Goal: Task Accomplishment & Management: Manage account settings

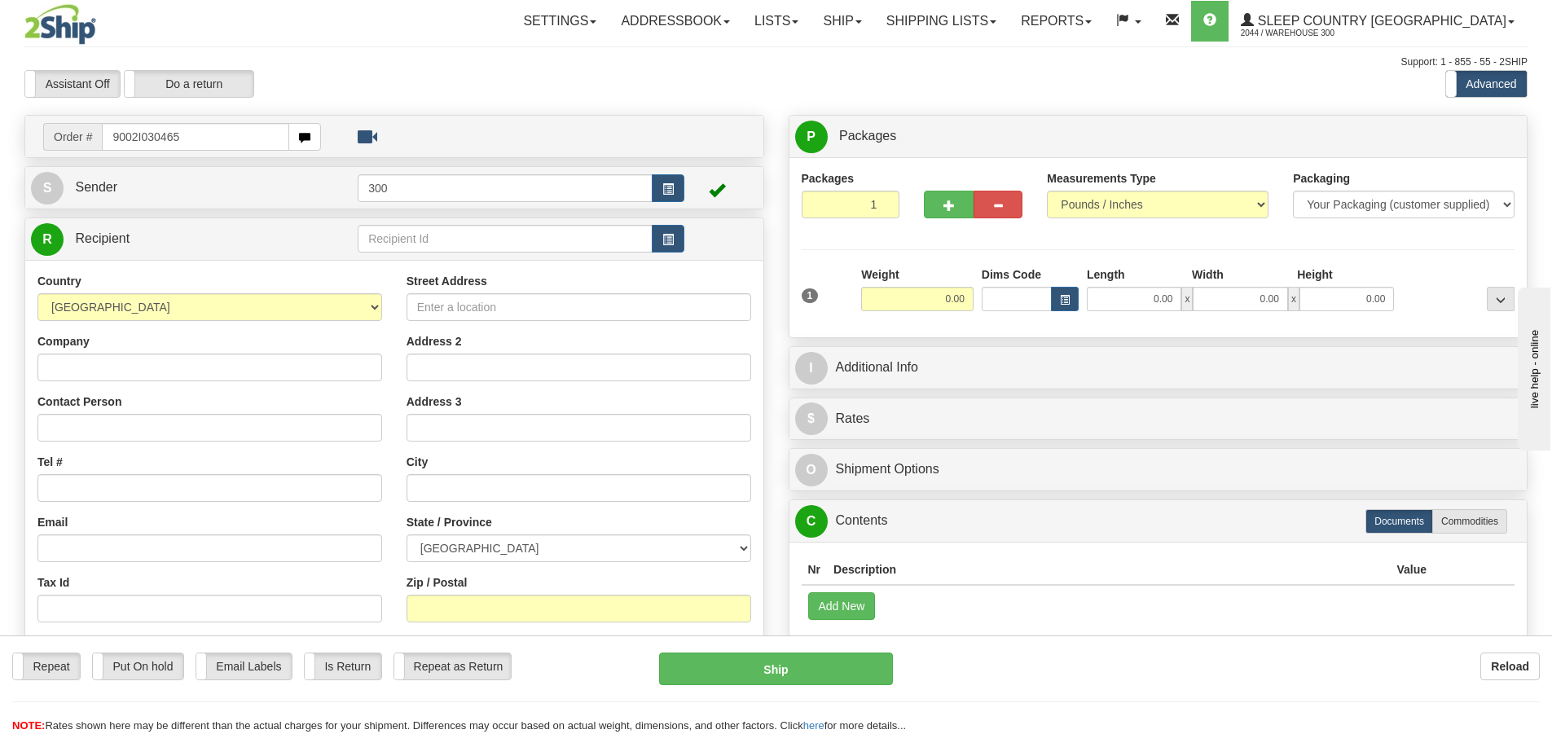
type input "9002I030465"
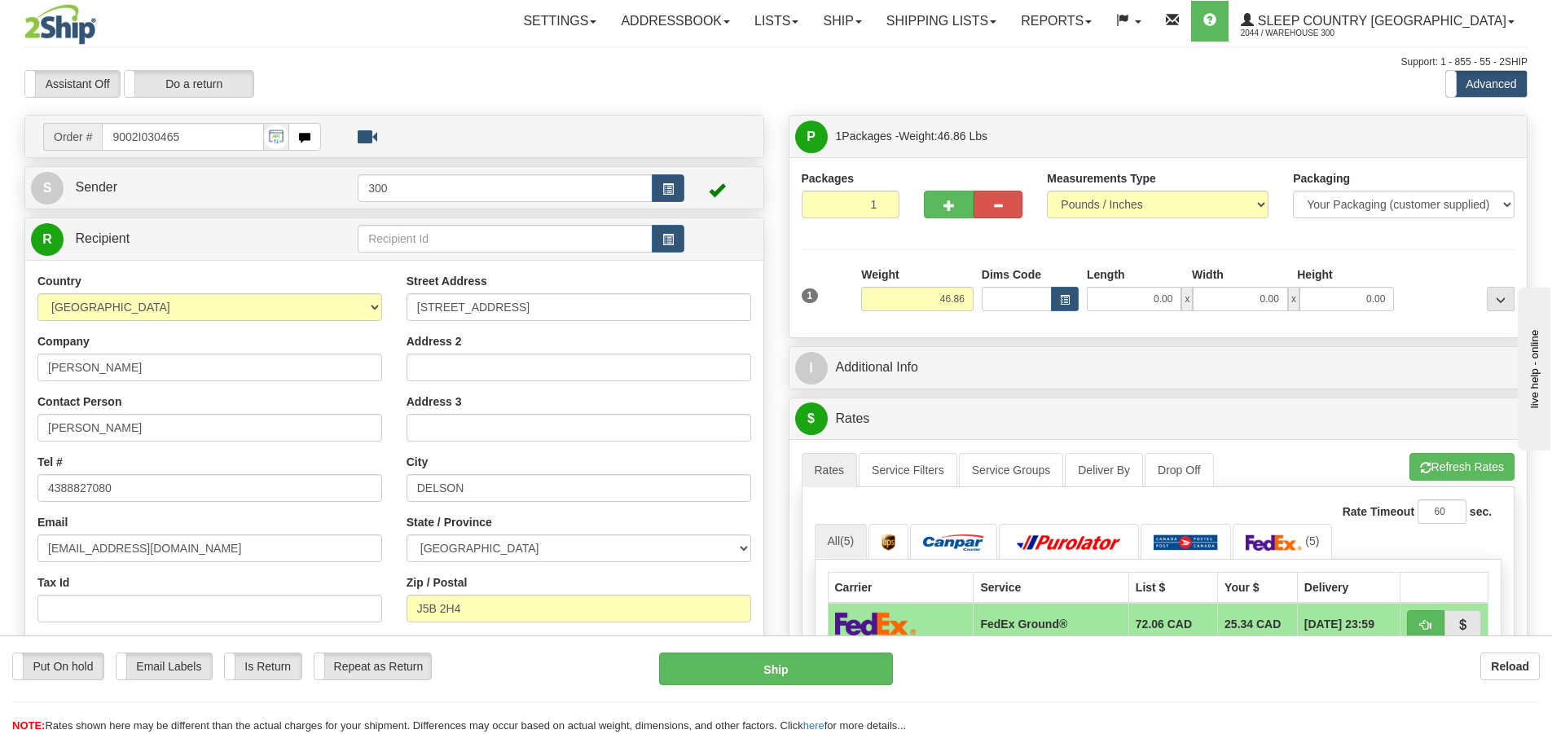
click at [1110, 312] on div "1 Weight 46.86 Dims Code x x" at bounding box center [1159, 295] width 722 height 58
click at [1126, 297] on input "0.00" at bounding box center [1134, 299] width 95 height 24
type input "16.50"
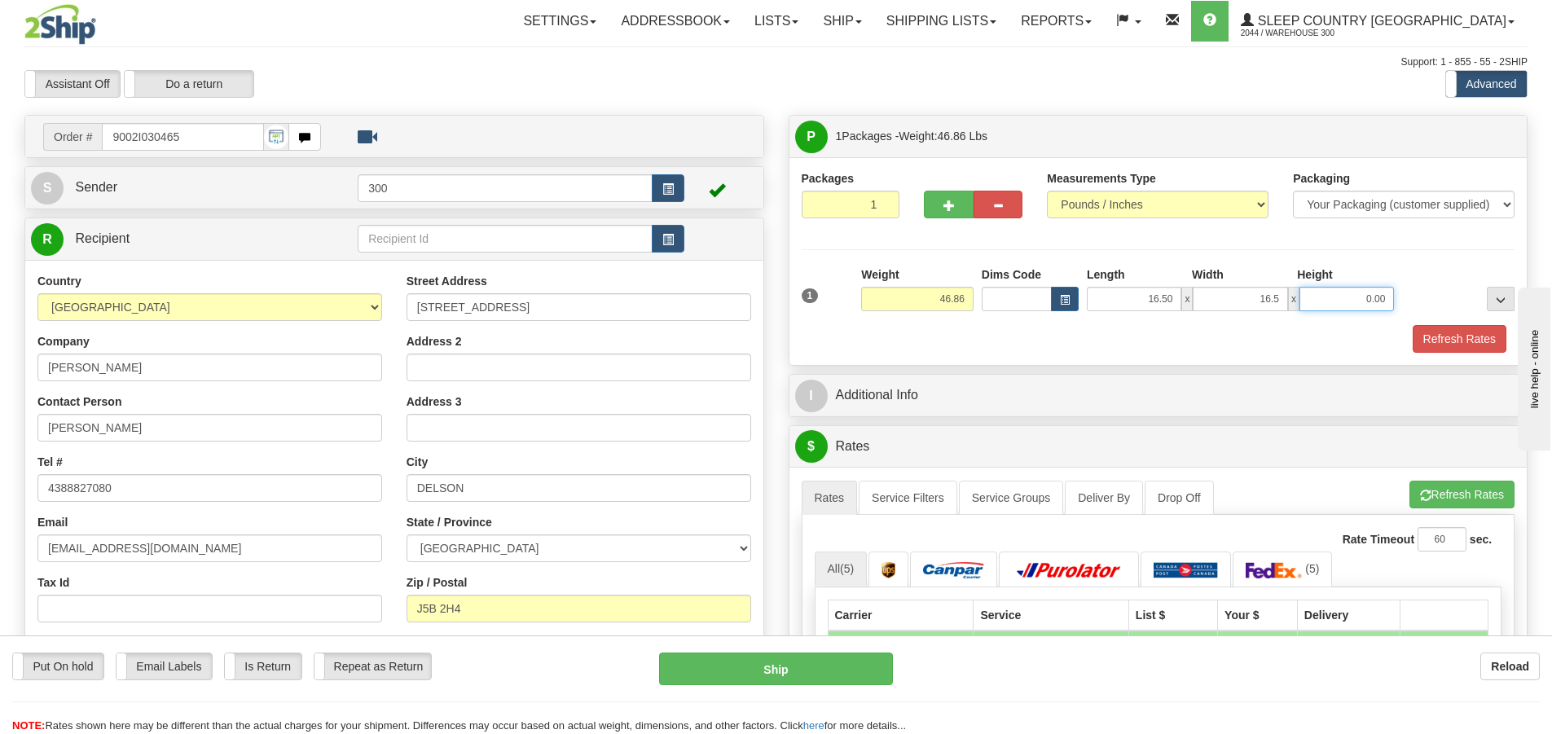
type input "16.50"
type input "40.00"
click at [890, 502] on link "Service Filters" at bounding box center [908, 498] width 99 height 34
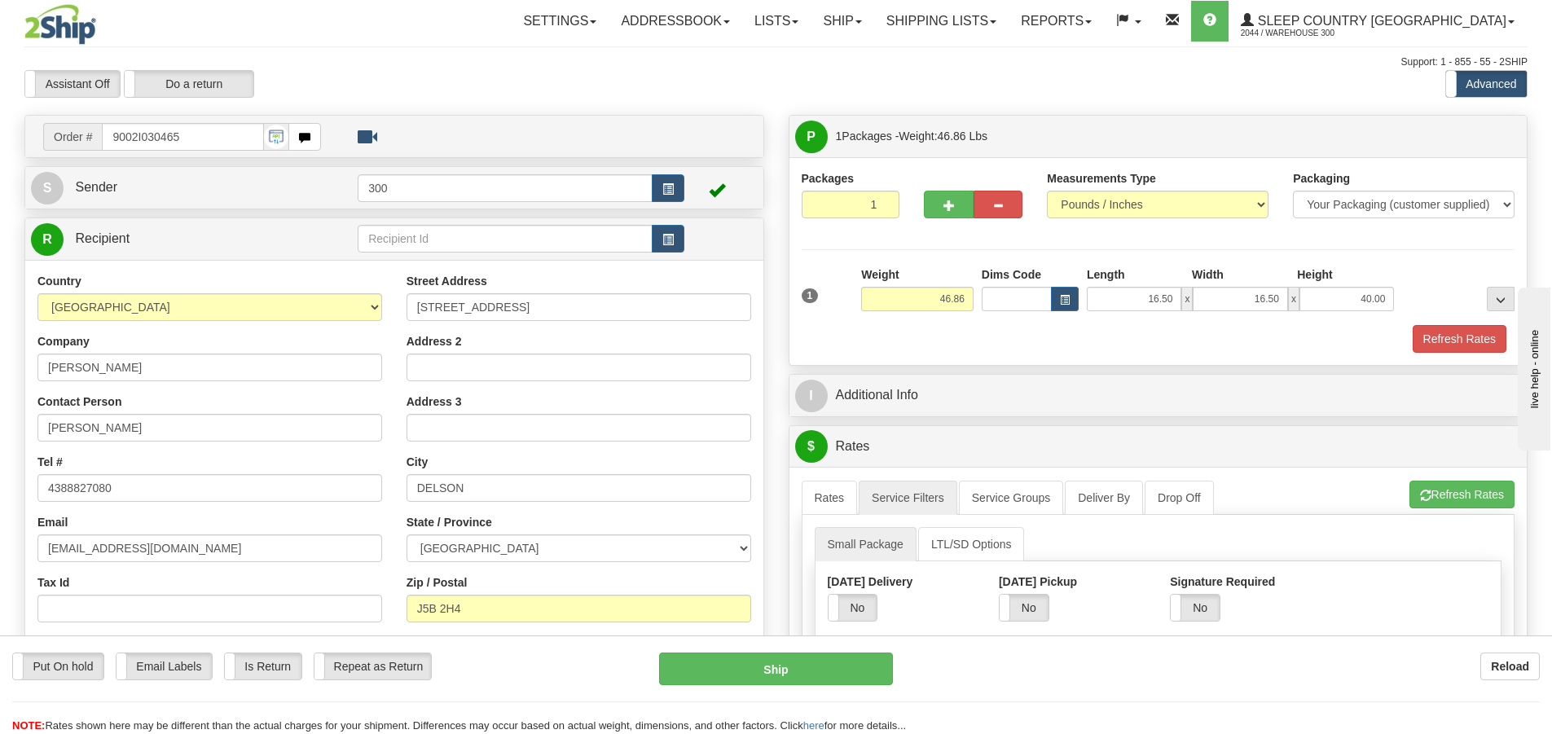
click at [1145, 566] on div "Put On hold Put On hold Email Labels Email Labels Edit Is Return Is Return Repe…" at bounding box center [776, 693] width 1552 height 81
click at [1145, 566] on label "No" at bounding box center [1195, 608] width 49 height 26
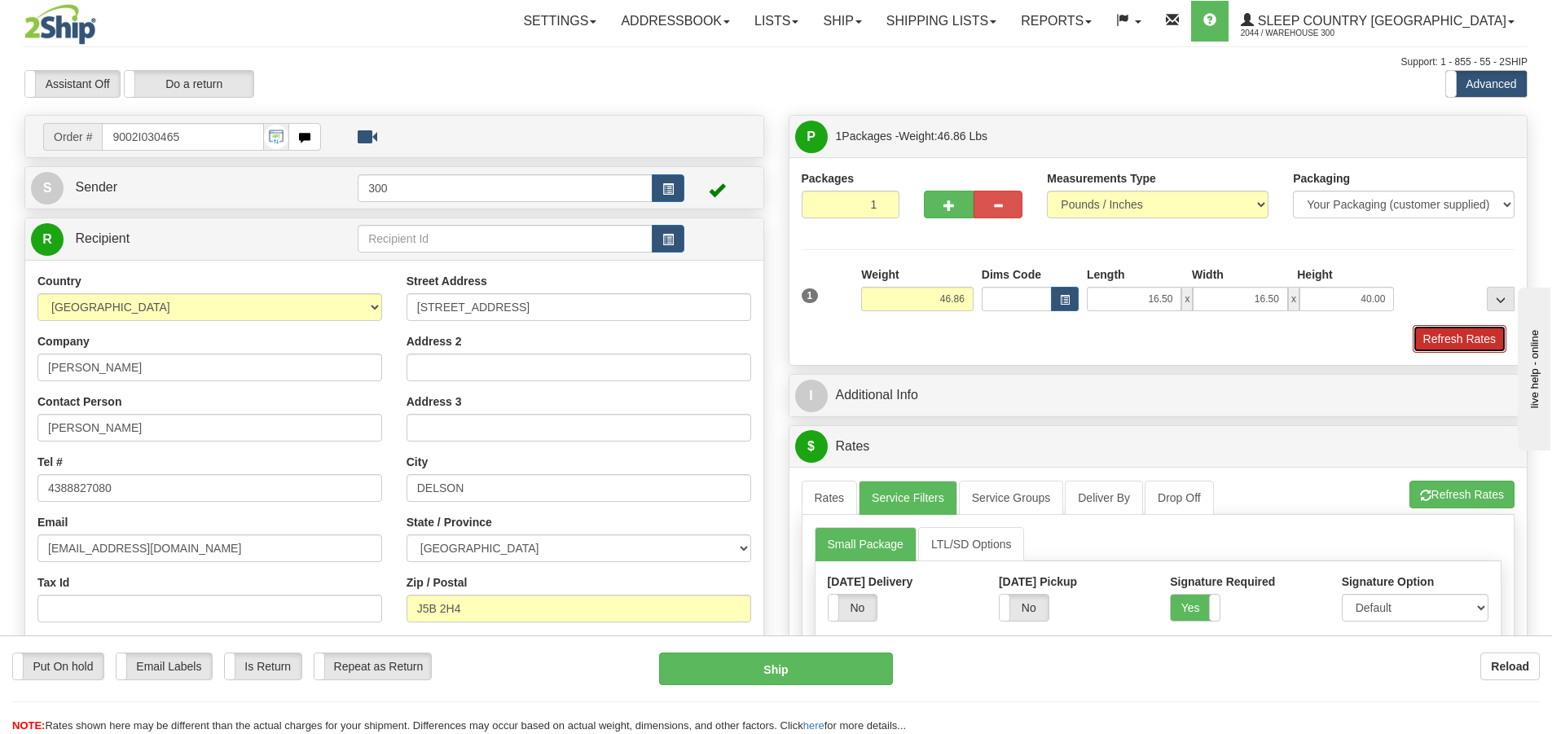
click at [1145, 345] on button "Refresh Rates" at bounding box center [1460, 339] width 94 height 28
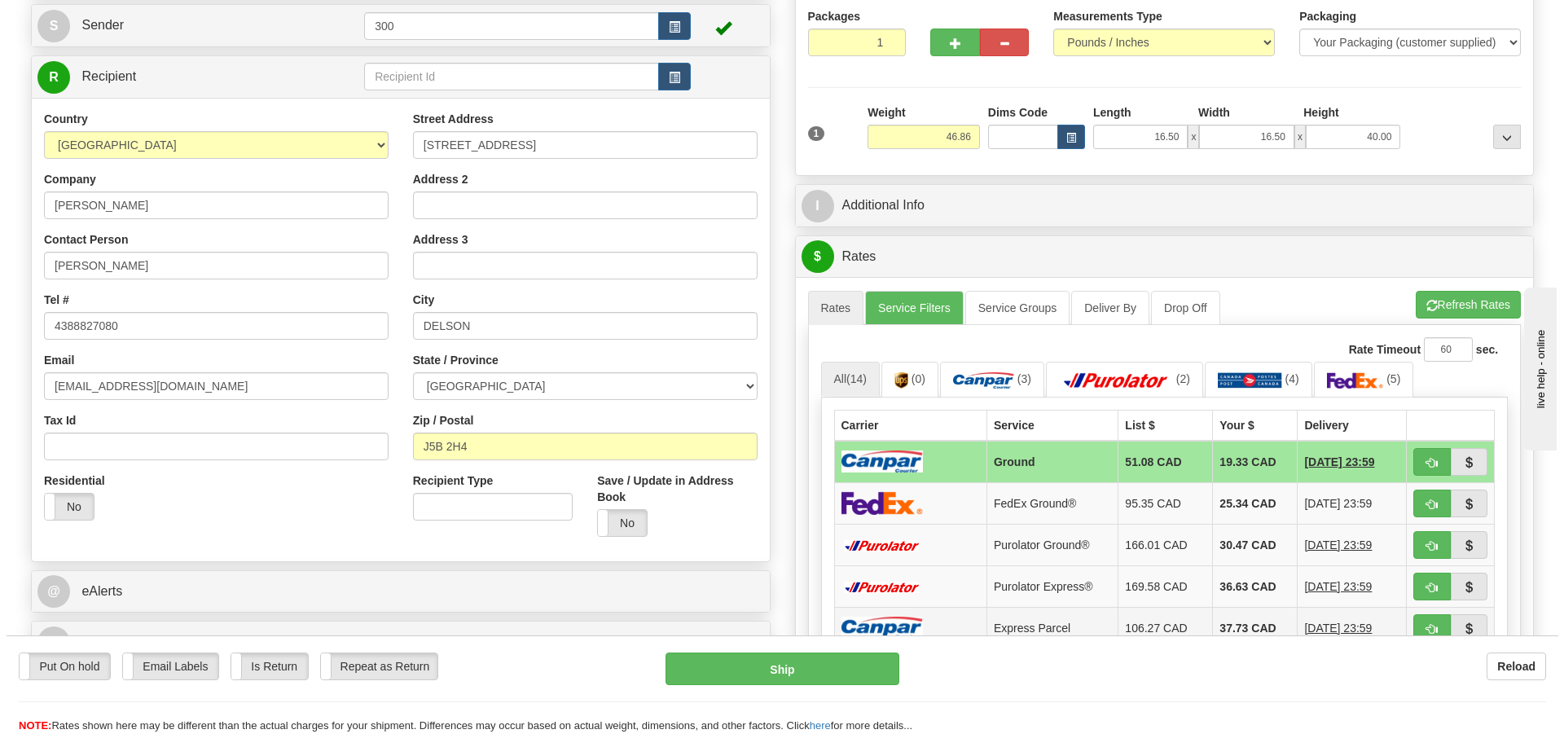
scroll to position [163, 0]
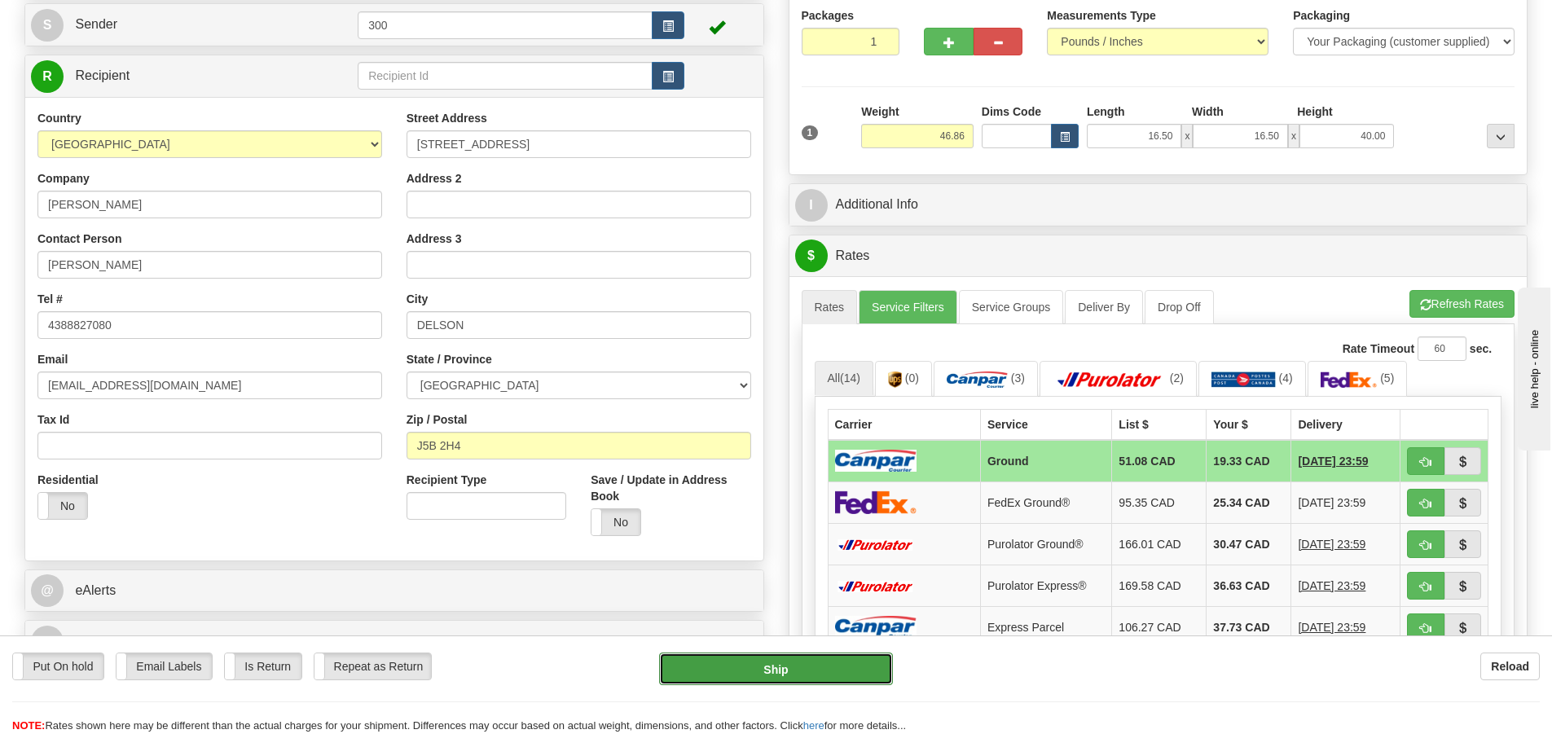
click at [770, 566] on button "Ship" at bounding box center [776, 669] width 234 height 33
type input "1"
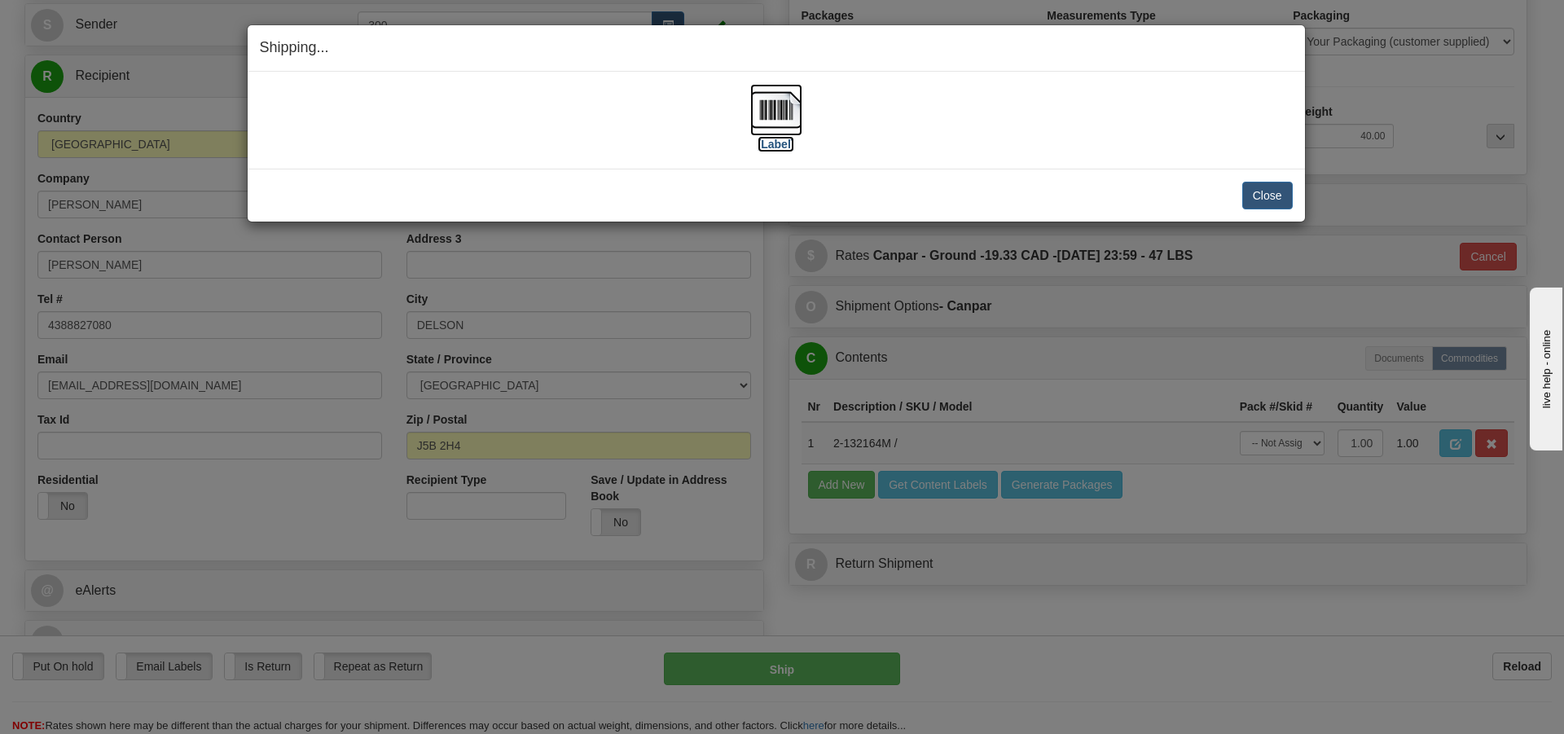
click at [782, 123] on img at bounding box center [776, 110] width 52 height 52
click at [1145, 192] on button "Close" at bounding box center [1267, 196] width 51 height 28
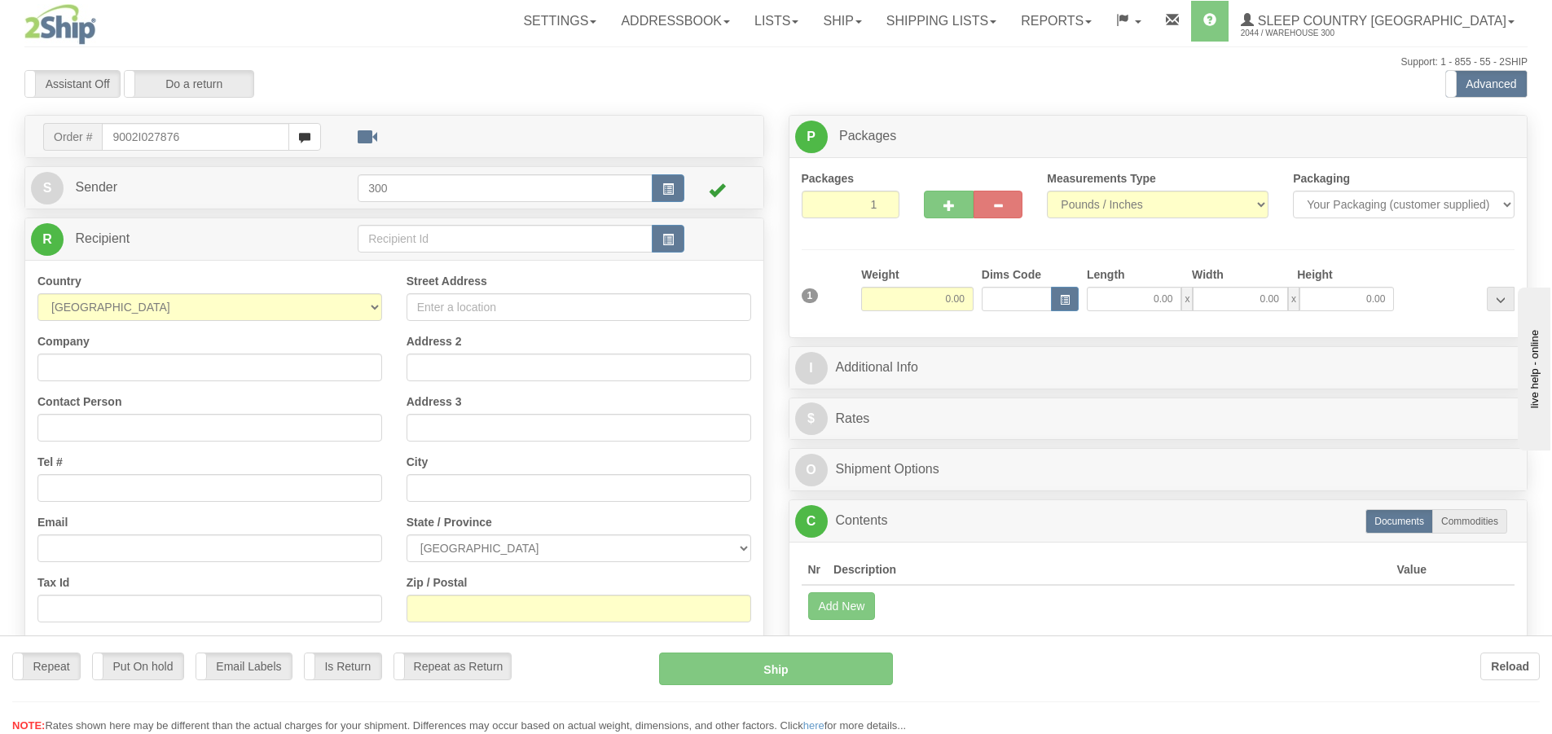
type input "9002I027876"
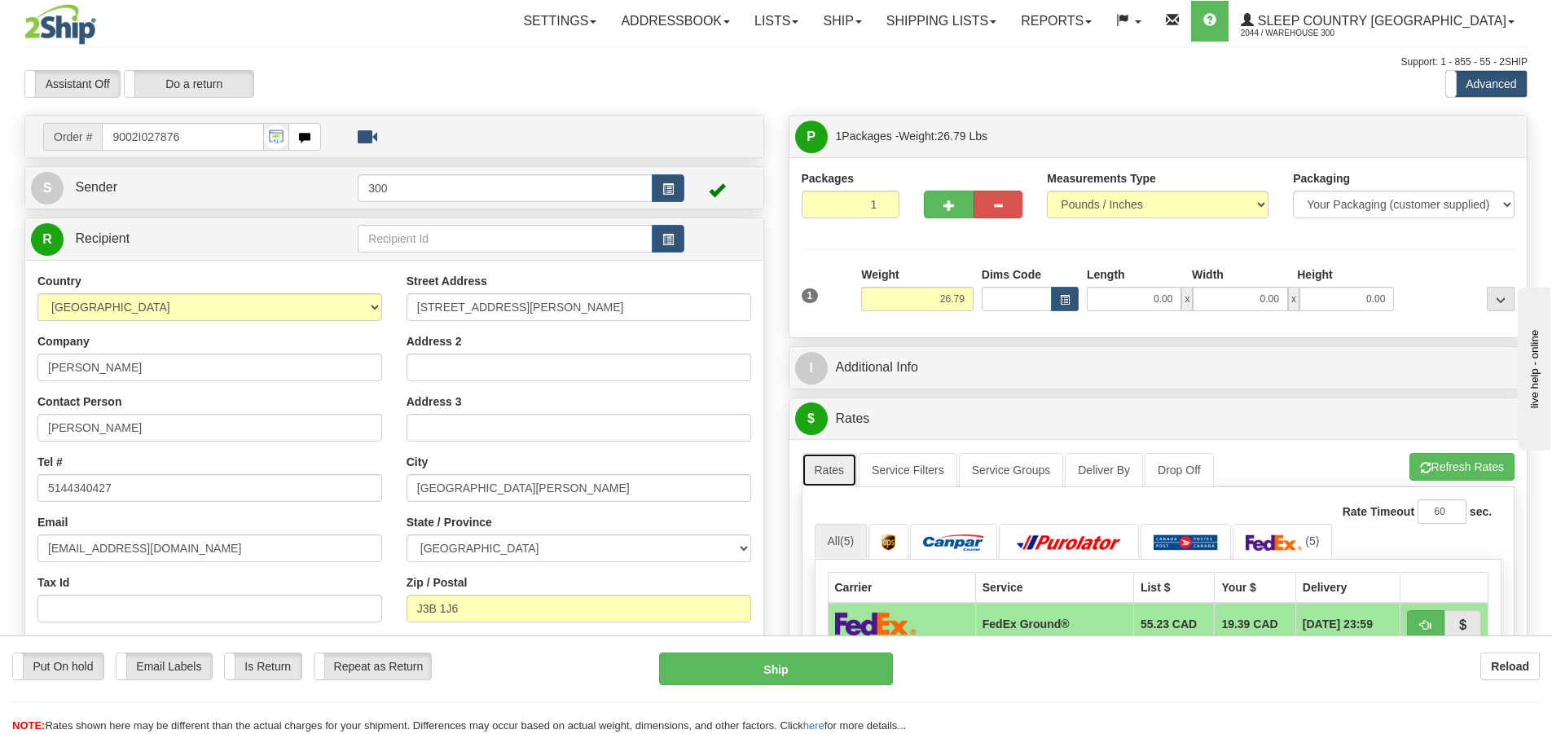
drag, startPoint x: 0, startPoint y: 213, endPoint x: 854, endPoint y: 481, distance: 894.8
drag, startPoint x: 854, startPoint y: 481, endPoint x: 1144, endPoint y: 306, distance: 338.8
click at [1144, 306] on input "0.00" at bounding box center [1134, 299] width 95 height 24
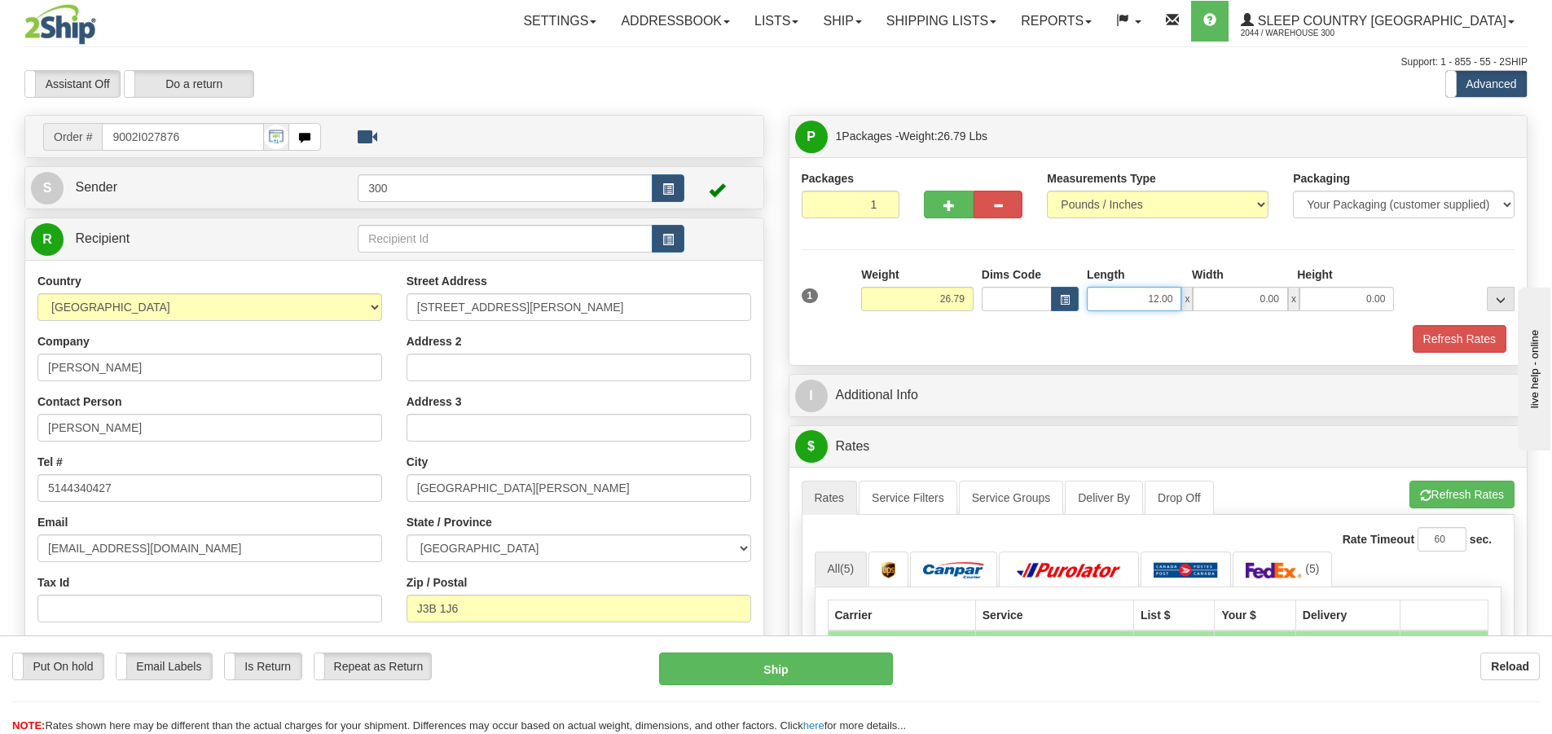
drag, startPoint x: 1157, startPoint y: 300, endPoint x: 1159, endPoint y: 310, distance: 10.9
click at [1158, 300] on input "12.00" at bounding box center [1134, 299] width 95 height 24
type input "13.00"
type input "40.00"
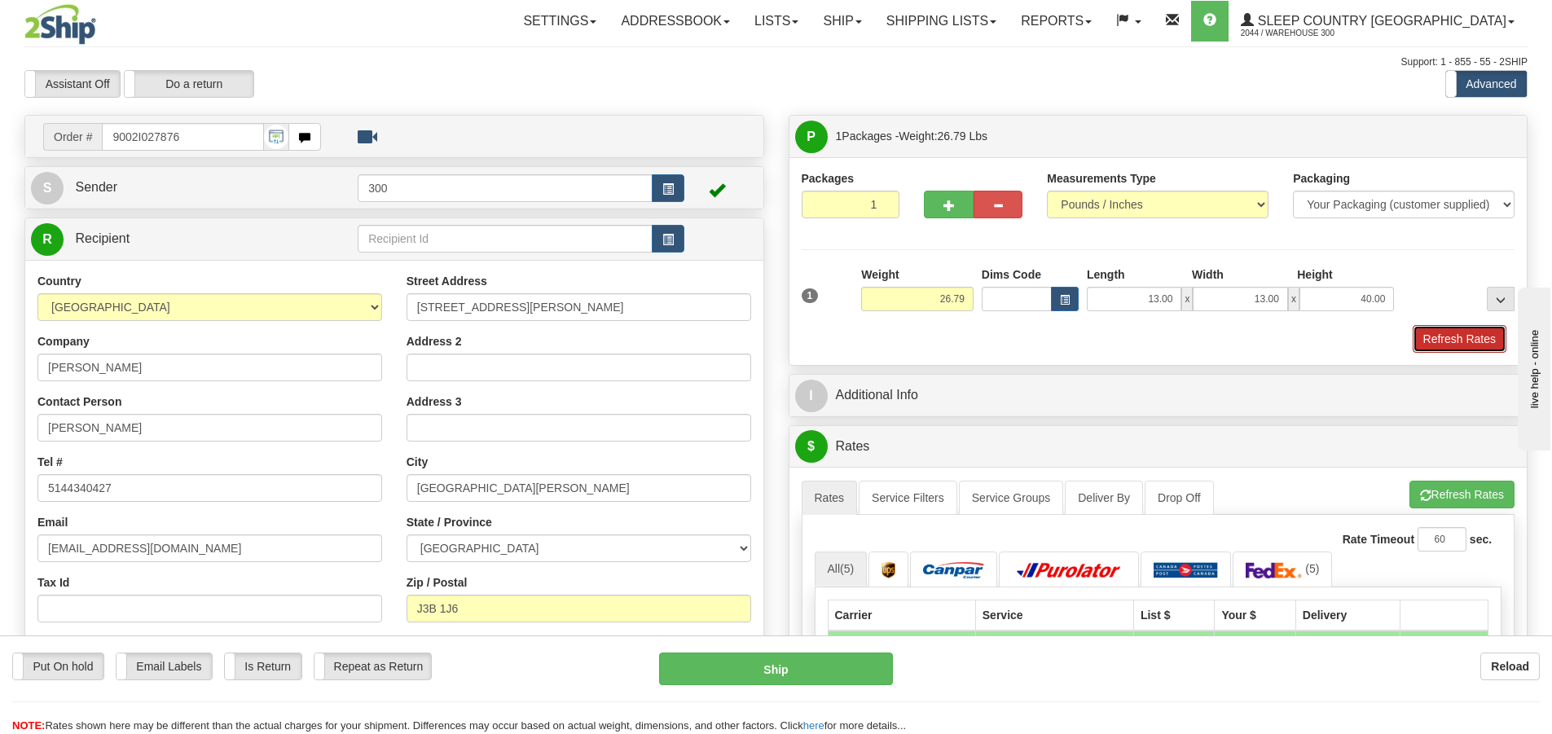
click at [1479, 348] on button "Refresh Rates" at bounding box center [1460, 339] width 94 height 28
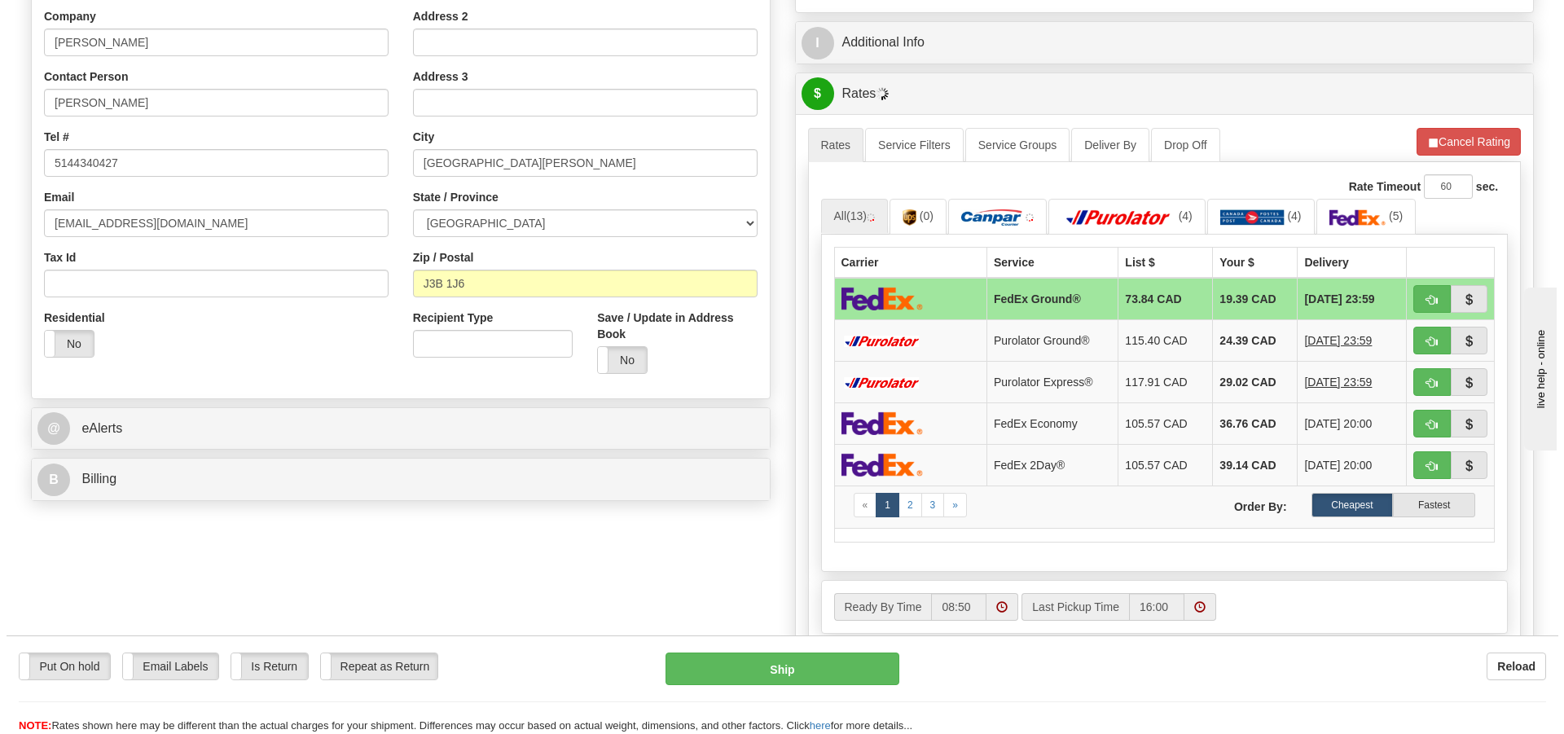
scroll to position [326, 0]
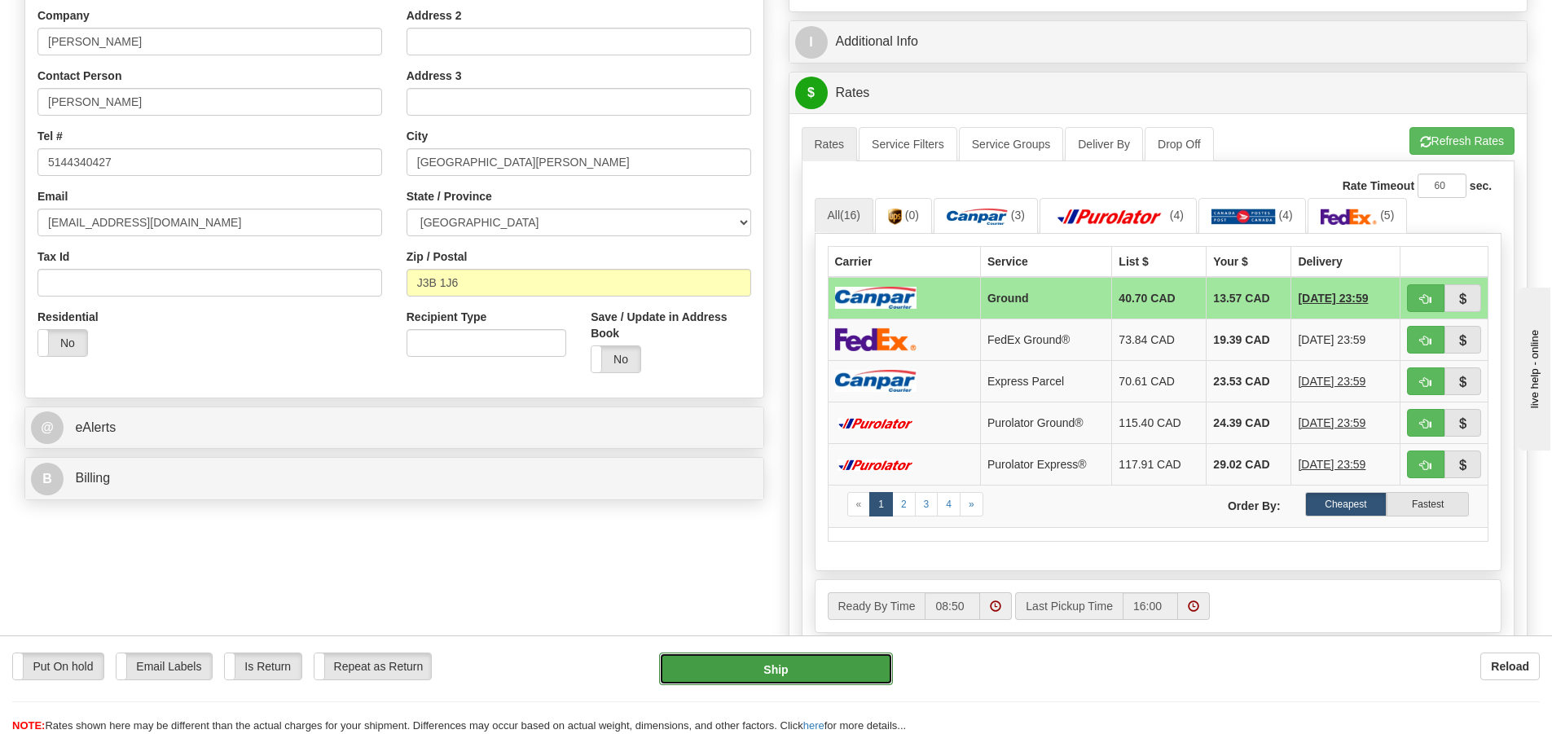
click at [783, 675] on button "Ship" at bounding box center [776, 669] width 234 height 33
type input "1"
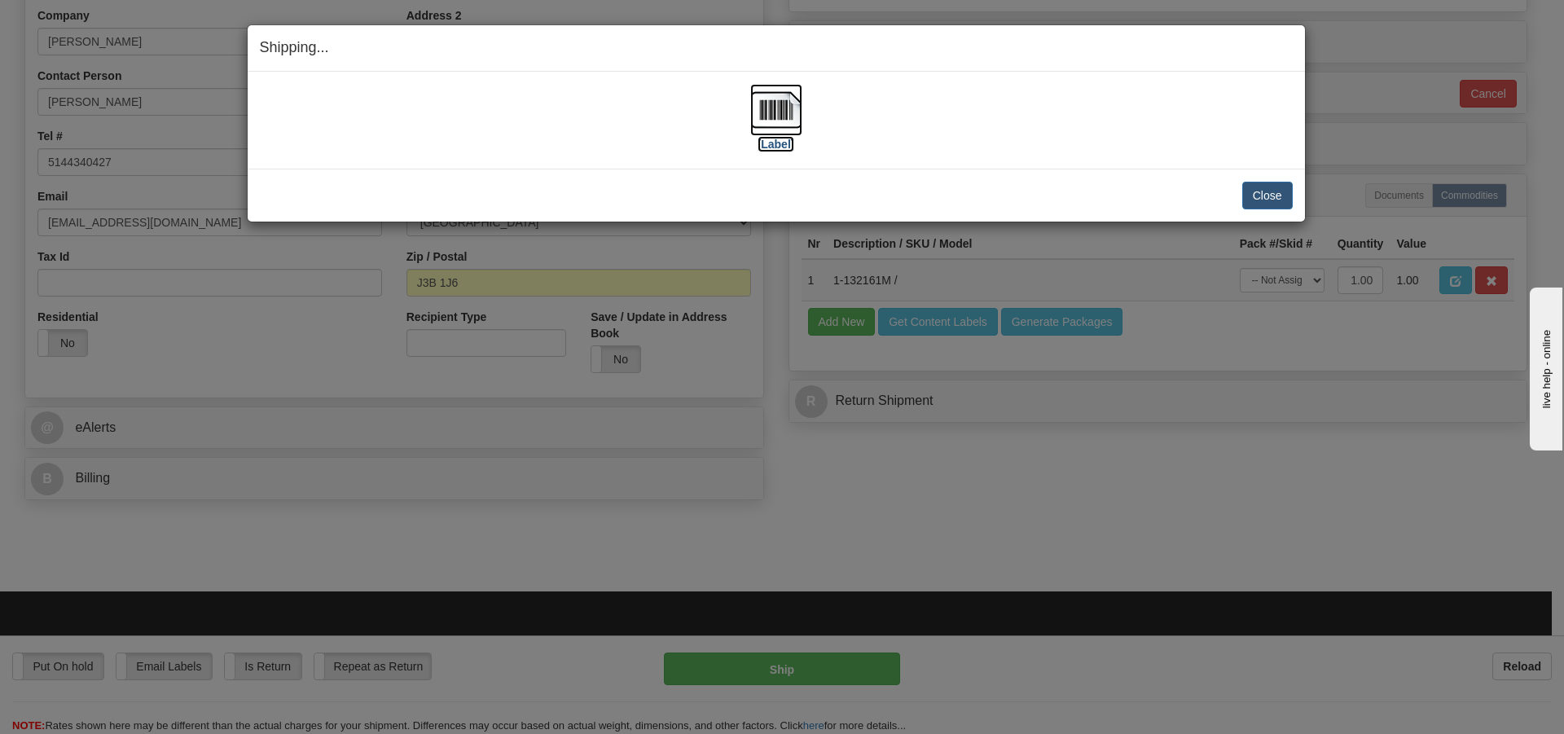
click at [783, 125] on img at bounding box center [776, 110] width 52 height 52
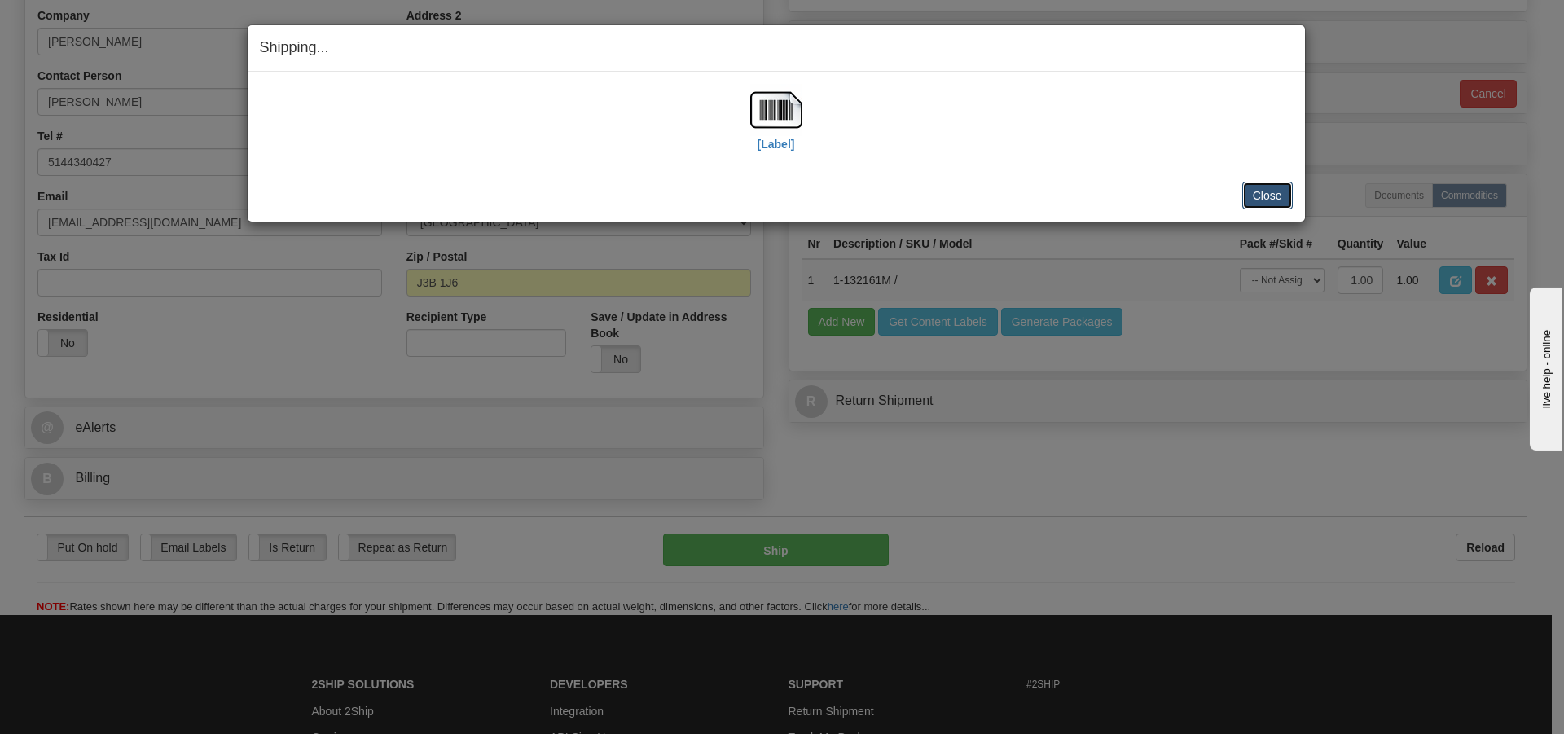
click at [1260, 191] on button "Close" at bounding box center [1267, 196] width 51 height 28
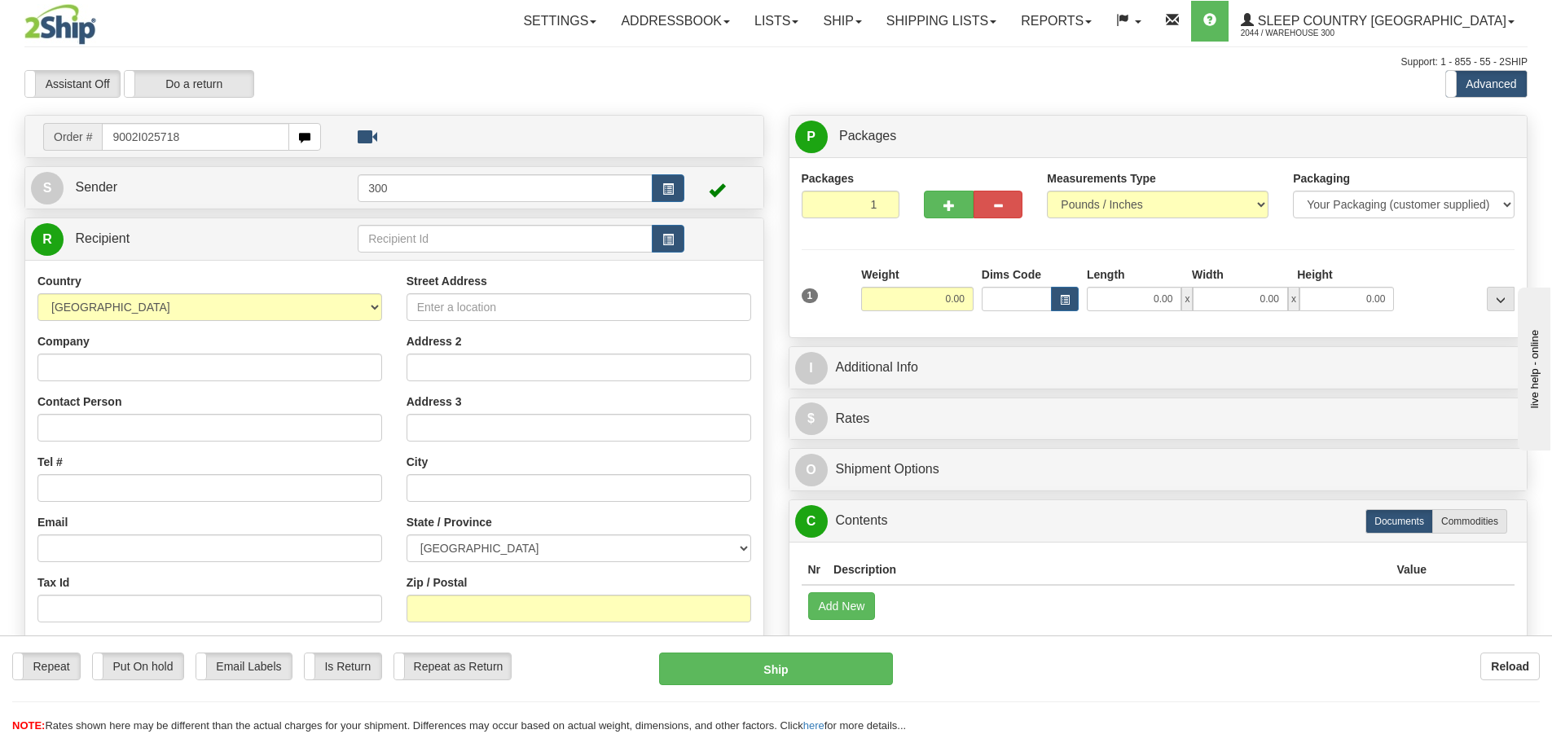
type input "9002I025718"
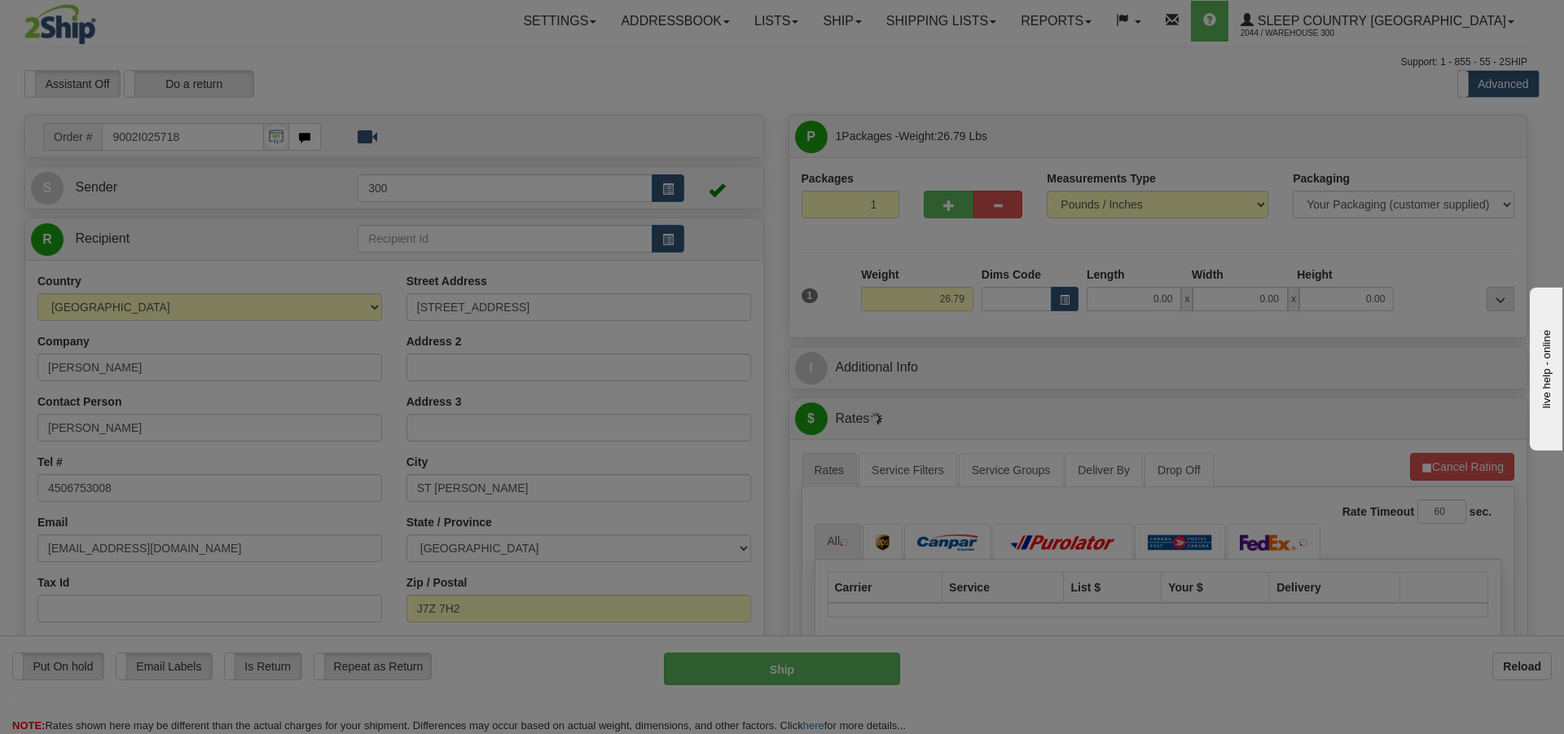
type input "SAINT-JEROME"
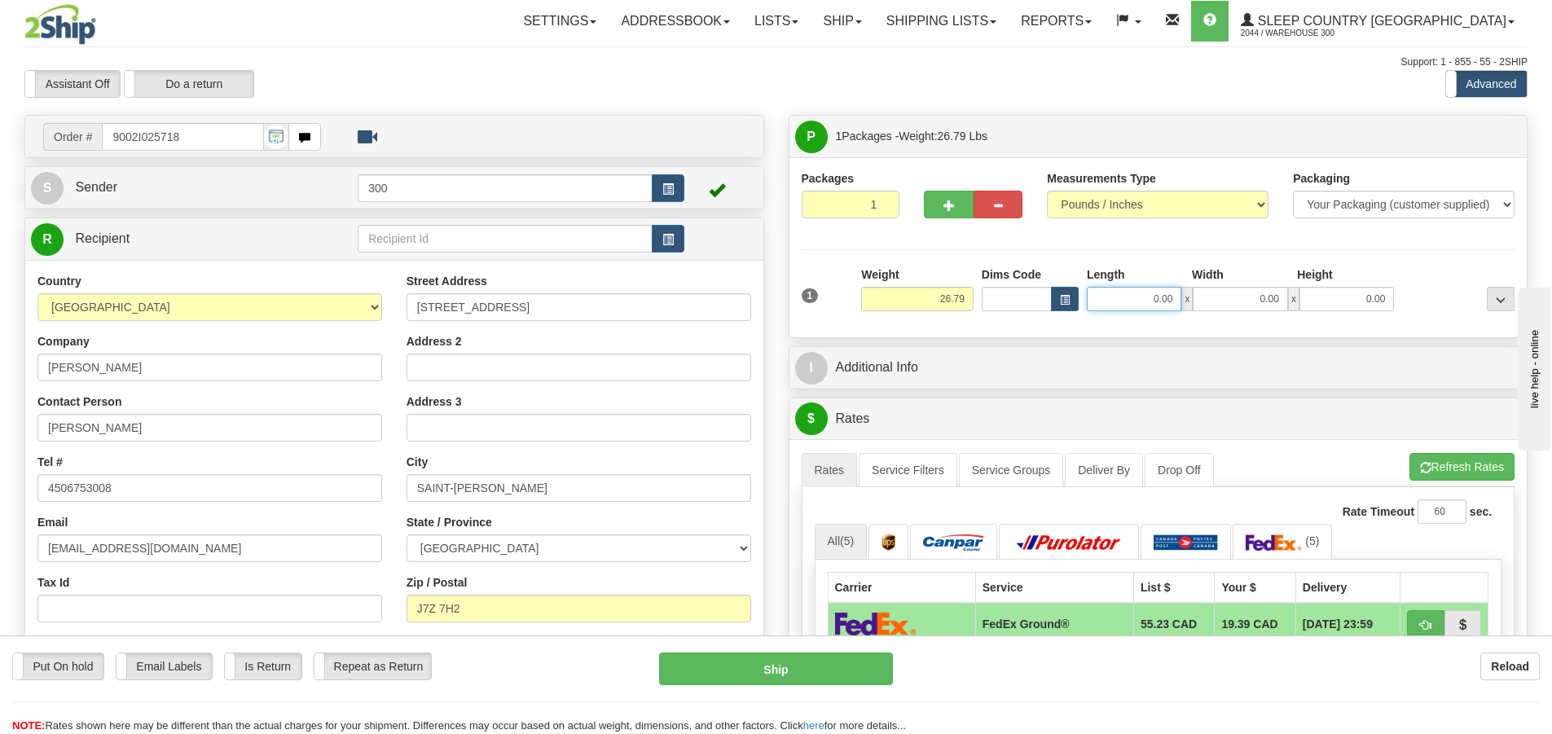
click at [1113, 304] on input "0.00" at bounding box center [1134, 299] width 95 height 24
type input "13.00"
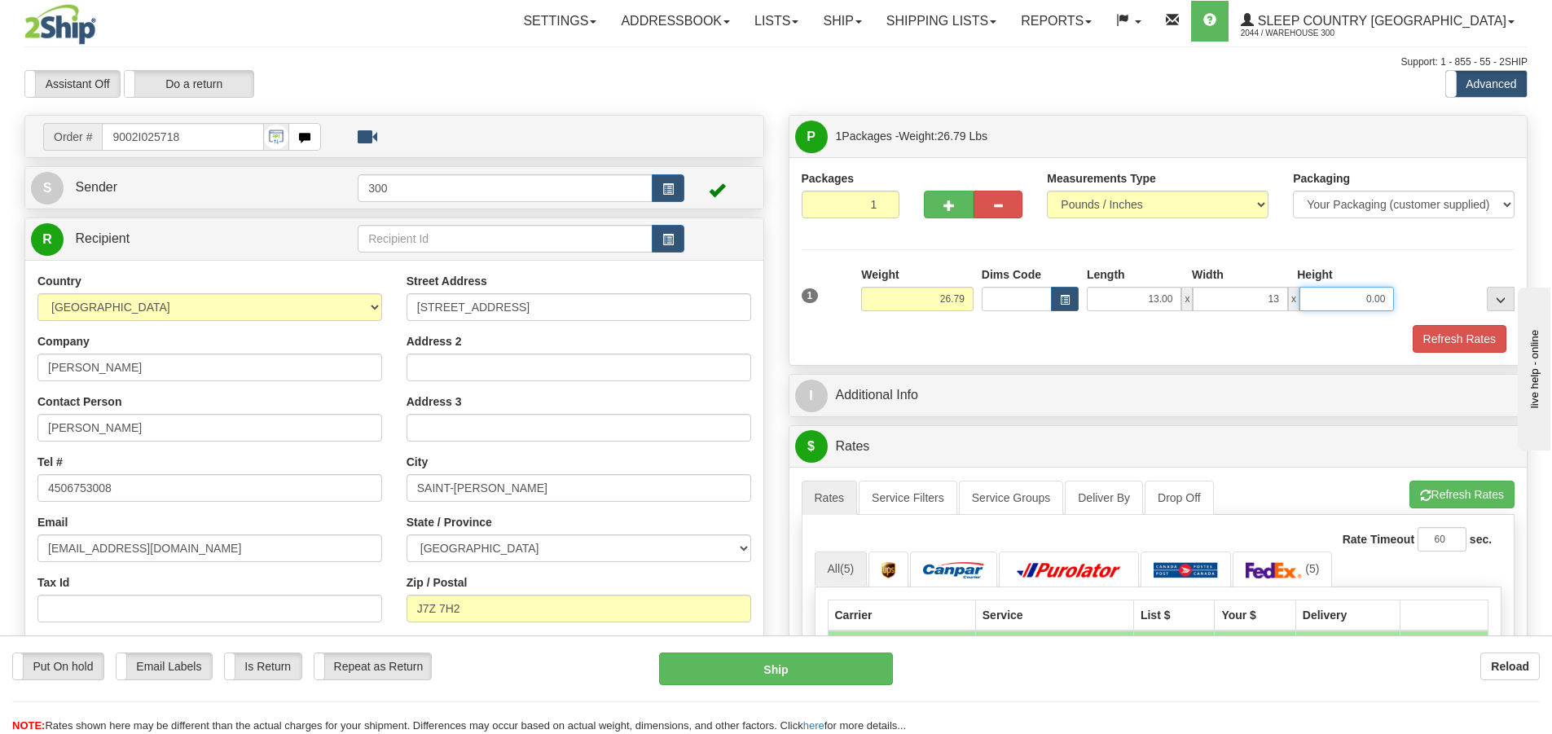
type input "13.00"
type input "40.00"
click at [1467, 341] on button "Refresh Rates" at bounding box center [1460, 339] width 94 height 28
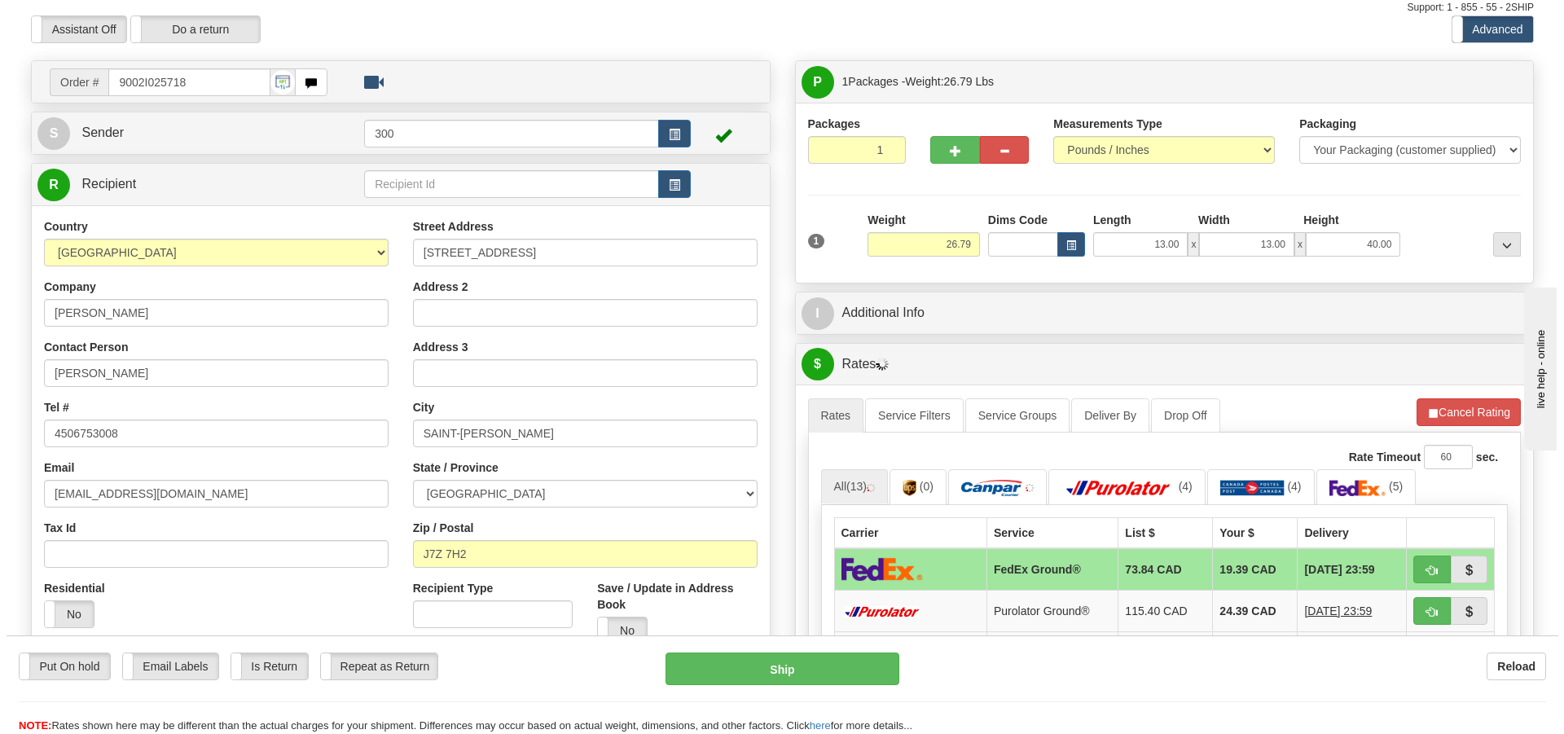
scroll to position [163, 0]
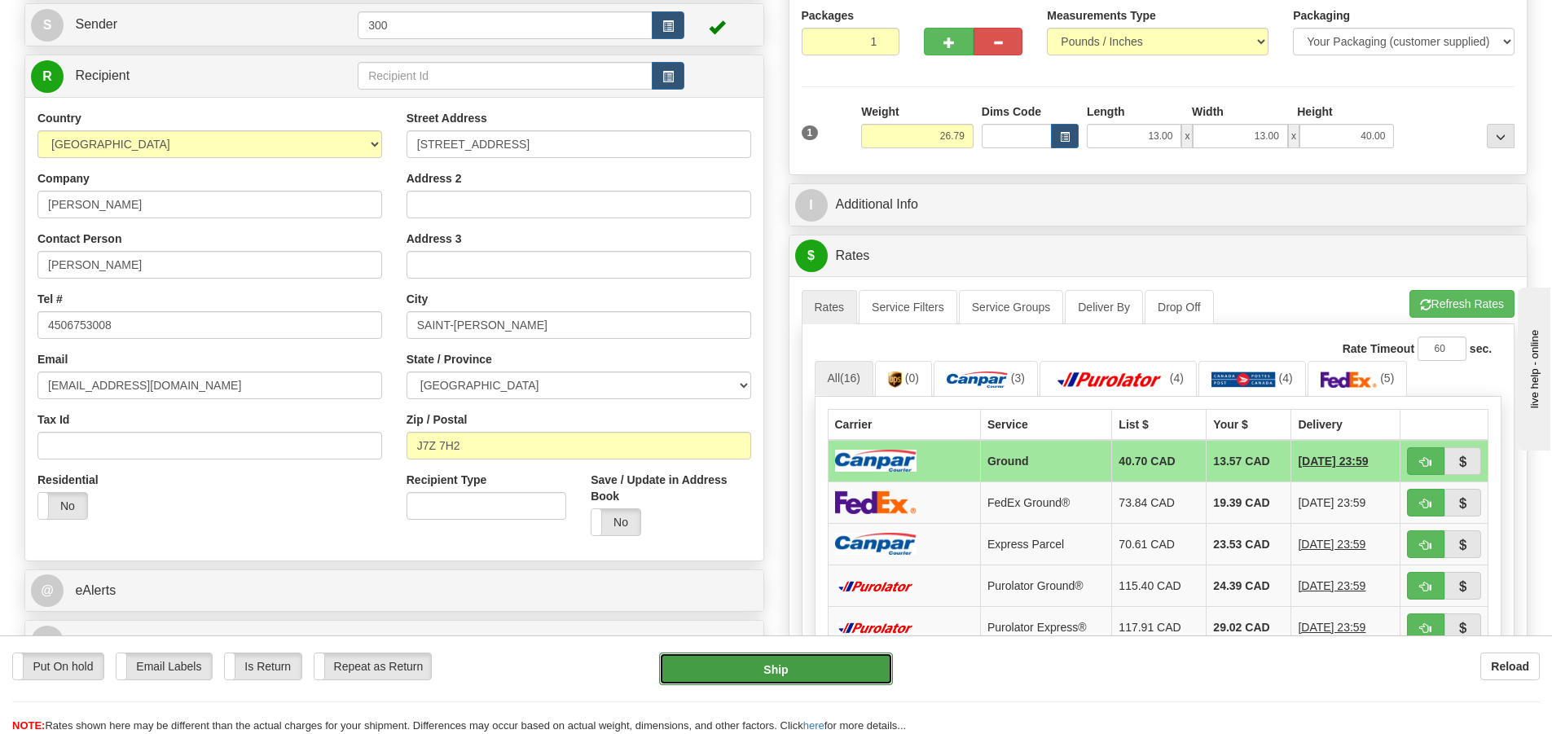
click at [797, 666] on button "Ship" at bounding box center [776, 669] width 234 height 33
type input "1"
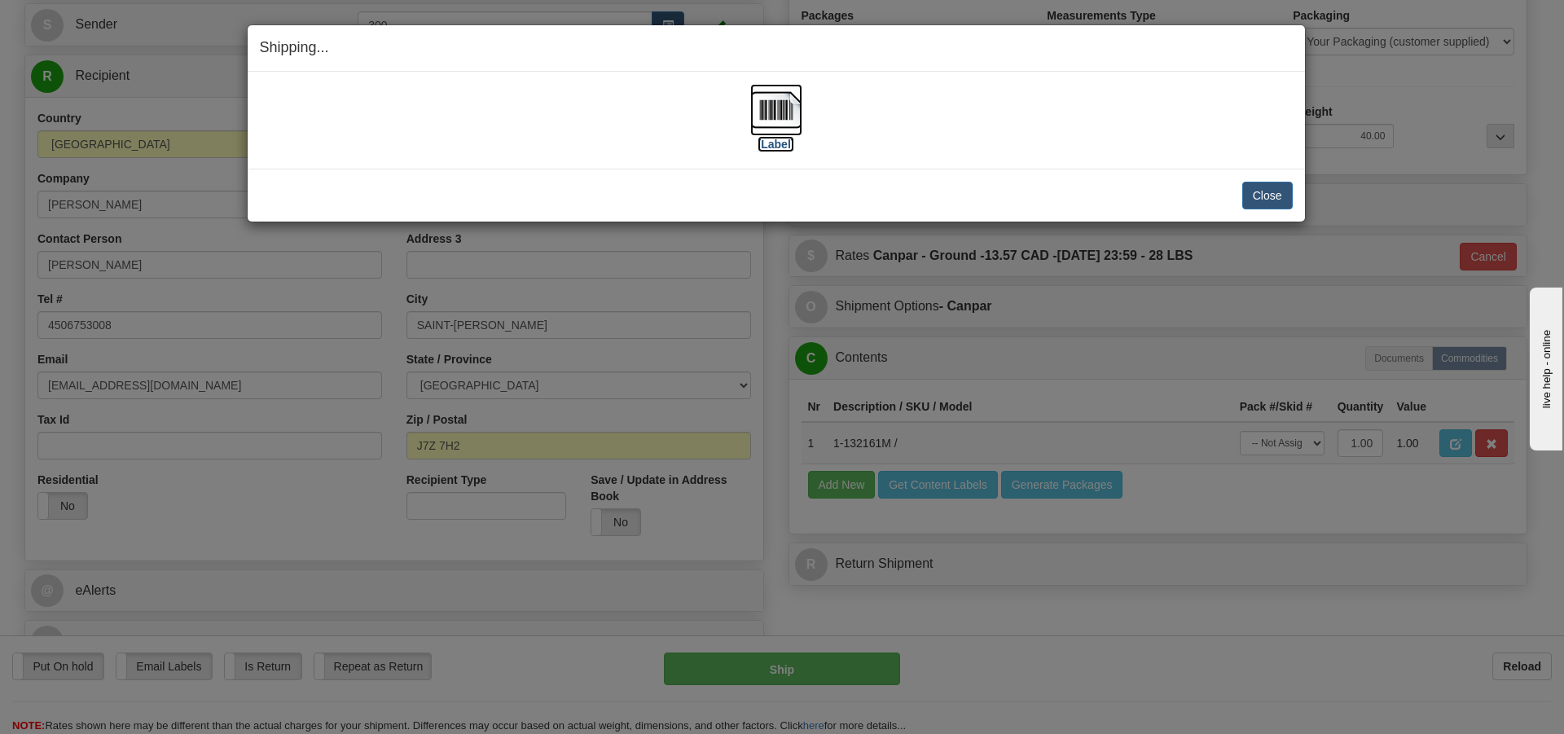
click at [788, 112] on img at bounding box center [776, 110] width 52 height 52
click at [1278, 198] on button "Close" at bounding box center [1267, 196] width 51 height 28
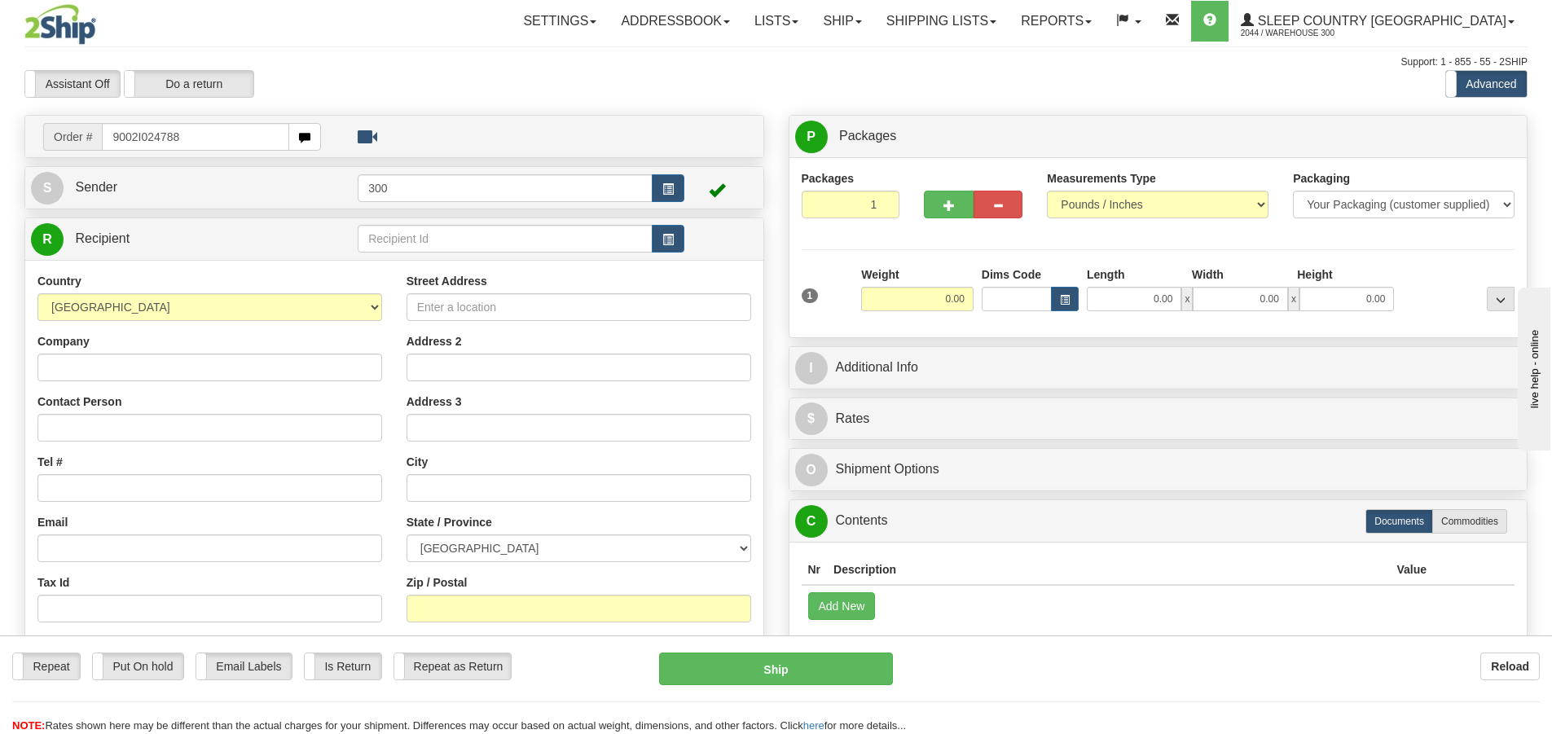
type input "9002I024788"
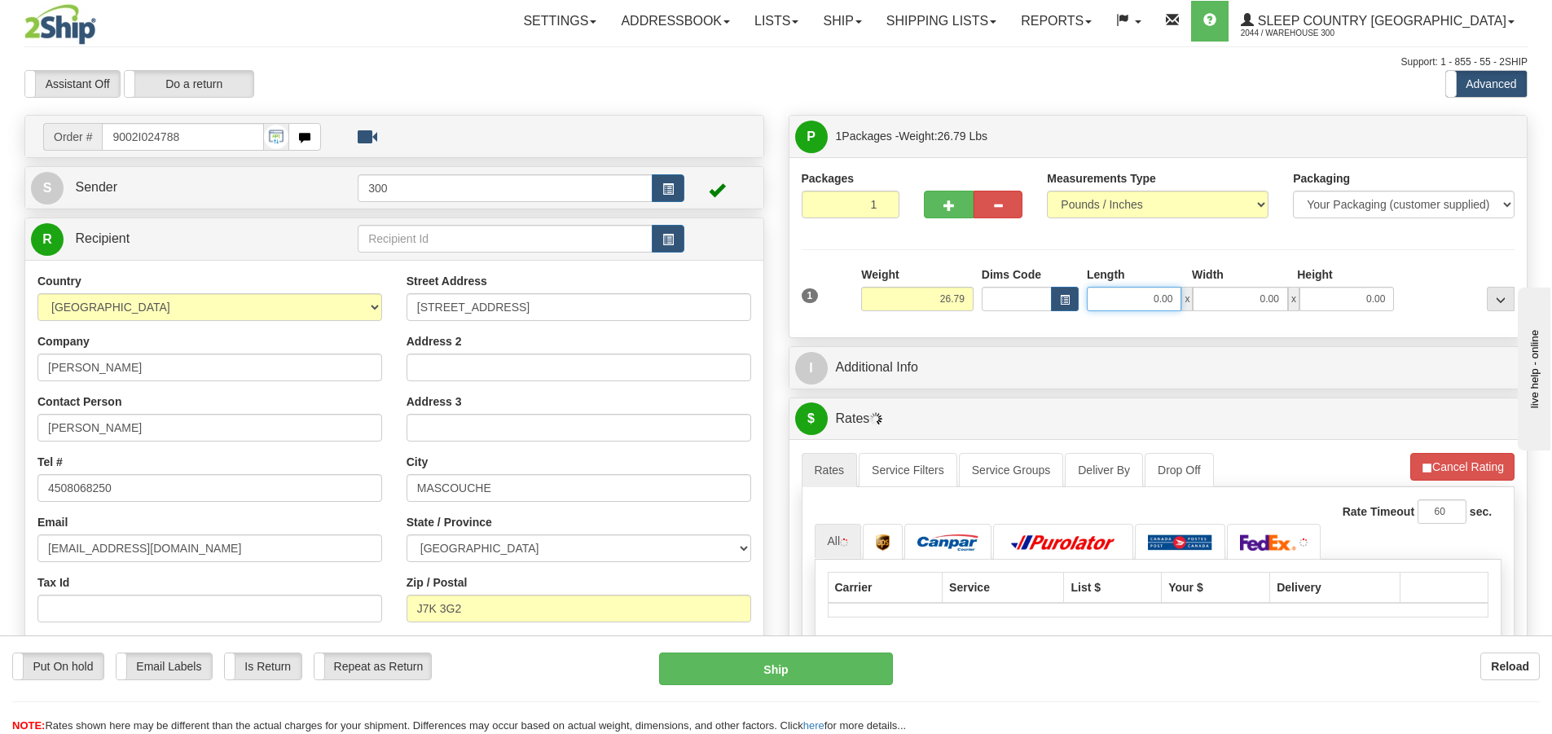
click at [1128, 301] on input "0.00" at bounding box center [1134, 299] width 95 height 24
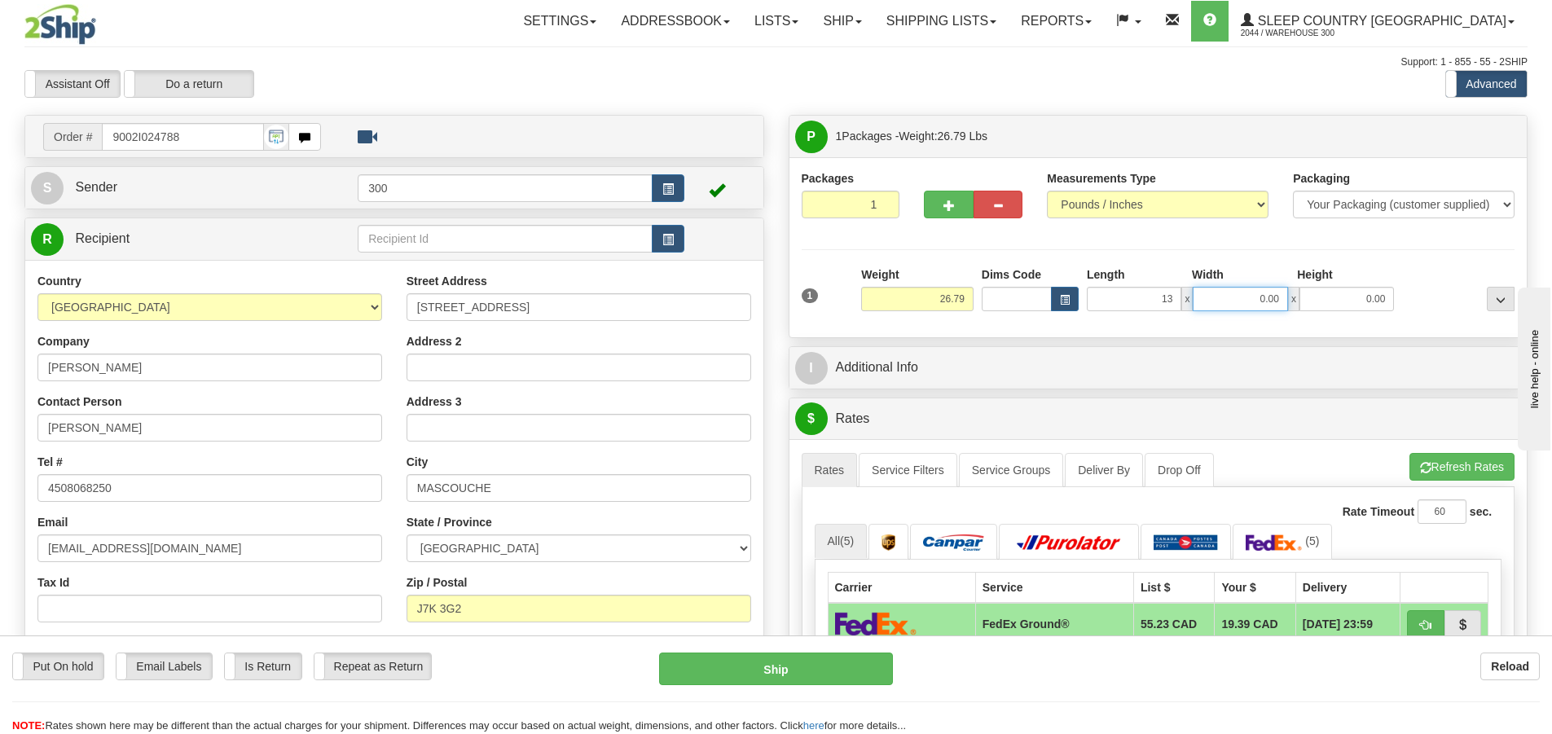
type input "13.00"
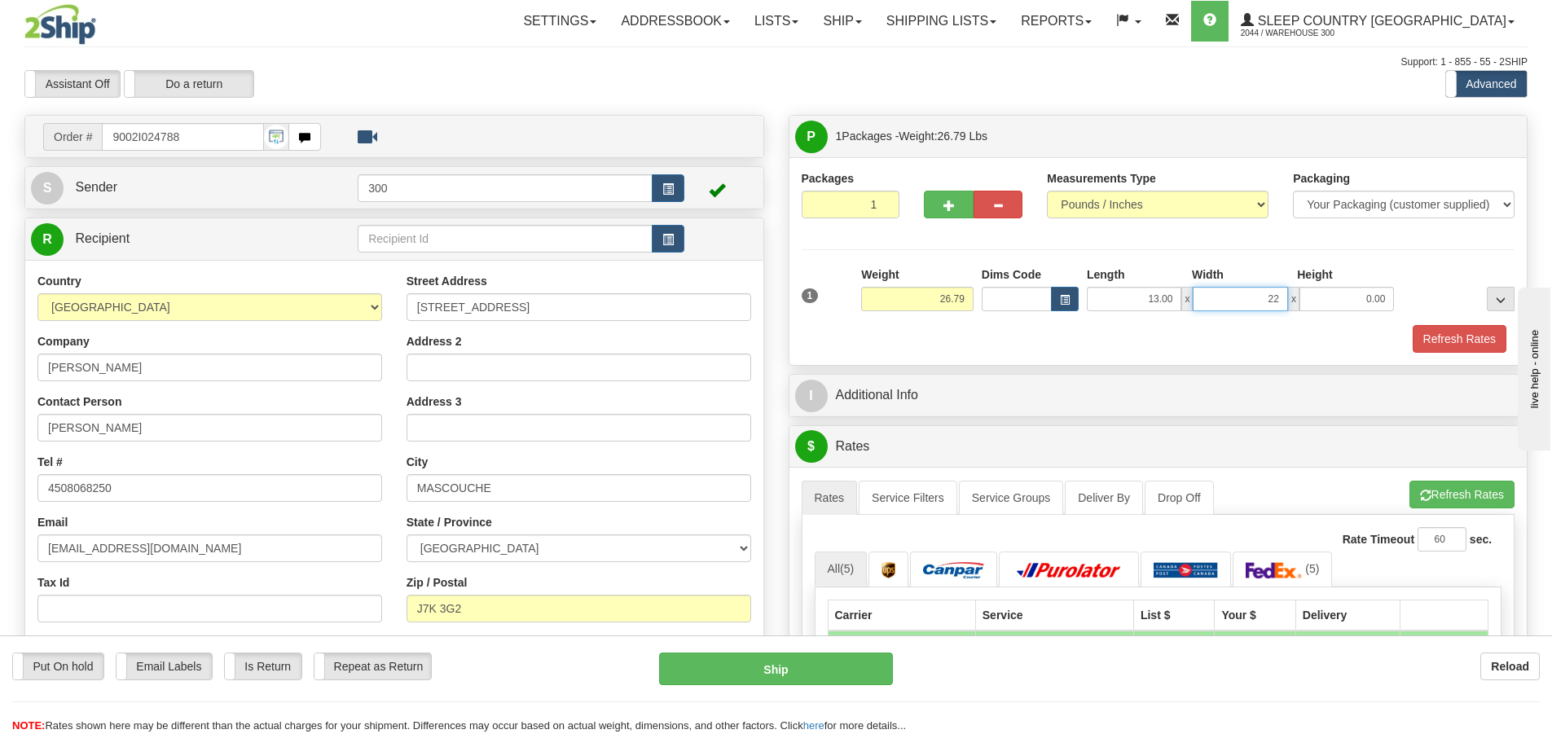
type input "2"
type input "13.00"
type input "40.00"
click at [1443, 344] on button "Refresh Rates" at bounding box center [1460, 339] width 94 height 28
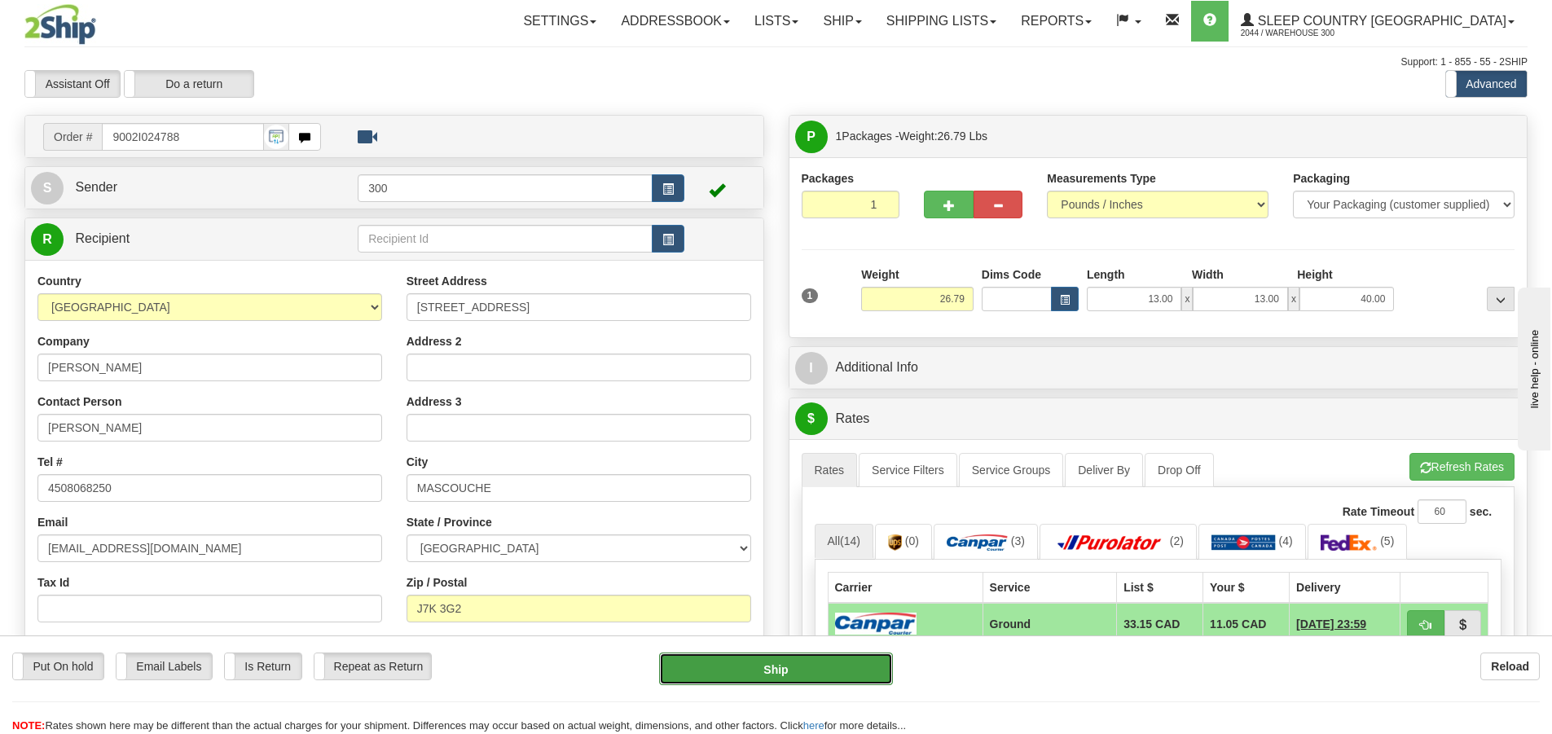
click at [835, 664] on button "Ship" at bounding box center [776, 669] width 234 height 33
type input "1"
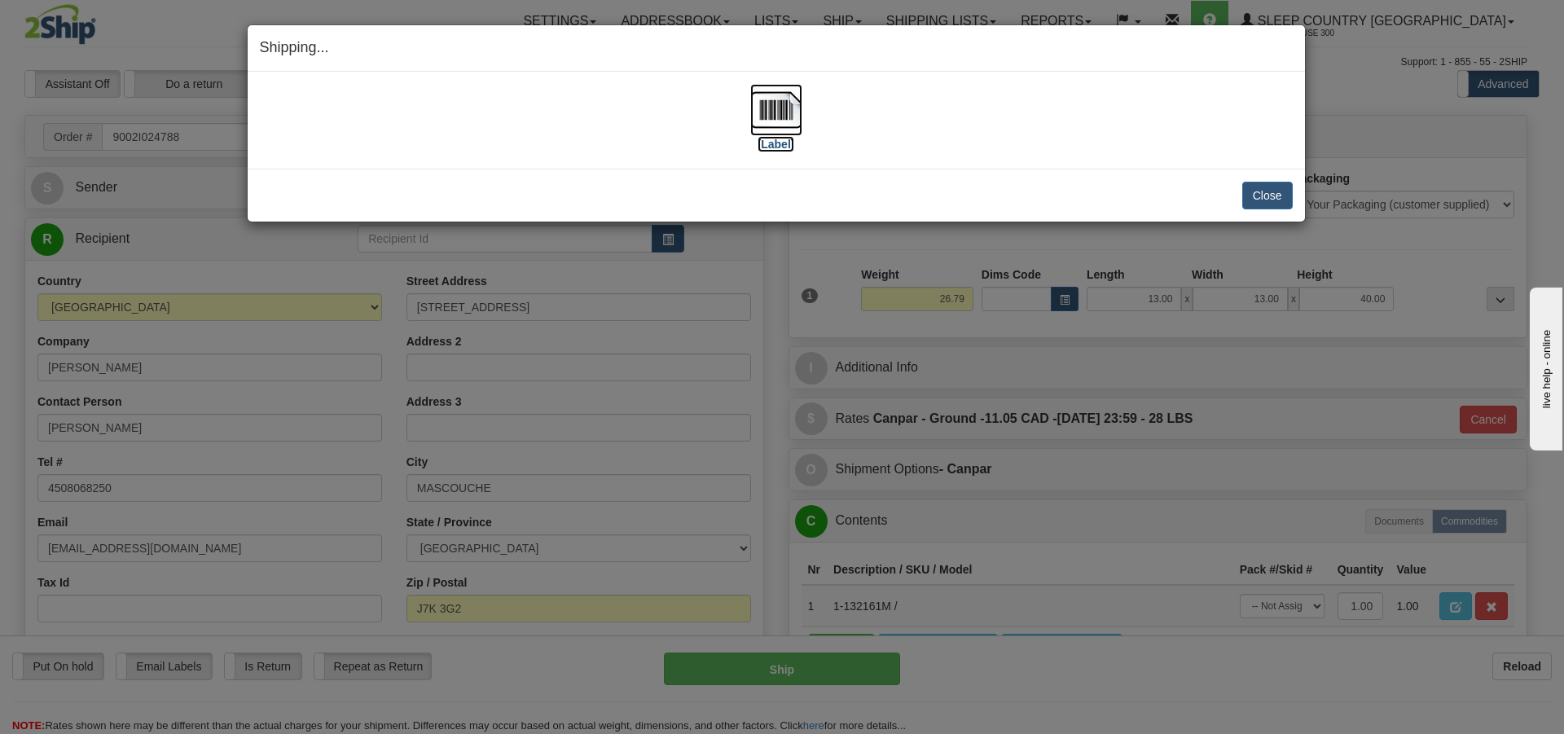
click at [772, 124] on img at bounding box center [776, 110] width 52 height 52
click at [1261, 193] on button "Close" at bounding box center [1267, 196] width 51 height 28
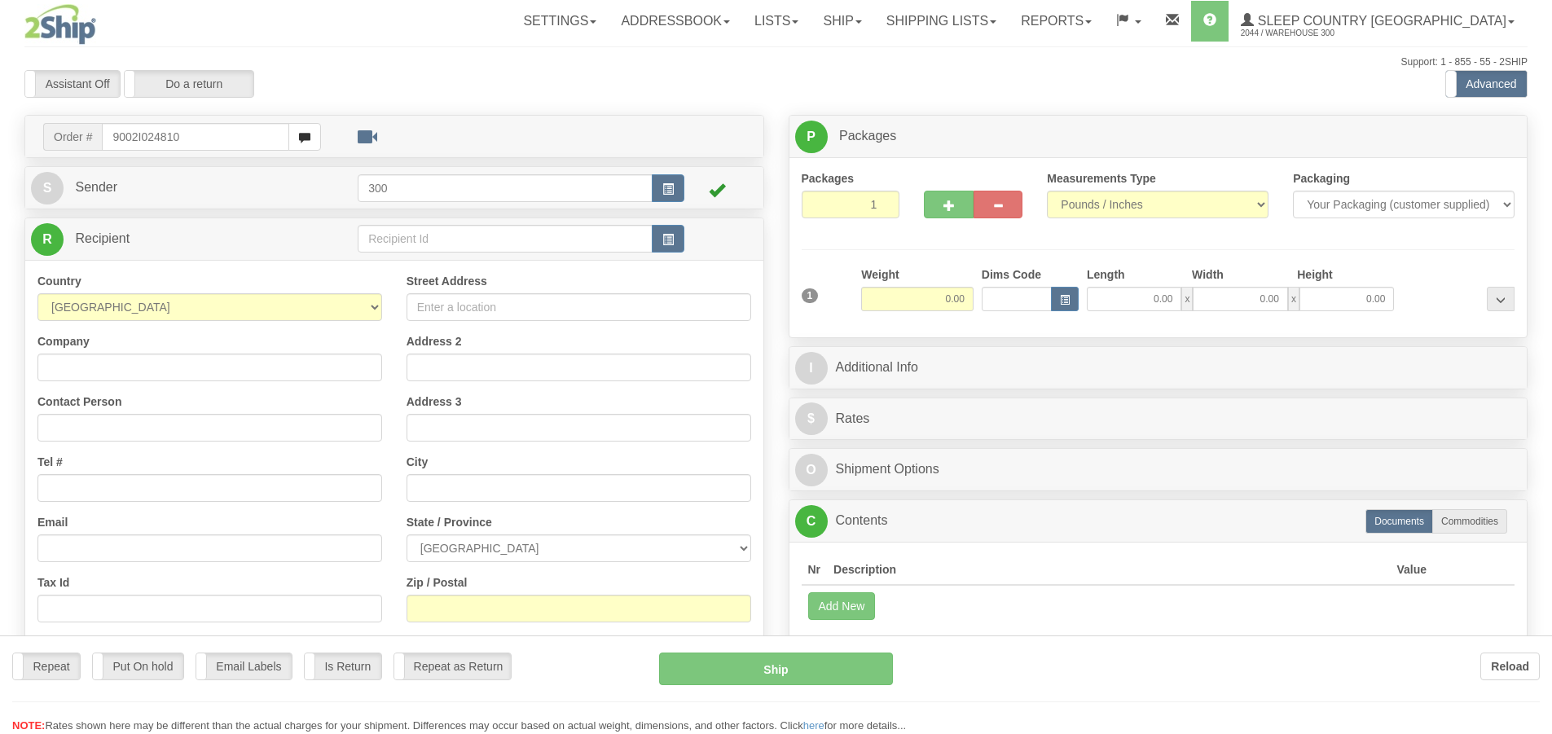
type input "9002I024810"
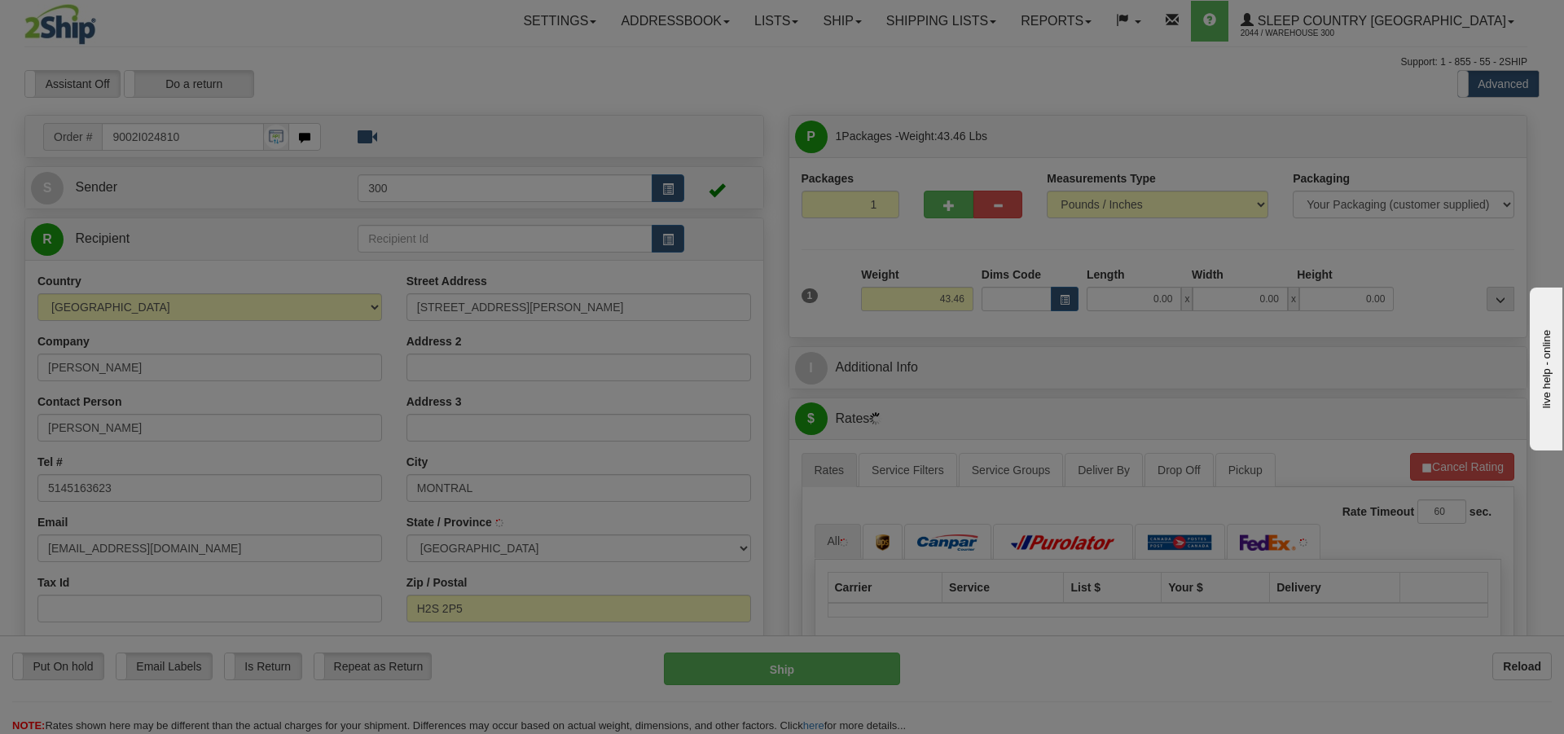
type input "MONTREAL"
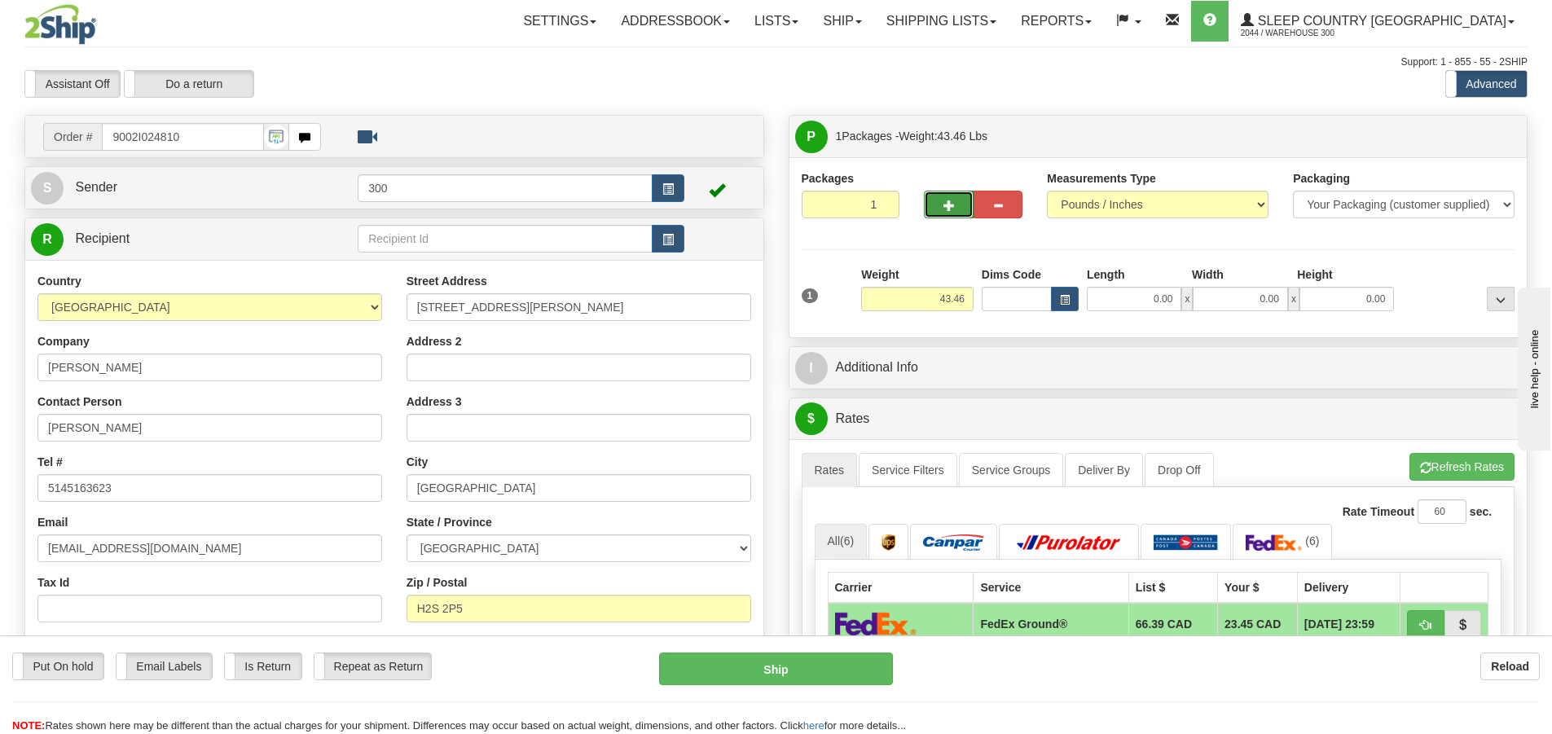
click at [952, 205] on span "button" at bounding box center [948, 205] width 11 height 11
type input "2"
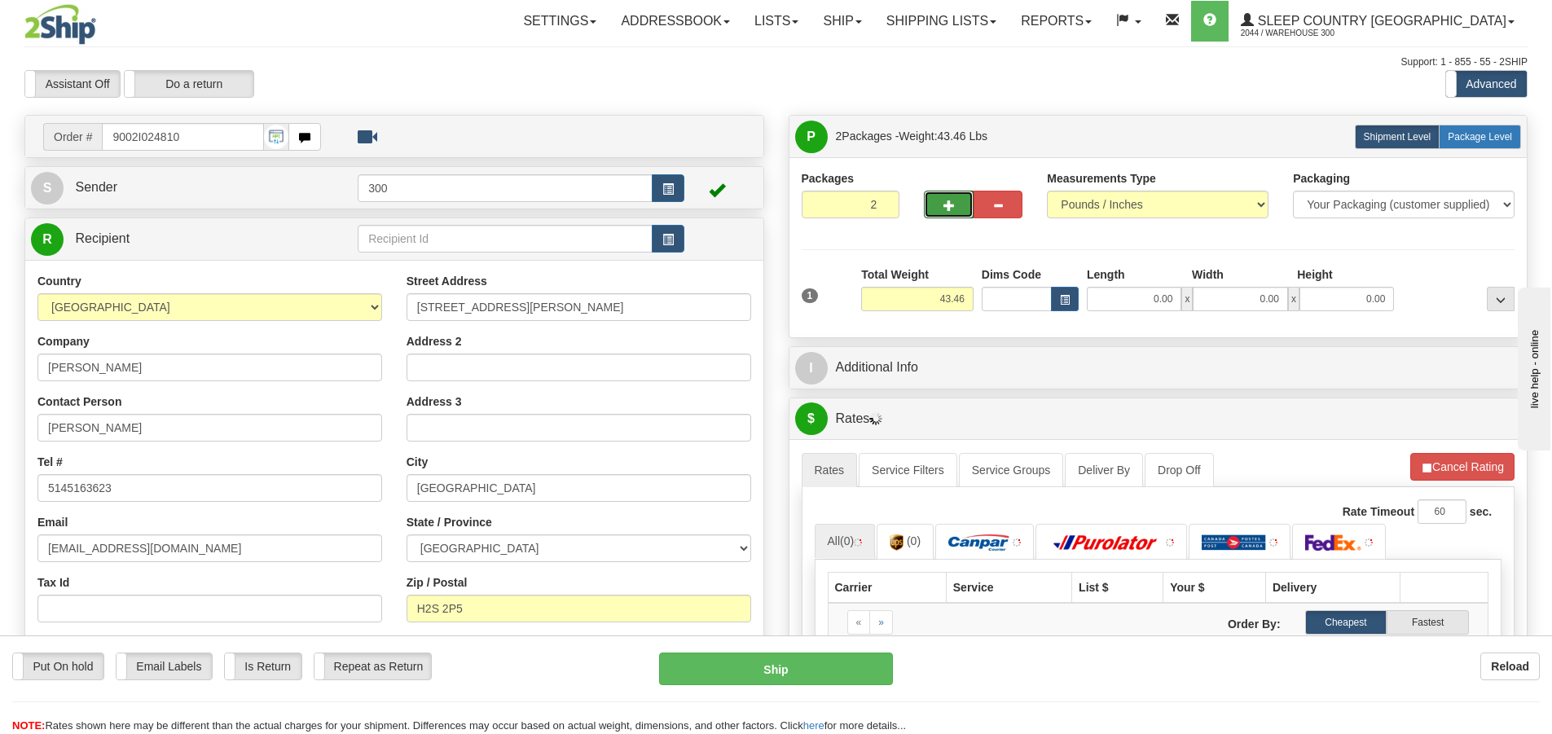
click at [1483, 143] on label "Package Level Pack.." at bounding box center [1480, 137] width 82 height 24
radio input "true"
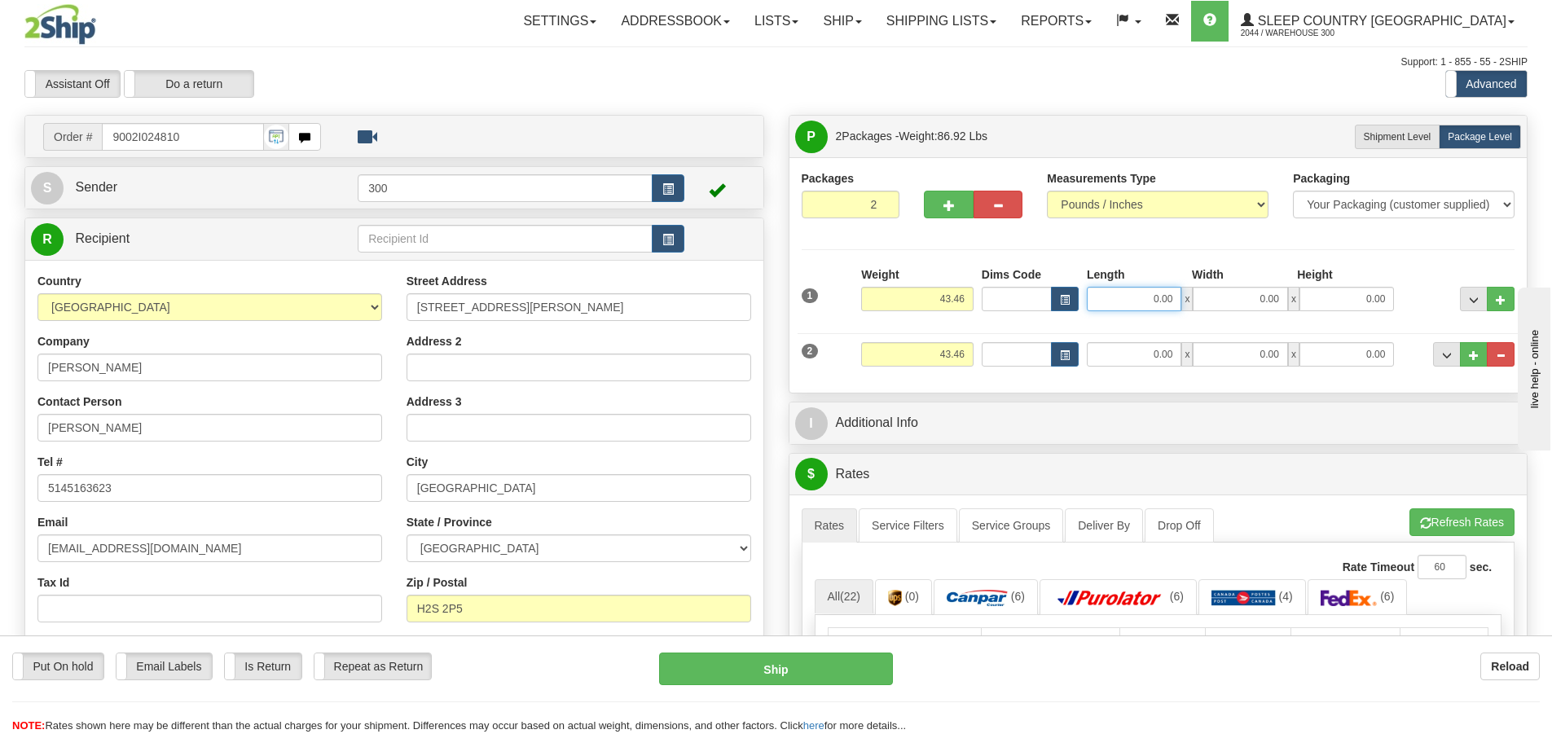
drag, startPoint x: 1127, startPoint y: 298, endPoint x: 1155, endPoint y: 313, distance: 31.3
click at [1127, 299] on input "0.00" at bounding box center [1134, 299] width 95 height 24
type input "15.50"
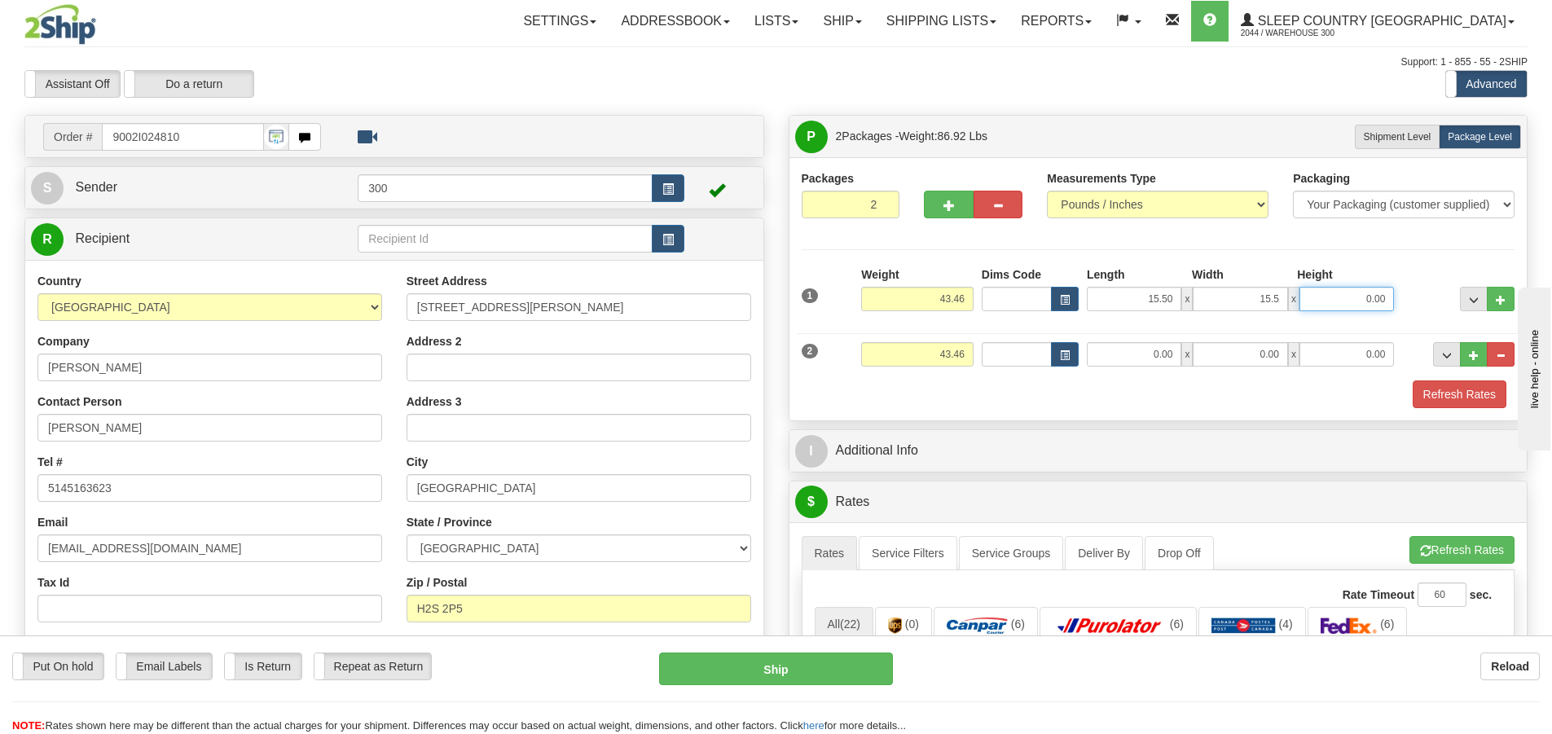
type input "15.50"
type input "40.00"
click at [1119, 363] on input "0.00" at bounding box center [1134, 354] width 95 height 24
type input "7.00"
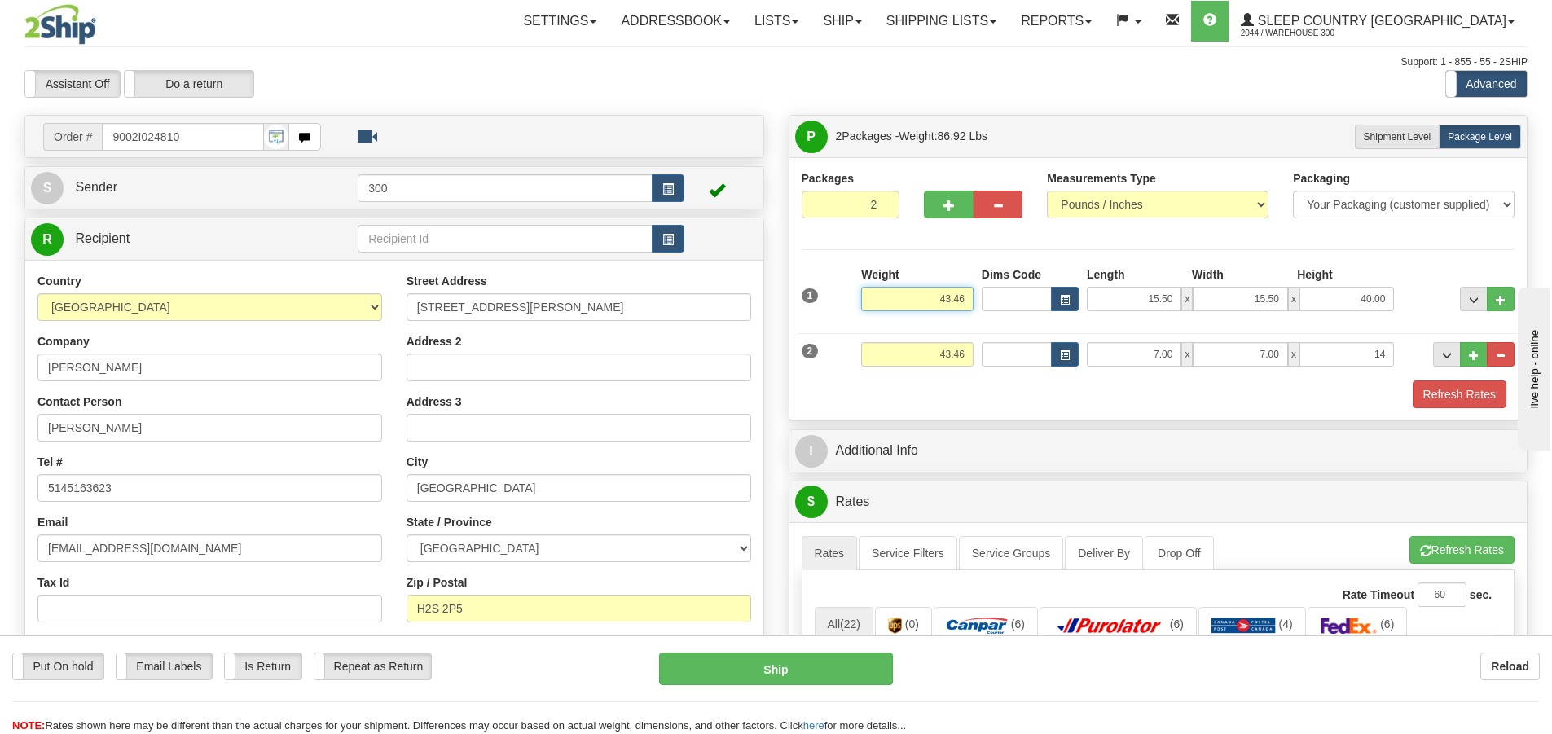
type input "14.00"
drag, startPoint x: 969, startPoint y: 303, endPoint x: 895, endPoint y: 302, distance: 73.3
click at [895, 302] on input "43.46" at bounding box center [917, 299] width 112 height 24
click at [969, 302] on input "10" at bounding box center [917, 299] width 112 height 24
type input "1"
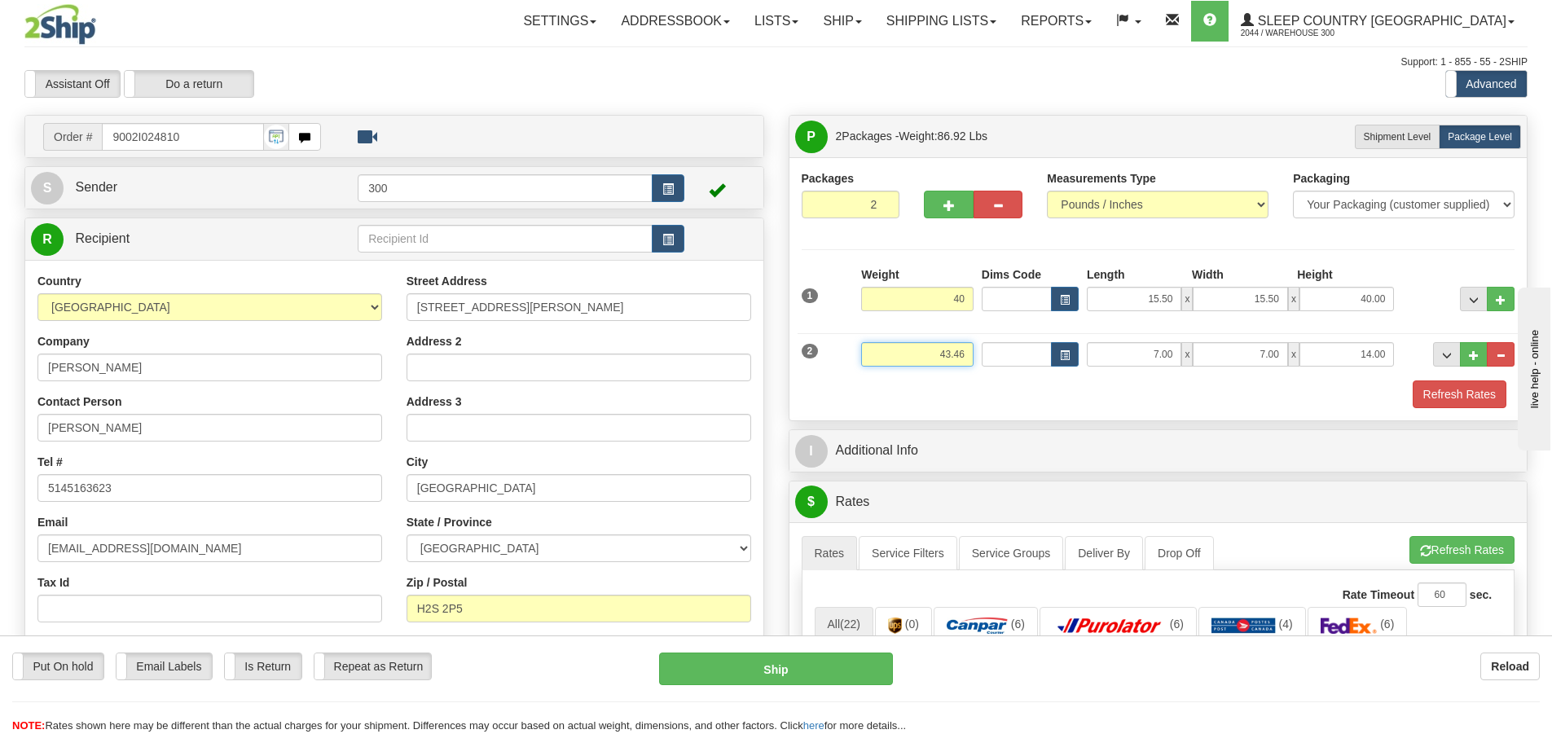
type input "40.00"
drag, startPoint x: 963, startPoint y: 357, endPoint x: 911, endPoint y: 363, distance: 52.4
click at [911, 363] on input "43.46" at bounding box center [917, 354] width 112 height 24
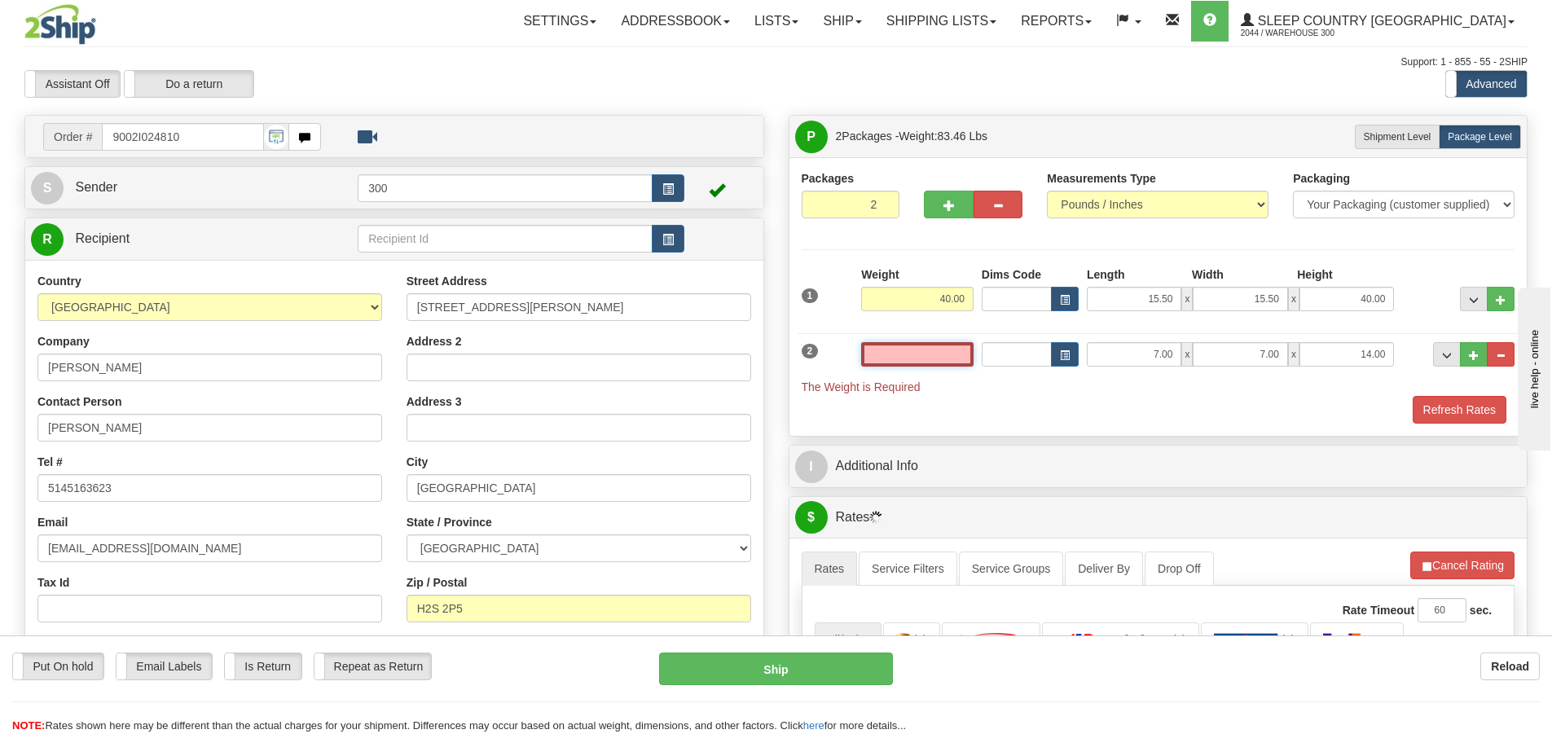
type input "."
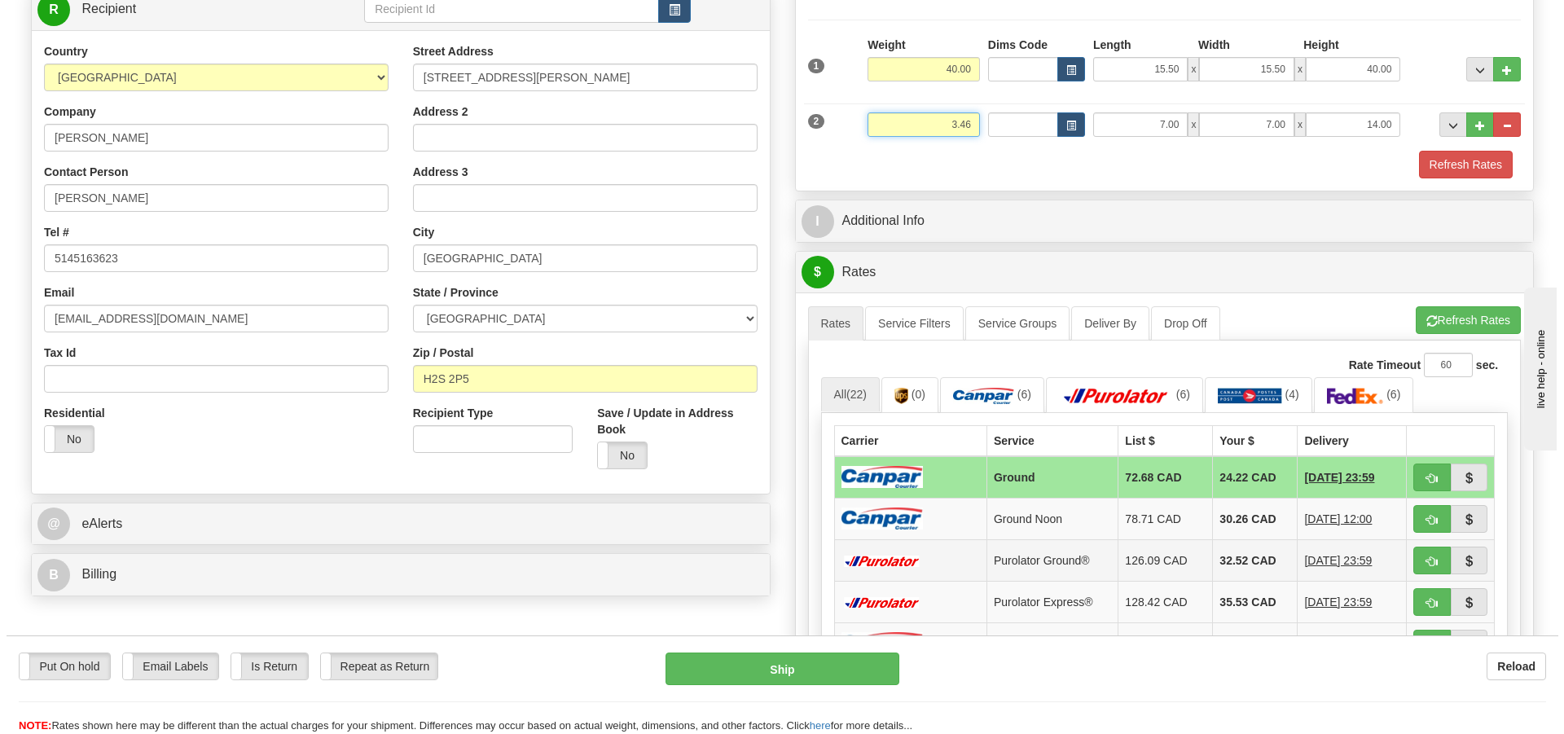
scroll to position [244, 0]
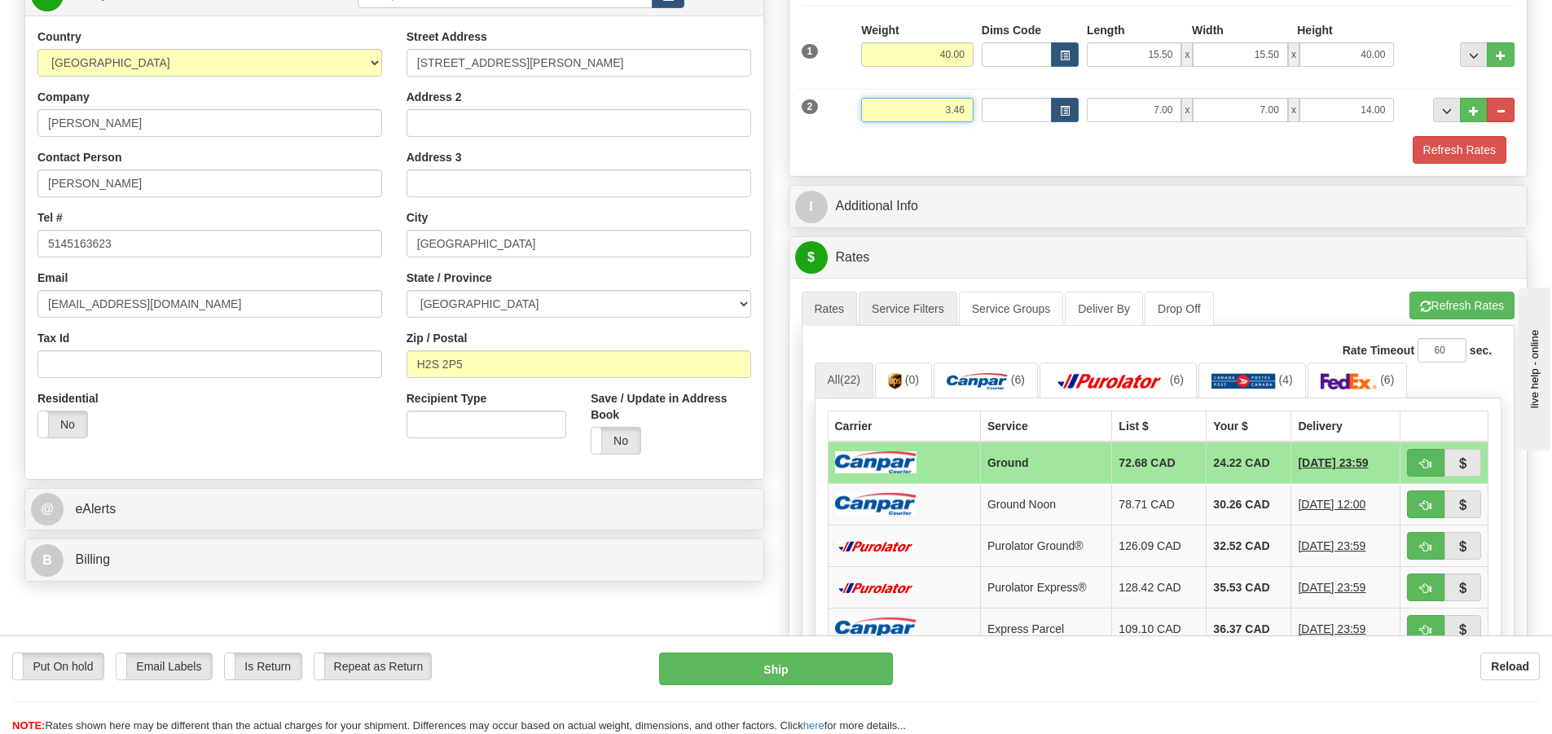
type input "3.46"
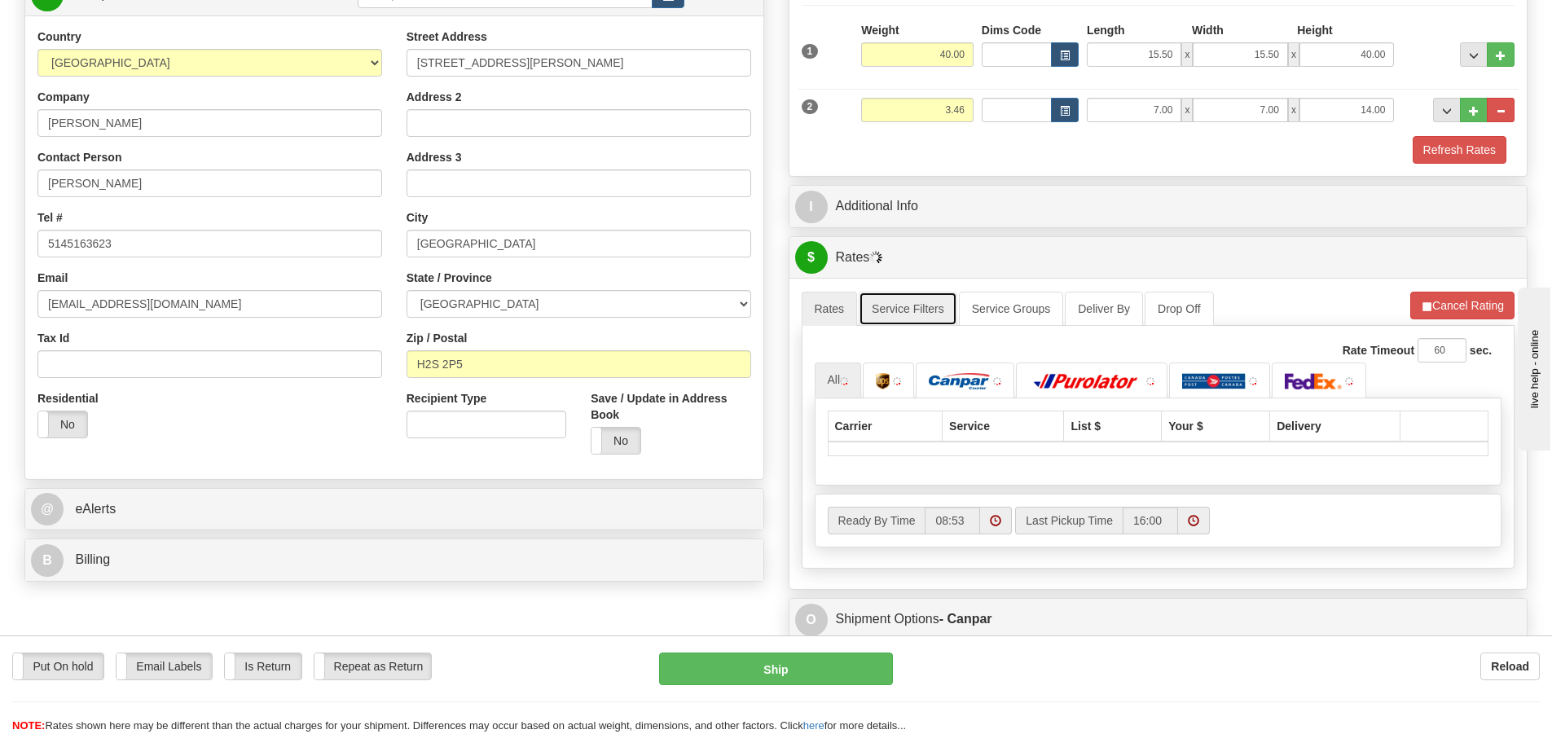
click at [915, 320] on link "Service Filters" at bounding box center [908, 309] width 99 height 34
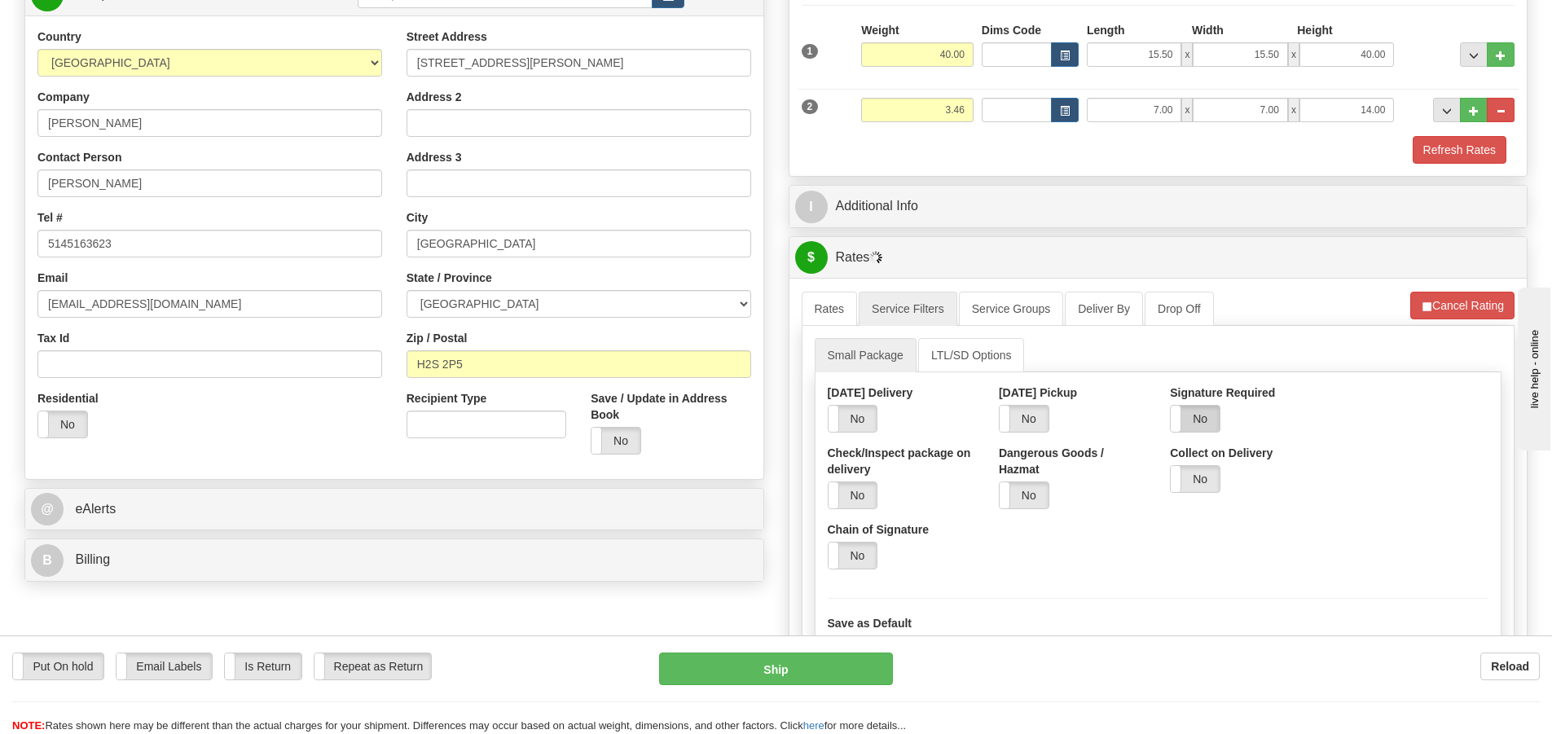
click at [1206, 414] on label "No" at bounding box center [1195, 419] width 49 height 26
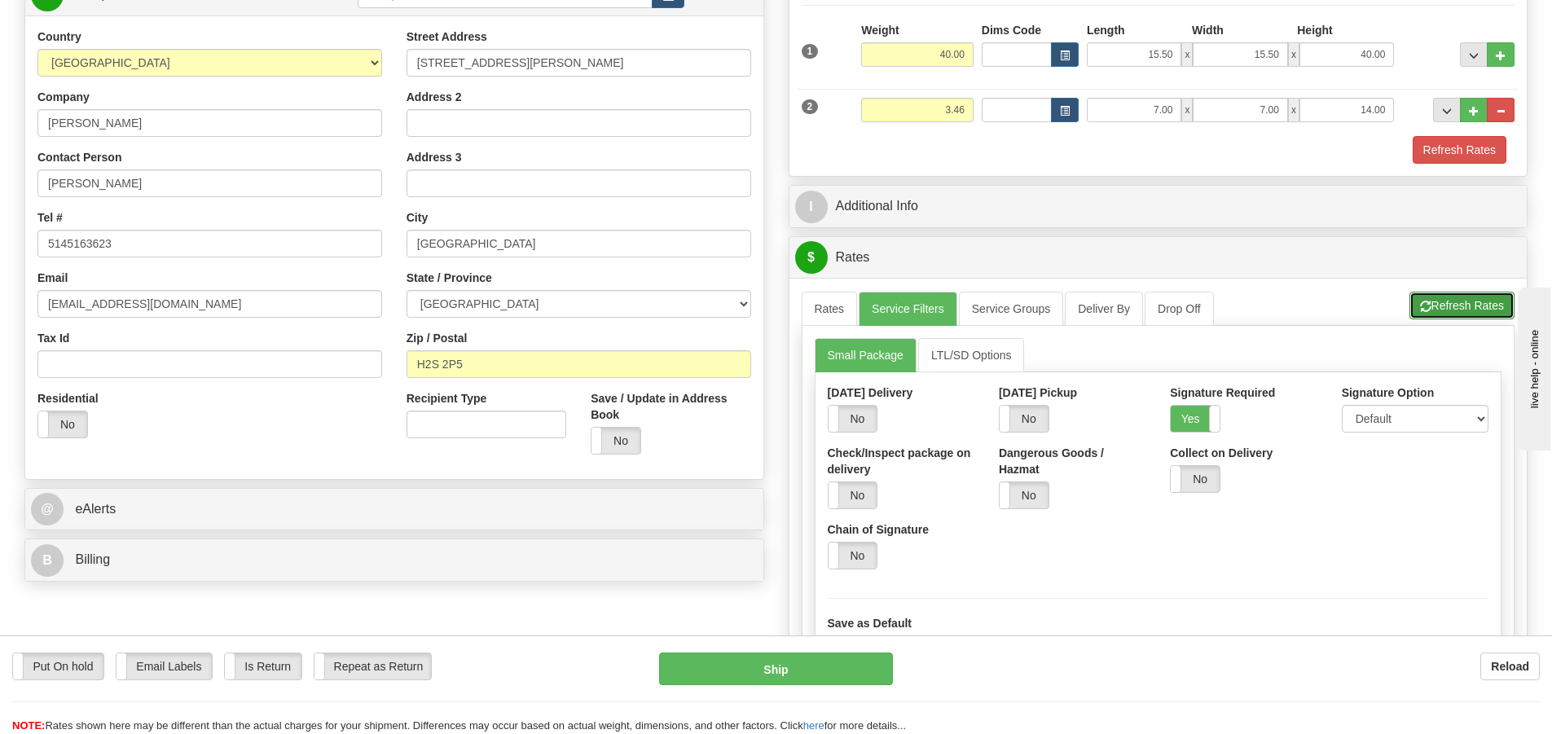
click at [1451, 294] on button "Refresh Rates" at bounding box center [1461, 306] width 105 height 28
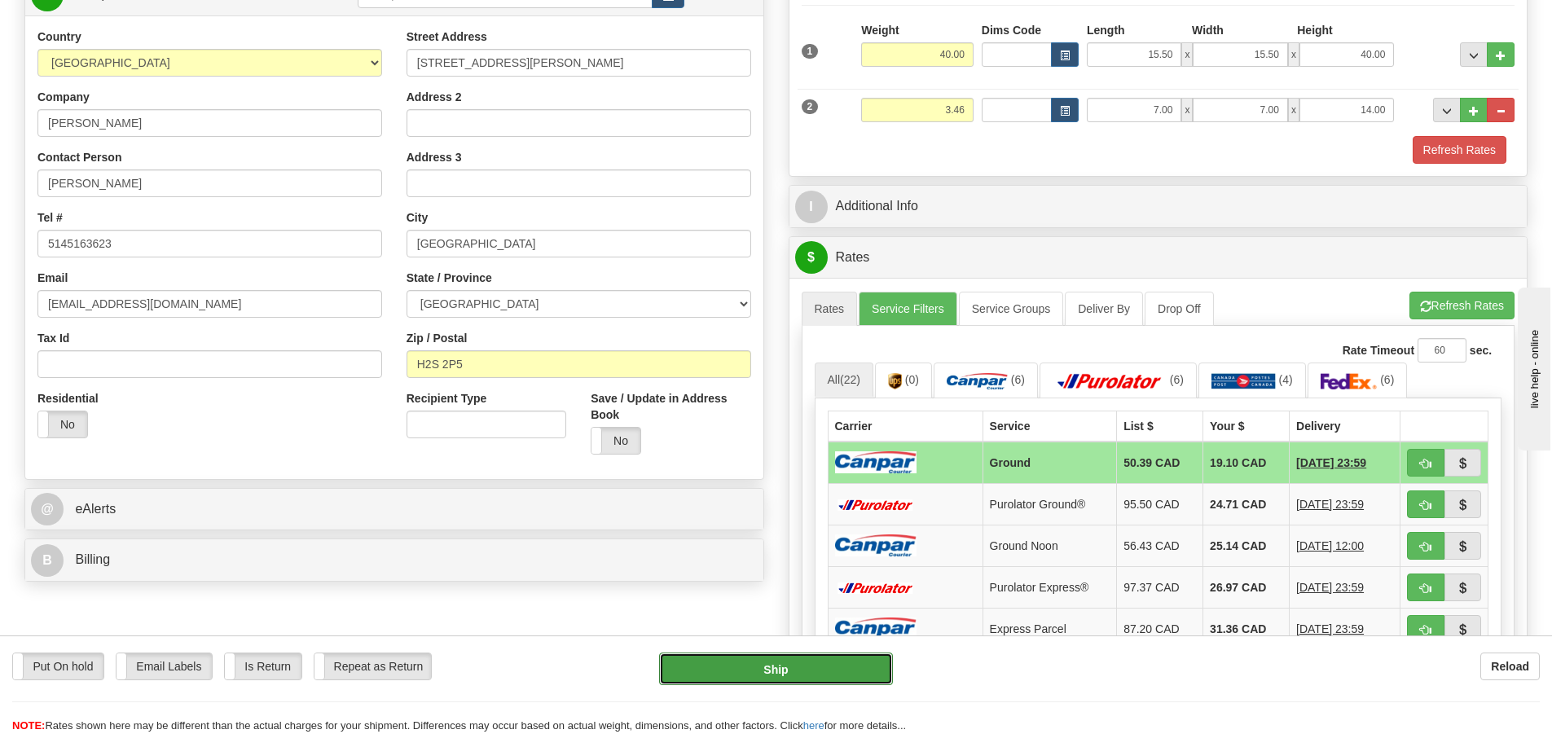
click at [775, 681] on button "Ship" at bounding box center [776, 669] width 234 height 33
type input "1"
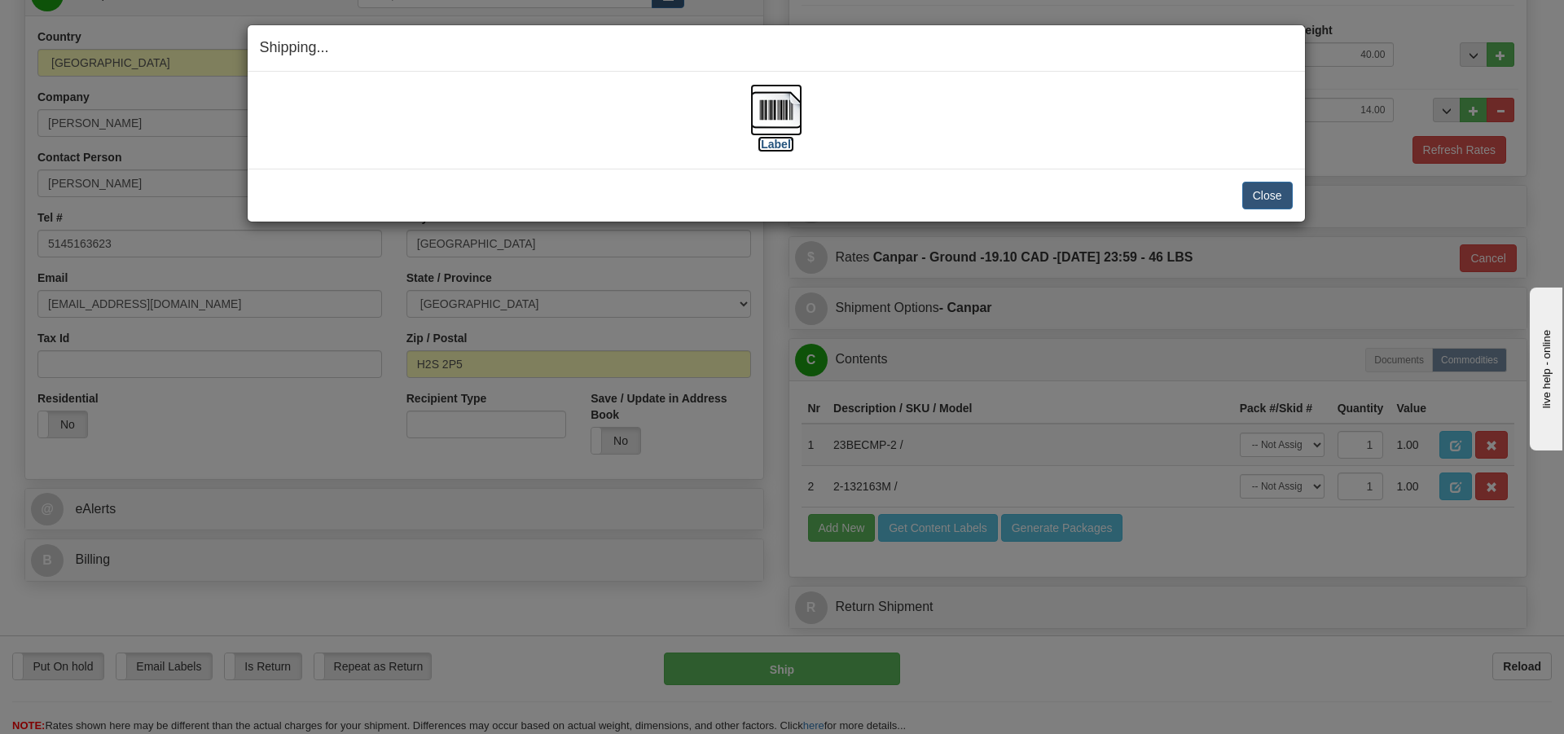
click at [786, 137] on label "[Label]" at bounding box center [776, 144] width 37 height 16
click at [1285, 196] on button "Close" at bounding box center [1267, 196] width 51 height 28
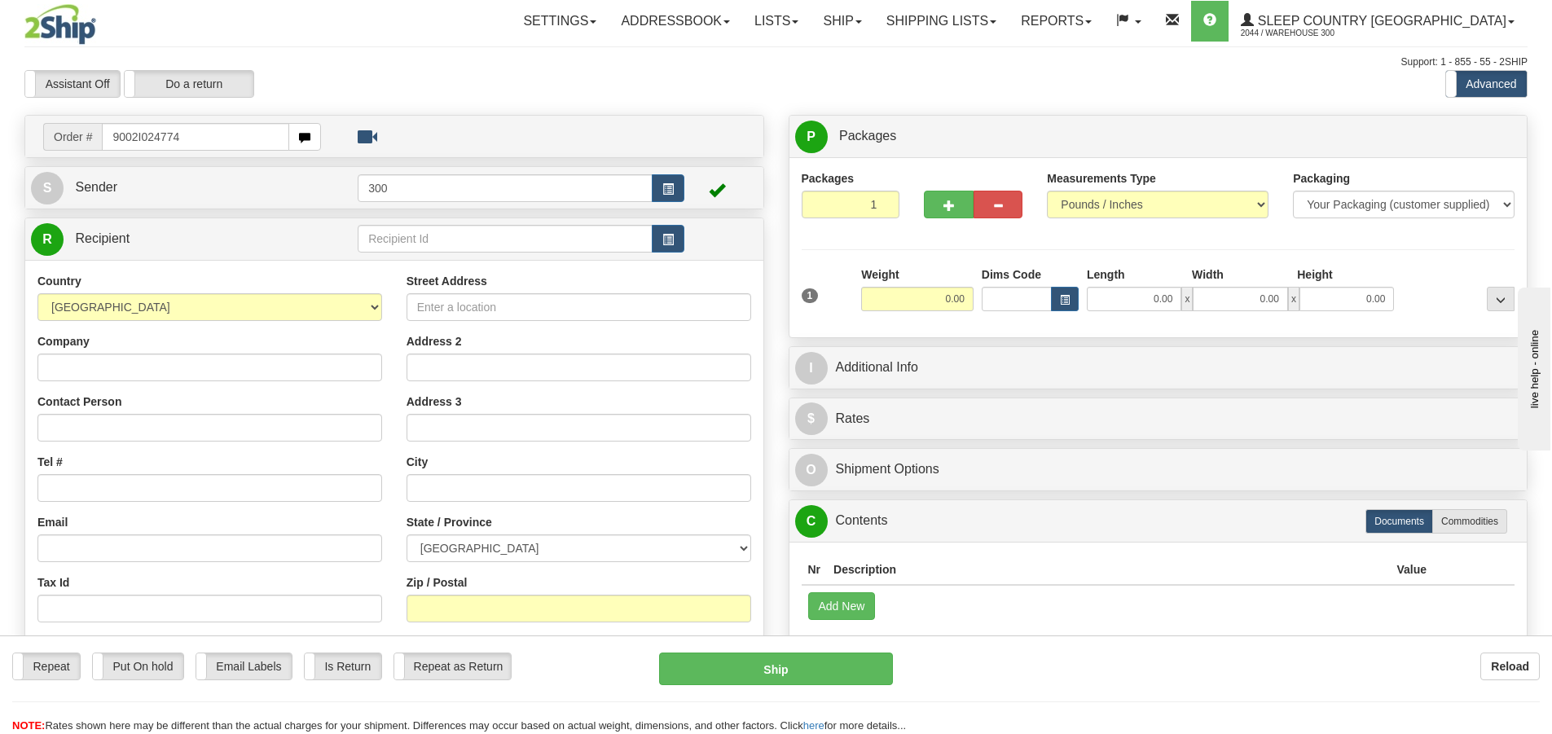
type input "9002I024774"
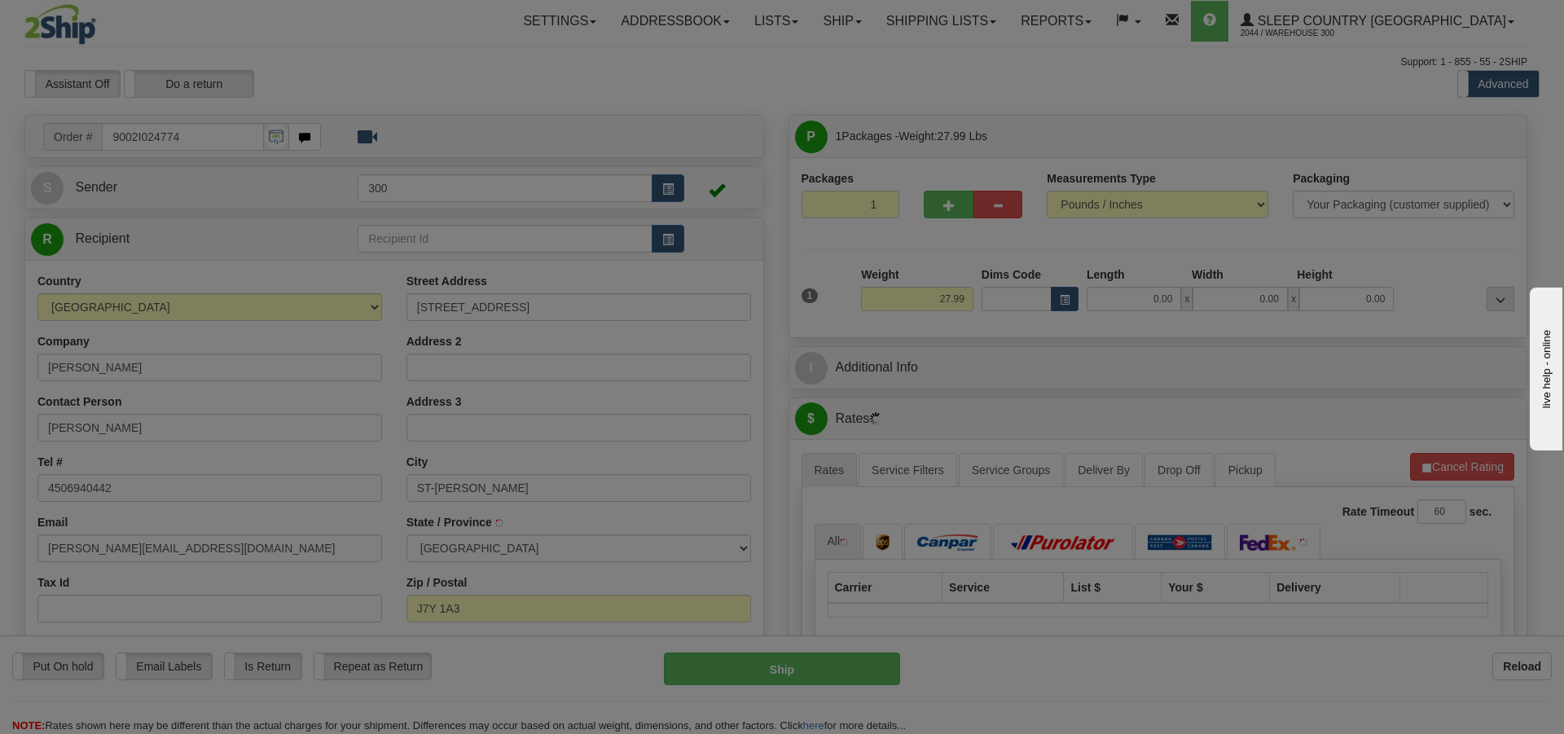
type input "SAINT-JEROME"
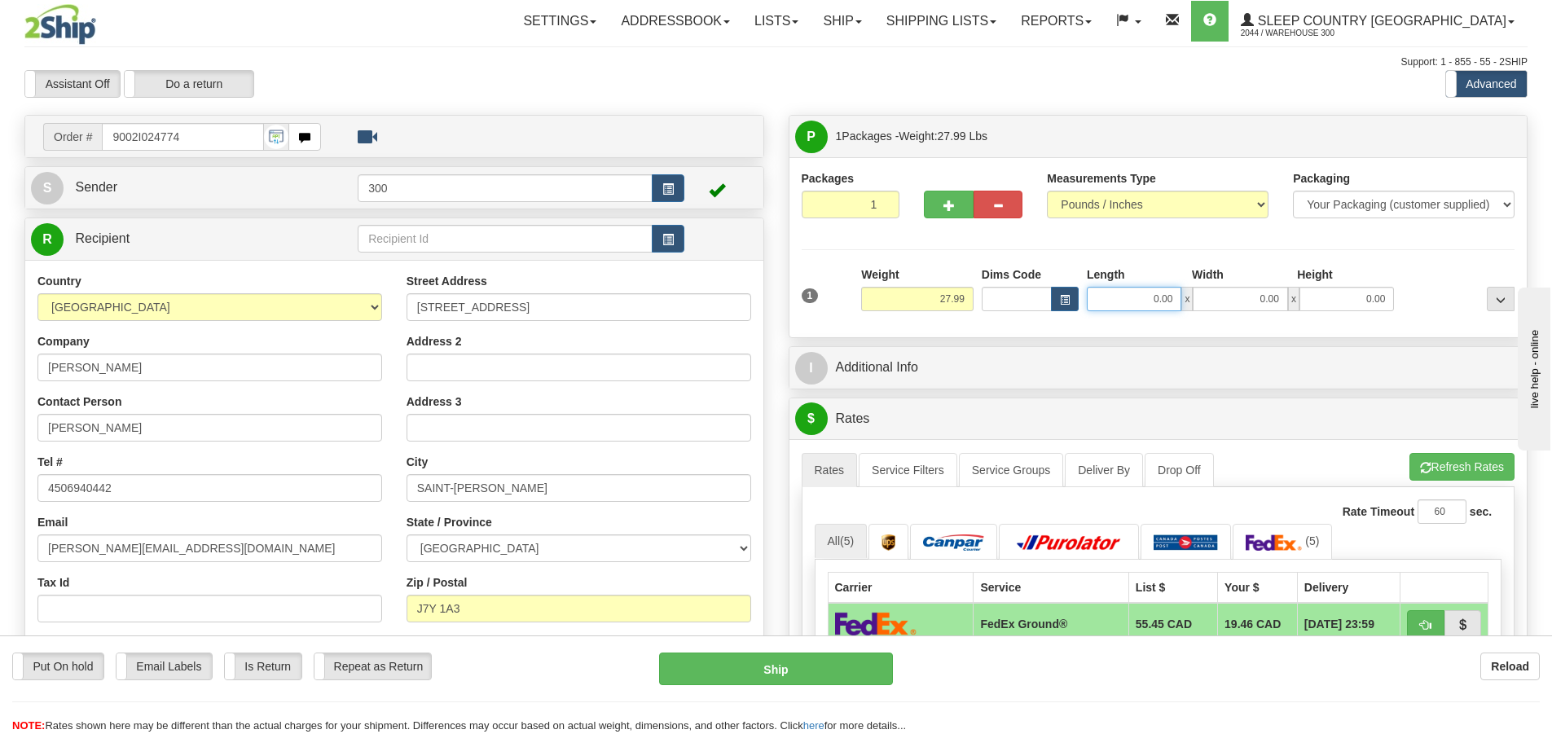
click at [1129, 307] on input "0.00" at bounding box center [1134, 299] width 95 height 24
type input "14.00"
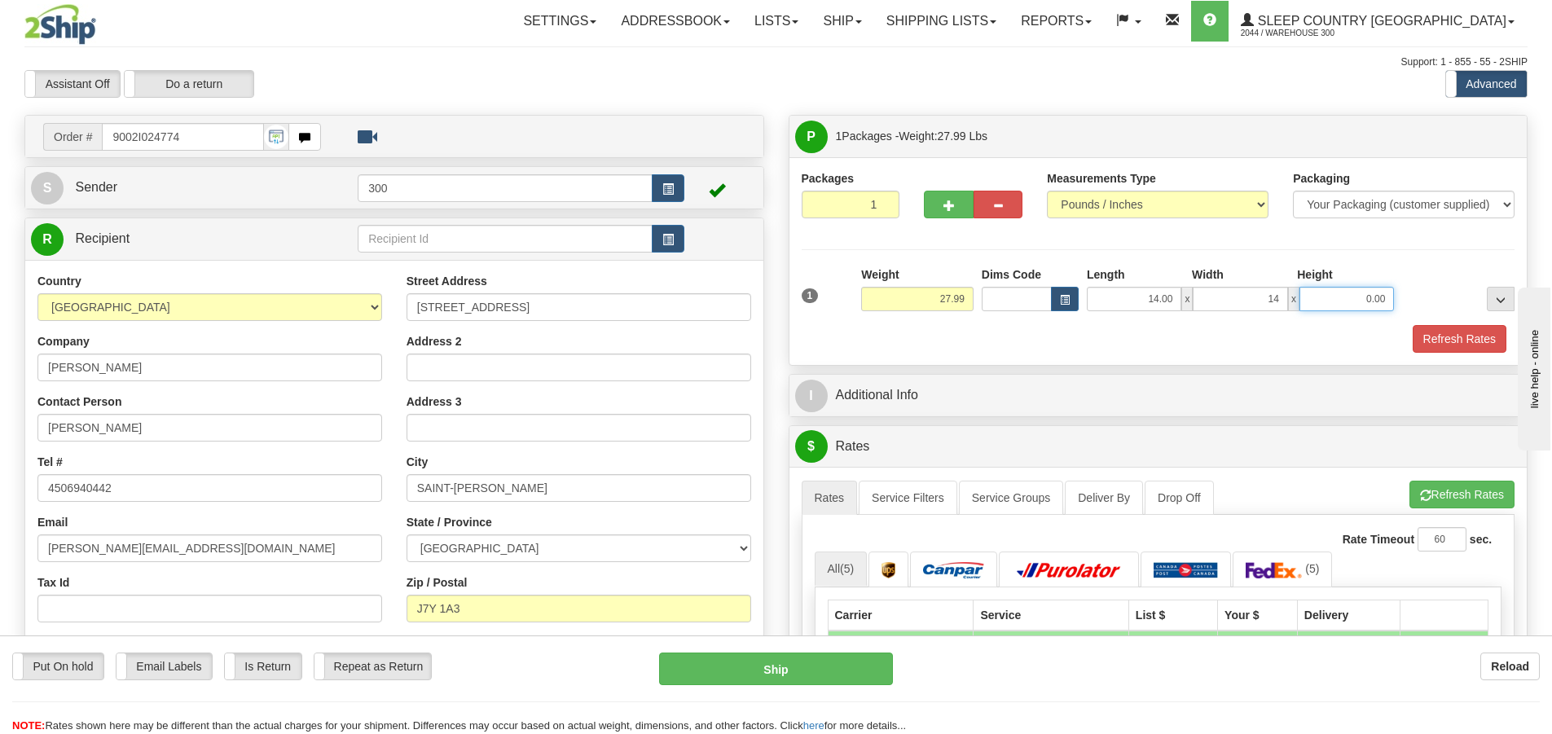
type input "14.00"
type input "40.00"
click at [910, 497] on link "Service Filters" at bounding box center [908, 498] width 99 height 34
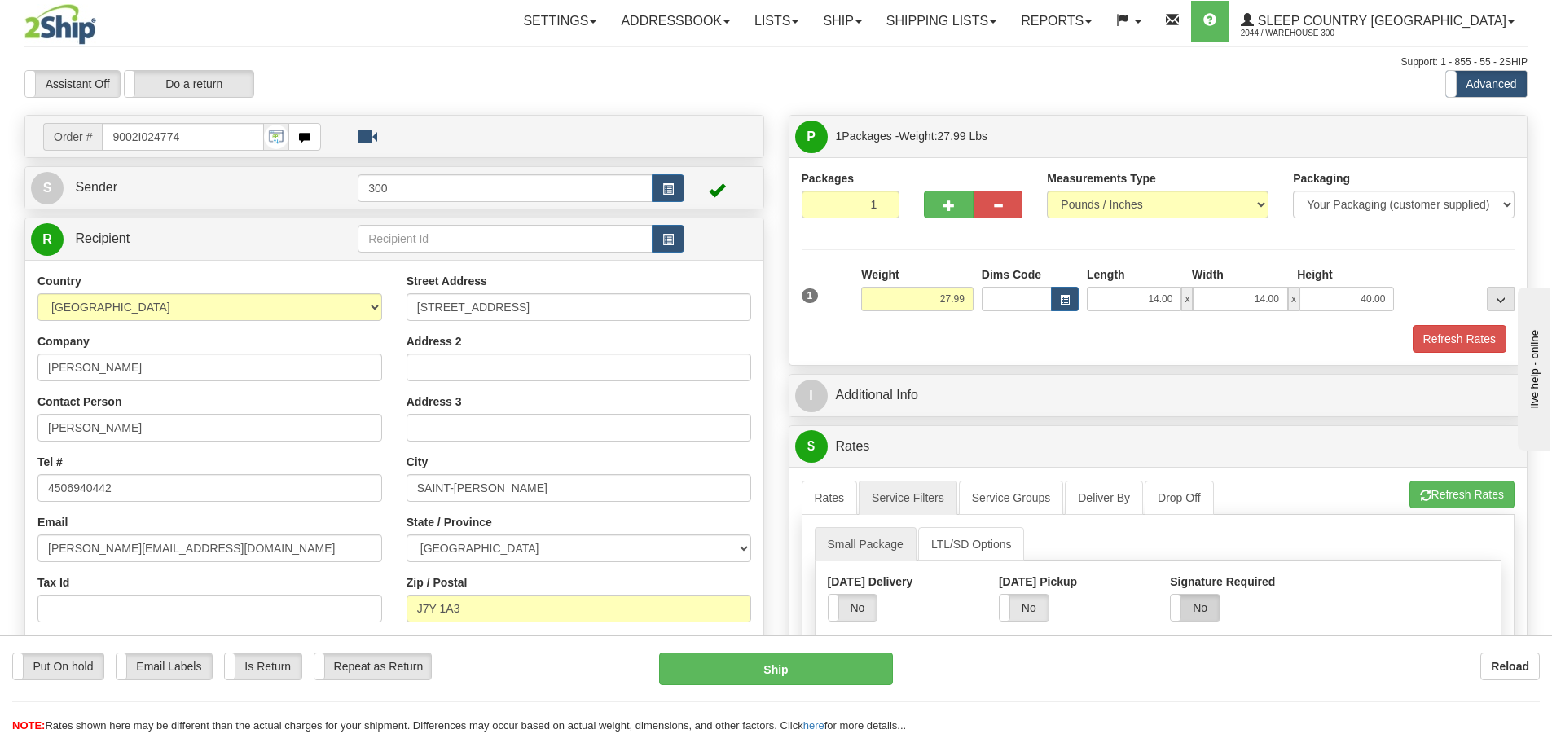
click at [1196, 609] on label "No" at bounding box center [1195, 608] width 49 height 26
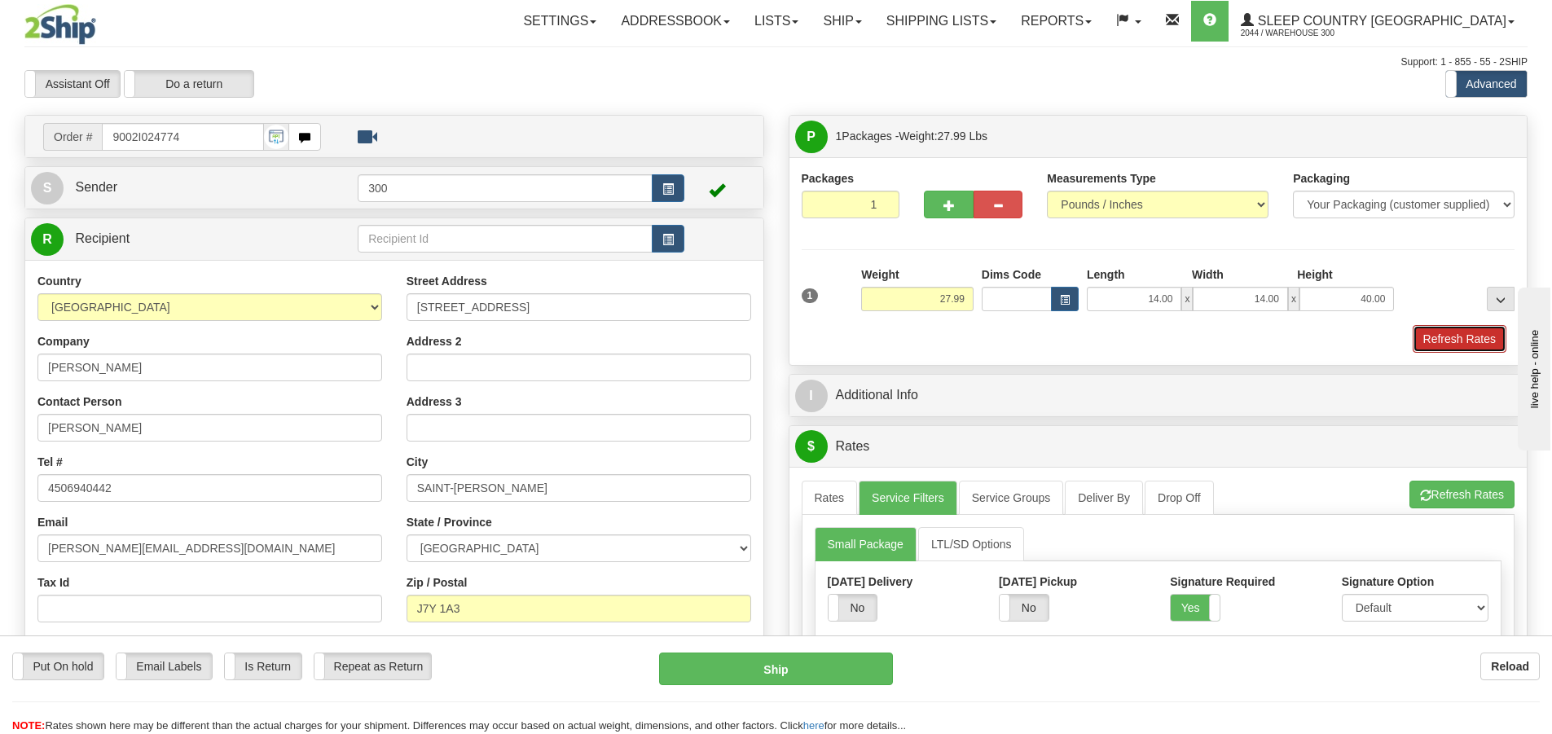
click at [1447, 344] on button "Refresh Rates" at bounding box center [1460, 339] width 94 height 28
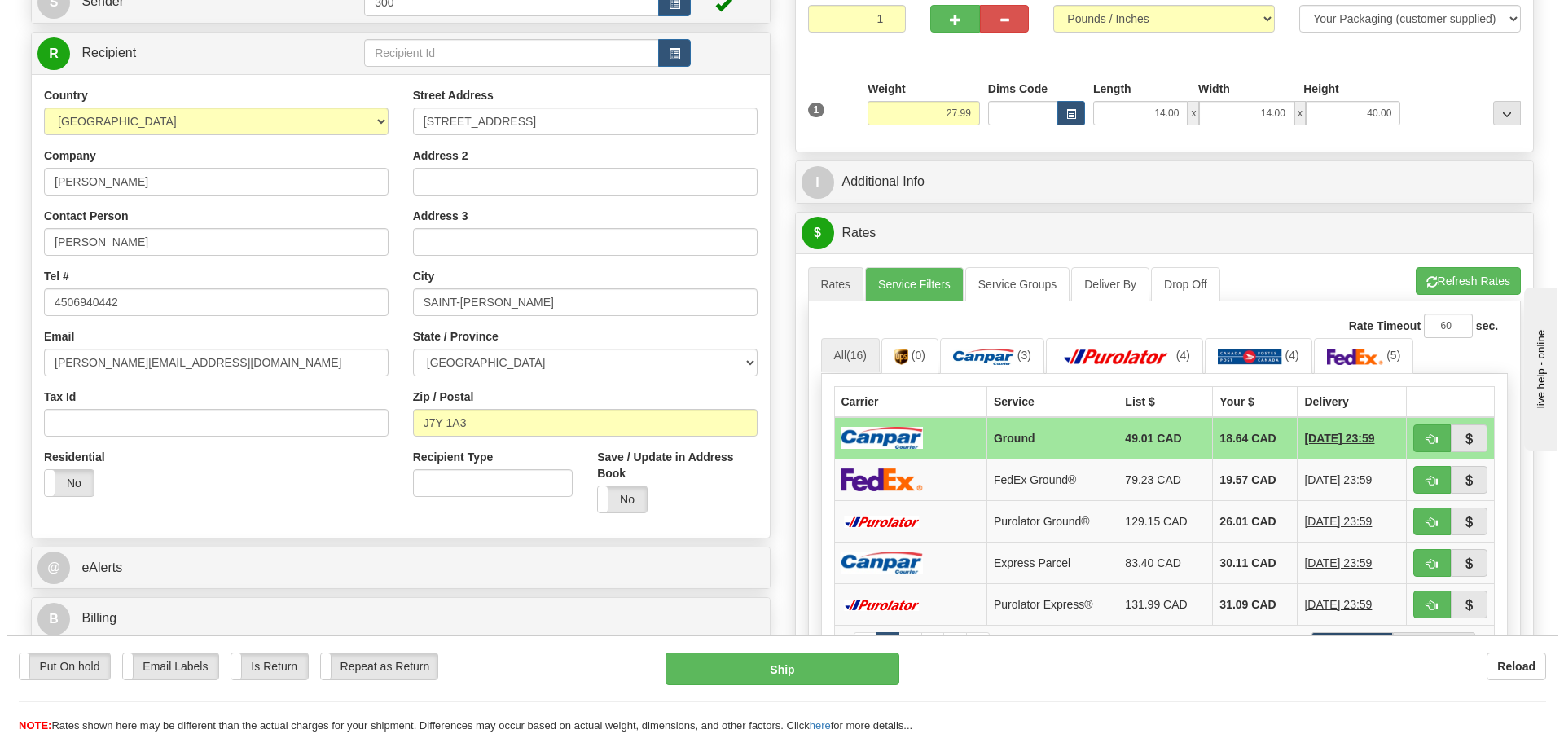
scroll to position [244, 0]
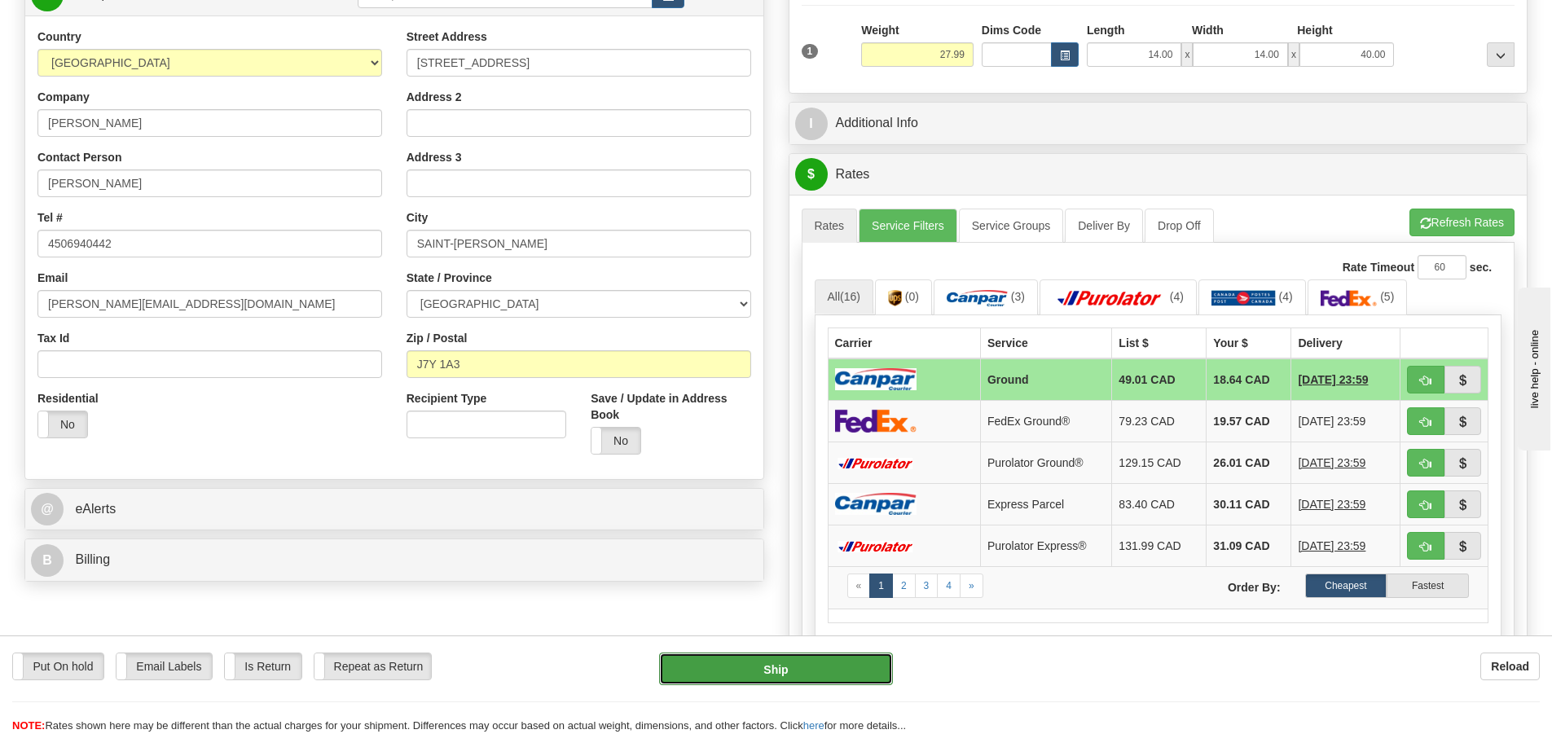
click at [772, 675] on button "Ship" at bounding box center [776, 669] width 234 height 33
type input "1"
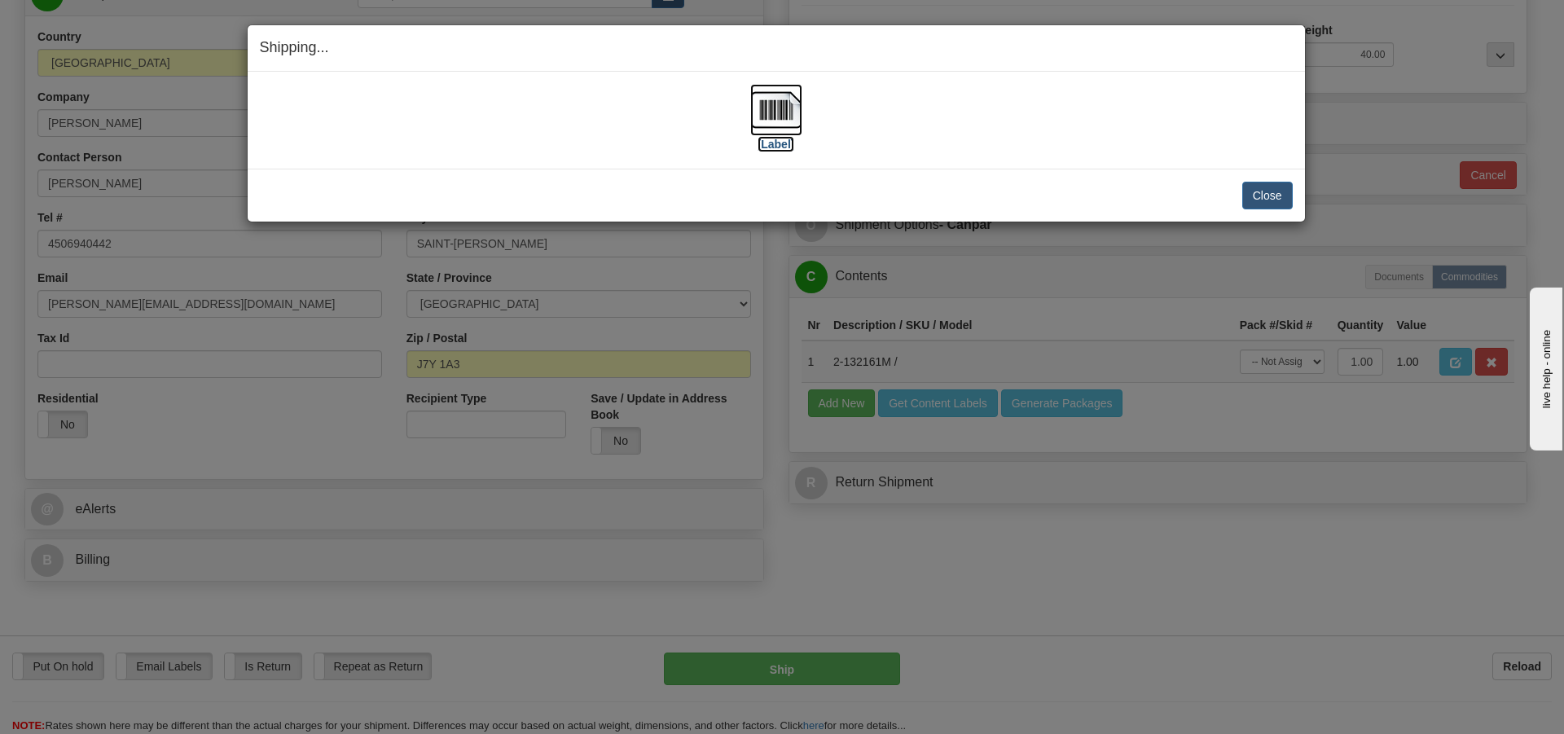
click at [767, 129] on img at bounding box center [776, 110] width 52 height 52
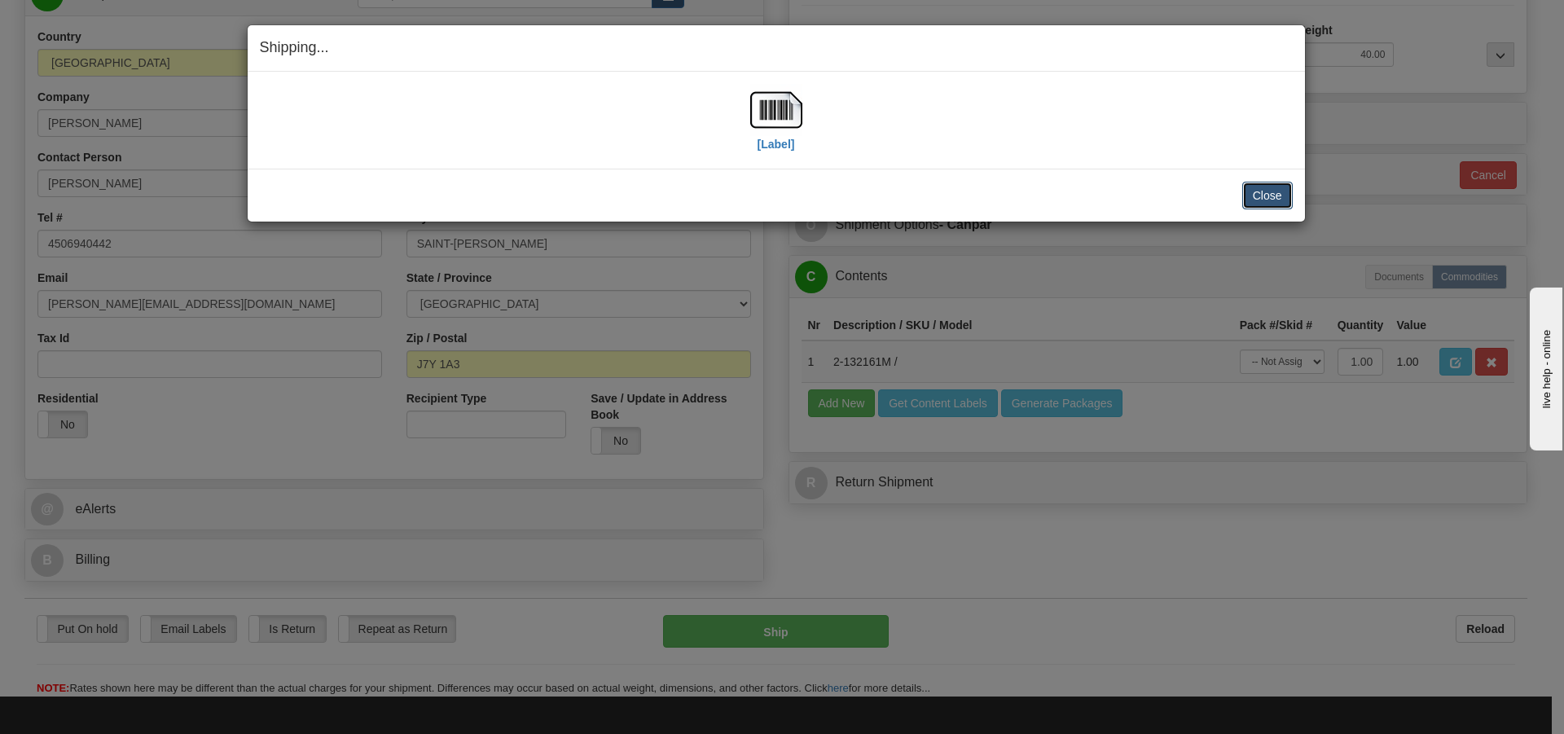
click at [1269, 198] on button "Close" at bounding box center [1267, 196] width 51 height 28
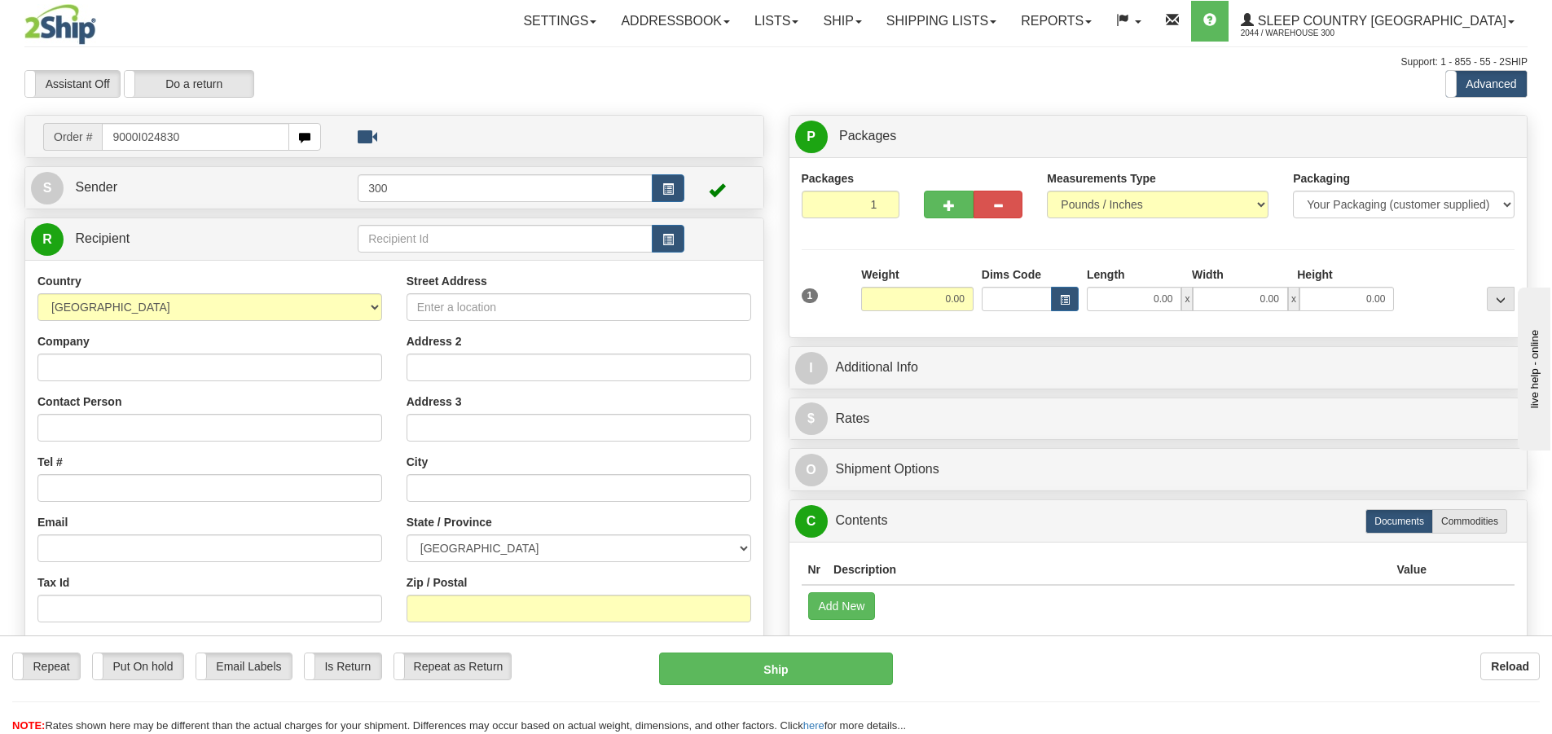
type input "9000I024830"
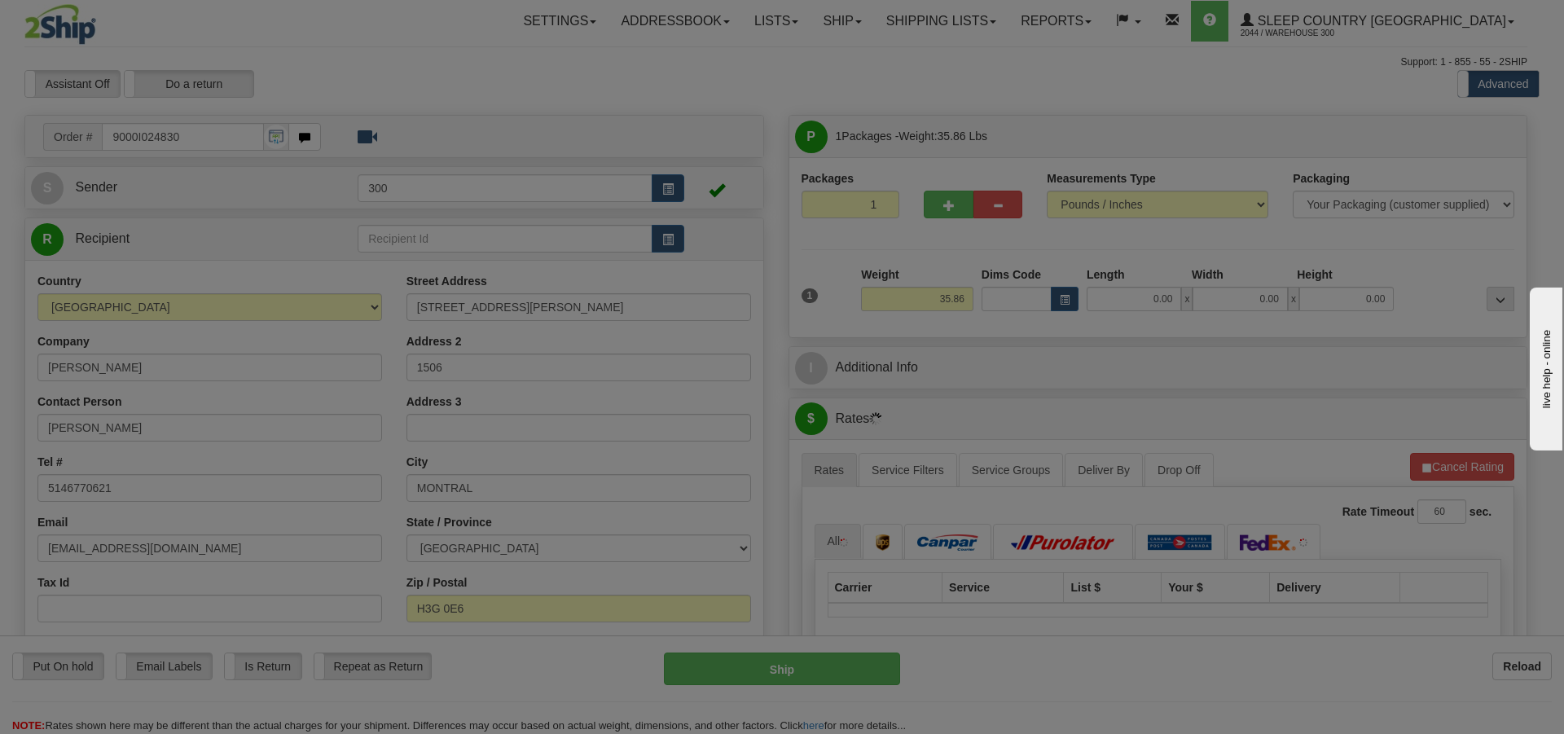
type input "[GEOGRAPHIC_DATA]"
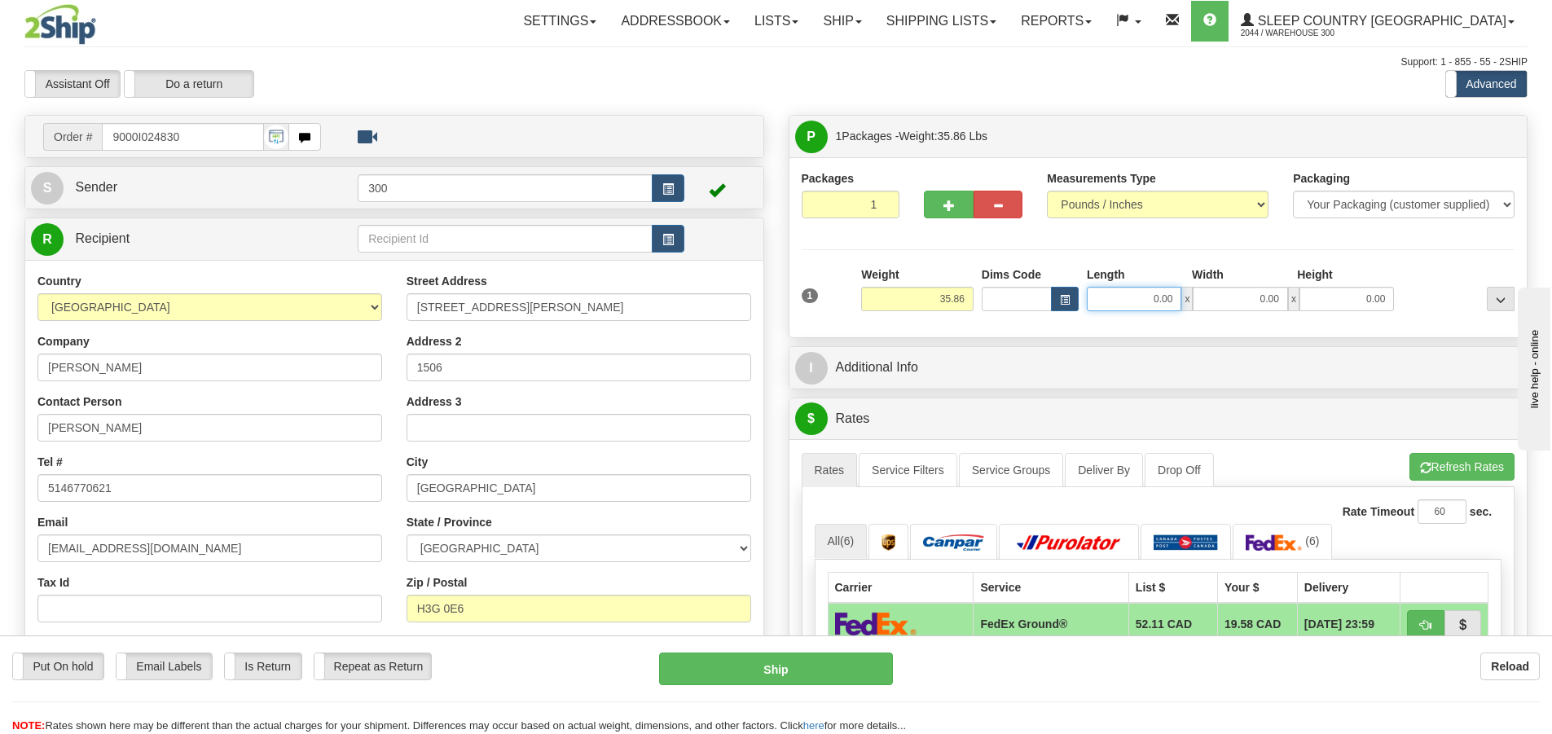
click at [1144, 299] on input "0.00" at bounding box center [1134, 299] width 95 height 24
type input "15.00"
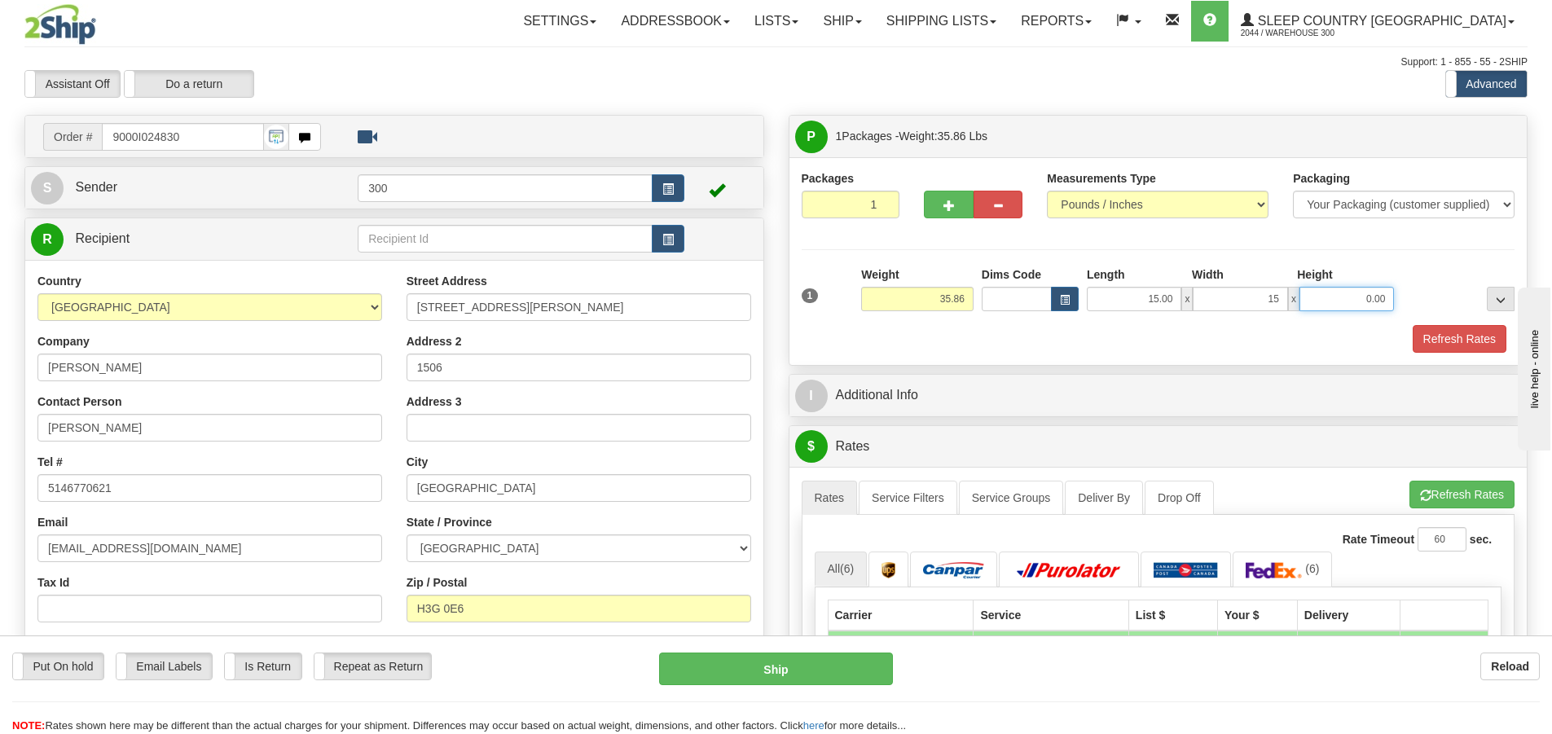
type input "15.00"
type input "42.00"
click at [904, 494] on link "Service Filters" at bounding box center [908, 498] width 99 height 34
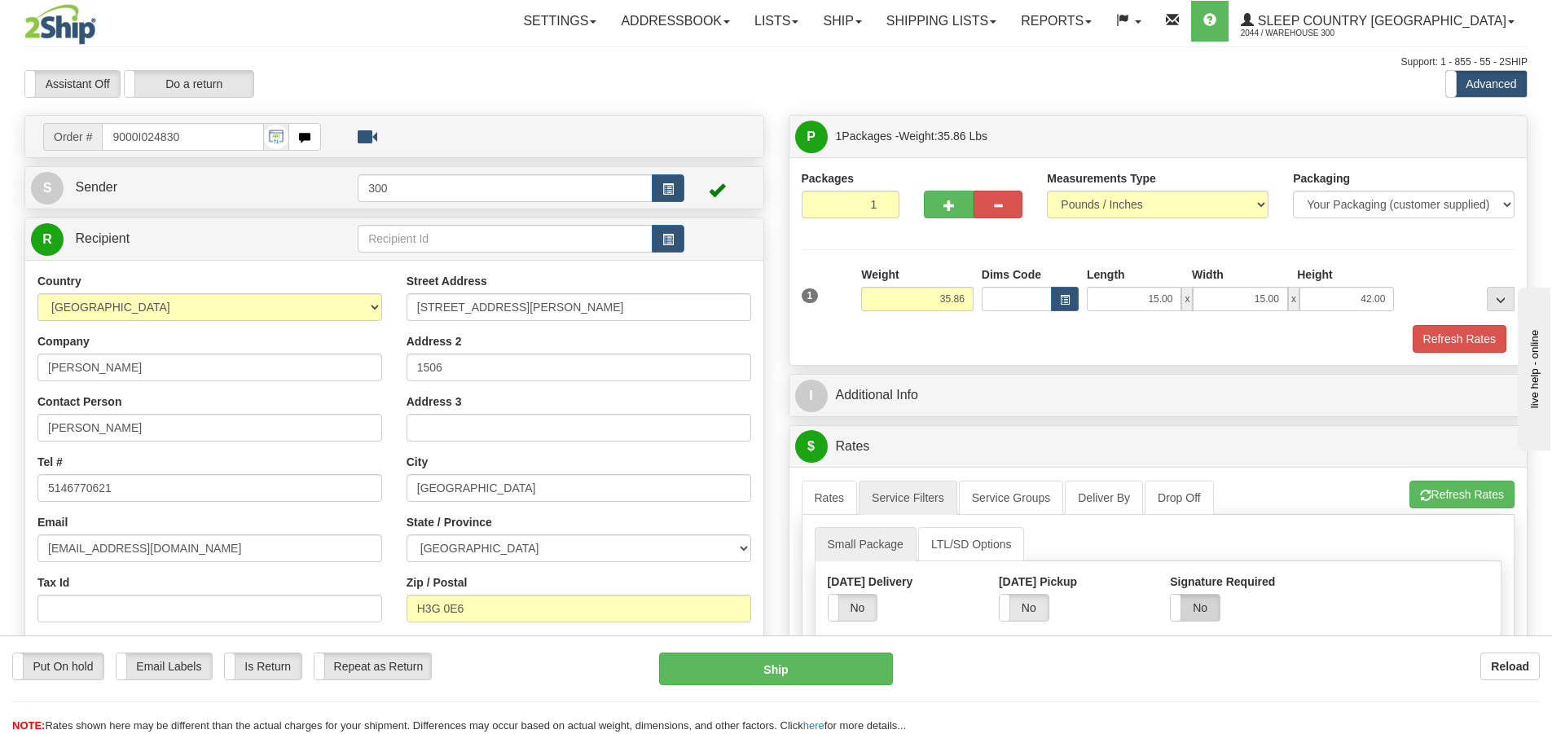
click at [1207, 610] on label "No" at bounding box center [1195, 608] width 49 height 26
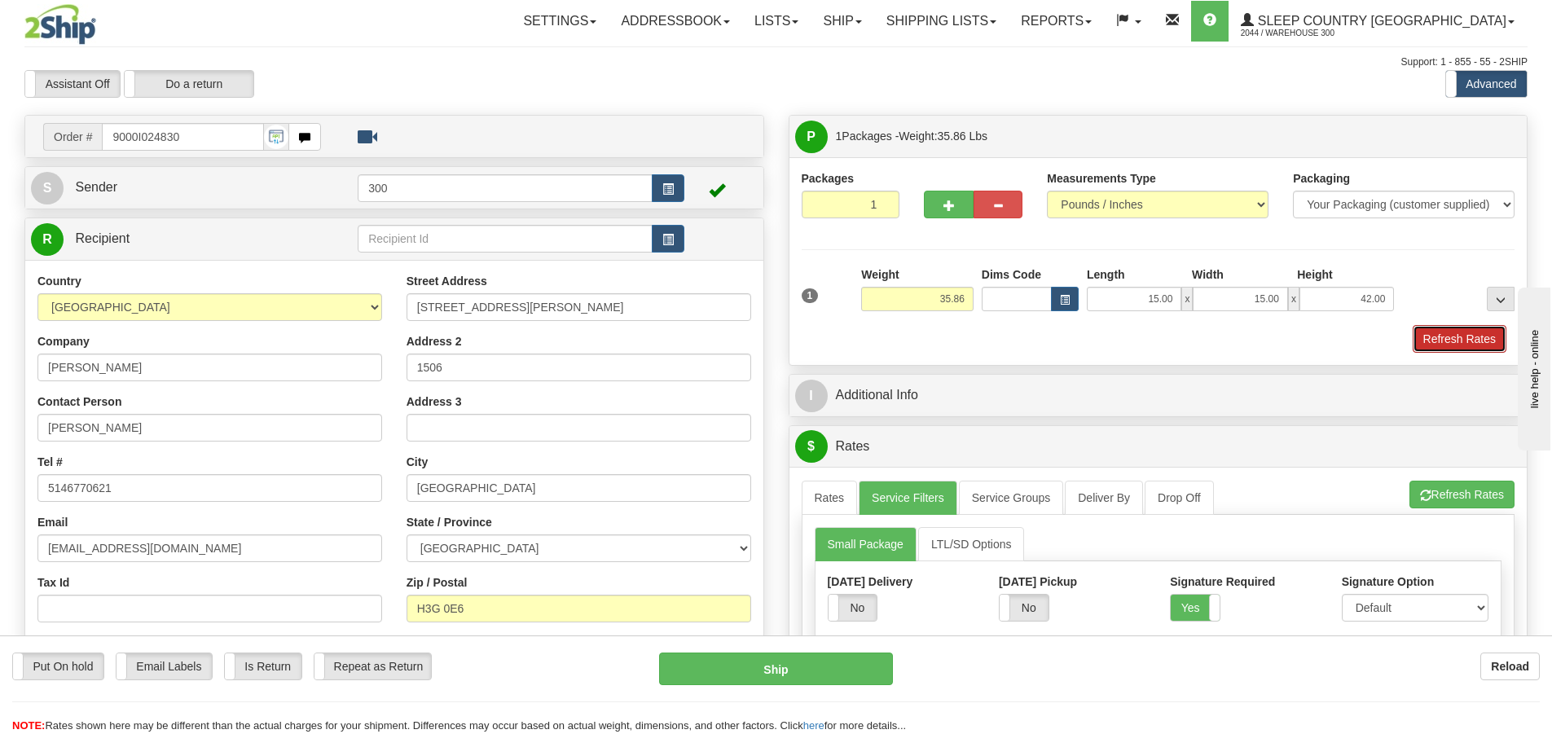
click at [1444, 331] on button "Refresh Rates" at bounding box center [1460, 339] width 94 height 28
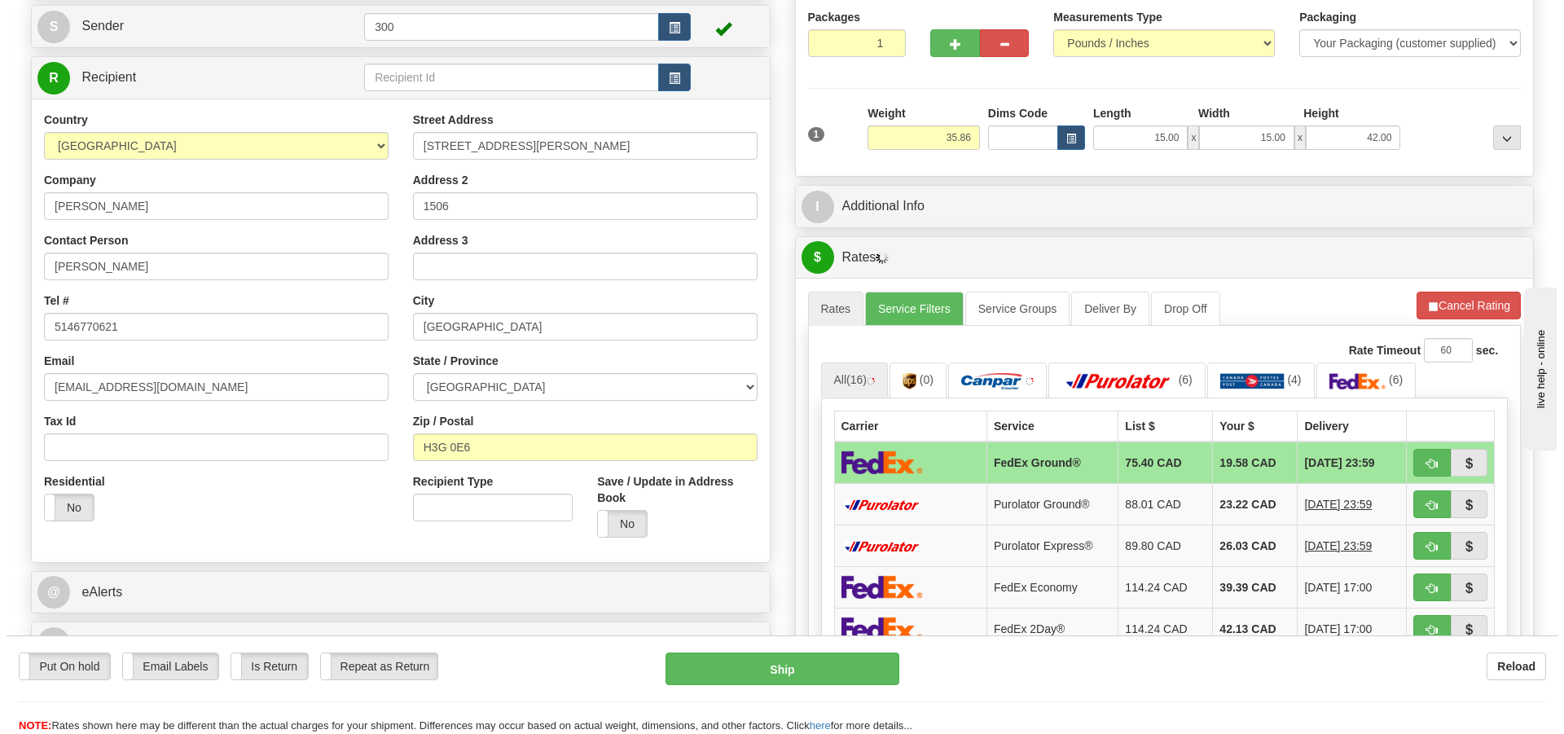
scroll to position [163, 0]
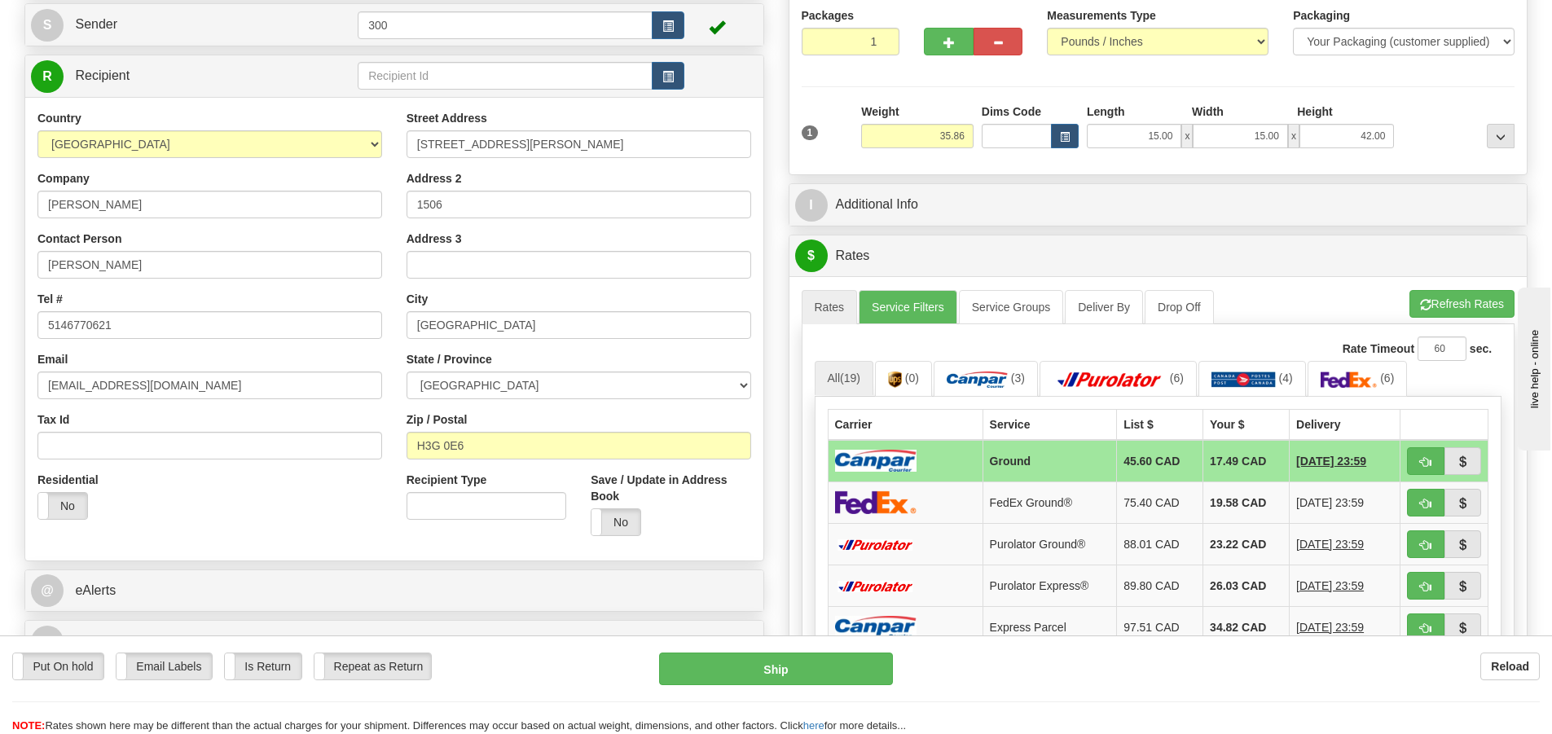
click at [794, 639] on div "Put On hold Put On hold Email Labels Email Labels Edit Is Return Is Return Repe…" at bounding box center [776, 684] width 1552 height 99
click at [808, 669] on button "Ship" at bounding box center [776, 669] width 234 height 33
type input "1"
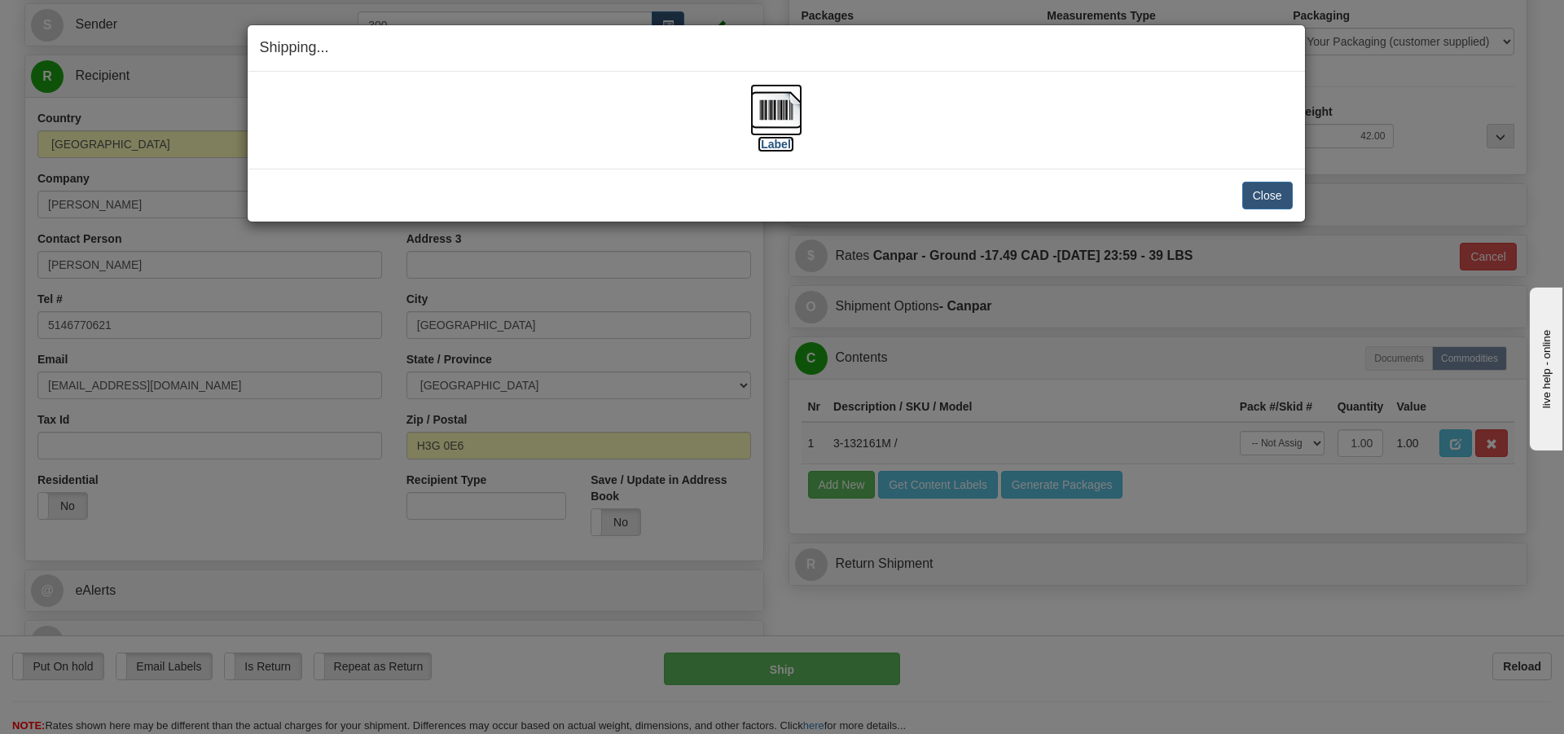
click at [770, 113] on img at bounding box center [776, 110] width 52 height 52
click at [1272, 191] on button "Close" at bounding box center [1267, 196] width 51 height 28
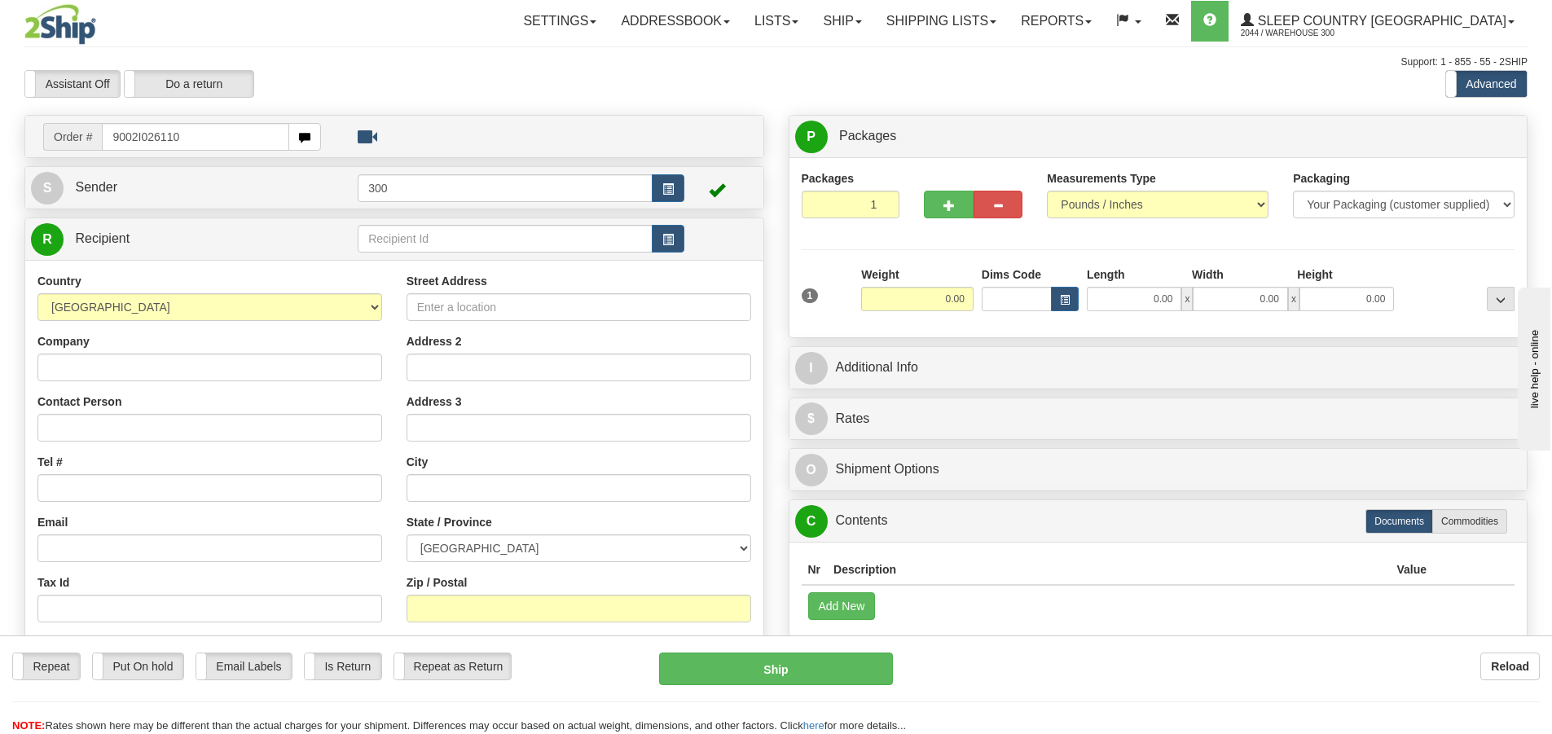
type input "9002I026110"
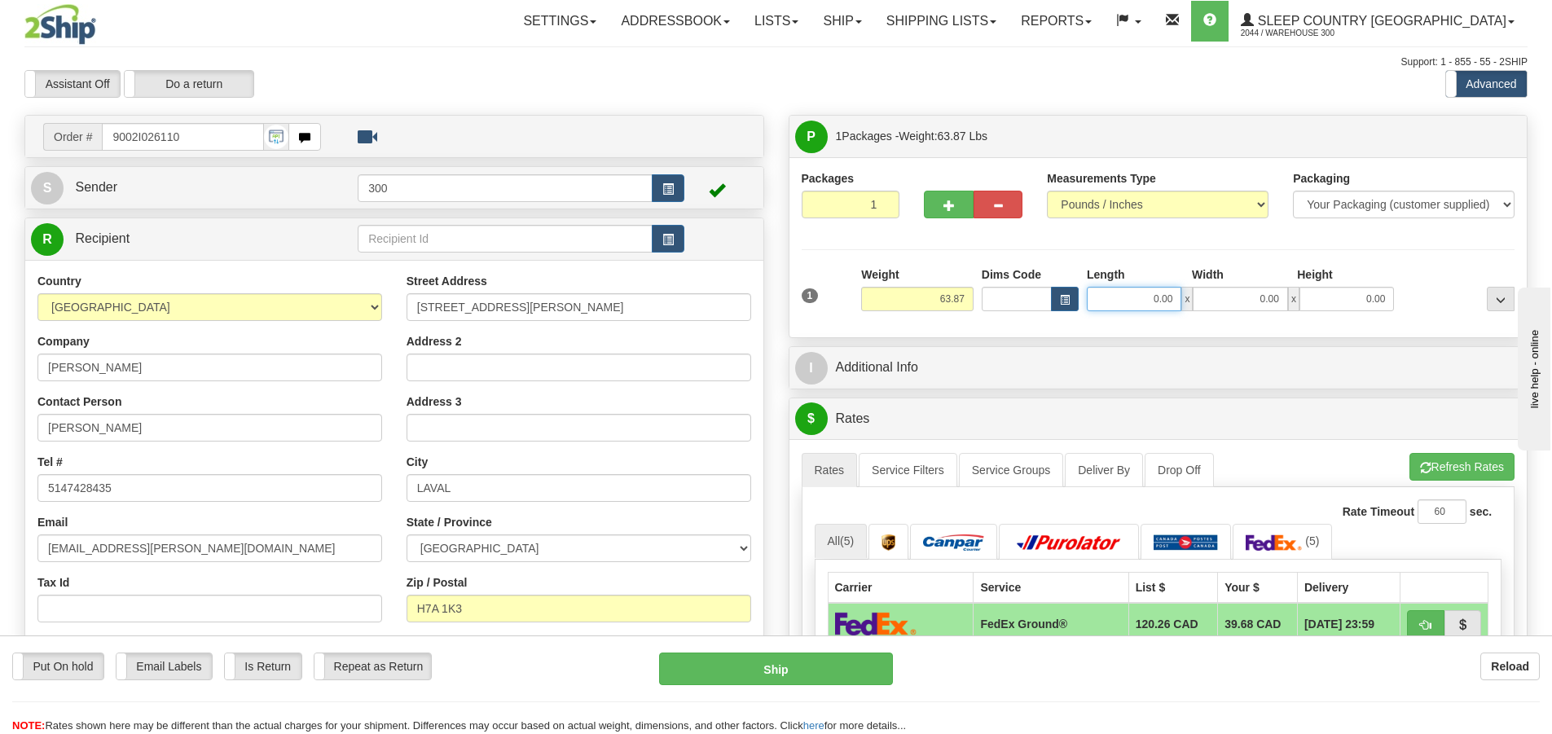
click at [1135, 305] on input "0.00" at bounding box center [1134, 299] width 95 height 24
type input "15.00"
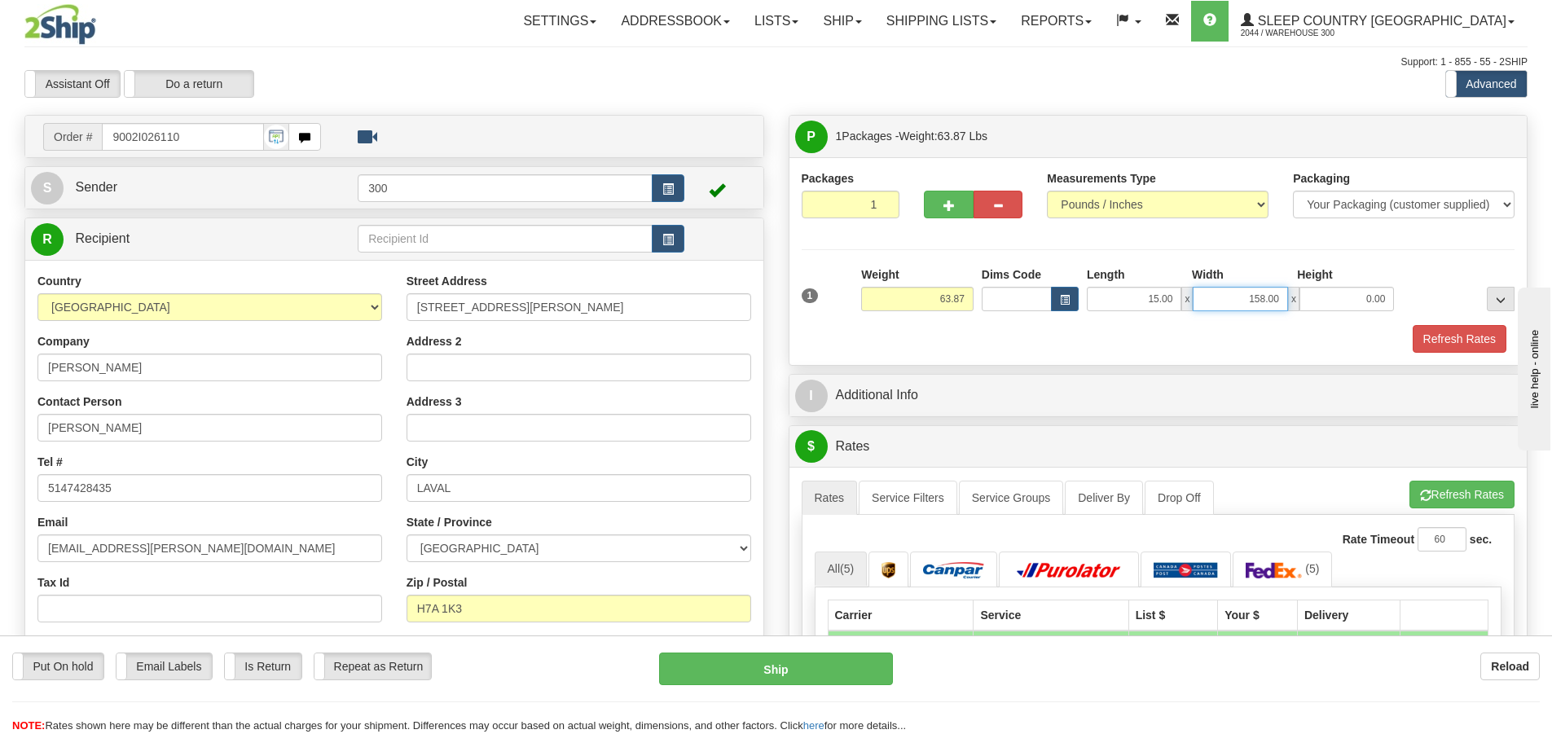
click at [1269, 297] on input "158.00" at bounding box center [1240, 299] width 95 height 24
type input "1500.00"
click at [1327, 297] on input "0.00" at bounding box center [1346, 299] width 95 height 24
type input "0.00"
click at [1268, 301] on input "1500.00" at bounding box center [1240, 299] width 95 height 24
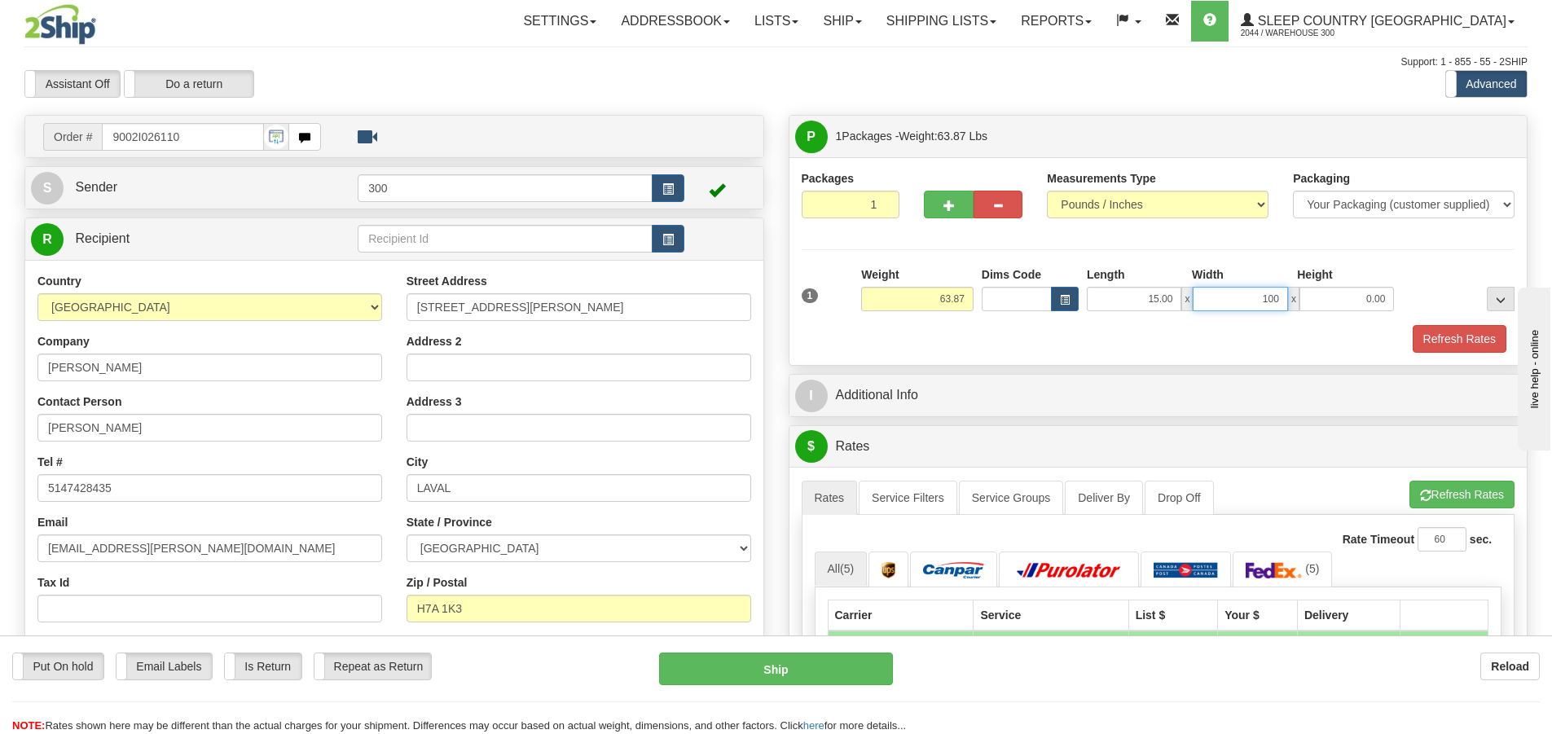
type input "00"
click at [1282, 298] on input "00" at bounding box center [1240, 299] width 95 height 24
type input "15.00"
type input "40.00"
click at [908, 500] on link "Service Filters" at bounding box center [908, 498] width 99 height 34
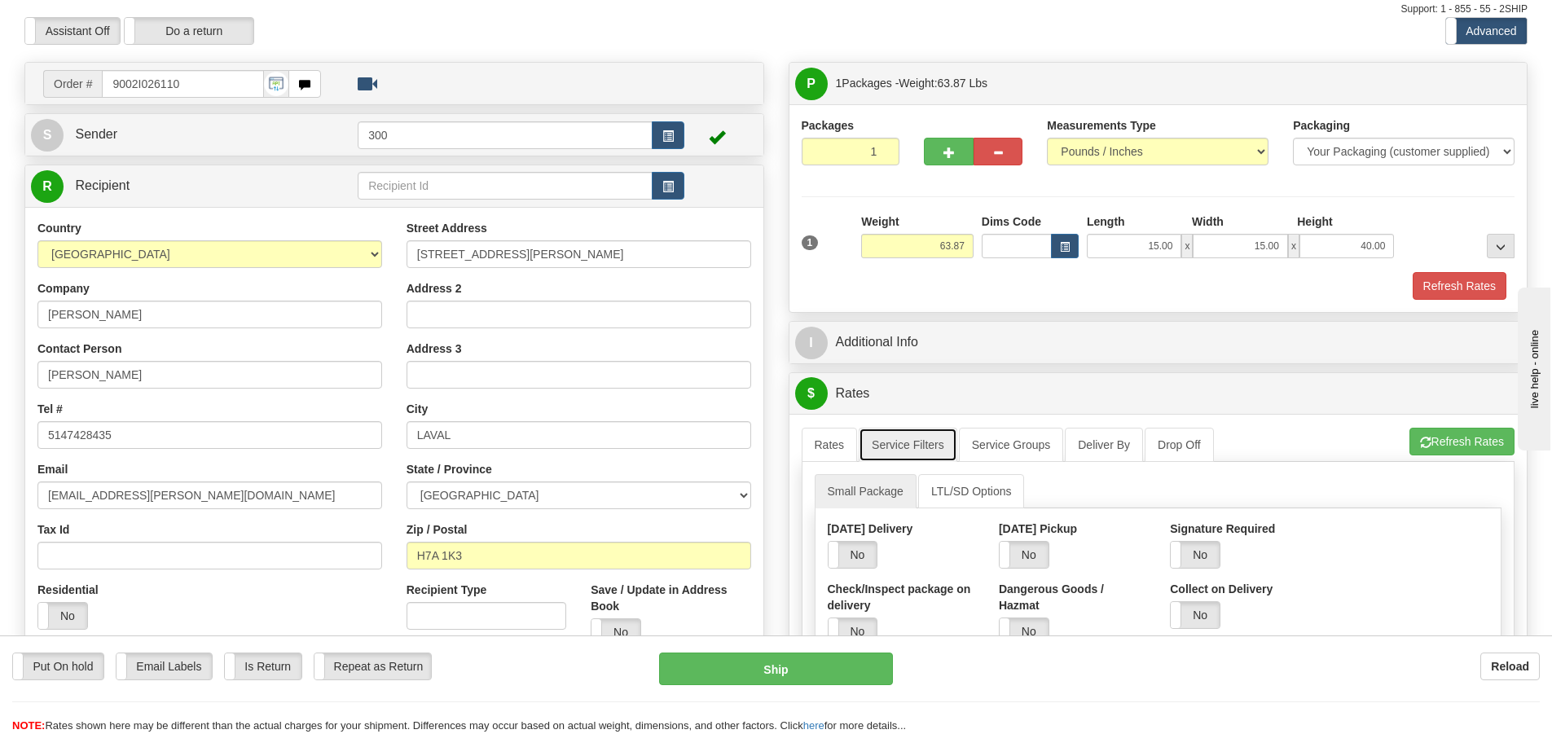
scroll to position [81, 0]
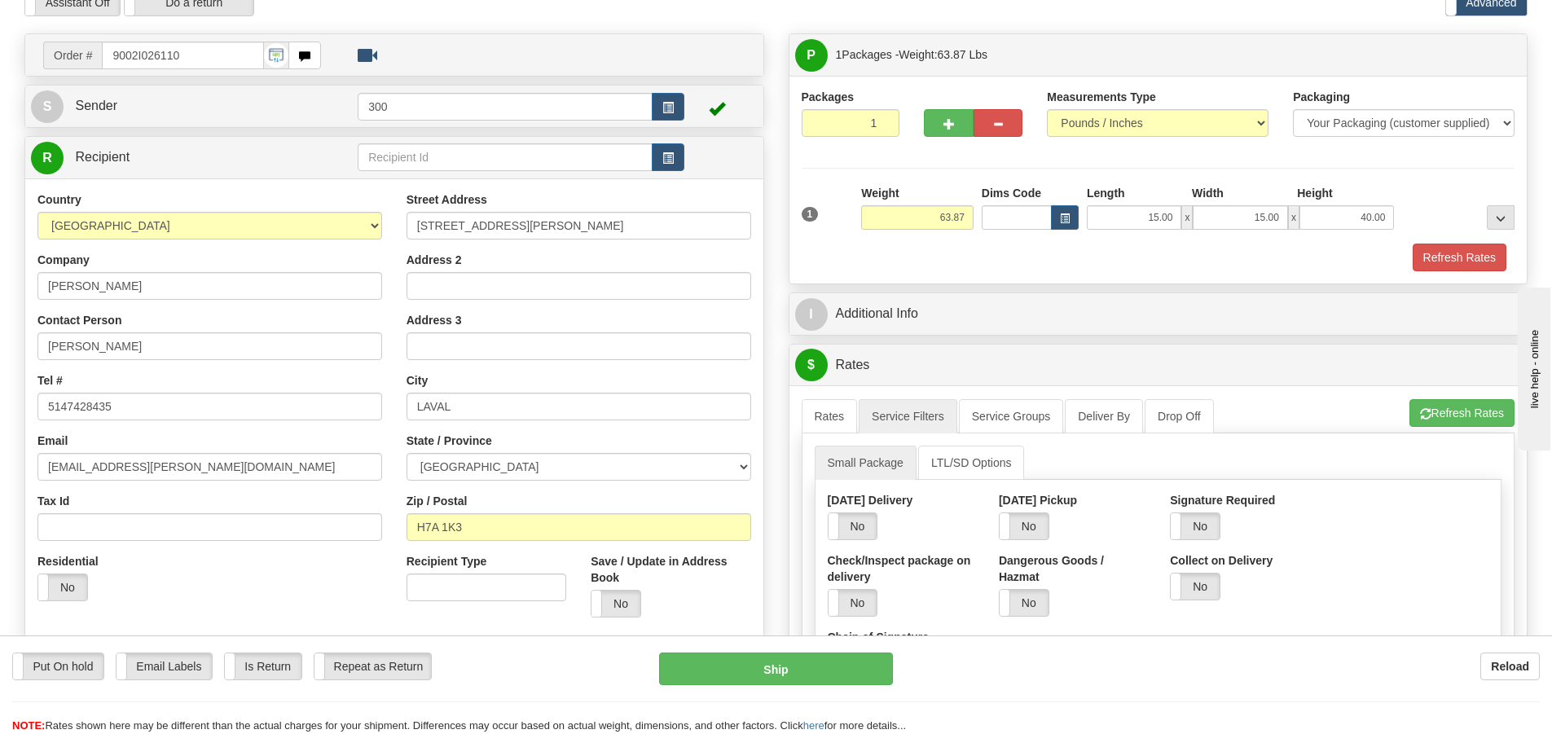
click at [1197, 543] on div "Signature Required Yes No" at bounding box center [1243, 522] width 171 height 60
click at [1202, 537] on label "No" at bounding box center [1195, 526] width 49 height 26
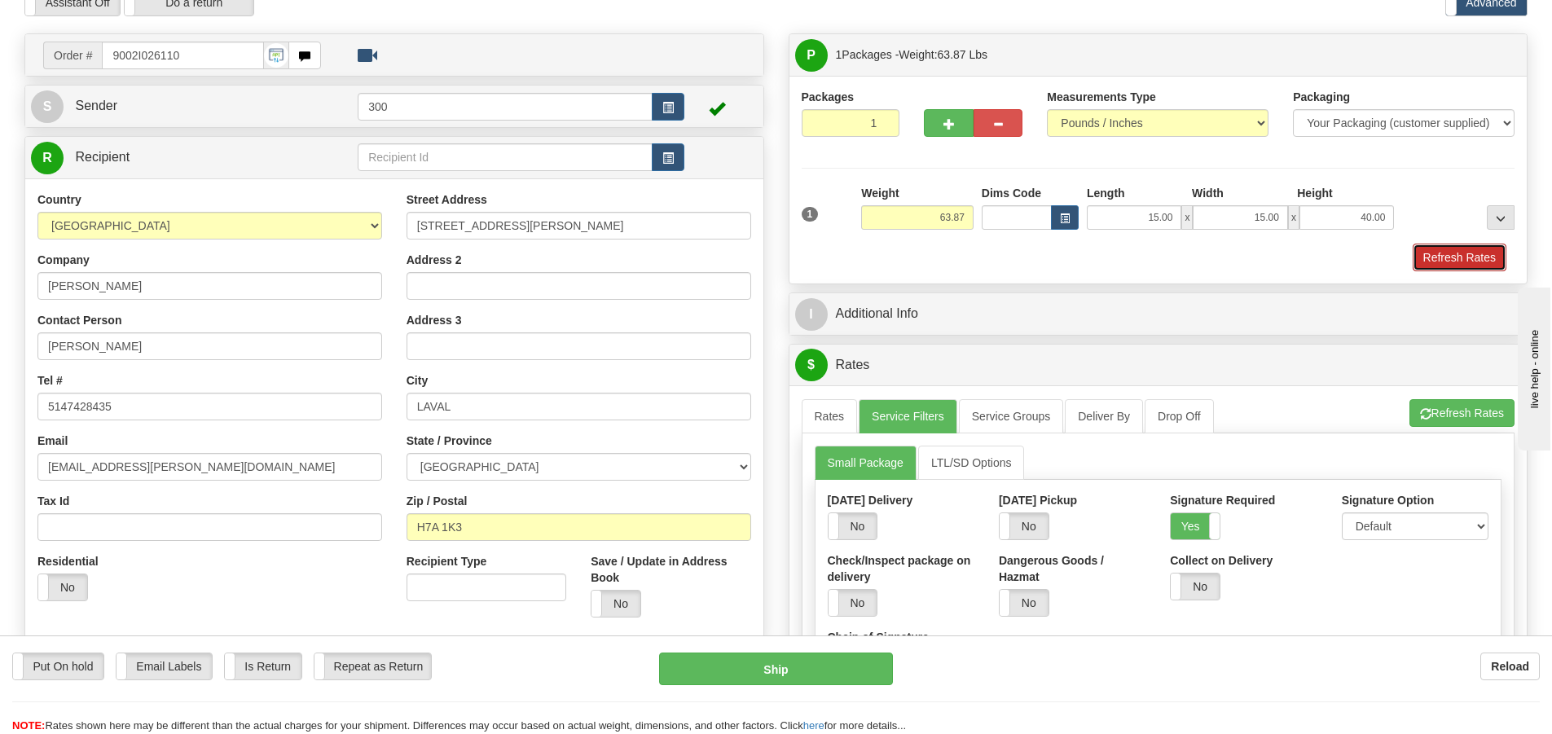
click at [1452, 262] on button "Refresh Rates" at bounding box center [1460, 258] width 94 height 28
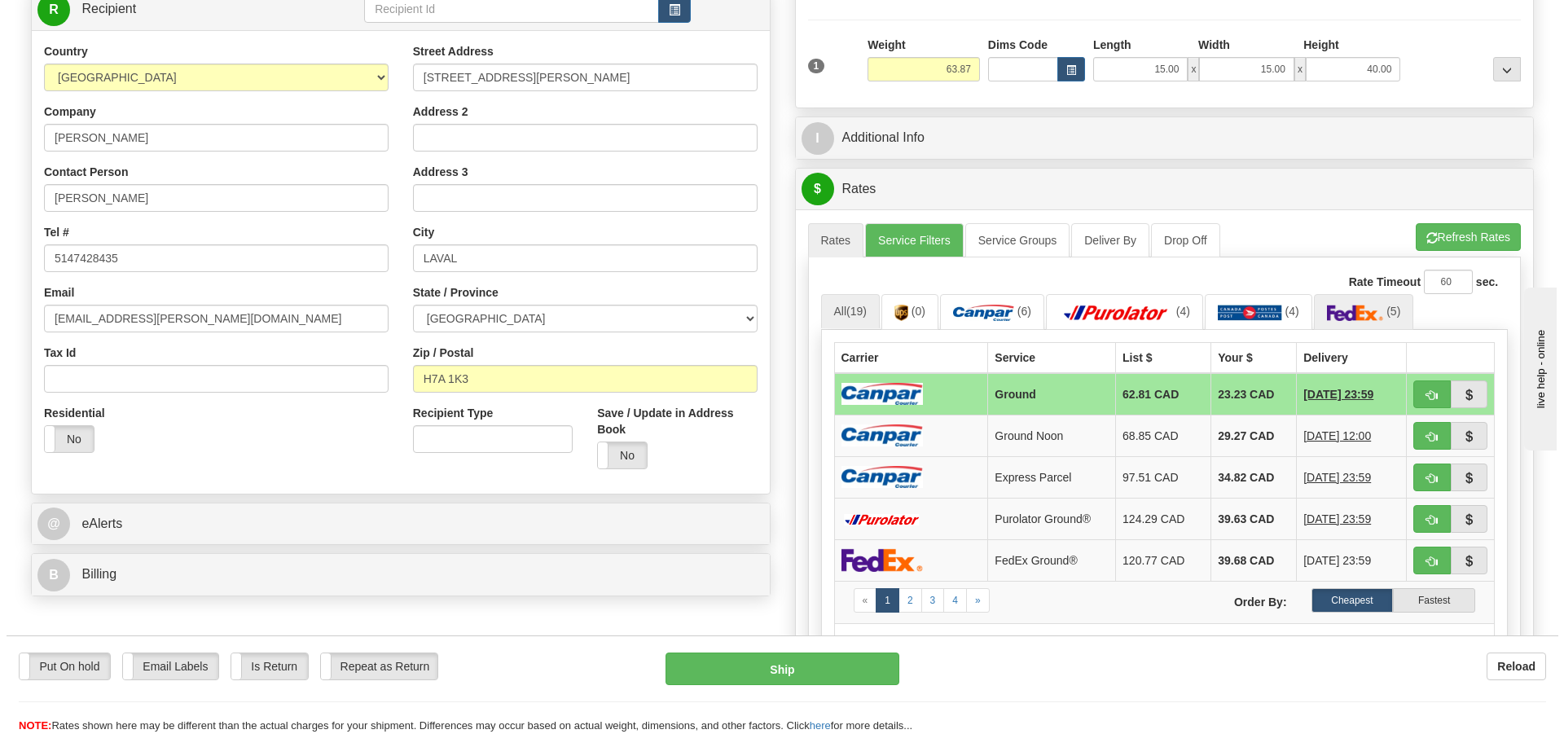
scroll to position [244, 0]
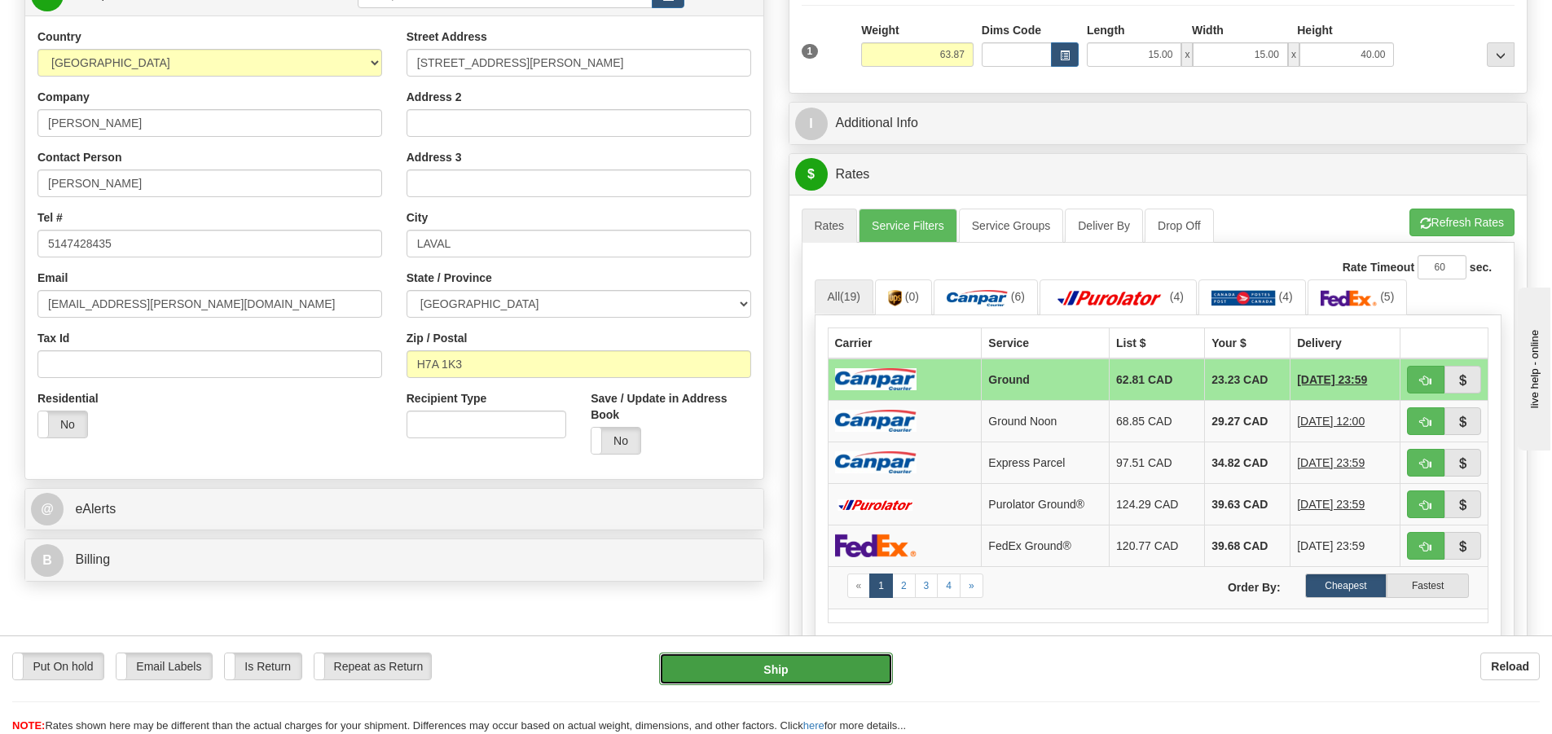
click at [853, 670] on button "Ship" at bounding box center [776, 669] width 234 height 33
type input "1"
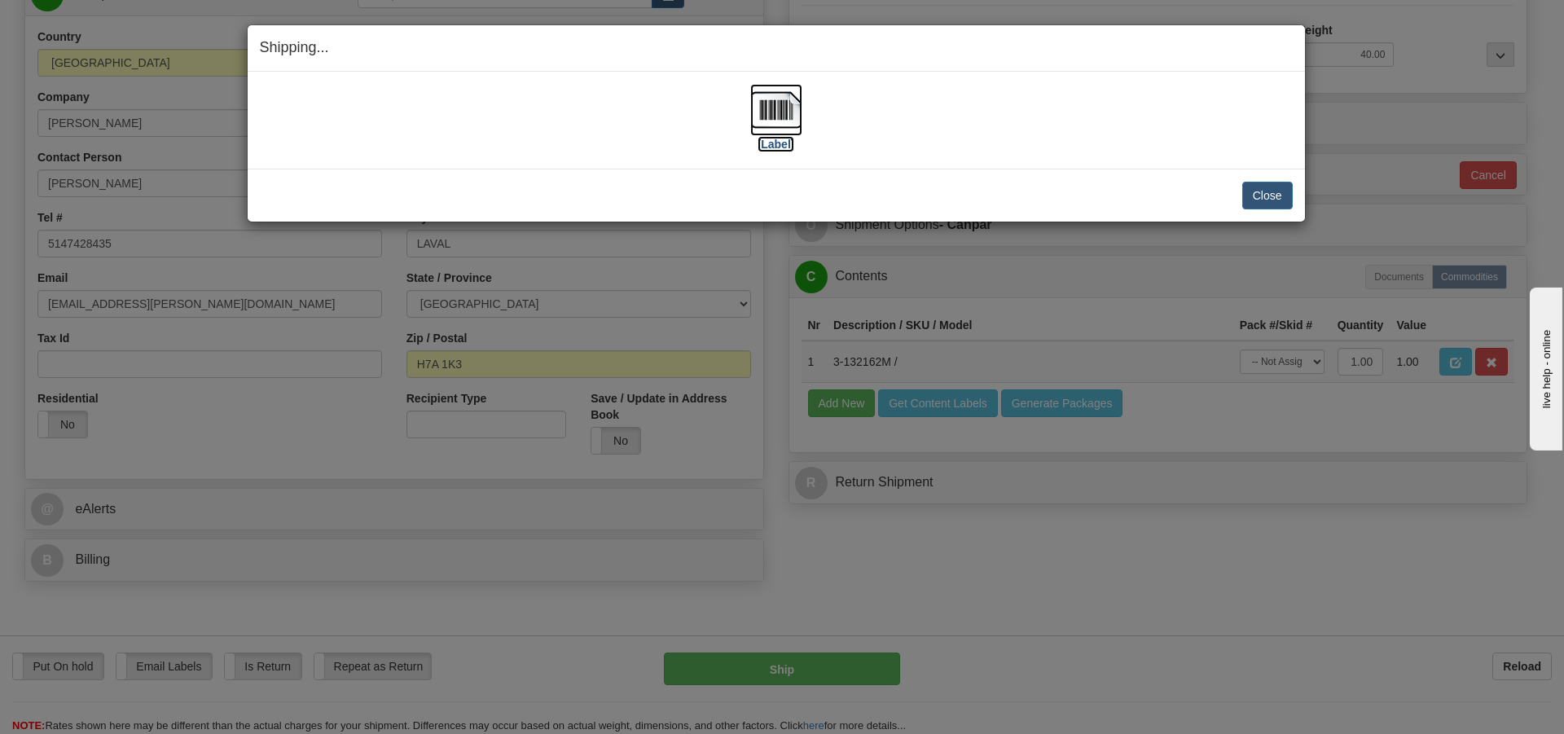
click at [773, 128] on img at bounding box center [776, 110] width 52 height 52
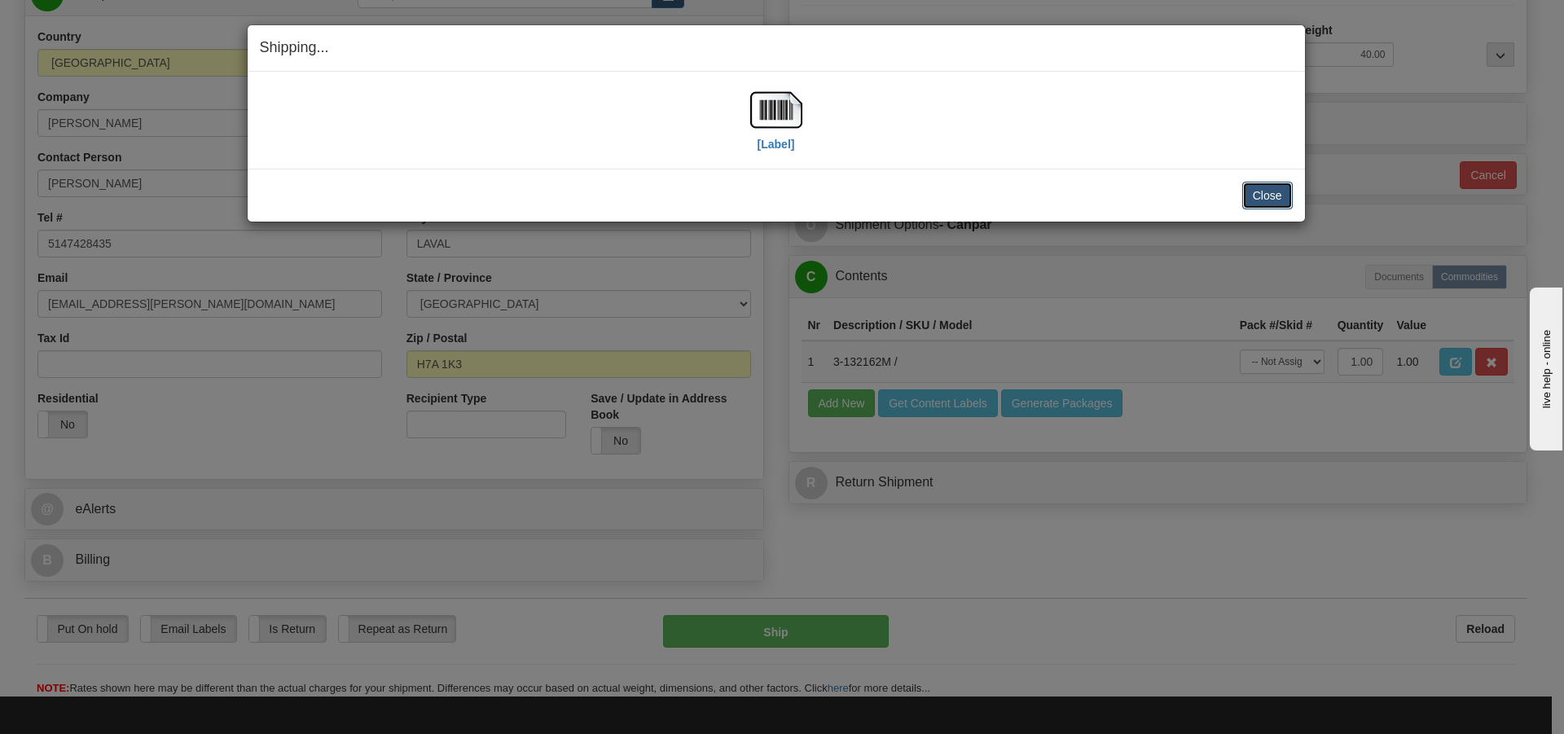
click at [1276, 197] on button "Close" at bounding box center [1267, 196] width 51 height 28
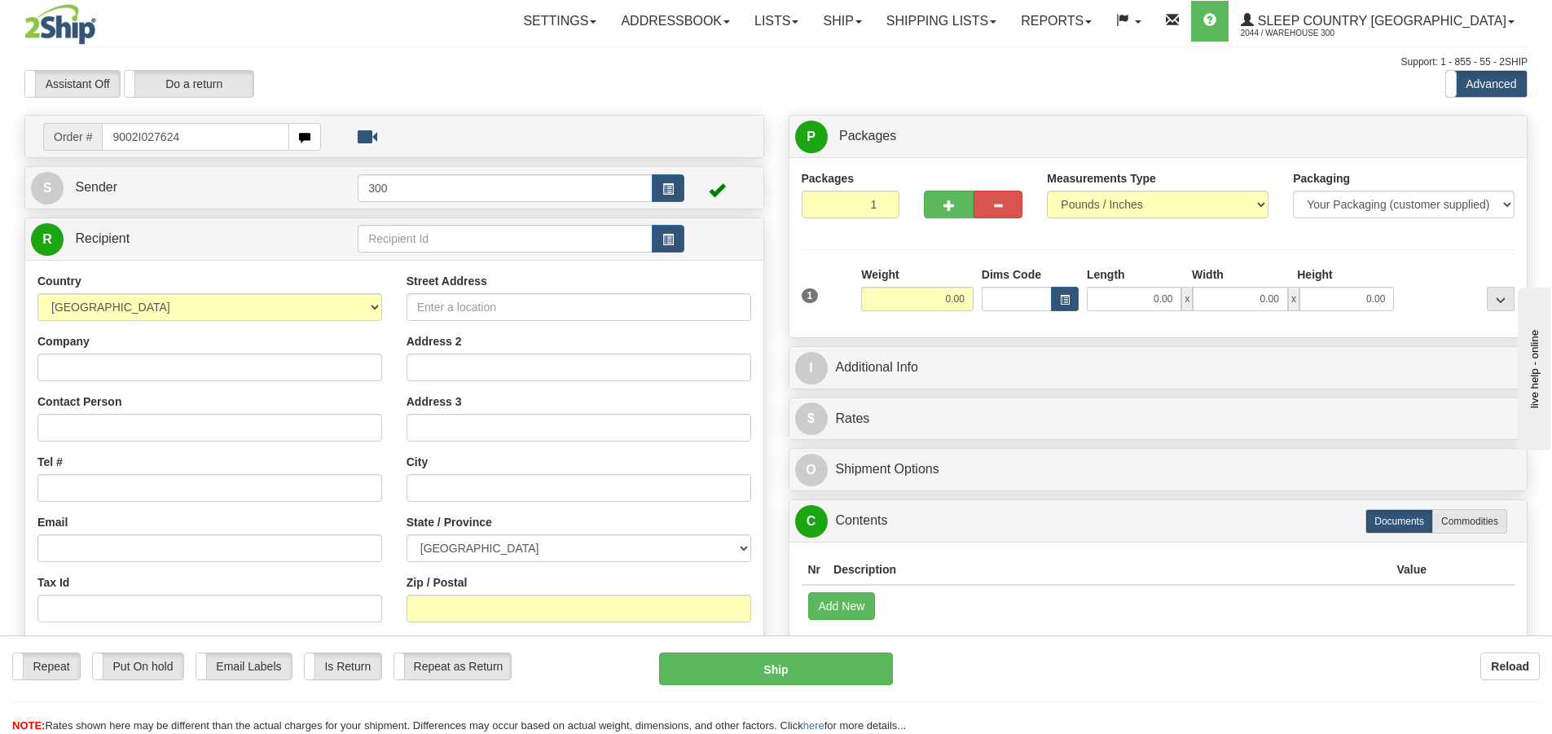
type input "9002I027624"
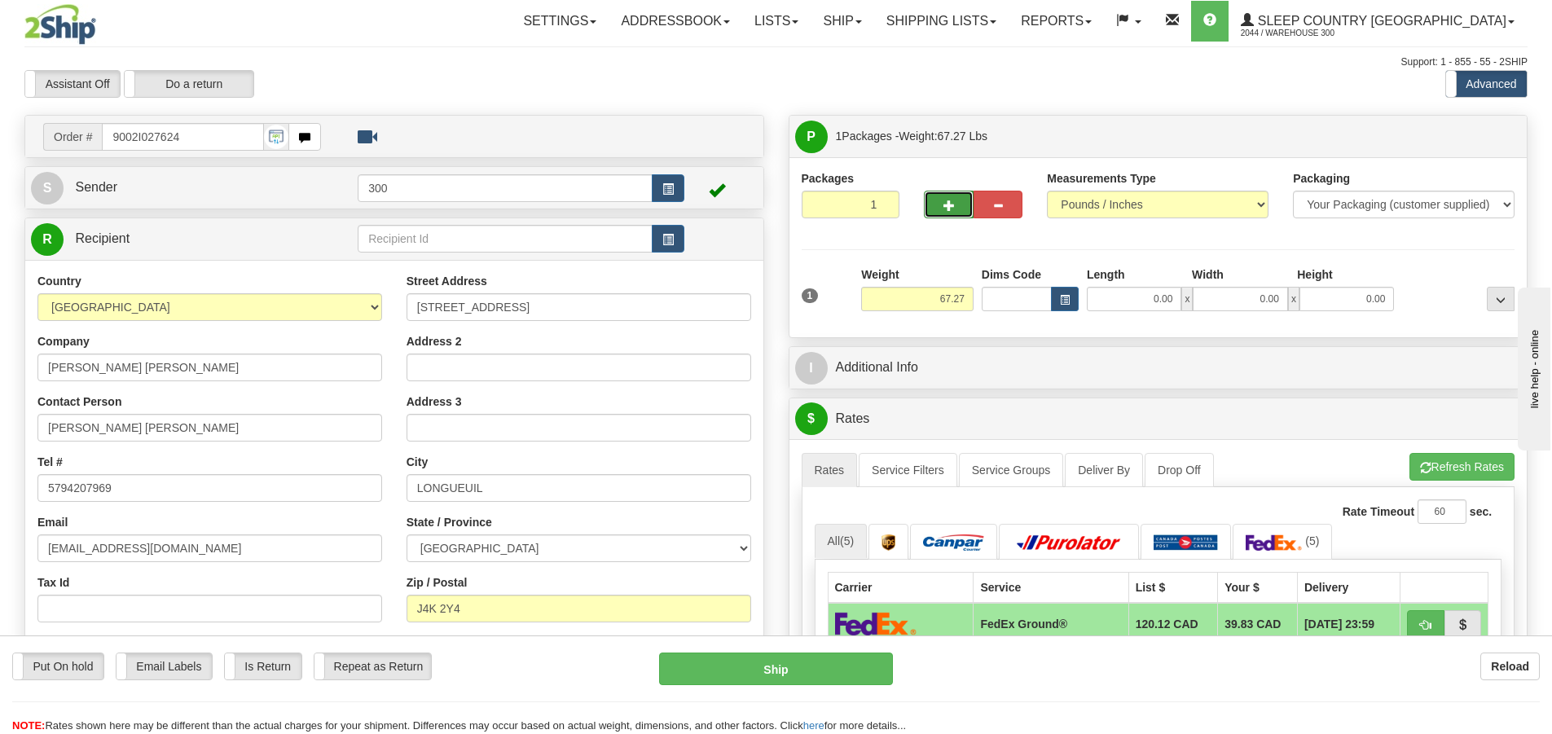
click at [952, 200] on span "button" at bounding box center [948, 205] width 11 height 11
type input "2"
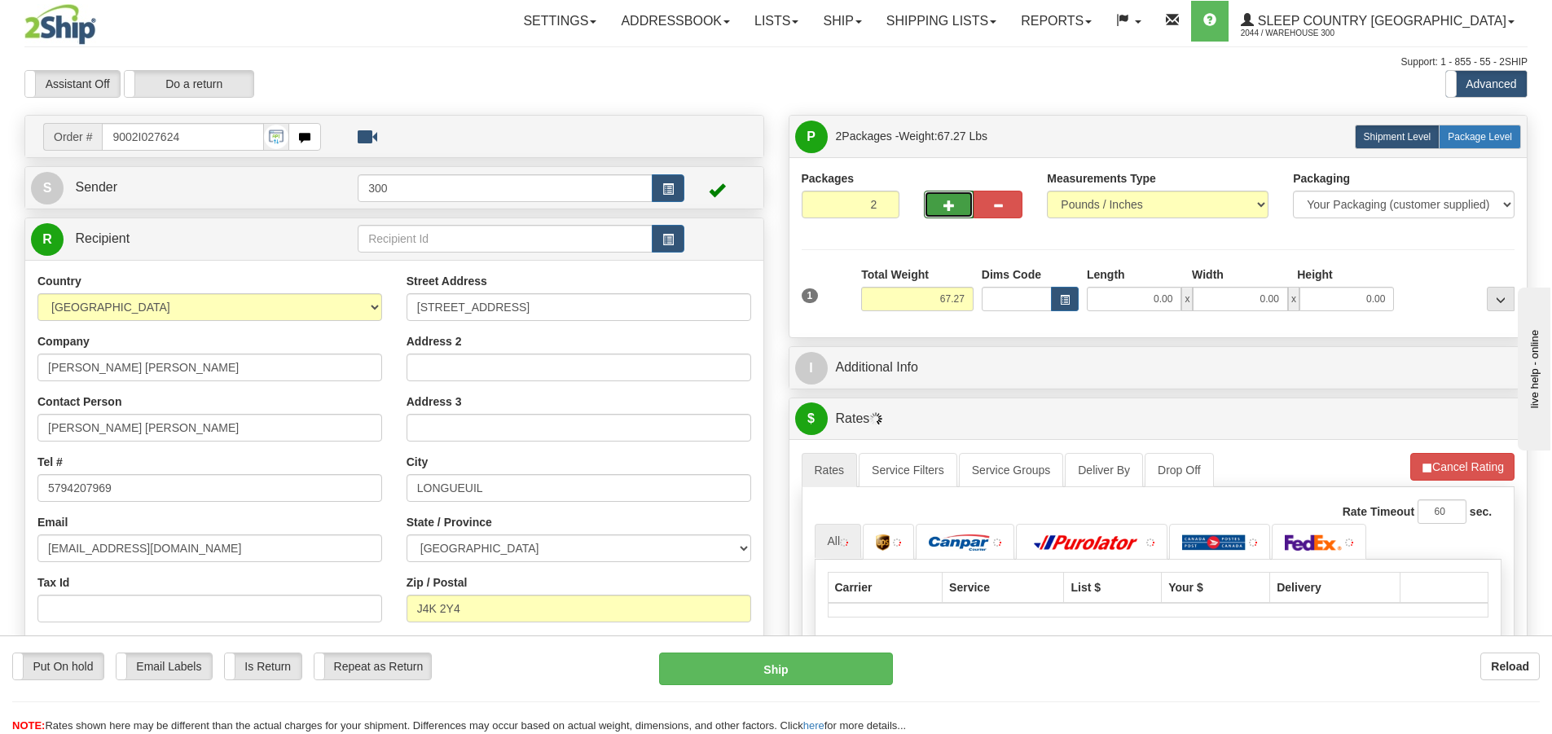
click at [1489, 142] on span "Package Level" at bounding box center [1480, 136] width 64 height 11
radio input "true"
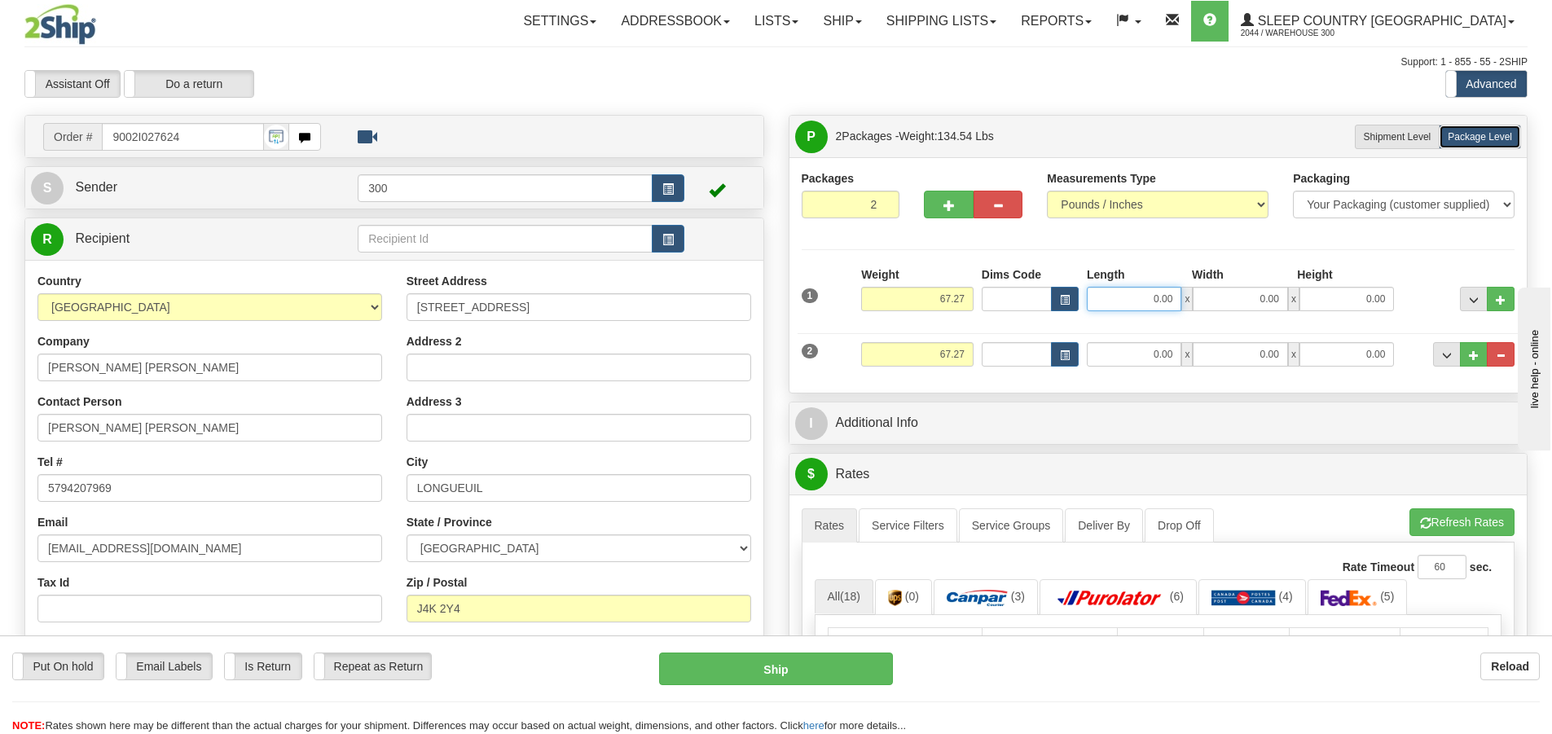
click at [1141, 305] on input "0.00" at bounding box center [1134, 299] width 95 height 24
type input "15.00"
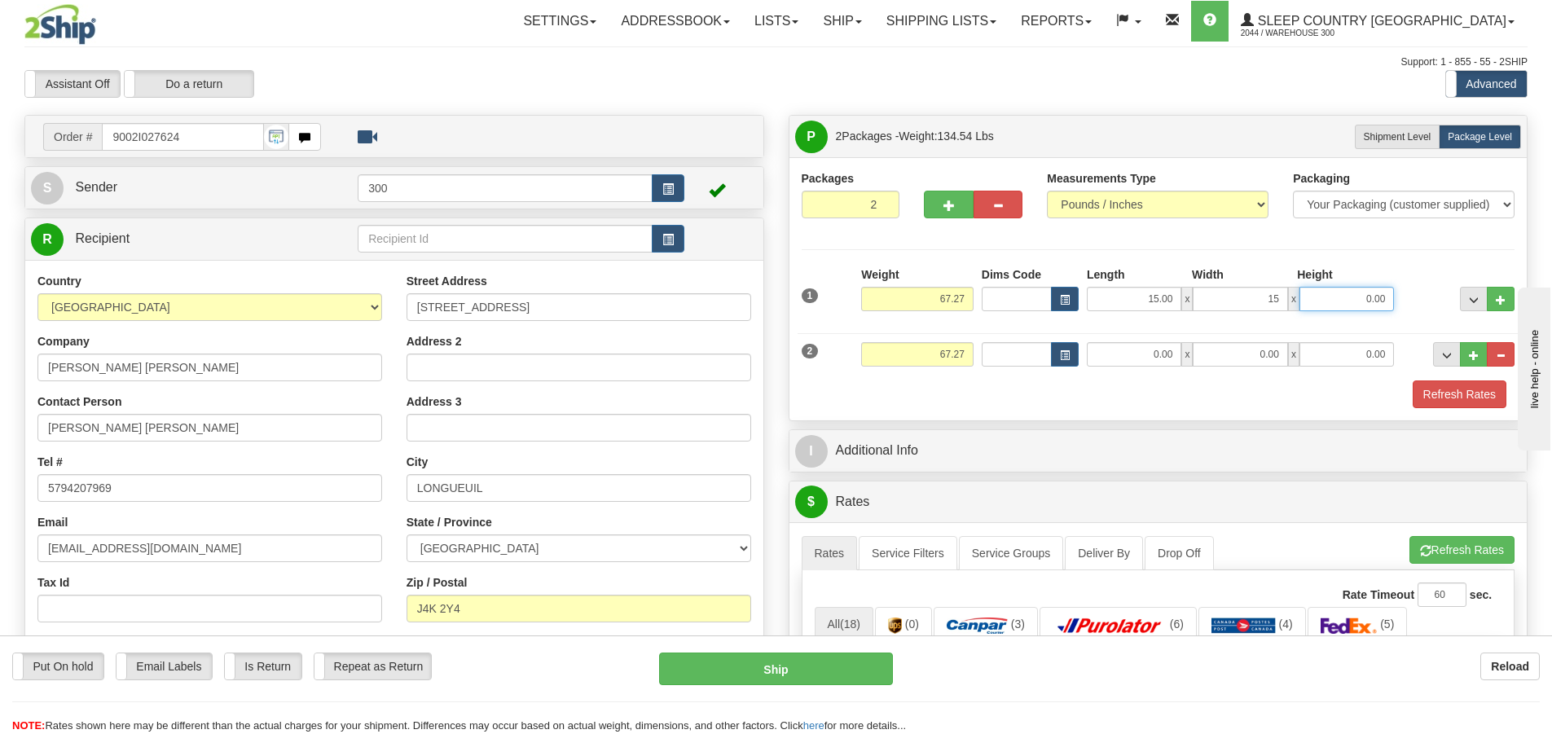
type input "15.00"
type input "40.00"
click at [1141, 380] on div "Packaging Your Packaging (customer supplied) Envelope (carrier supplied) Pack (…" at bounding box center [1188, 380] width 662 height 1
click at [1145, 364] on input "0.00" at bounding box center [1134, 354] width 95 height 24
type input "7.00"
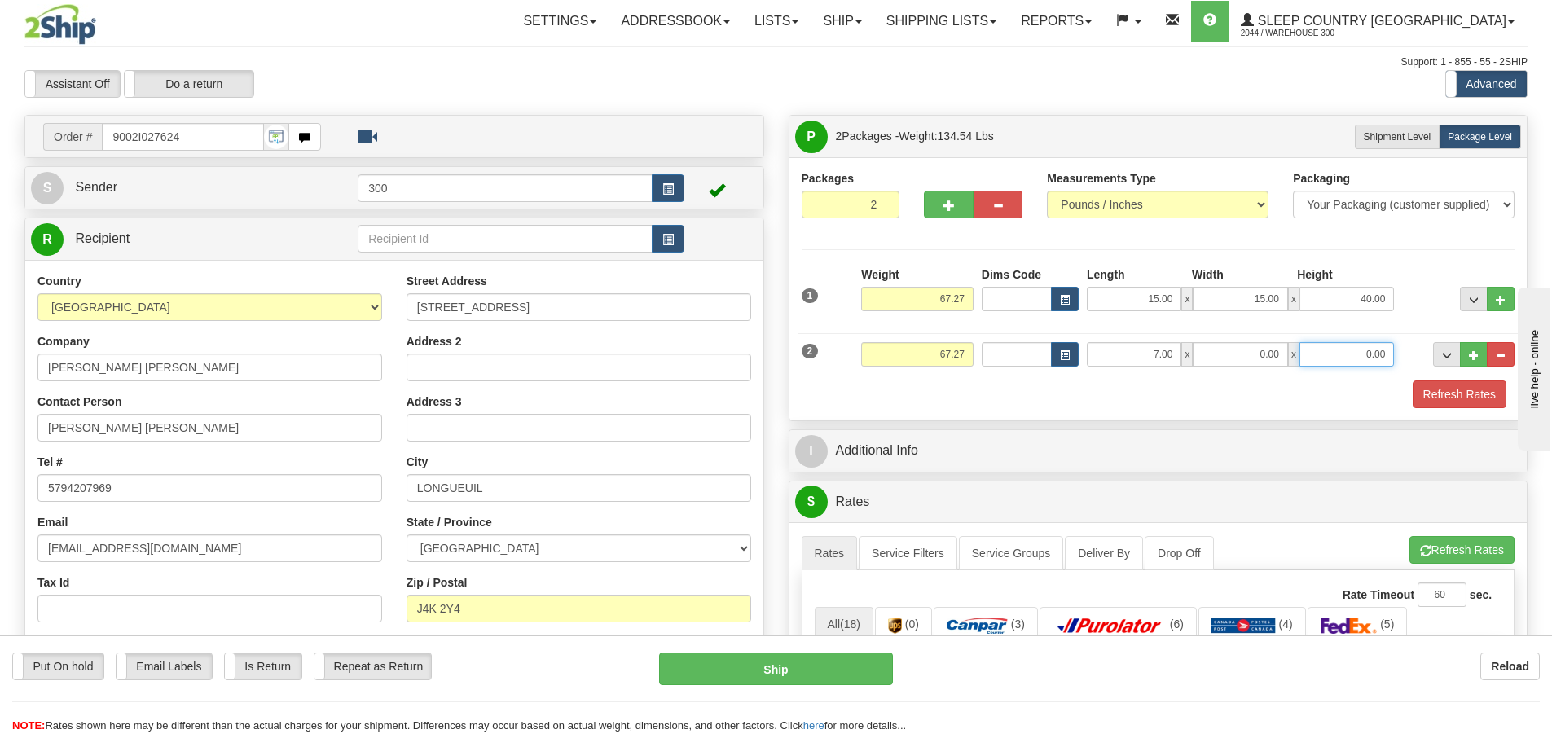
type input "7"
type input "0.00"
click at [1257, 365] on input "0.00" at bounding box center [1240, 354] width 95 height 24
type input "7.00"
type input "14.00"
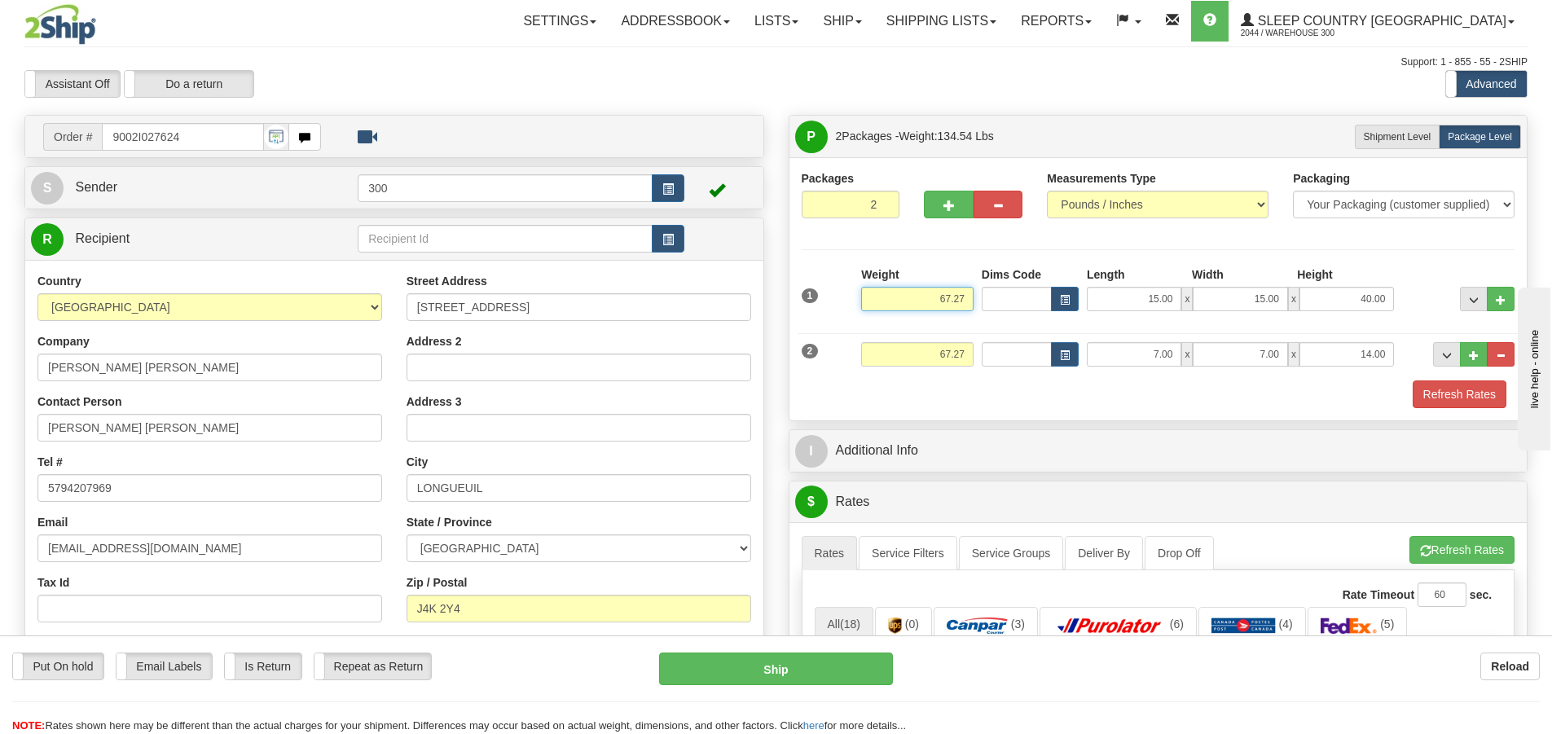
drag, startPoint x: 966, startPoint y: 298, endPoint x: 916, endPoint y: 300, distance: 49.7
click at [916, 300] on input "67.27" at bounding box center [917, 299] width 112 height 24
type input "62.00"
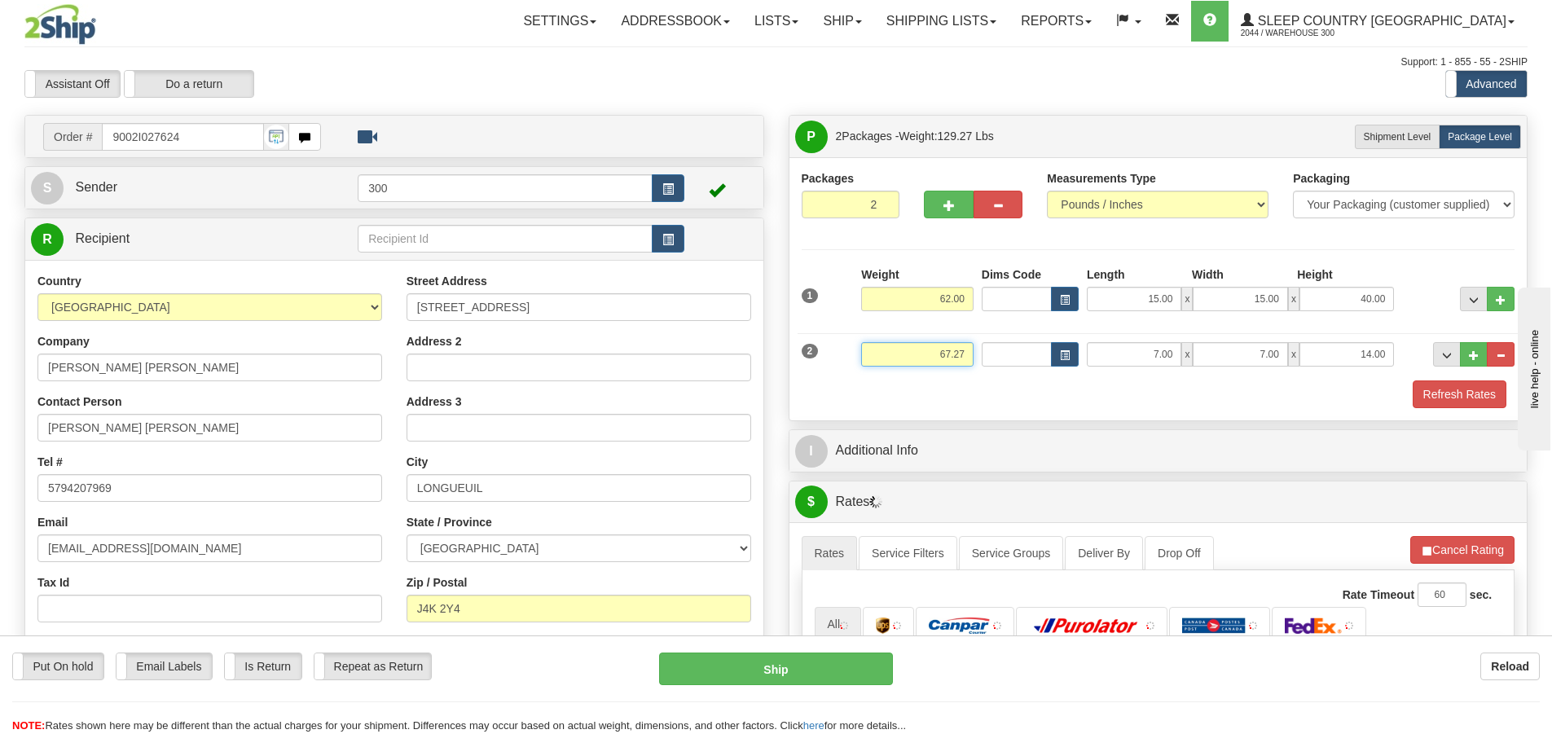
drag, startPoint x: 965, startPoint y: 352, endPoint x: 940, endPoint y: 355, distance: 24.7
click at [942, 355] on input "67.27" at bounding box center [917, 354] width 112 height 24
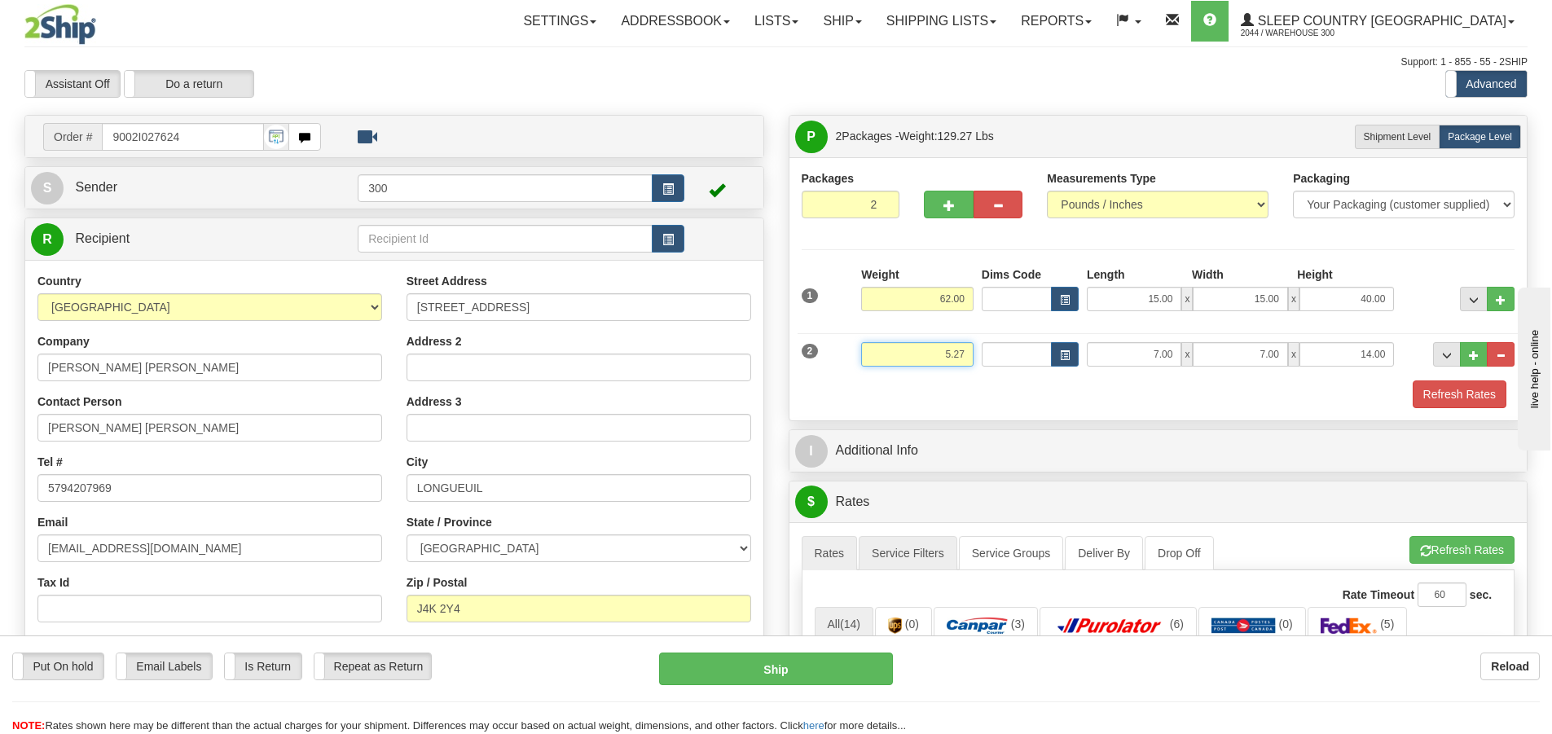
type input "5.27"
click at [908, 547] on link "Service Filters" at bounding box center [908, 553] width 99 height 34
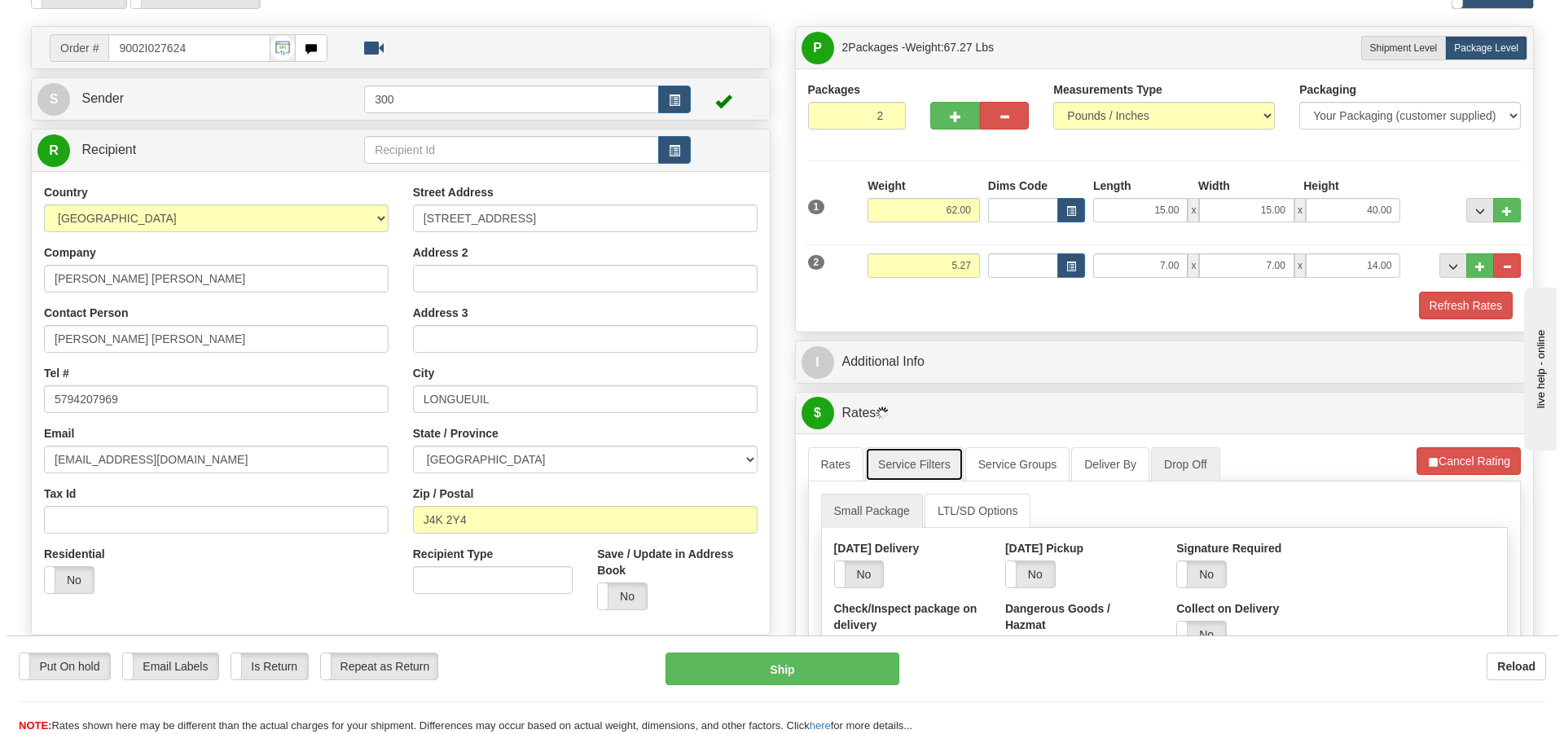
scroll to position [244, 0]
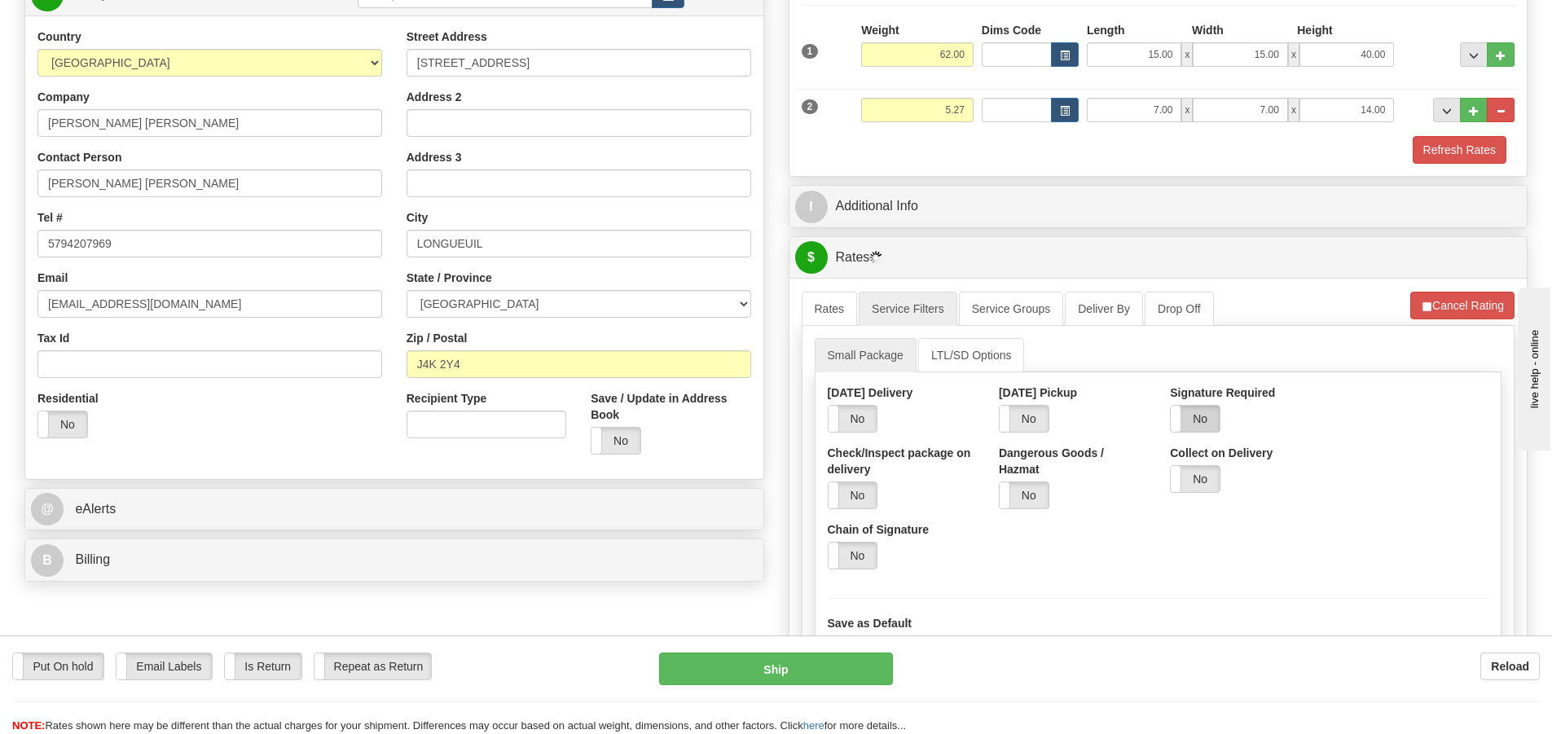
click at [1191, 415] on label "No" at bounding box center [1195, 419] width 49 height 26
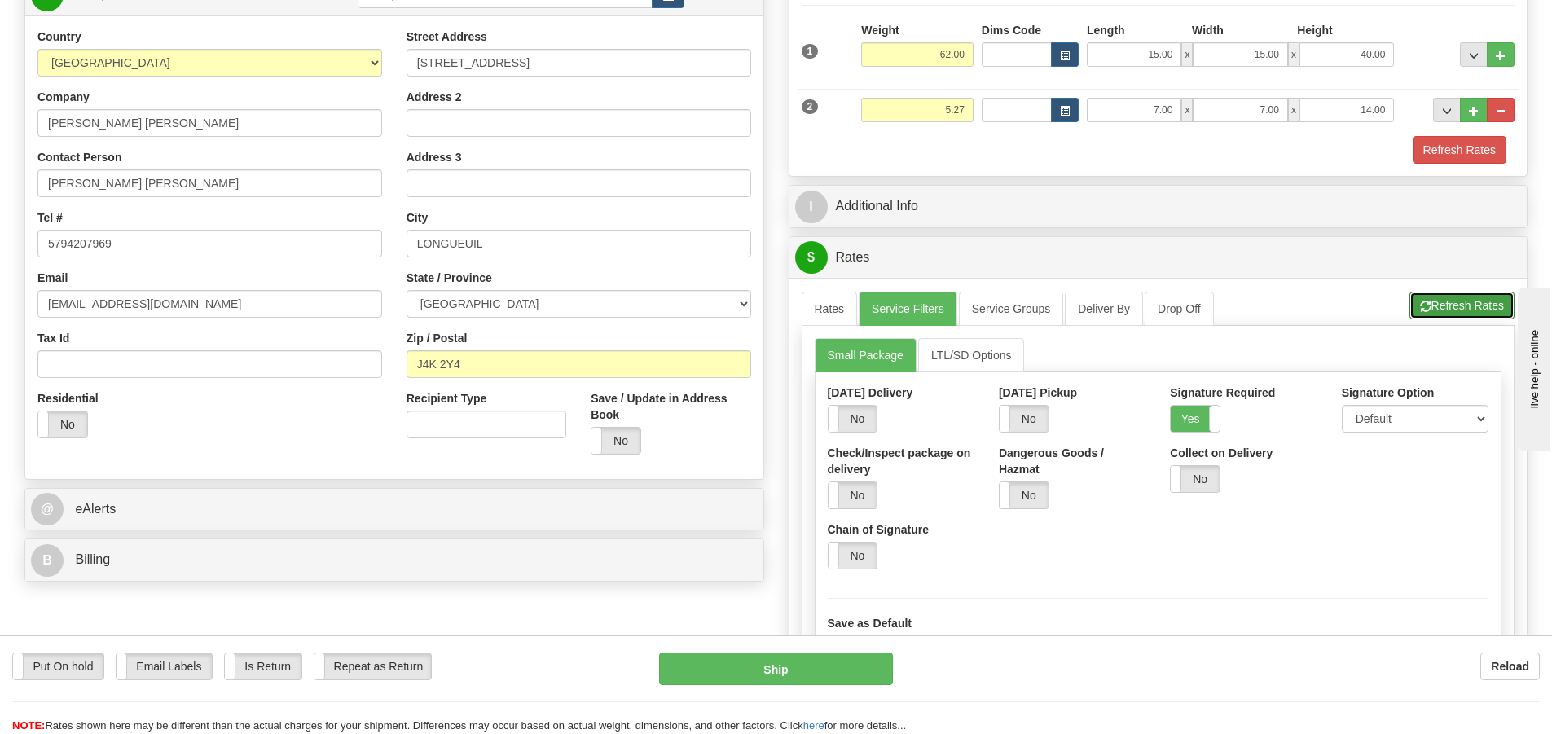
click at [1451, 310] on button "Refresh Rates" at bounding box center [1461, 306] width 105 height 28
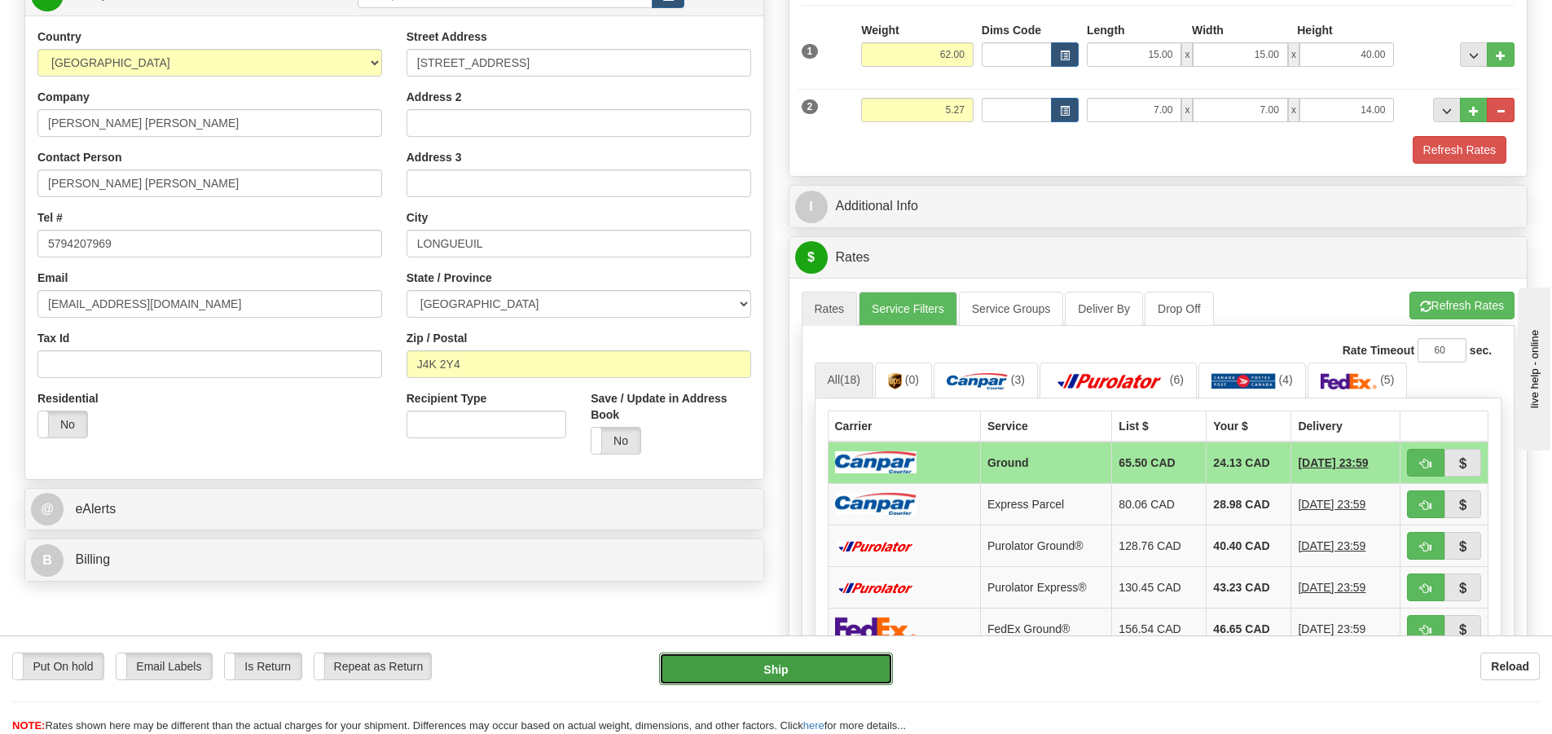
click at [752, 670] on button "Ship" at bounding box center [776, 669] width 234 height 33
type input "1"
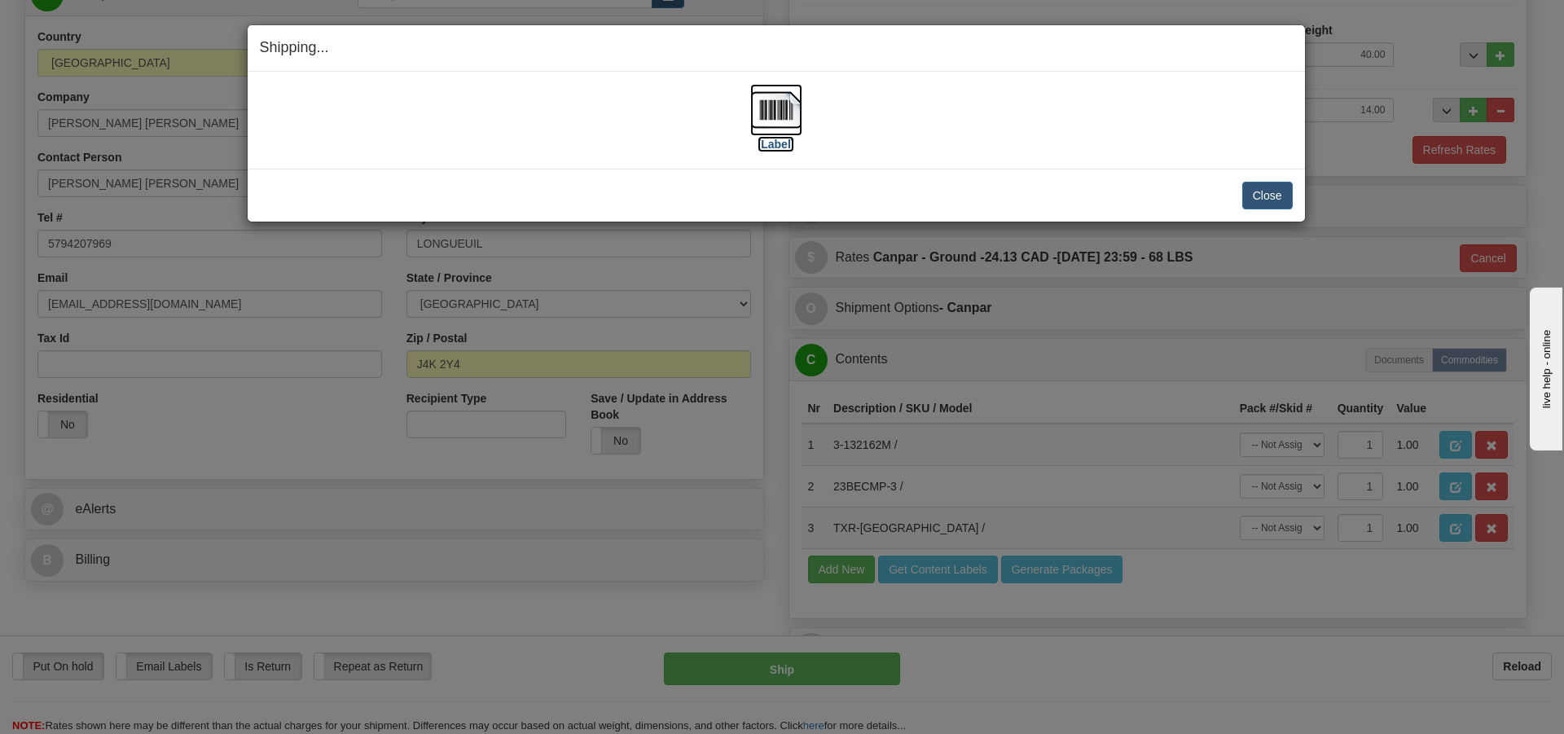
click at [756, 95] on img at bounding box center [776, 110] width 52 height 52
click at [1284, 202] on button "Close" at bounding box center [1267, 196] width 51 height 28
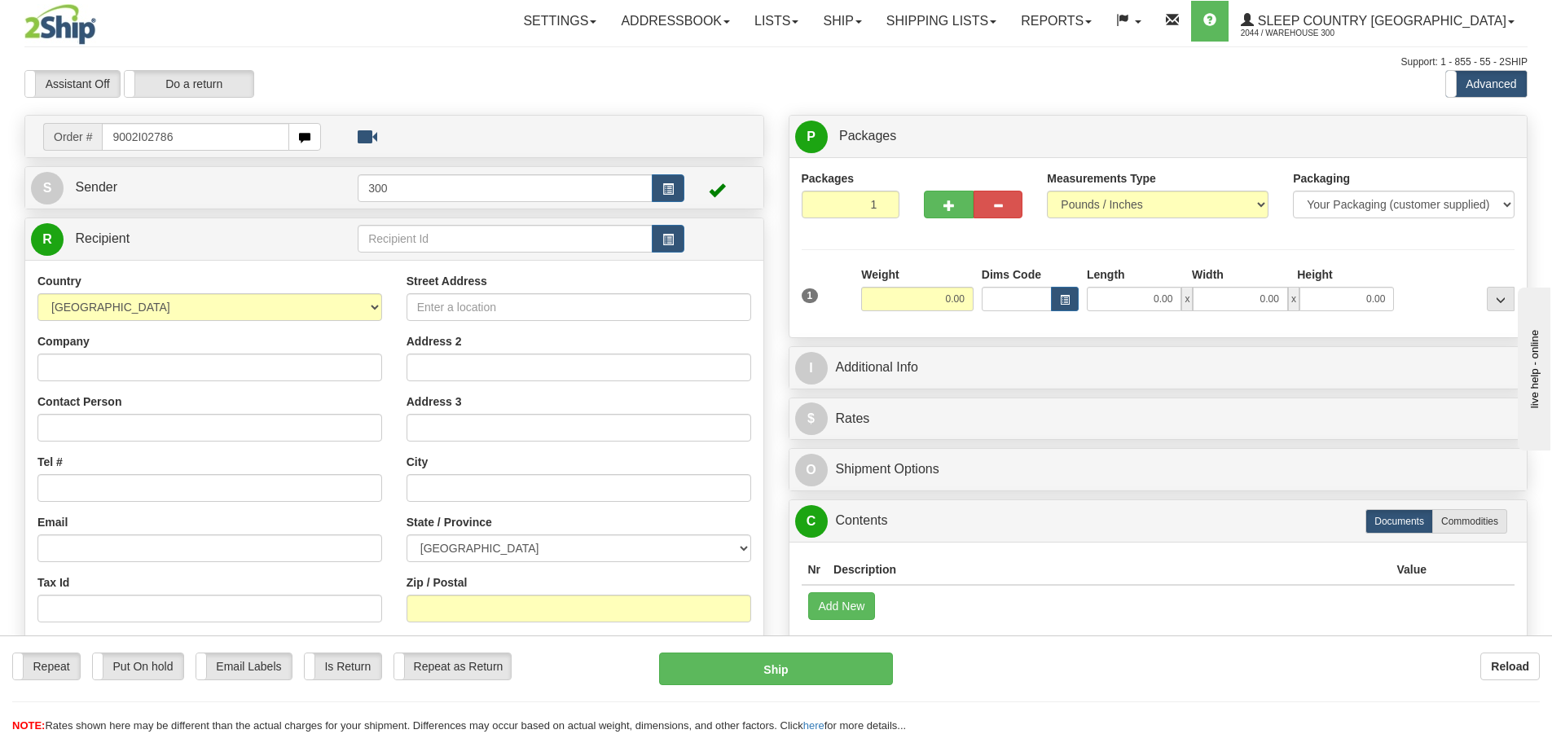
type input "9002I027866"
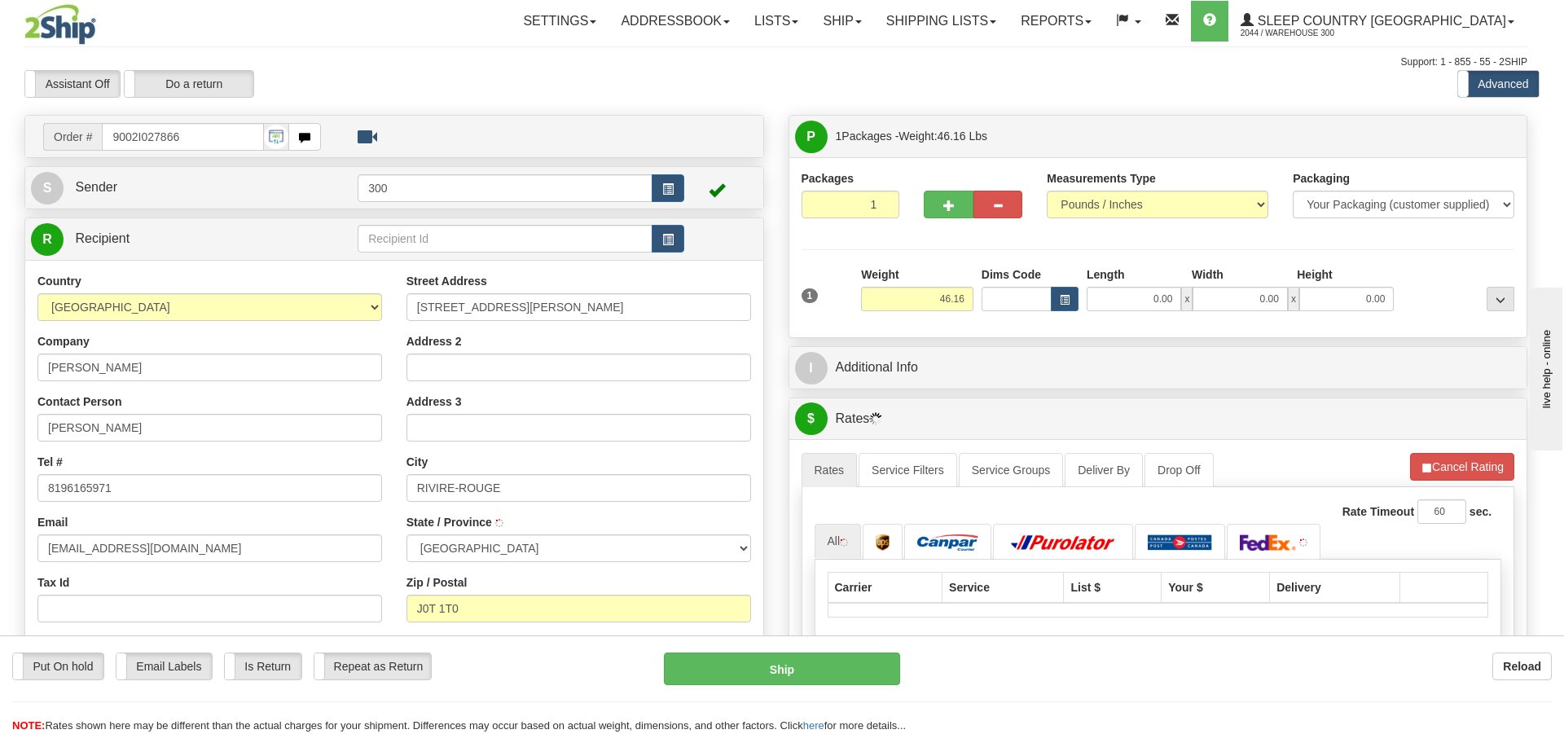
type input "RIVIERE-ROUGE"
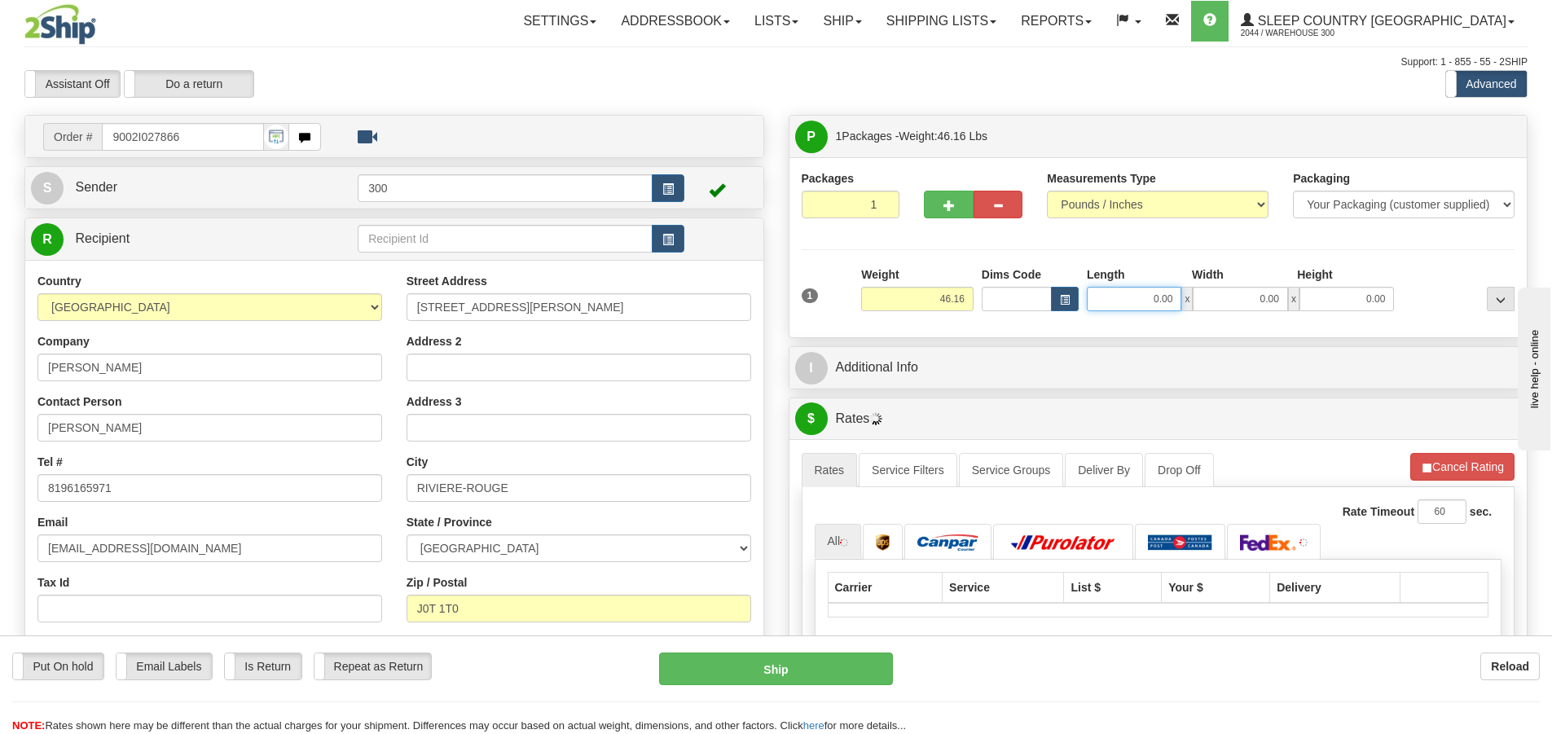
click at [1131, 296] on input "0.00" at bounding box center [1134, 299] width 95 height 24
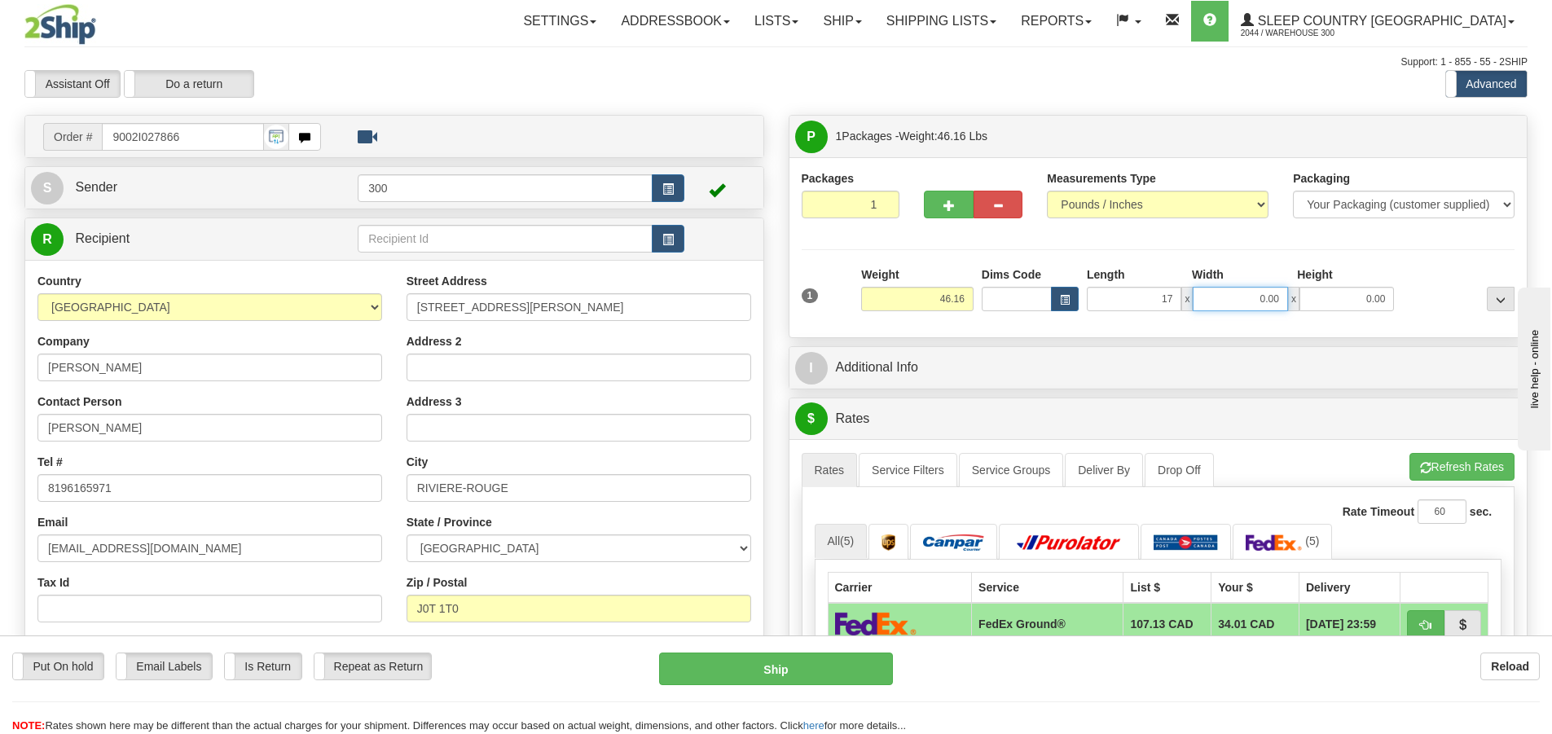
type input "17.00"
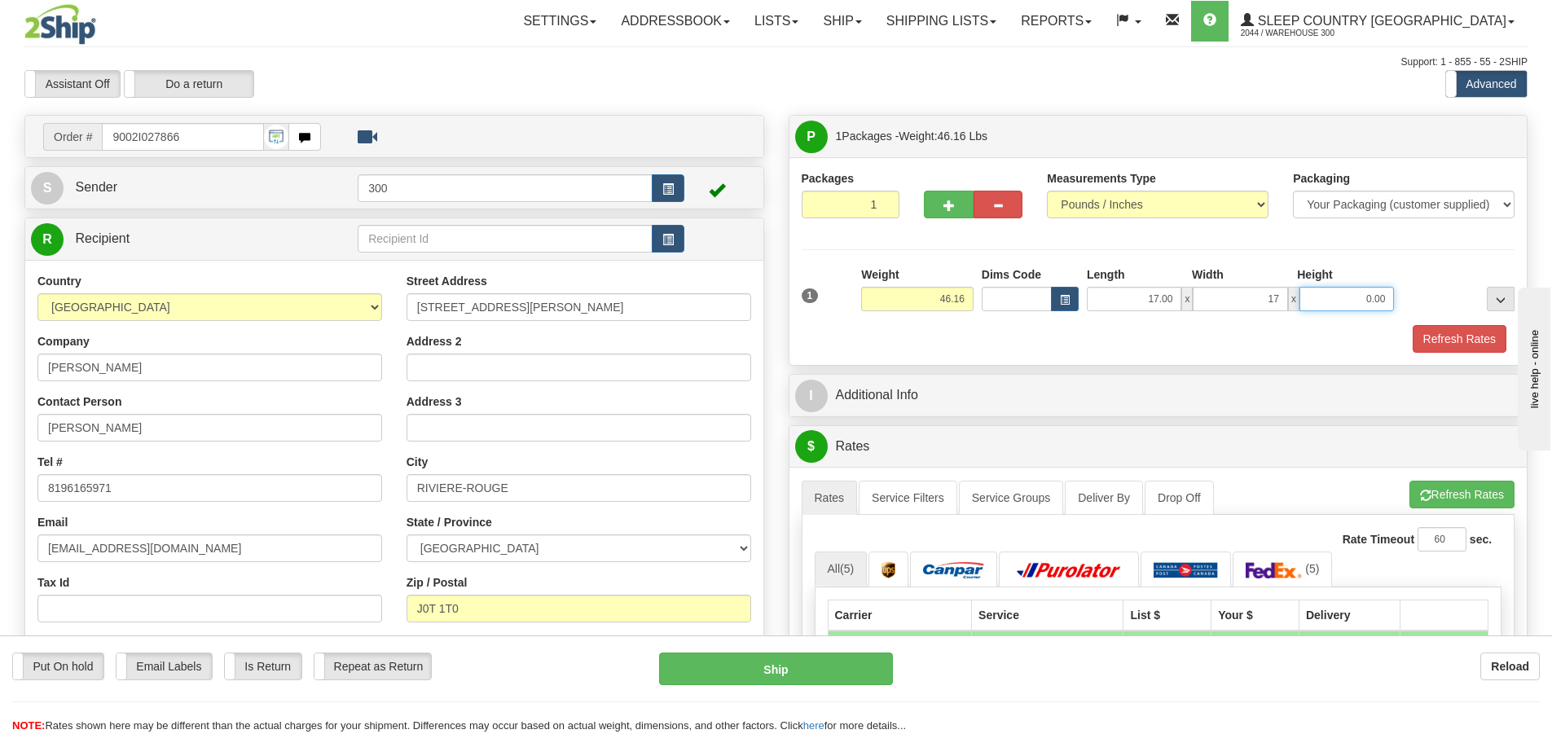
type input "17.00"
type input "42.00"
click at [881, 483] on link "Service Filters" at bounding box center [908, 498] width 99 height 34
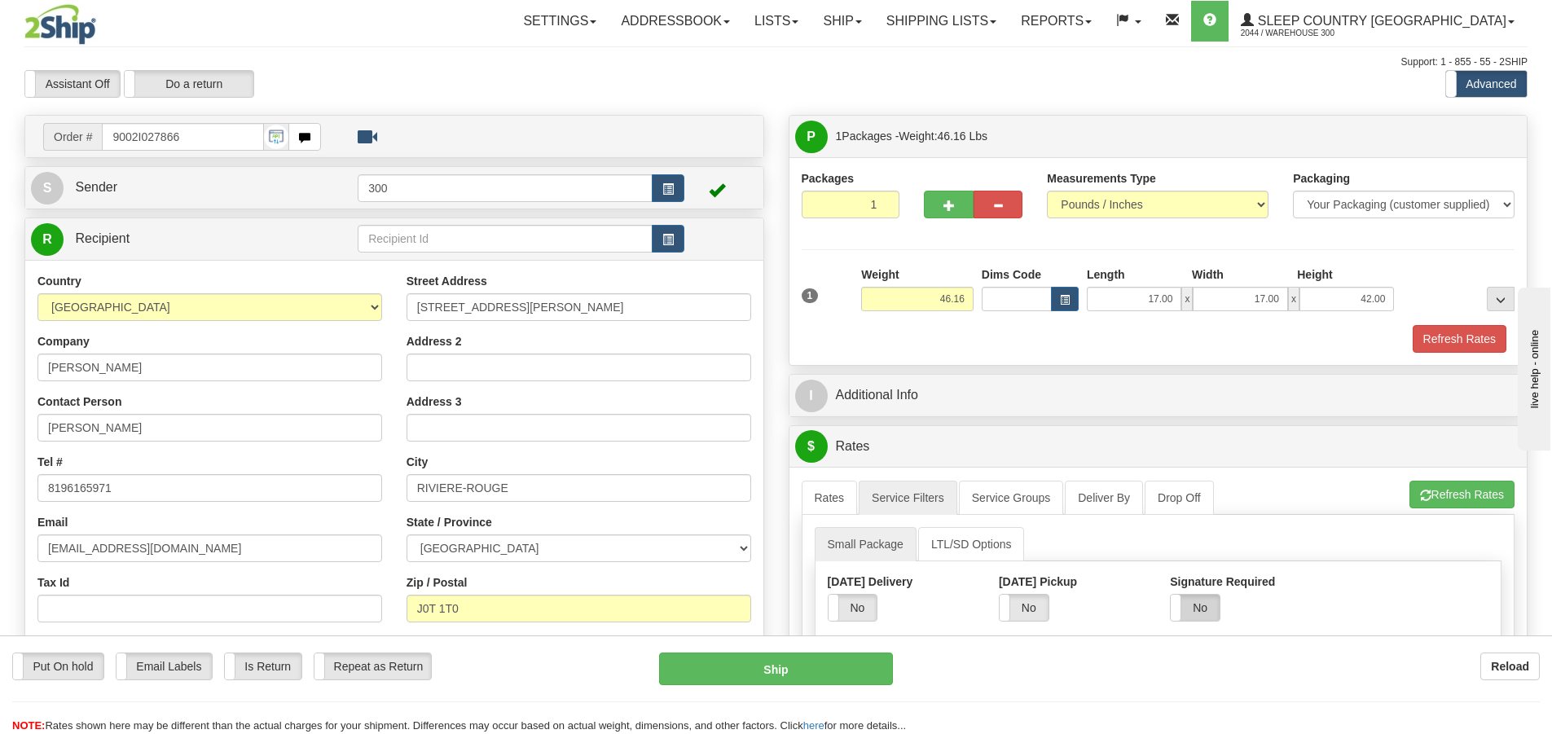
drag, startPoint x: 1177, startPoint y: 605, endPoint x: 1197, endPoint y: 613, distance: 21.2
click at [1179, 605] on span at bounding box center [1170, 608] width 21 height 26
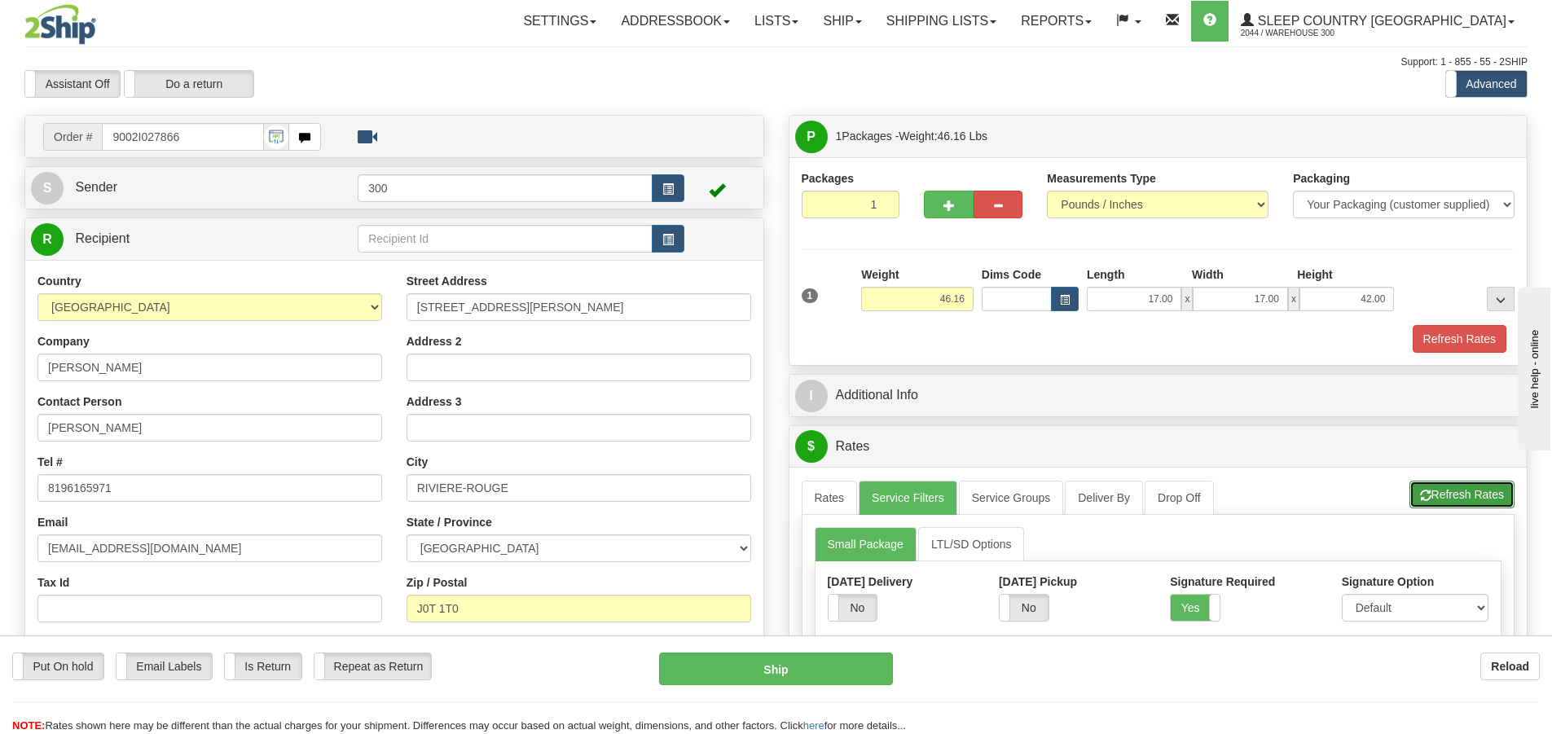
click at [1471, 496] on button "Refresh Rates" at bounding box center [1461, 495] width 105 height 28
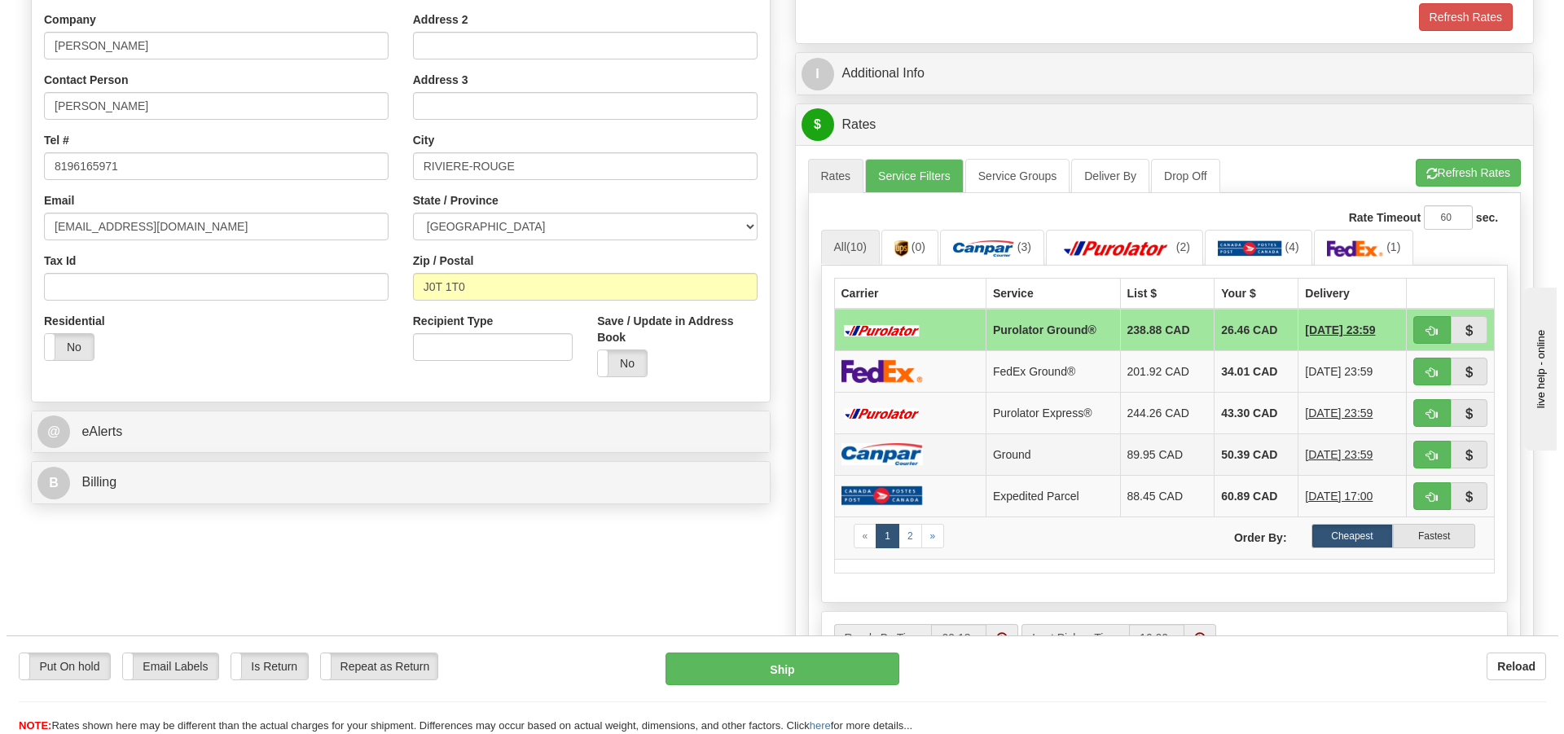
scroll to position [326, 0]
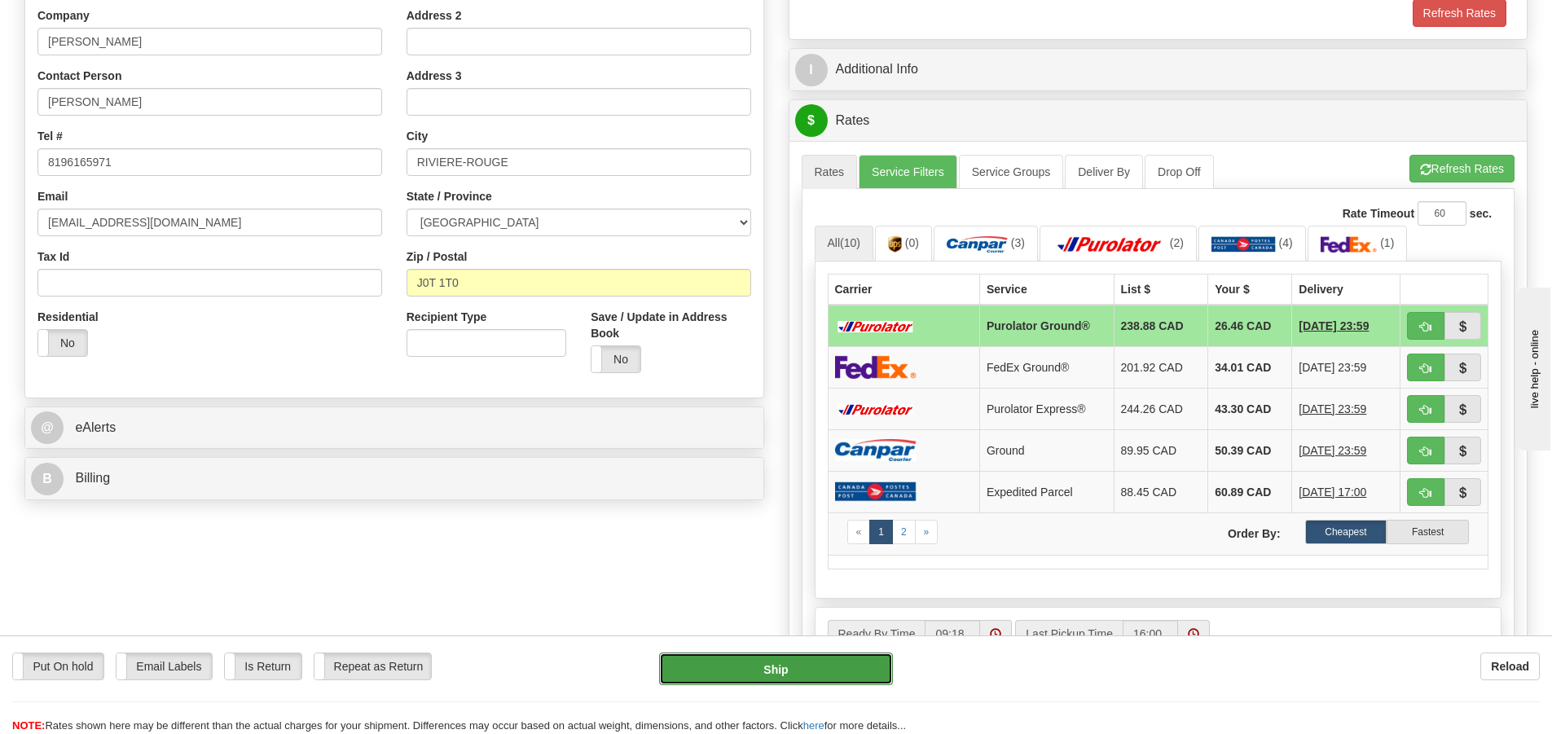
click at [742, 662] on button "Ship" at bounding box center [776, 669] width 234 height 33
type input "260"
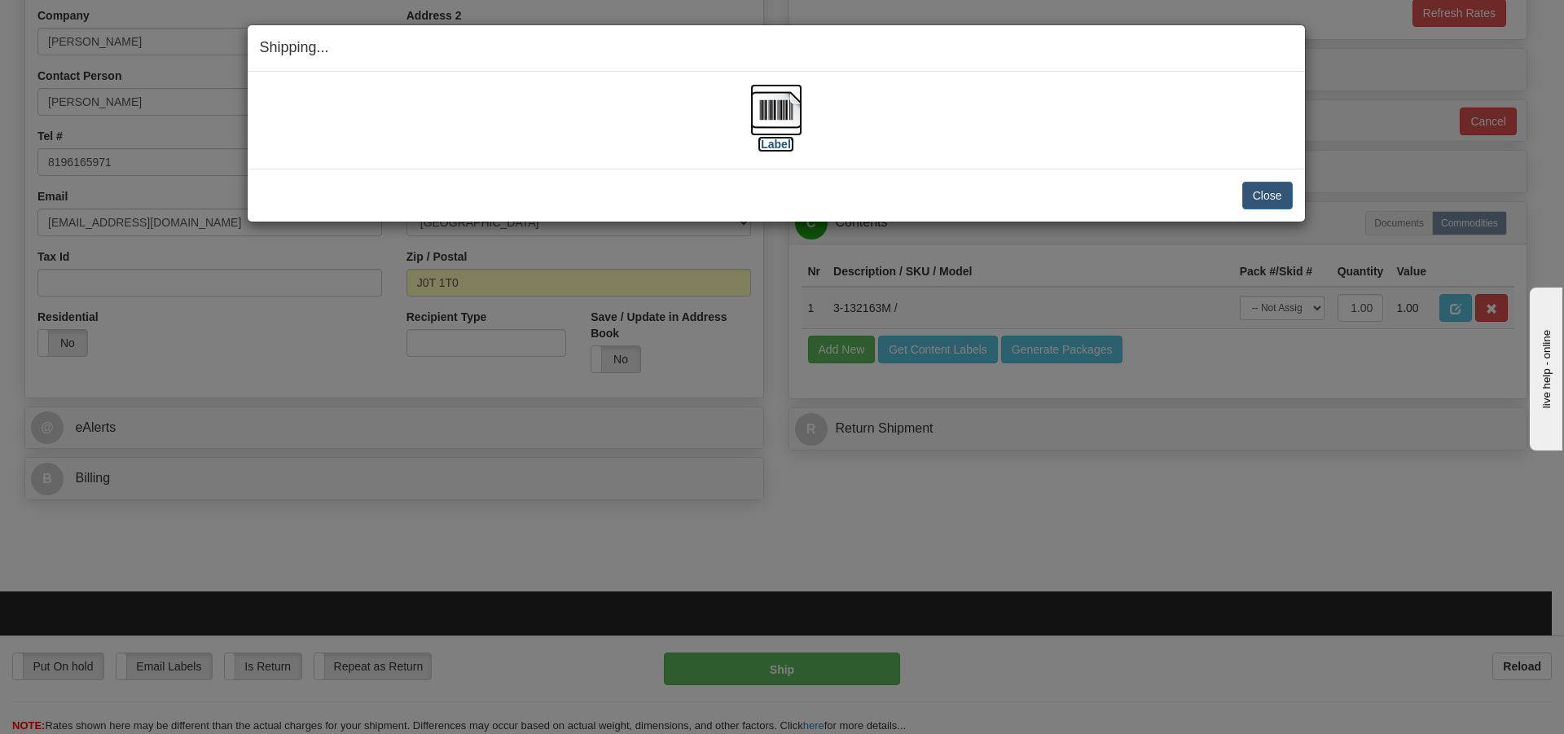
click at [787, 128] on img at bounding box center [776, 110] width 52 height 52
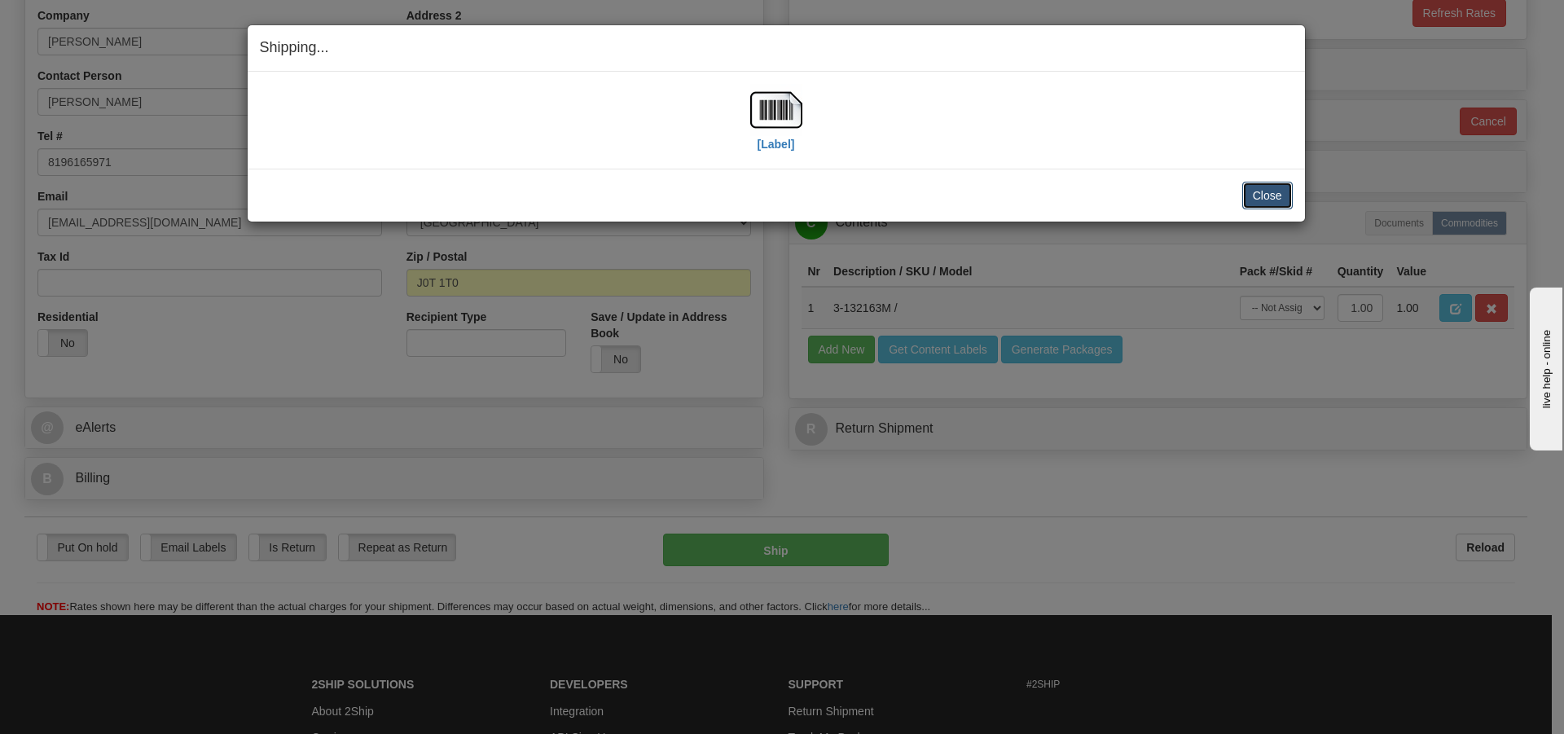
click at [1253, 189] on button "Close" at bounding box center [1267, 196] width 51 height 28
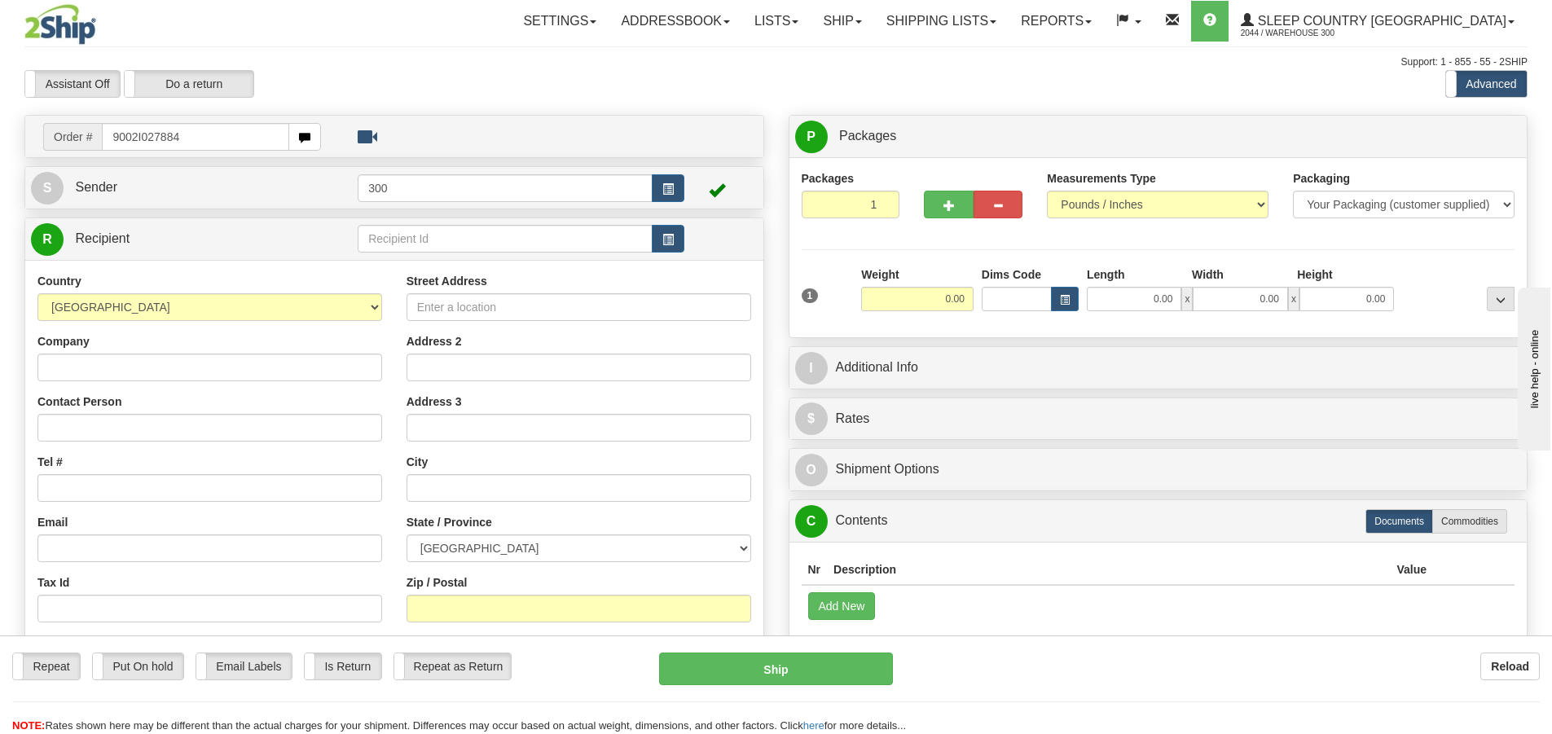
type input "9002I027884"
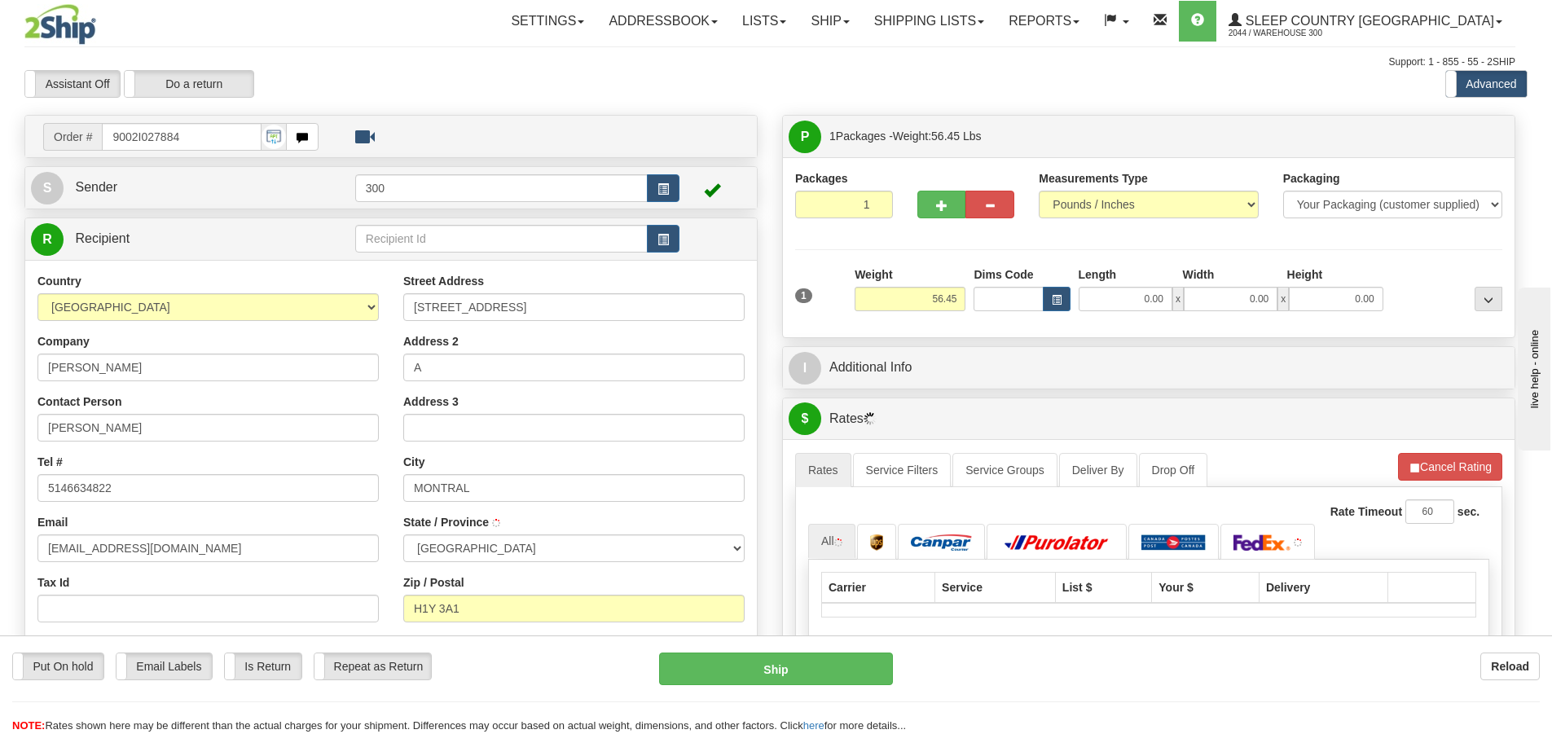
type input "[GEOGRAPHIC_DATA]"
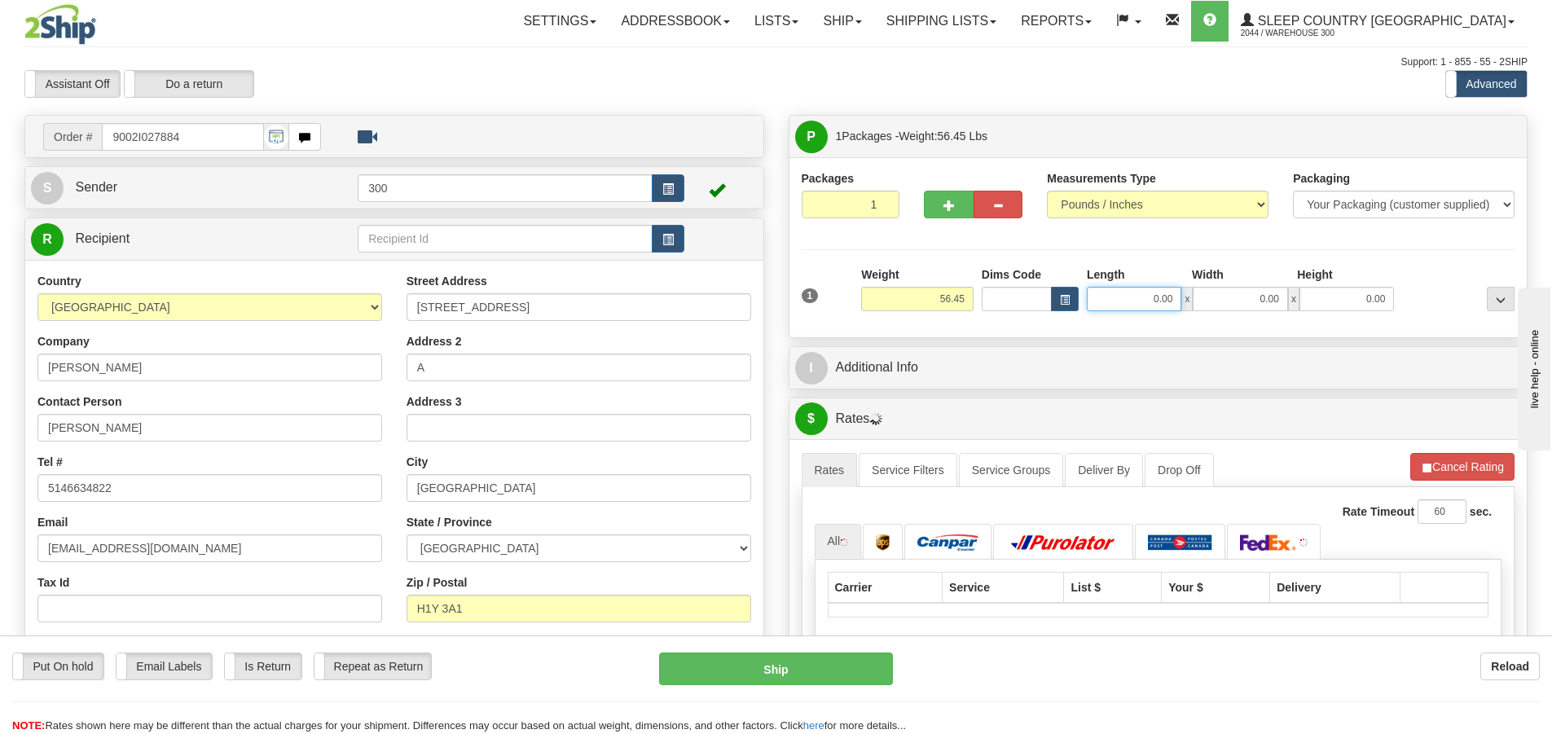
click at [1132, 304] on input "0.00" at bounding box center [1134, 299] width 95 height 24
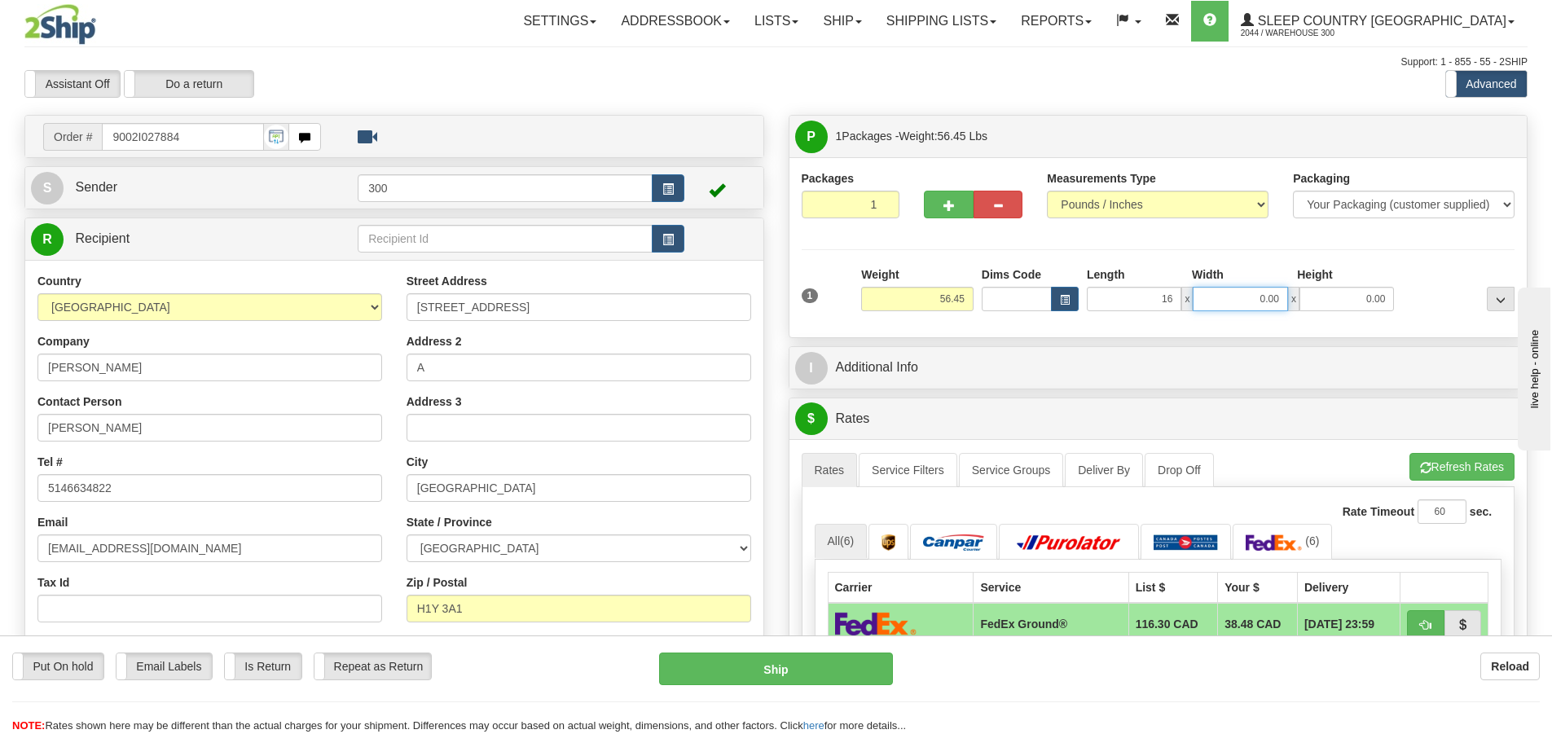
type input "16.00"
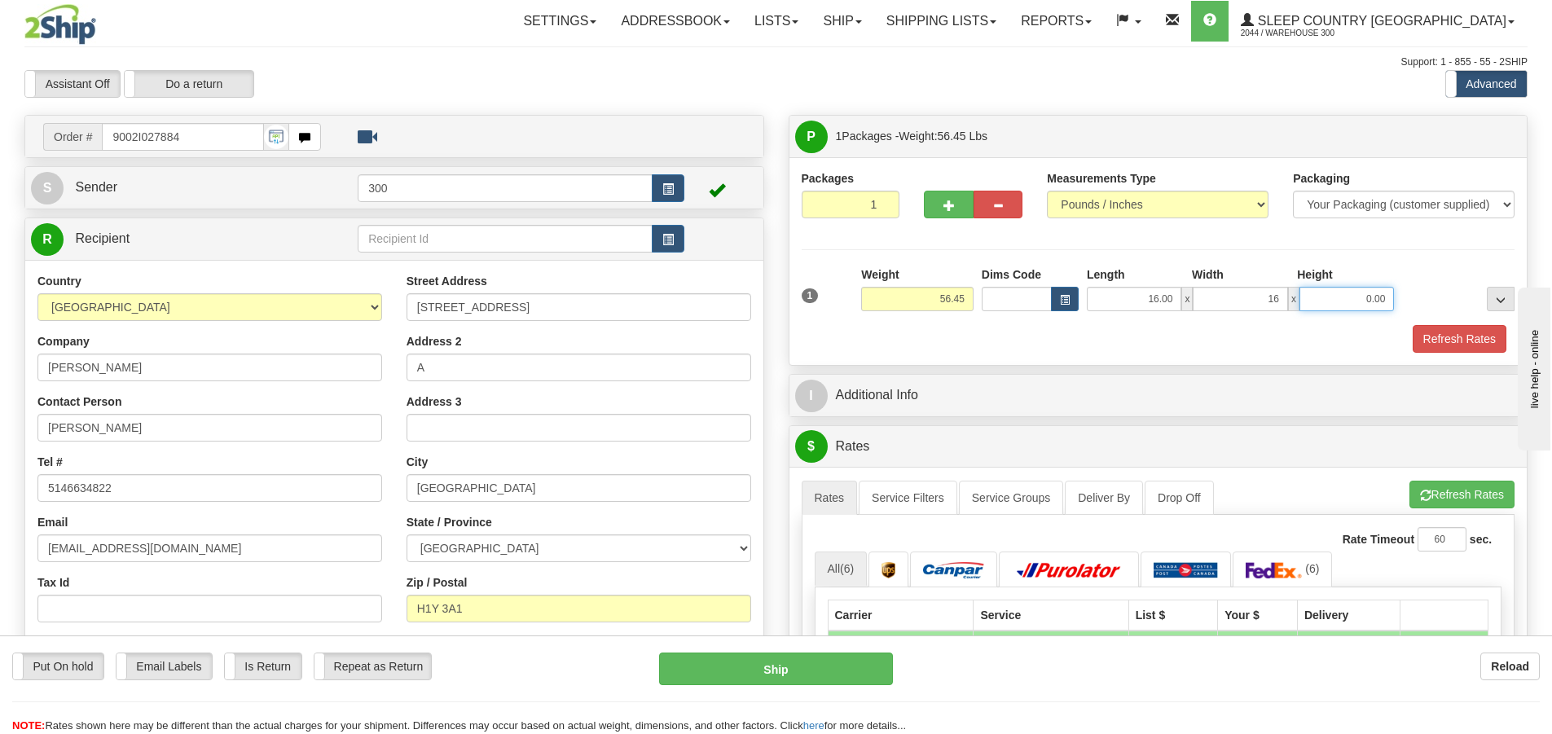
type input "16.00"
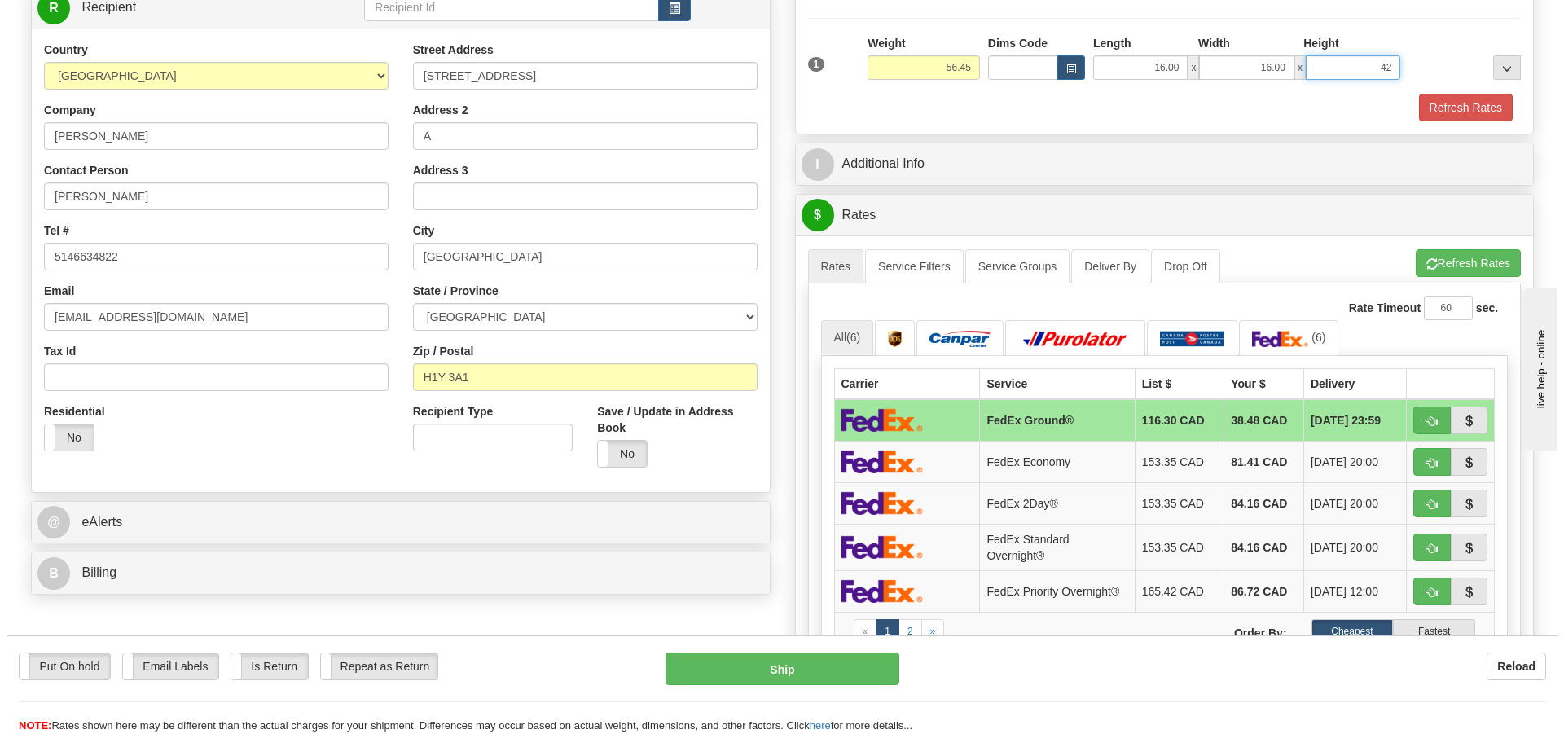
scroll to position [244, 0]
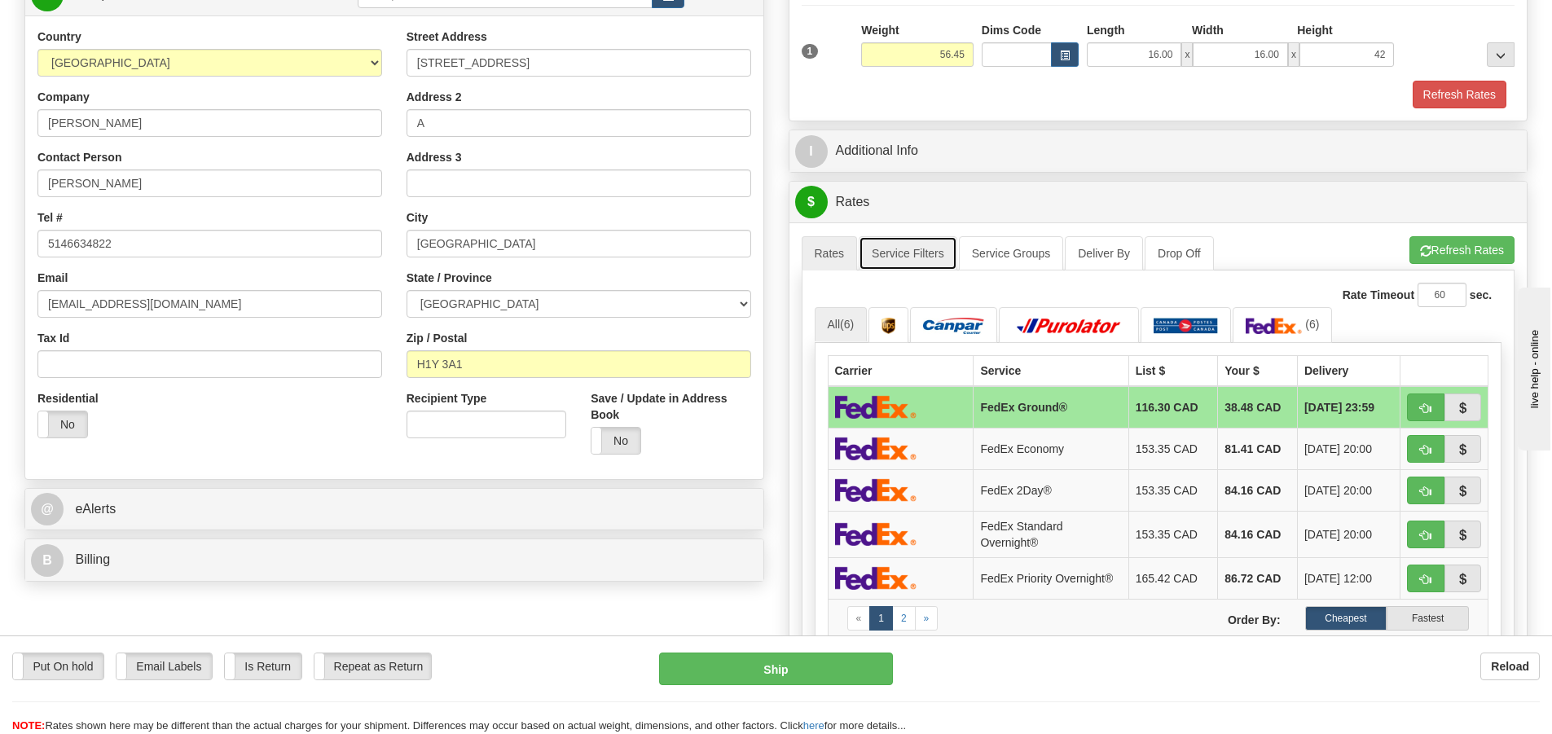
type input "42.00"
click at [926, 248] on link "Service Filters" at bounding box center [908, 253] width 99 height 34
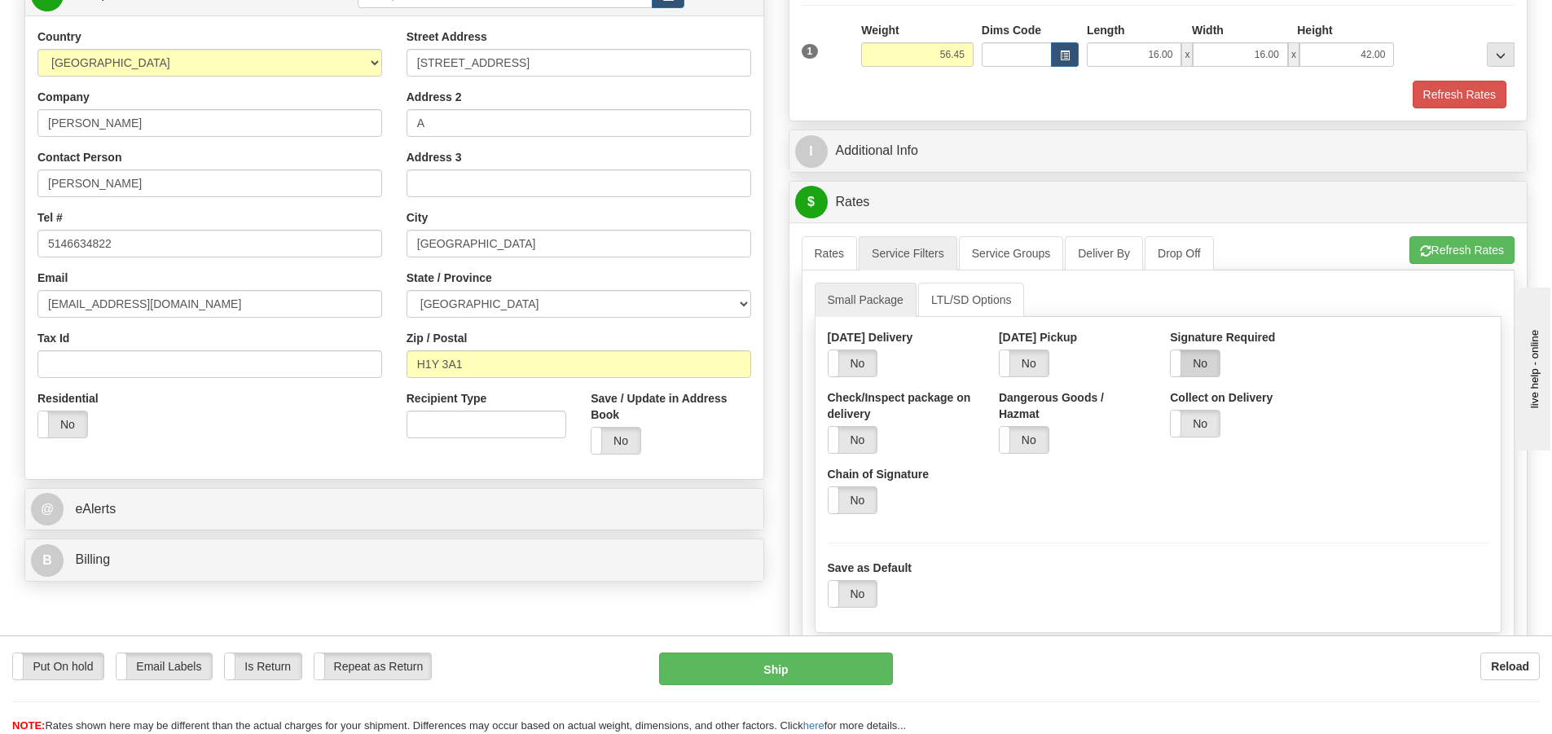
click at [1217, 368] on label "No" at bounding box center [1195, 363] width 49 height 26
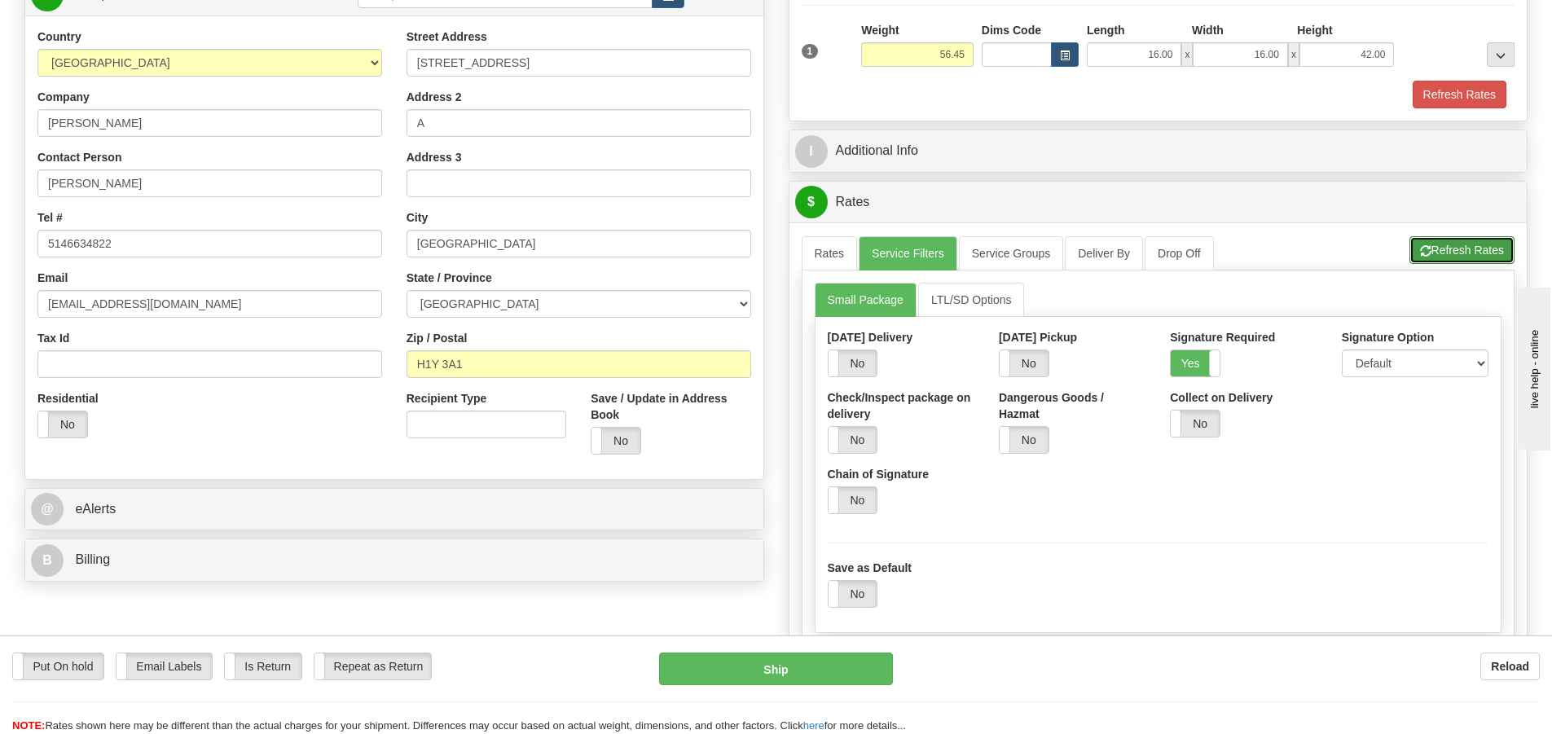
click at [1453, 257] on button "Refresh Rates" at bounding box center [1461, 250] width 105 height 28
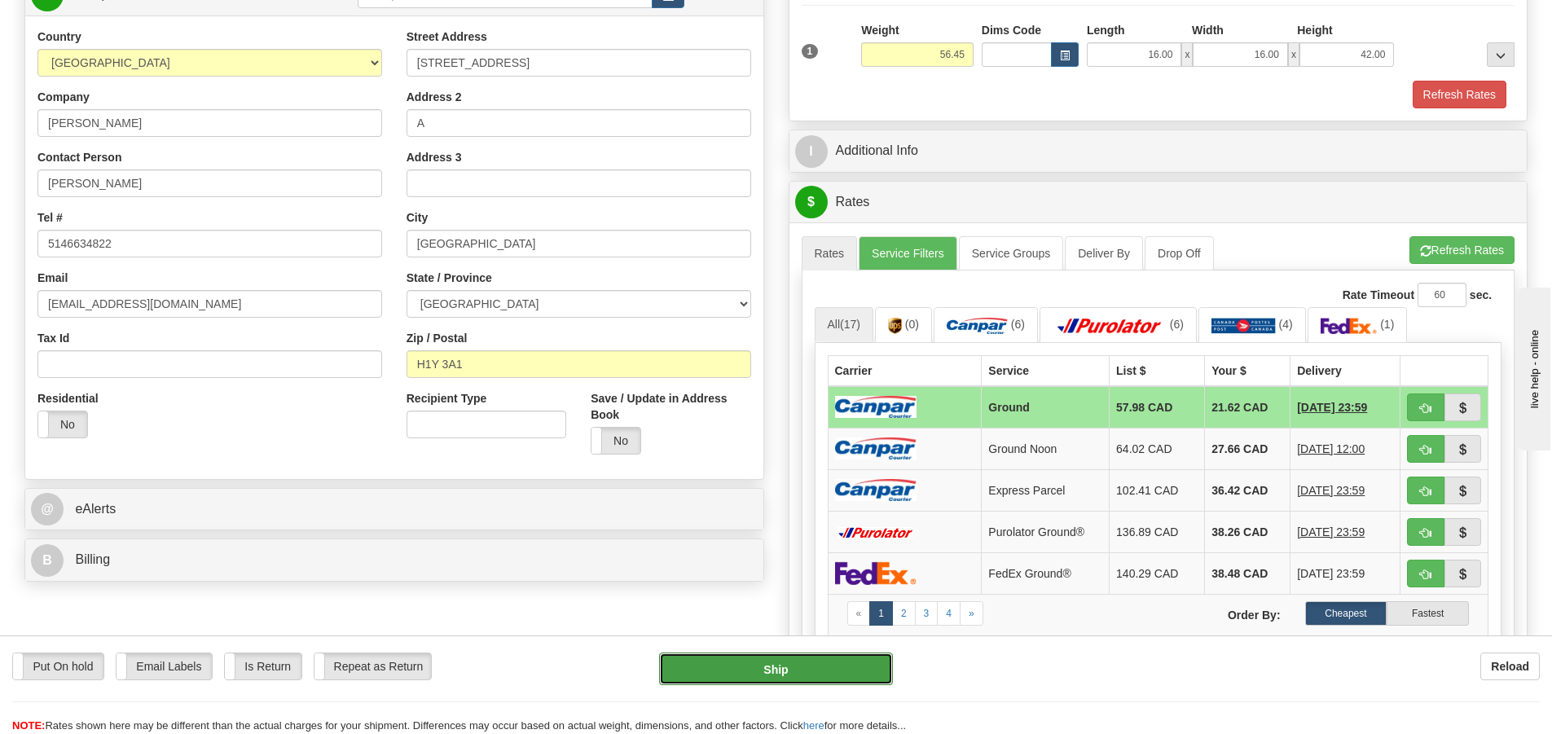
click at [749, 670] on button "Ship" at bounding box center [776, 669] width 234 height 33
type input "1"
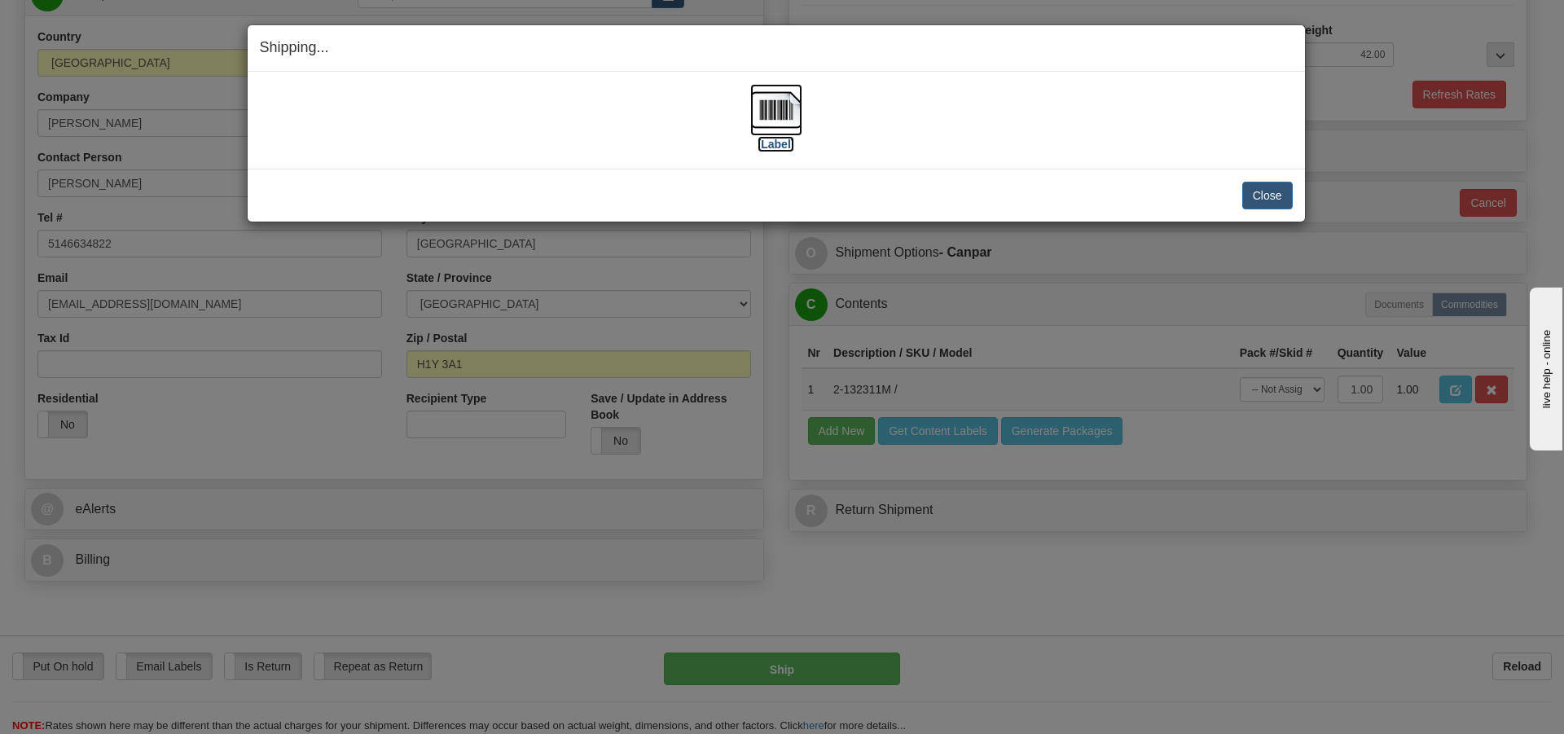
click at [782, 125] on img at bounding box center [776, 110] width 52 height 52
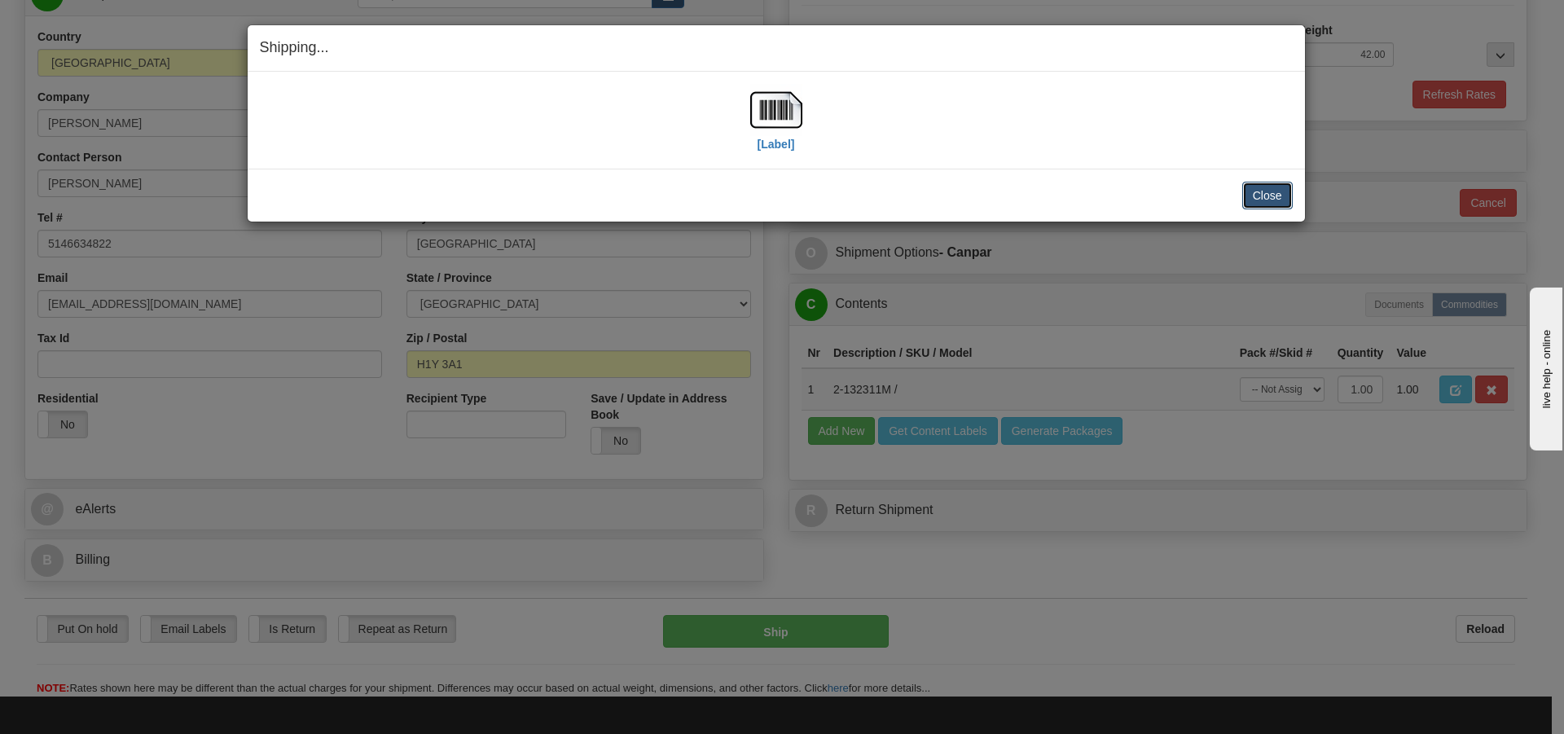
click at [1259, 193] on button "Close" at bounding box center [1267, 196] width 51 height 28
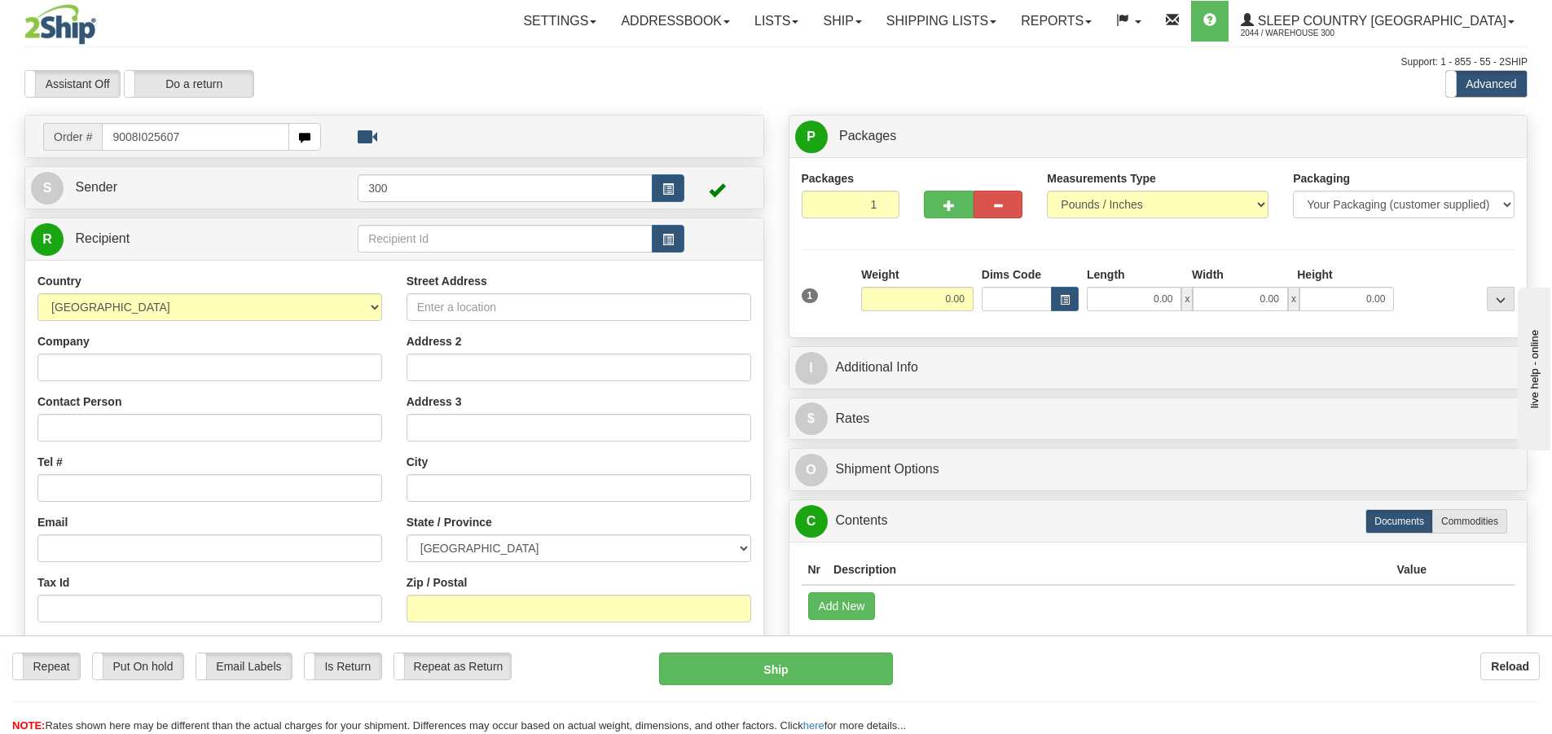
type input "9008I025607"
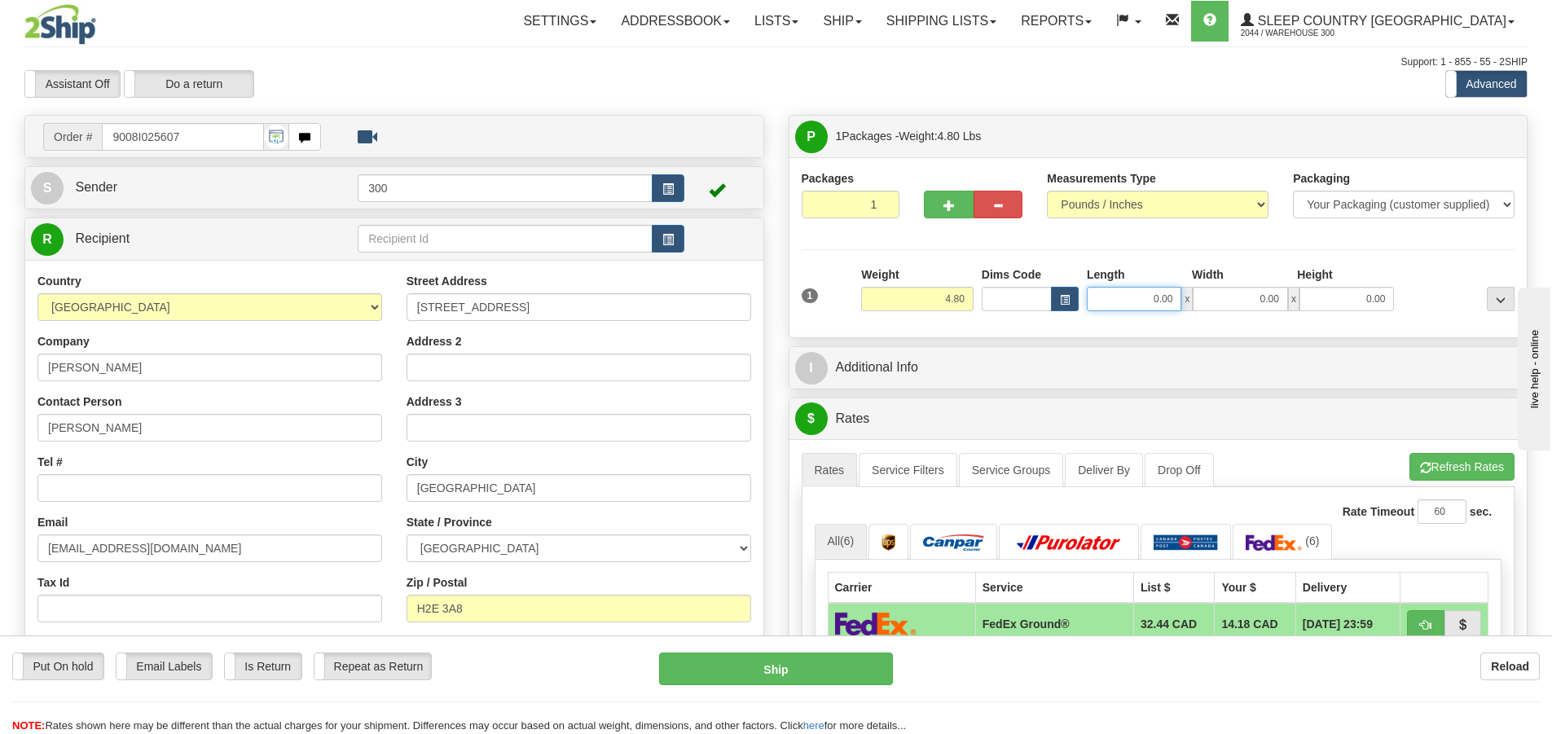
click at [1138, 293] on input "0.00" at bounding box center [1134, 299] width 95 height 24
type input "8.00"
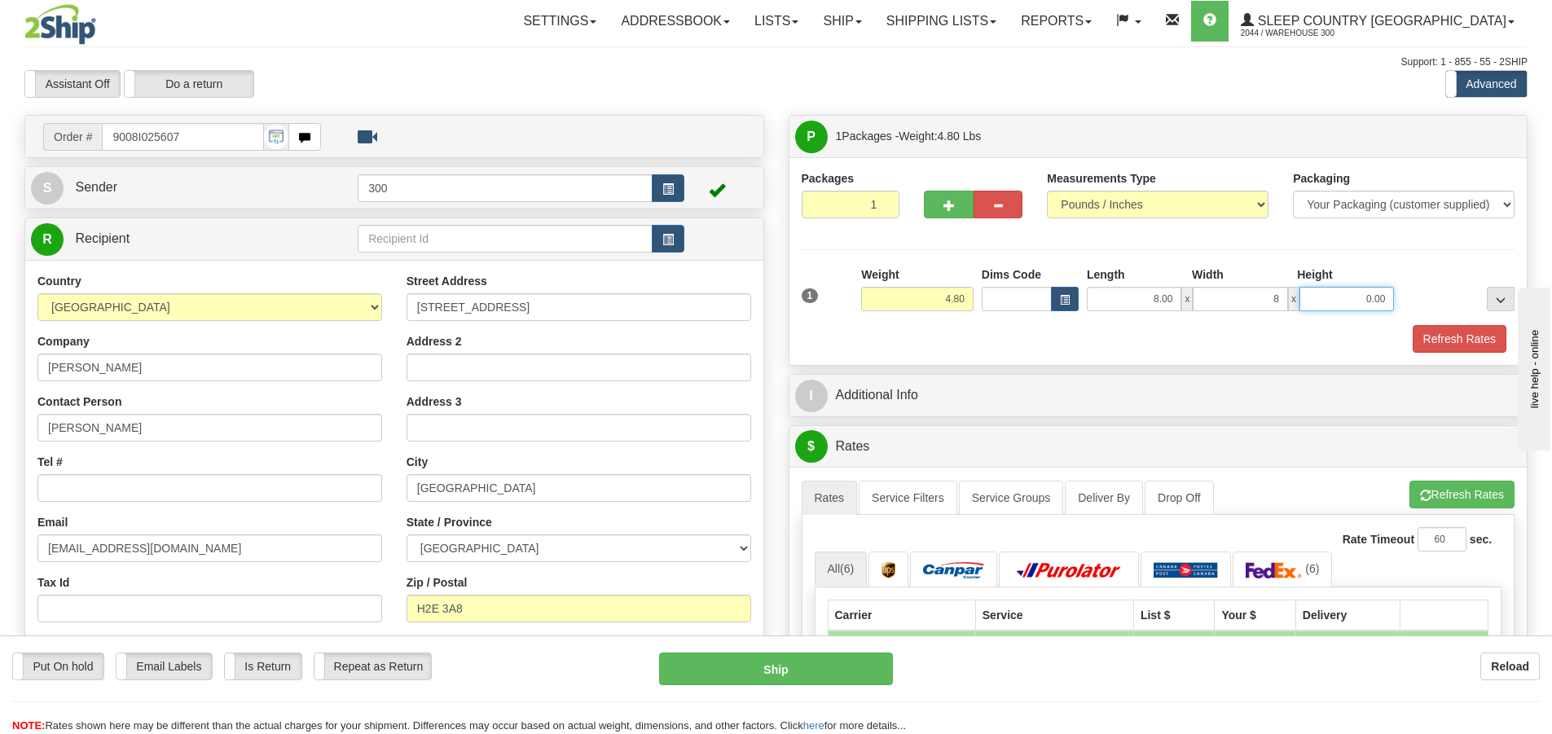
type input "8.00"
type input "18.00"
click at [1466, 337] on button "Refresh Rates" at bounding box center [1460, 339] width 94 height 28
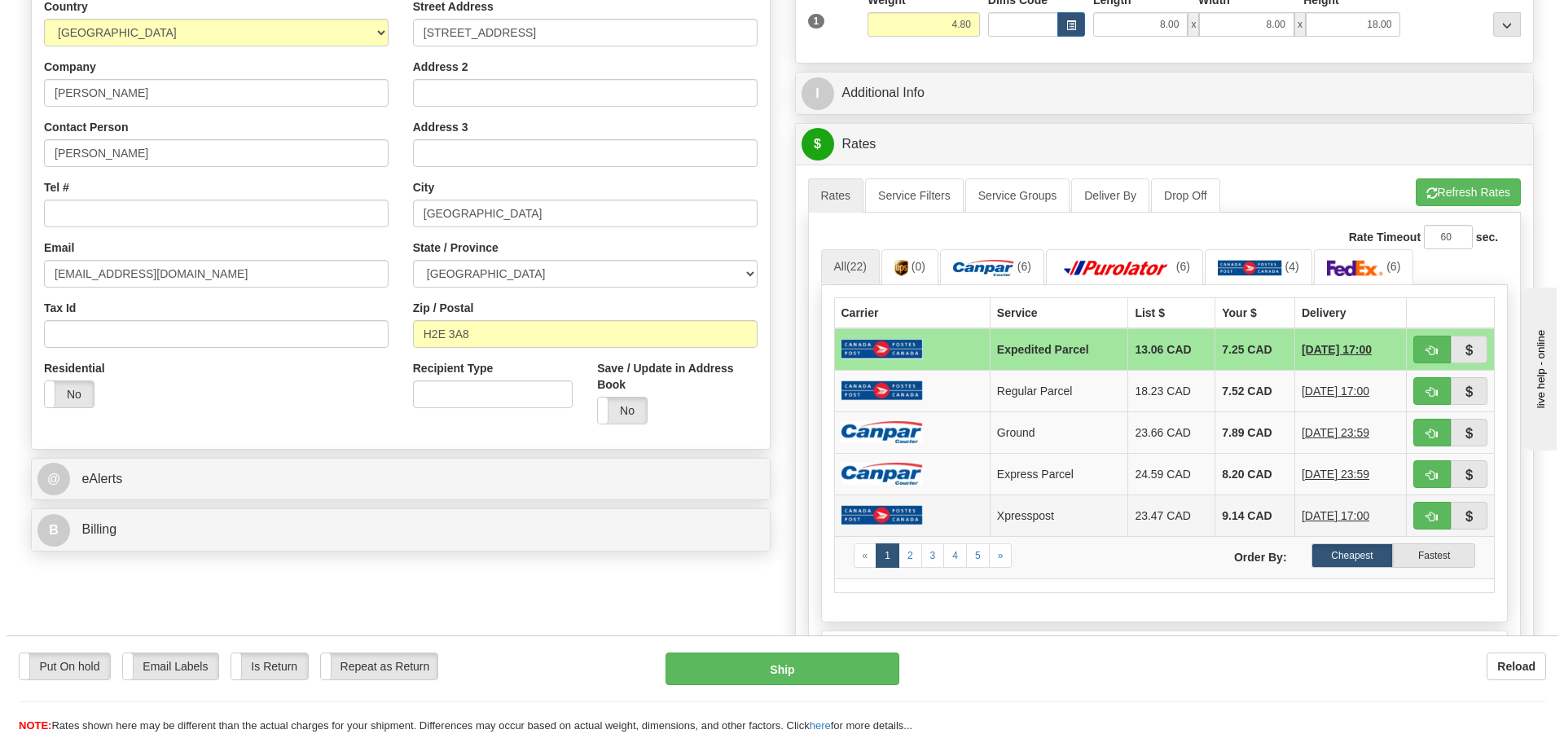
scroll to position [326, 0]
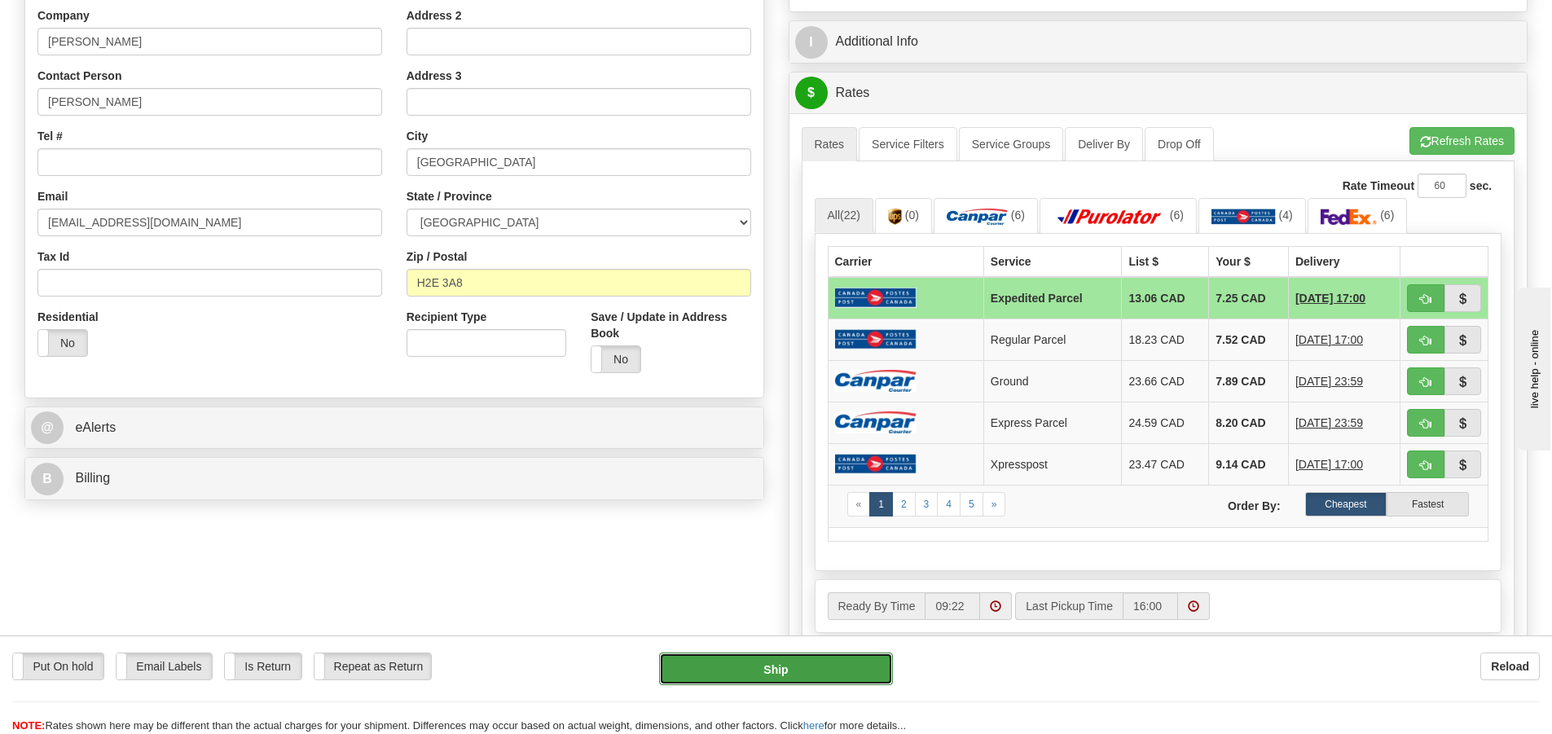
click at [724, 666] on button "Ship" at bounding box center [776, 669] width 234 height 33
type input "DOM.EP"
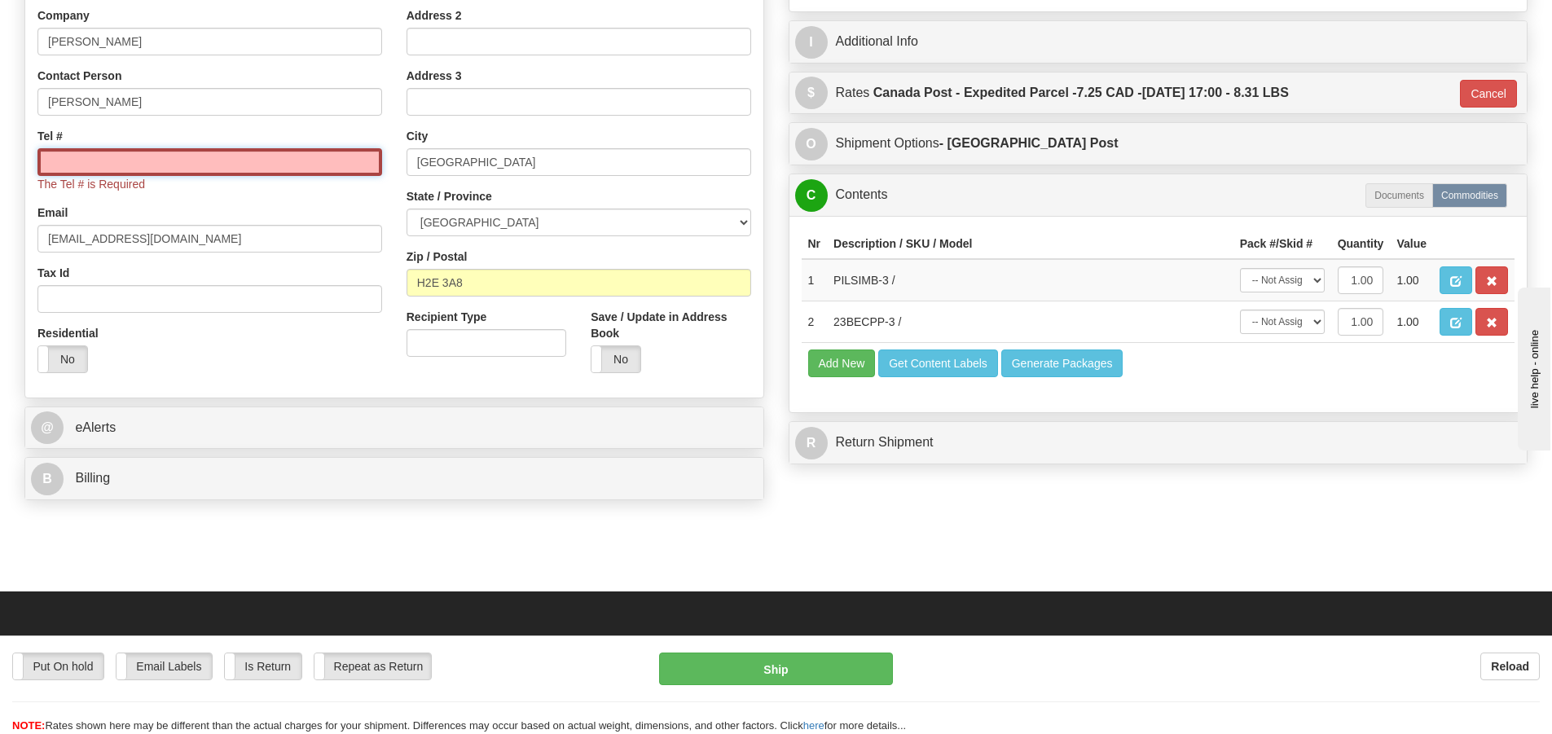
click at [198, 164] on input "Tel #" at bounding box center [209, 162] width 345 height 28
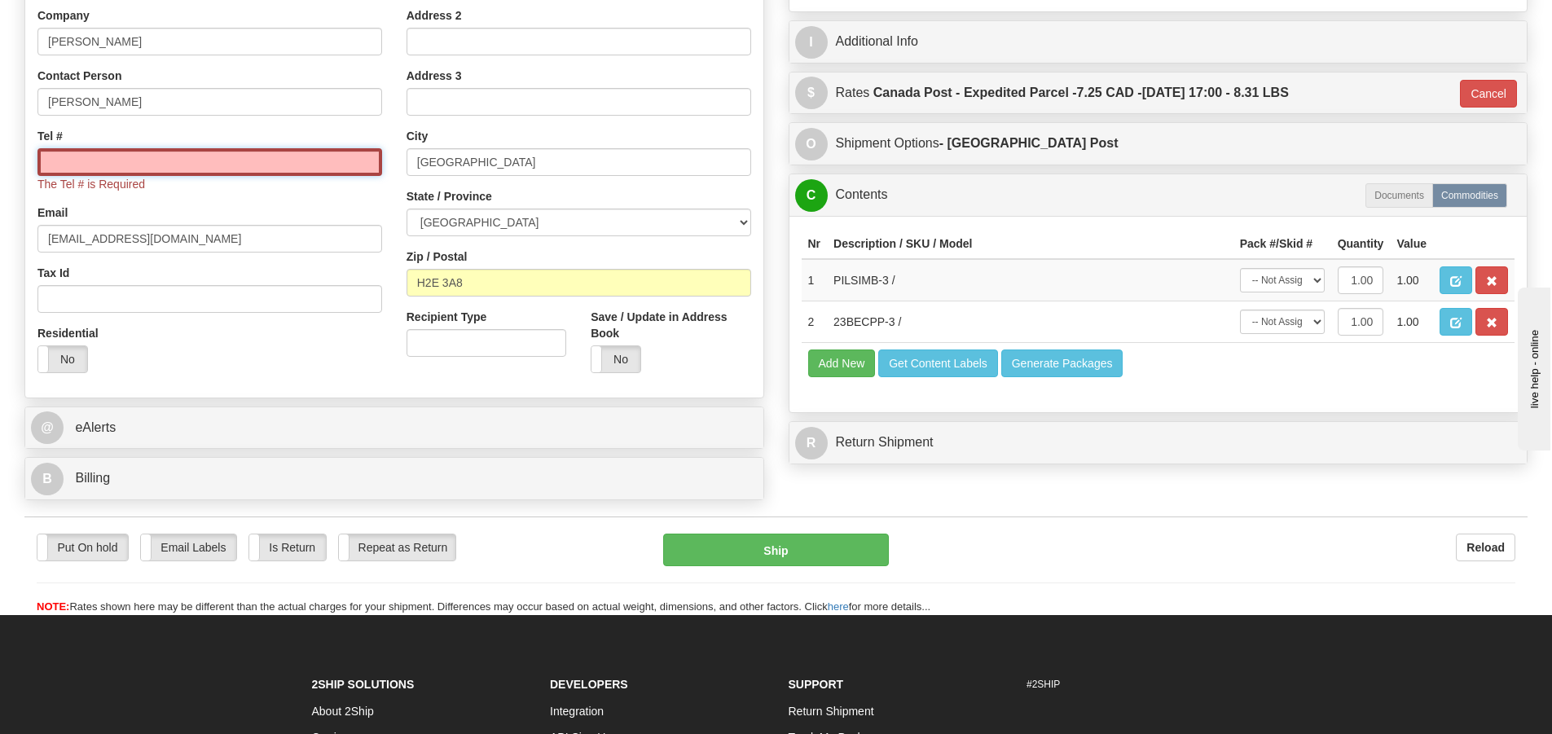
type input "5146956376"
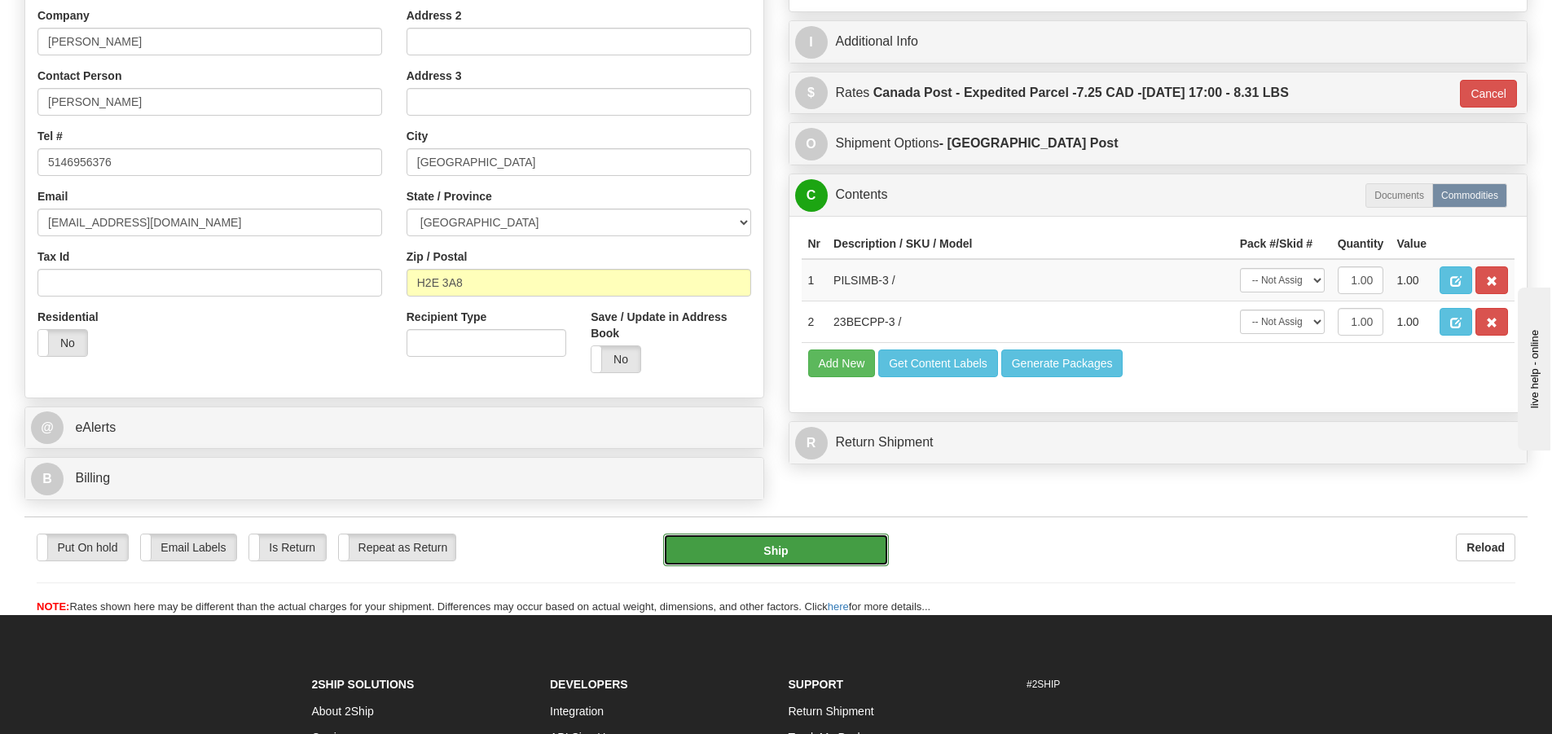
click at [748, 553] on button "Ship" at bounding box center [776, 550] width 226 height 33
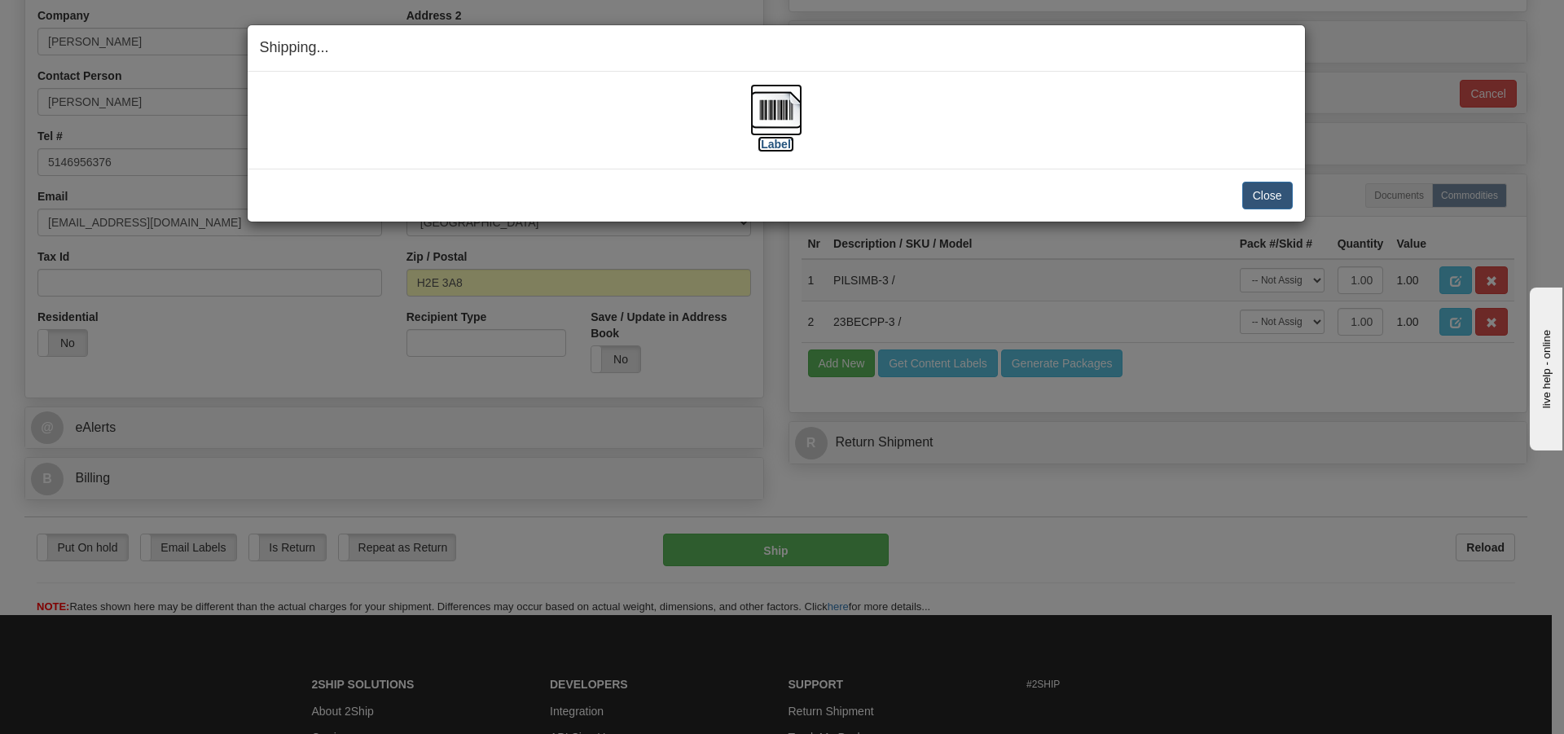
click at [788, 113] on img at bounding box center [776, 110] width 52 height 52
click at [1263, 197] on button "Close" at bounding box center [1267, 196] width 51 height 28
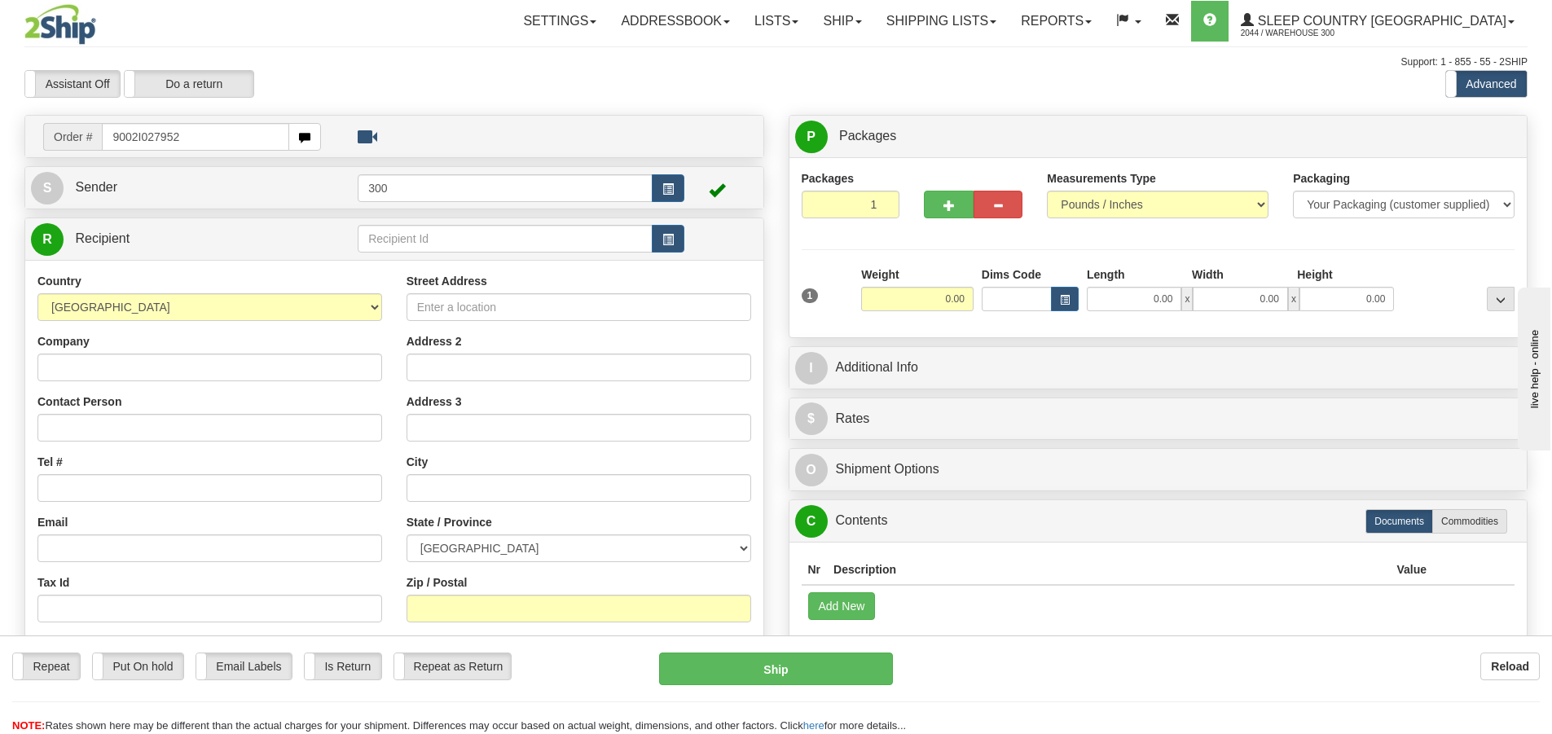
type input "9002I027952"
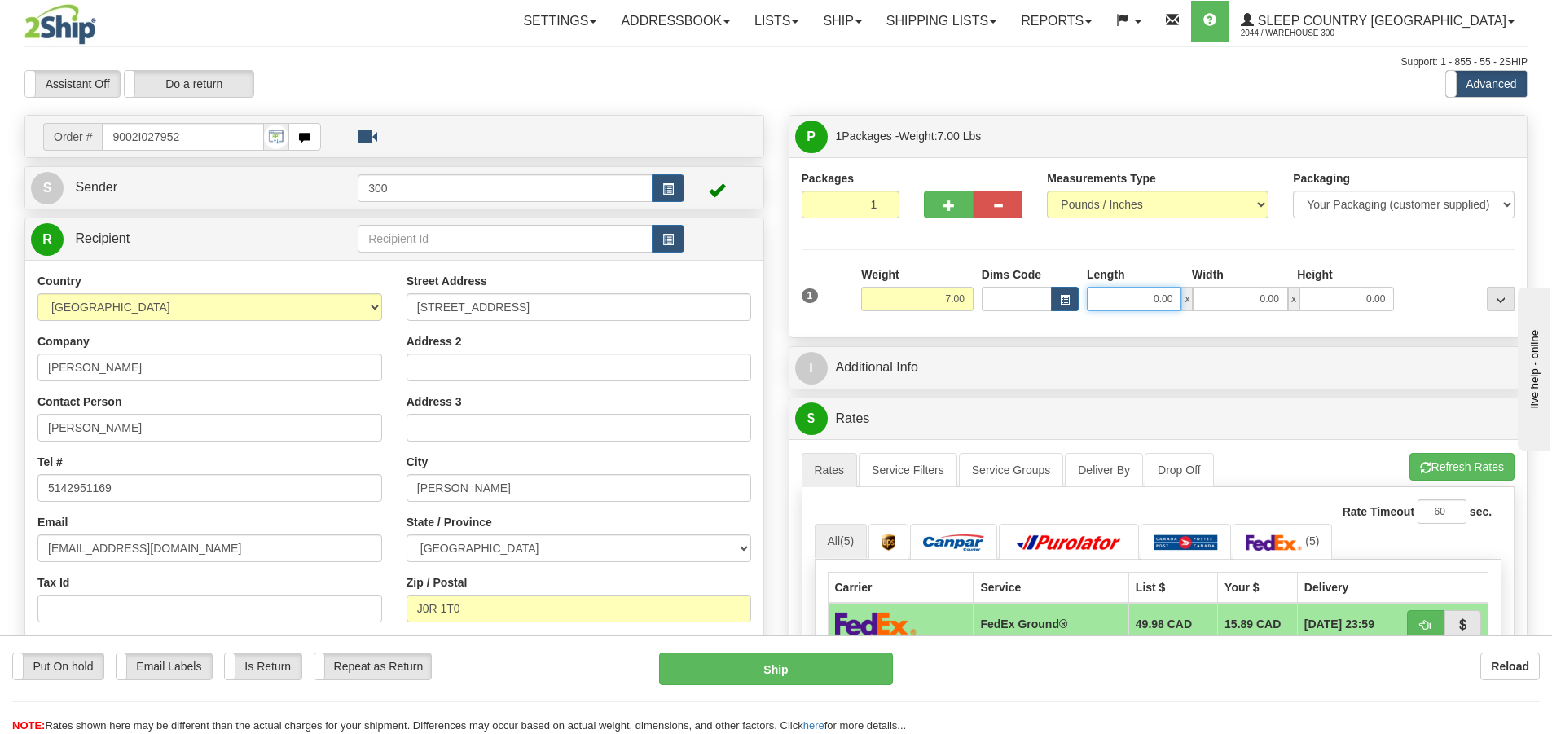
click at [1114, 300] on input "0.00" at bounding box center [1134, 299] width 95 height 24
type input "25.00"
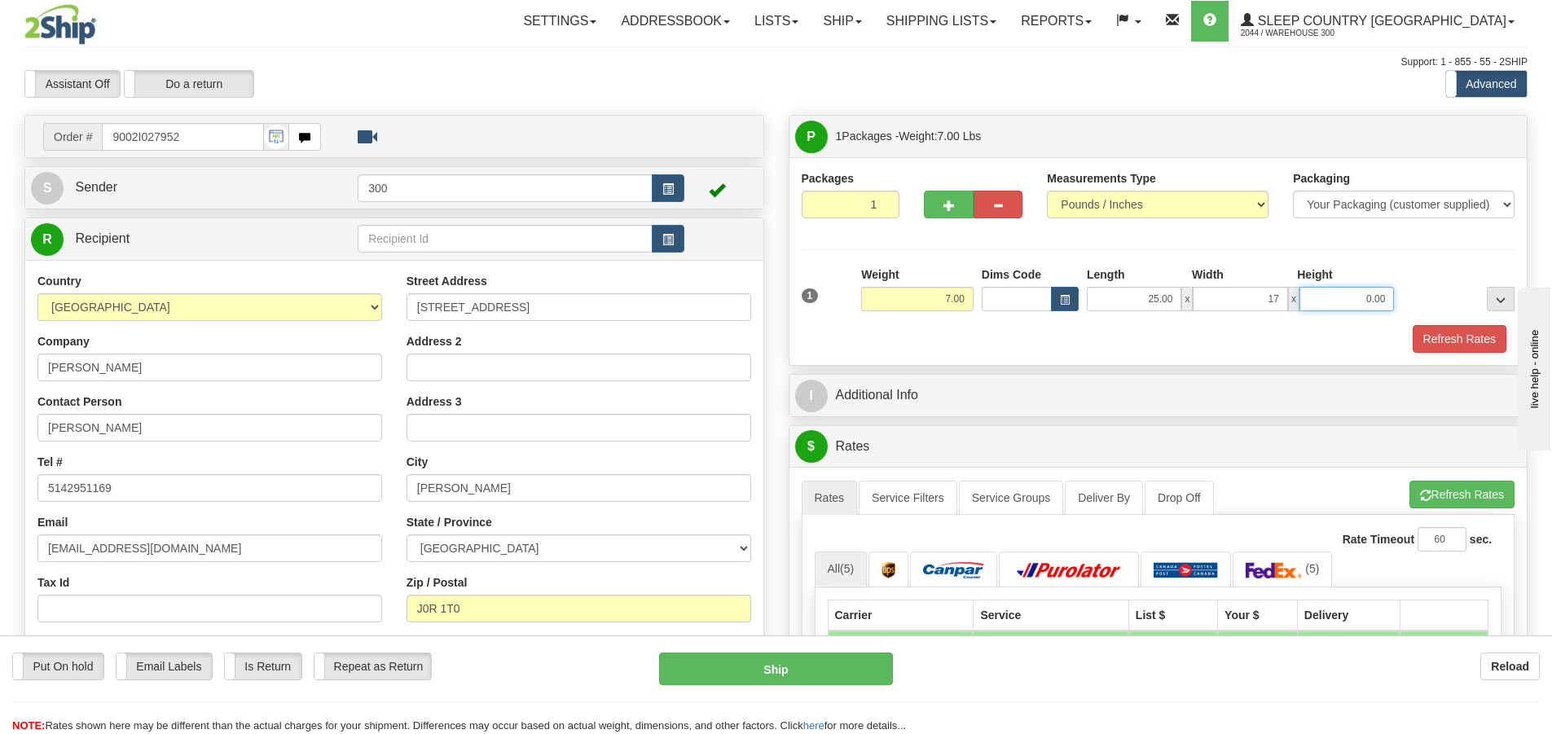
type input "17.00"
type input "3.00"
click at [1460, 341] on button "Refresh Rates" at bounding box center [1460, 339] width 94 height 28
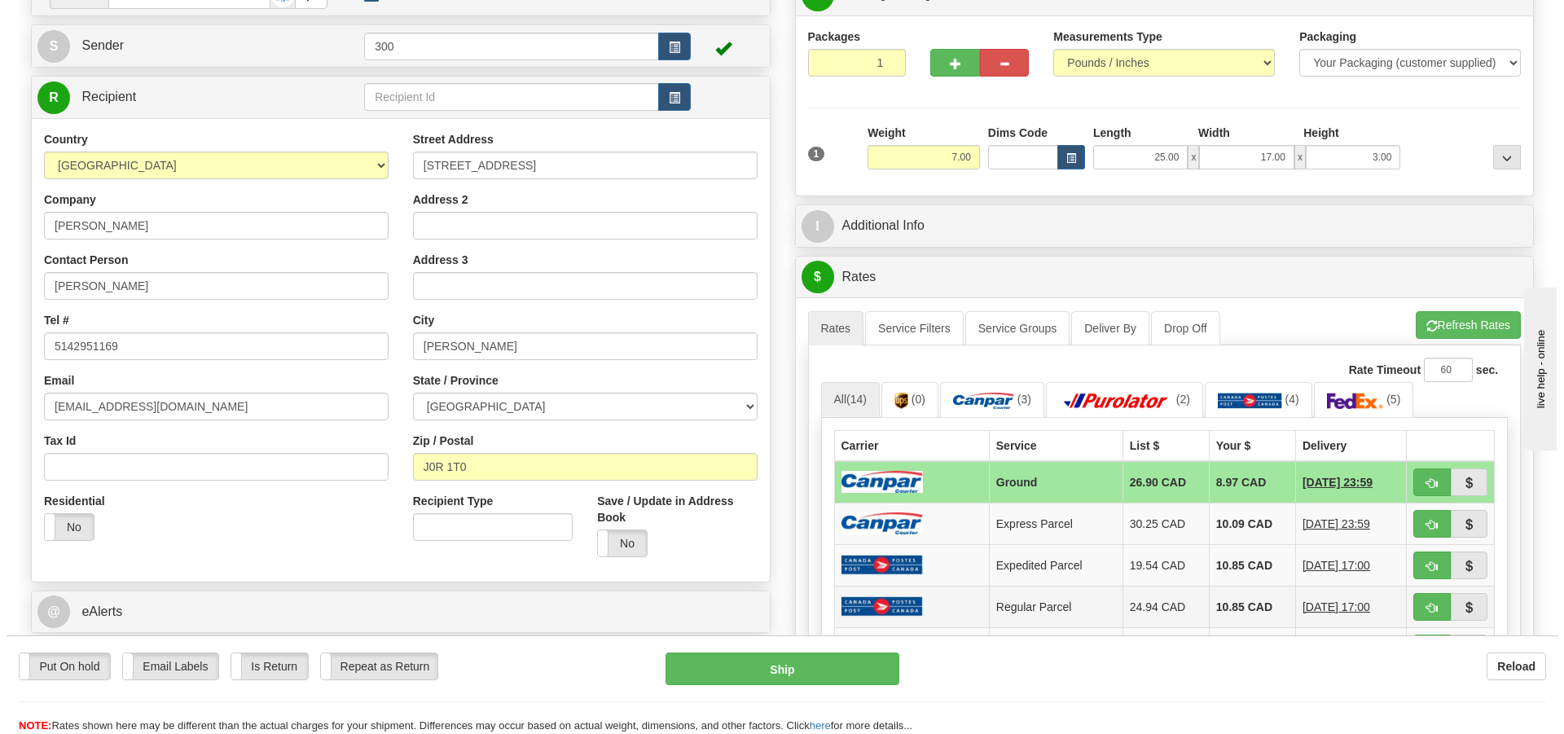
scroll to position [163, 0]
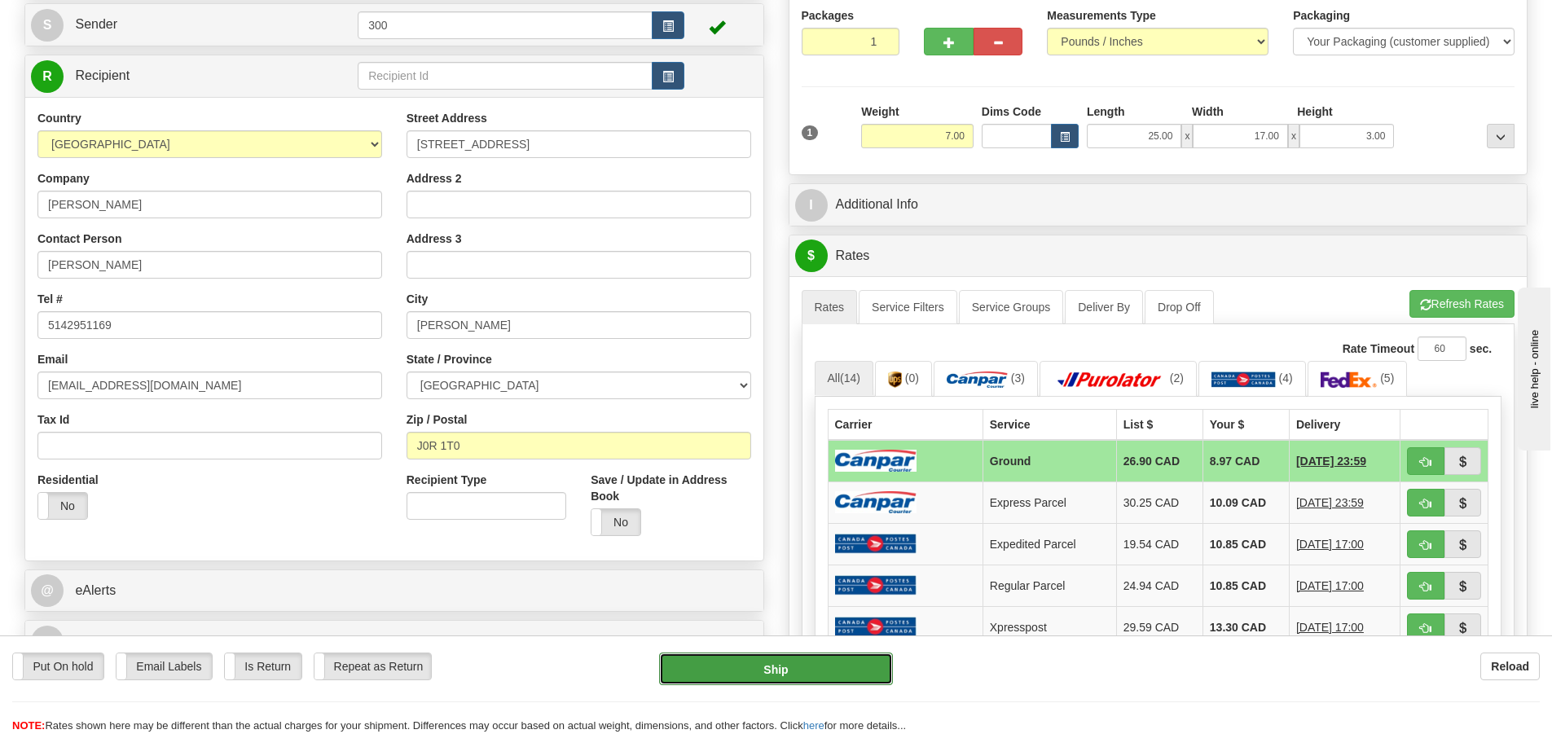
click at [850, 662] on button "Ship" at bounding box center [776, 669] width 234 height 33
type input "1"
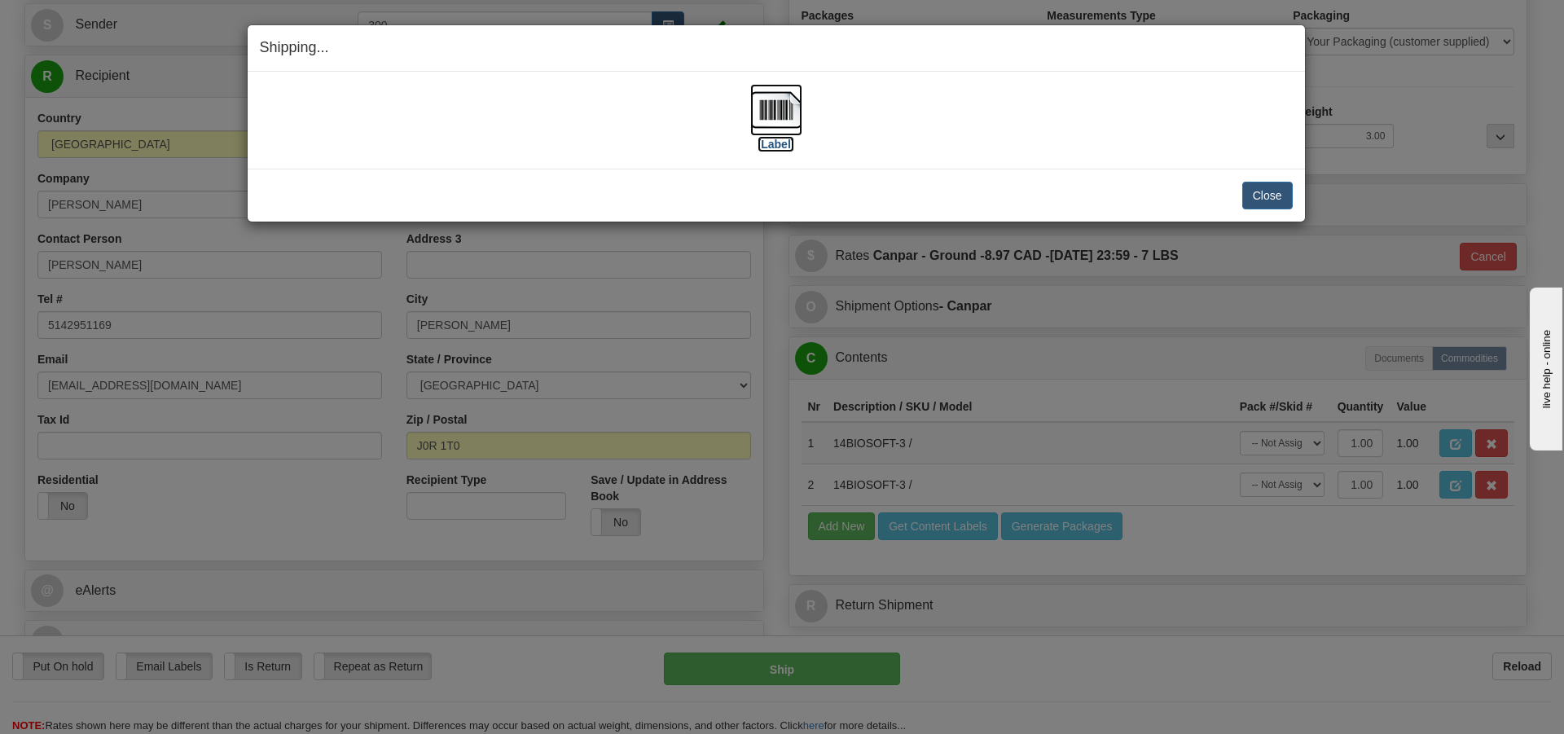
click at [786, 125] on img at bounding box center [776, 110] width 52 height 52
click at [1260, 195] on button "Close" at bounding box center [1267, 196] width 51 height 28
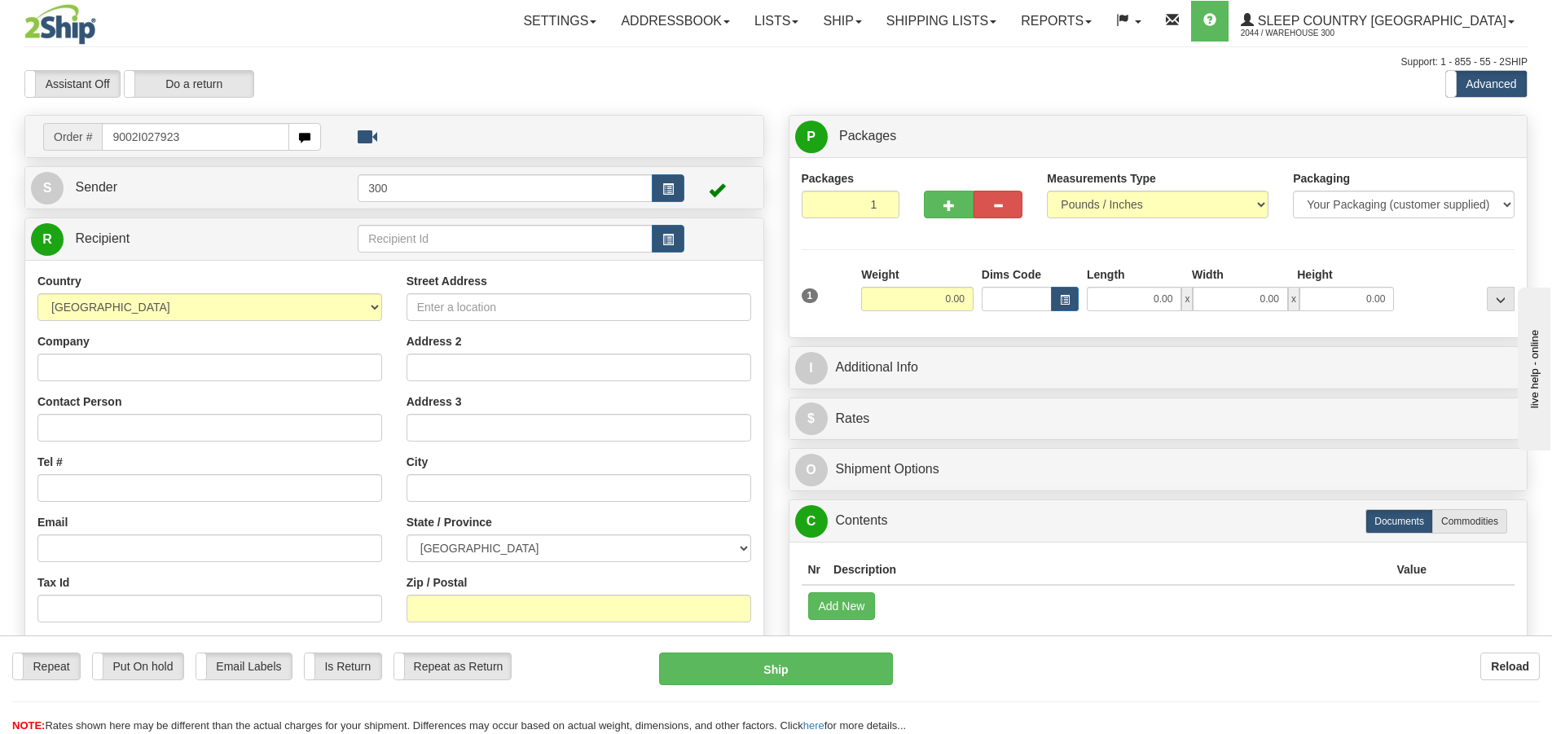
type input "9002I027923"
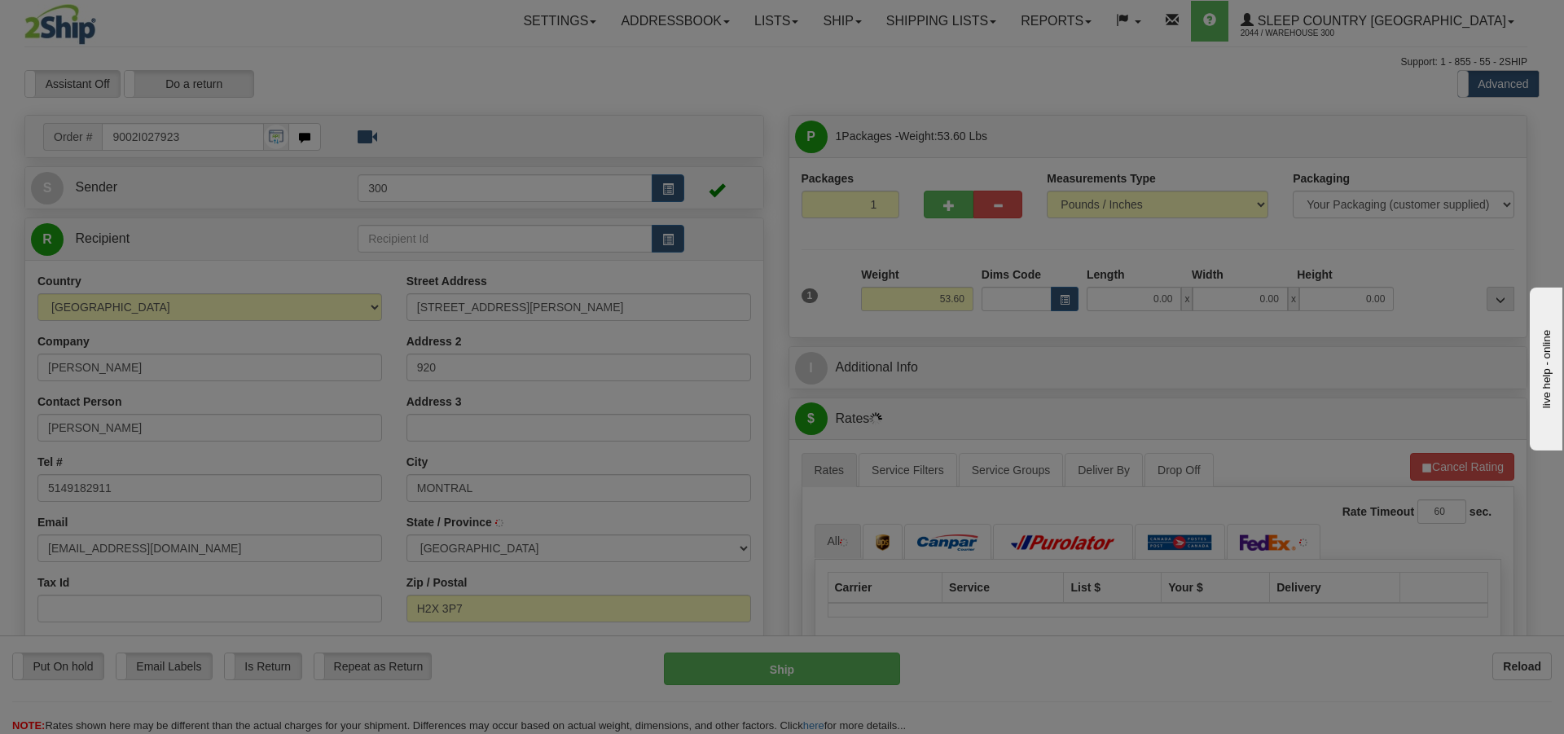
type input "MONTREAL"
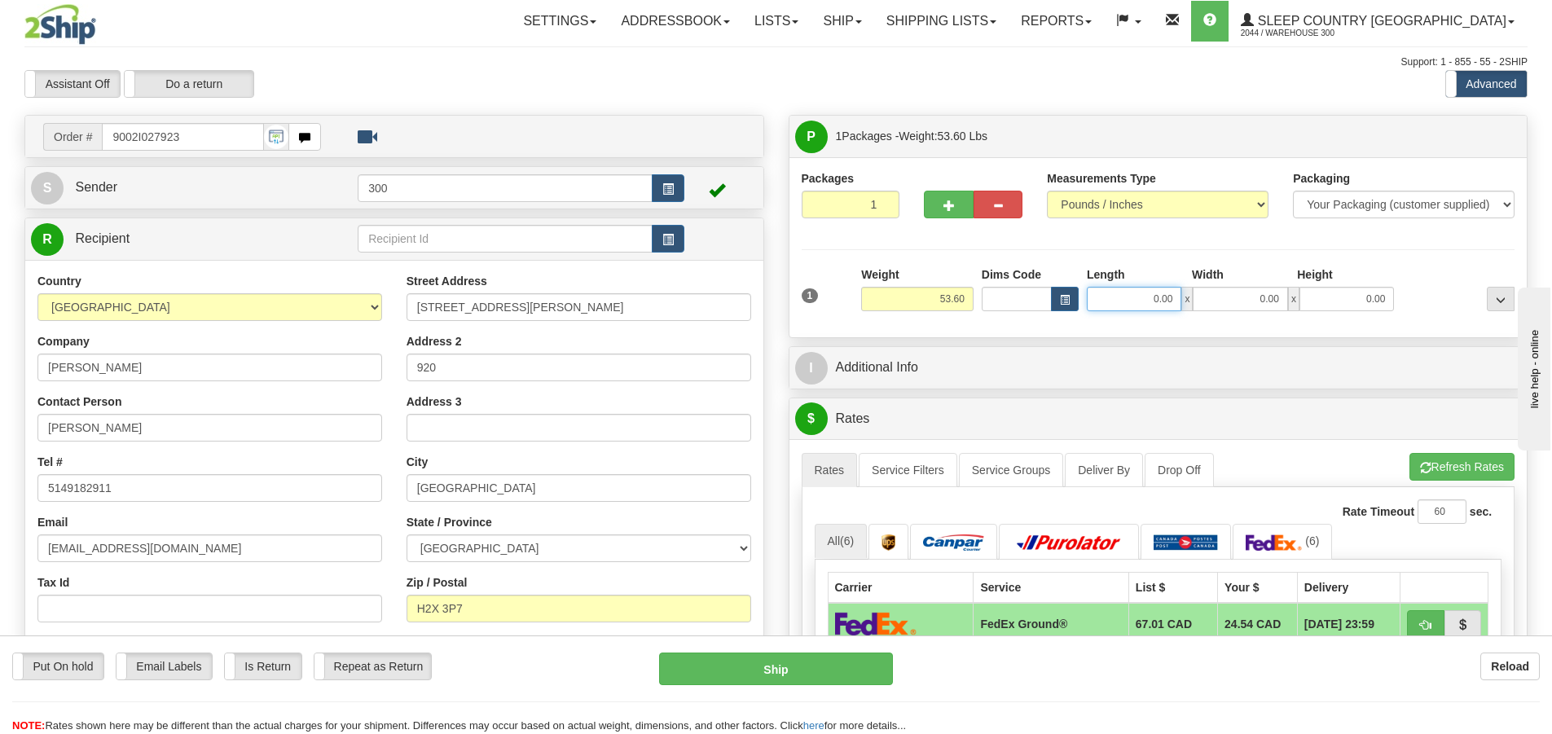
click at [1158, 306] on input "0.00" at bounding box center [1134, 299] width 95 height 24
type input "25.00"
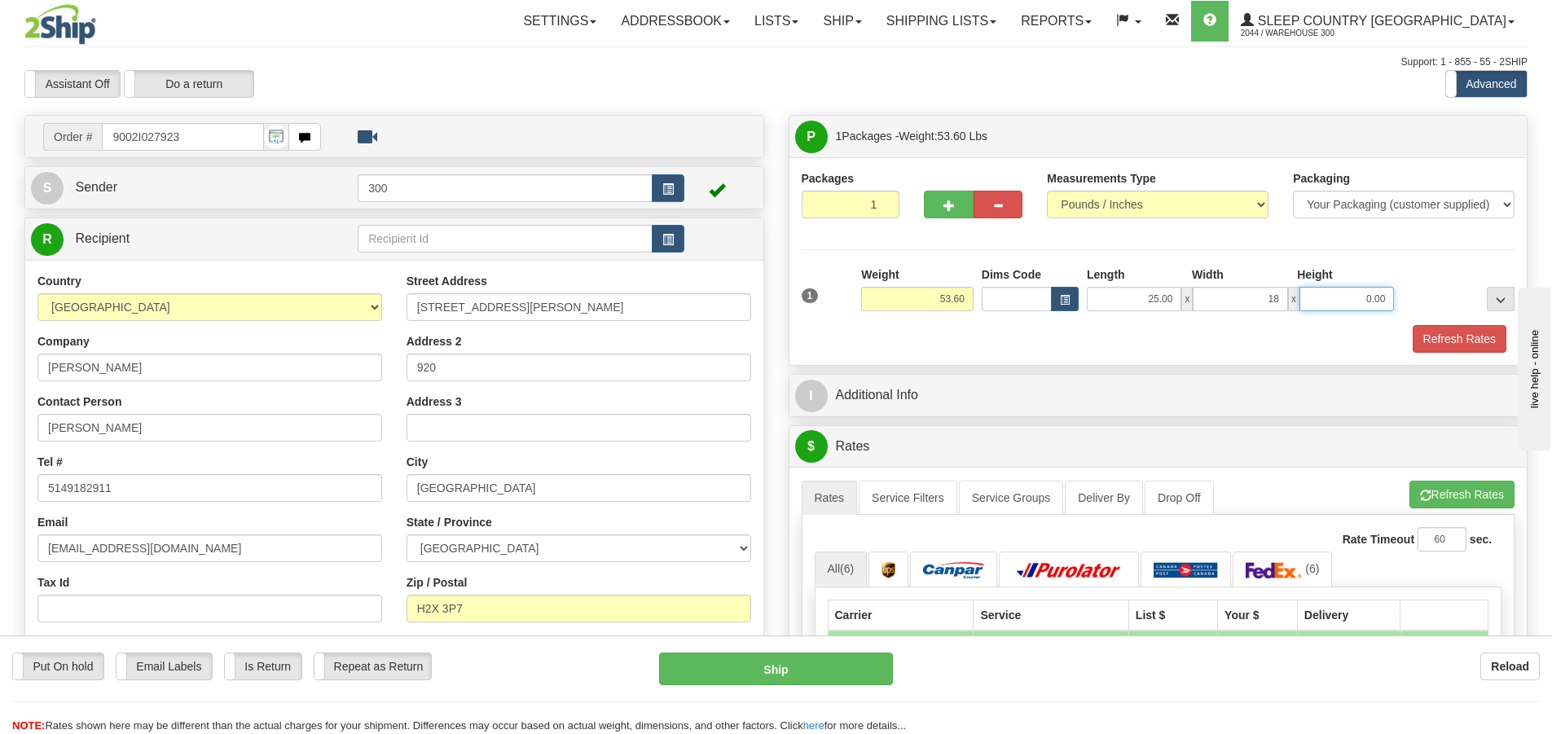
type input "18.00"
type input "3.00"
click at [1480, 349] on button "Refresh Rates" at bounding box center [1460, 339] width 94 height 28
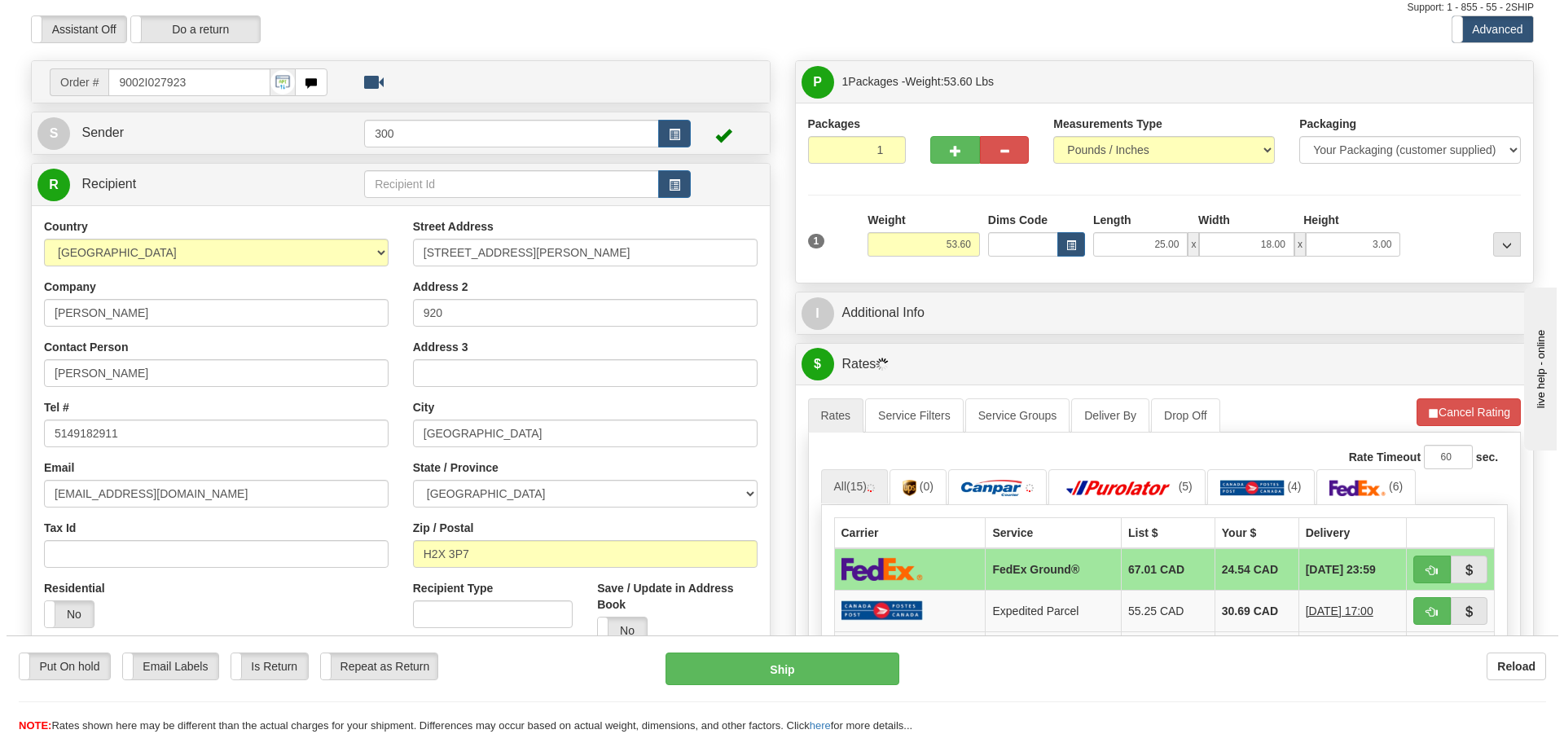
scroll to position [163, 0]
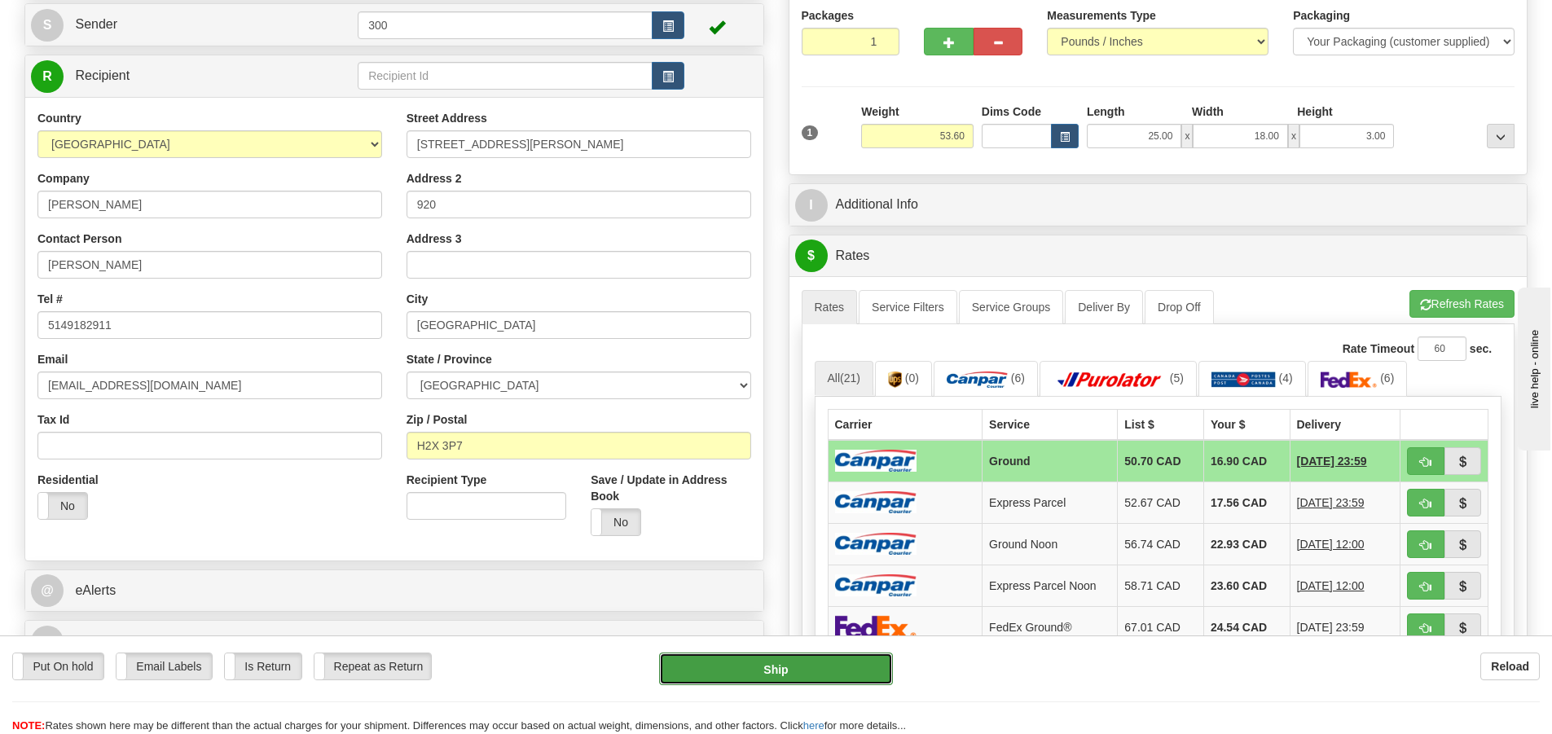
click at [840, 672] on button "Ship" at bounding box center [776, 669] width 234 height 33
type input "1"
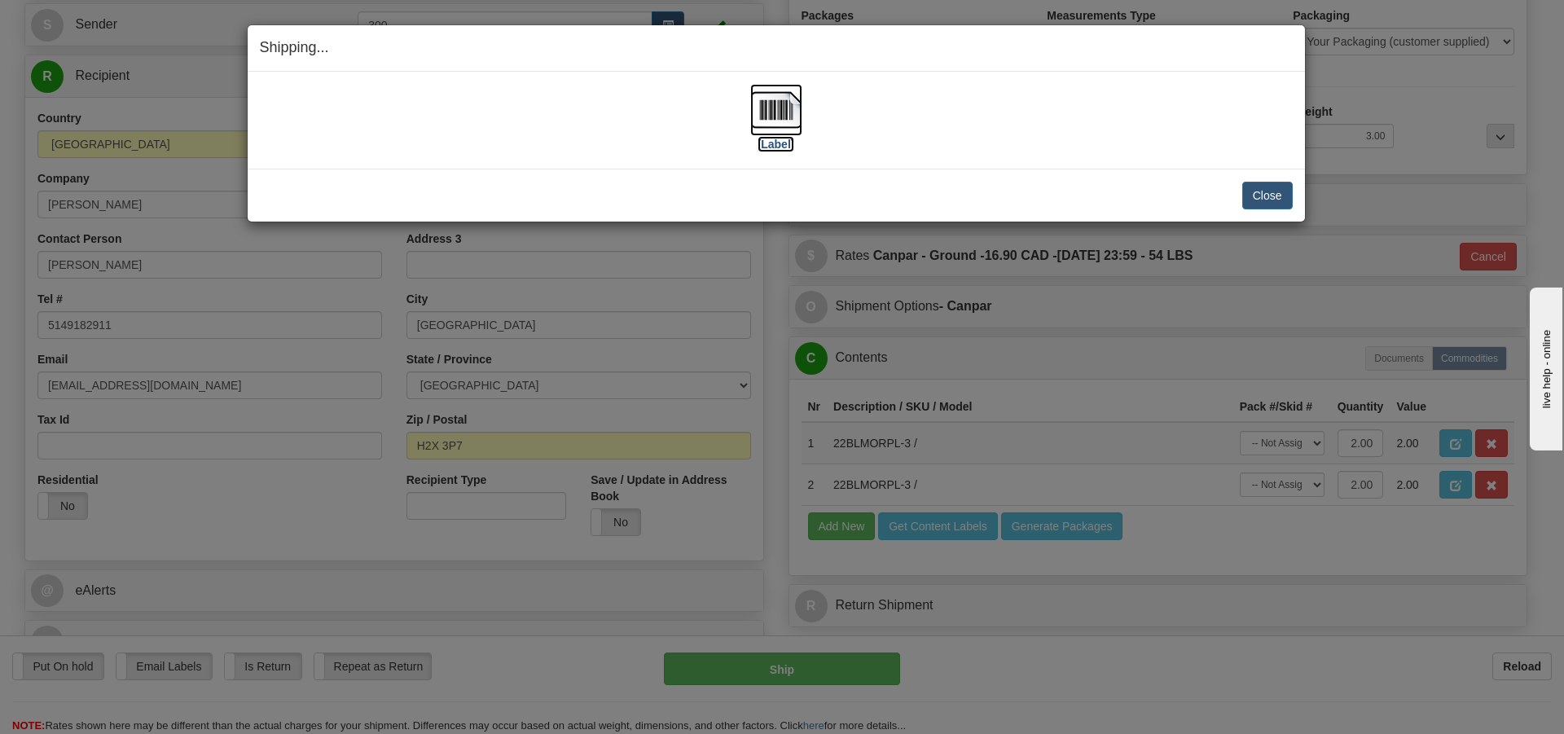
click at [771, 116] on img at bounding box center [776, 110] width 52 height 52
click at [1272, 200] on button "Close" at bounding box center [1267, 196] width 51 height 28
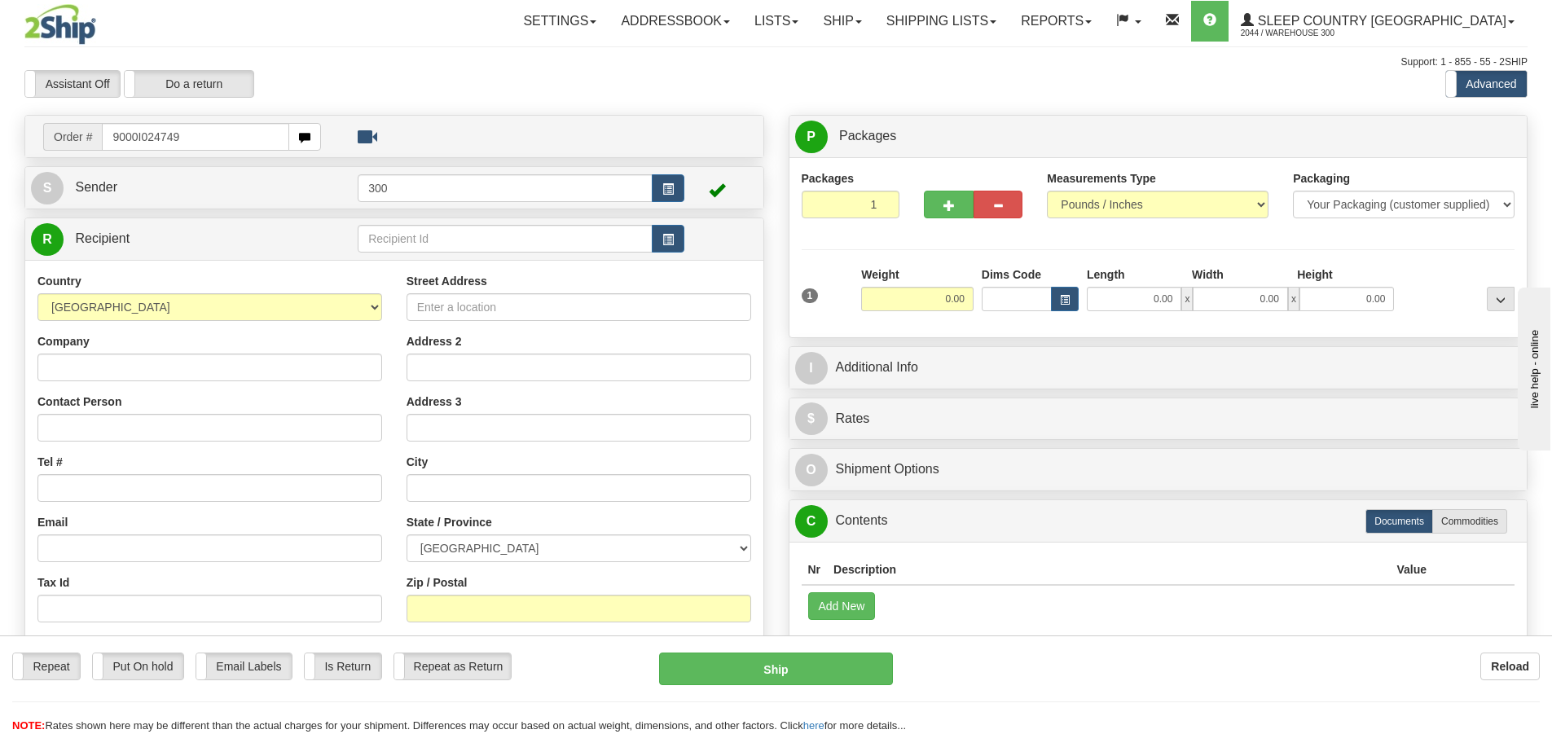
type input "9000I024749"
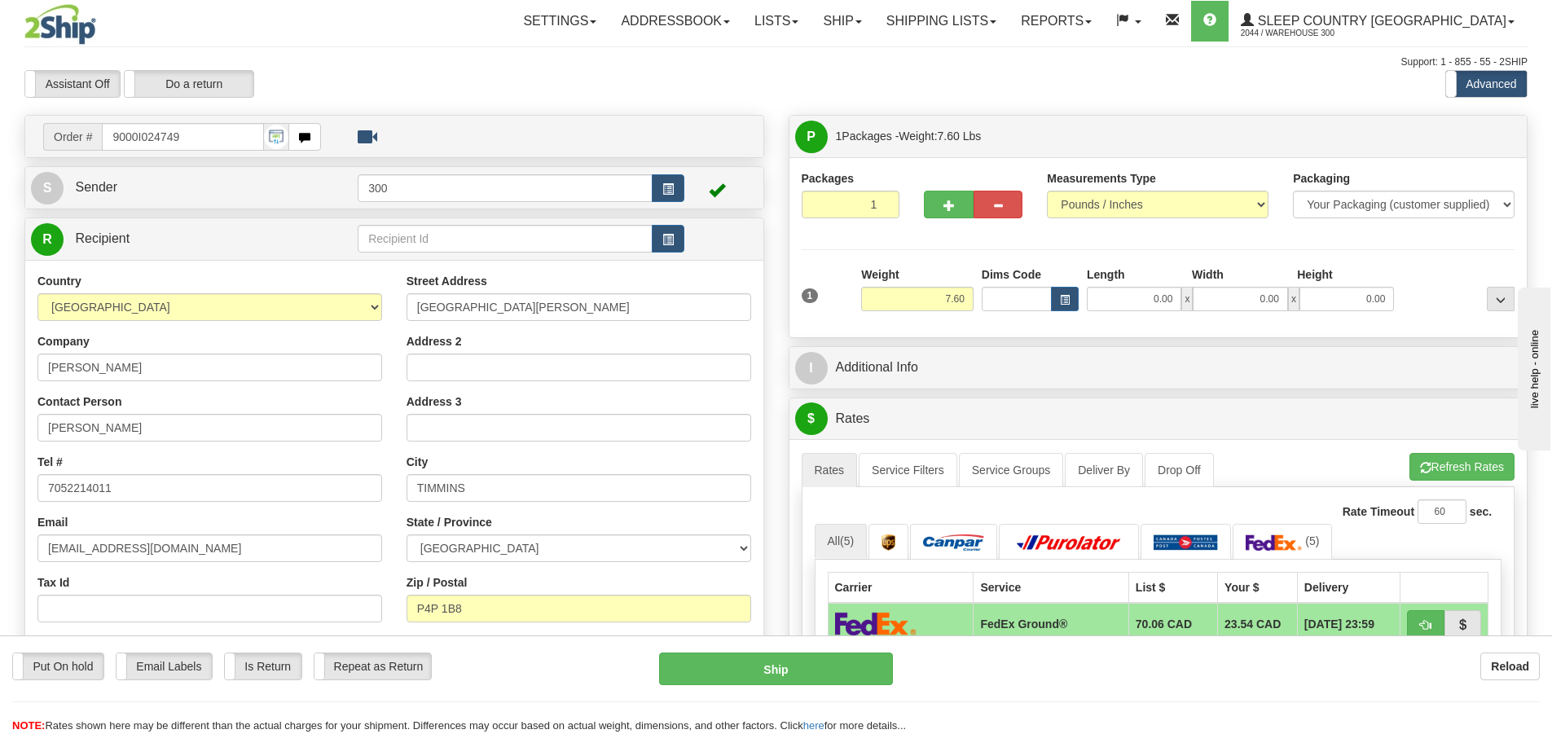
drag, startPoint x: 931, startPoint y: 210, endPoint x: 1085, endPoint y: 692, distance: 506.3
click at [1085, 692] on div "Put On hold Put On hold Email Labels Email Labels Edit Is Return Is Return Repe…" at bounding box center [776, 693] width 1552 height 81
click at [1144, 301] on input "0.00" at bounding box center [1134, 299] width 95 height 24
type input "27.00"
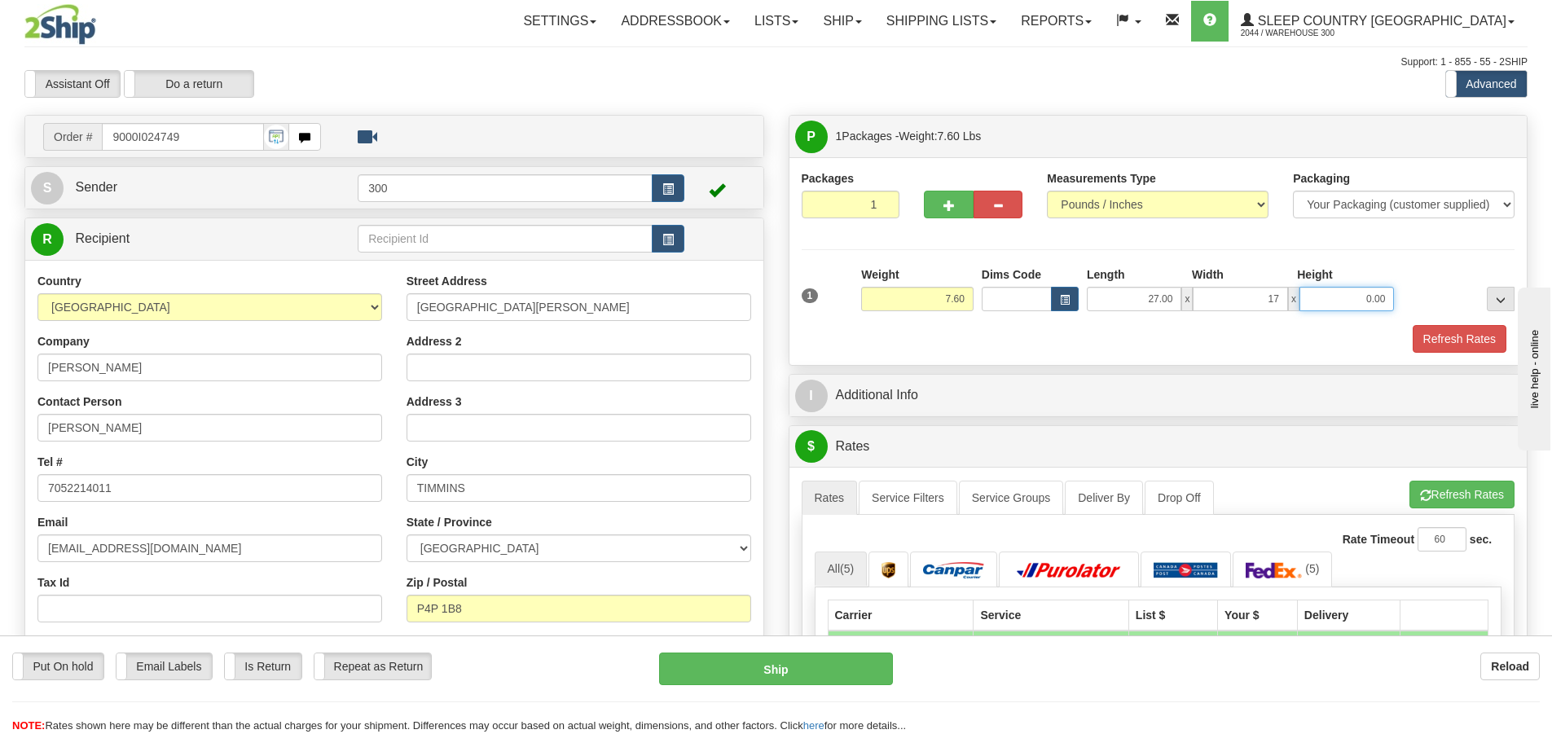
type input "17.00"
type input "3.00"
click at [1428, 341] on button "Refresh Rates" at bounding box center [1460, 339] width 94 height 28
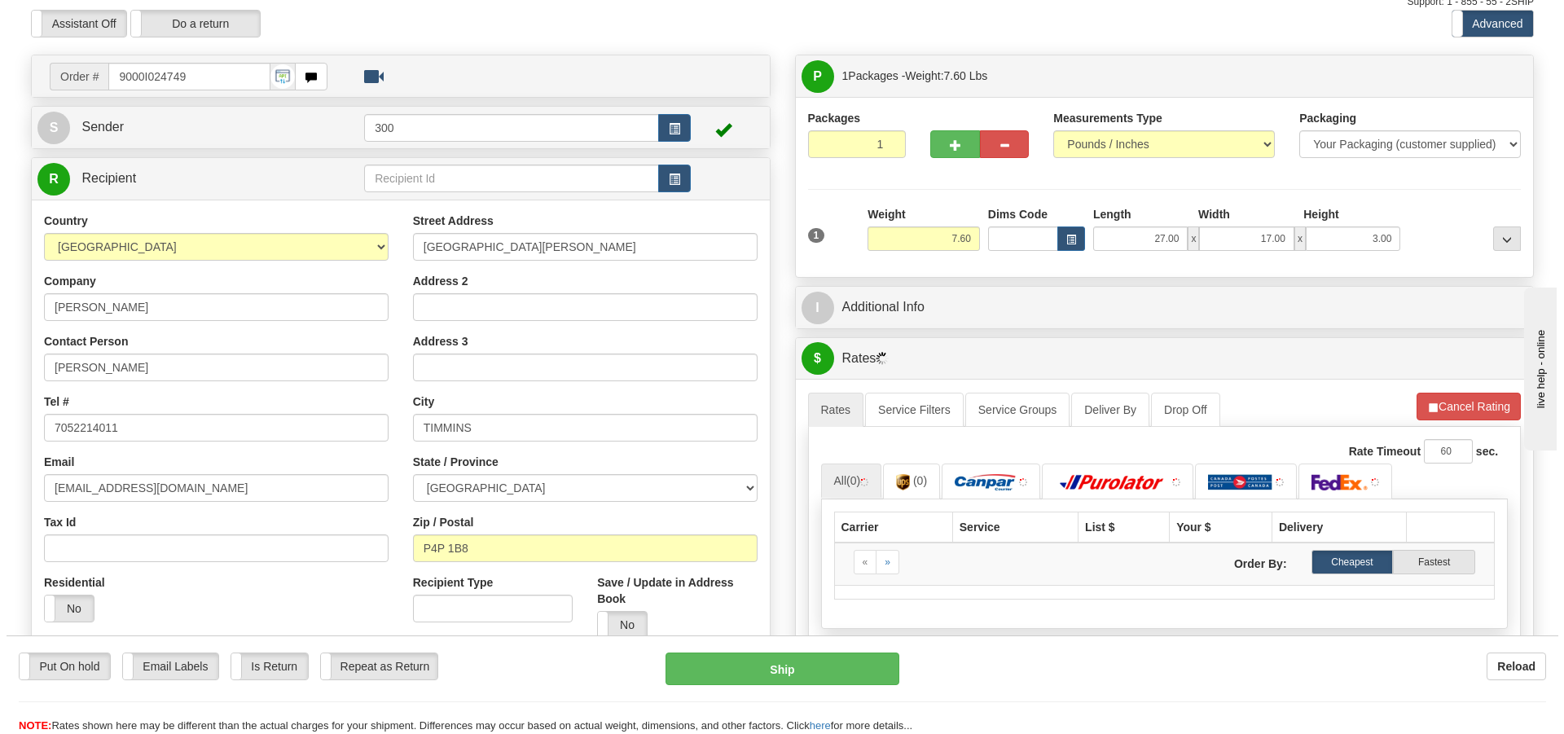
scroll to position [163, 0]
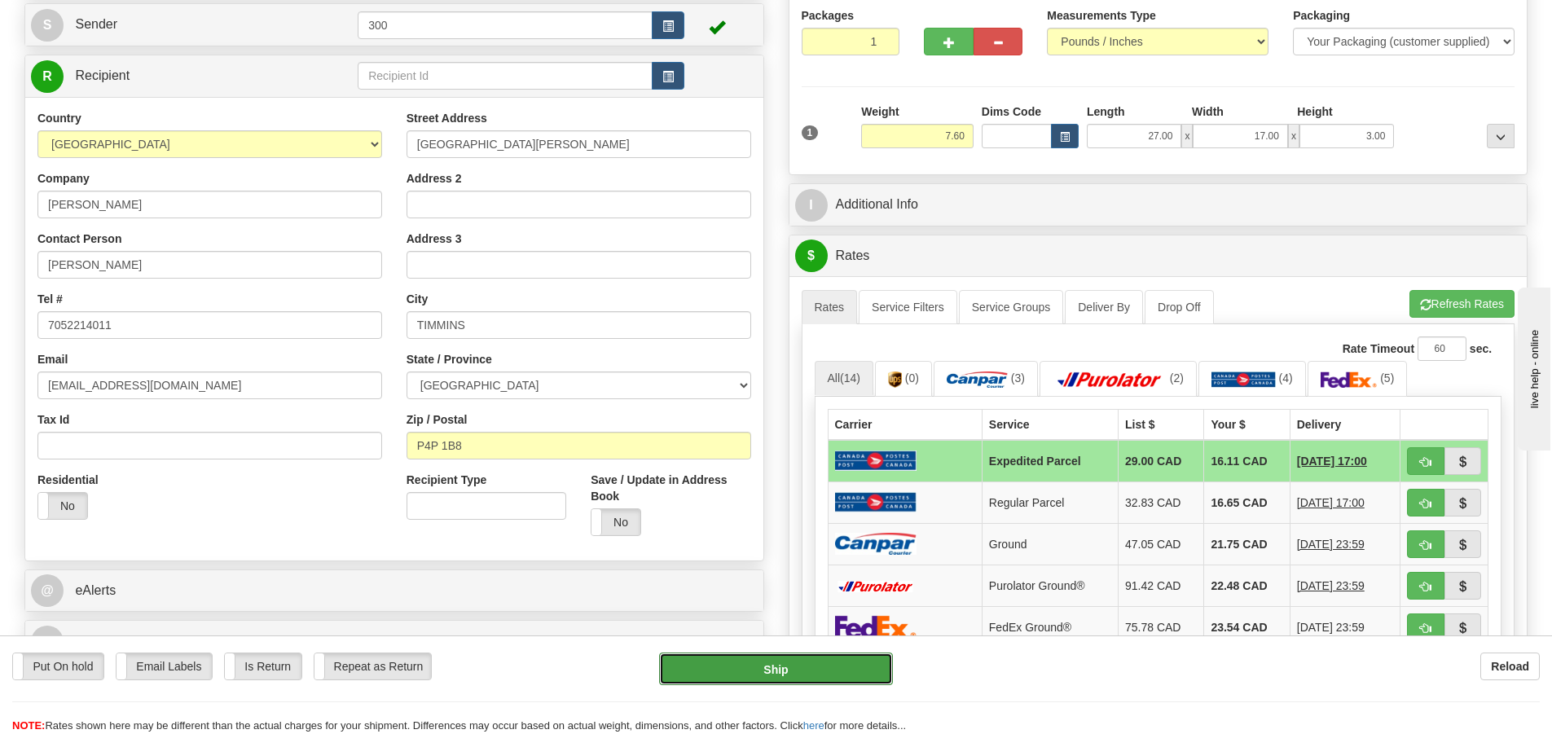
click at [754, 680] on button "Ship" at bounding box center [776, 669] width 234 height 33
type input "DOM.EP"
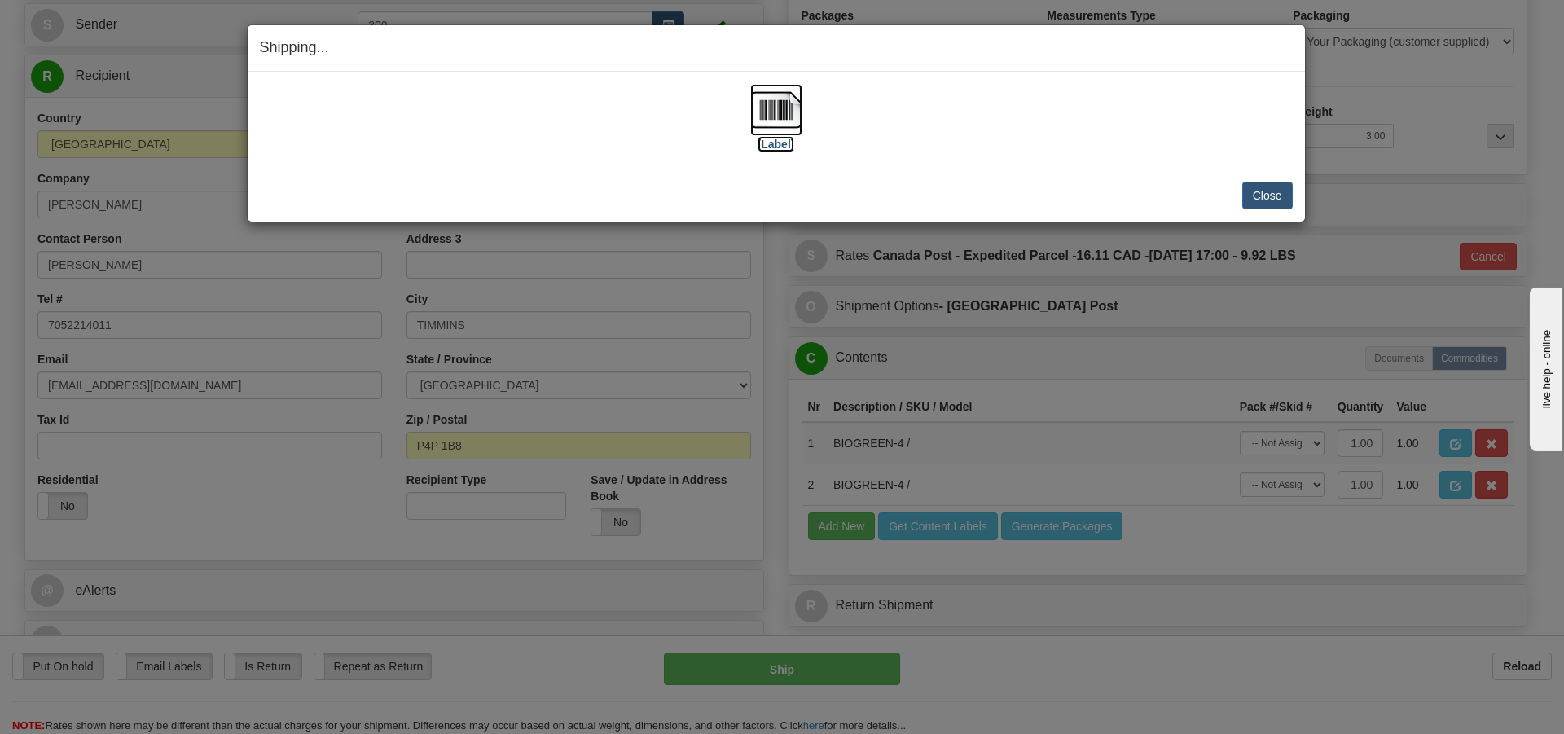
click at [754, 106] on img at bounding box center [776, 110] width 52 height 52
click at [1260, 200] on button "Close" at bounding box center [1267, 196] width 51 height 28
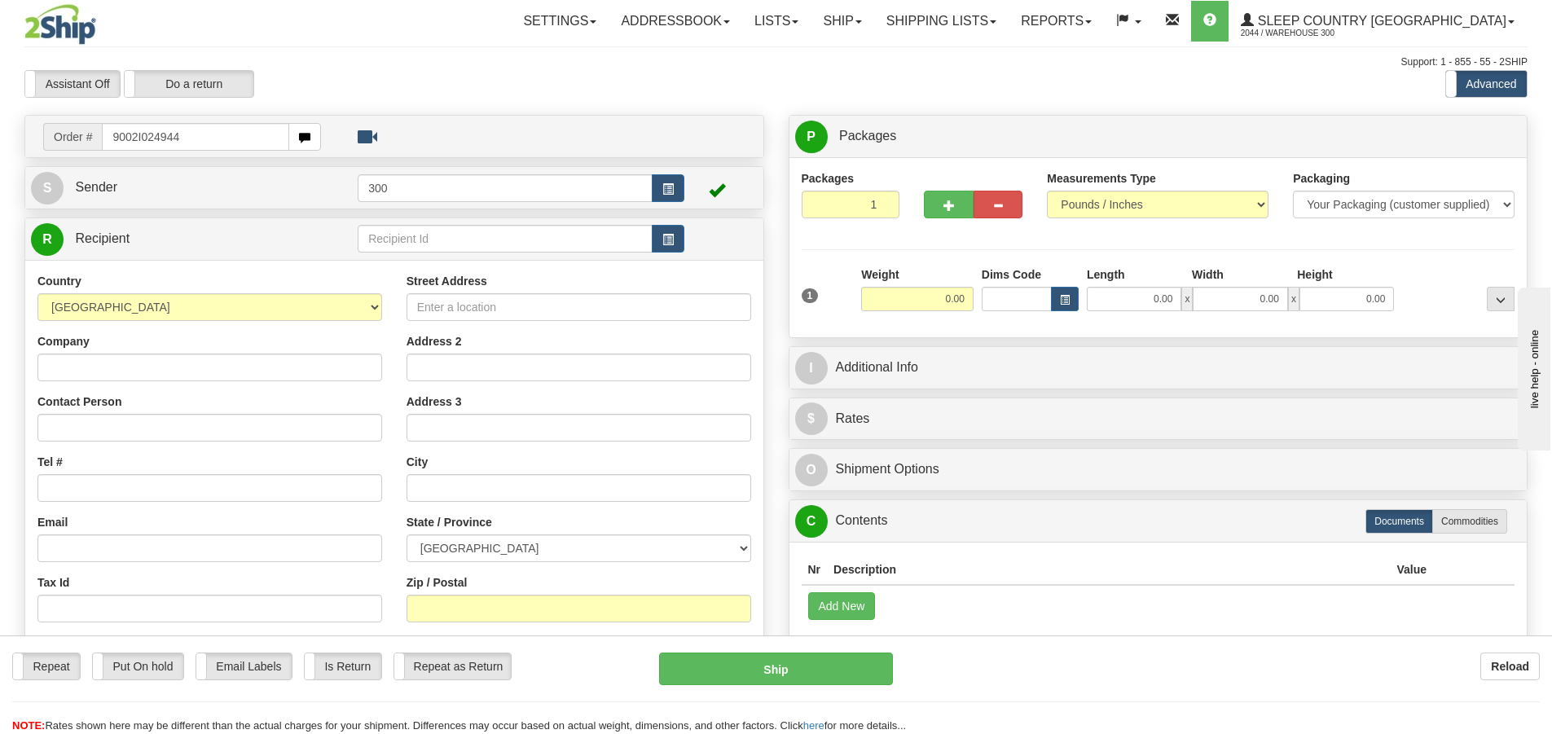
type input "9002I024944"
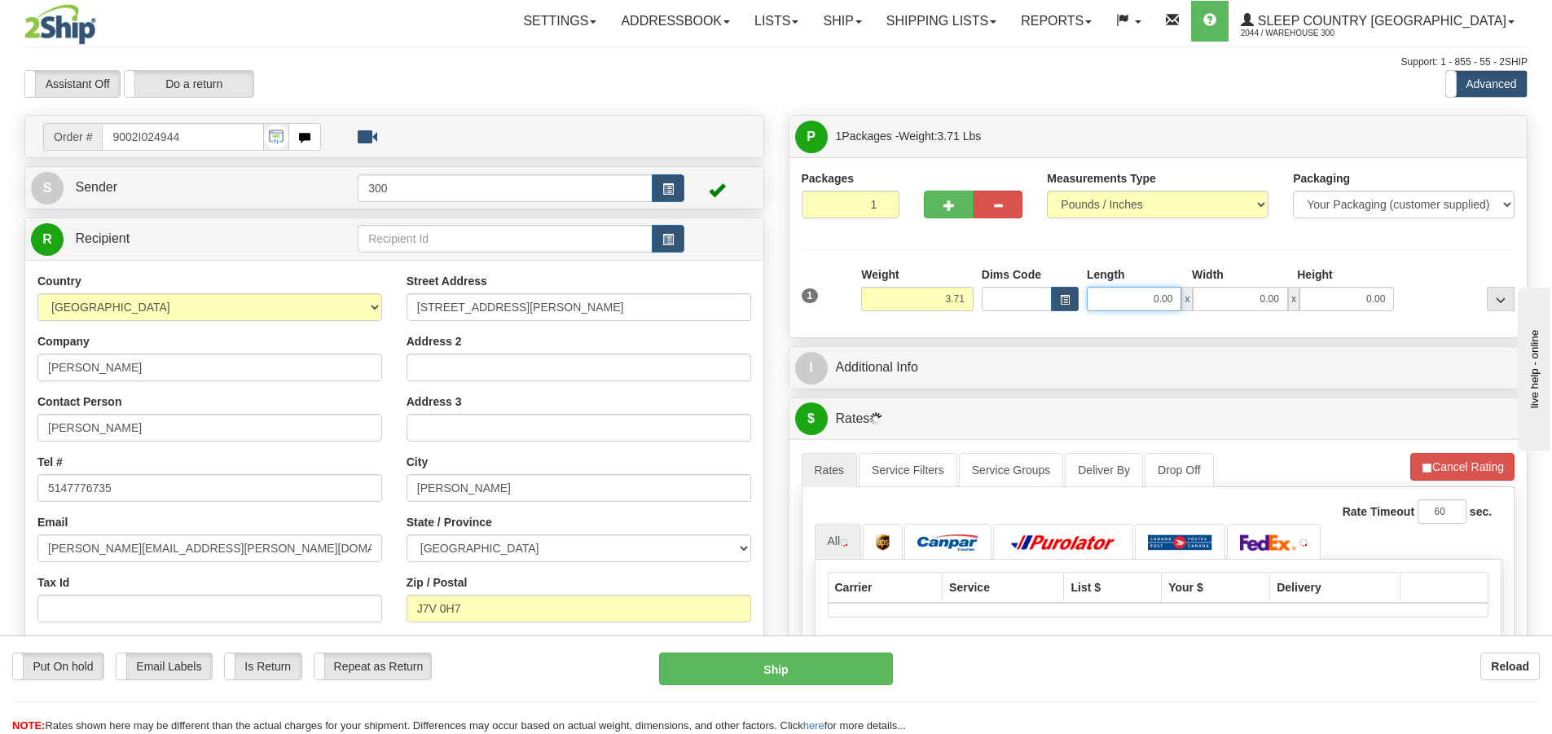
click at [1136, 294] on input "0.00" at bounding box center [1134, 299] width 95 height 24
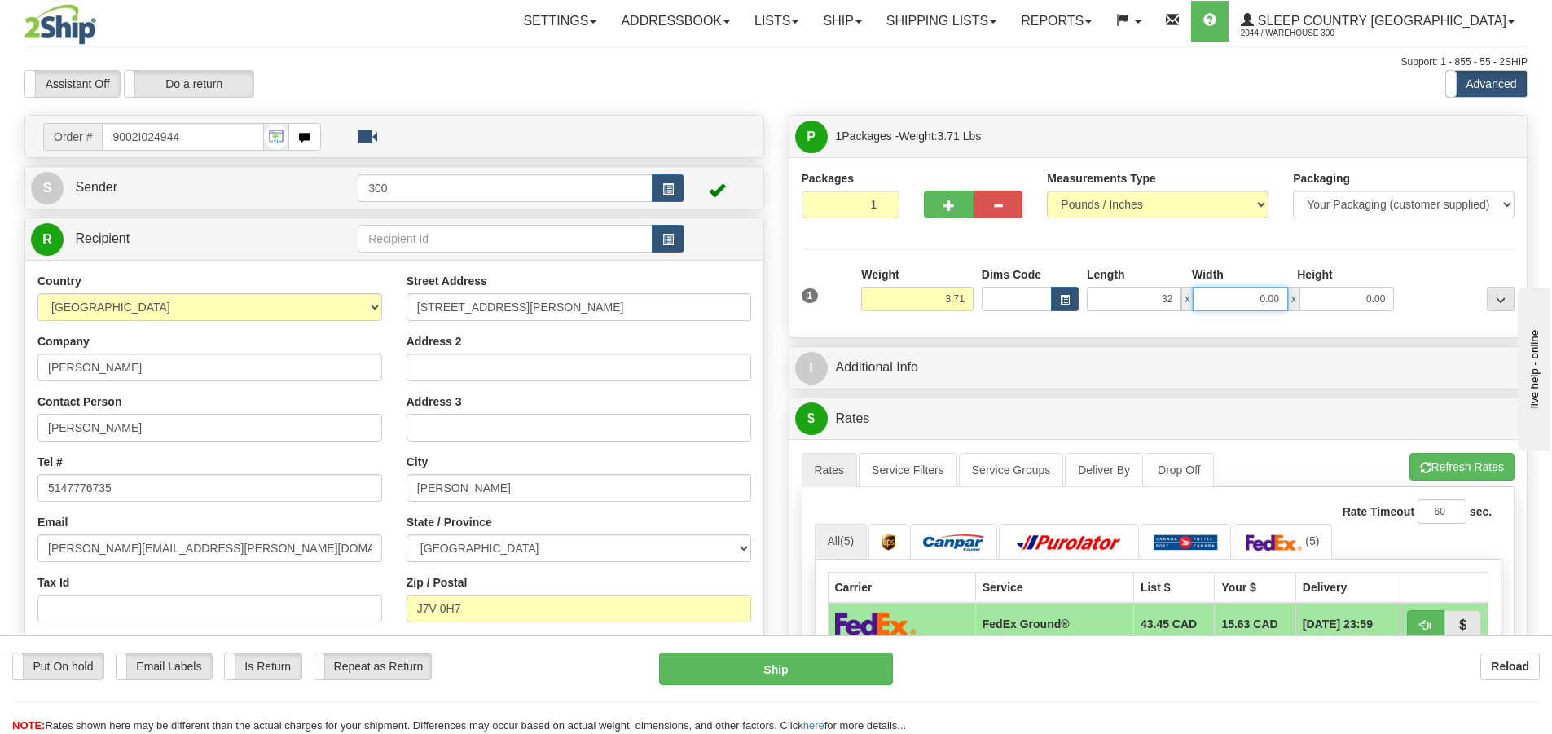
type input "32.00"
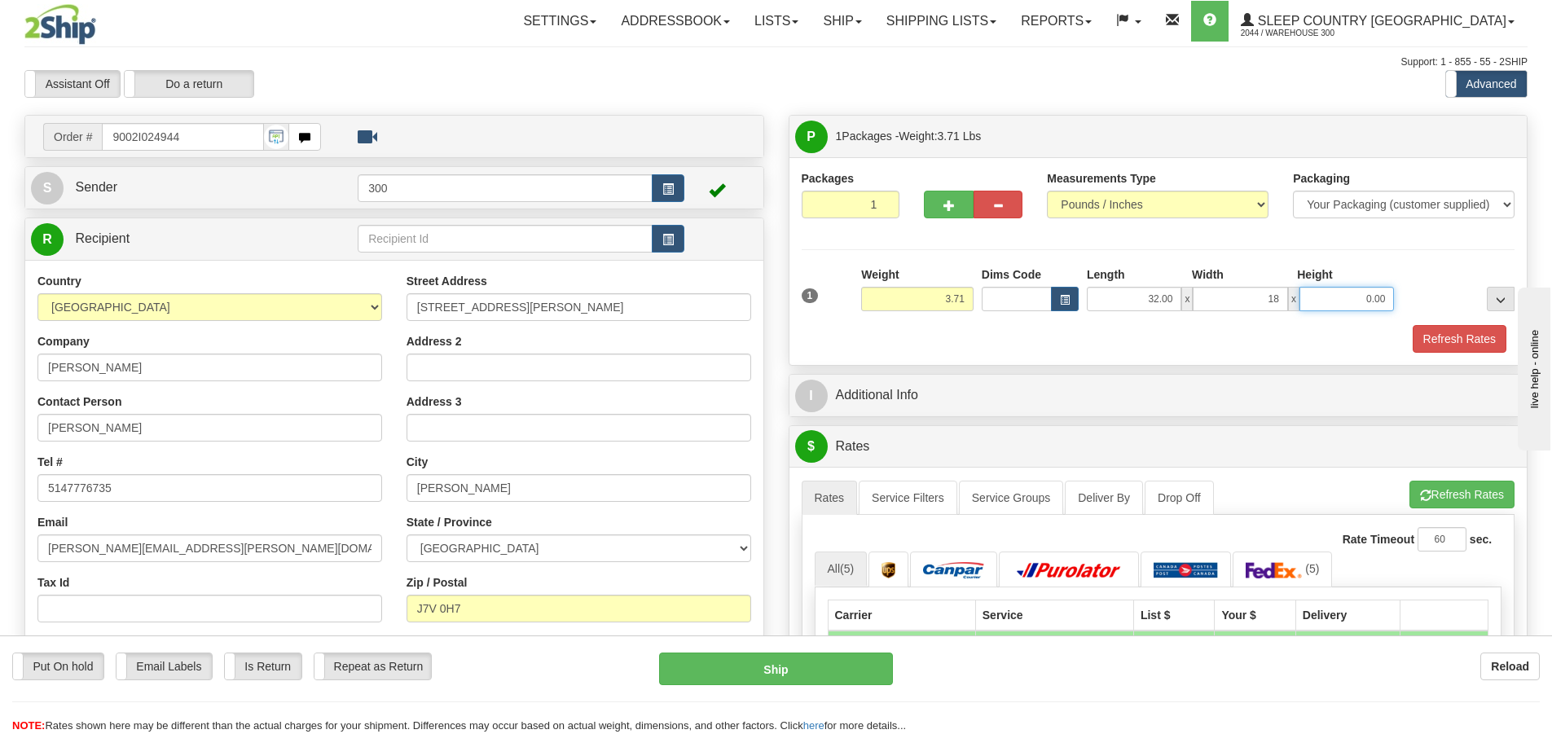
type input "18.00"
type input "6.00"
drag, startPoint x: 1464, startPoint y: 319, endPoint x: 1461, endPoint y: 330, distance: 11.7
click at [1462, 324] on div "1 Weight 3.71 Dims Code x" at bounding box center [1159, 309] width 714 height 86
click at [1461, 330] on button "Refresh Rates" at bounding box center [1460, 339] width 94 height 28
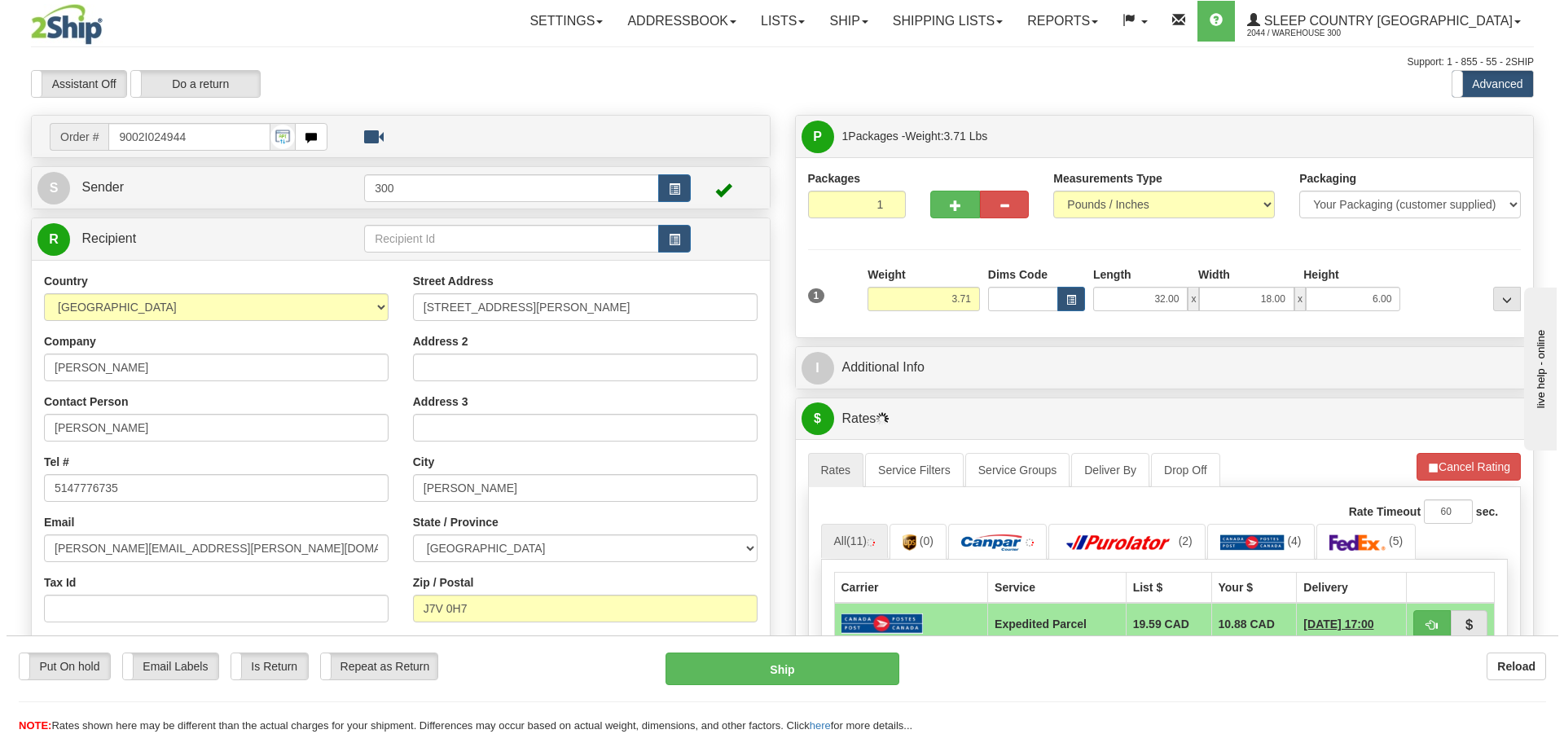
scroll to position [81, 0]
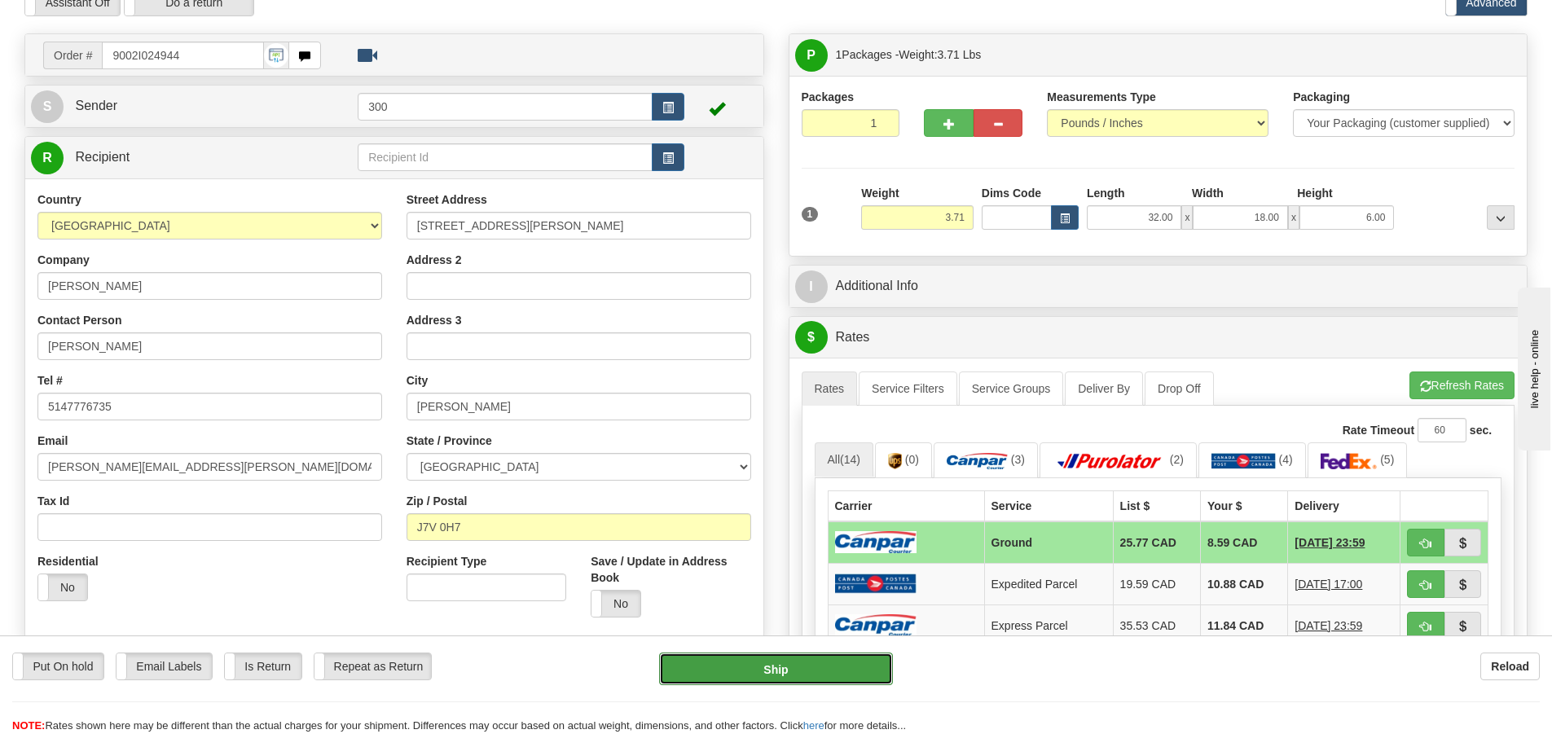
click at [789, 674] on button "Ship" at bounding box center [776, 669] width 234 height 33
type input "1"
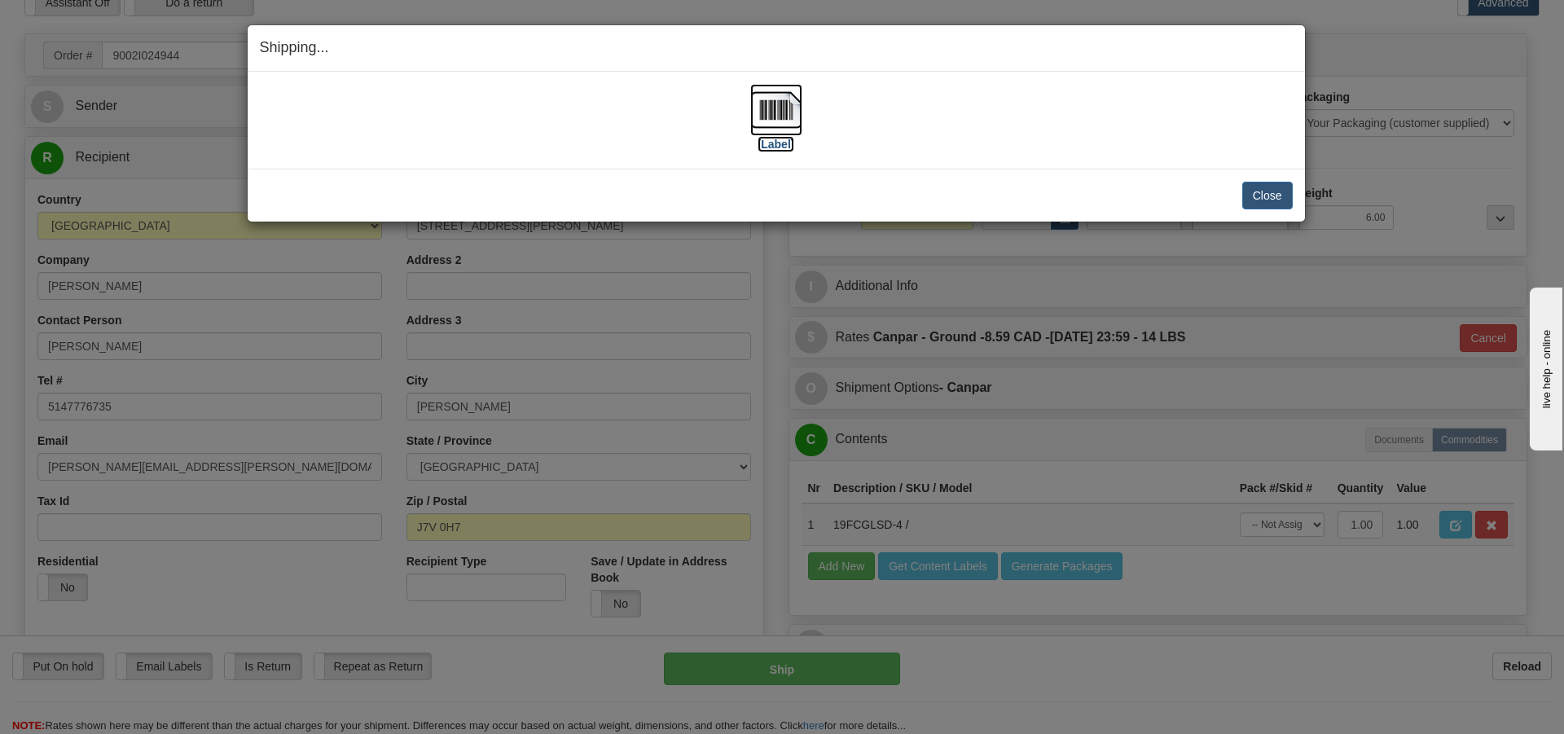
click at [780, 108] on img at bounding box center [776, 110] width 52 height 52
click at [1269, 188] on button "Close" at bounding box center [1267, 196] width 51 height 28
click at [1242, 182] on button "Close" at bounding box center [1267, 196] width 51 height 28
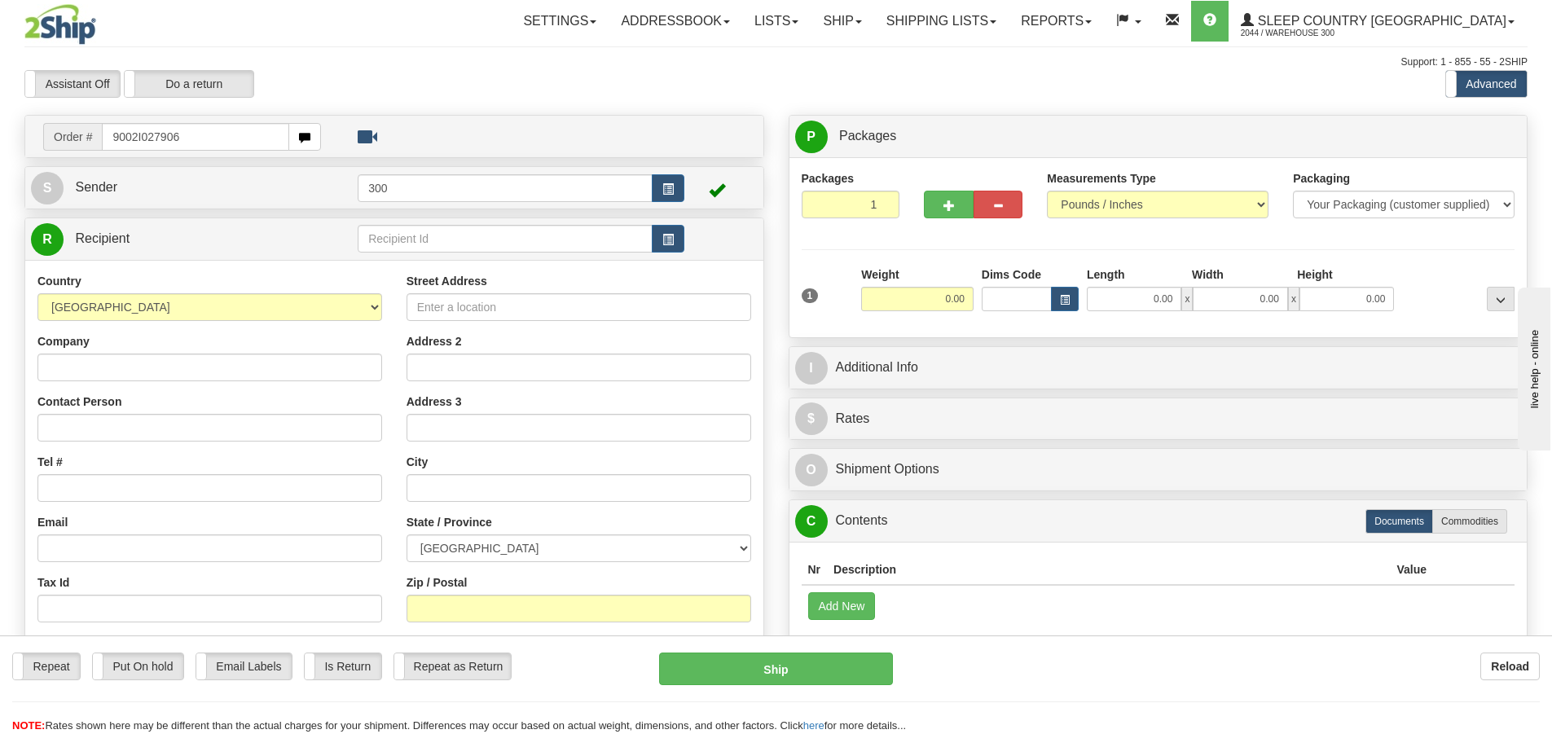
type input "9002I027906"
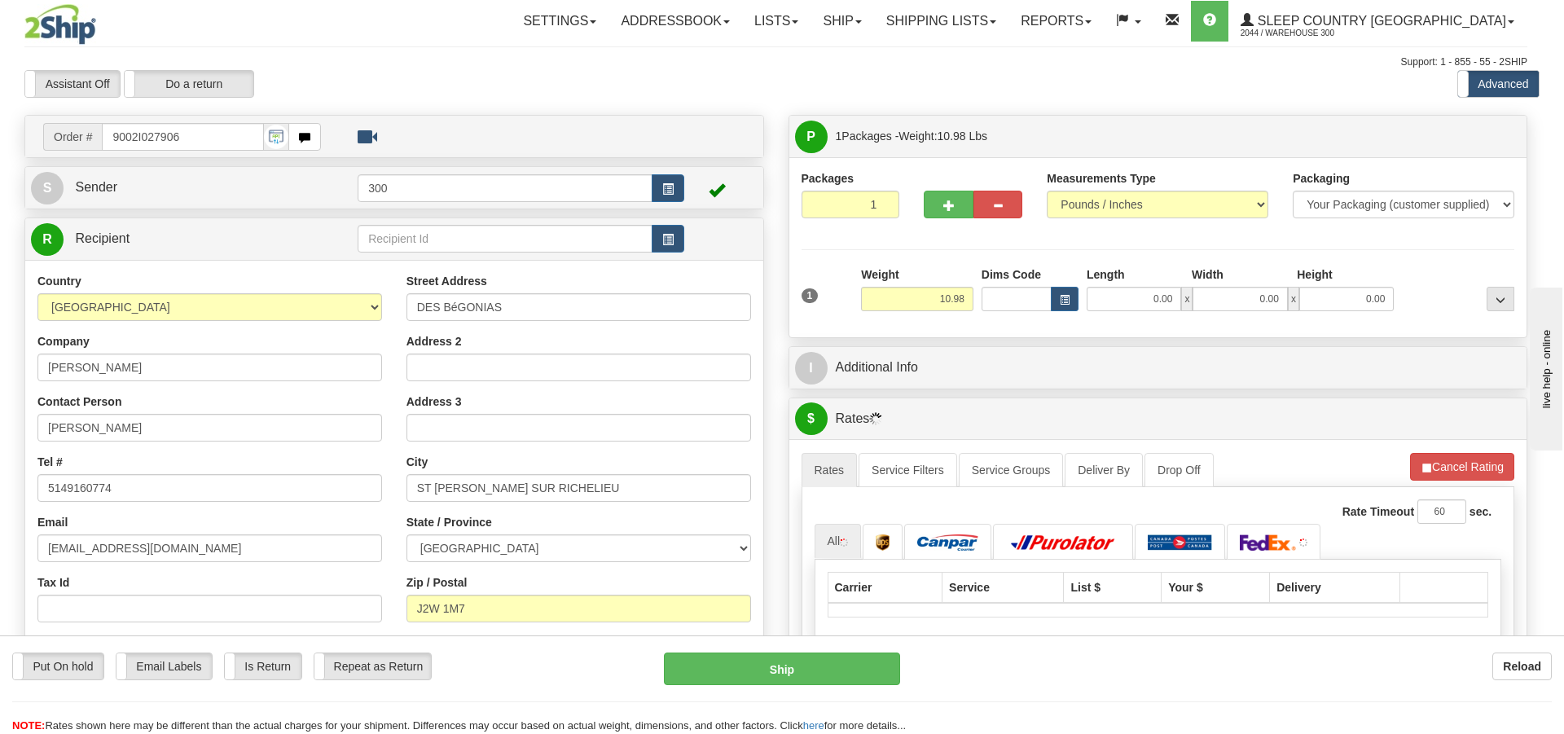
type input "SAINT-JEAN-SUR-RICHELIEU"
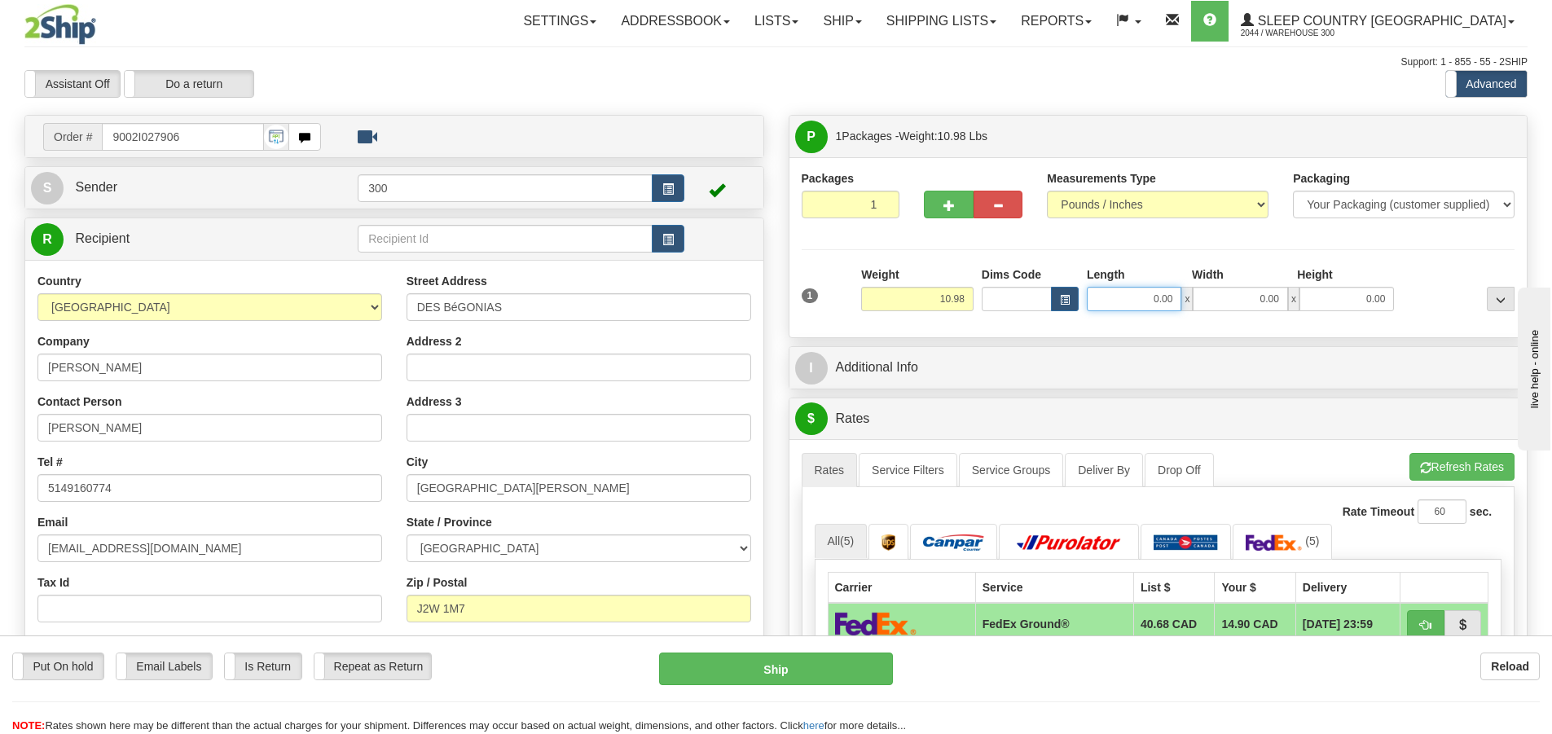
click at [1131, 307] on input "0.00" at bounding box center [1134, 299] width 95 height 24
type input "8.00"
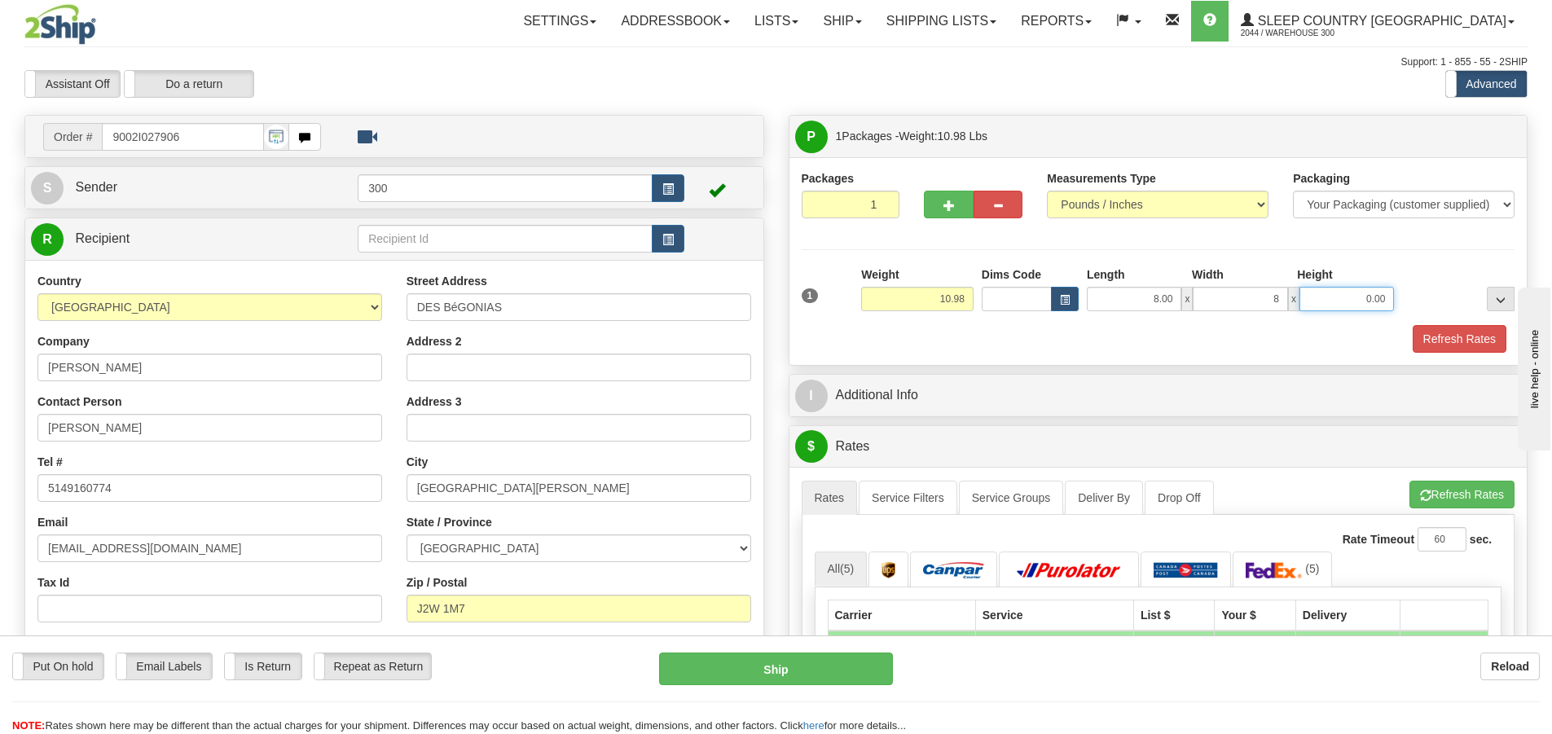
type input "8.00"
type input "16.00"
click at [1453, 343] on button "Refresh Rates" at bounding box center [1460, 339] width 94 height 28
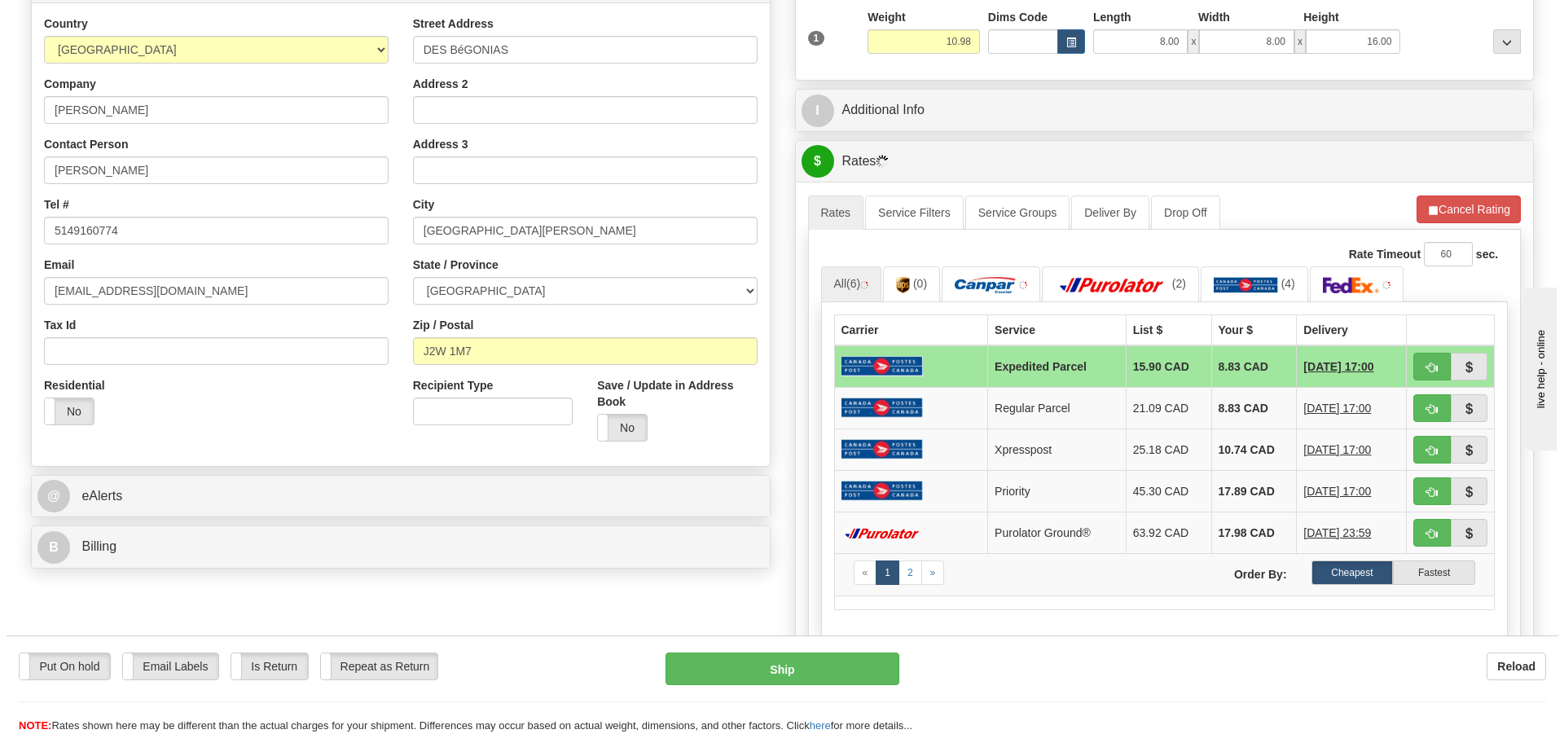
scroll to position [163, 0]
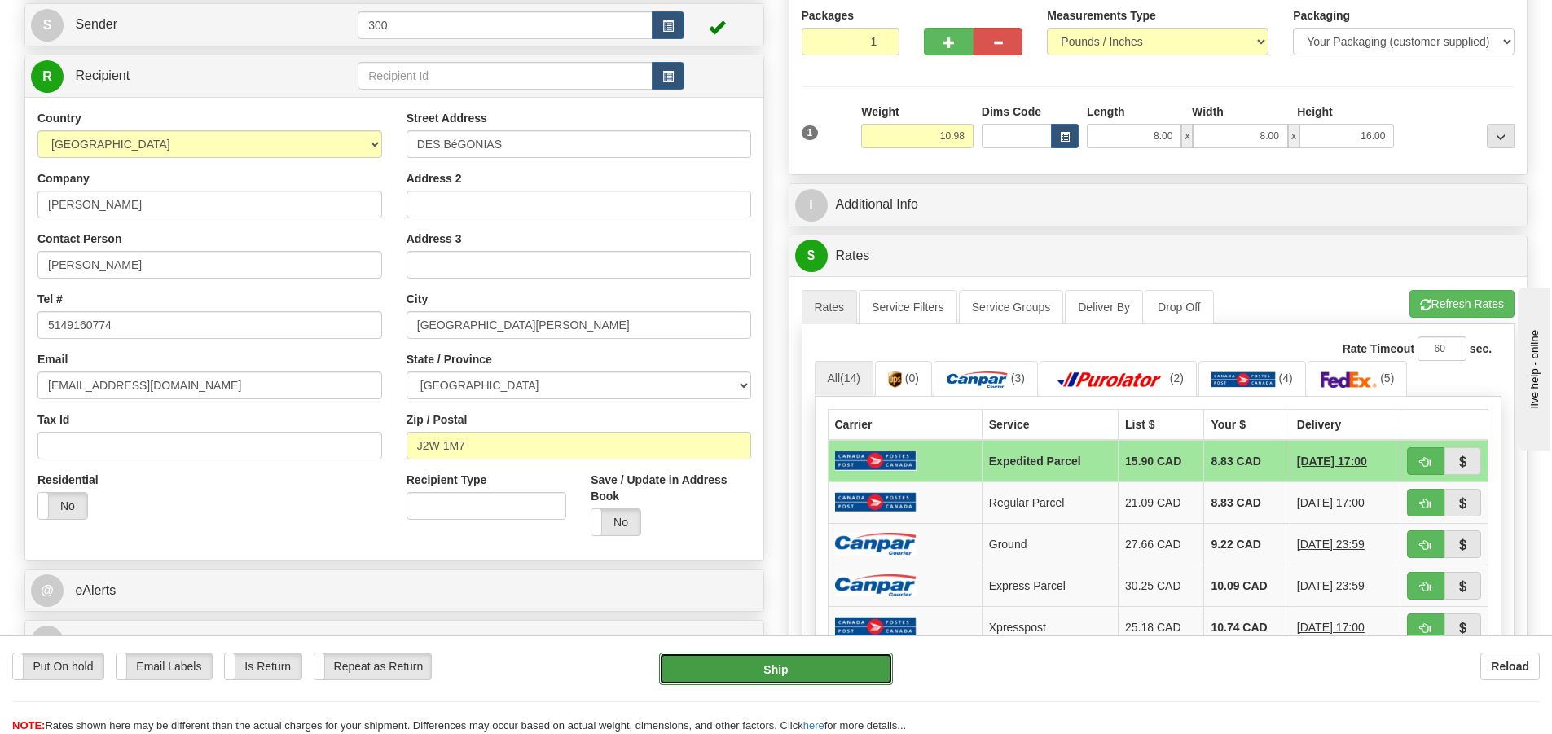
click at [713, 682] on button "Ship" at bounding box center [776, 669] width 234 height 33
type input "DOM.EP"
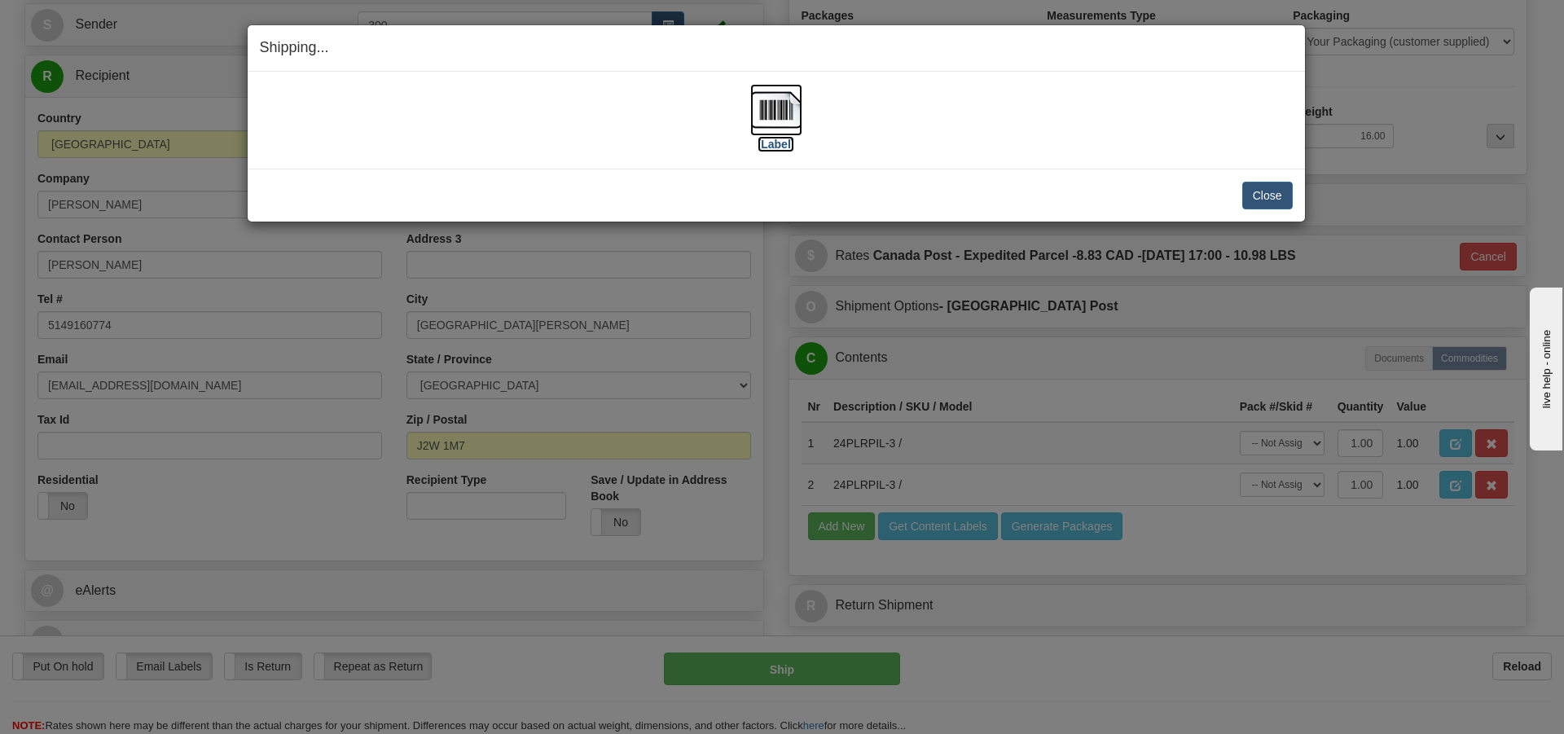
click at [770, 119] on img at bounding box center [776, 110] width 52 height 52
click at [1248, 202] on button "Close" at bounding box center [1267, 196] width 51 height 28
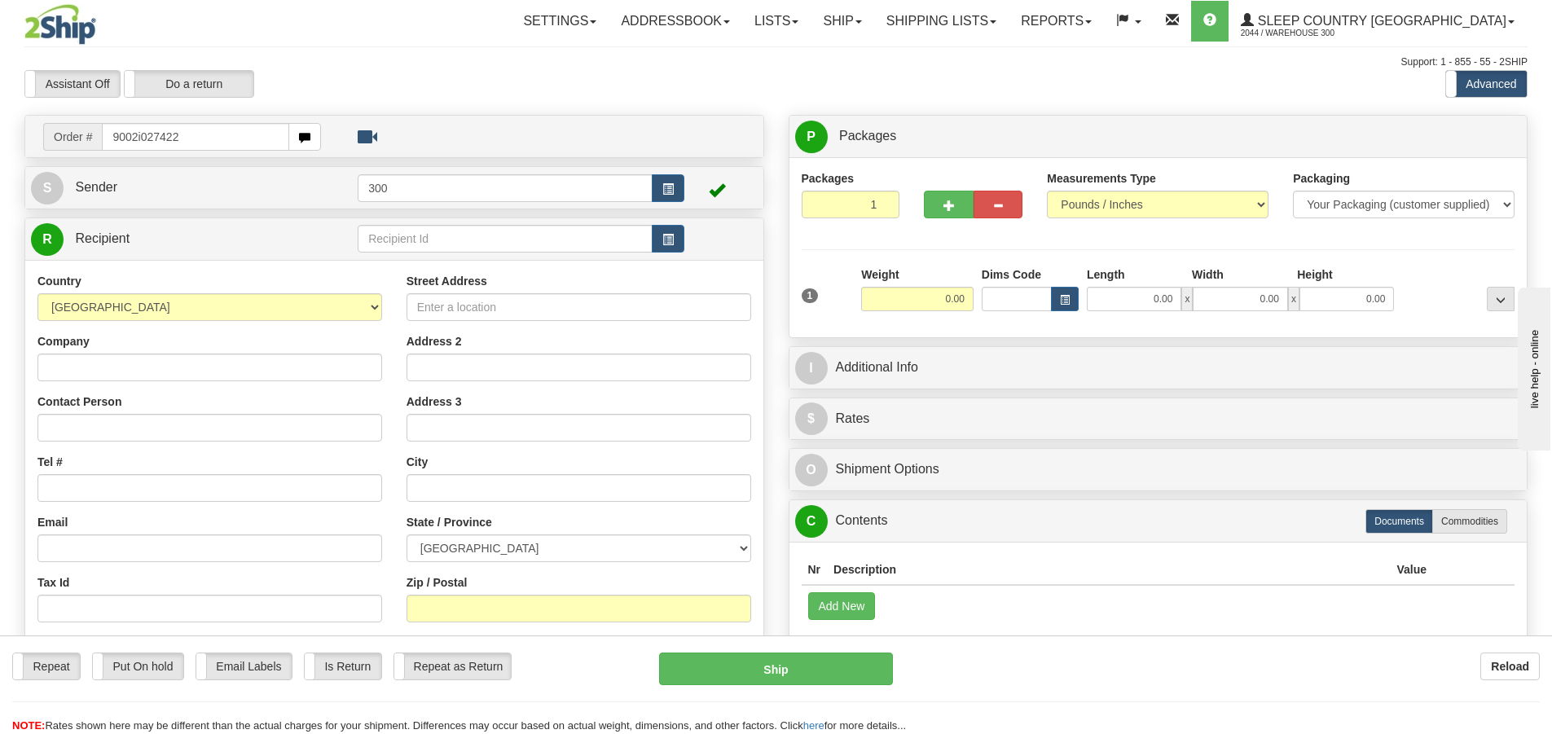
type input "9002i027422"
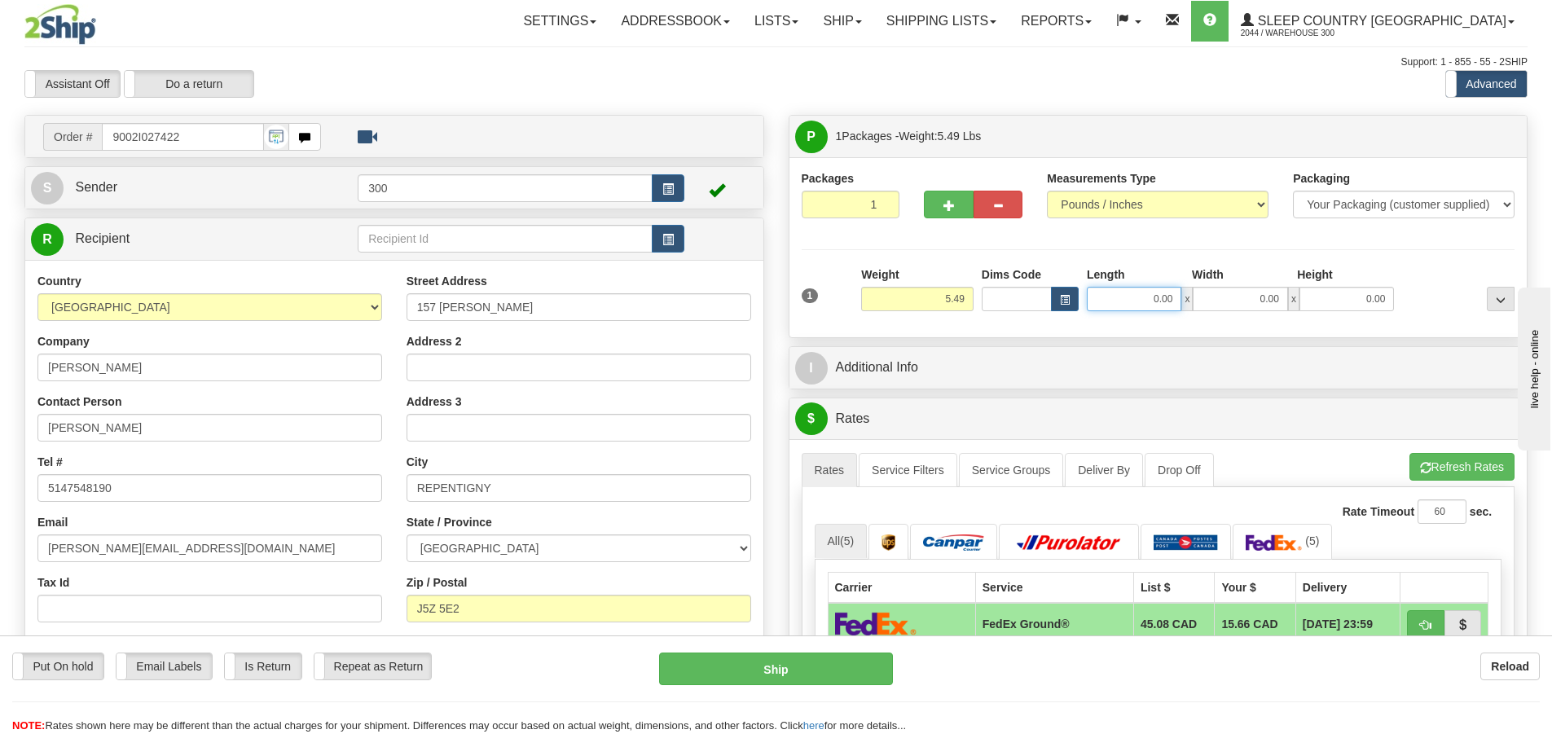
click at [1140, 303] on input "0.00" at bounding box center [1134, 299] width 95 height 24
type input "8.00"
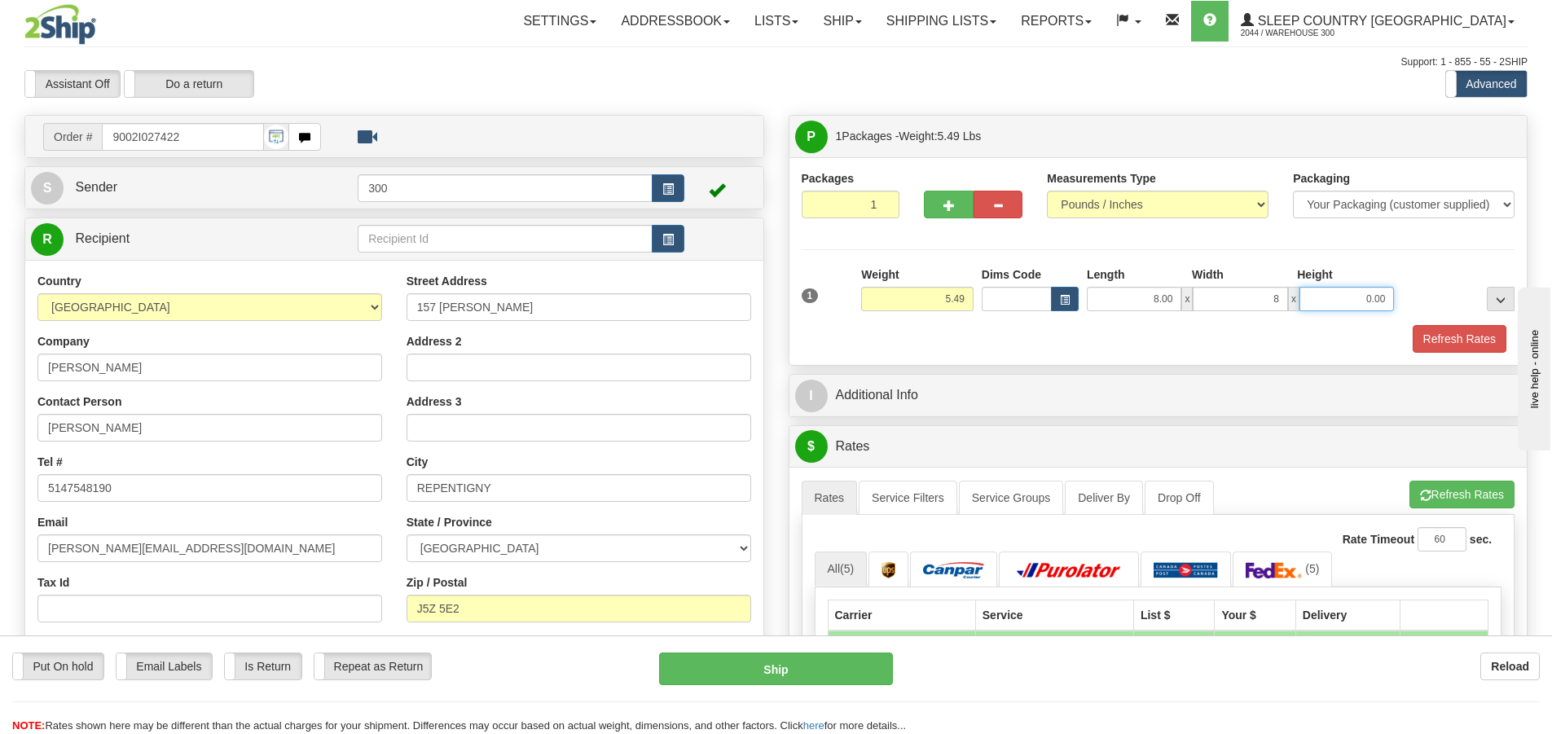
type input "8.00"
type input "16.00"
click at [1439, 338] on button "Refresh Rates" at bounding box center [1460, 339] width 94 height 28
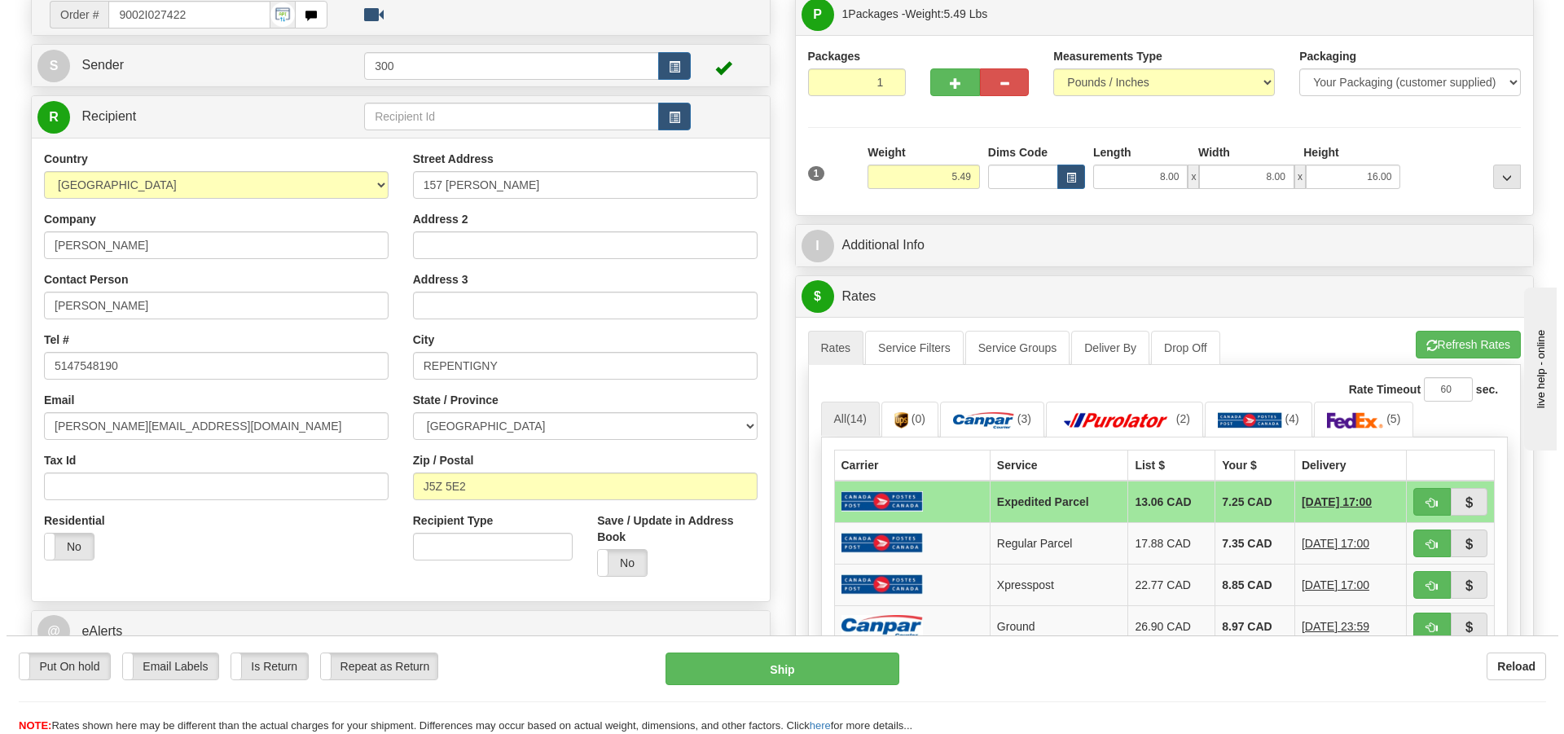
scroll to position [163, 0]
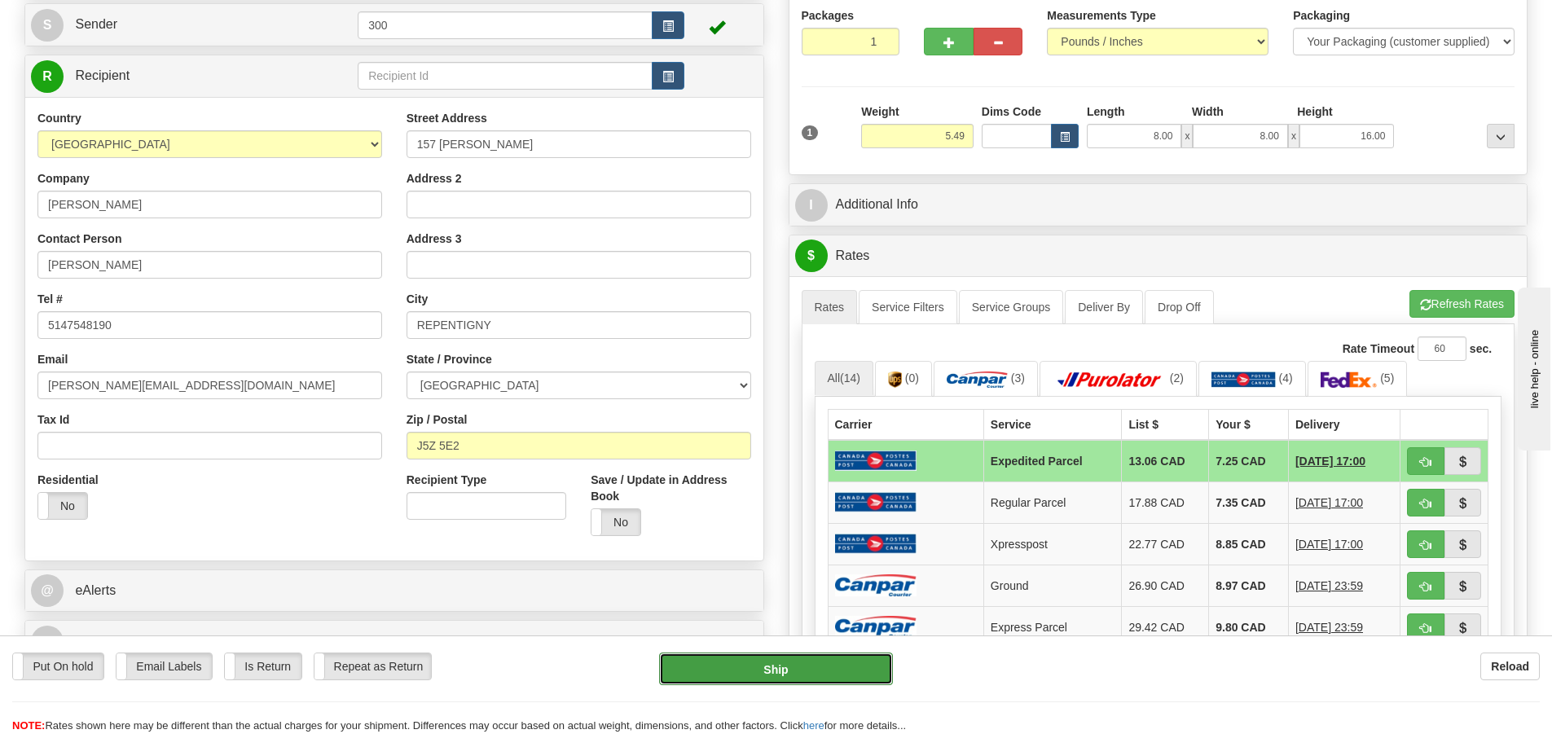
click at [753, 670] on button "Ship" at bounding box center [776, 669] width 234 height 33
type input "DOM.EP"
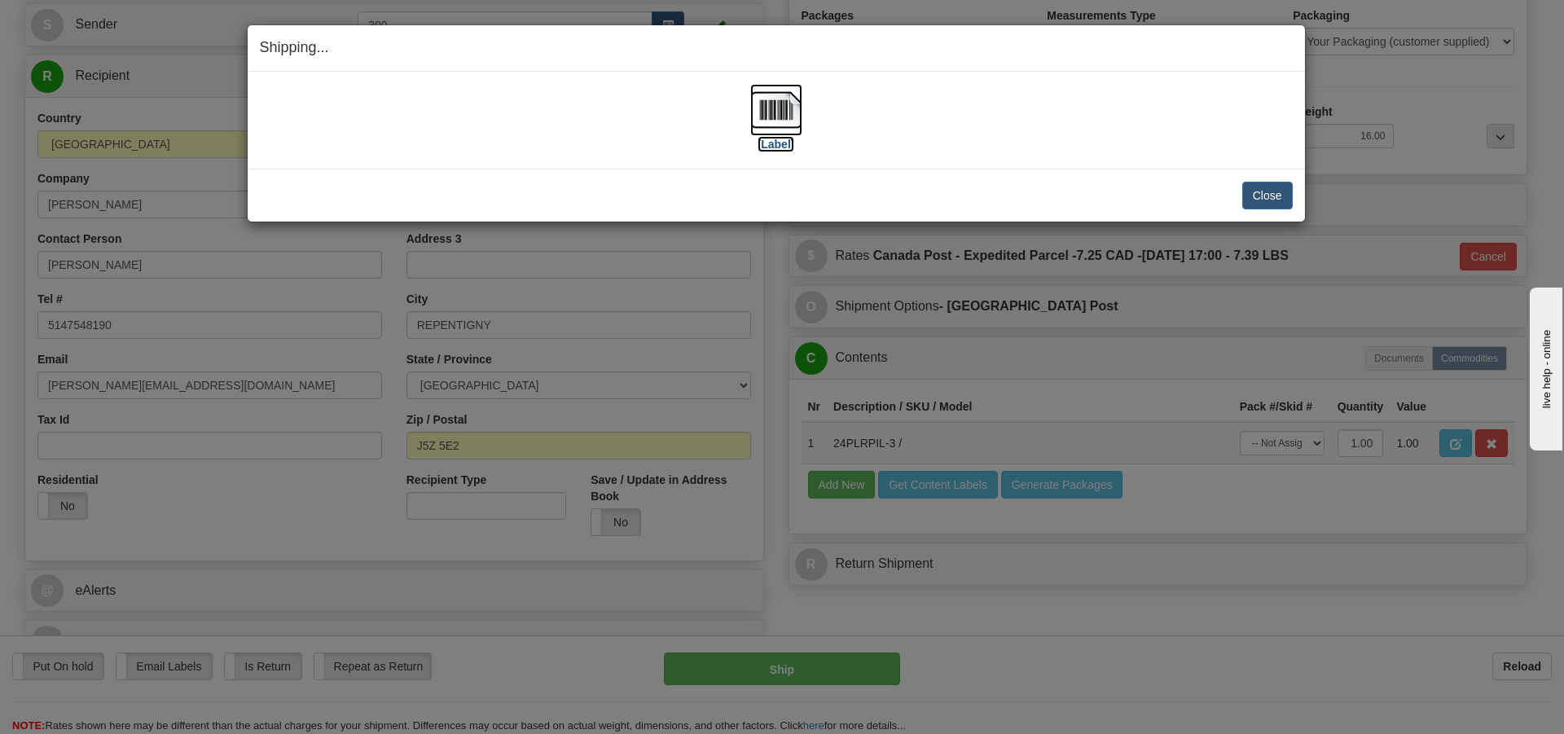
click at [778, 121] on img at bounding box center [776, 110] width 52 height 52
click at [1271, 192] on button "Close" at bounding box center [1267, 196] width 51 height 28
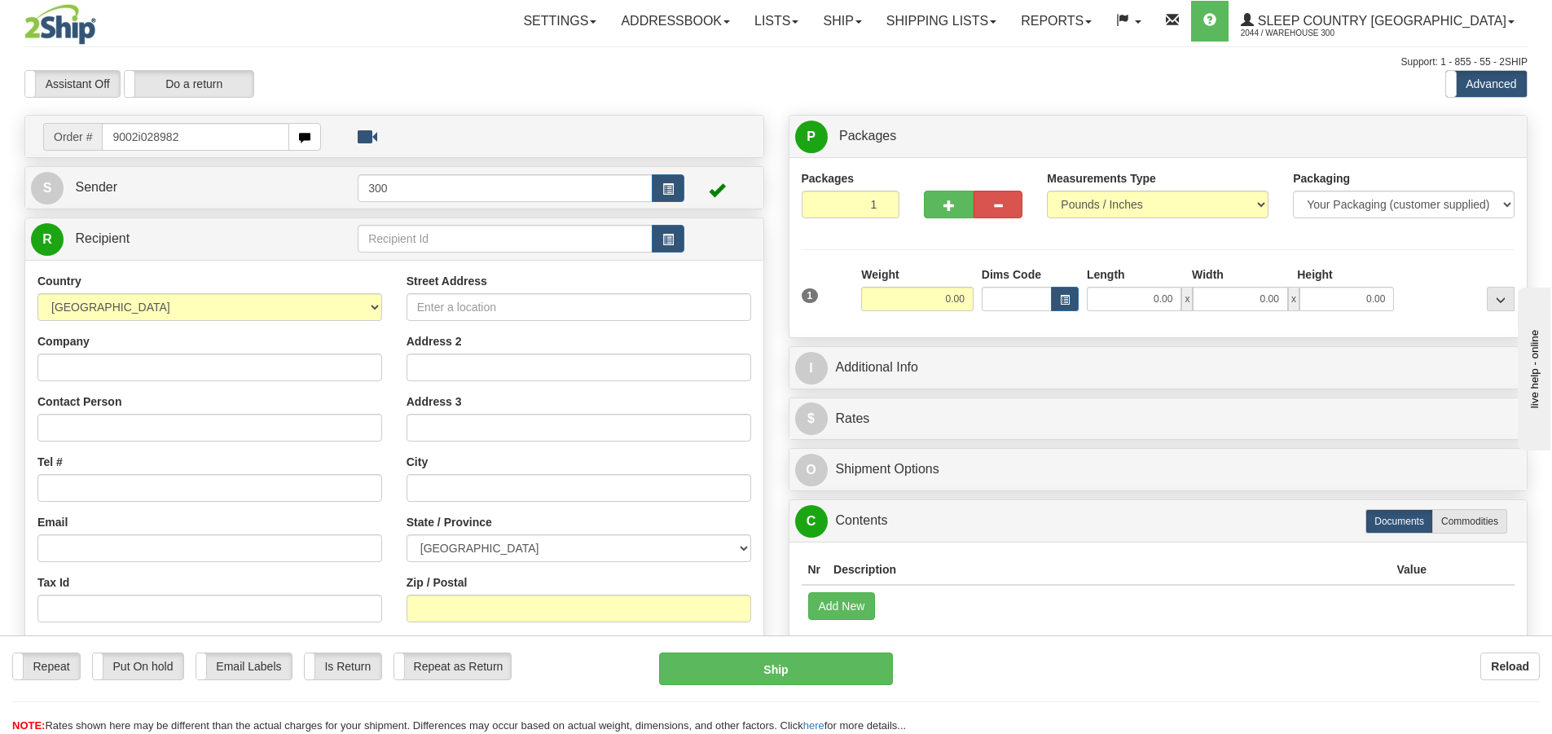
type input "9002i028982"
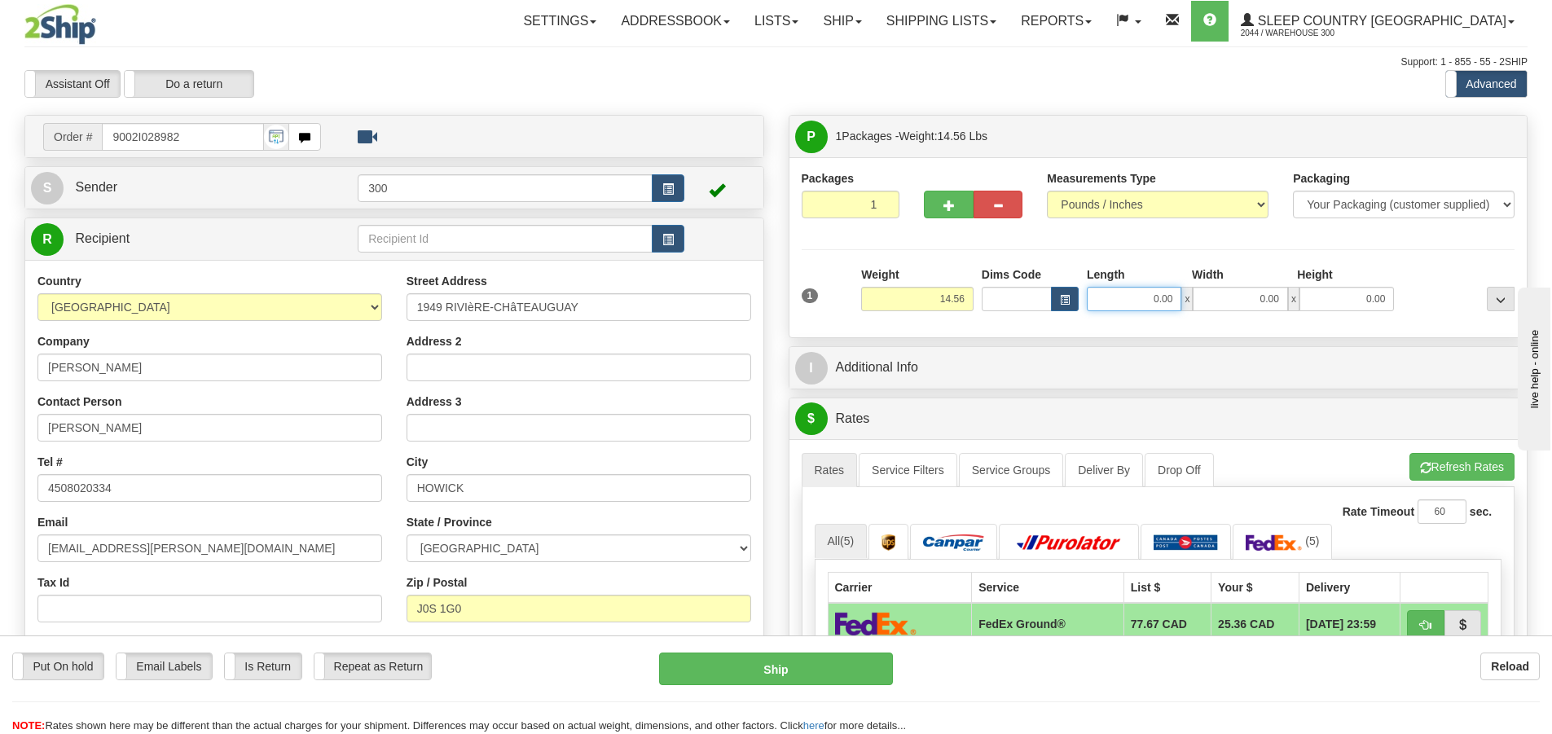
click at [1118, 305] on input "0.00" at bounding box center [1134, 299] width 95 height 24
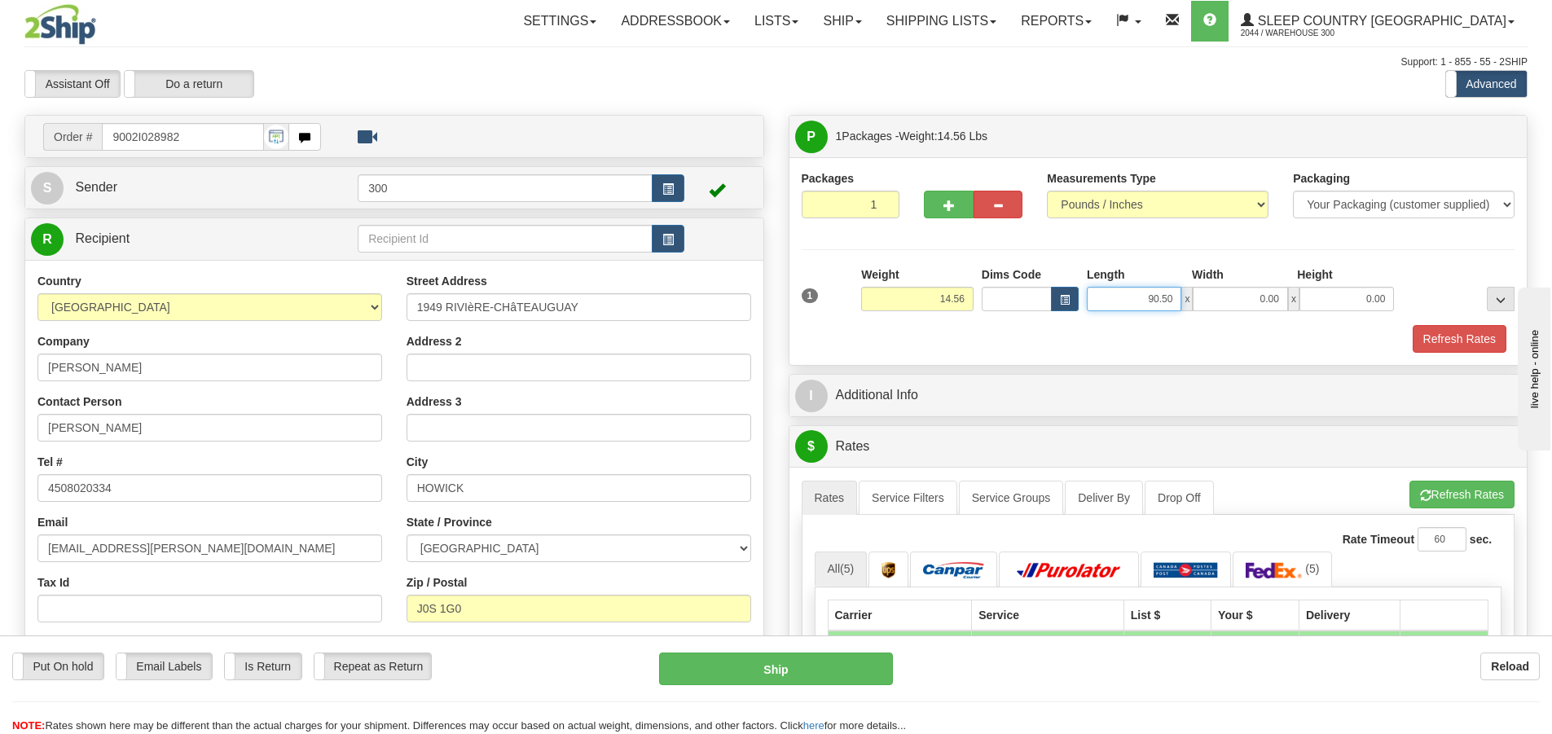
click at [1180, 300] on input "90.50" at bounding box center [1134, 299] width 95 height 24
type input "9"
type input "9.50"
type input "17.00"
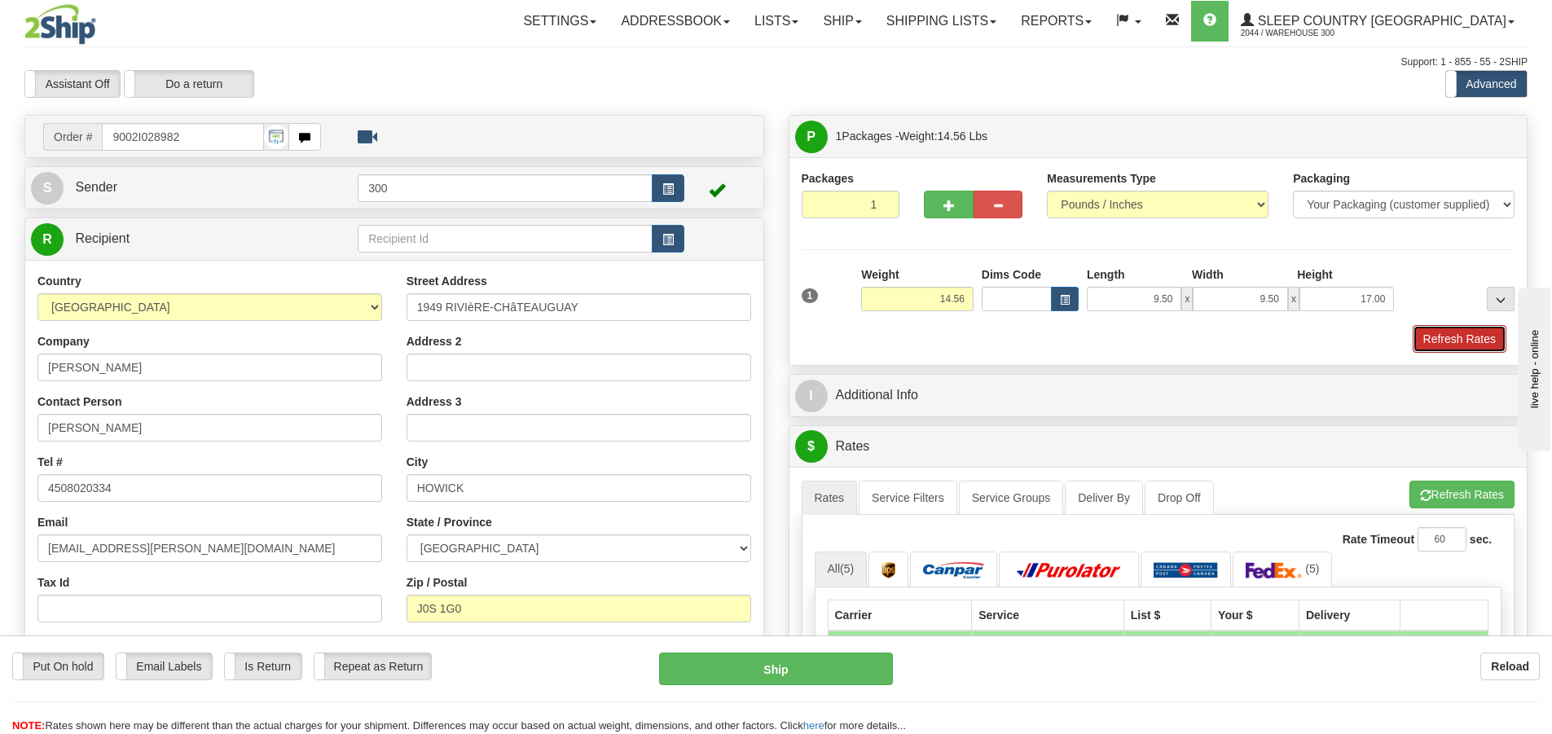
click at [1456, 342] on button "Refresh Rates" at bounding box center [1460, 339] width 94 height 28
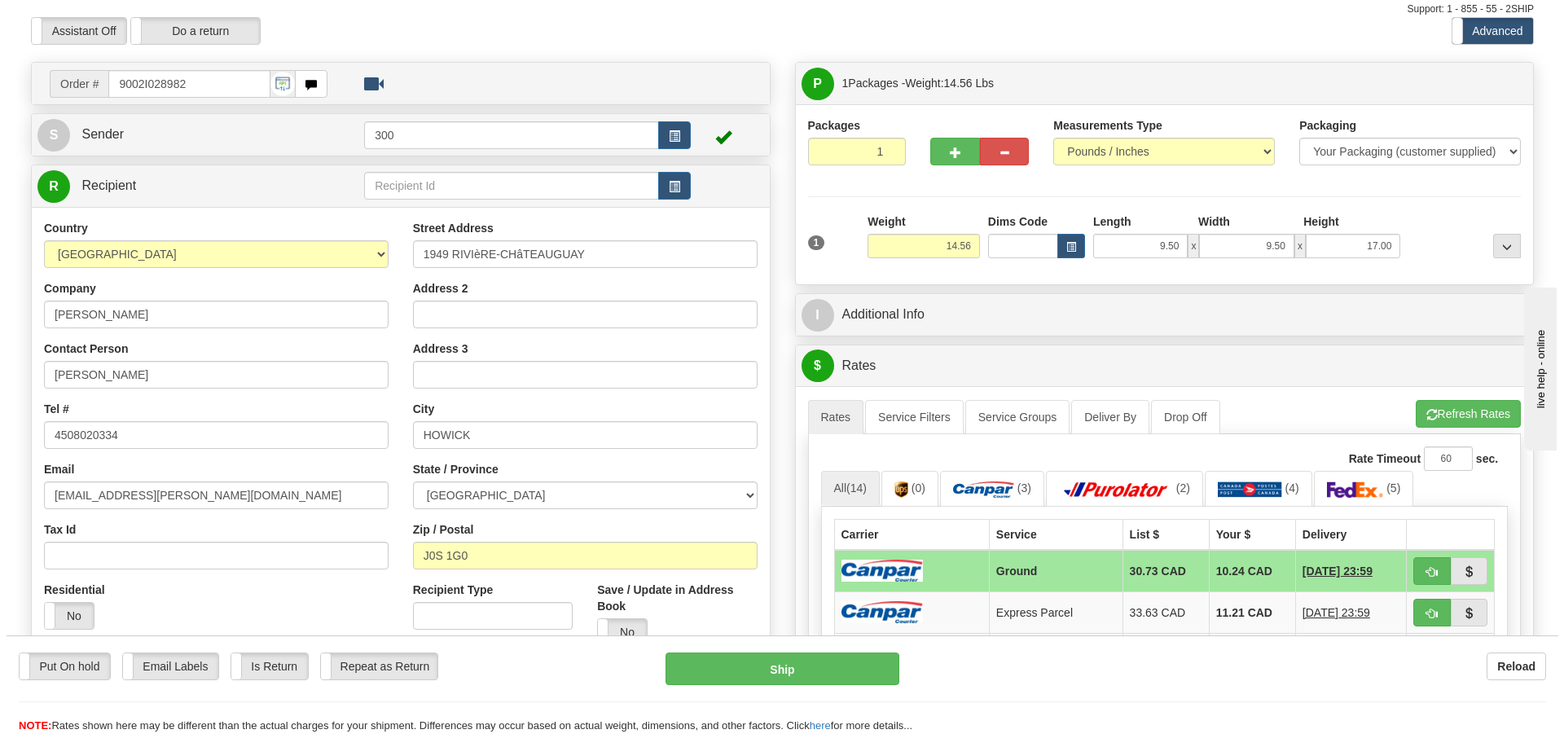
scroll to position [81, 0]
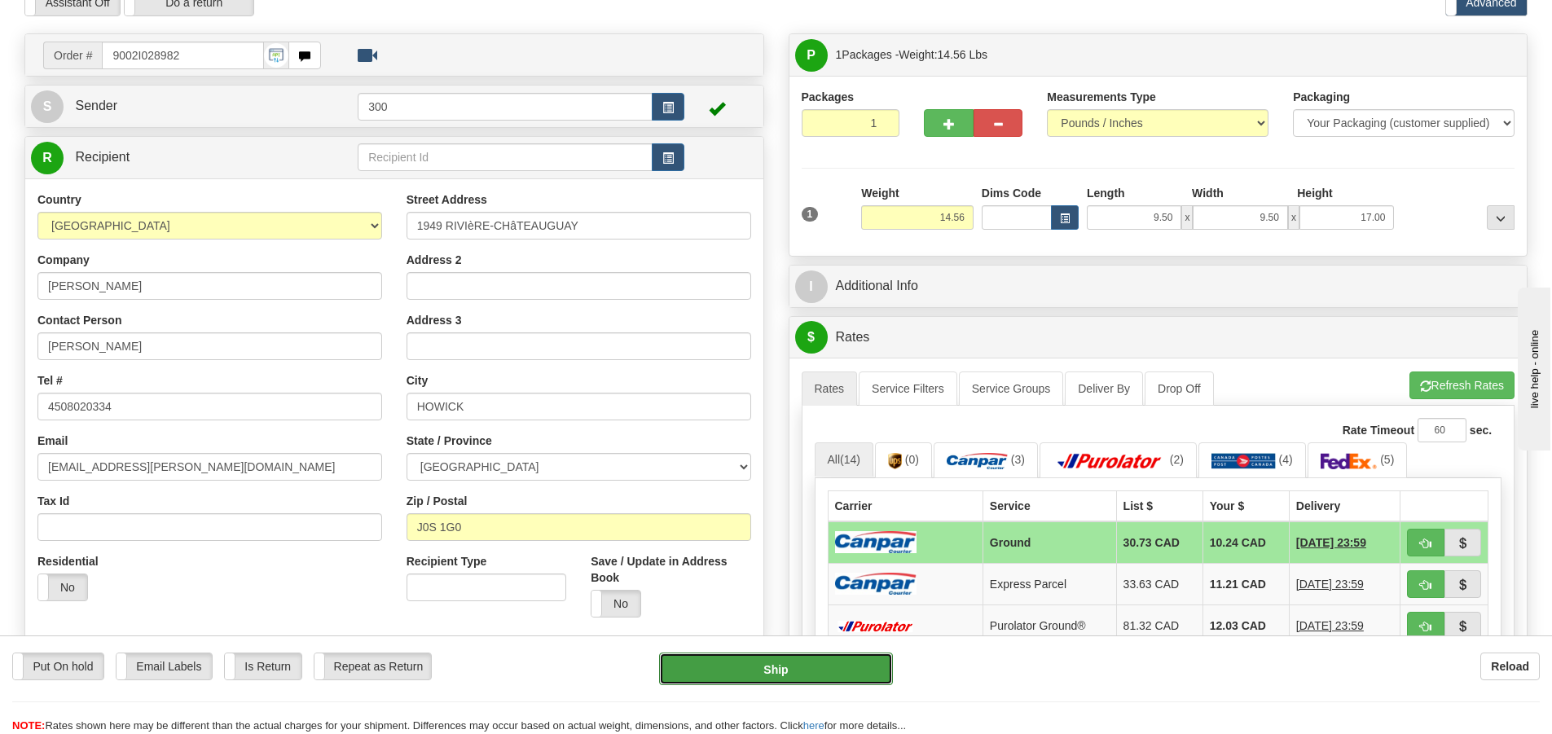
click at [761, 678] on button "Ship" at bounding box center [776, 669] width 234 height 33
type input "1"
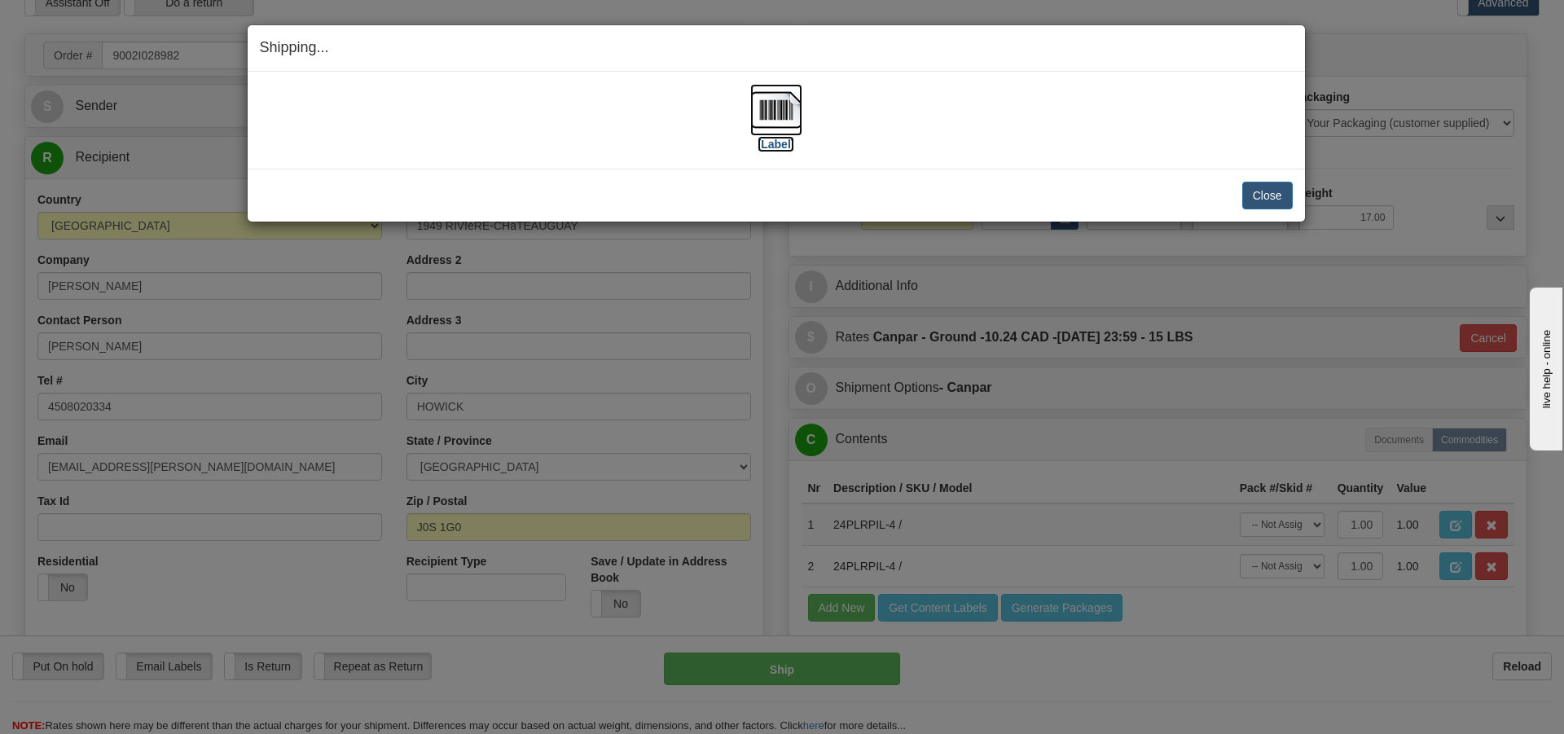
click at [776, 134] on img at bounding box center [776, 110] width 52 height 52
click at [1252, 188] on button "Close" at bounding box center [1267, 196] width 51 height 28
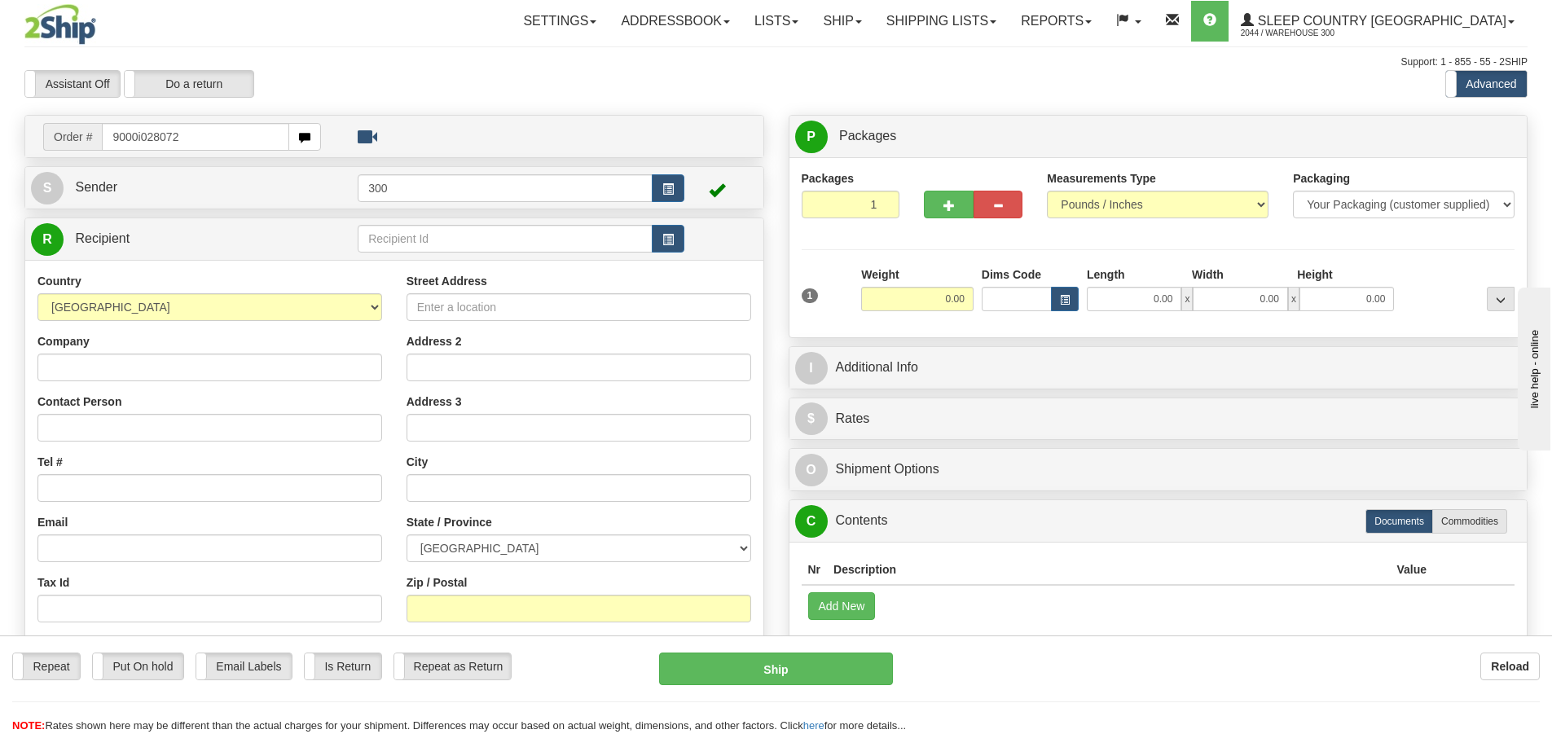
type input "9000i028072"
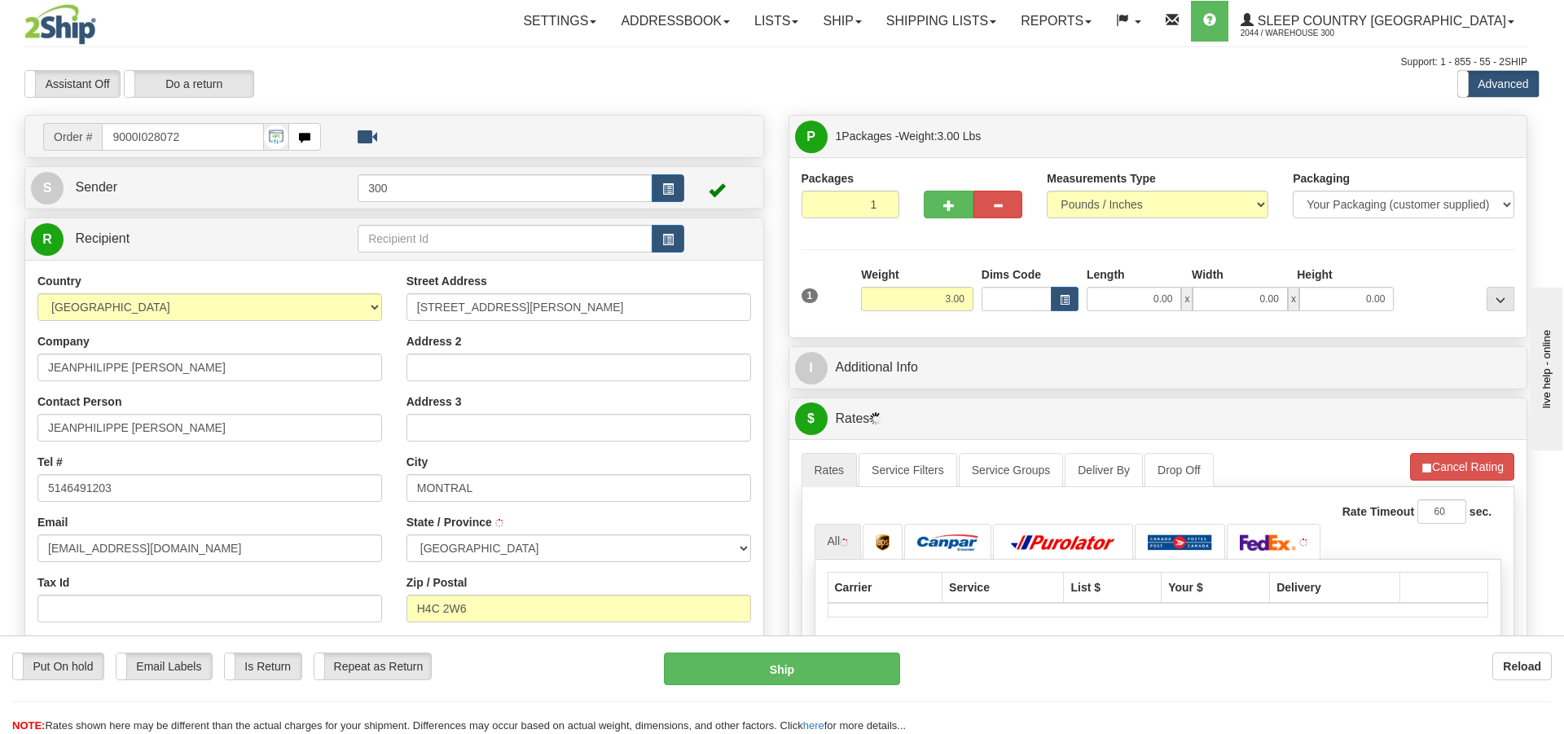
type input "MONTREAL"
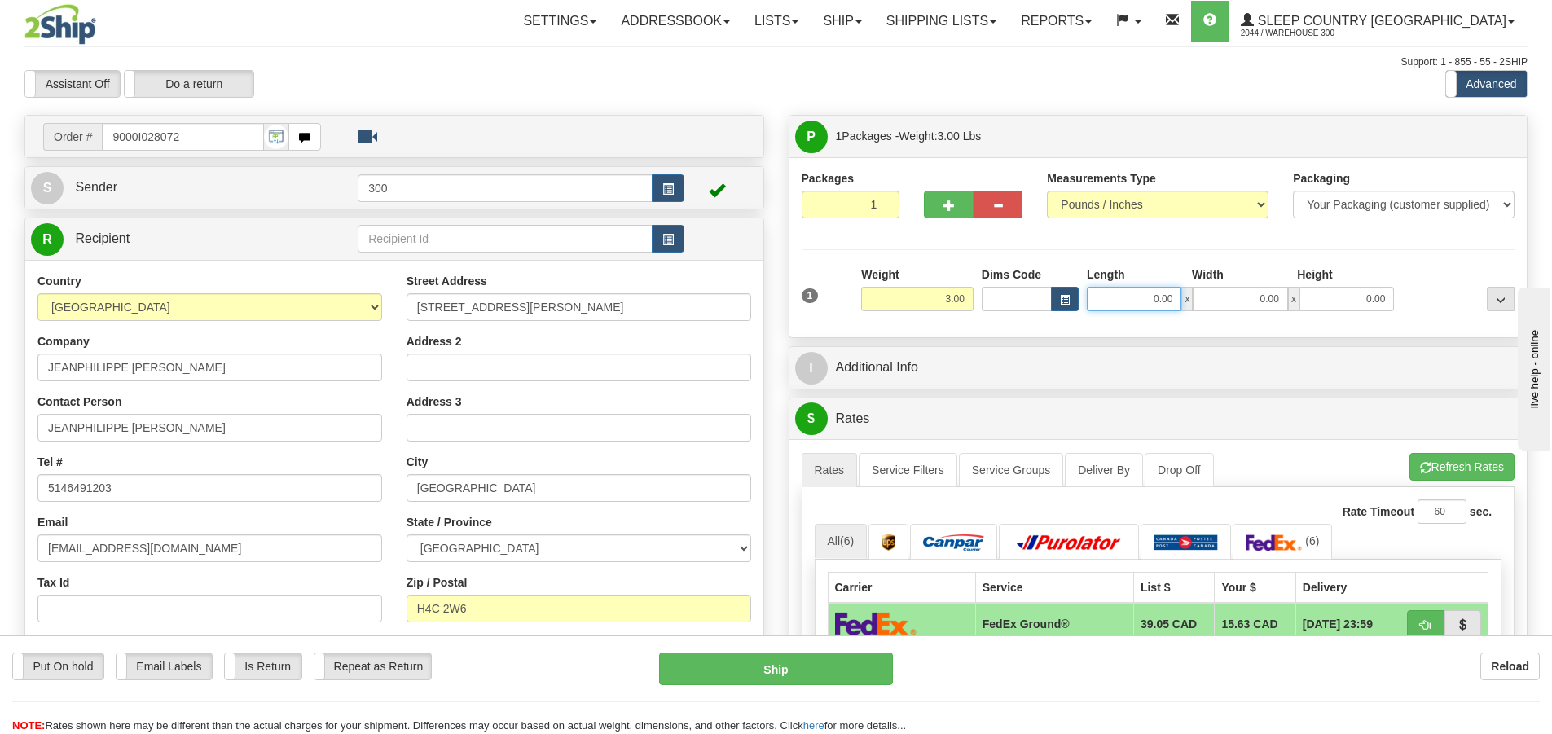
click at [1132, 301] on input "0.00" at bounding box center [1134, 299] width 95 height 24
type input "6.00"
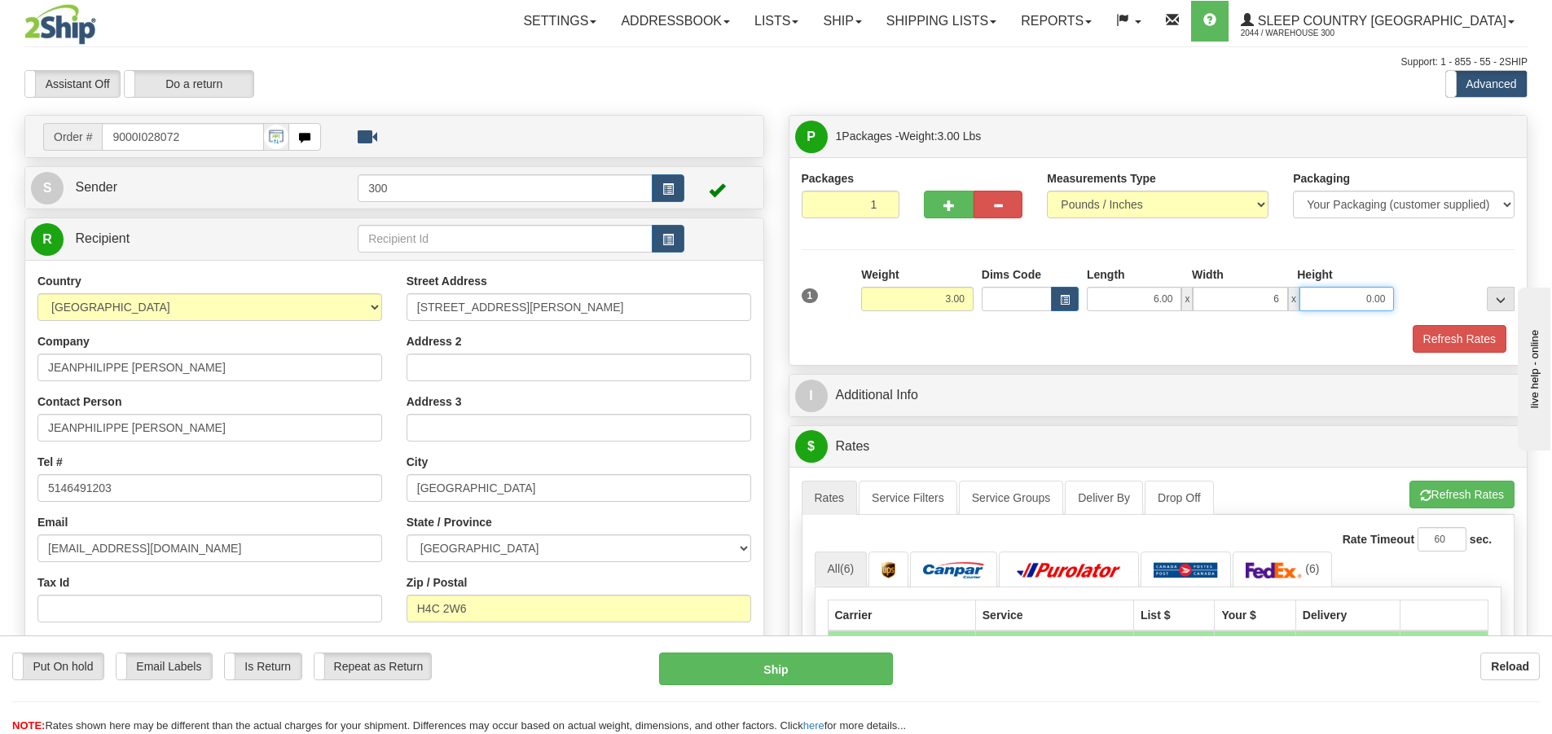
type input "6.00"
type input "16.00"
click at [1474, 324] on div "Packaging Your Packaging (customer supplied) Envelope (carrier supplied) Pack (…" at bounding box center [1188, 324] width 662 height 1
click at [1461, 336] on button "Refresh Rates" at bounding box center [1460, 339] width 94 height 28
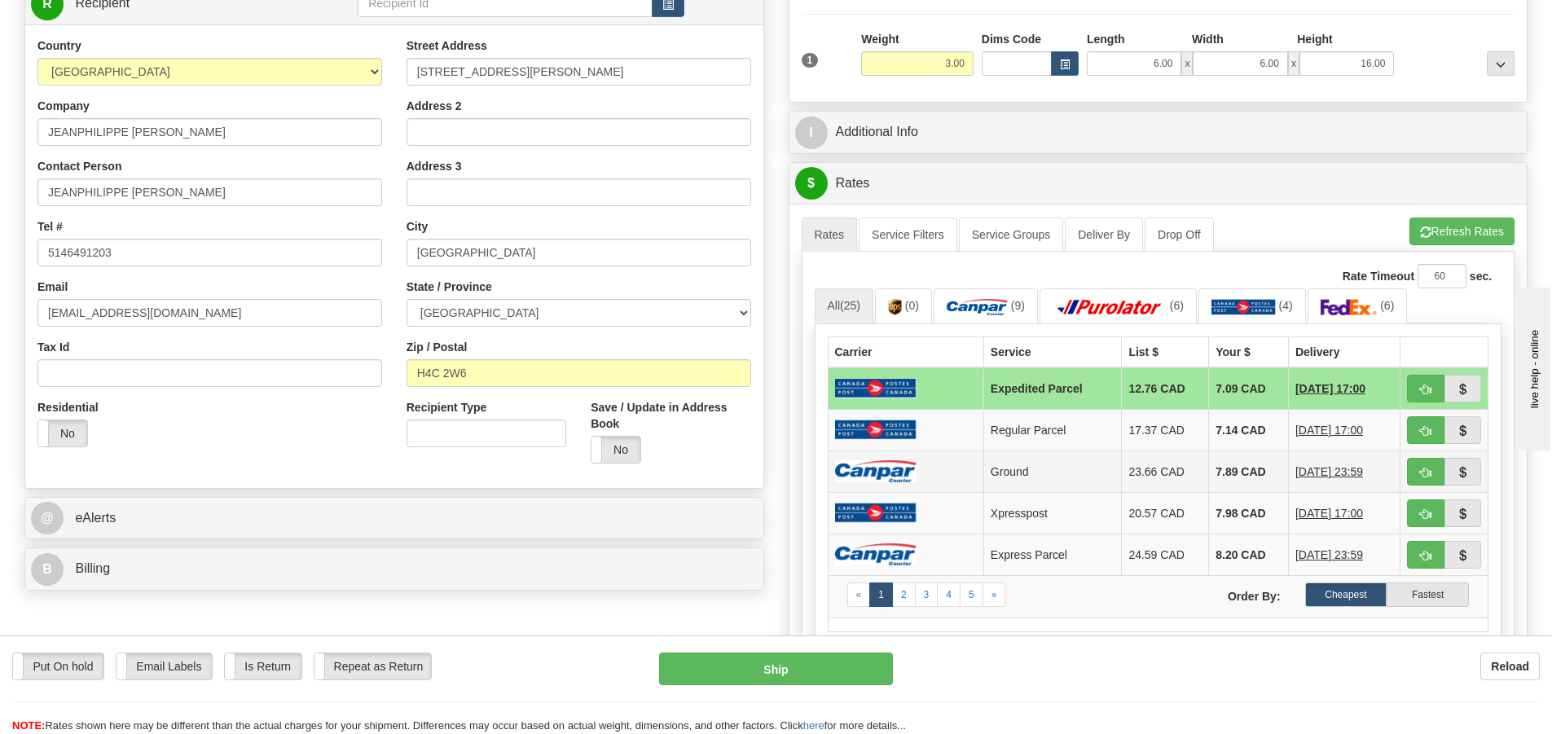
scroll to position [244, 0]
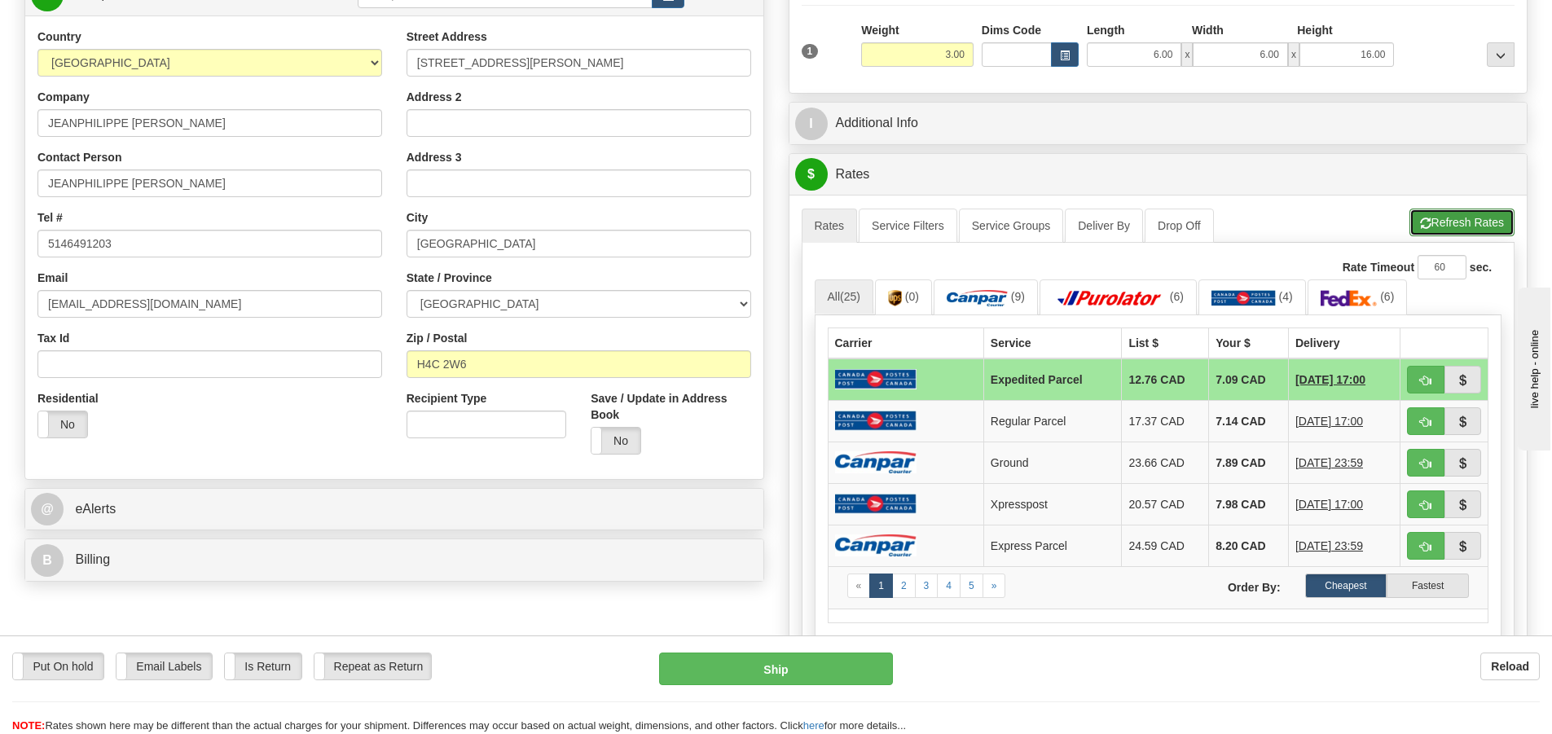
click at [1454, 224] on button "Refresh Rates" at bounding box center [1461, 223] width 105 height 28
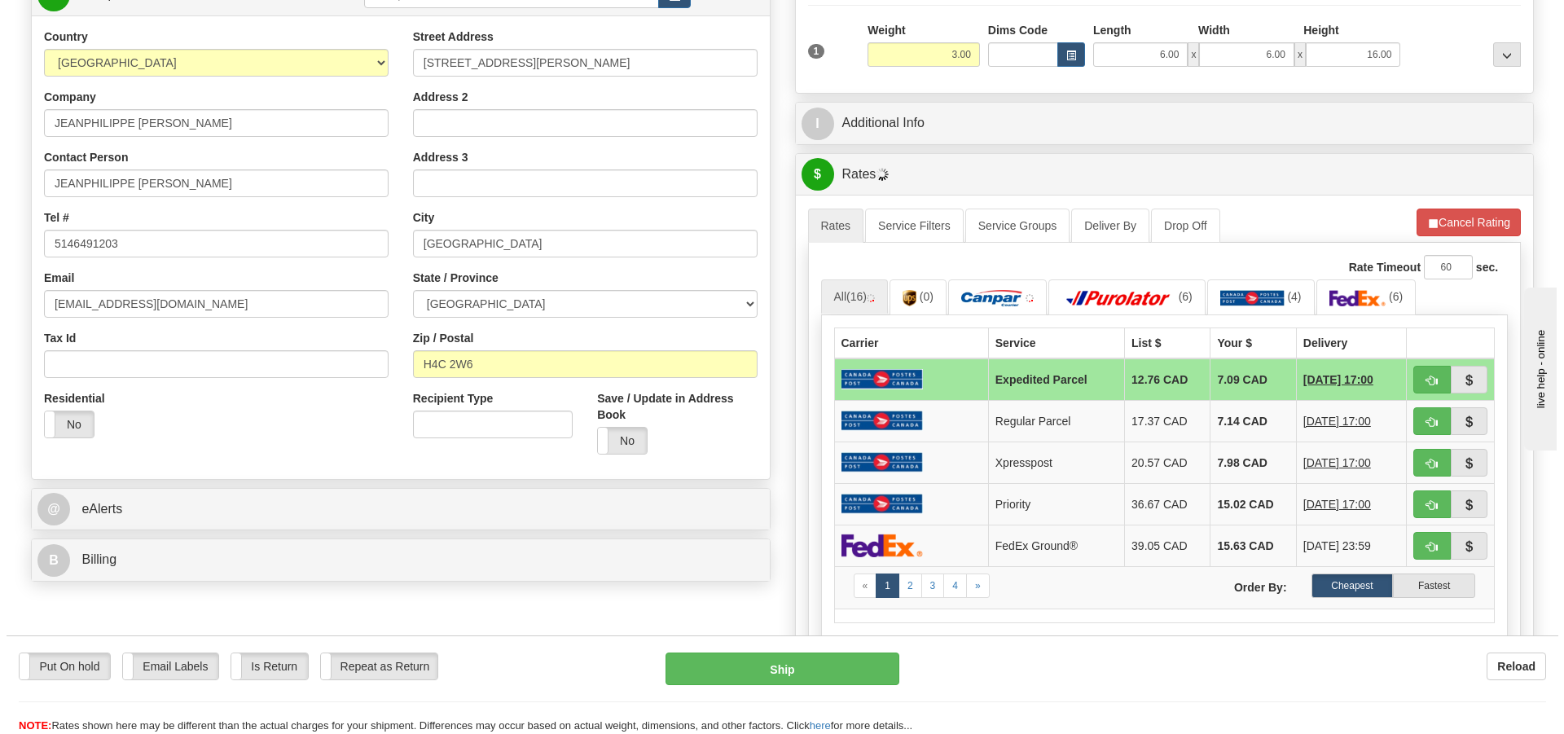
scroll to position [326, 0]
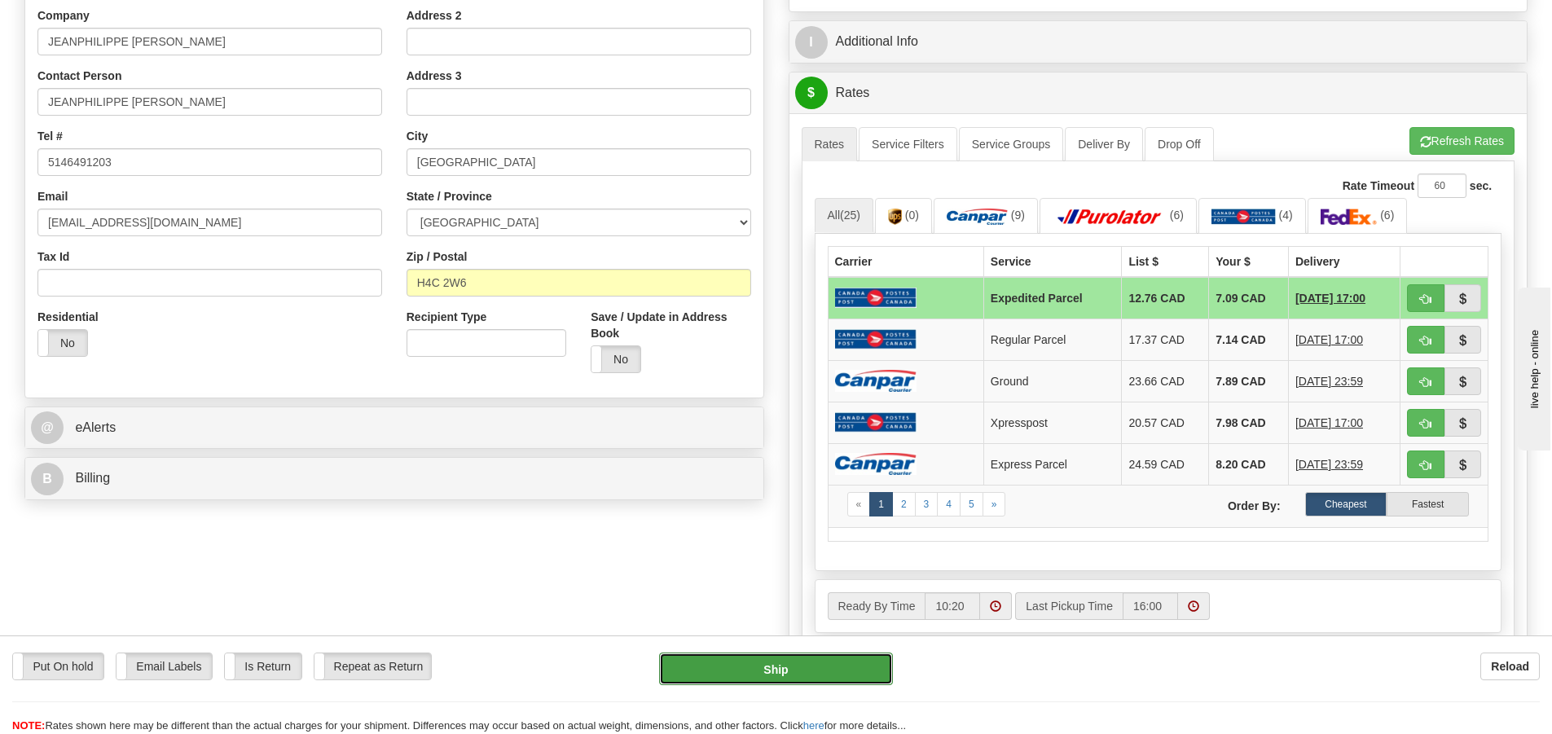
click at [800, 670] on button "Ship" at bounding box center [776, 669] width 234 height 33
type input "DOM.EP"
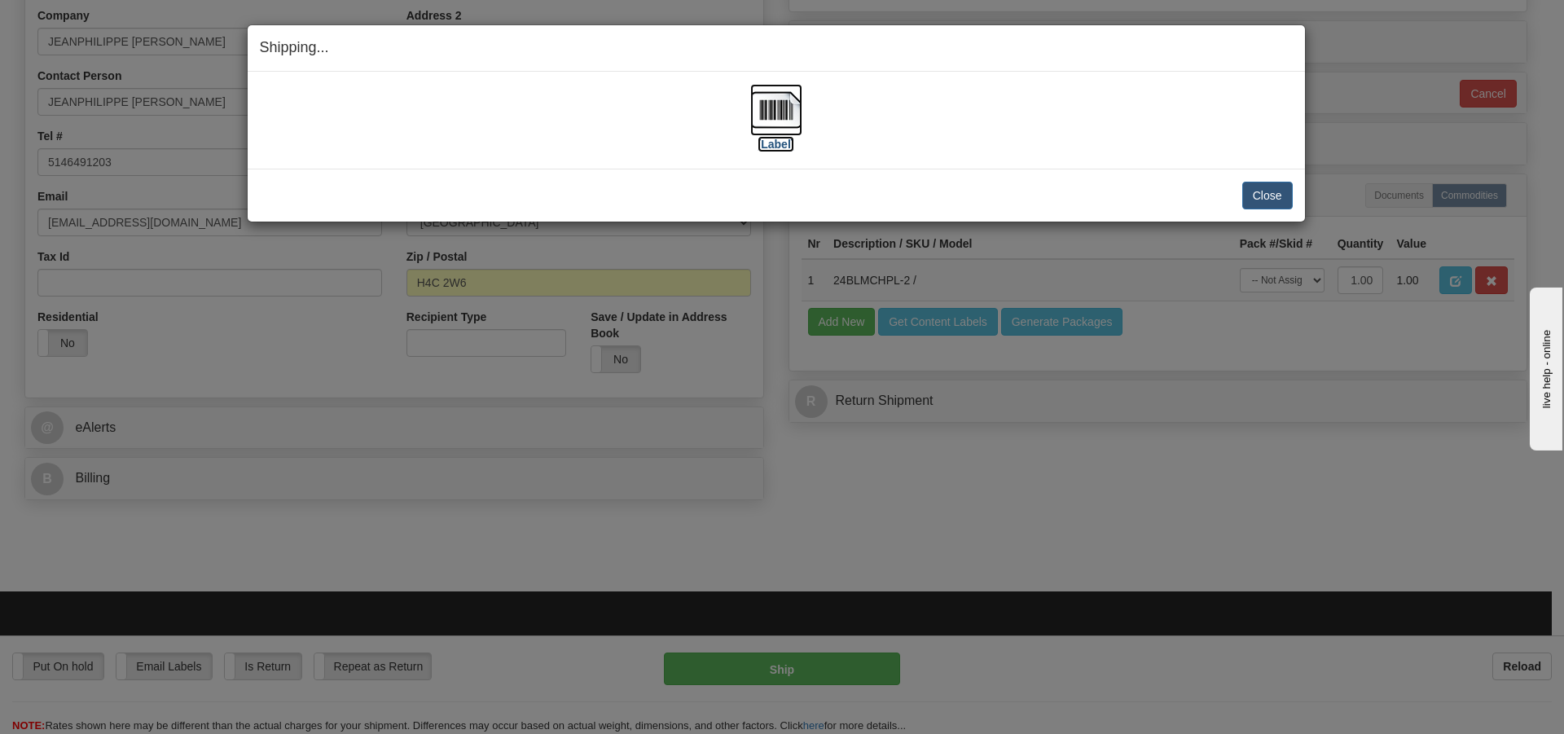
click at [764, 121] on img at bounding box center [776, 110] width 52 height 52
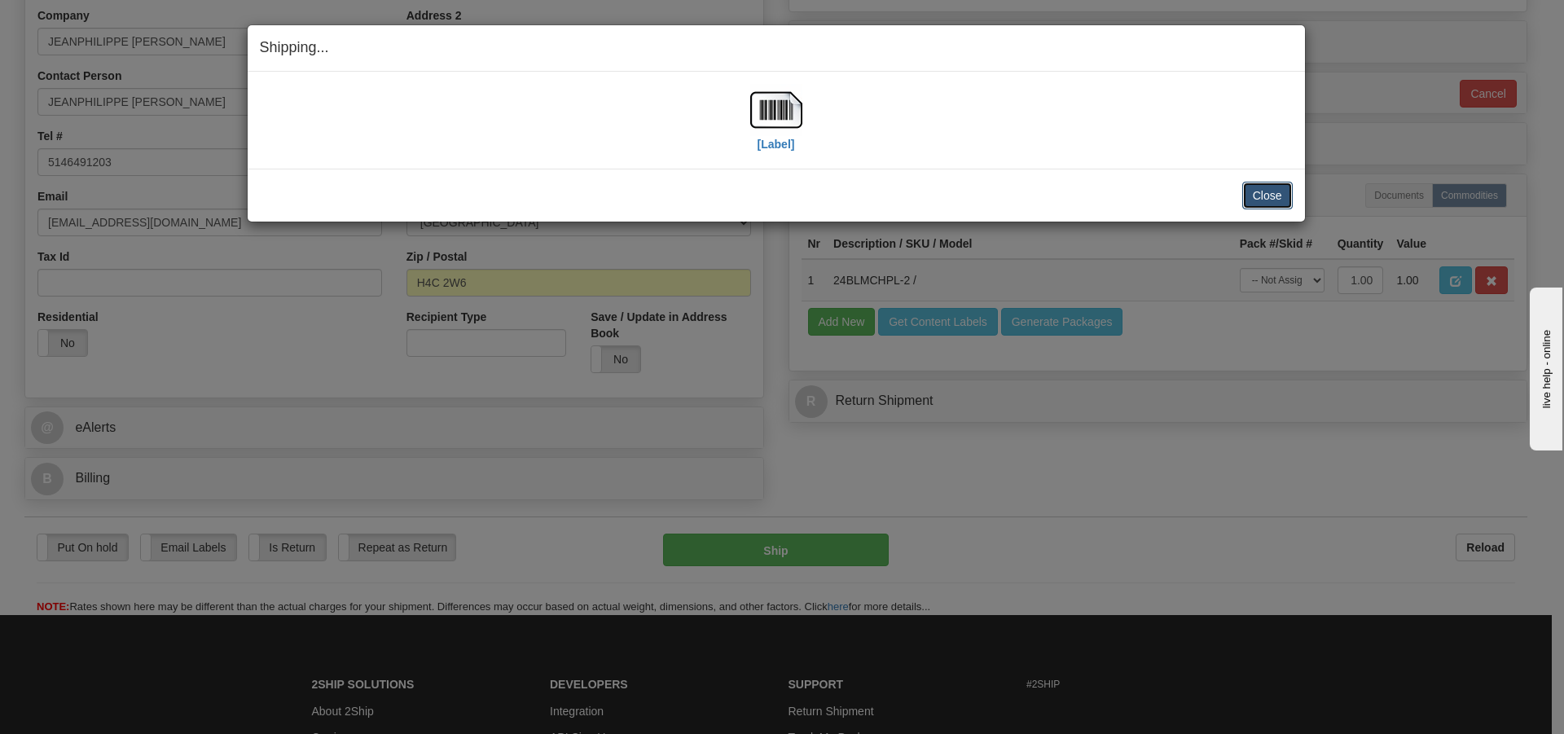
click at [1258, 184] on button "Close" at bounding box center [1267, 196] width 51 height 28
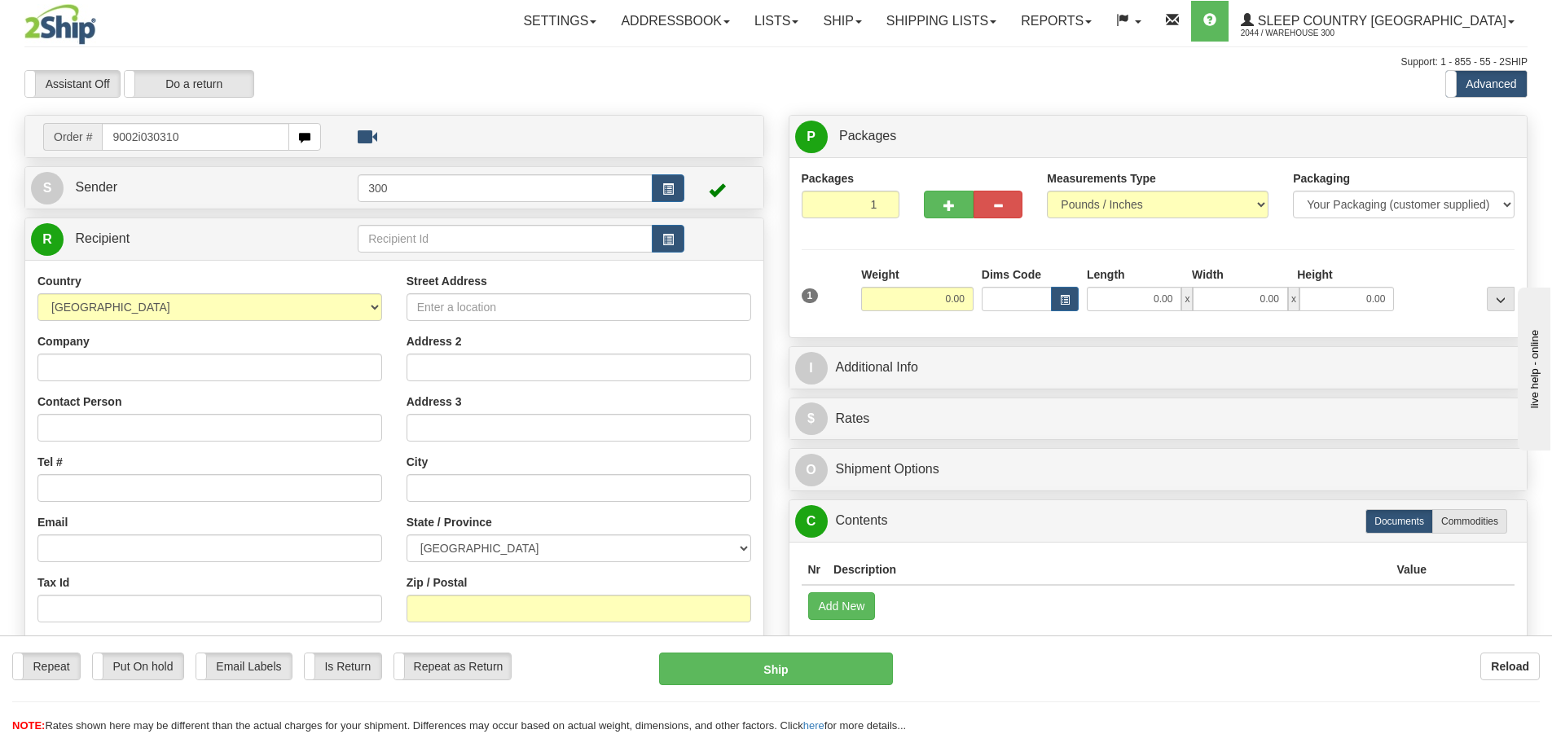
type input "9002i030310"
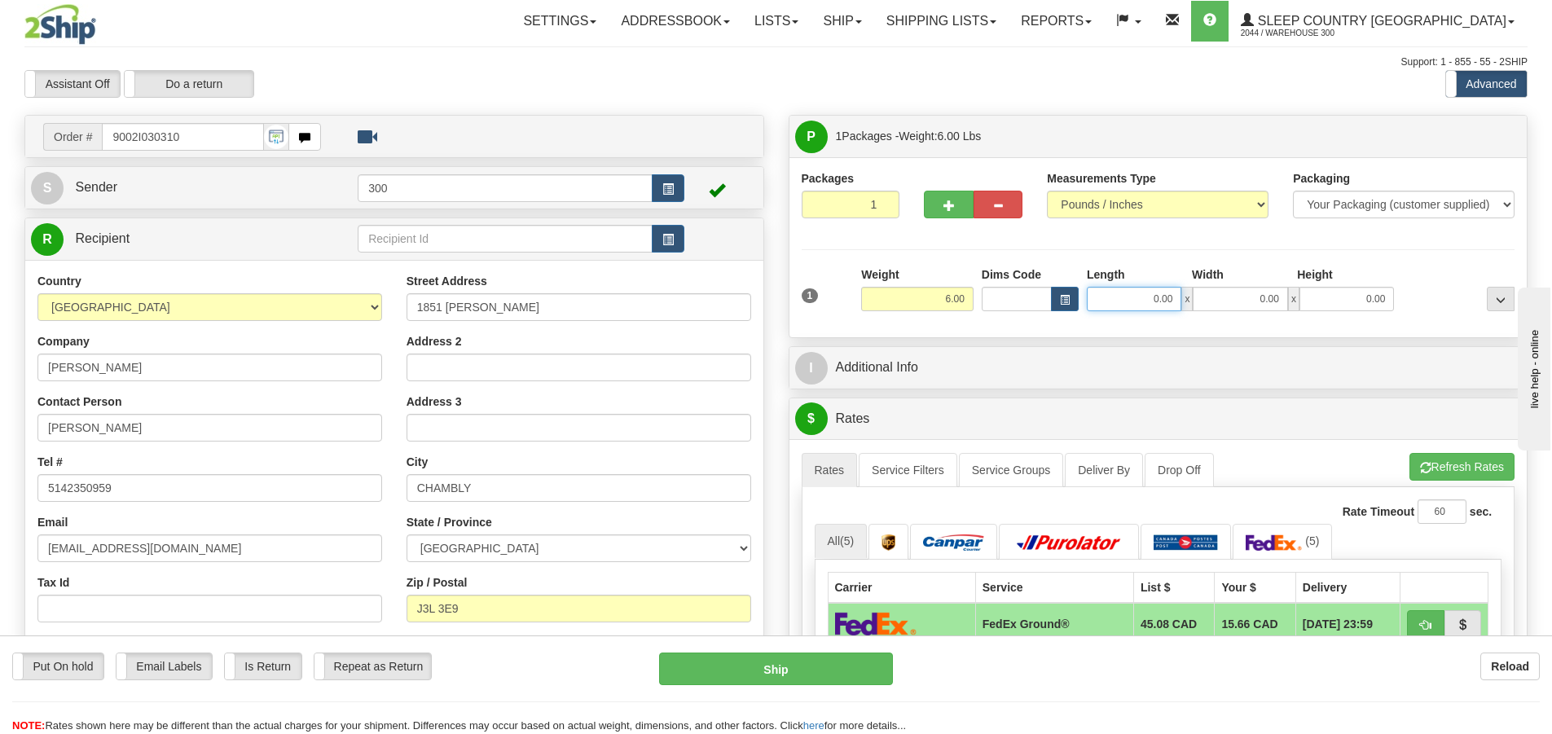
click at [1137, 304] on input "0.00" at bounding box center [1134, 299] width 95 height 24
type input "5.00"
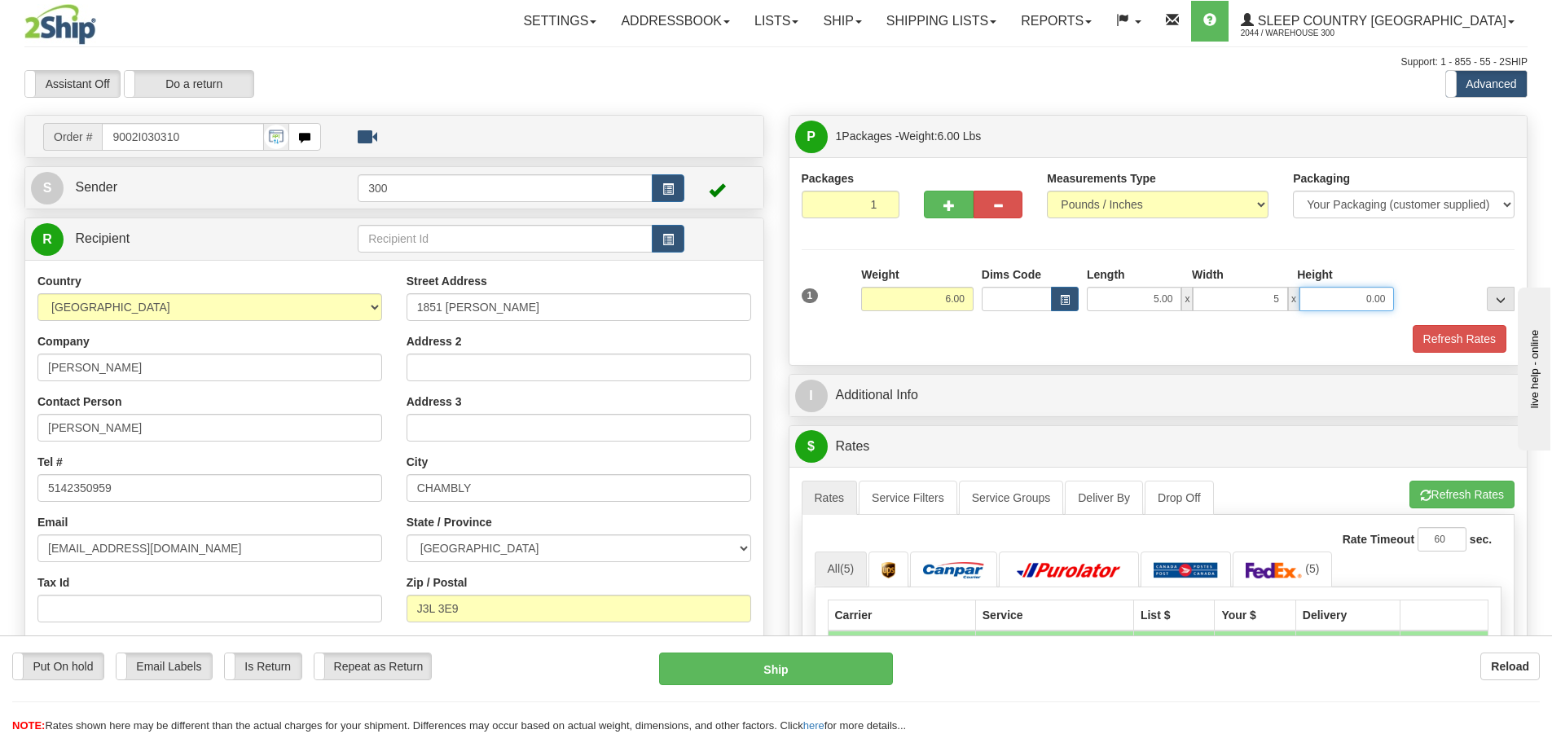
type input "5.00"
type input "14.00"
click at [1447, 341] on button "Refresh Rates" at bounding box center [1460, 339] width 94 height 28
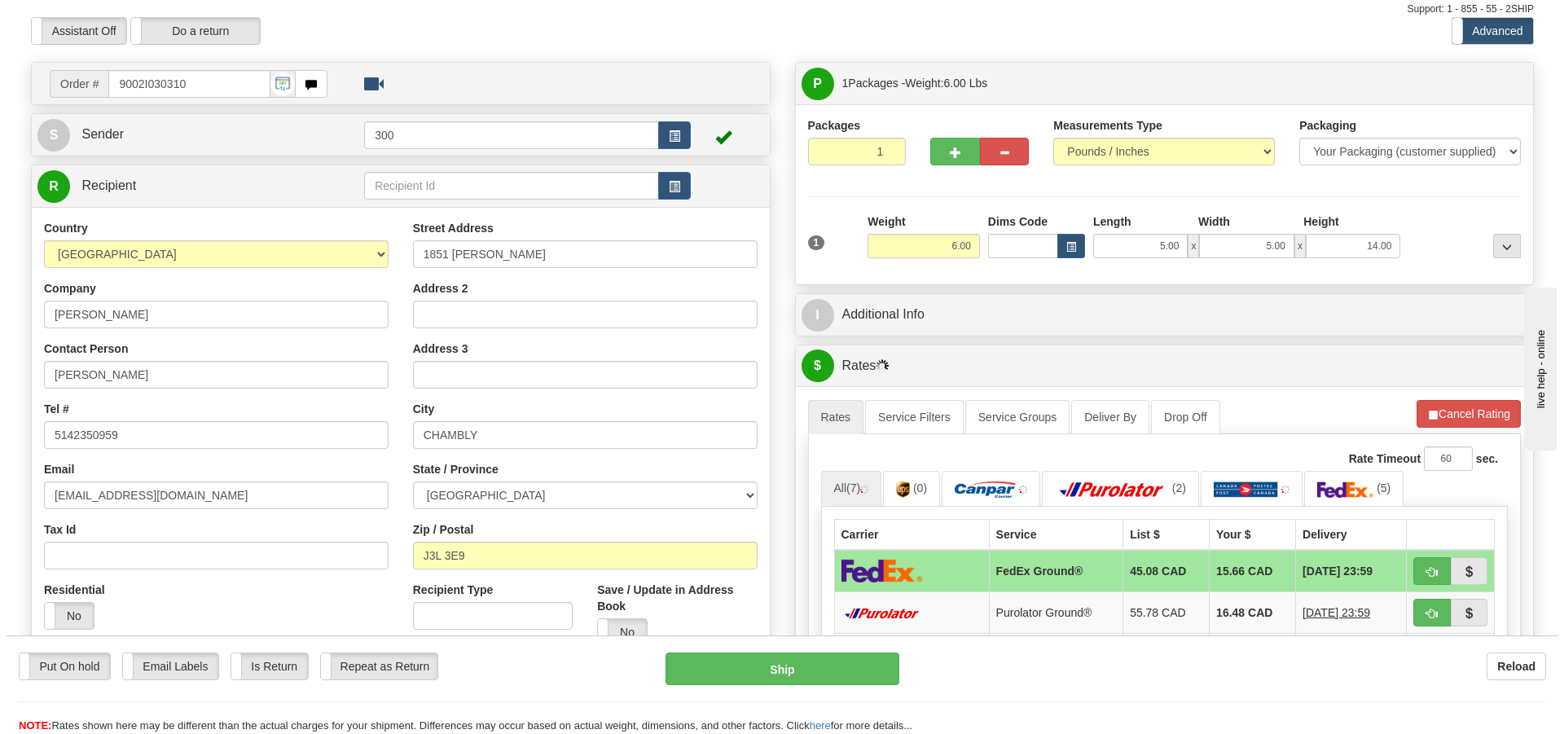
scroll to position [81, 0]
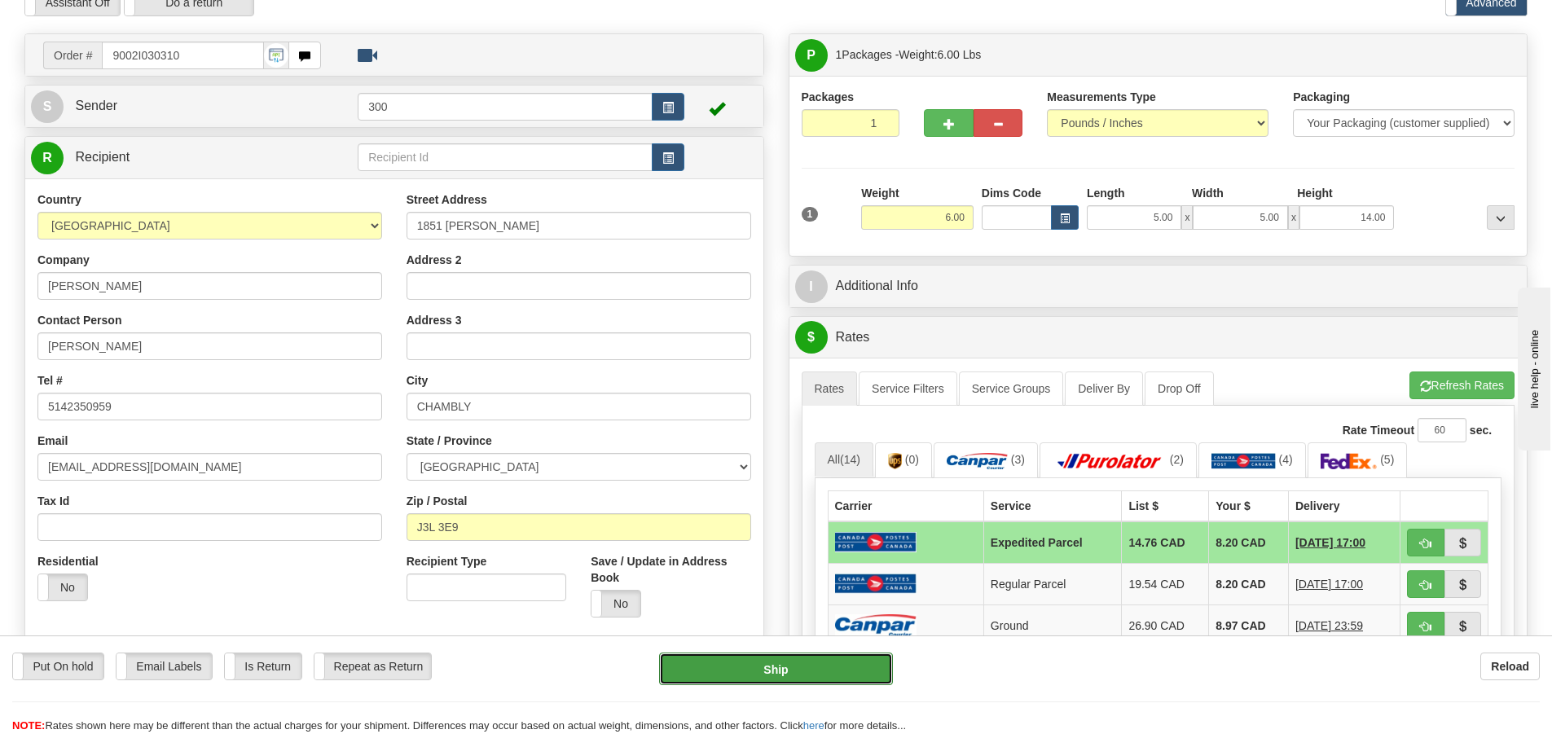
click at [824, 671] on button "Ship" at bounding box center [776, 669] width 234 height 33
type input "DOM.EP"
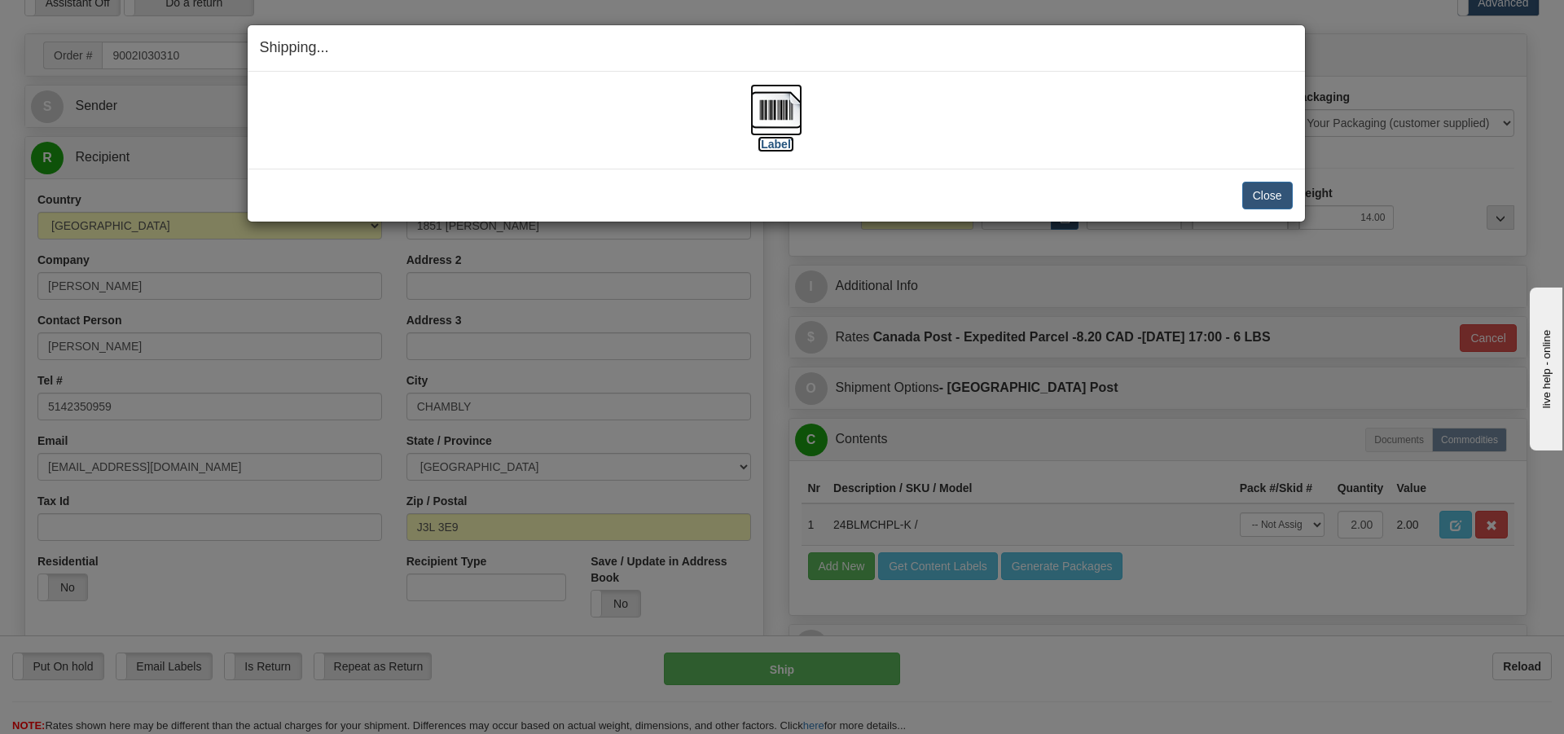
click at [764, 117] on img at bounding box center [776, 110] width 52 height 52
click at [1273, 196] on button "Close" at bounding box center [1267, 196] width 51 height 28
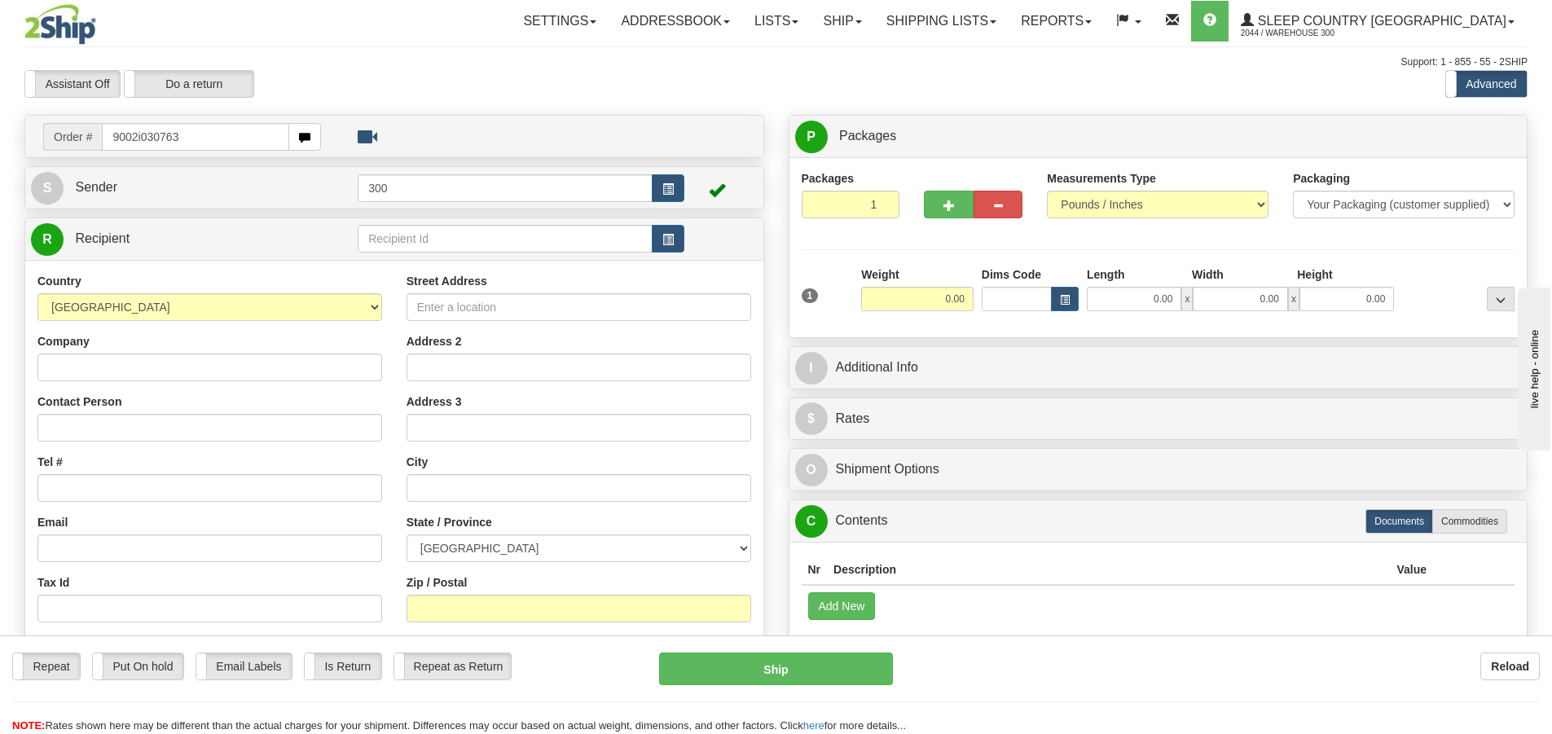
type input "9002i030763"
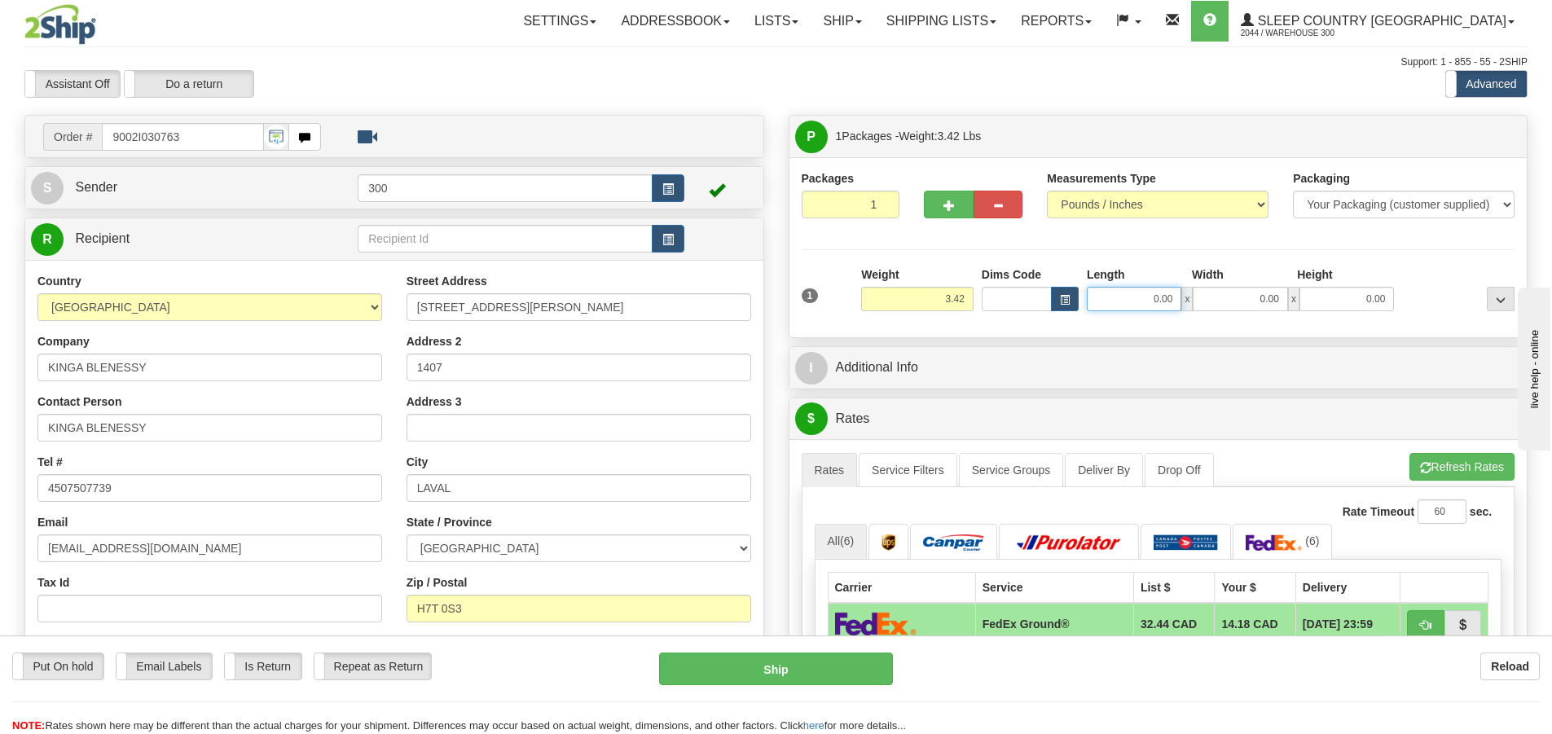
click at [1154, 293] on input "0.00" at bounding box center [1134, 299] width 95 height 24
type input "10.00"
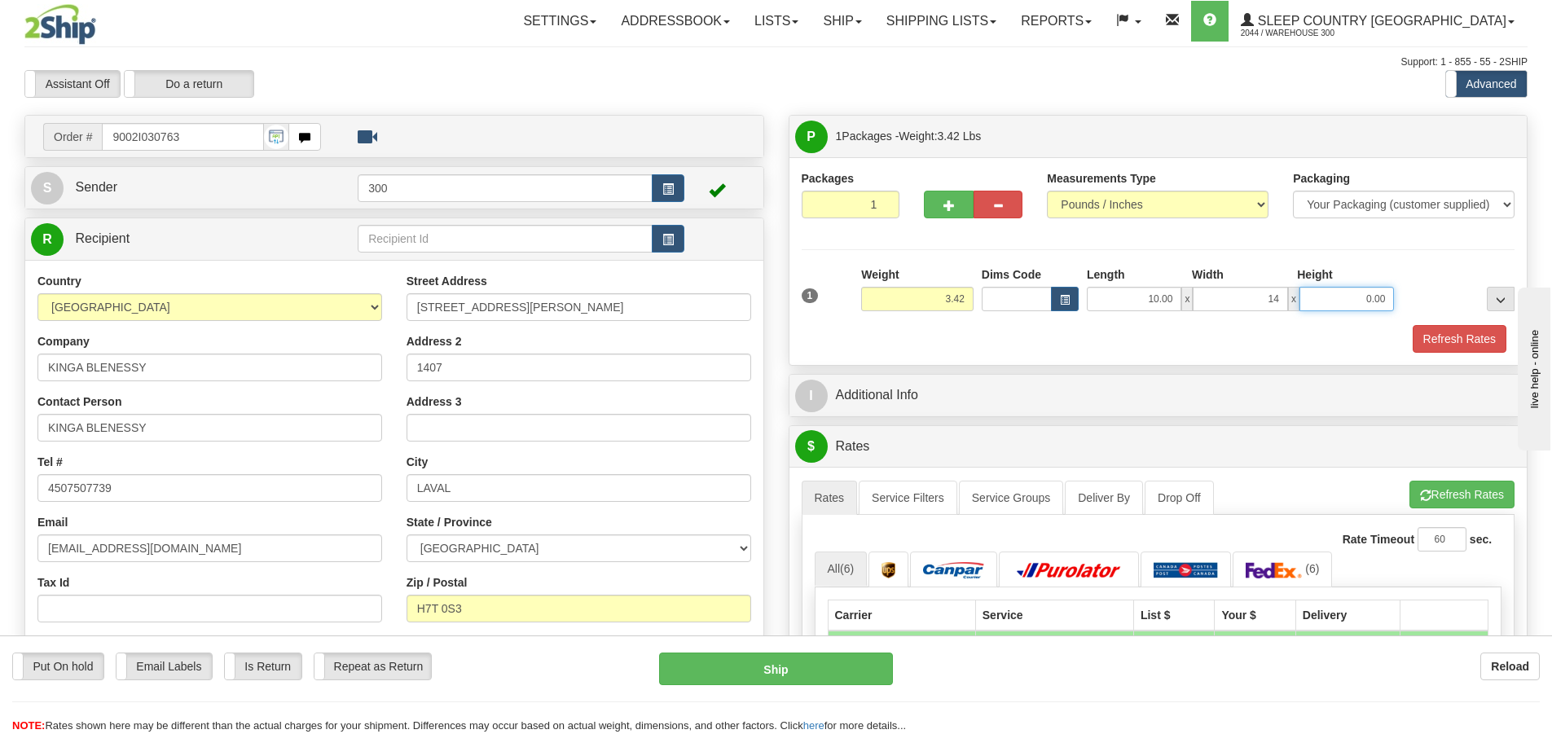
type input "14.00"
type input "2.00"
click at [1439, 349] on button "Refresh Rates" at bounding box center [1460, 339] width 94 height 28
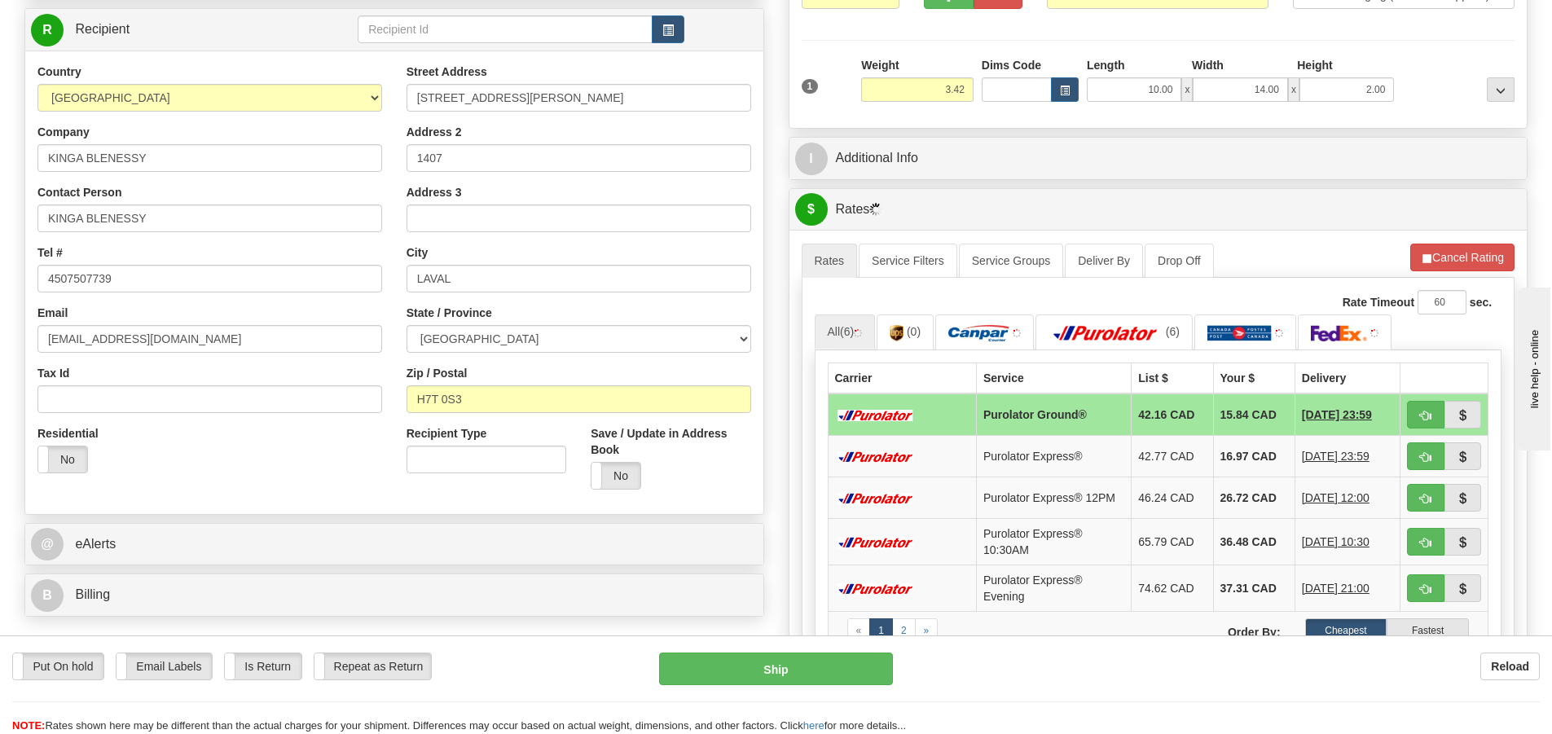
scroll to position [244, 0]
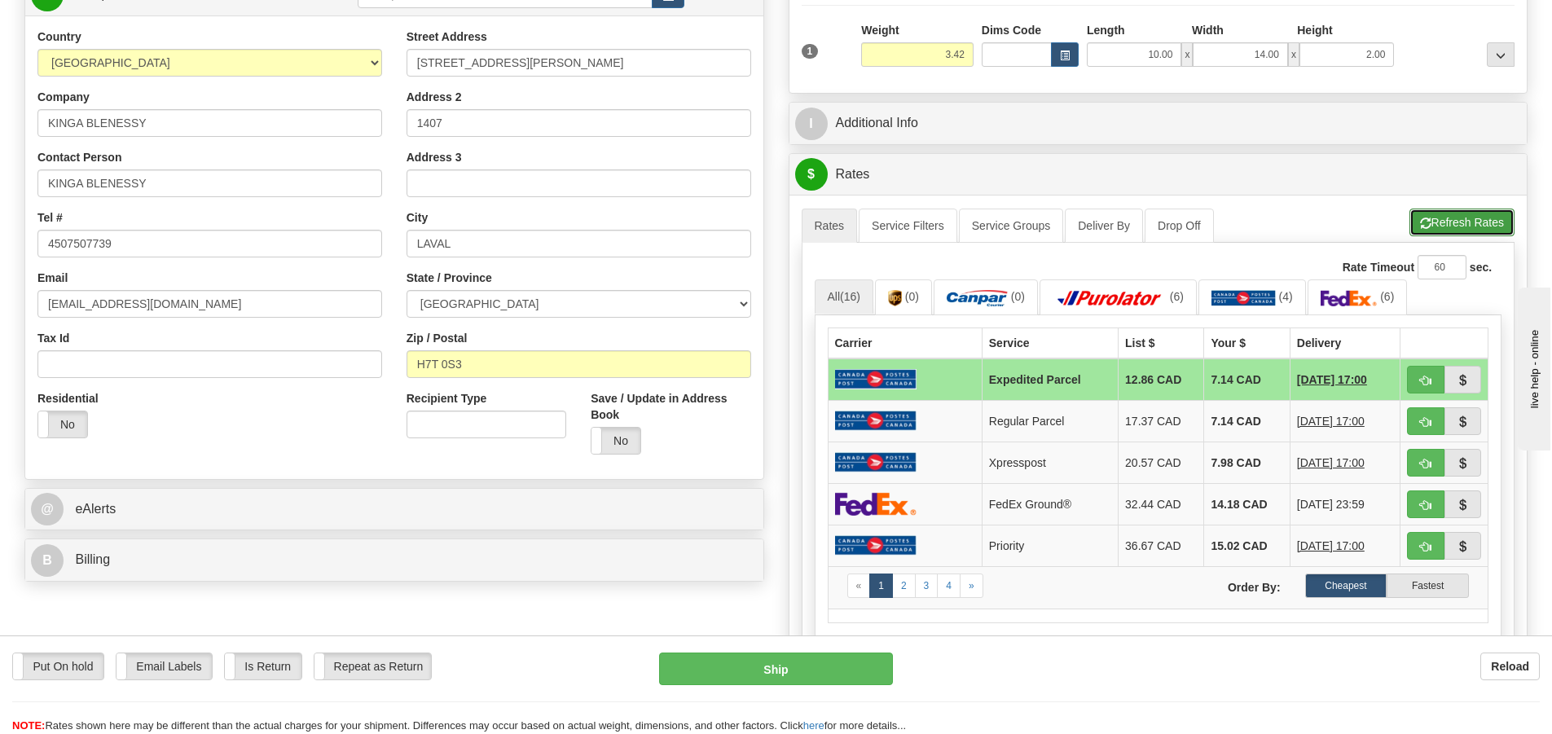
click at [1451, 222] on button "Refresh Rates" at bounding box center [1461, 223] width 105 height 28
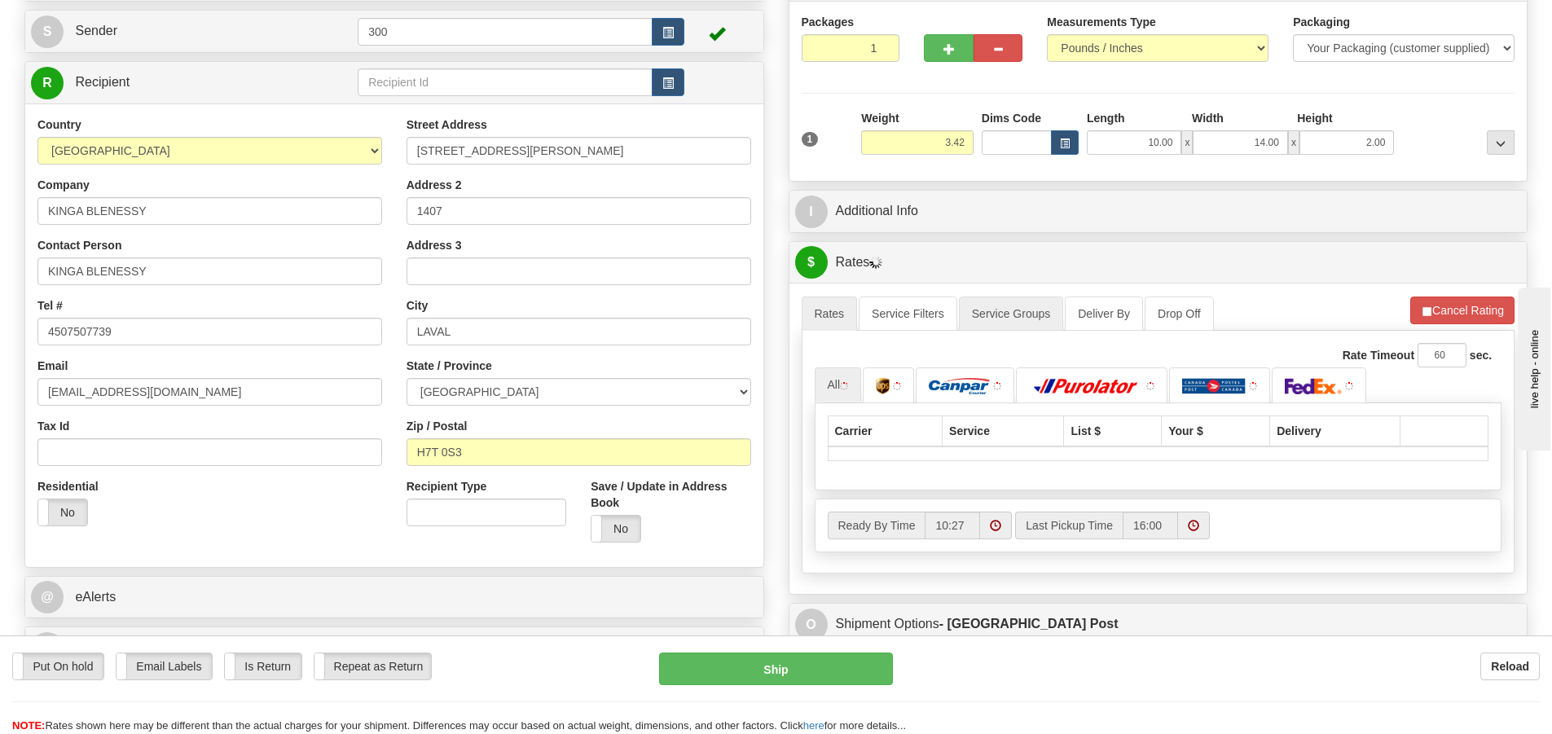
scroll to position [163, 0]
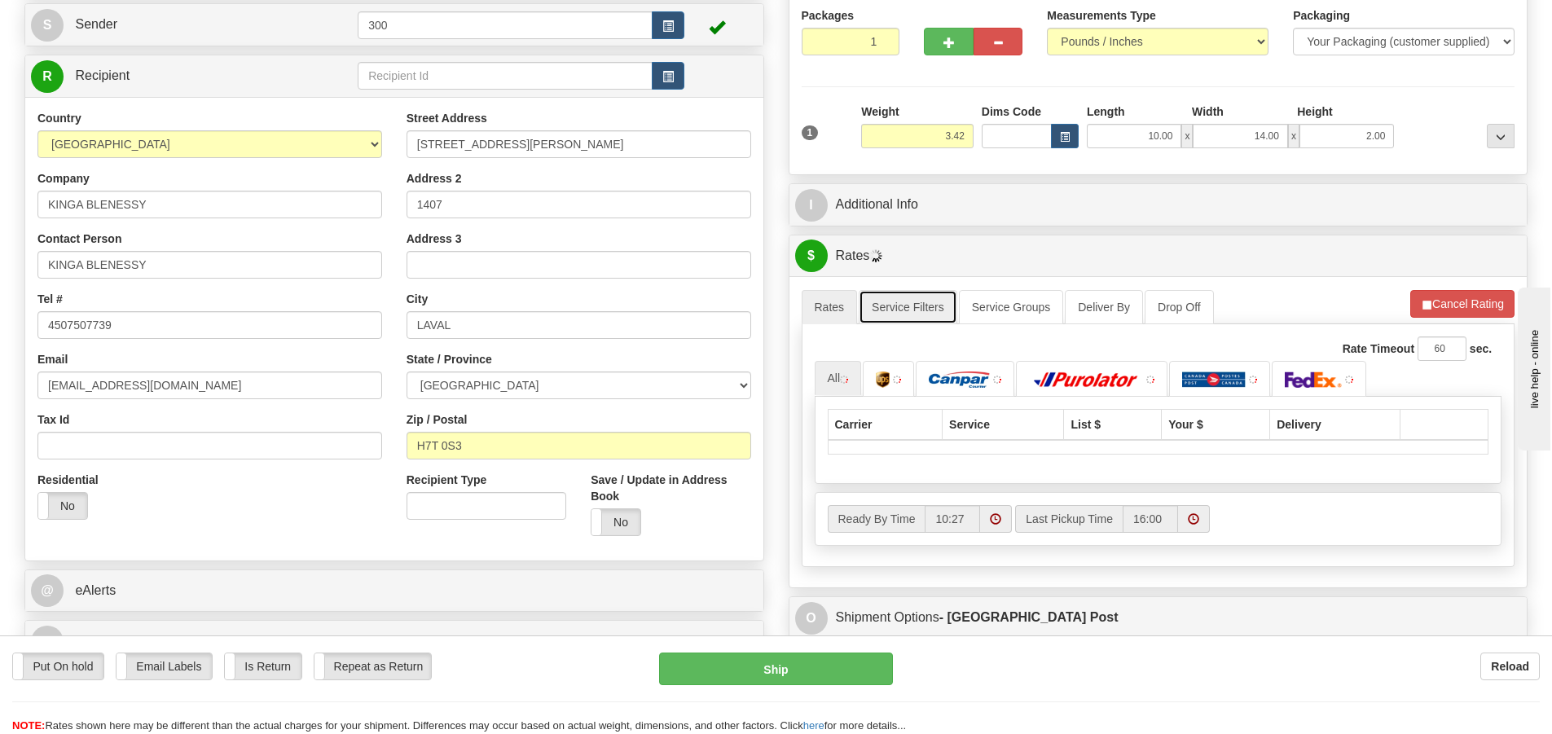
click at [911, 307] on link "Service Filters" at bounding box center [908, 307] width 99 height 34
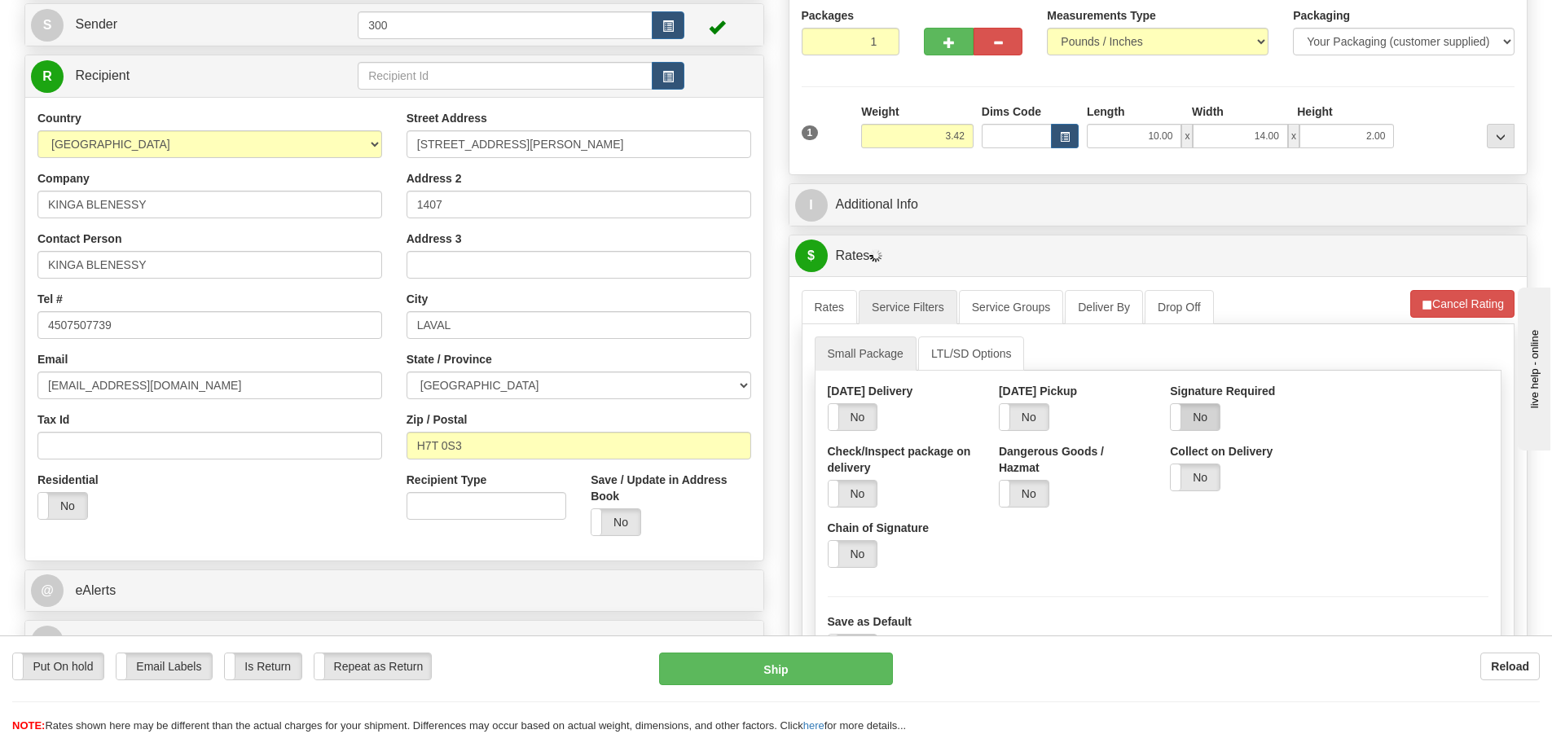
click at [1189, 409] on label "No" at bounding box center [1195, 417] width 49 height 26
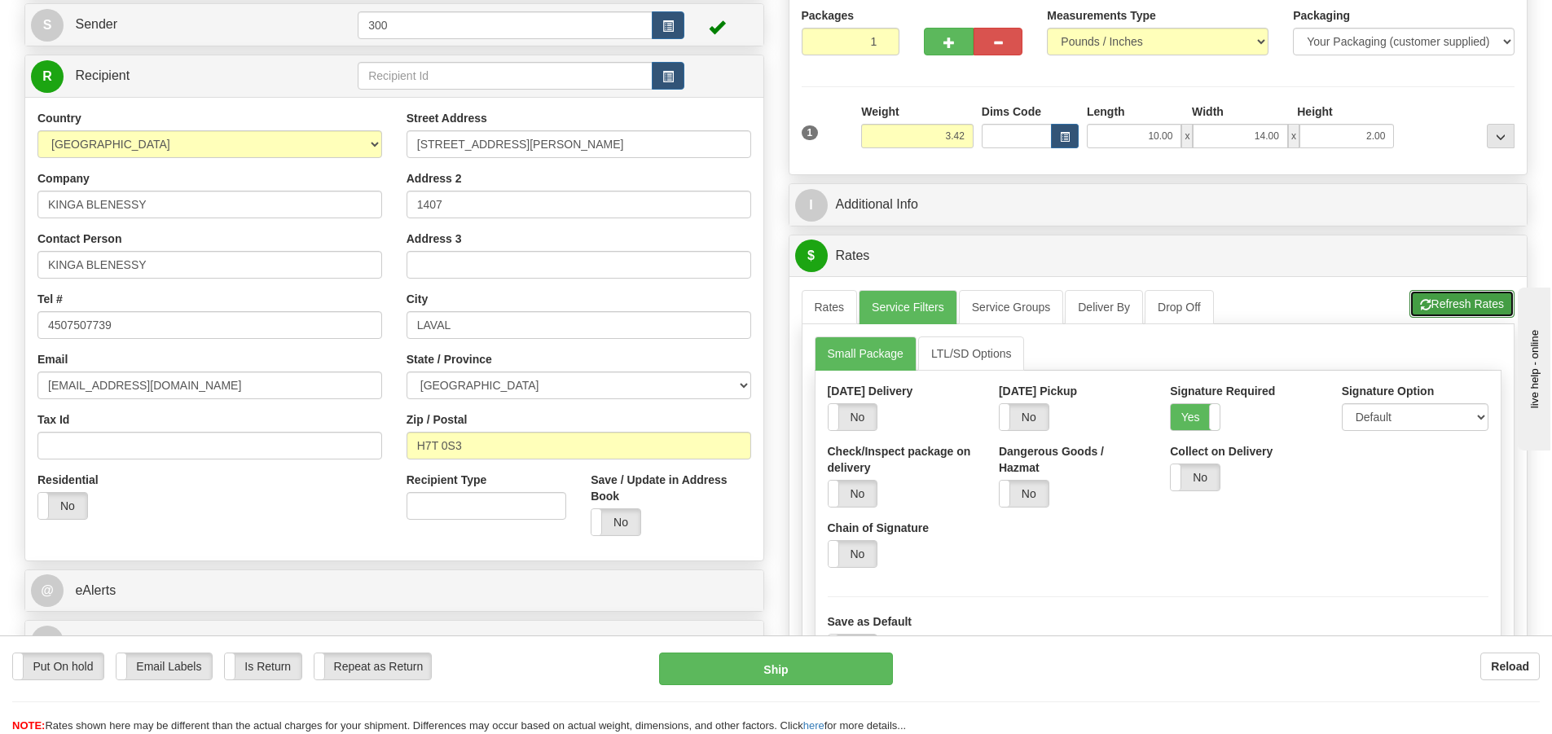
click at [1449, 305] on button "Refresh Rates" at bounding box center [1461, 304] width 105 height 28
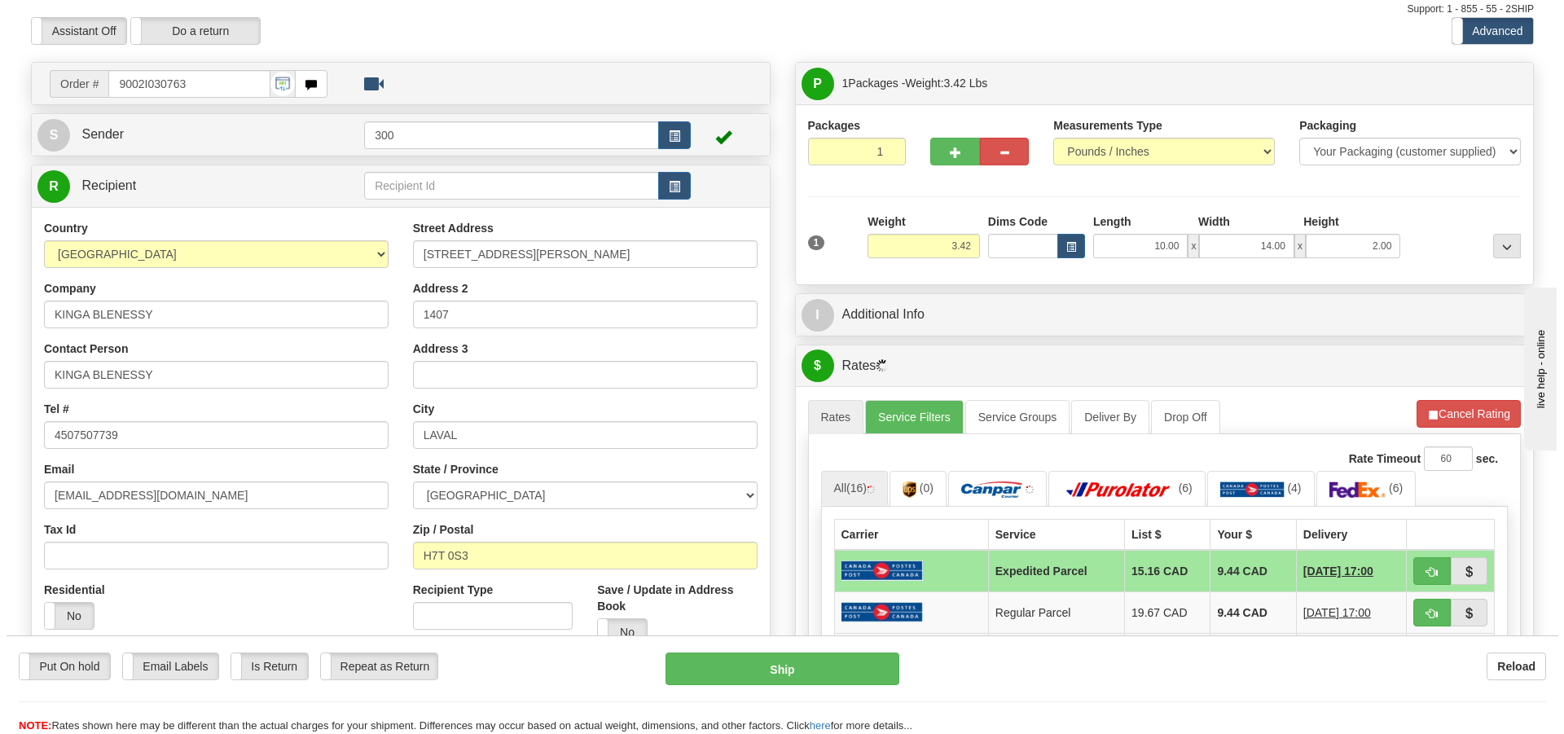
scroll to position [81, 0]
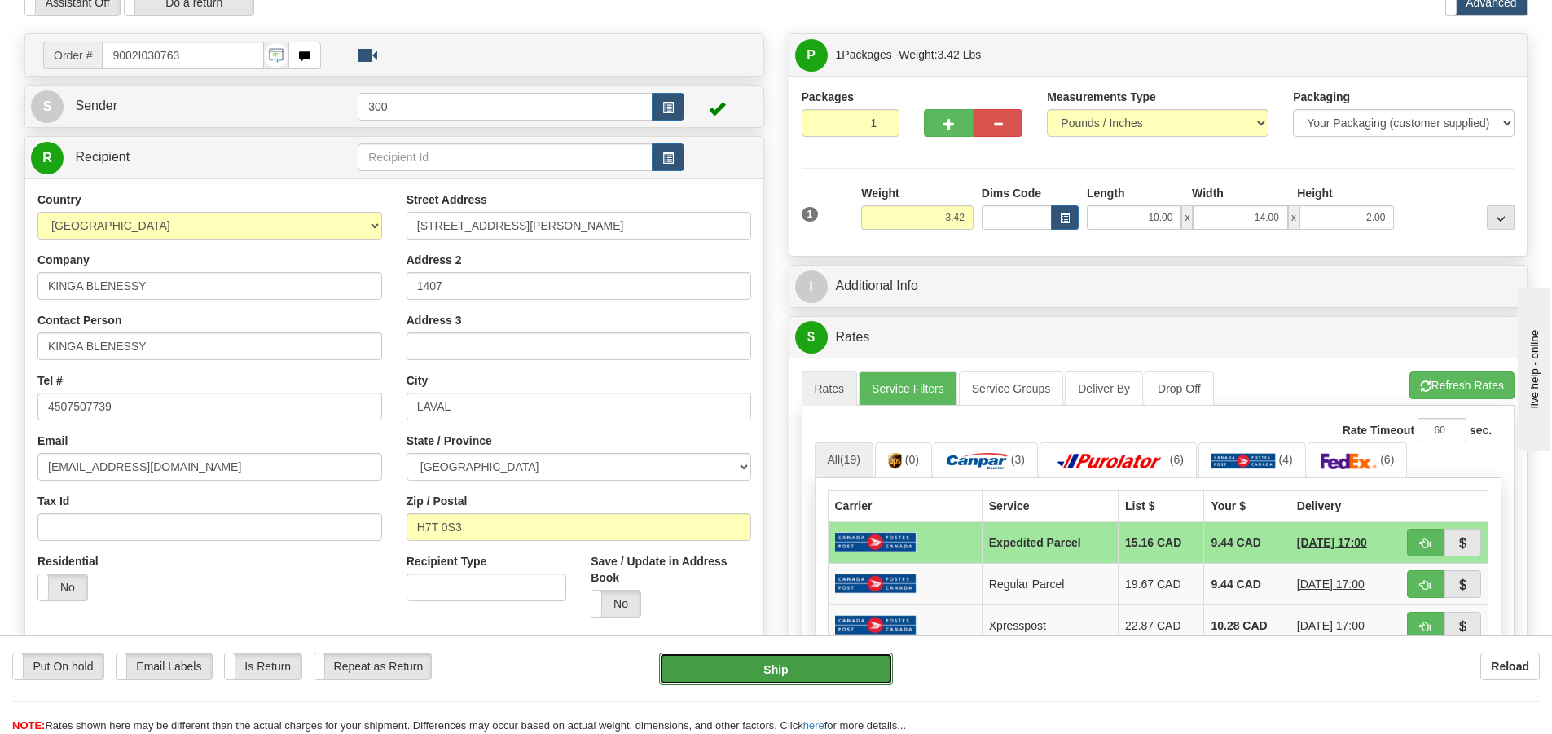
click at [822, 673] on button "Ship" at bounding box center [776, 669] width 234 height 33
type input "DOM.EP"
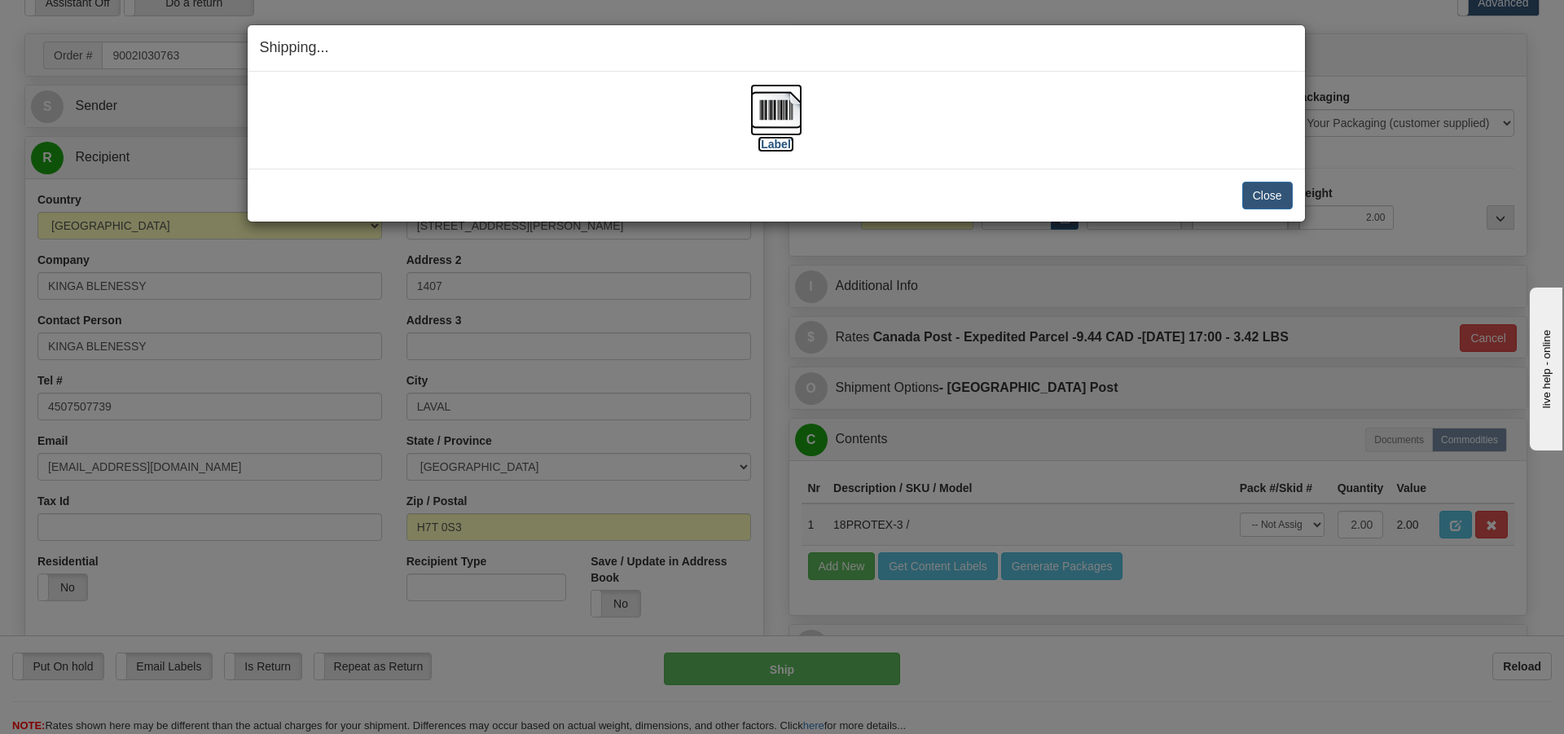
click at [773, 117] on img at bounding box center [776, 110] width 52 height 52
click at [1270, 196] on button "Close" at bounding box center [1267, 196] width 51 height 28
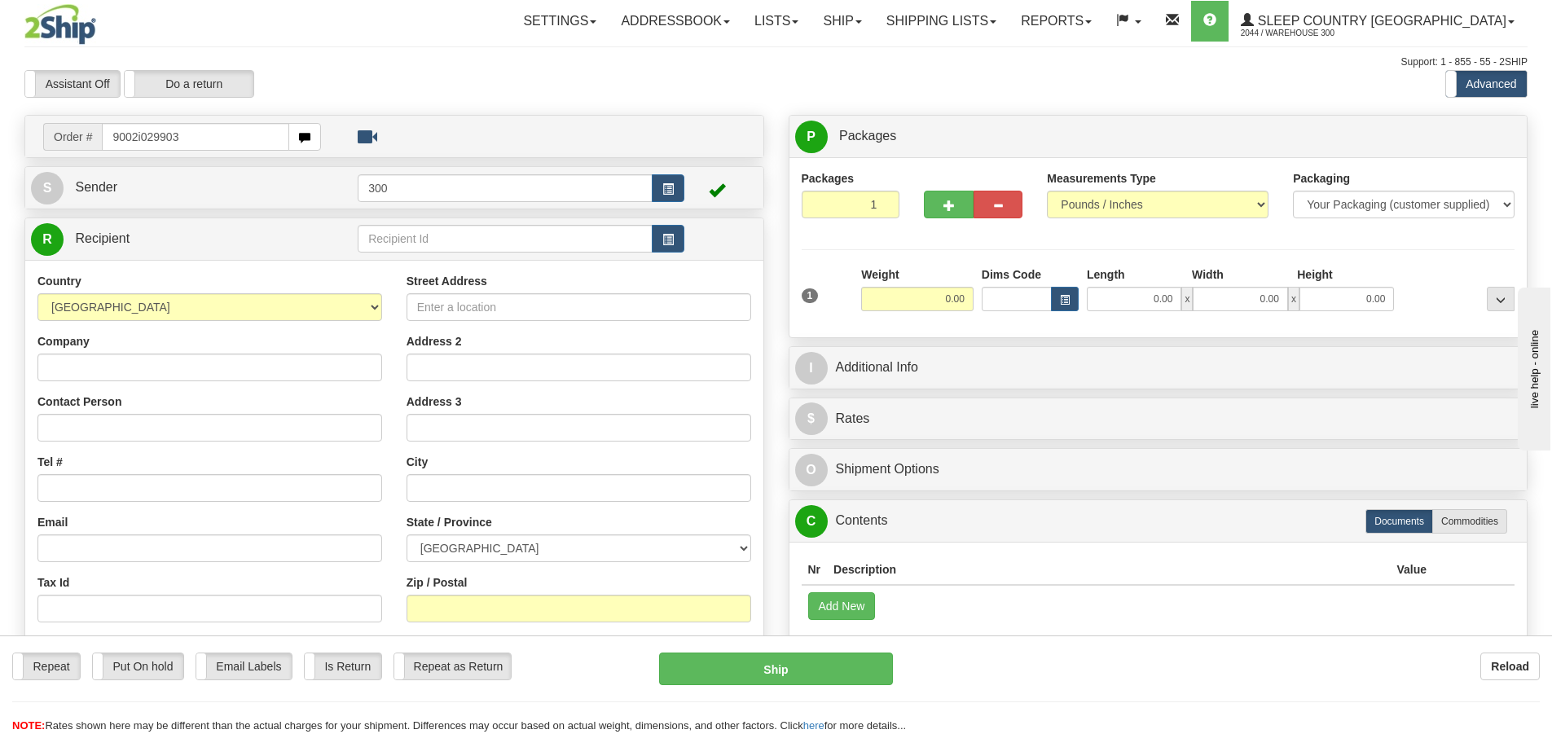
type input "9002i029903"
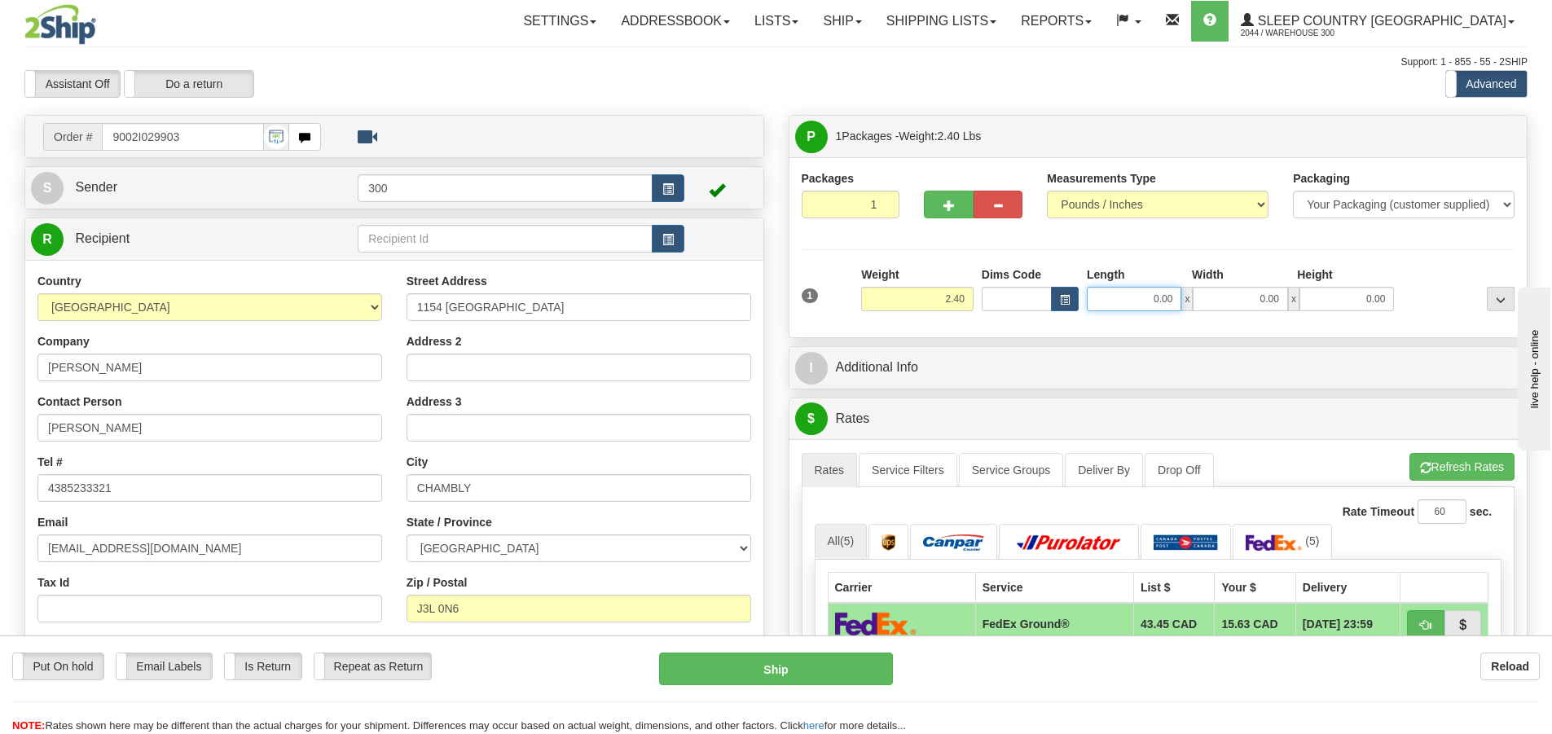
click at [1137, 303] on input "0.00" at bounding box center [1134, 299] width 95 height 24
type input "5.00"
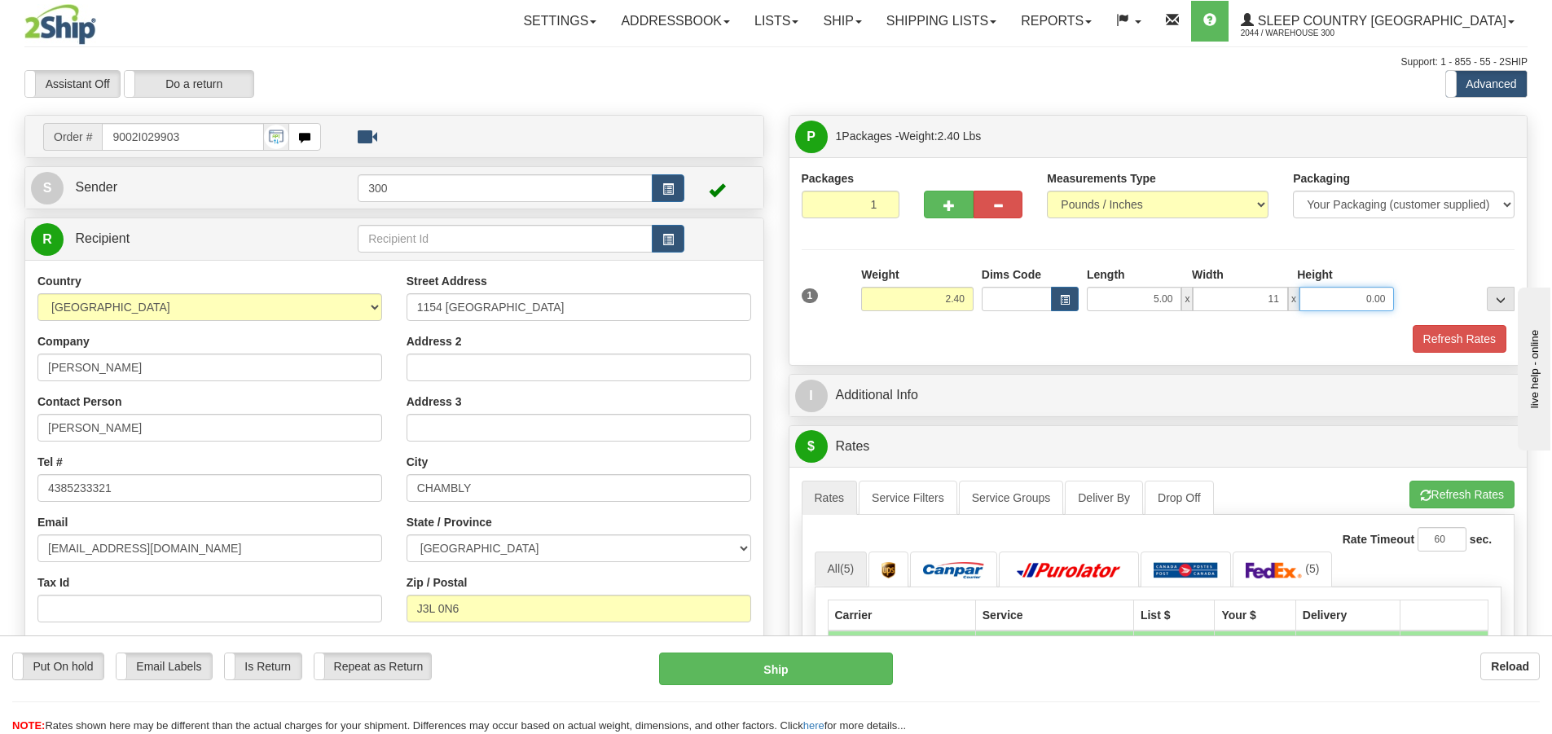
type input "11.00"
click at [1444, 337] on button "Refresh Rates" at bounding box center [1460, 339] width 94 height 28
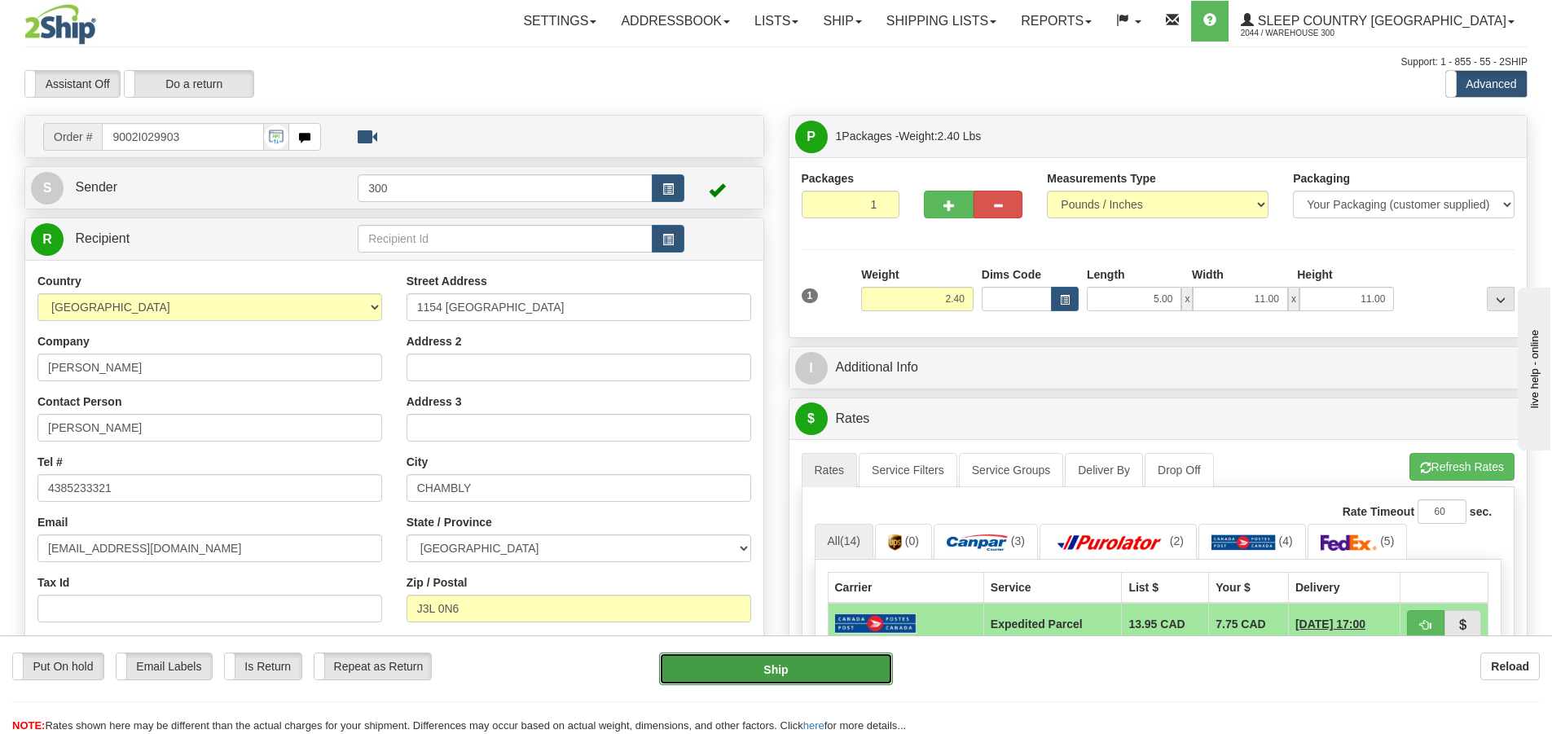
click at [757, 653] on button "Ship" at bounding box center [776, 669] width 234 height 33
type input "DOM.EP"
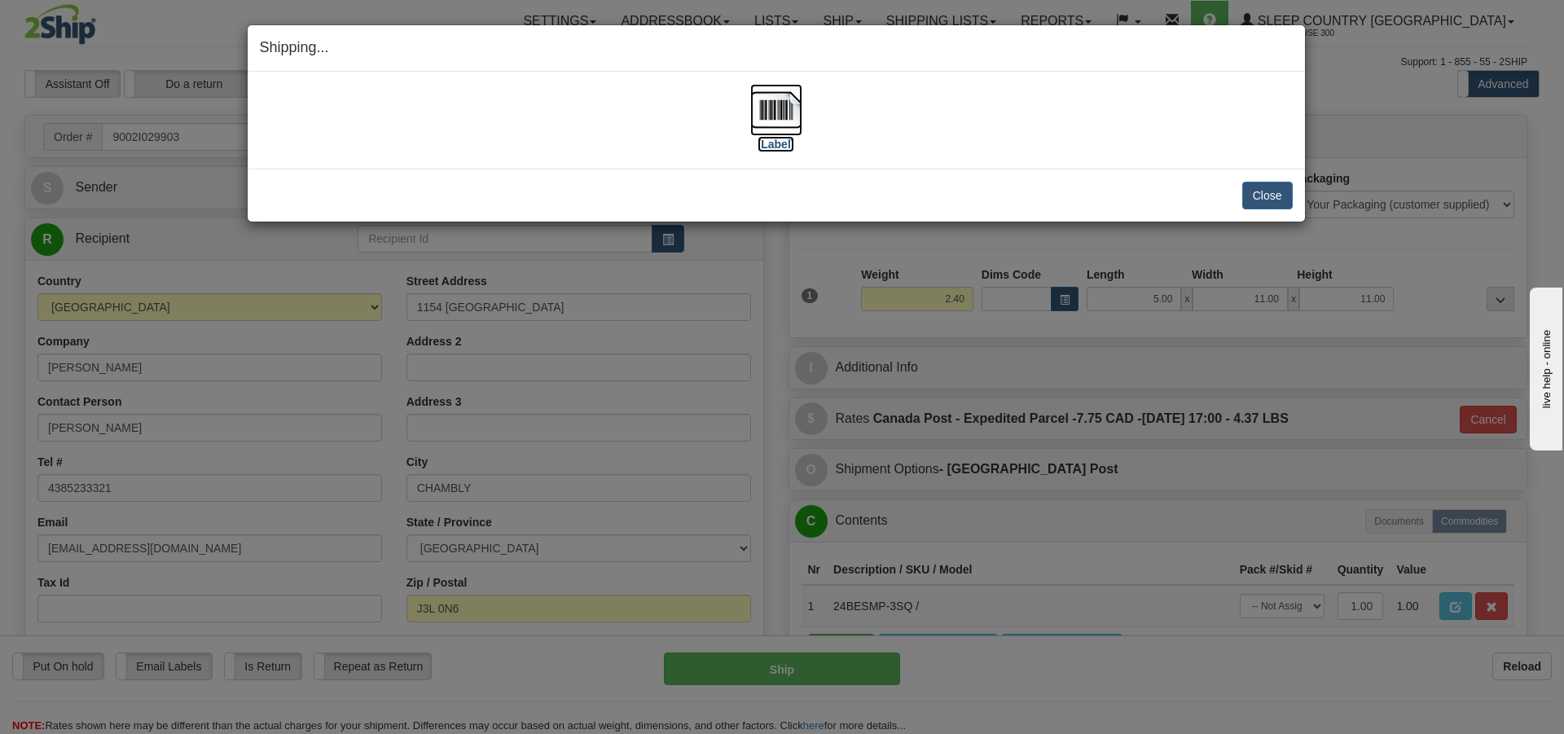
click at [752, 119] on img at bounding box center [776, 110] width 52 height 52
click at [1275, 191] on button "Close" at bounding box center [1267, 196] width 51 height 28
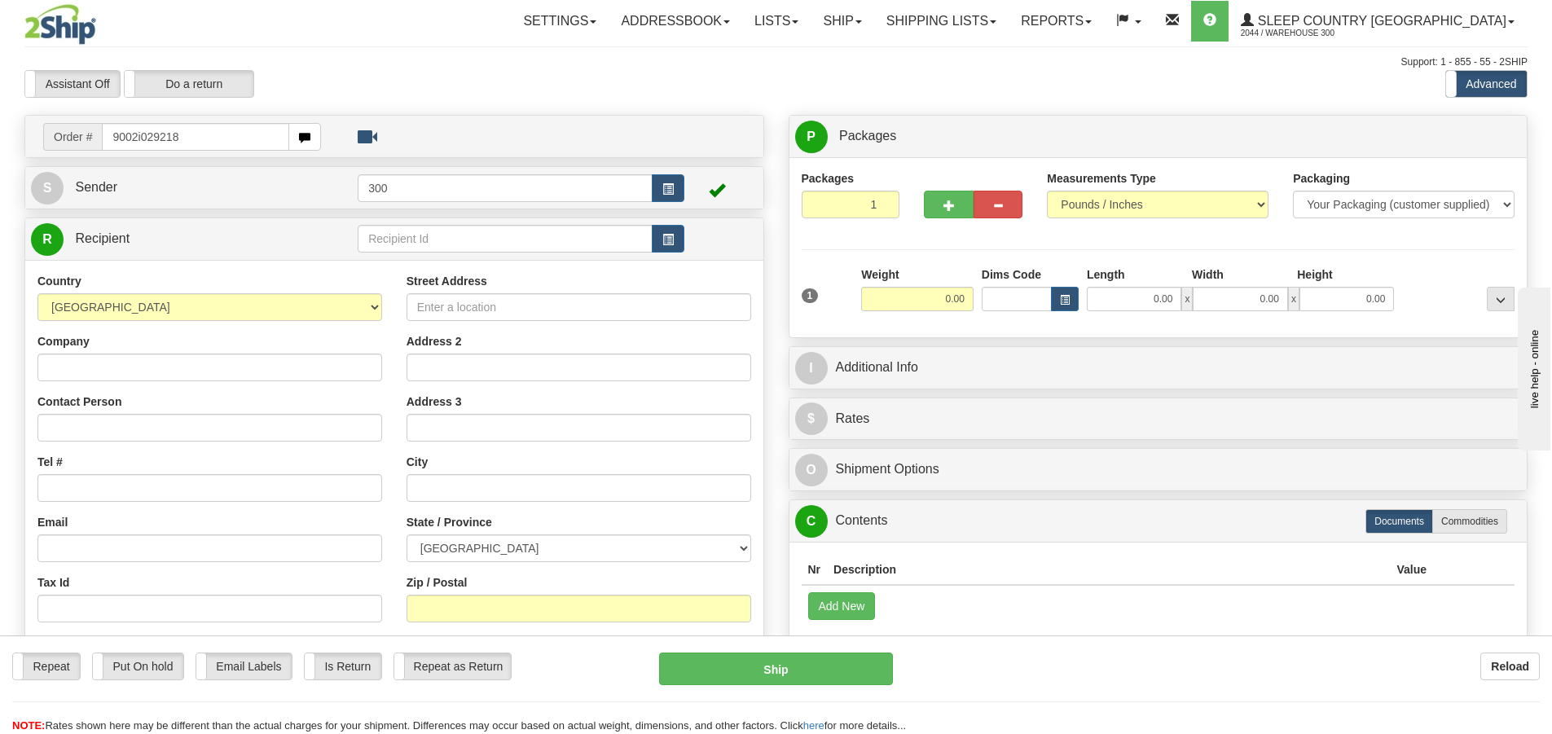
type input "9002i029218"
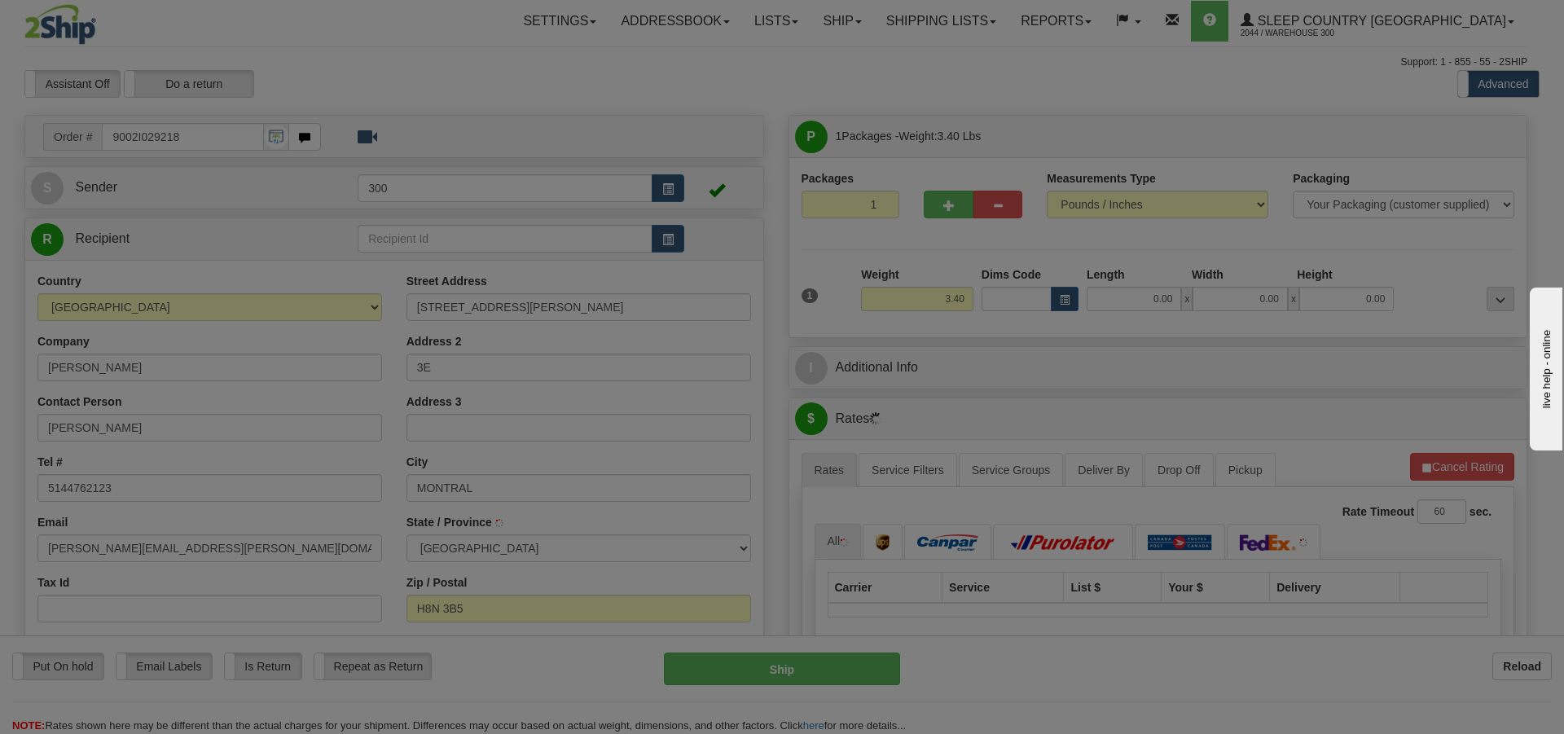
type input "LASALLE"
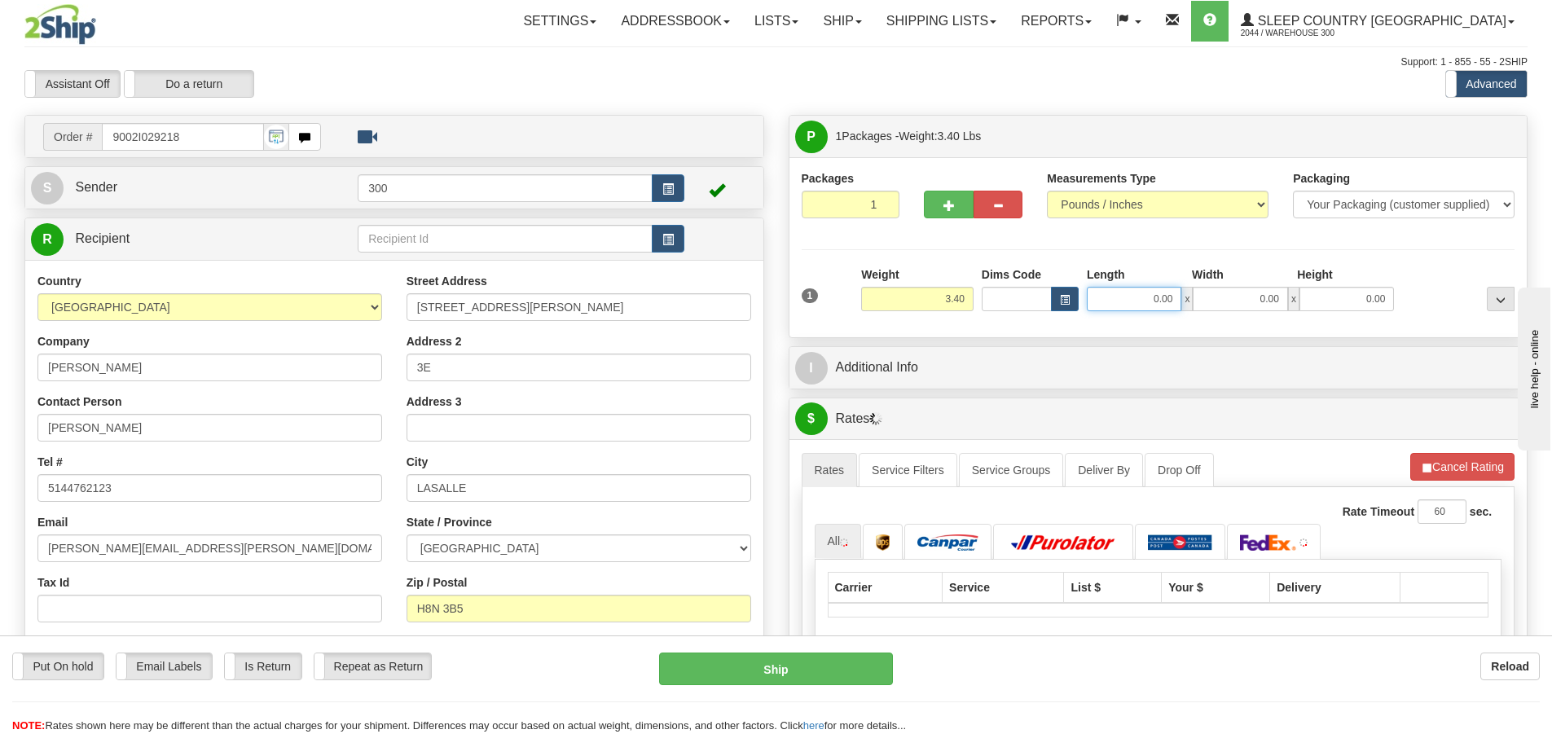
click at [1136, 297] on input "0.00" at bounding box center [1134, 299] width 95 height 24
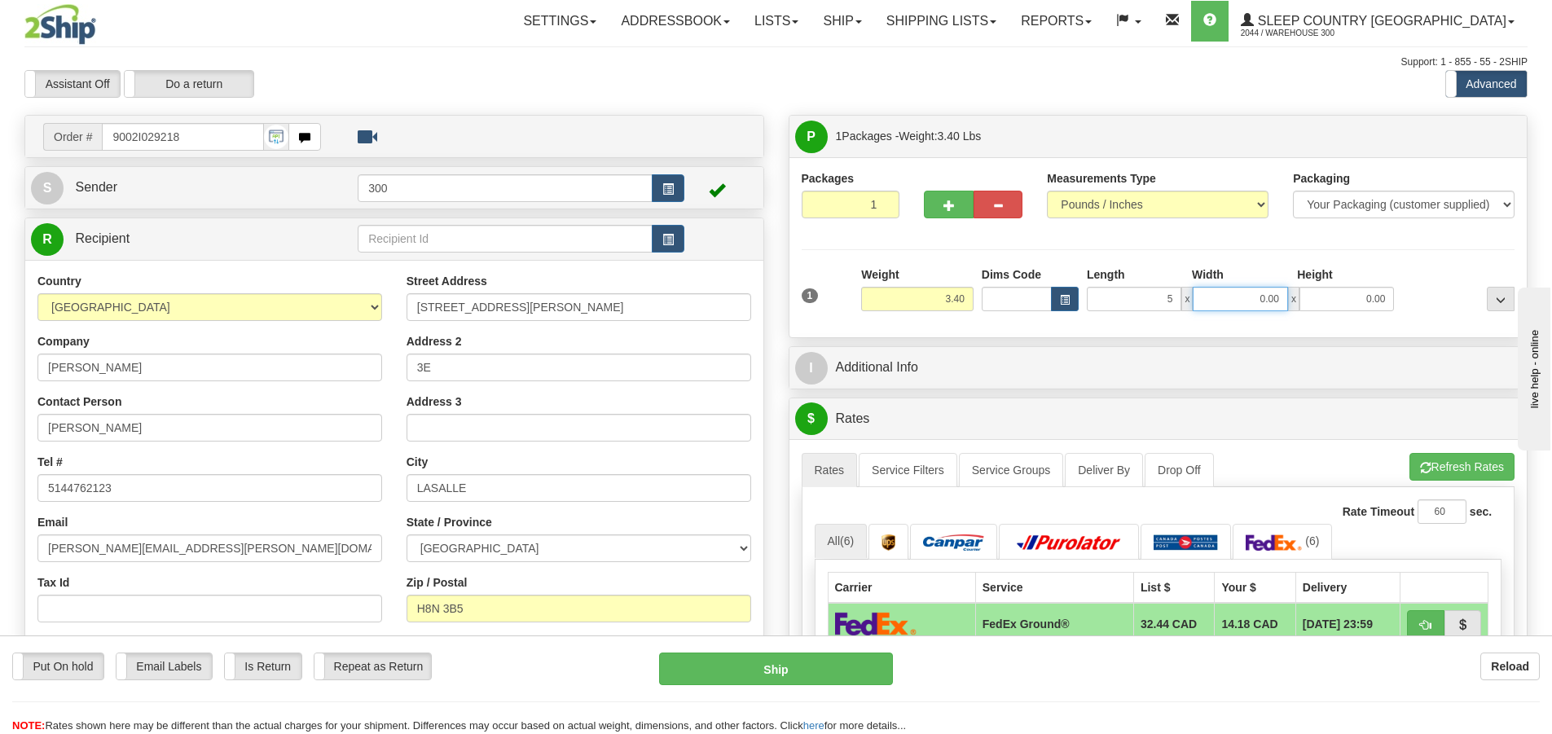
type input "5.00"
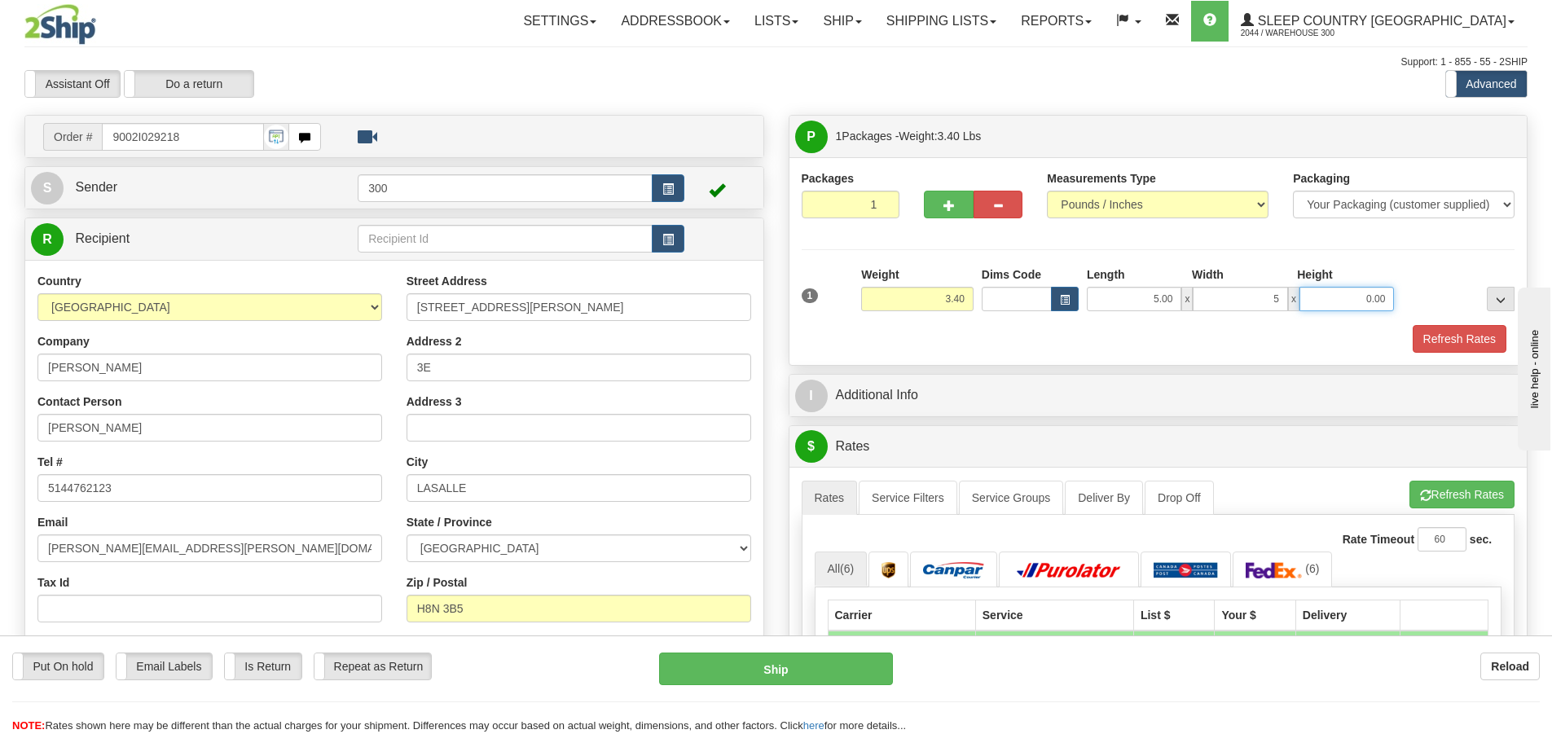
type input "5.00"
type input "11.00"
click at [1482, 335] on button "Refresh Rates" at bounding box center [1460, 339] width 94 height 28
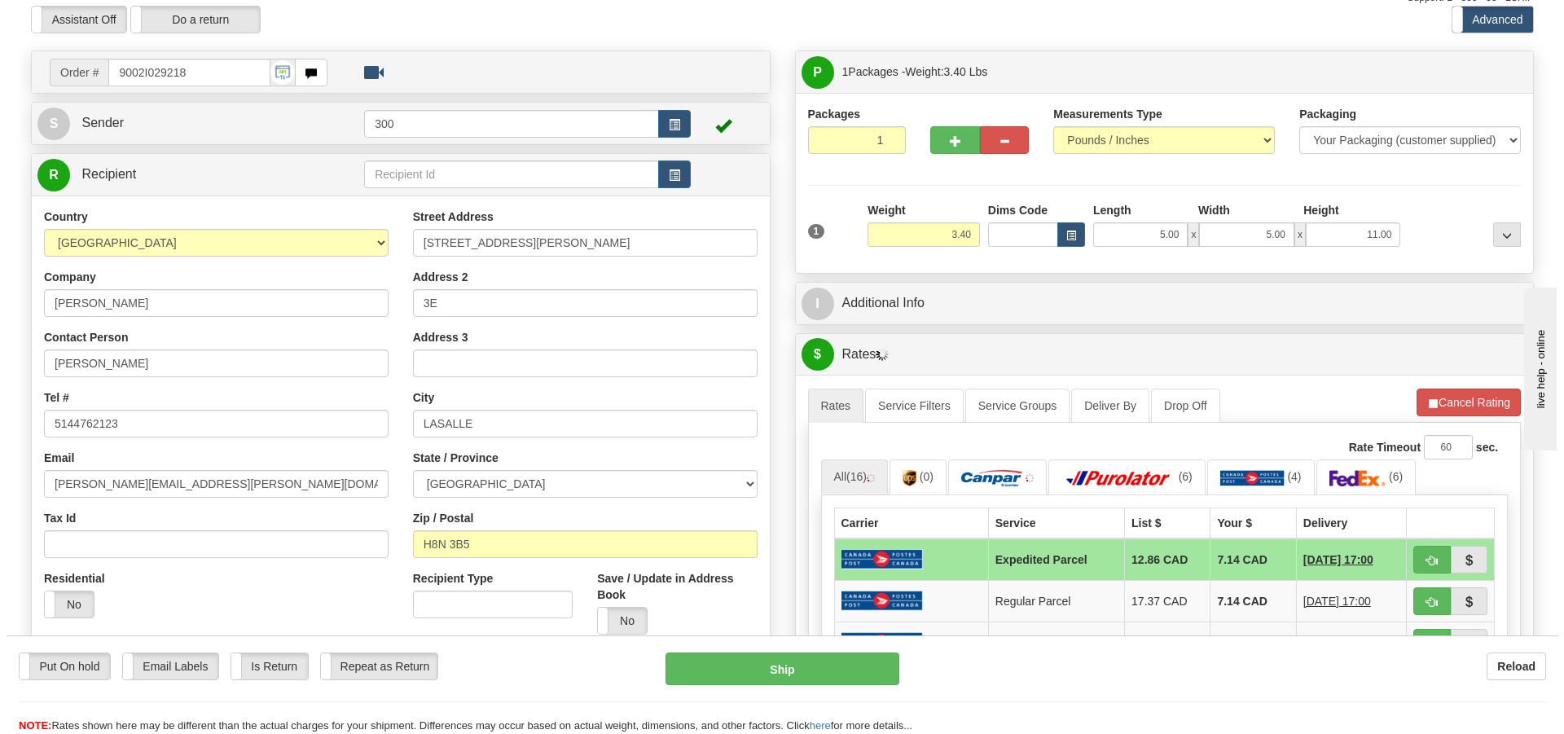
scroll to position [163, 0]
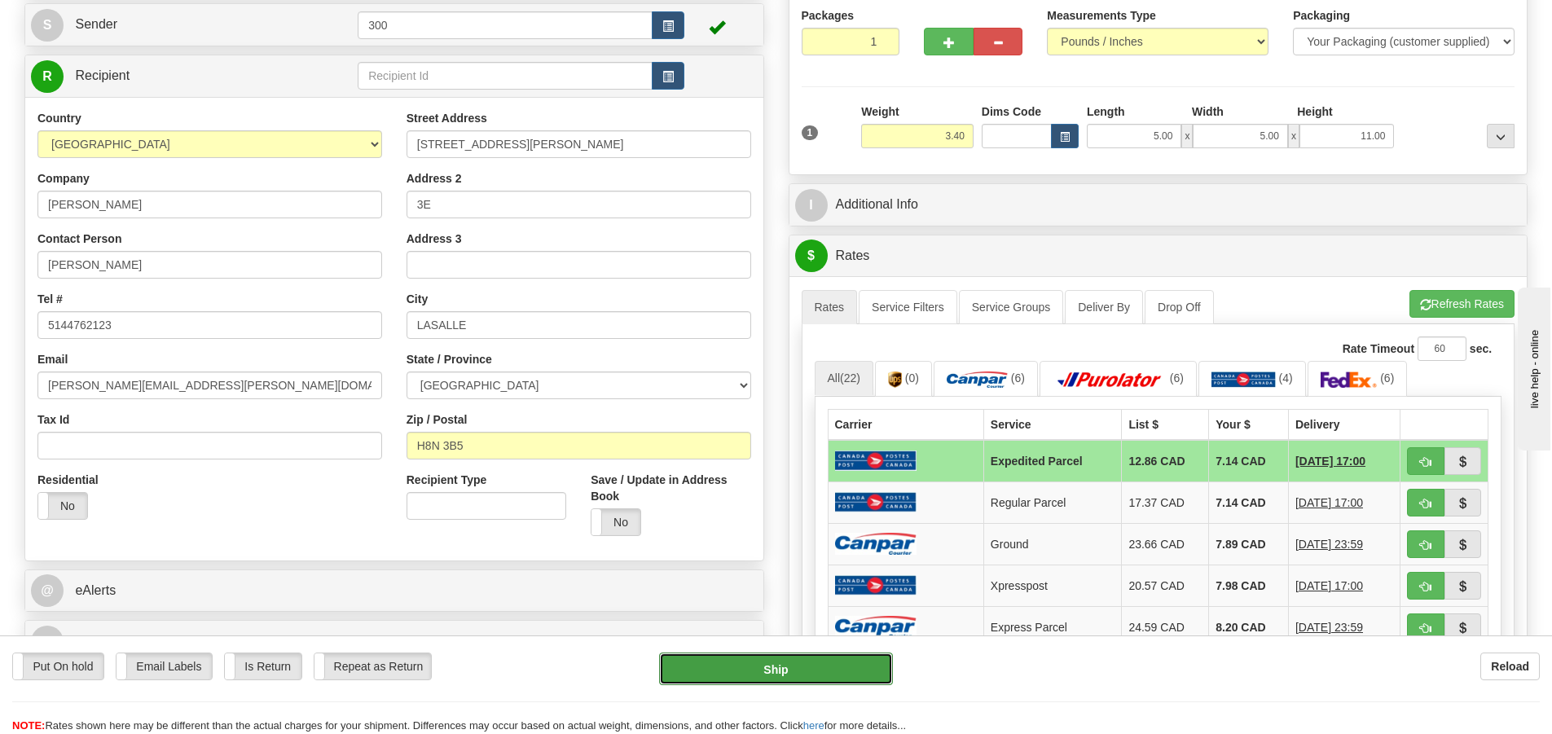
click at [753, 660] on button "Ship" at bounding box center [776, 669] width 234 height 33
type input "DOM.EP"
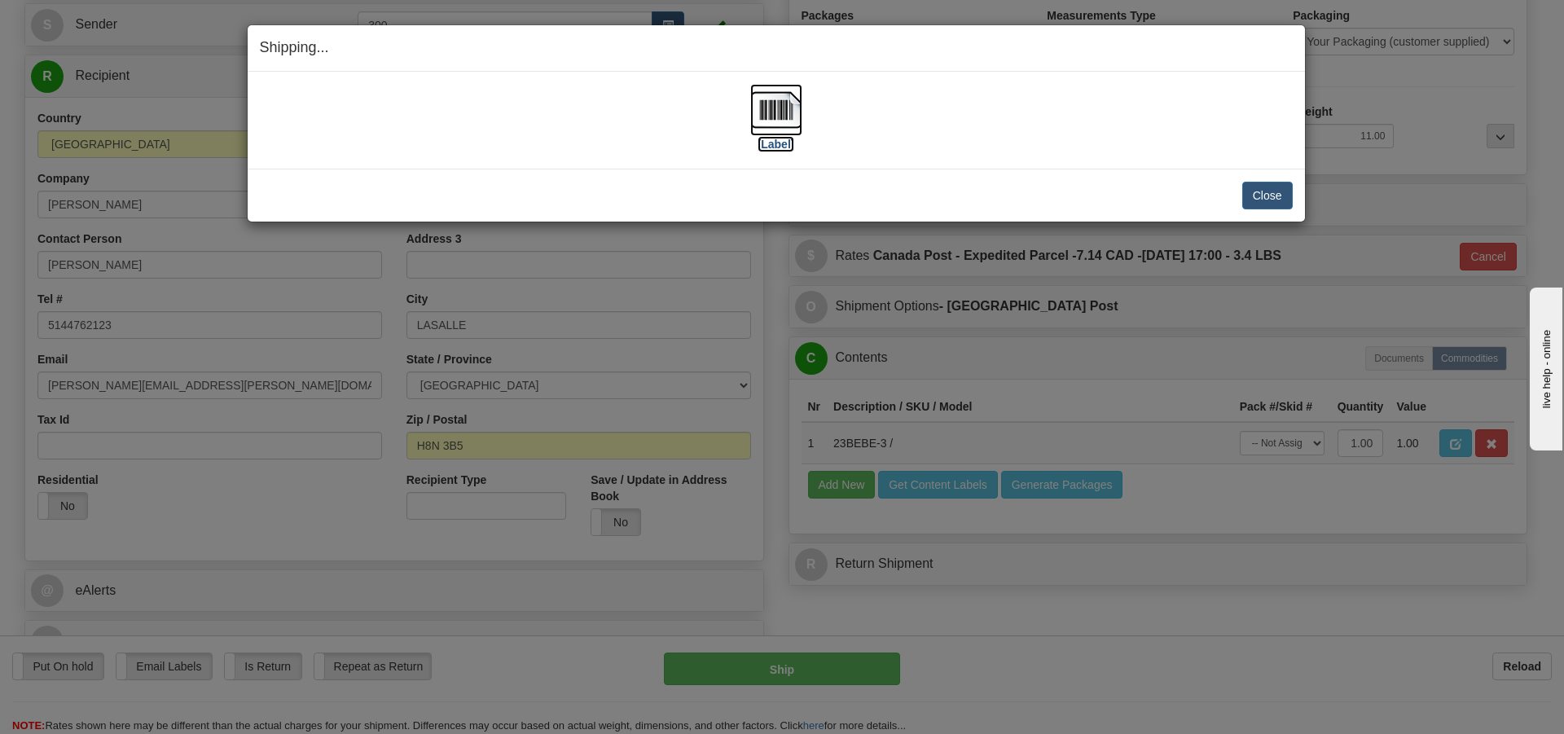
click at [764, 128] on img at bounding box center [776, 110] width 52 height 52
click at [1256, 196] on button "Close" at bounding box center [1267, 196] width 51 height 28
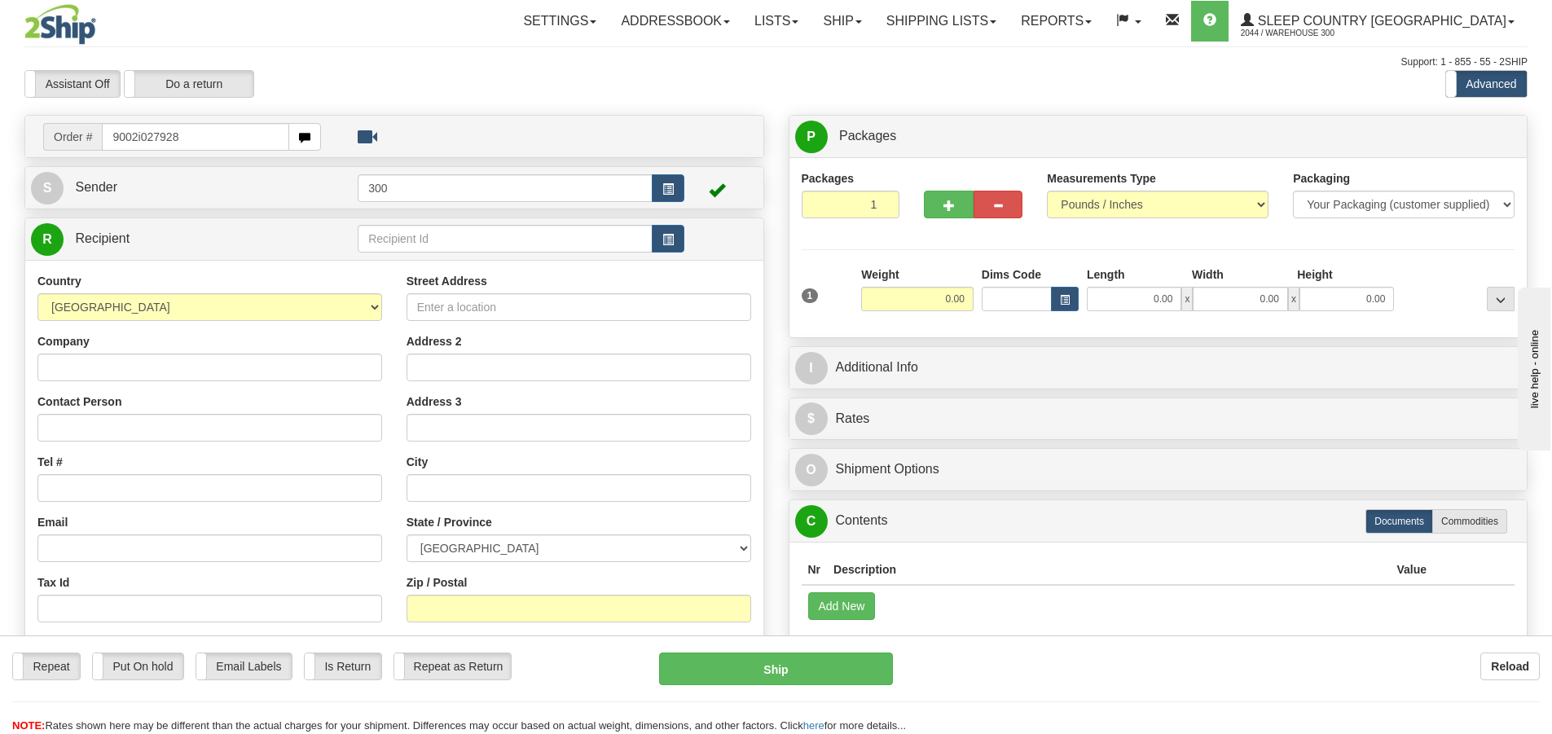
type input "9002i027928"
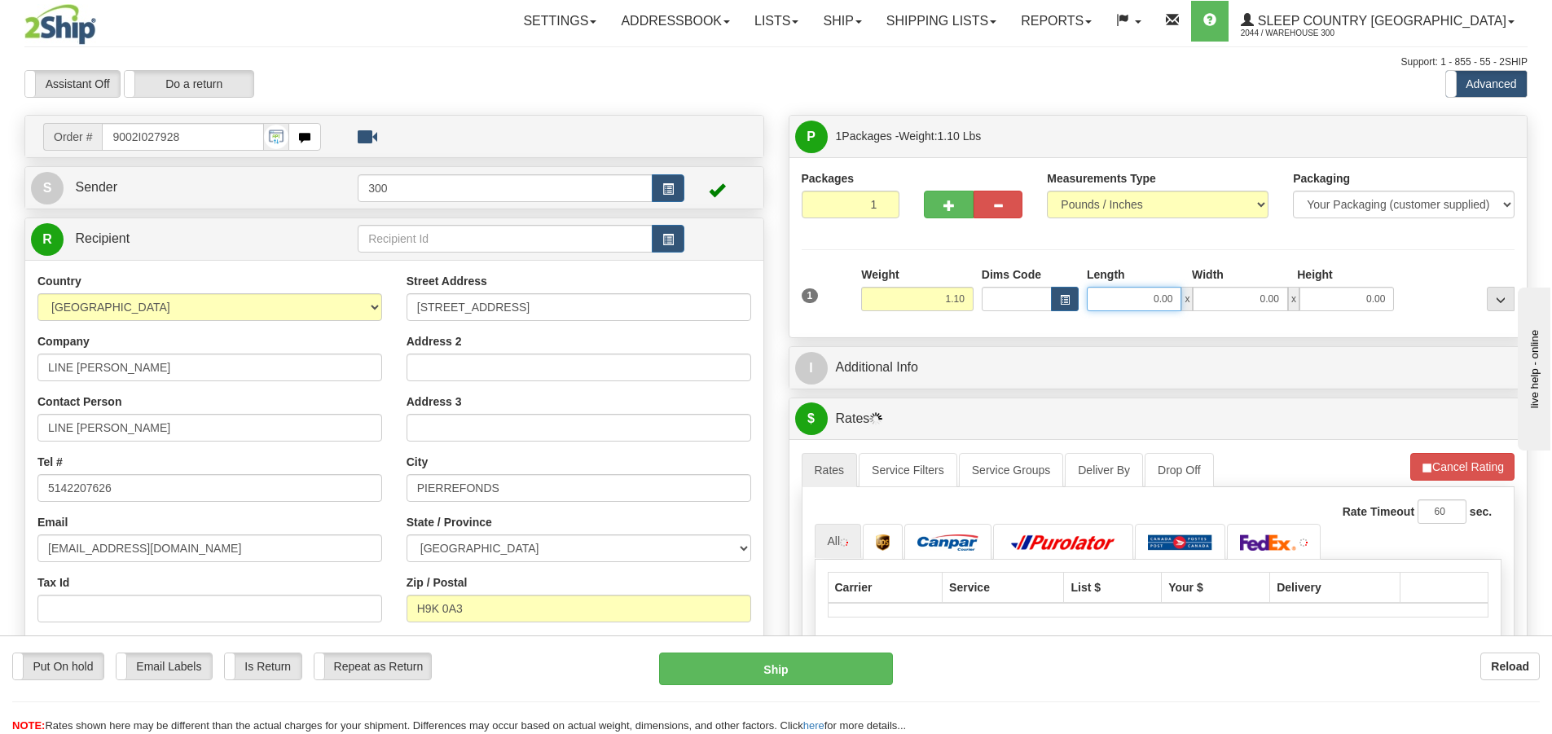
click at [1132, 310] on input "0.00" at bounding box center [1134, 299] width 95 height 24
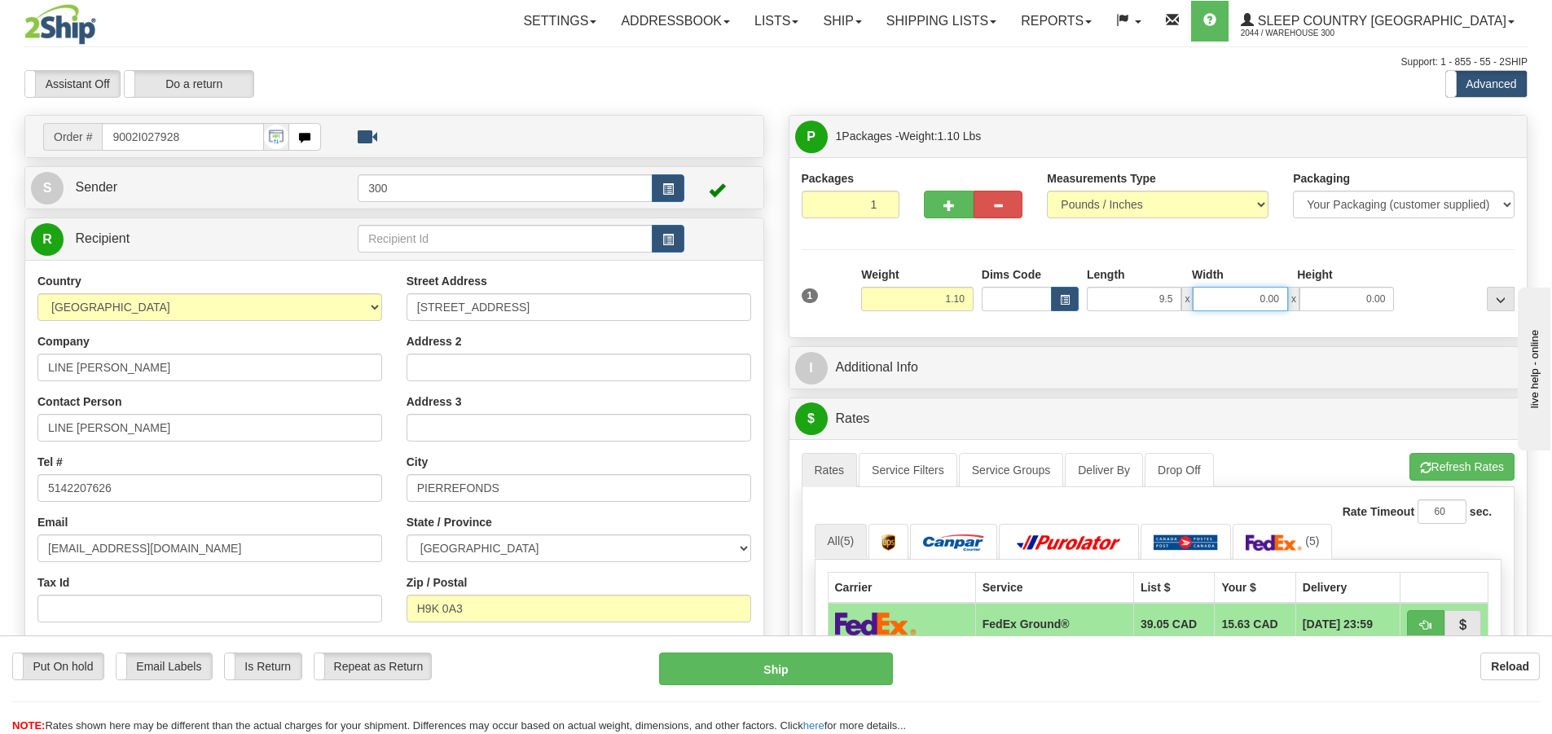
type input "9.50"
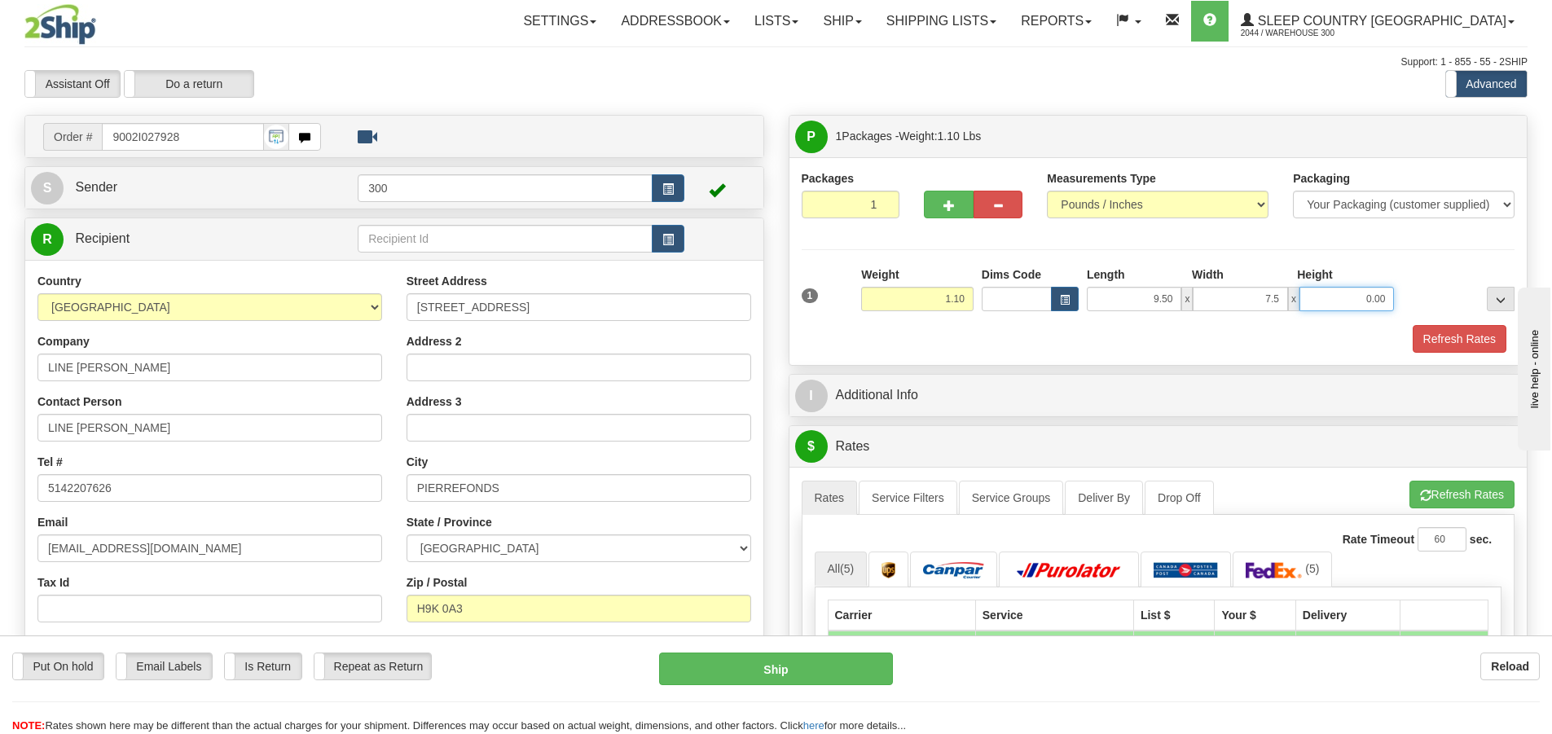
type input "7.50"
type input "1.00"
click at [1439, 333] on button "Refresh Rates" at bounding box center [1460, 339] width 94 height 28
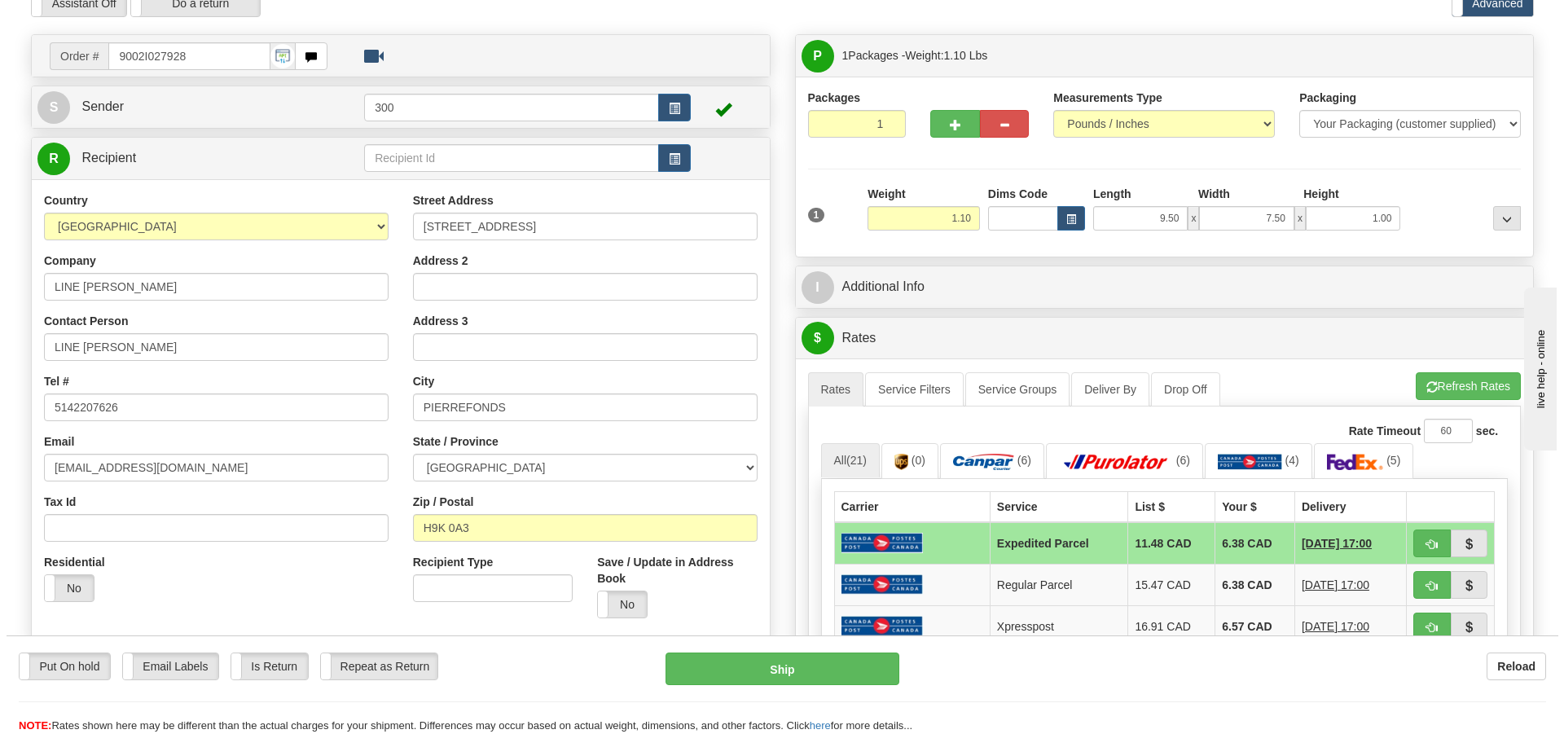
scroll to position [81, 0]
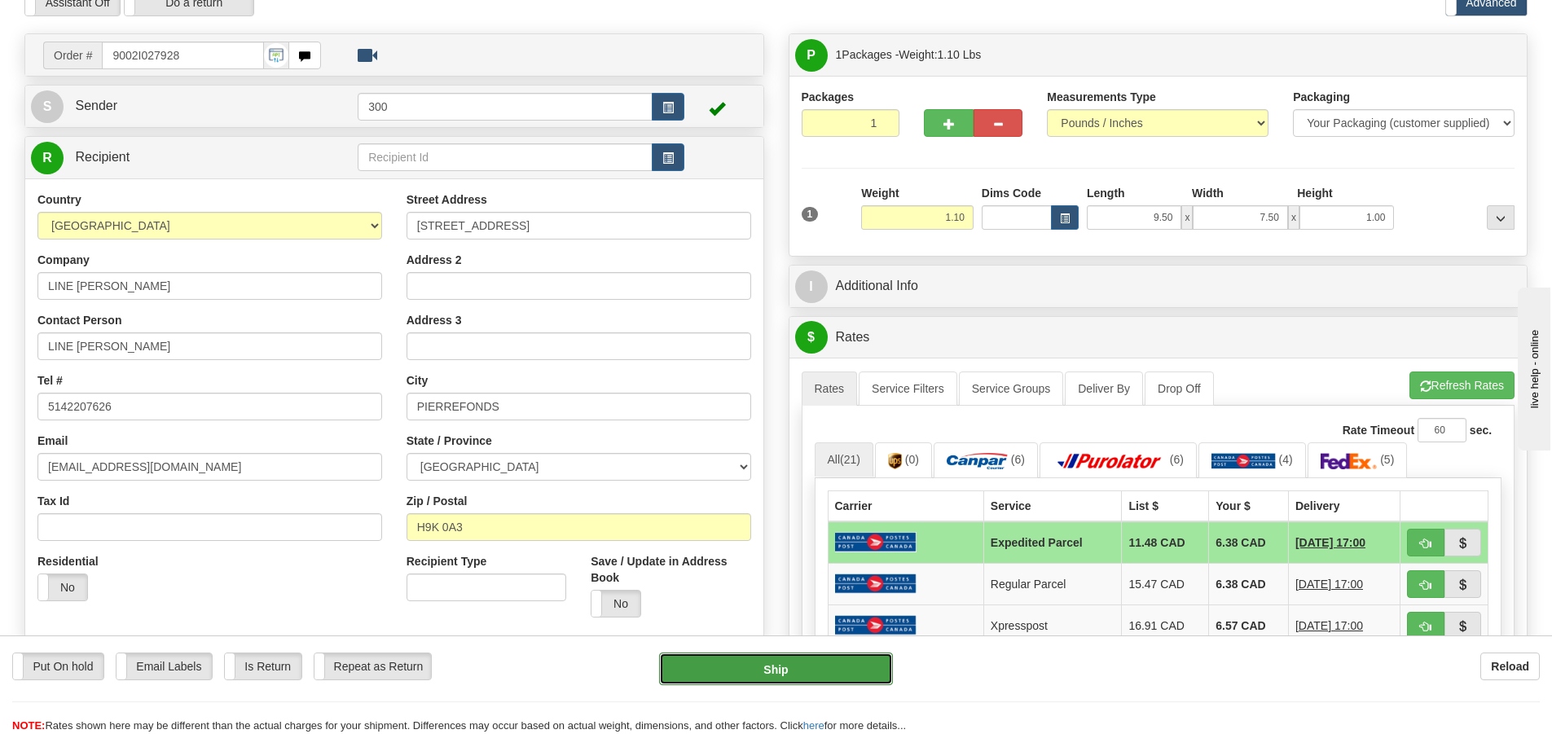
click at [781, 669] on button "Ship" at bounding box center [776, 669] width 234 height 33
type input "DOM.EP"
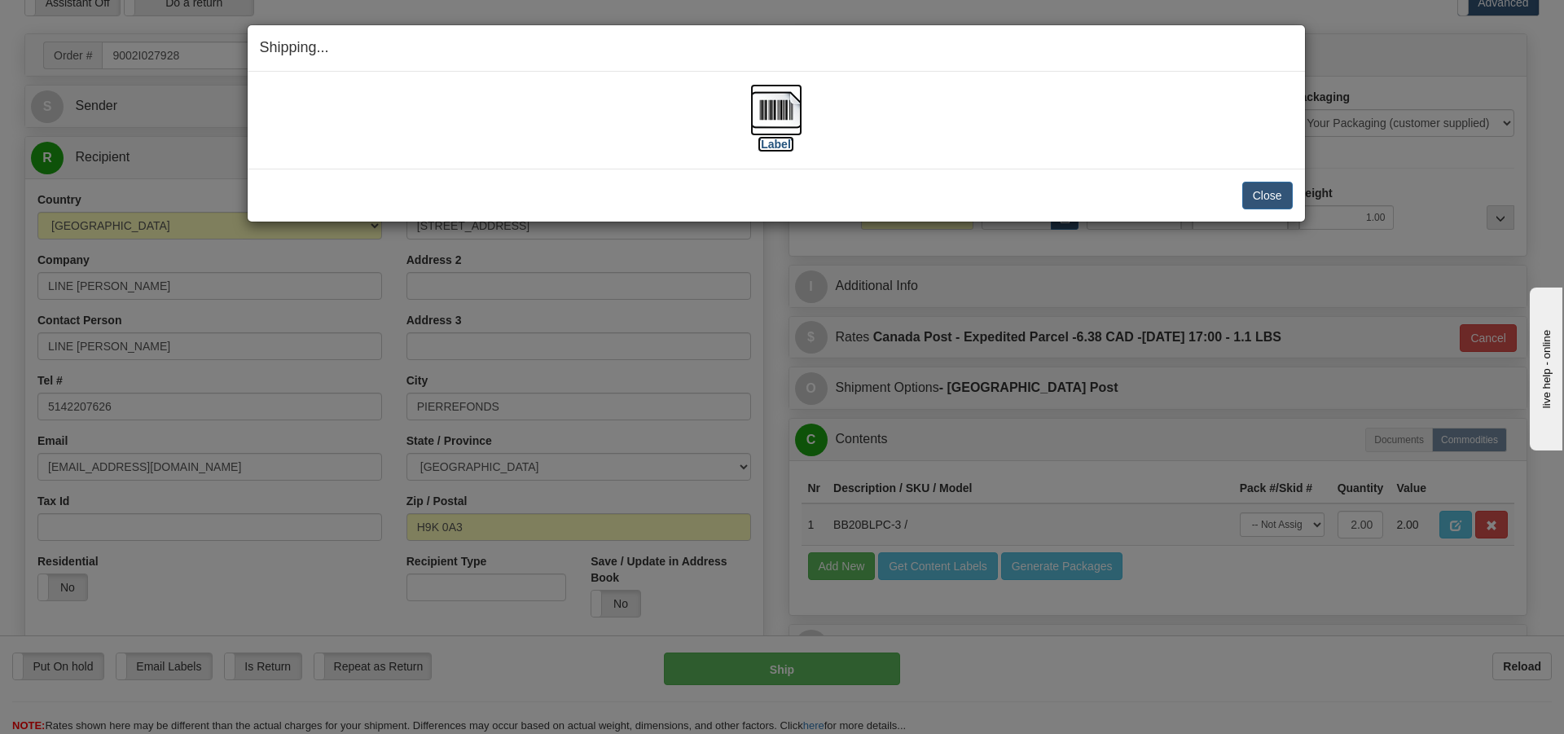
click at [780, 101] on img at bounding box center [776, 110] width 52 height 52
click at [1286, 194] on button "Close" at bounding box center [1267, 196] width 51 height 28
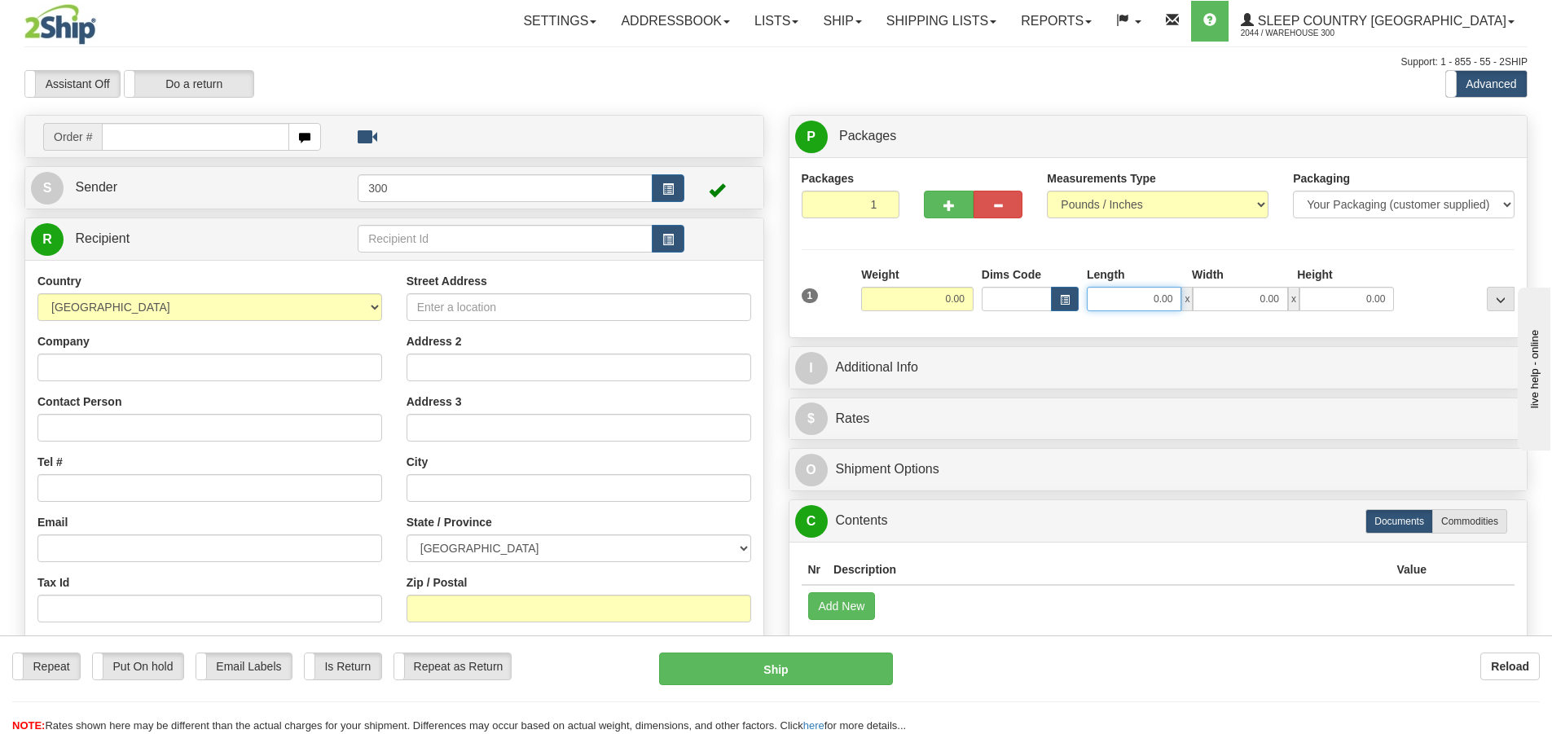
click at [1119, 297] on input "0.00" at bounding box center [1134, 299] width 95 height 24
type input "7.50"
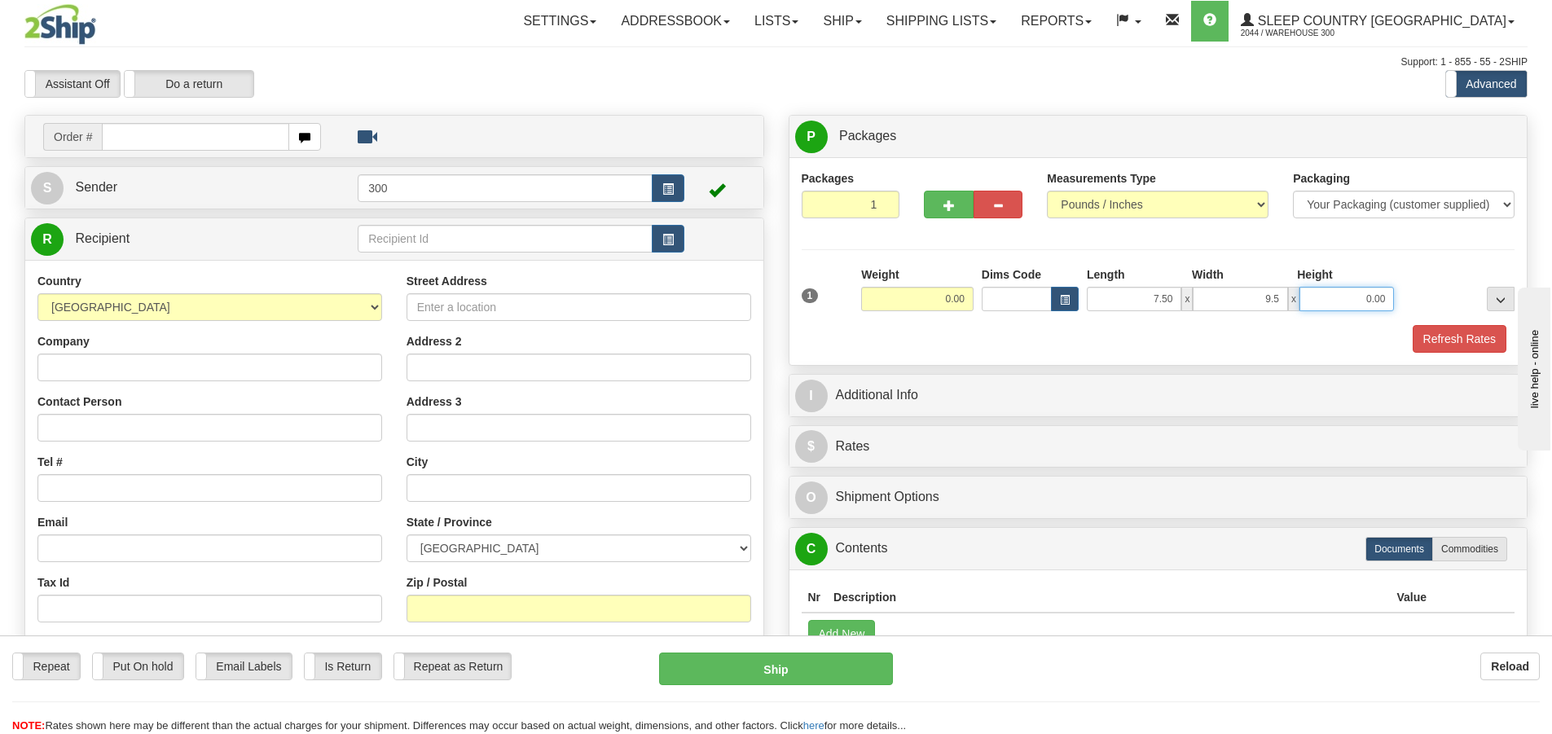
type input "9.50"
type input "1"
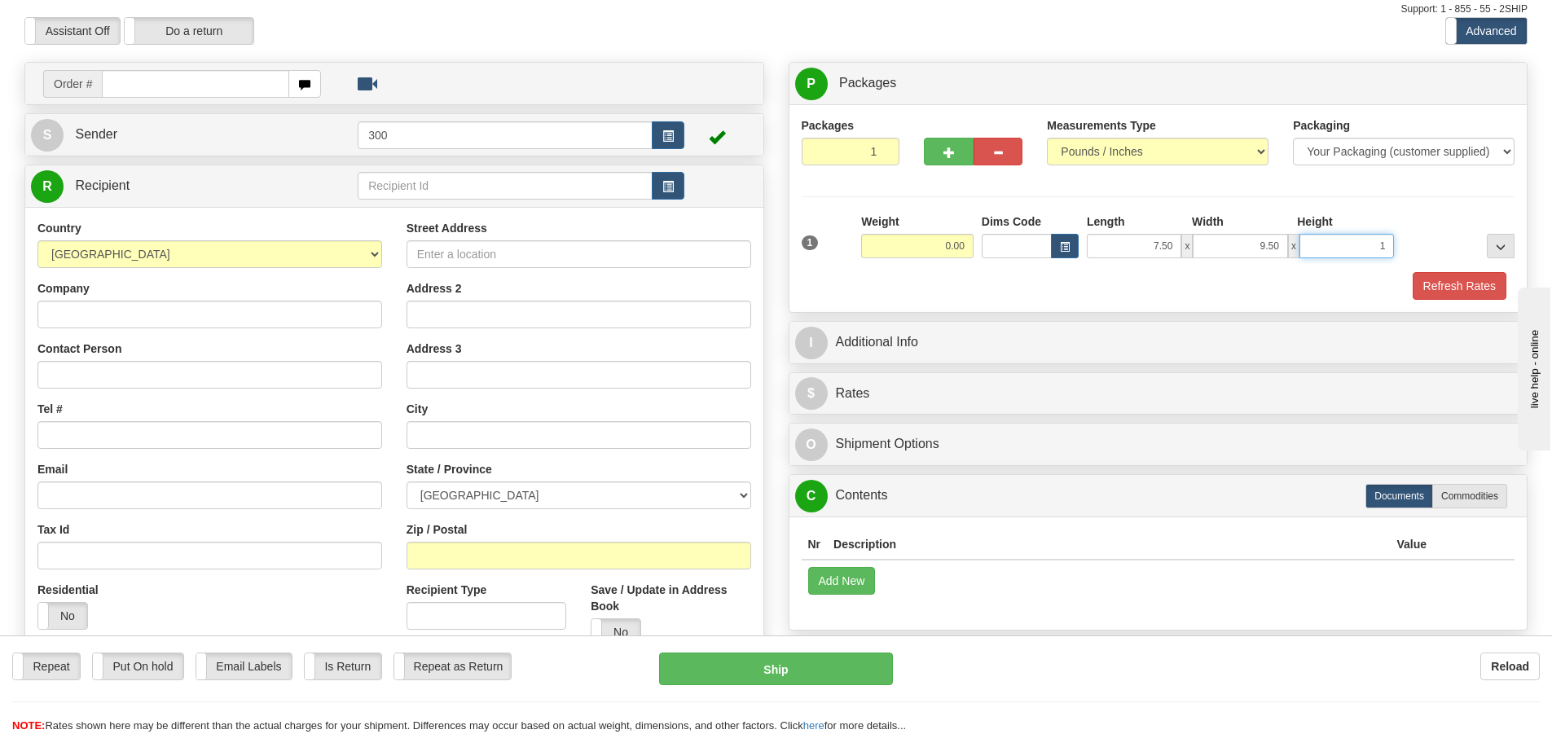
scroll to position [81, 0]
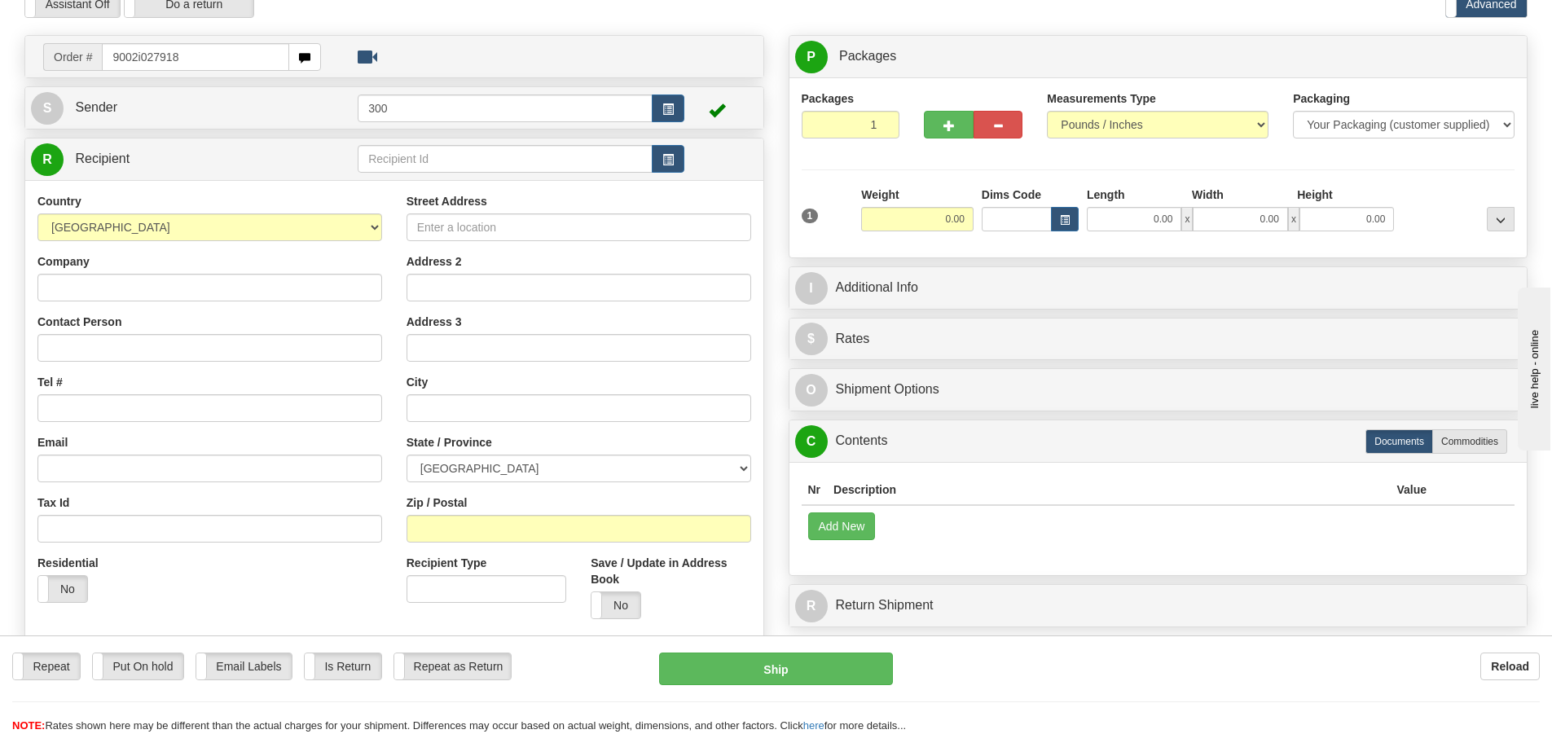
type input "9002i027918"
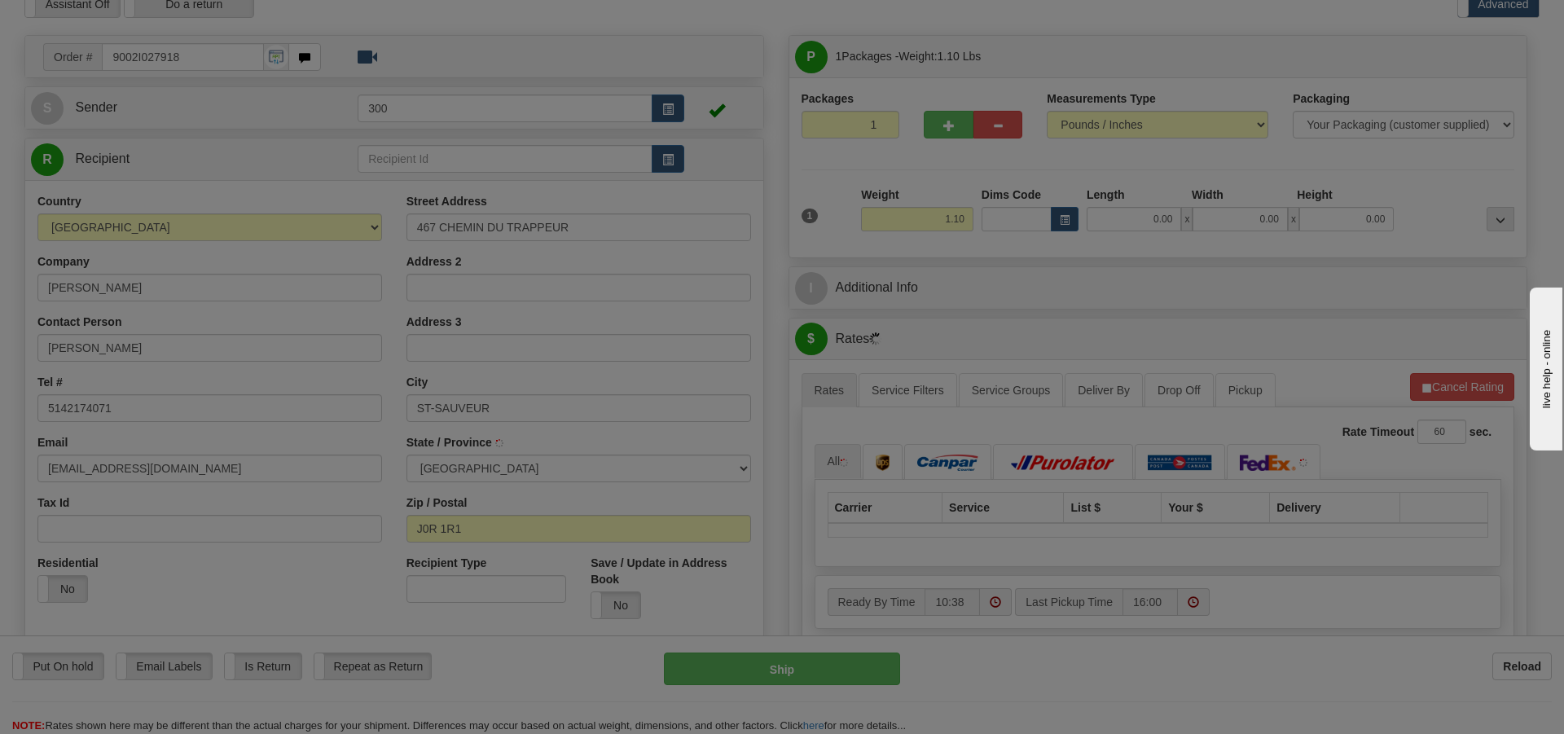
type input "SAINT-SAUVEUR"
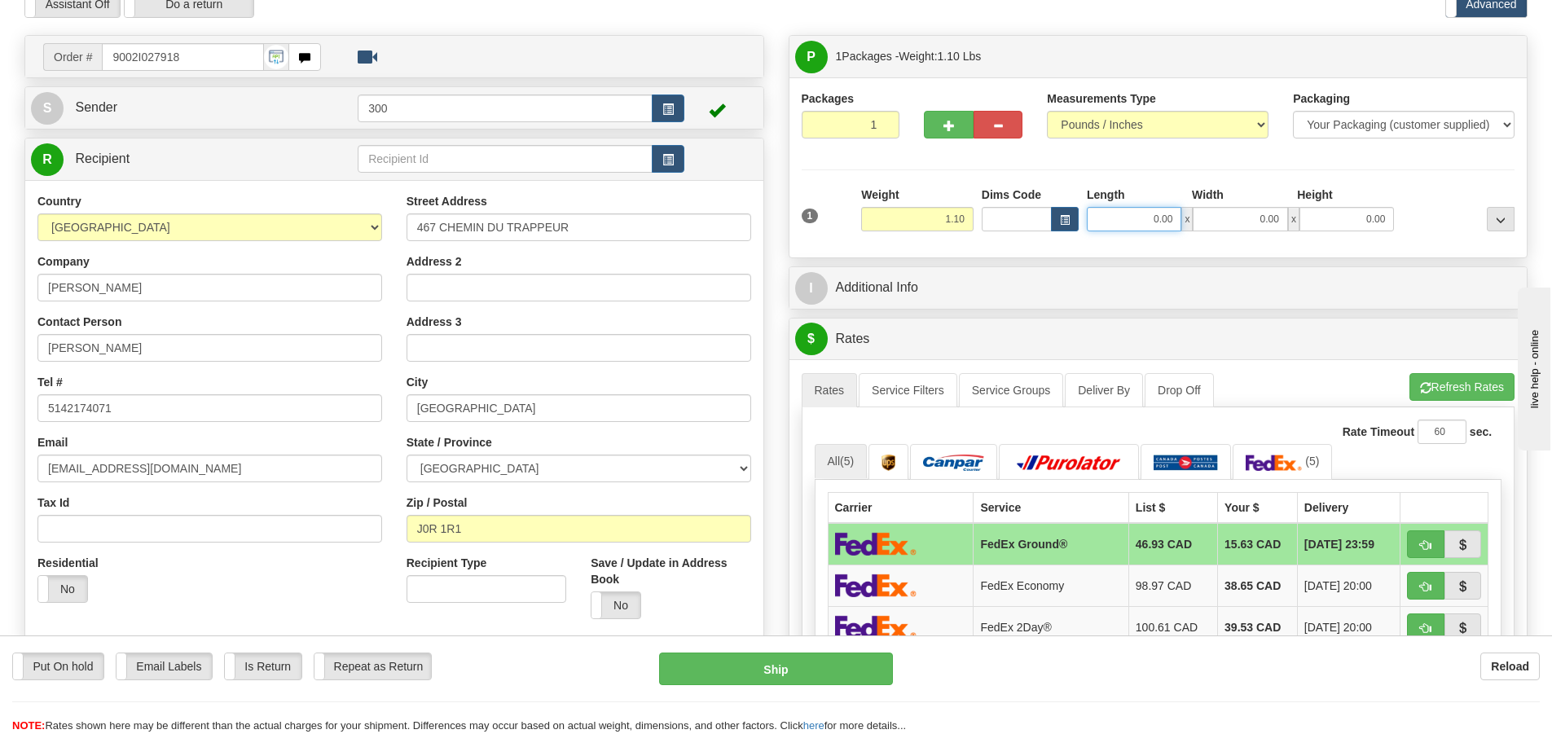
click at [1128, 226] on input "0.00" at bounding box center [1134, 219] width 95 height 24
type input "7.50"
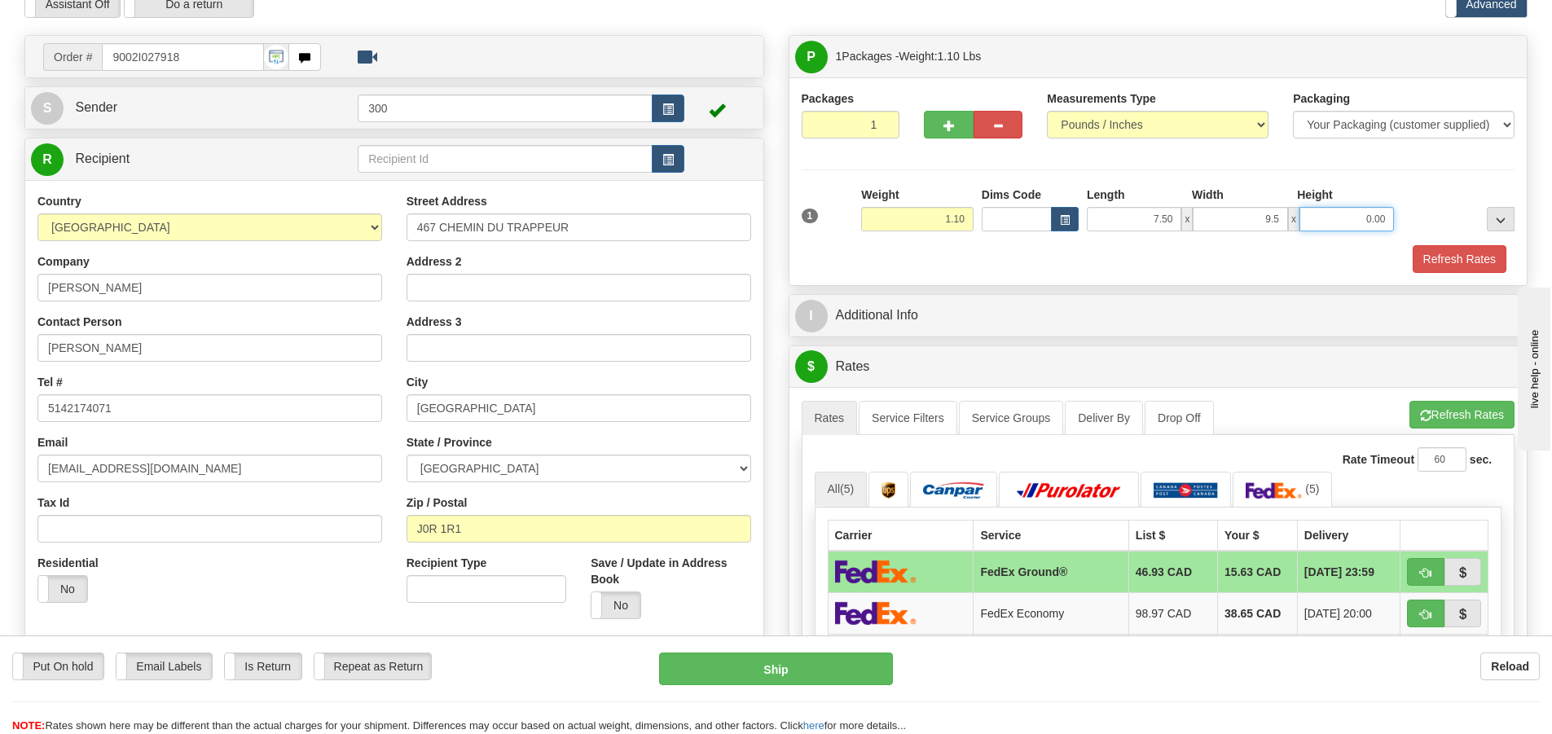
type input "9.50"
type input "1.00"
click at [1433, 263] on button "Refresh Rates" at bounding box center [1460, 259] width 94 height 28
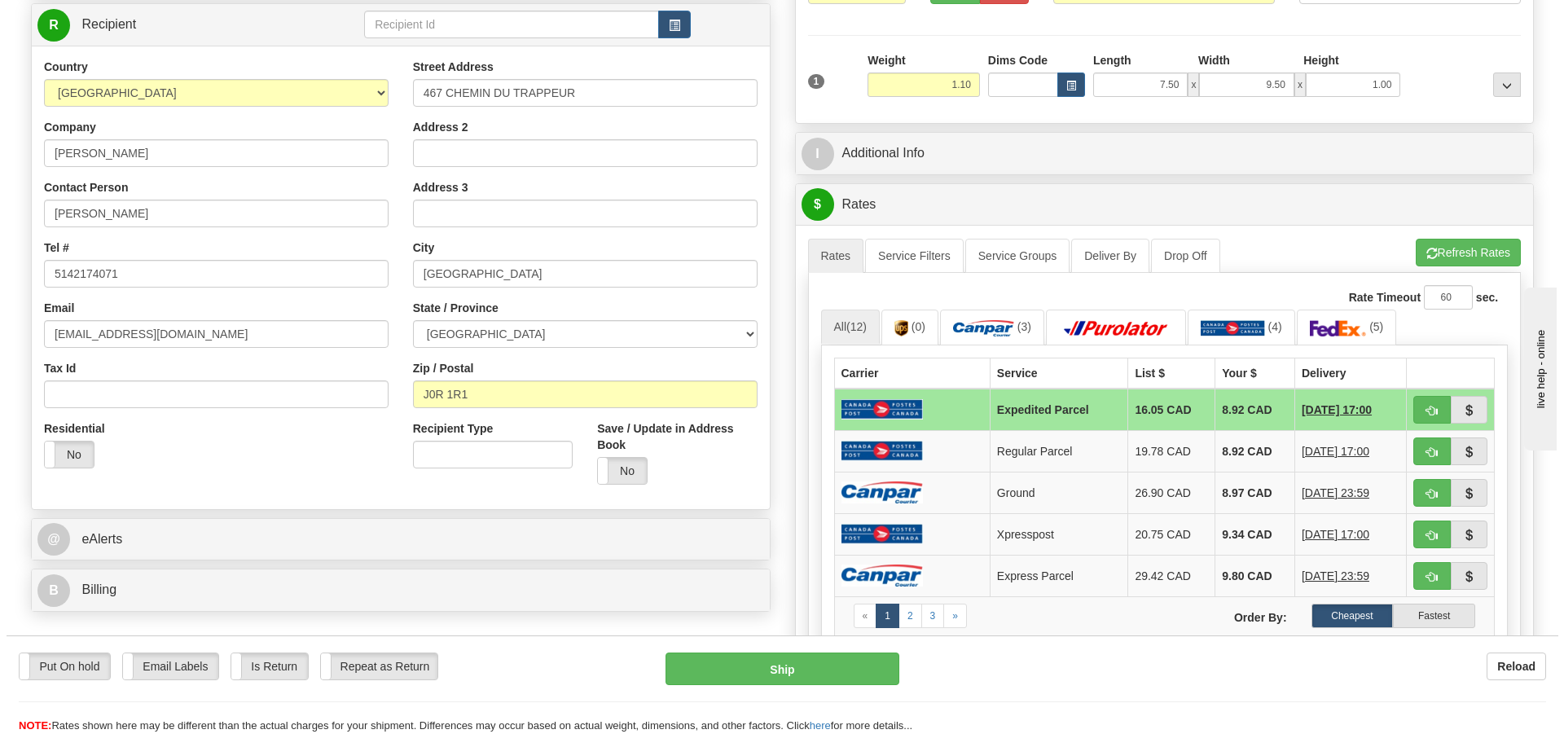
scroll to position [243, 0]
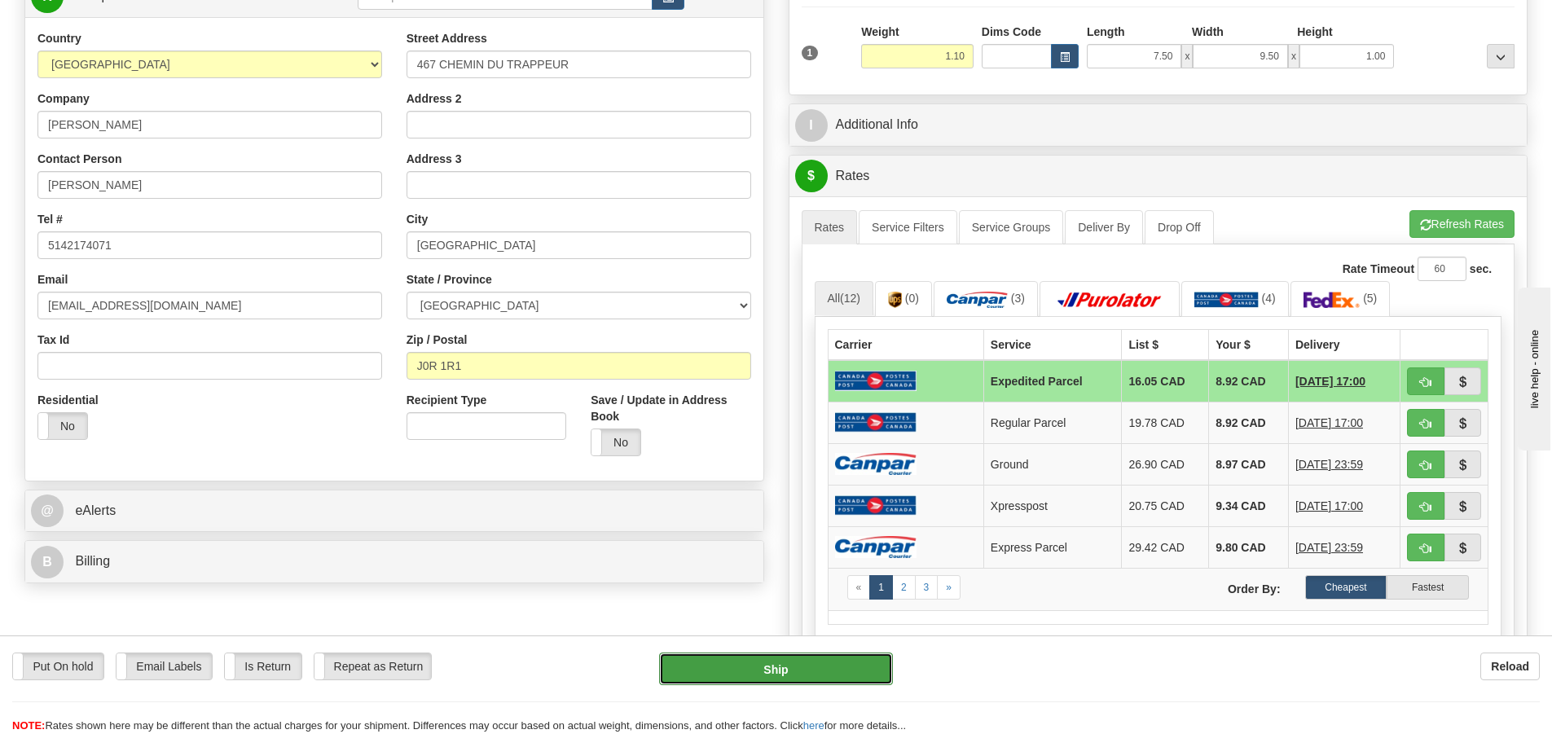
click at [793, 660] on button "Ship" at bounding box center [776, 669] width 234 height 33
type input "DOM.EP"
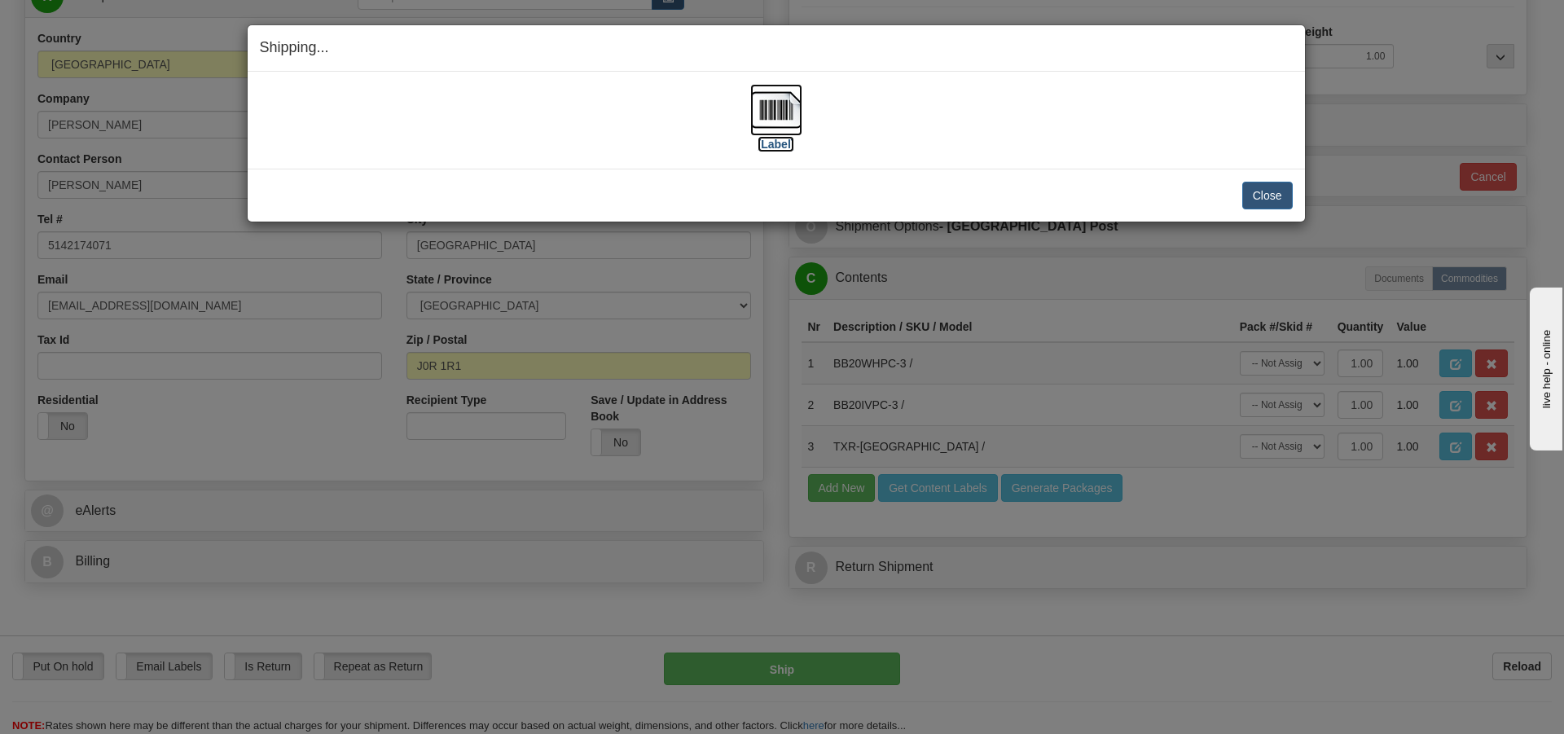
click at [762, 112] on img at bounding box center [776, 110] width 52 height 52
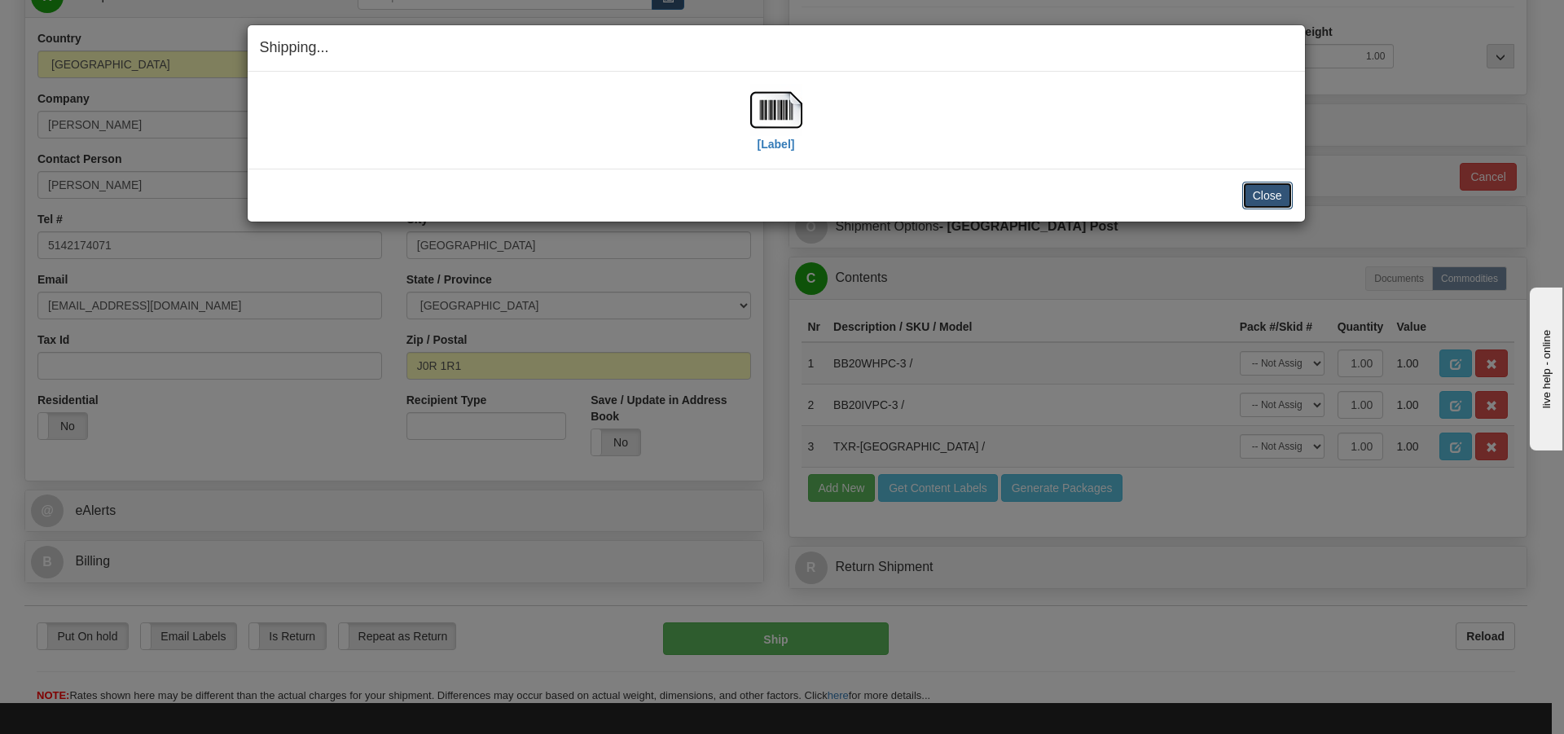
click at [1259, 200] on button "Close" at bounding box center [1267, 196] width 51 height 28
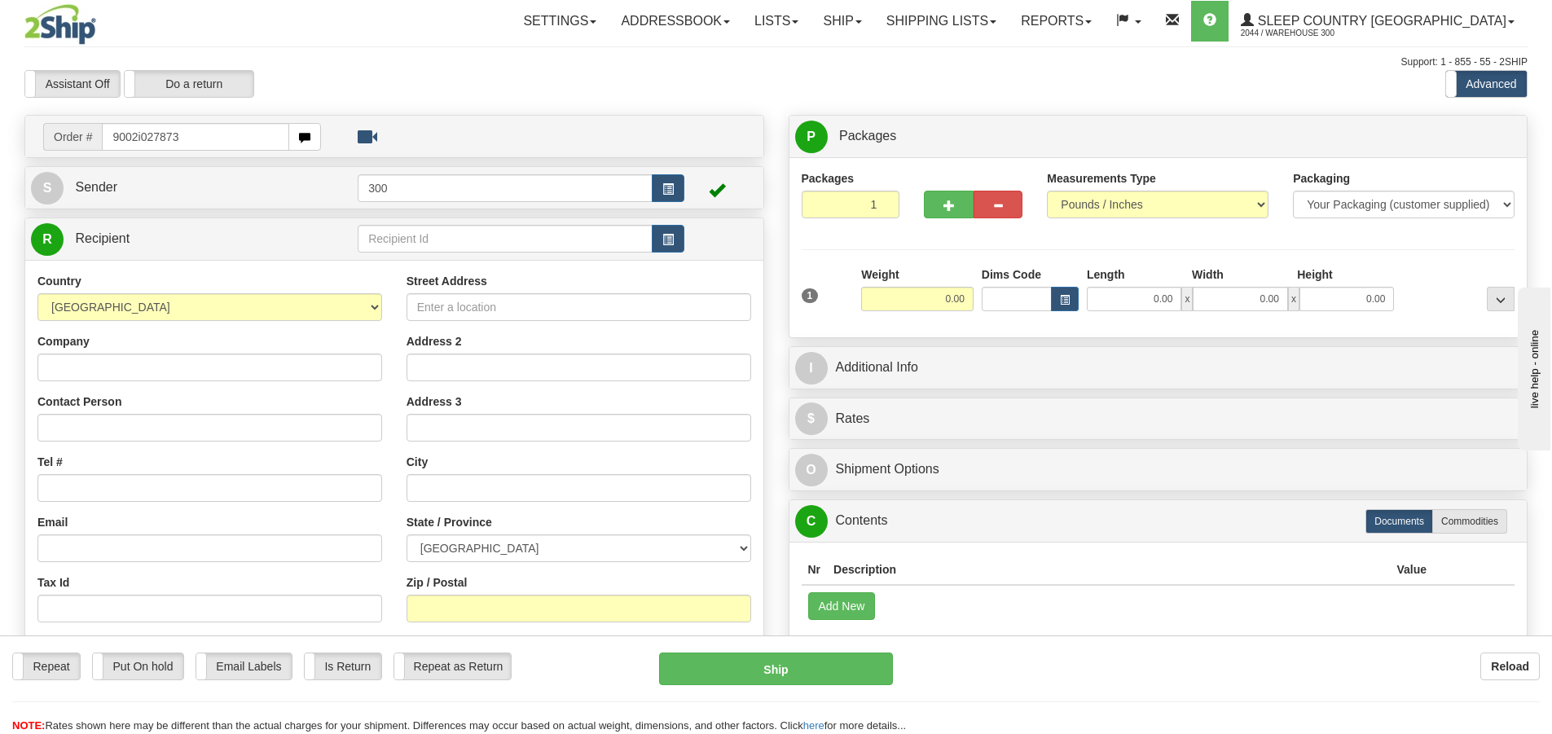
type input "9002i027873"
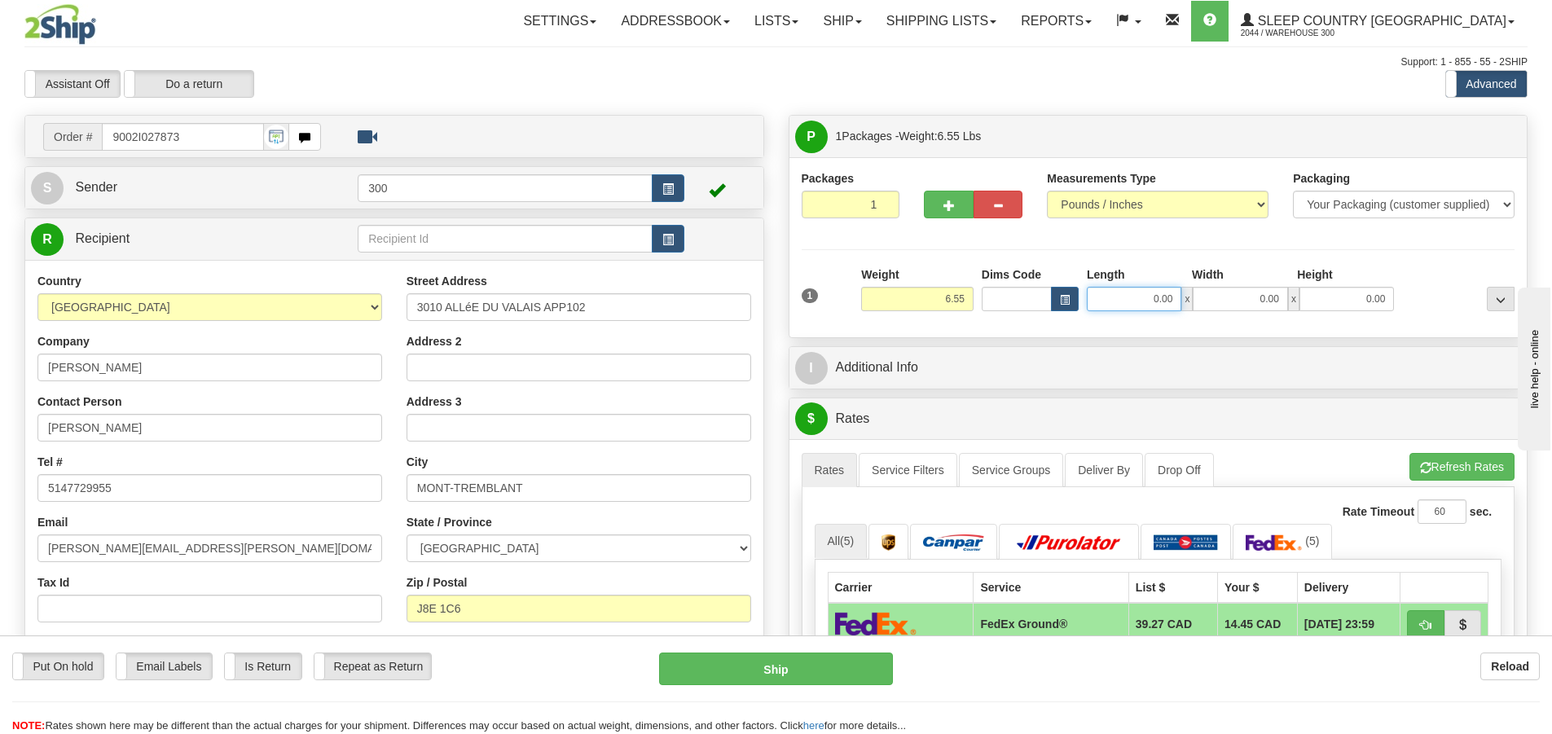
click at [1123, 294] on input "0.00" at bounding box center [1134, 299] width 95 height 24
click button "Delete" at bounding box center [0, 0] width 0 height 0
type input "0.00"
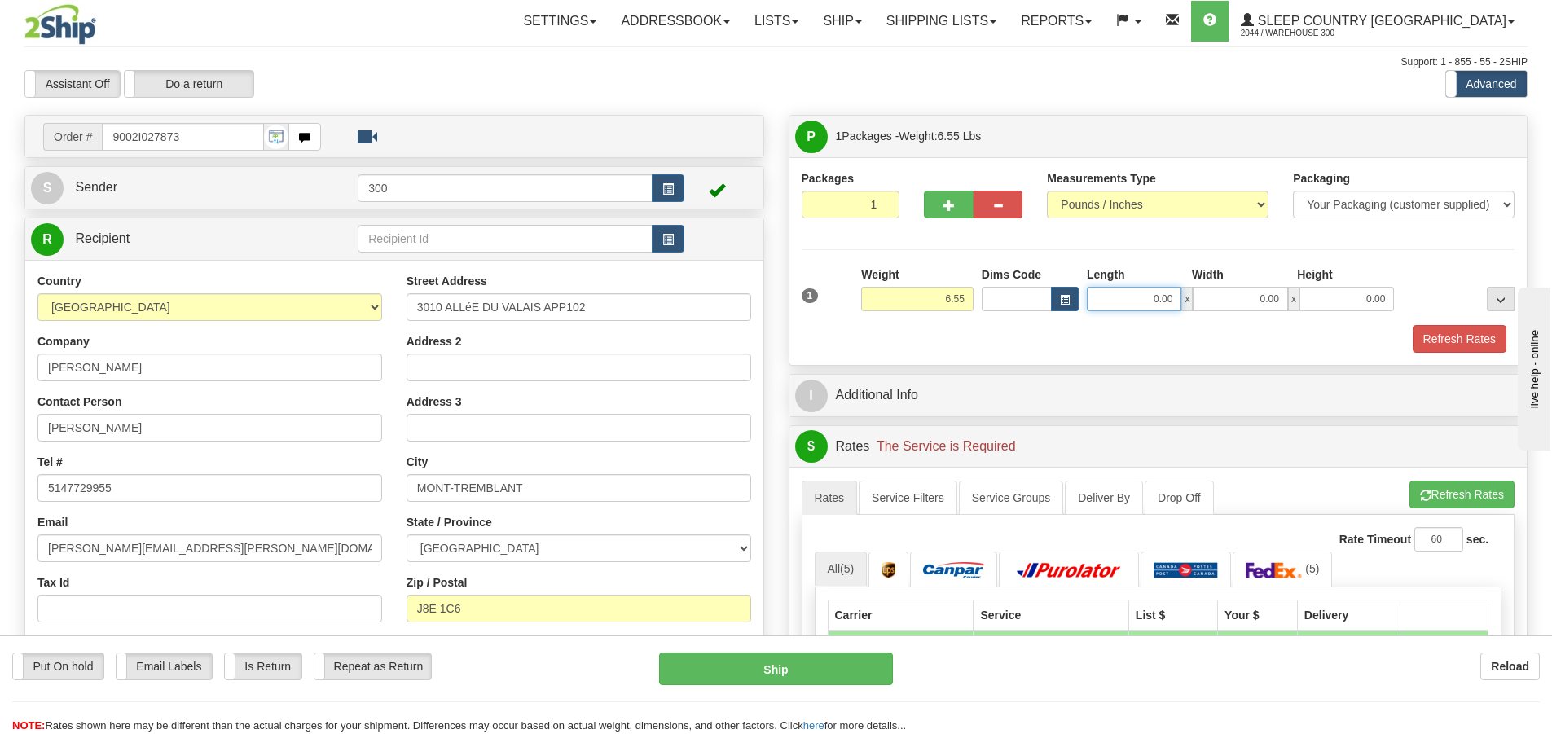
click at [1123, 288] on input "0.00" at bounding box center [1134, 299] width 95 height 24
type input "10.50"
type input "12.50"
click at [1449, 345] on button "Refresh Rates" at bounding box center [1460, 339] width 94 height 28
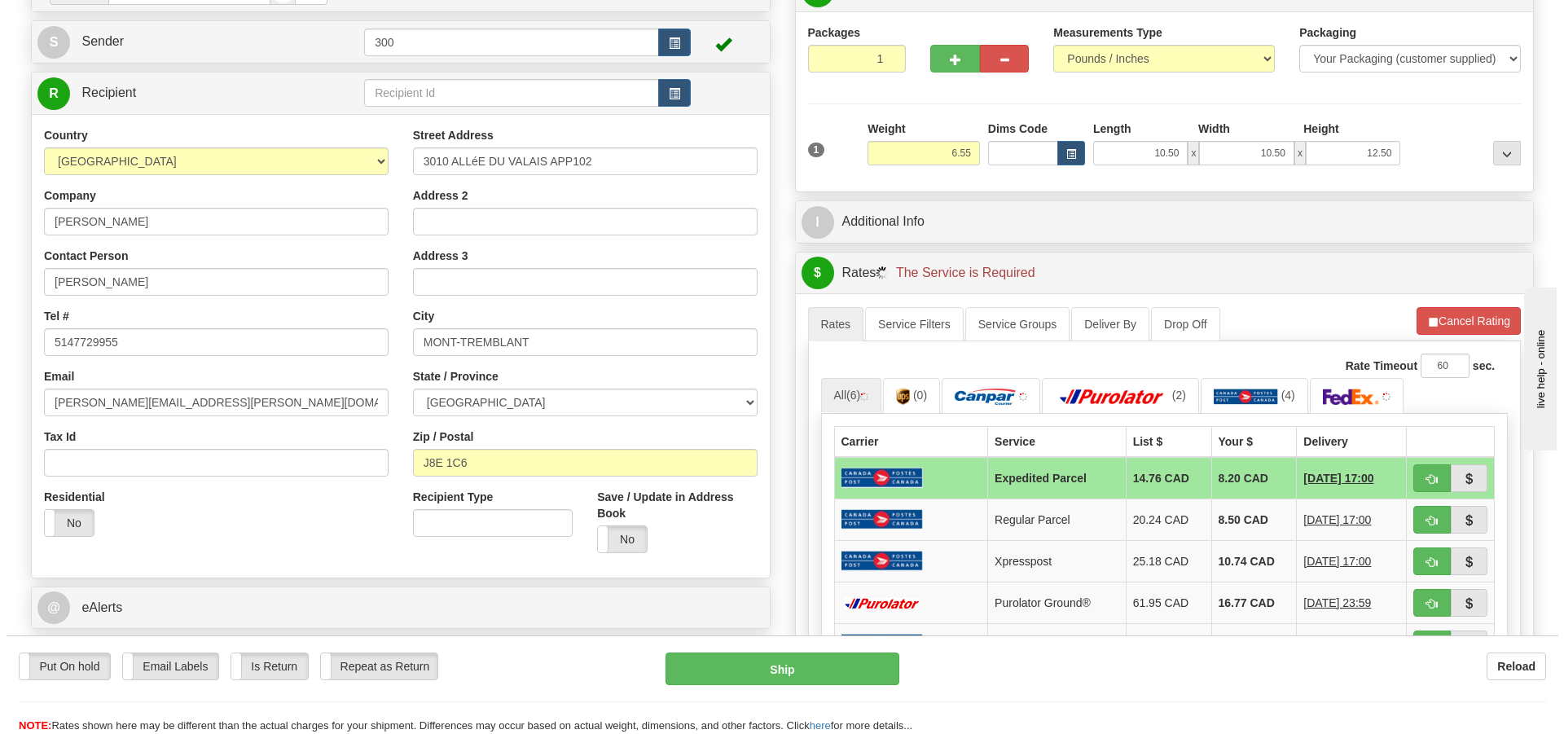
scroll to position [163, 0]
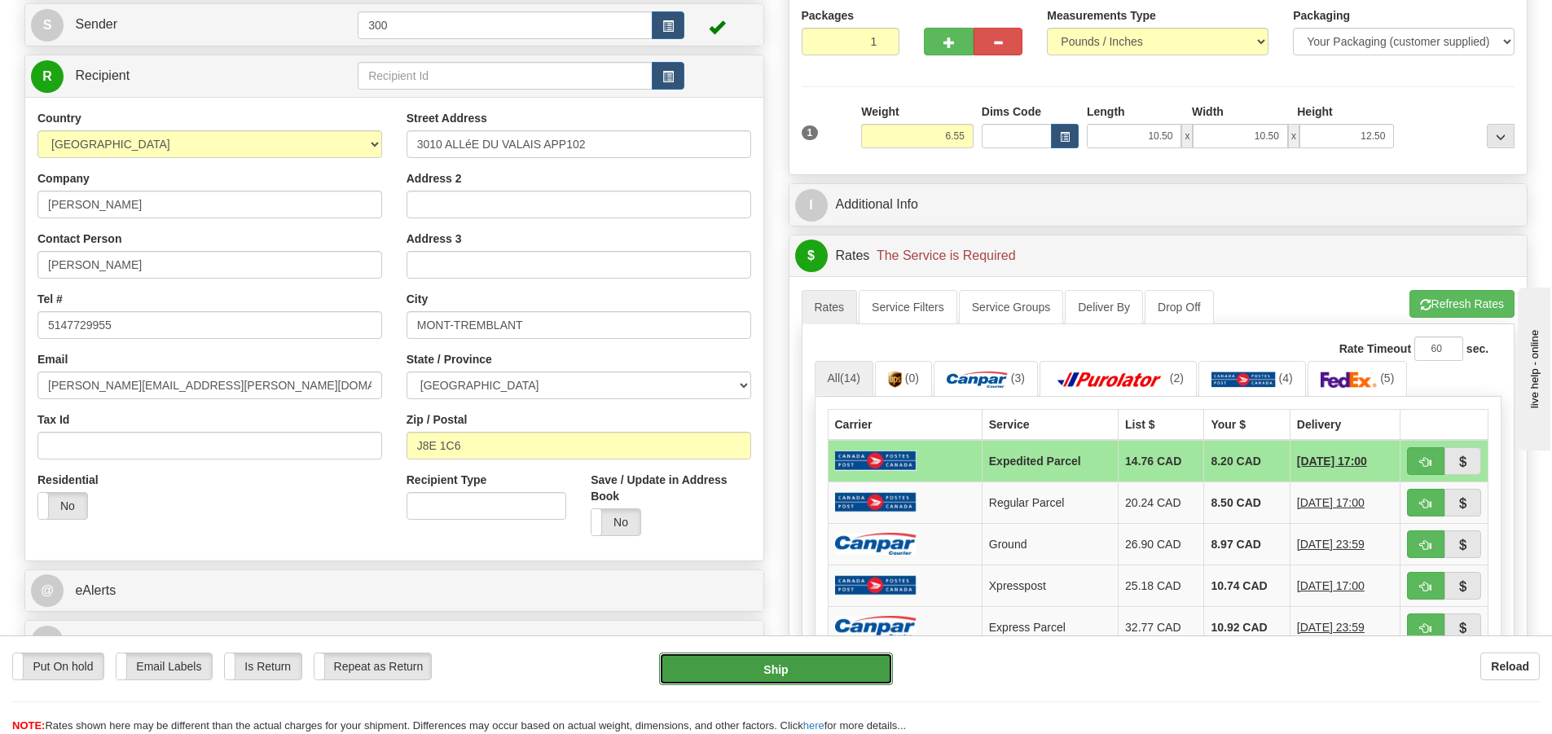
click at [801, 674] on button "Ship" at bounding box center [776, 669] width 234 height 33
type input "DOM.EP"
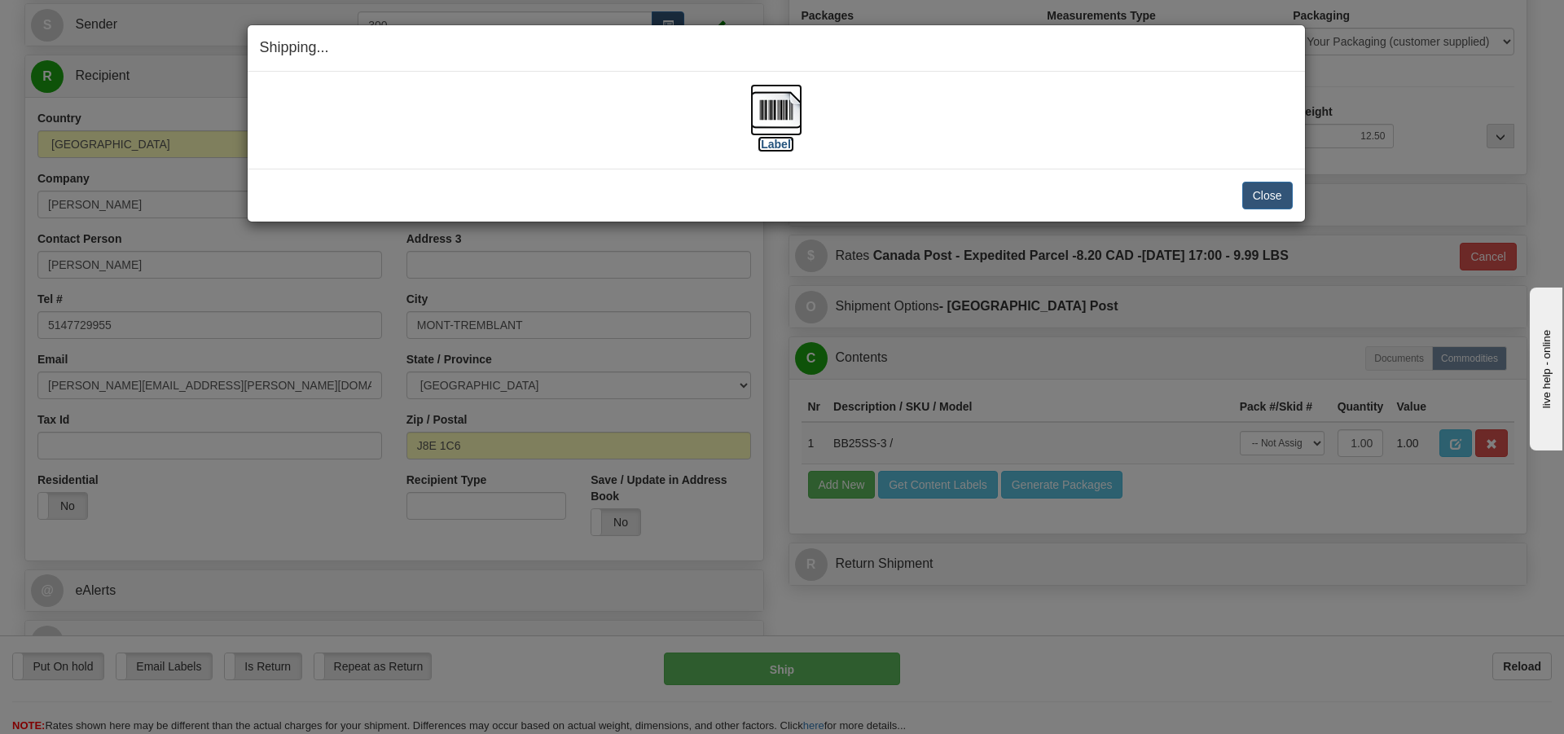
click at [781, 123] on img at bounding box center [776, 110] width 52 height 52
click at [1282, 190] on button "Close" at bounding box center [1267, 196] width 51 height 28
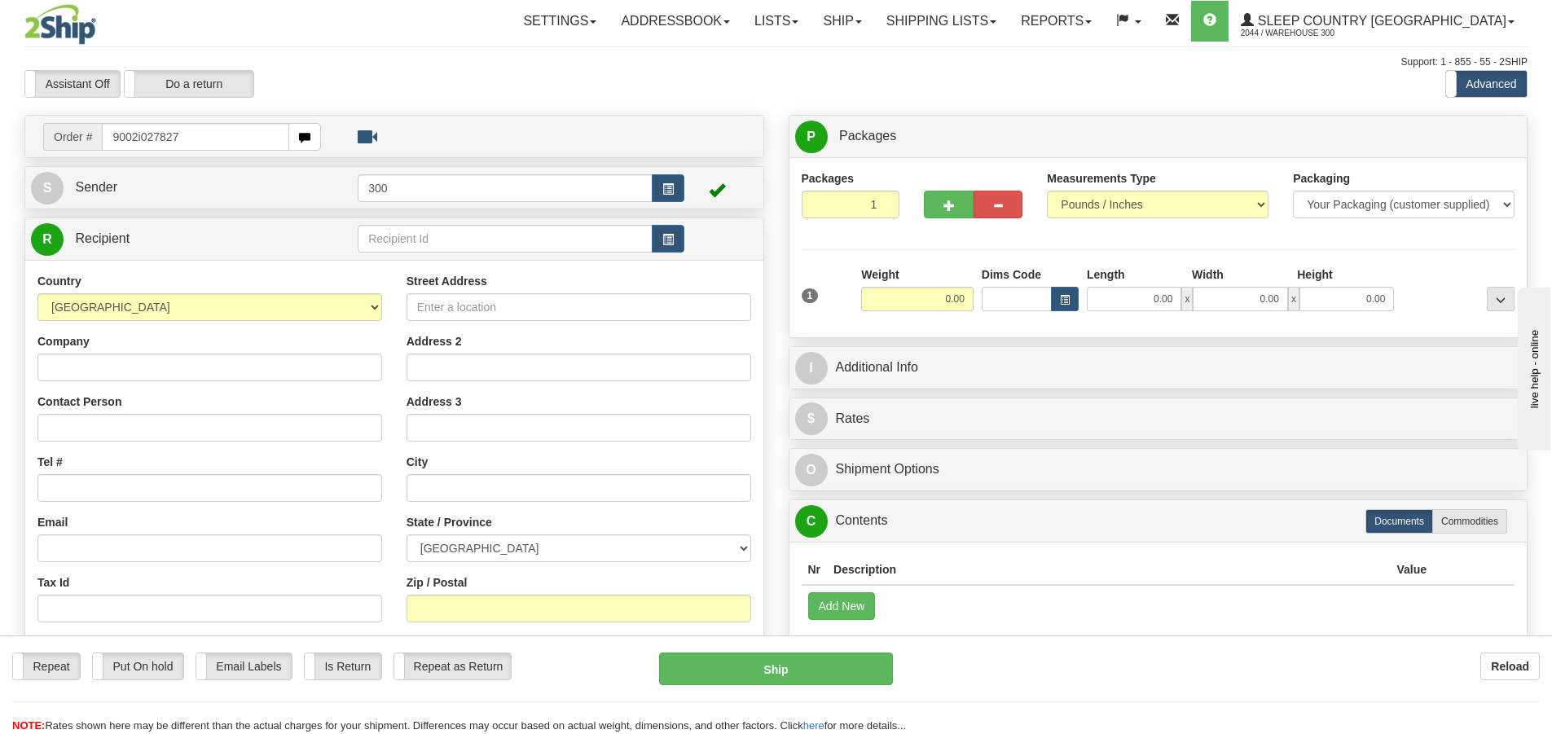
type input "9002i027827"
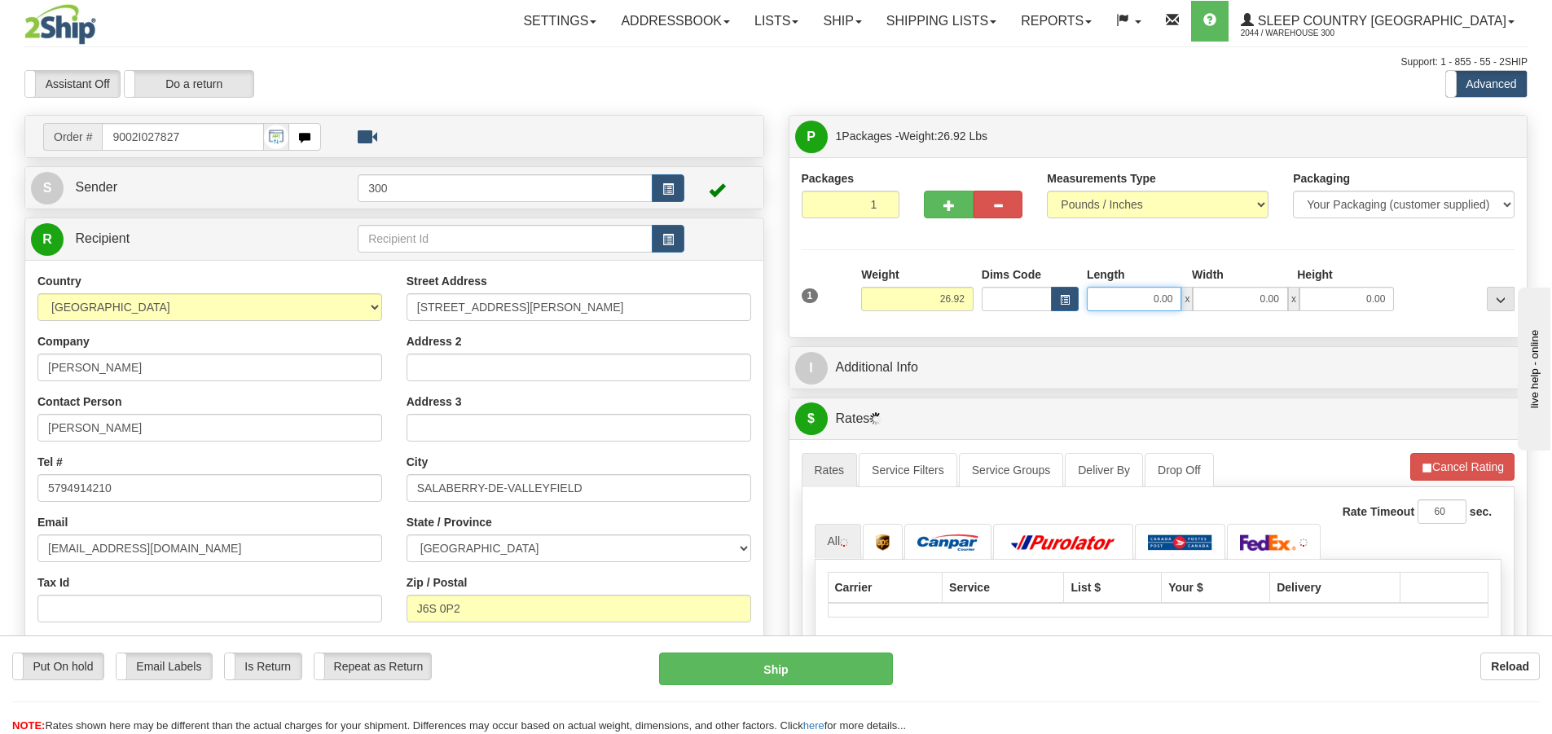
click at [1138, 304] on input "0.00" at bounding box center [1134, 299] width 95 height 24
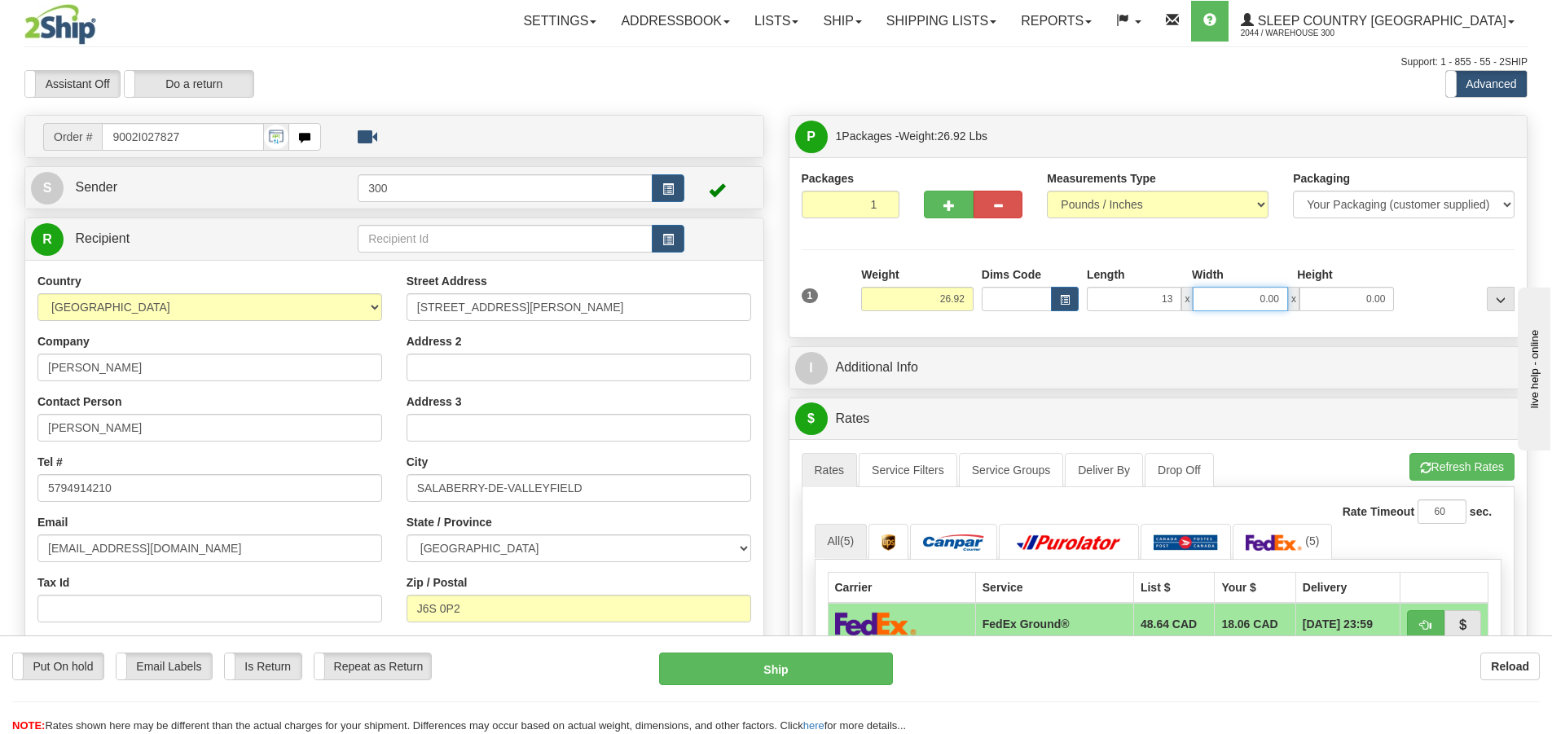
type input "13.00"
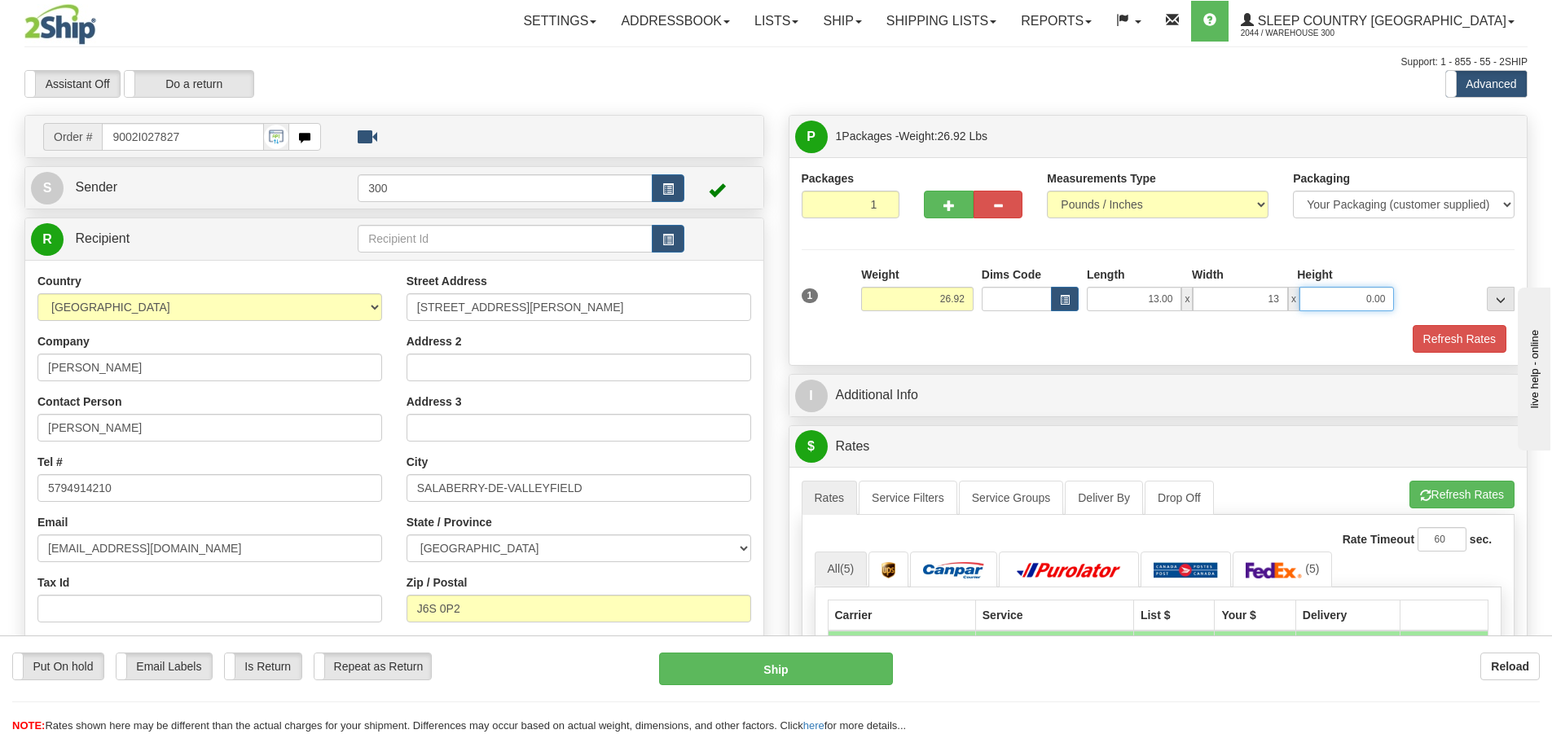
type input "13.00"
click at [1365, 299] on input ".23.5" at bounding box center [1346, 299] width 95 height 24
click at [1365, 302] on input ".23.5" at bounding box center [1346, 299] width 95 height 24
type input "23.50"
click at [1454, 345] on button "Refresh Rates" at bounding box center [1460, 339] width 94 height 28
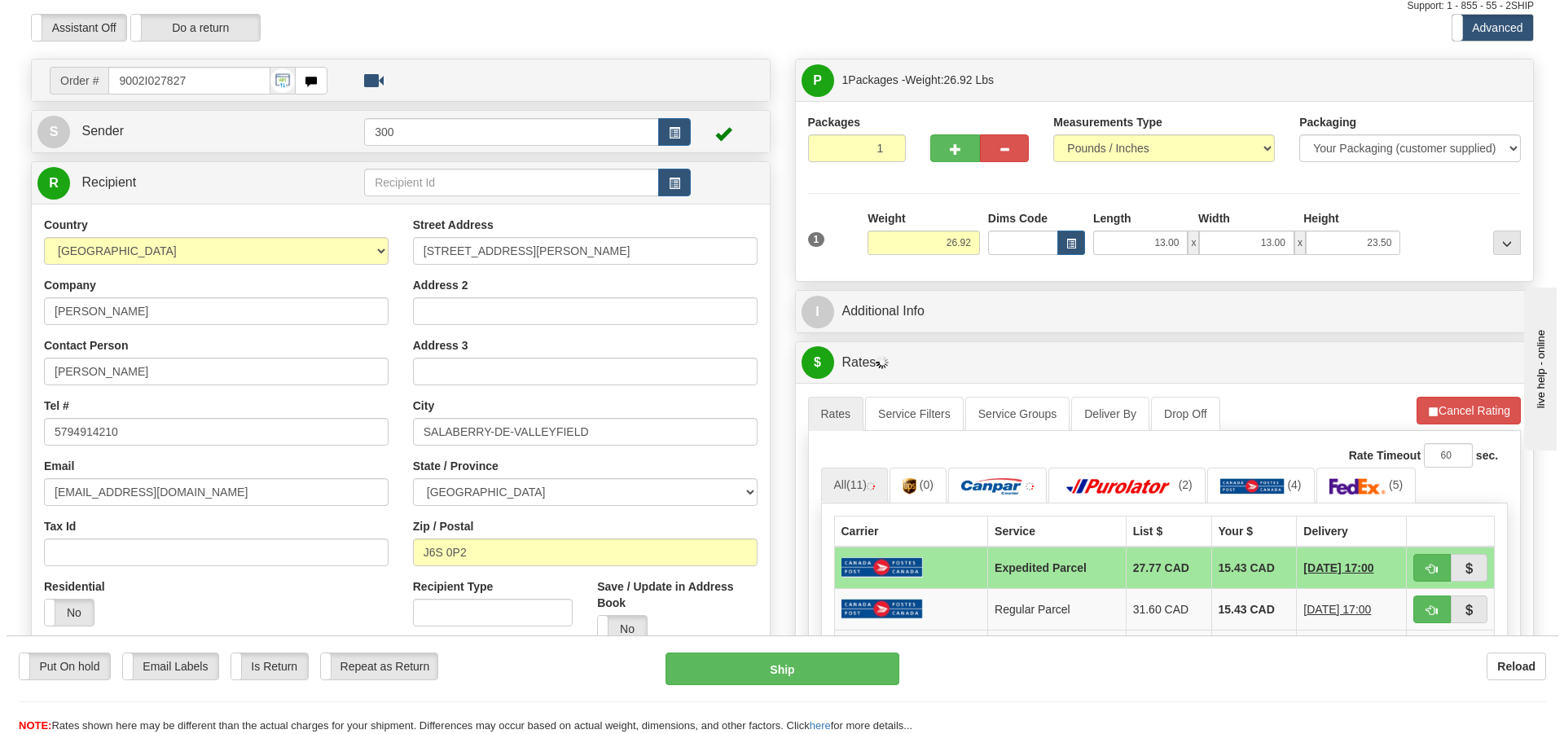
scroll to position [81, 0]
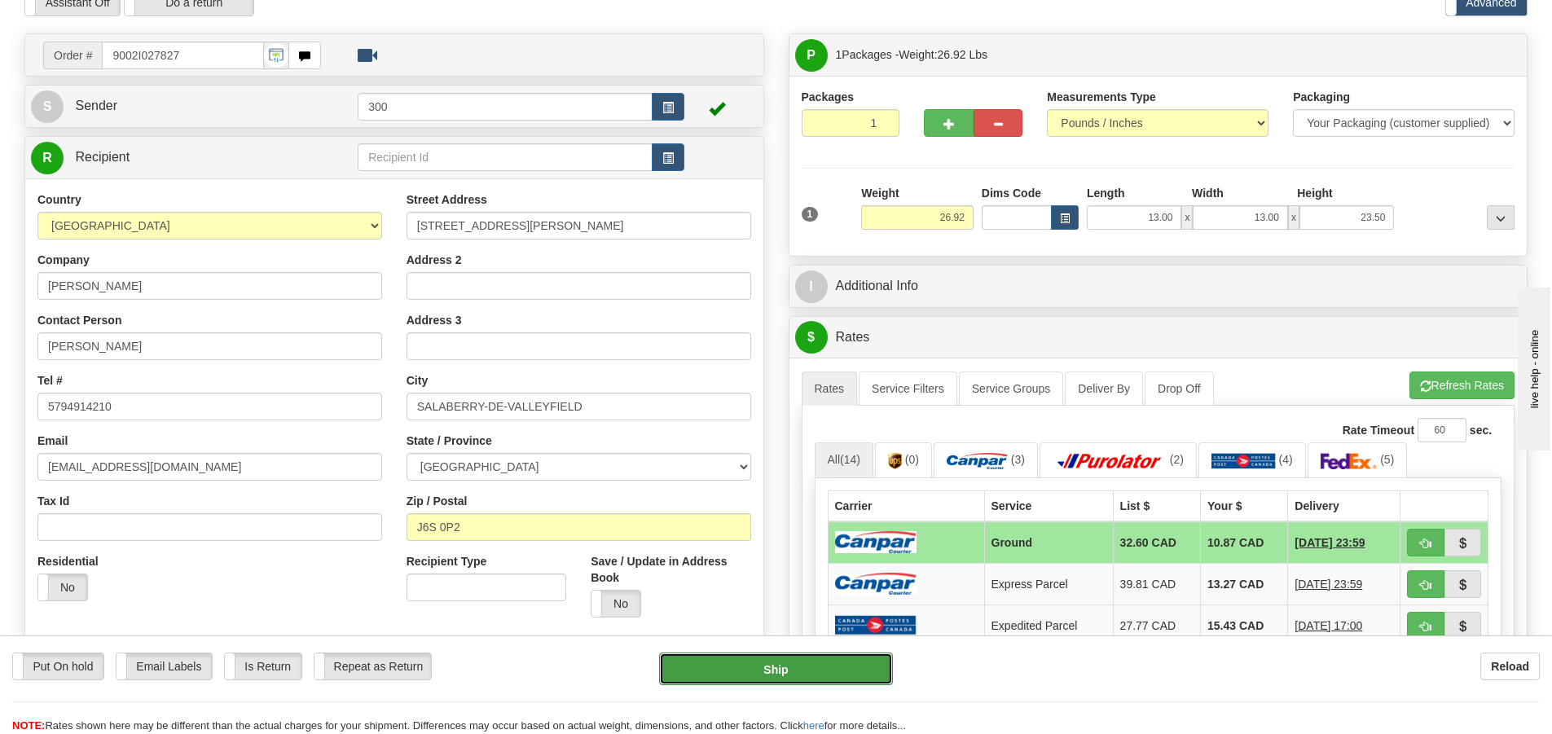
click at [804, 678] on button "Ship" at bounding box center [776, 669] width 234 height 33
type input "1"
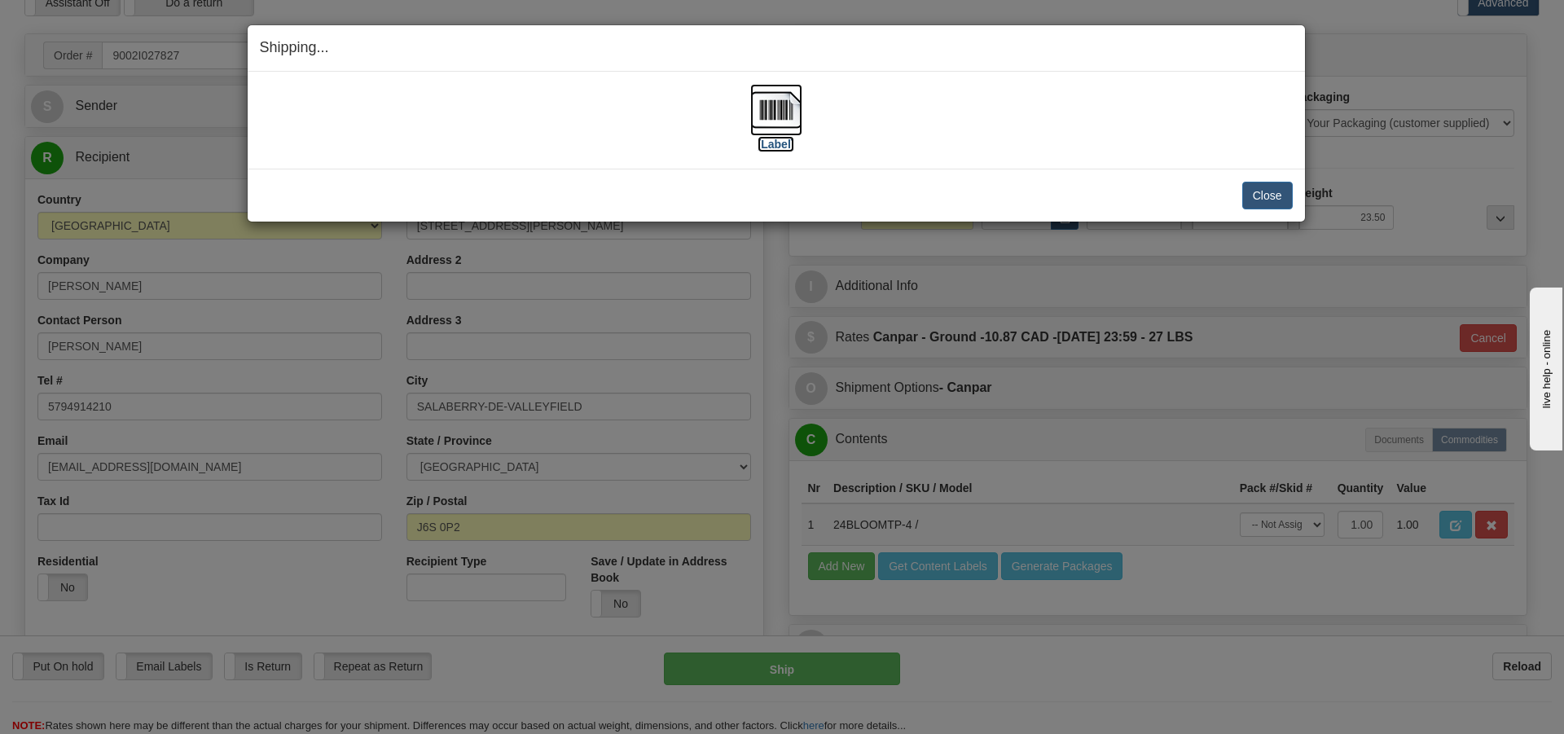
click at [780, 111] on img at bounding box center [776, 110] width 52 height 52
click at [1270, 200] on button "Close" at bounding box center [1267, 196] width 51 height 28
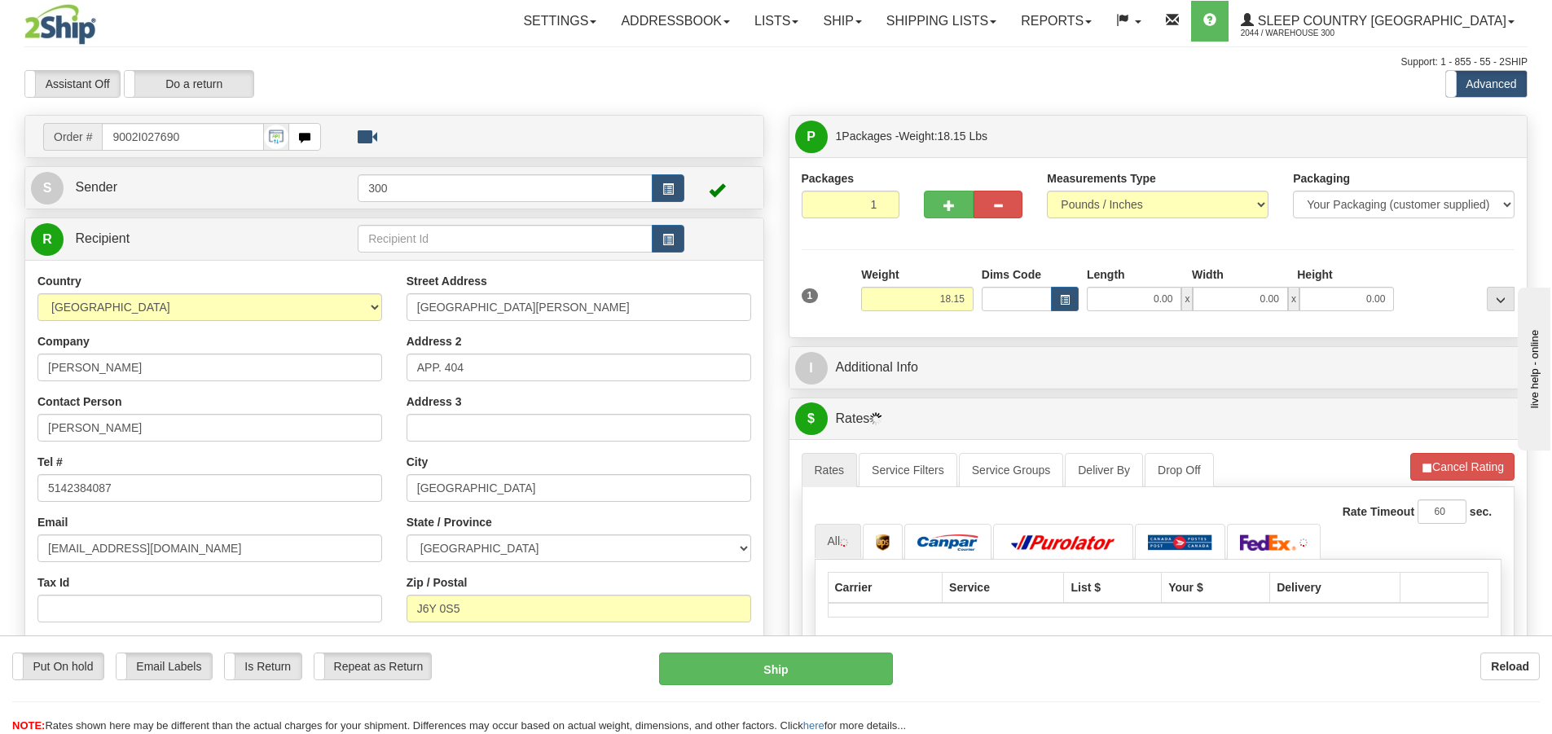
click at [1132, 316] on div "1 Weight 18.15 Dims Code x x" at bounding box center [1159, 295] width 722 height 58
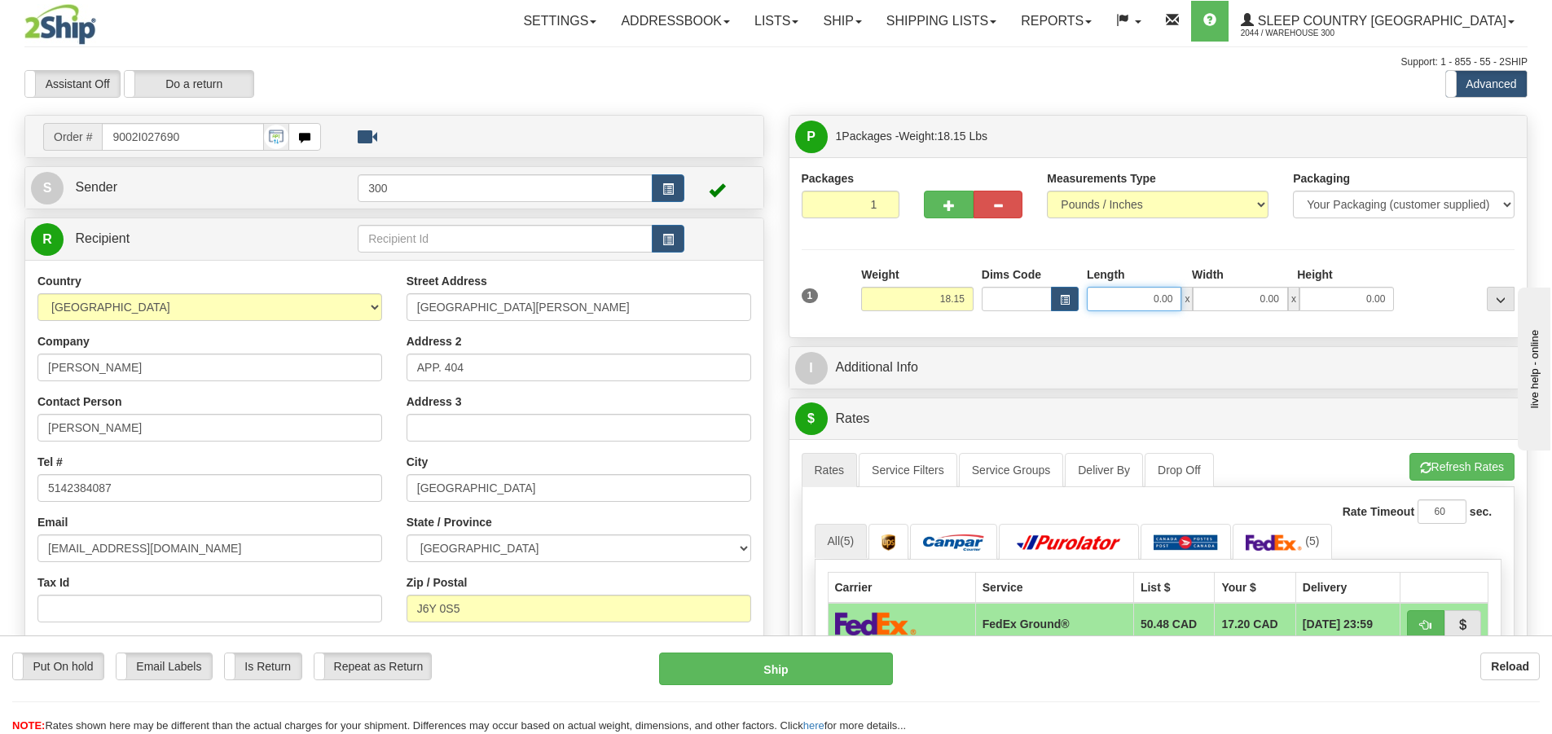
click at [1129, 299] on input "0.00" at bounding box center [1134, 299] width 95 height 24
type input "11.00"
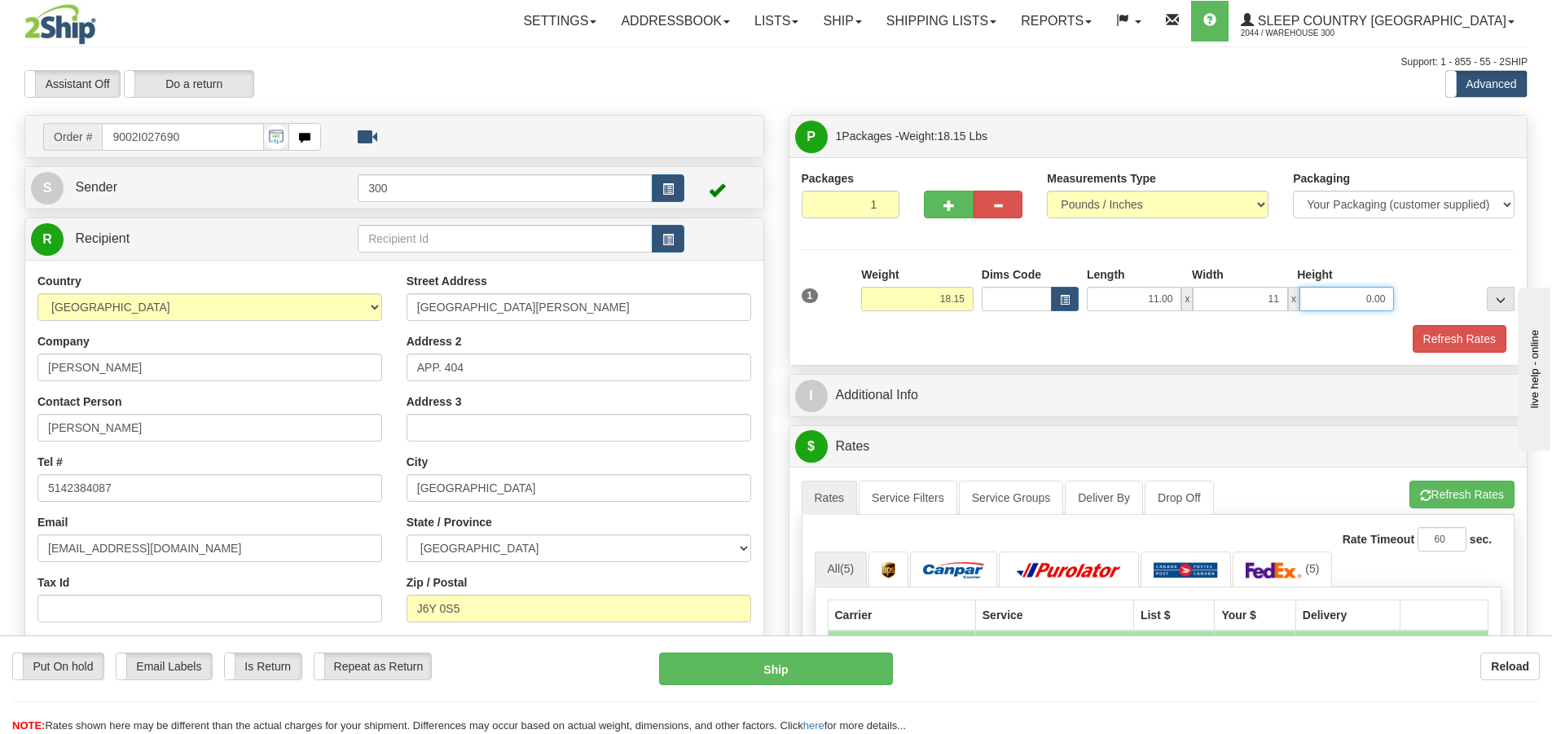
type input "11.00"
type input "20.00"
click at [1455, 330] on button "Refresh Rates" at bounding box center [1460, 339] width 94 height 28
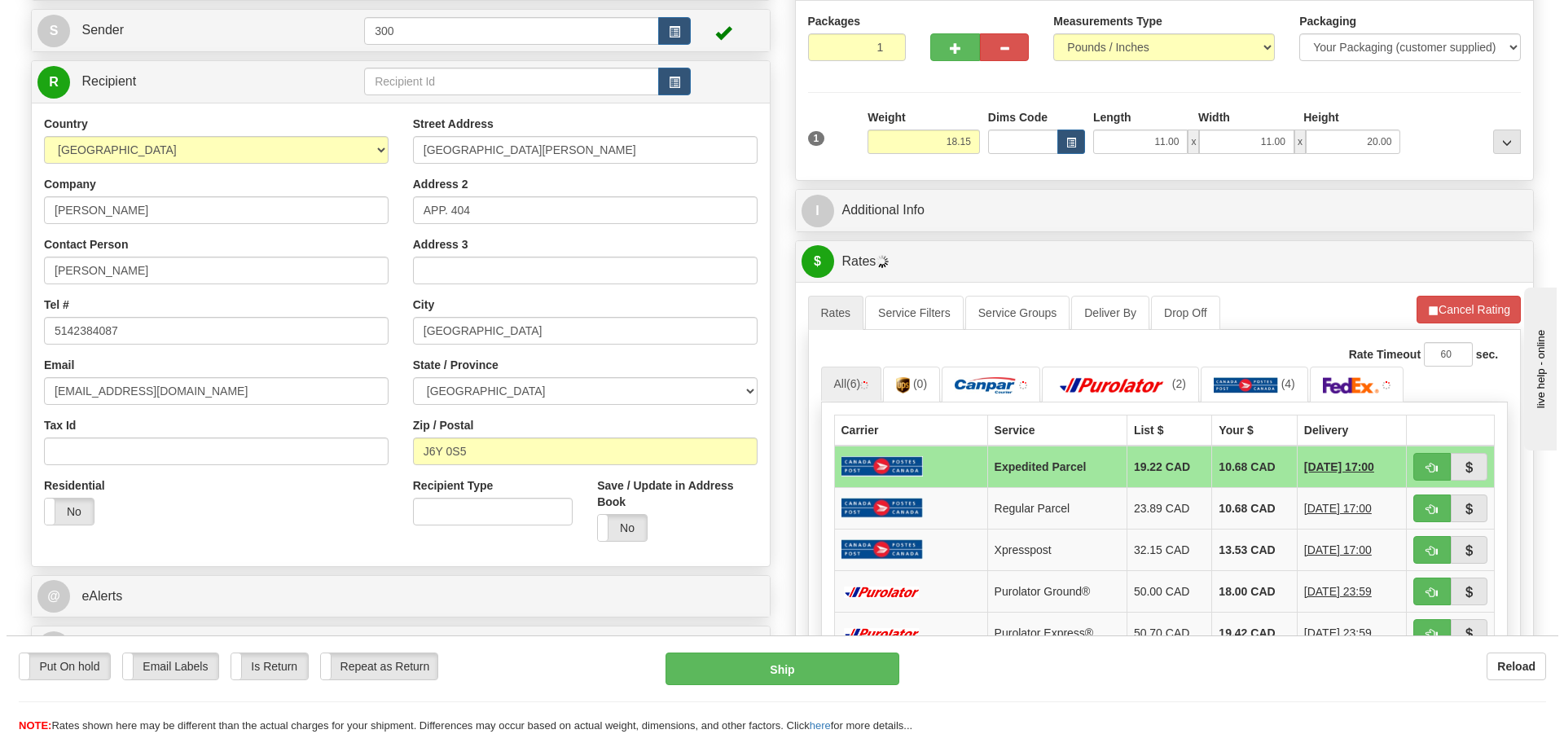
scroll to position [163, 0]
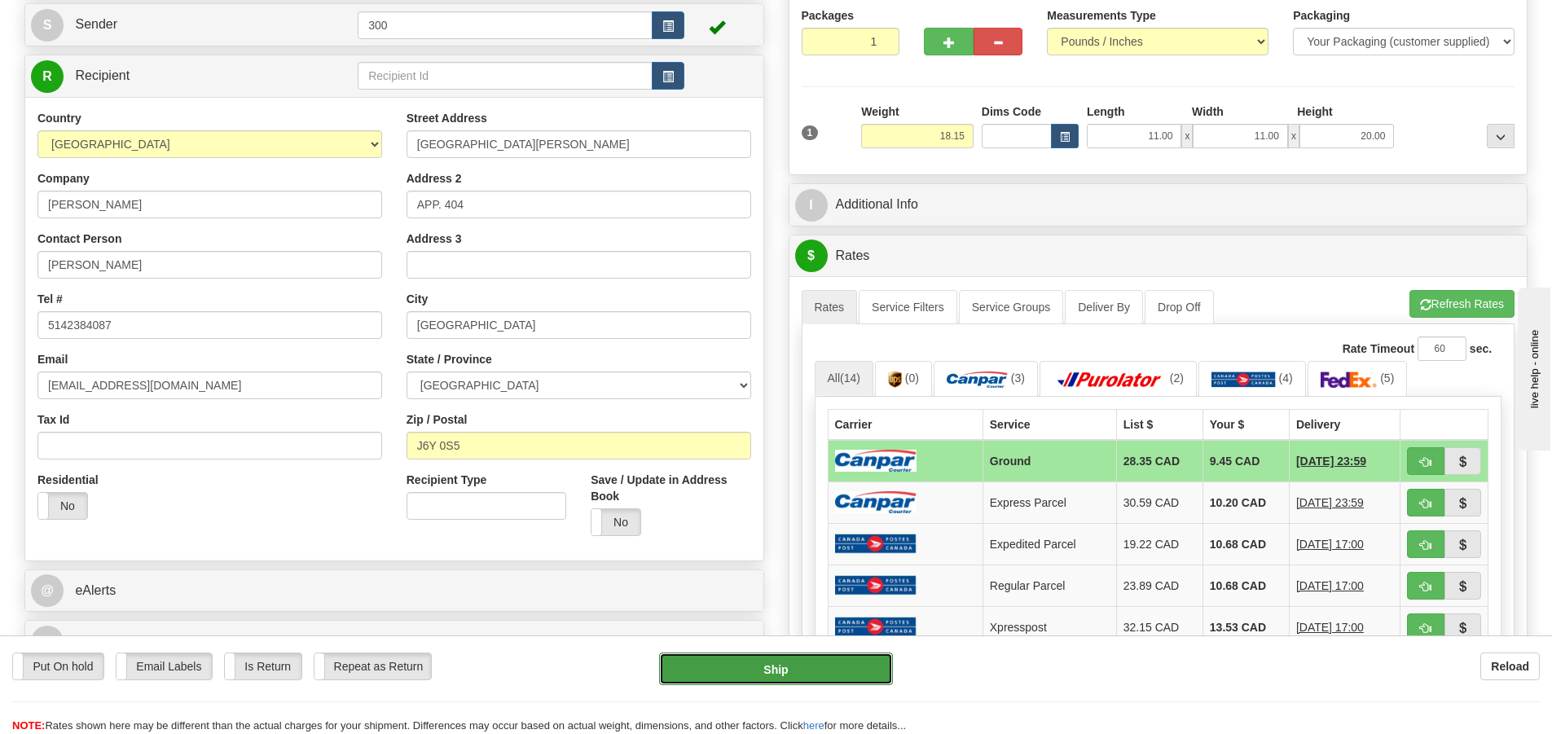
click at [727, 679] on button "Ship" at bounding box center [776, 669] width 234 height 33
type input "1"
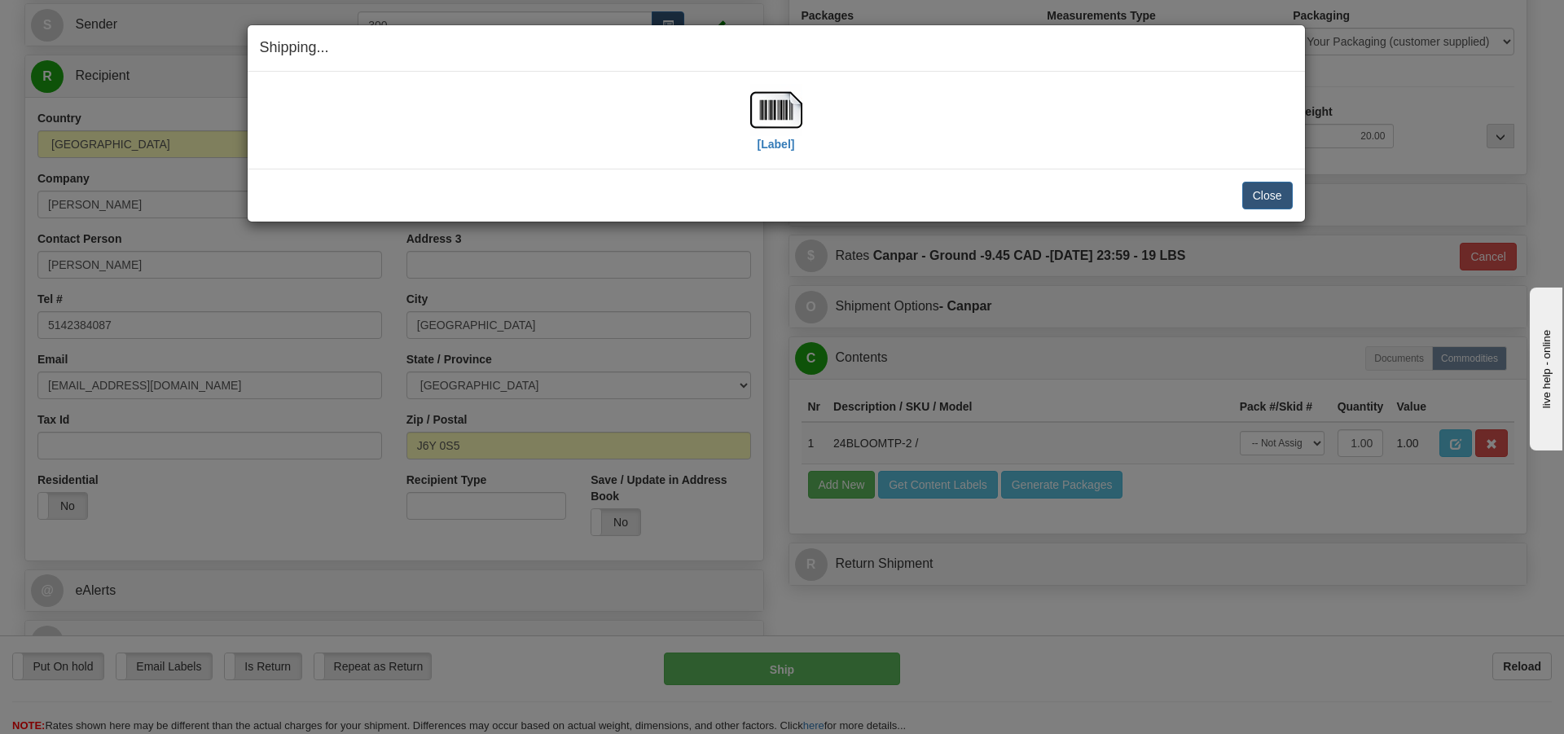
click at [749, 111] on div "[Label]" at bounding box center [776, 120] width 1033 height 73
click at [787, 125] on img at bounding box center [776, 110] width 52 height 52
click at [1245, 198] on button "Close" at bounding box center [1267, 196] width 51 height 28
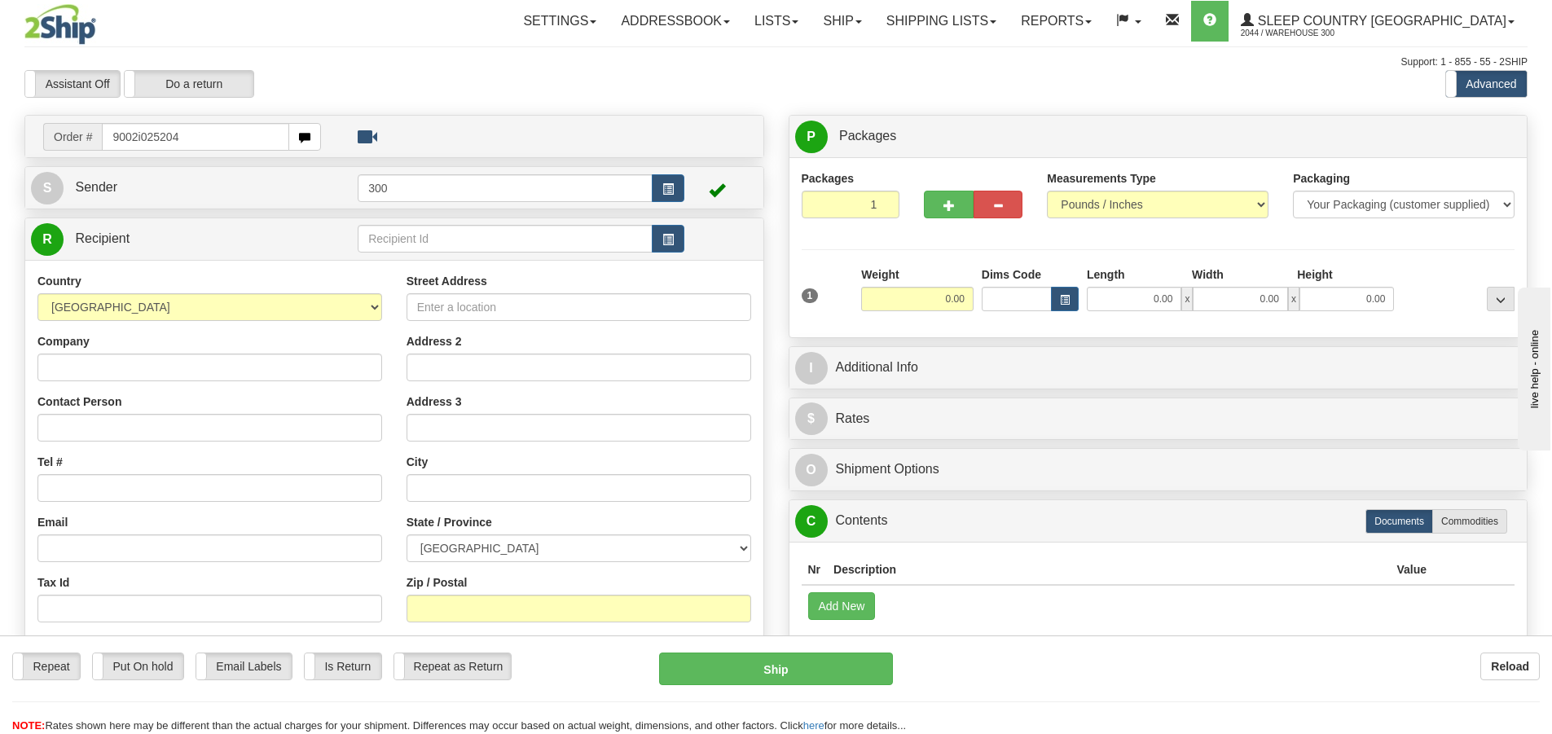
type input "9002i025204"
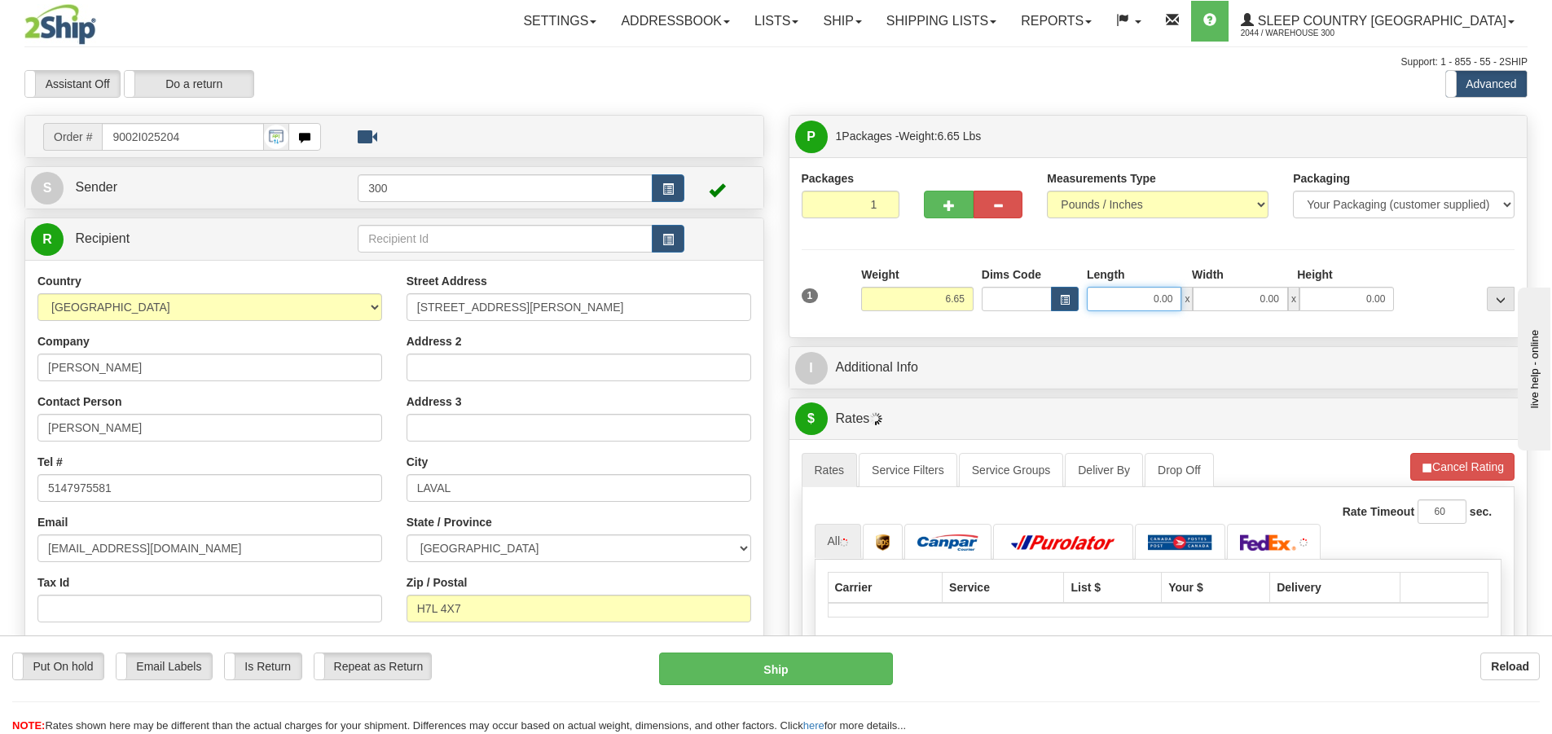
click at [1115, 296] on input "0.00" at bounding box center [1134, 299] width 95 height 24
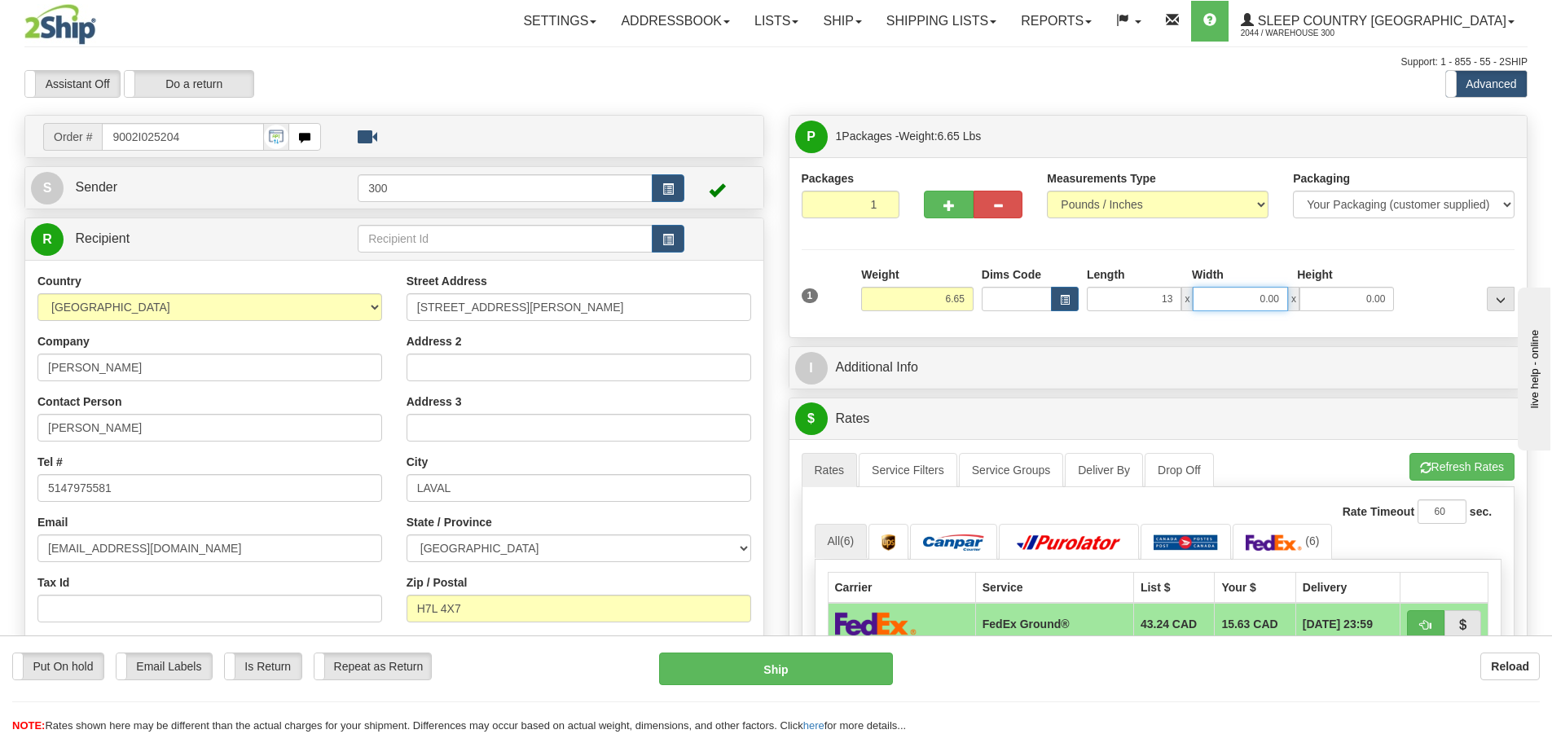
type input "13.00"
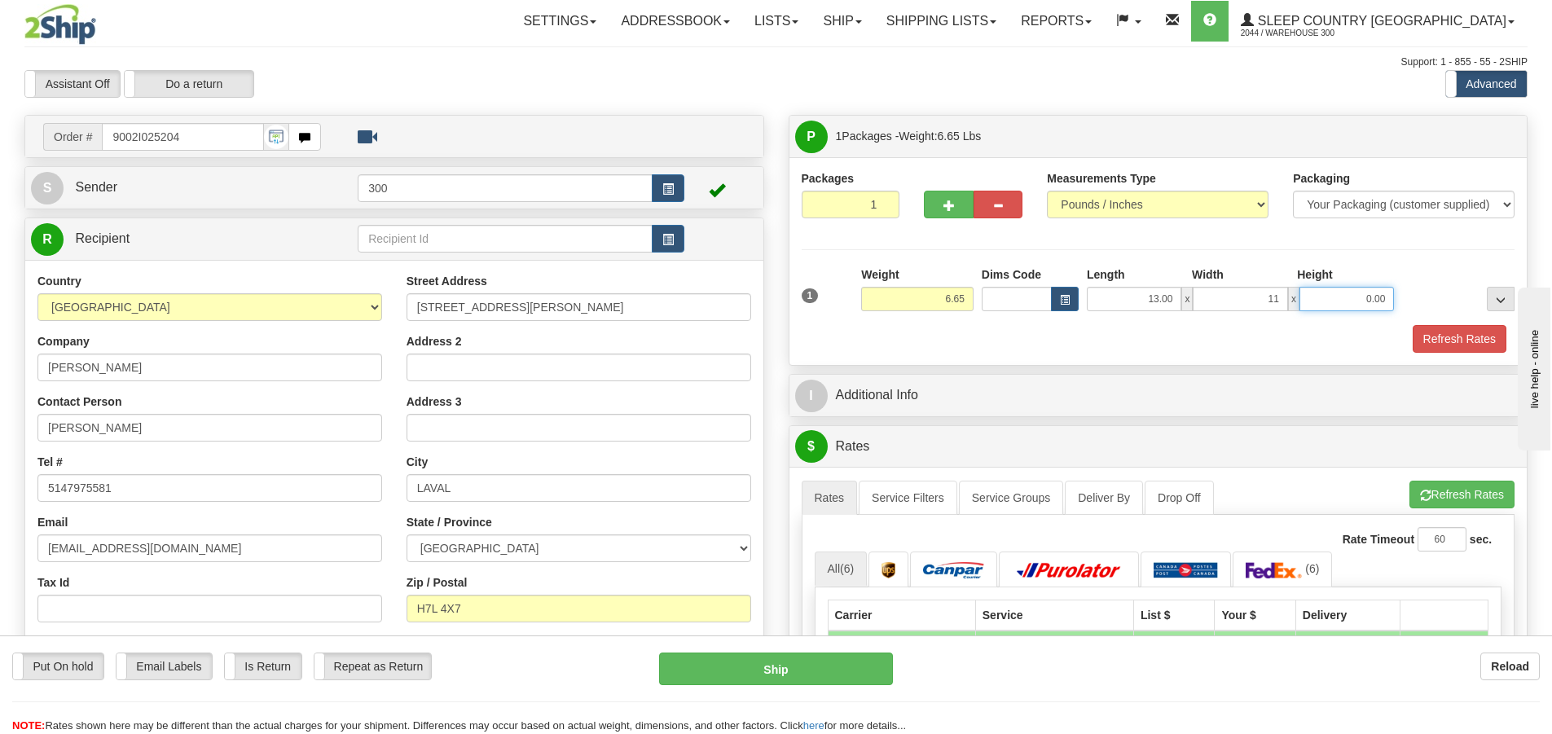
type input "11.00"
type input "3.50"
click at [1455, 325] on button "Refresh Rates" at bounding box center [1460, 339] width 94 height 28
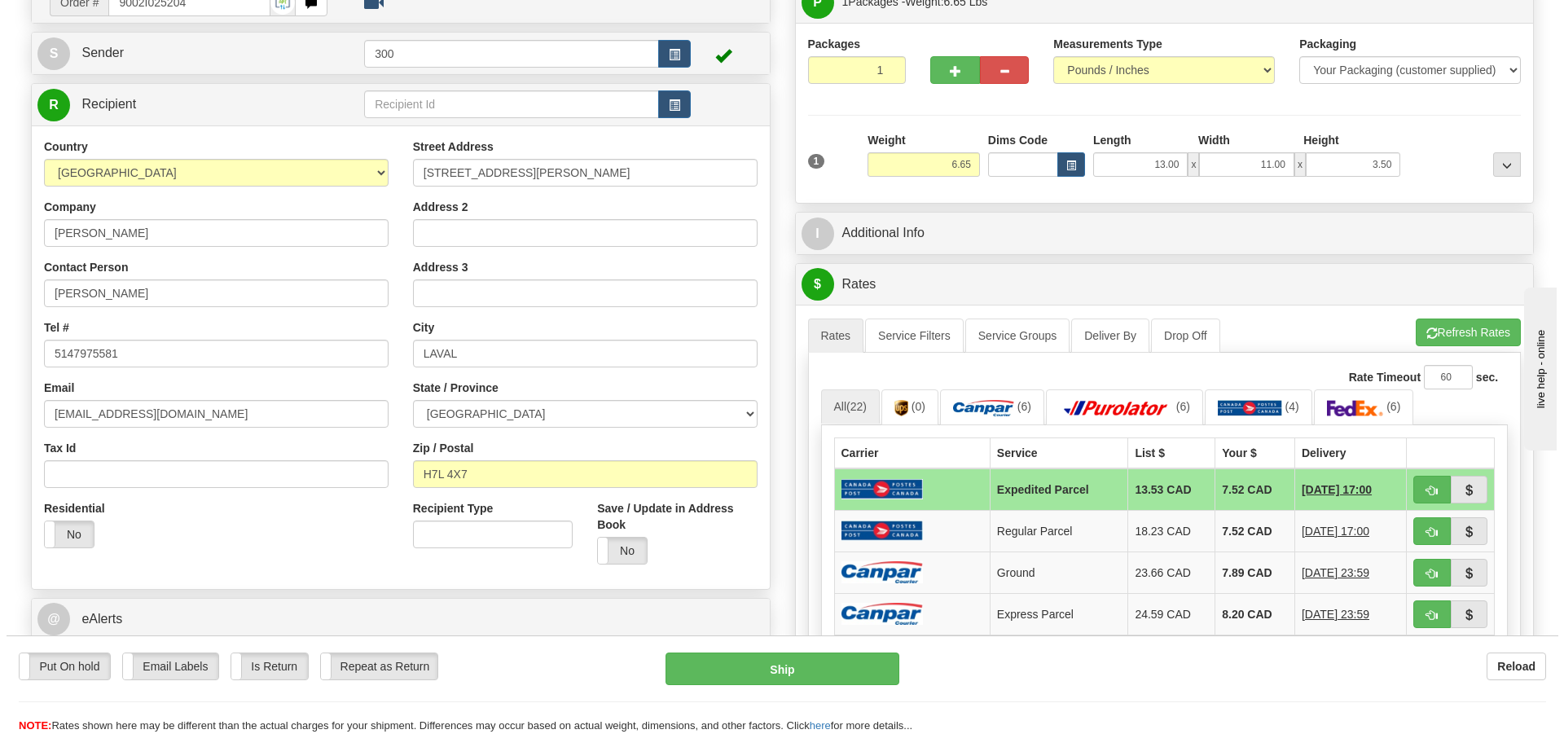
scroll to position [163, 0]
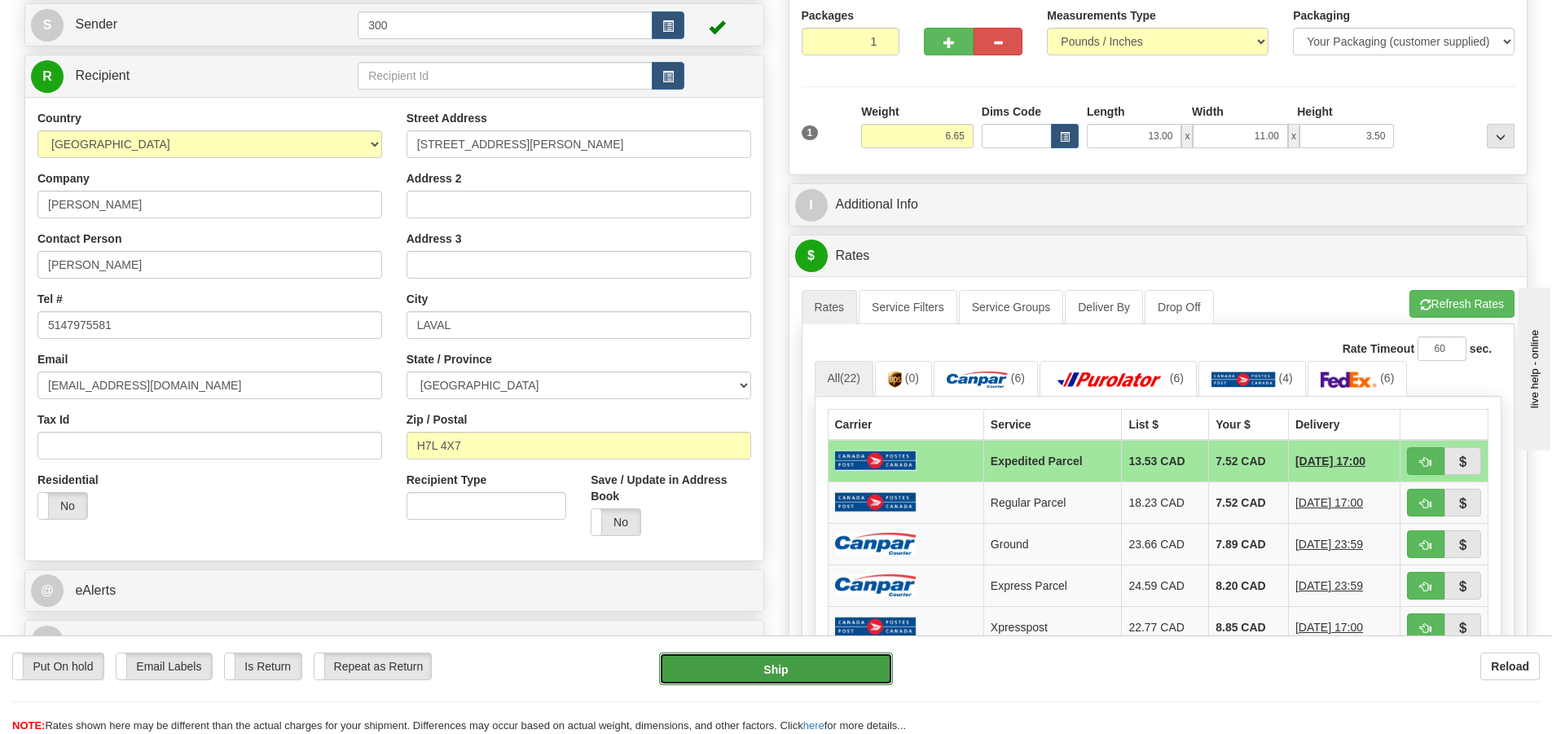
click at [828, 664] on button "Ship" at bounding box center [776, 669] width 234 height 33
type input "DOM.EP"
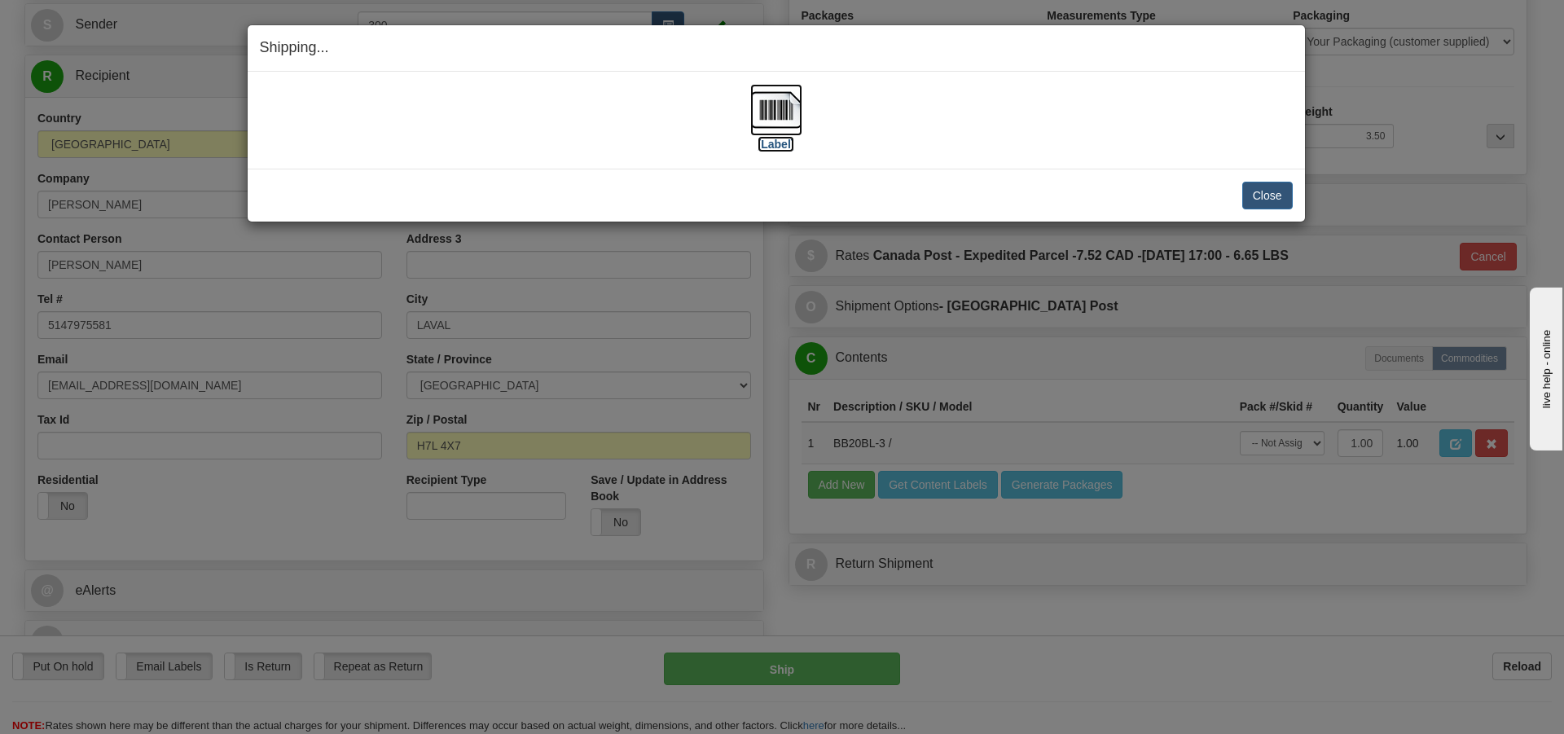
click at [762, 124] on img at bounding box center [776, 110] width 52 height 52
click at [1257, 196] on button "Close" at bounding box center [1267, 196] width 51 height 28
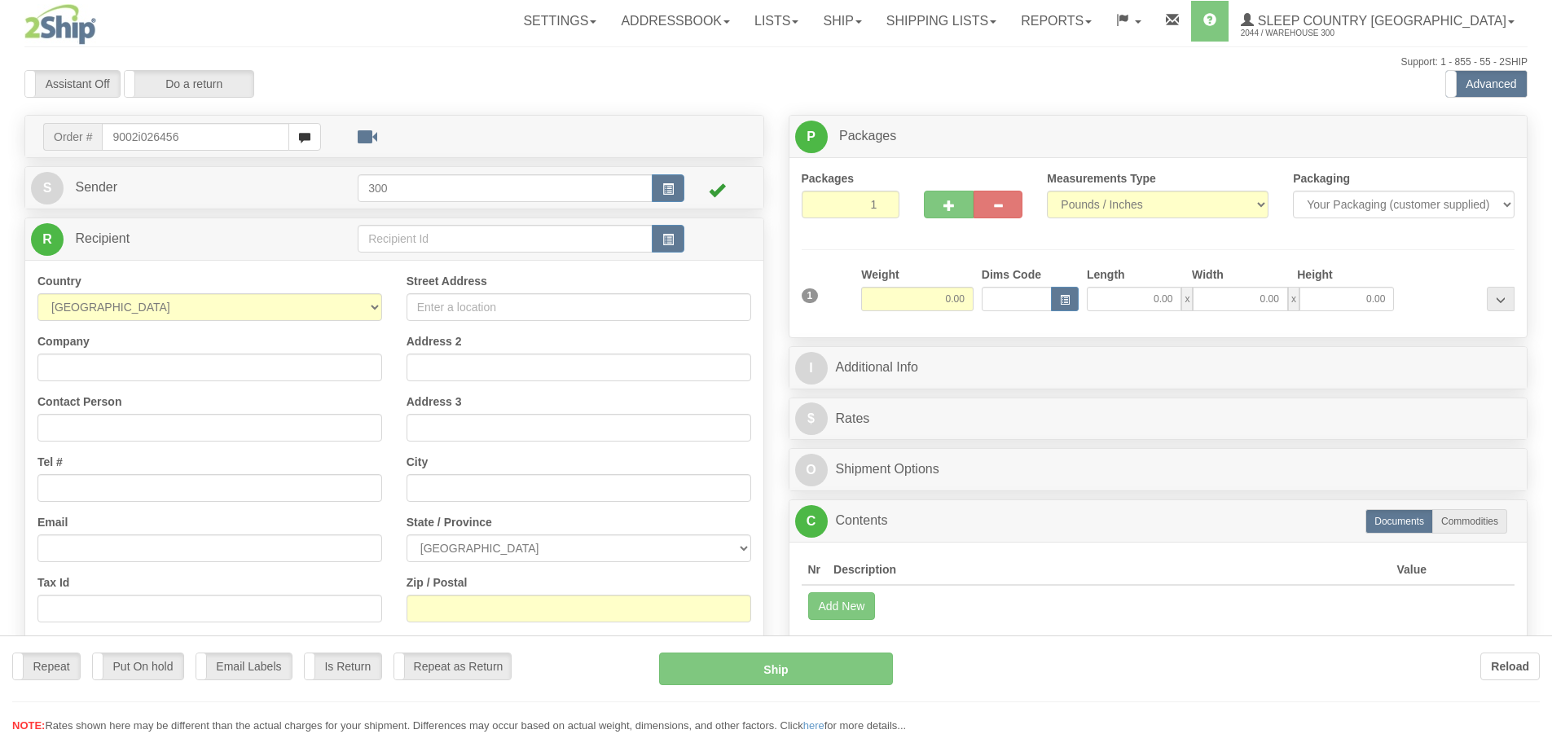
type input "9002i026456"
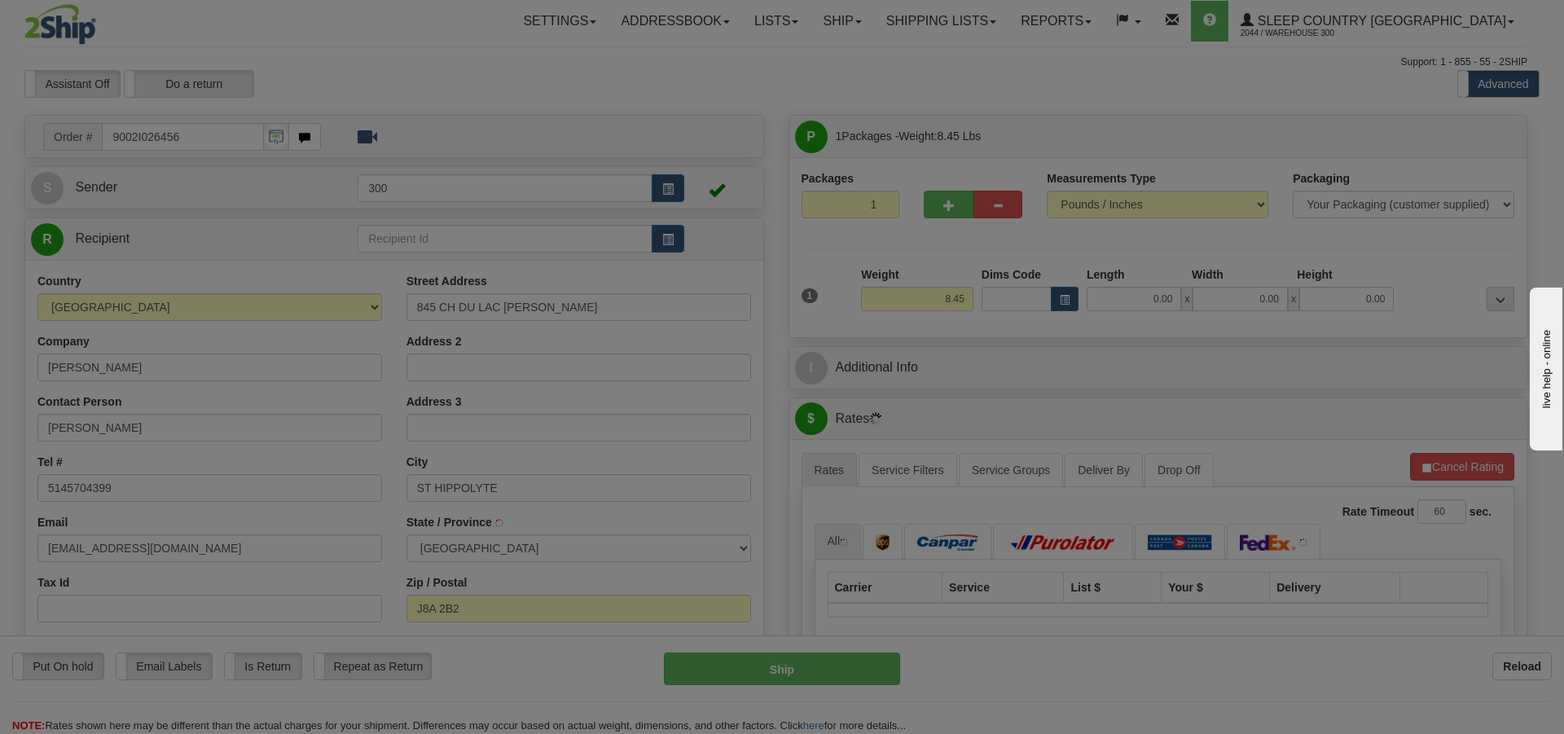
type input "SAINT-HIPPOLYTE"
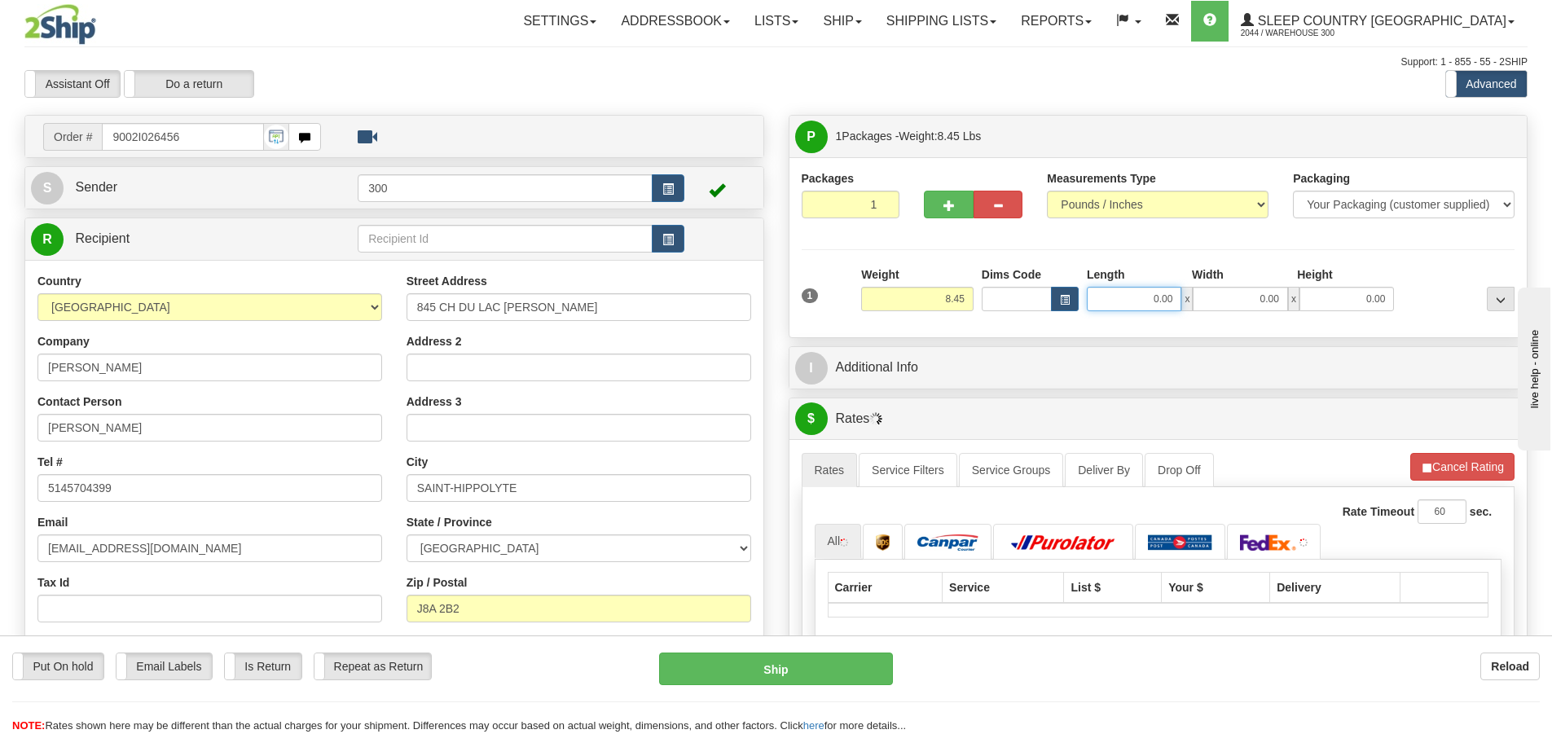
click at [1140, 299] on input "0.00" at bounding box center [1134, 299] width 95 height 24
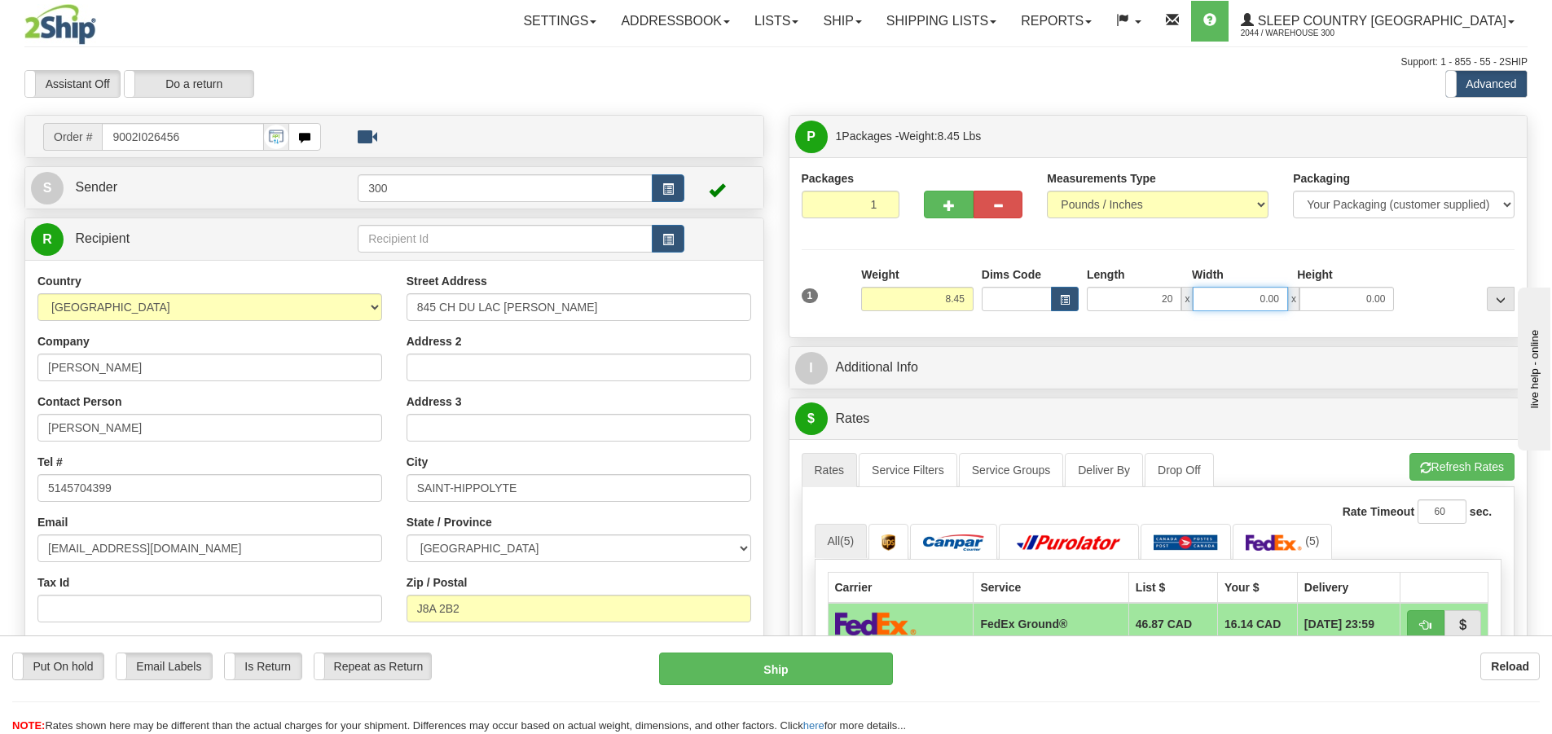
type input "20.00"
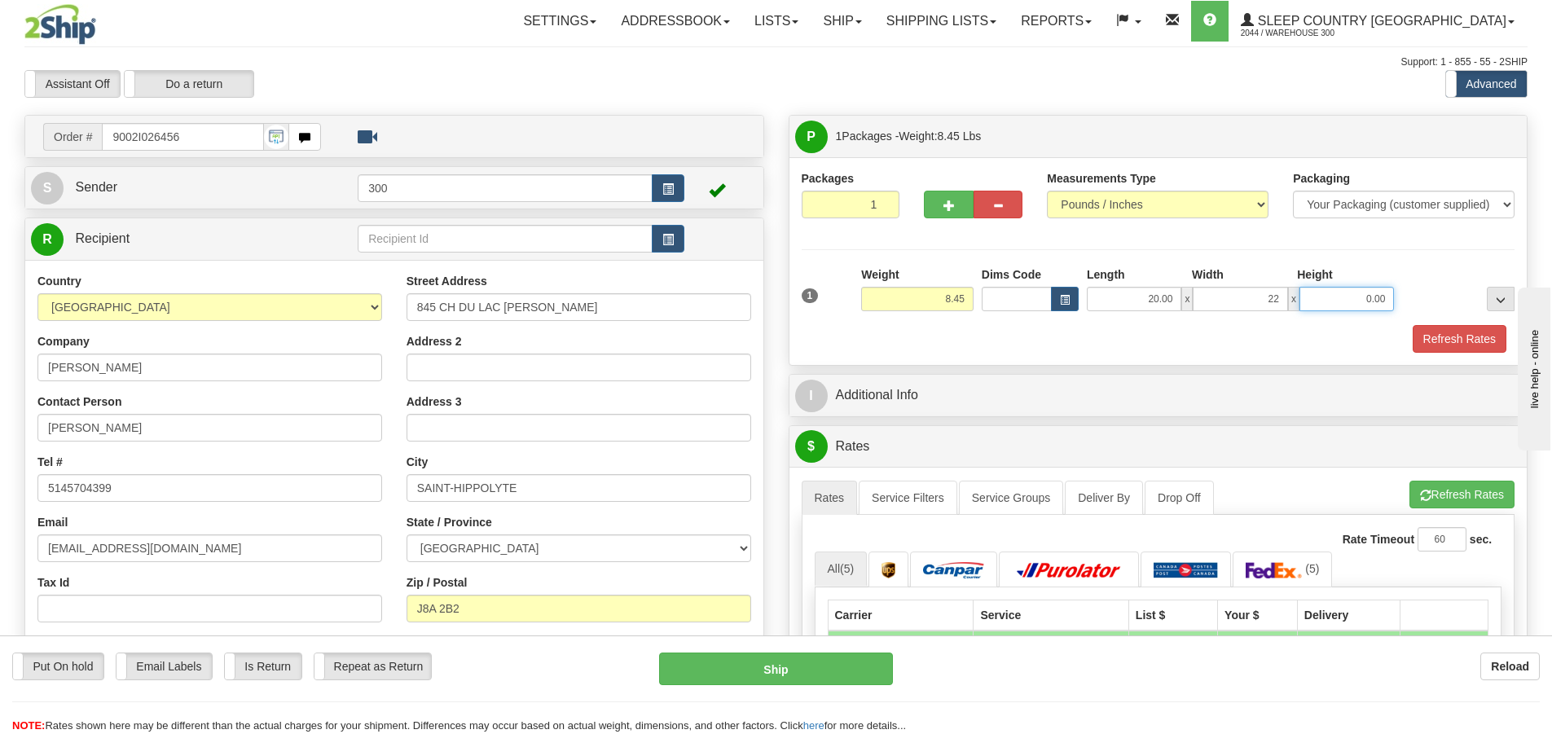
type input "22.00"
type input "8.00"
click at [1473, 346] on button "Refresh Rates" at bounding box center [1460, 339] width 94 height 28
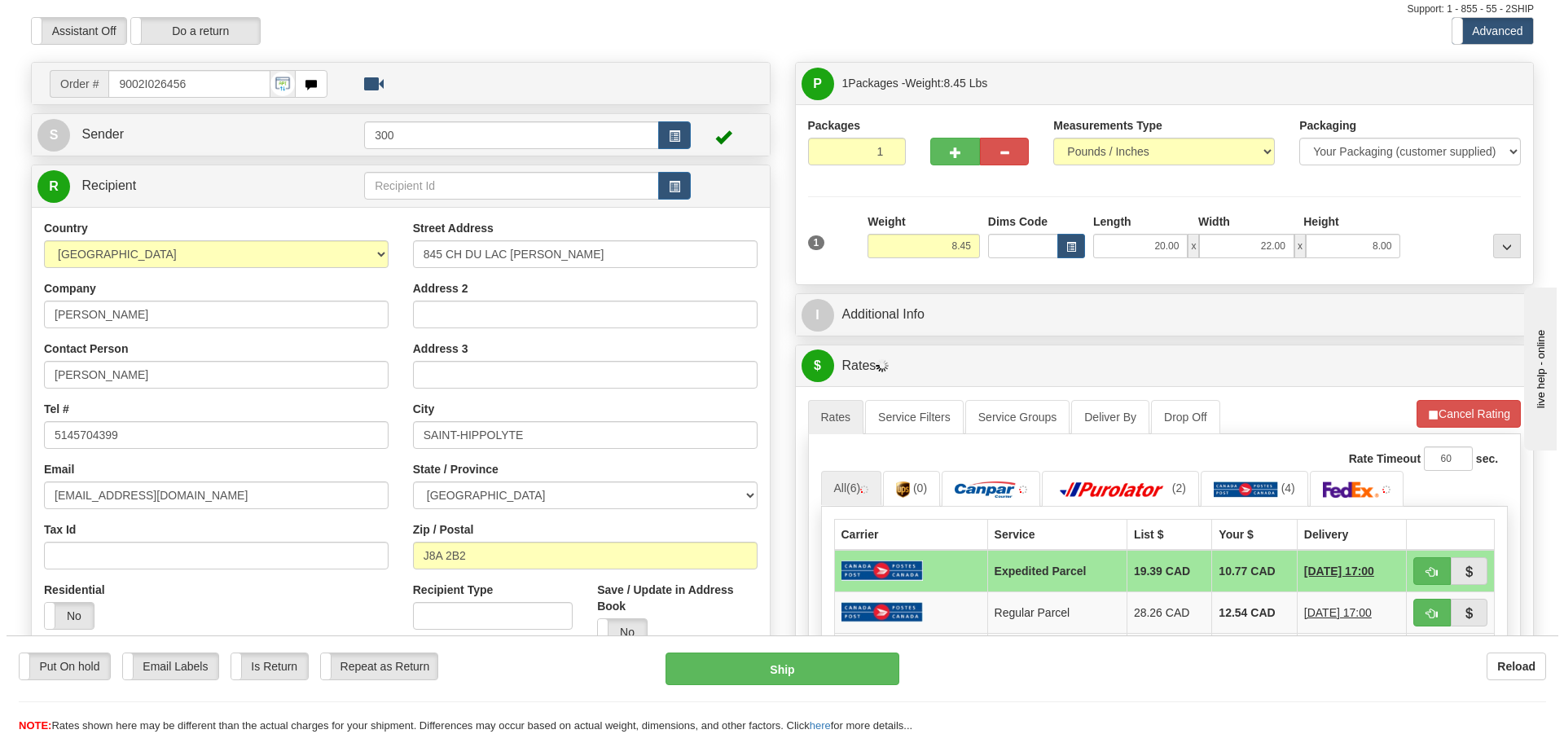
scroll to position [81, 0]
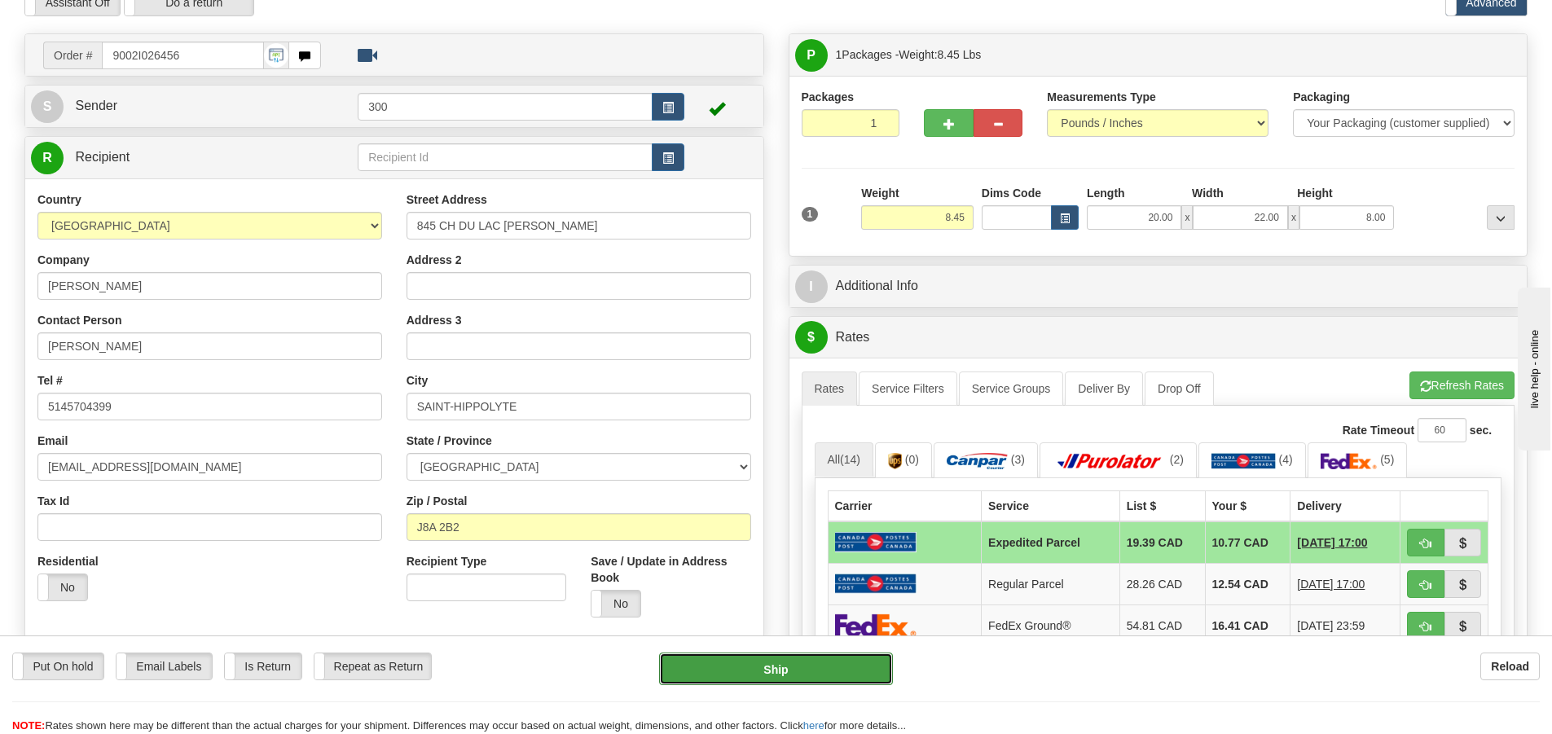
click at [827, 664] on button "Ship" at bounding box center [776, 669] width 234 height 33
type input "DOM.EP"
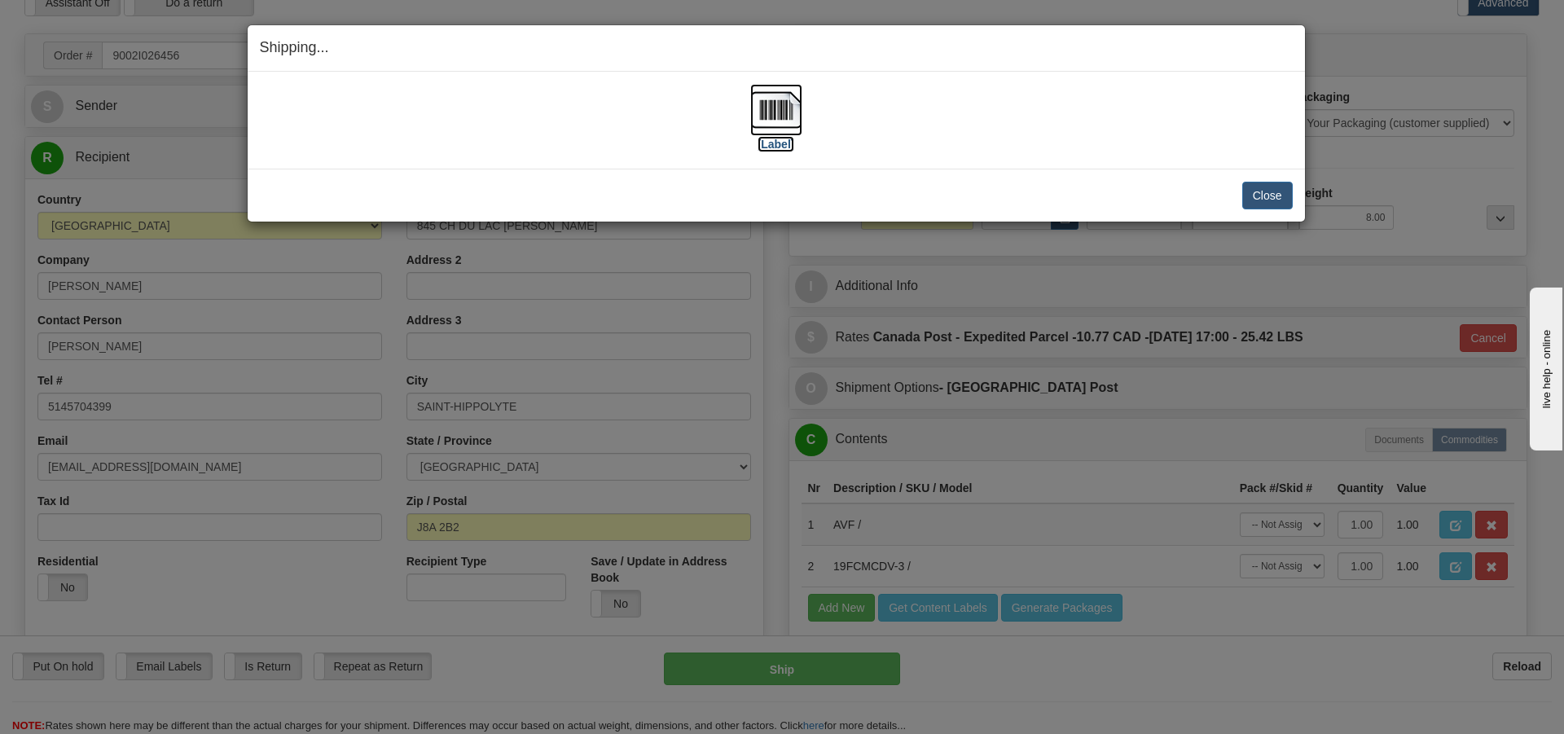
click at [764, 127] on img at bounding box center [776, 110] width 52 height 52
click at [1251, 194] on button "Close" at bounding box center [1267, 196] width 51 height 28
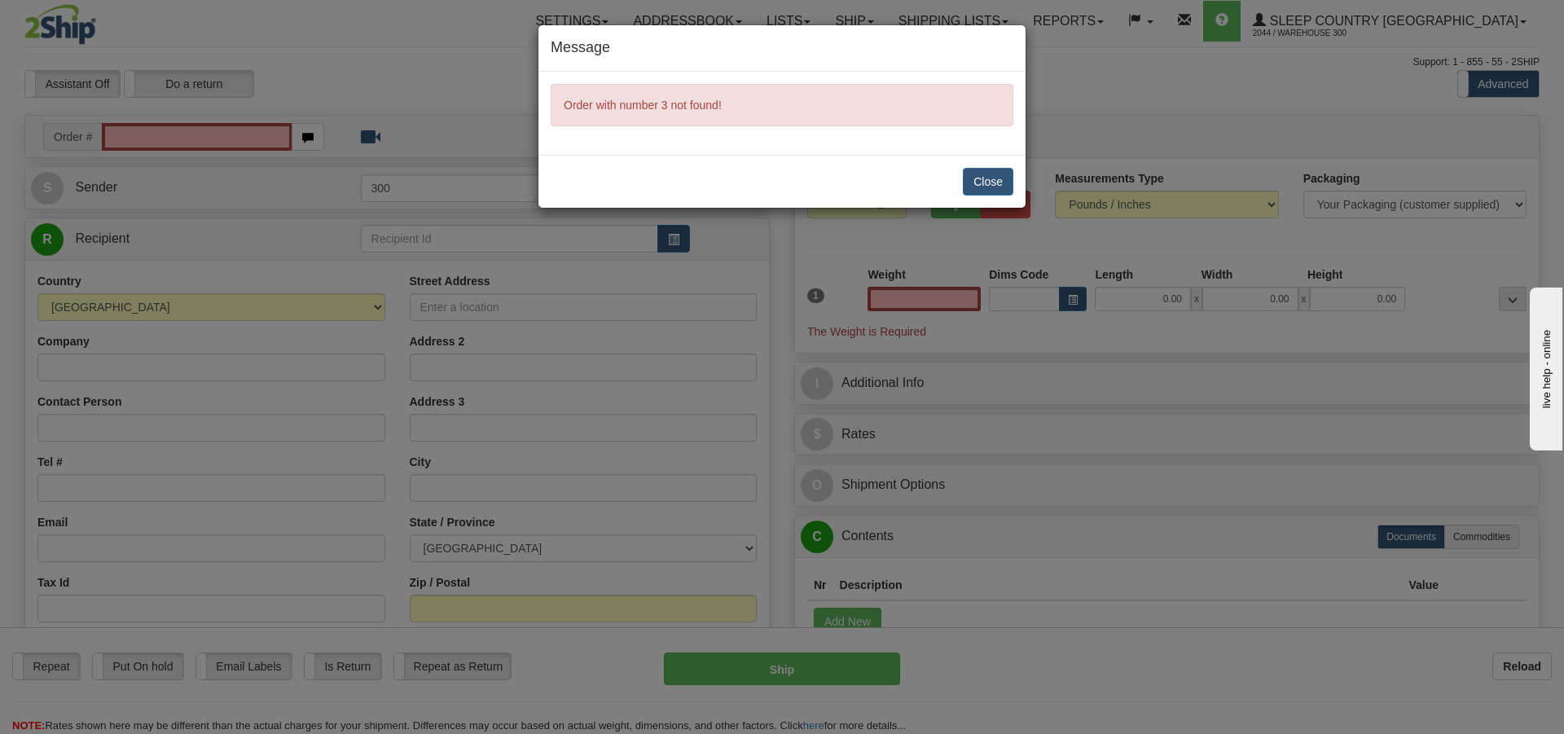
type input "0.00"
click at [987, 186] on button "Close" at bounding box center [988, 182] width 51 height 28
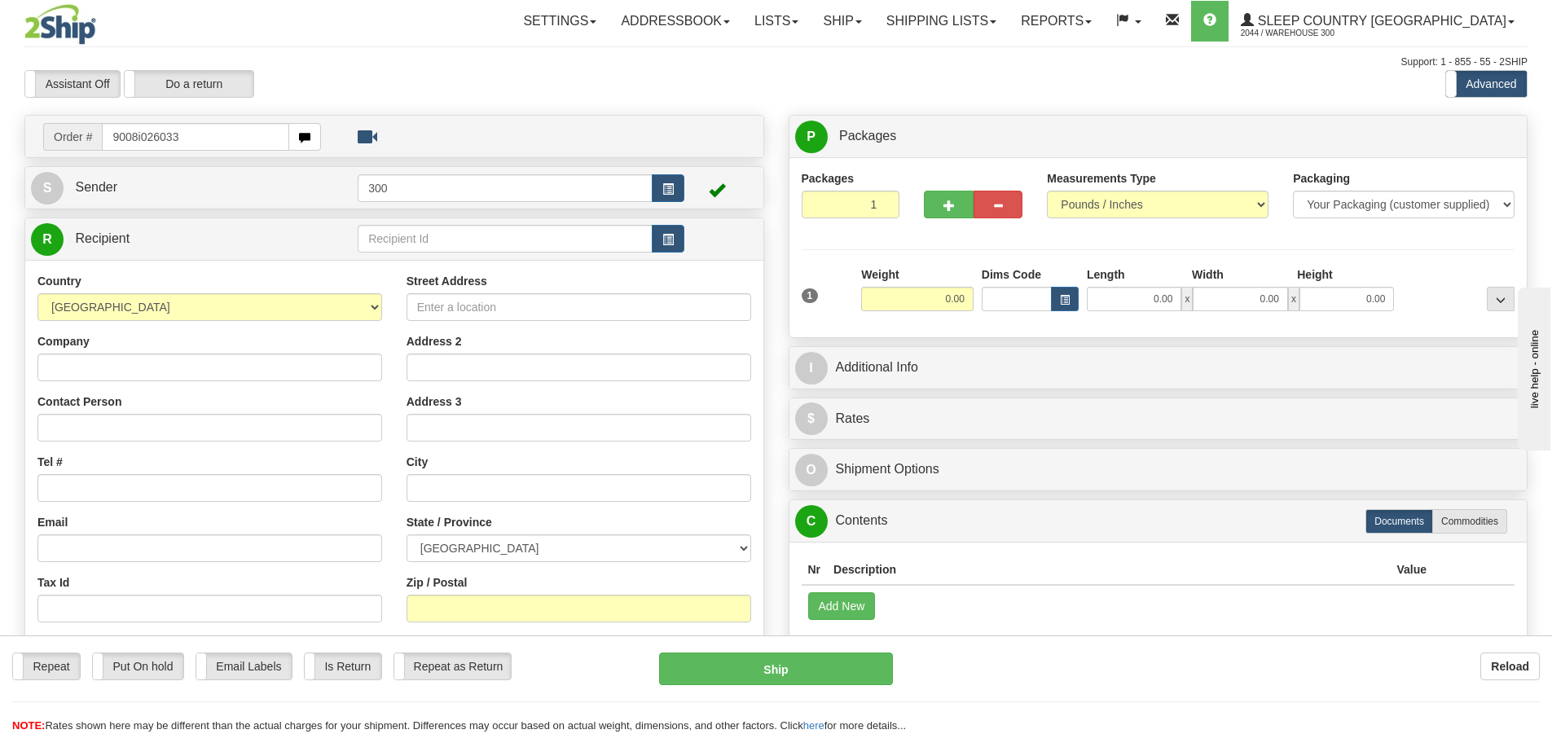
type input "9008i026033"
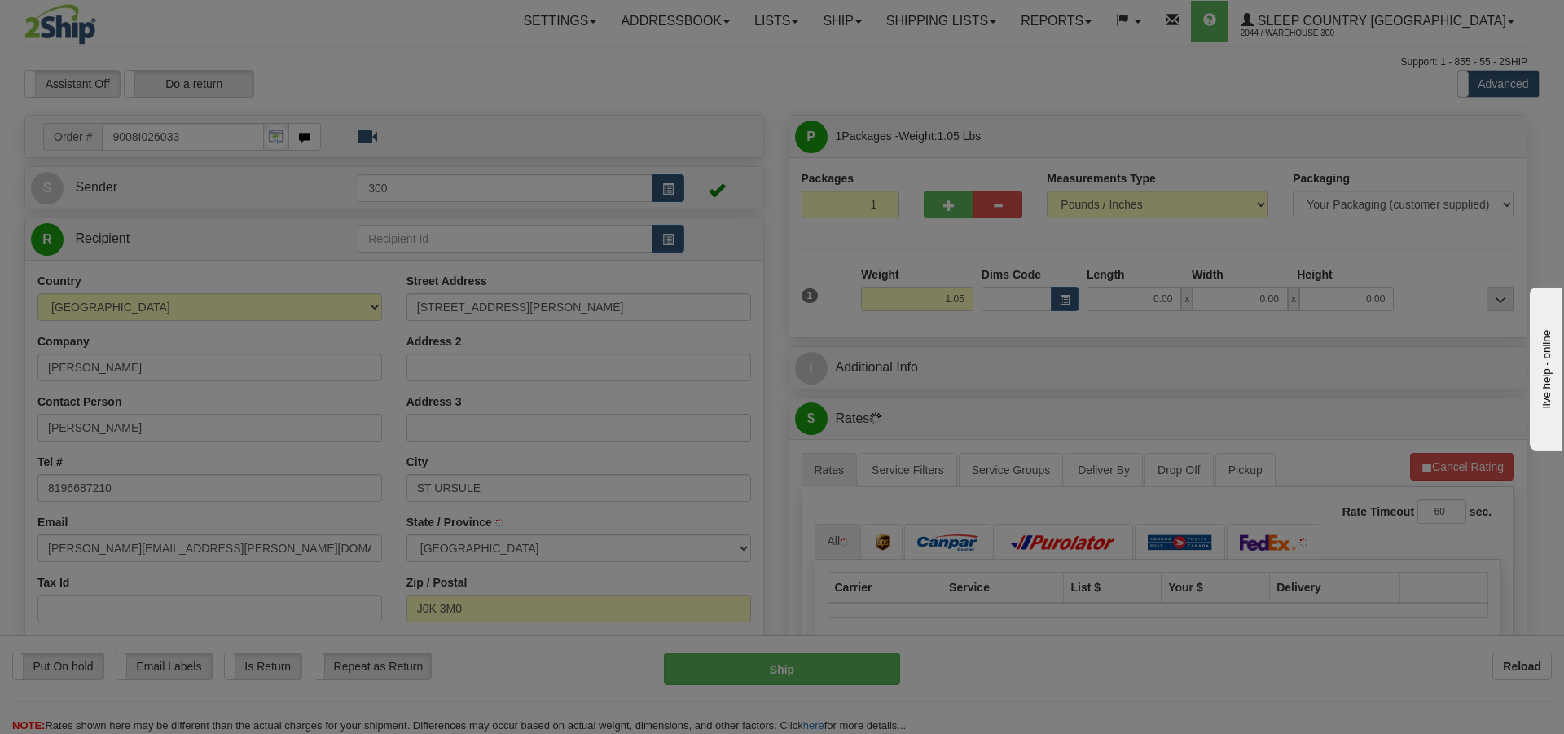
type input "SAINTE-URSULE"
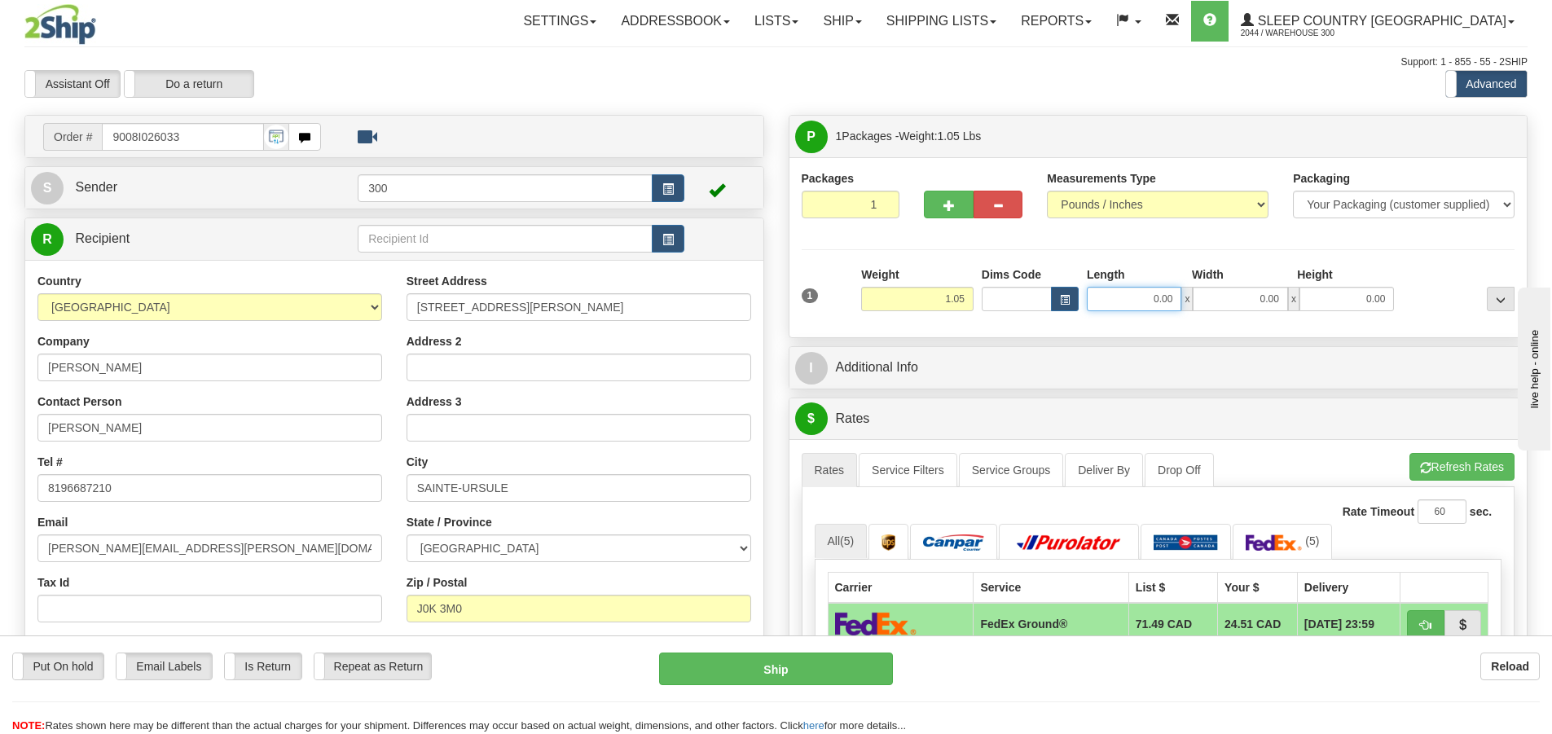
click at [1115, 299] on input "0.00" at bounding box center [1134, 299] width 95 height 24
type input "7.00"
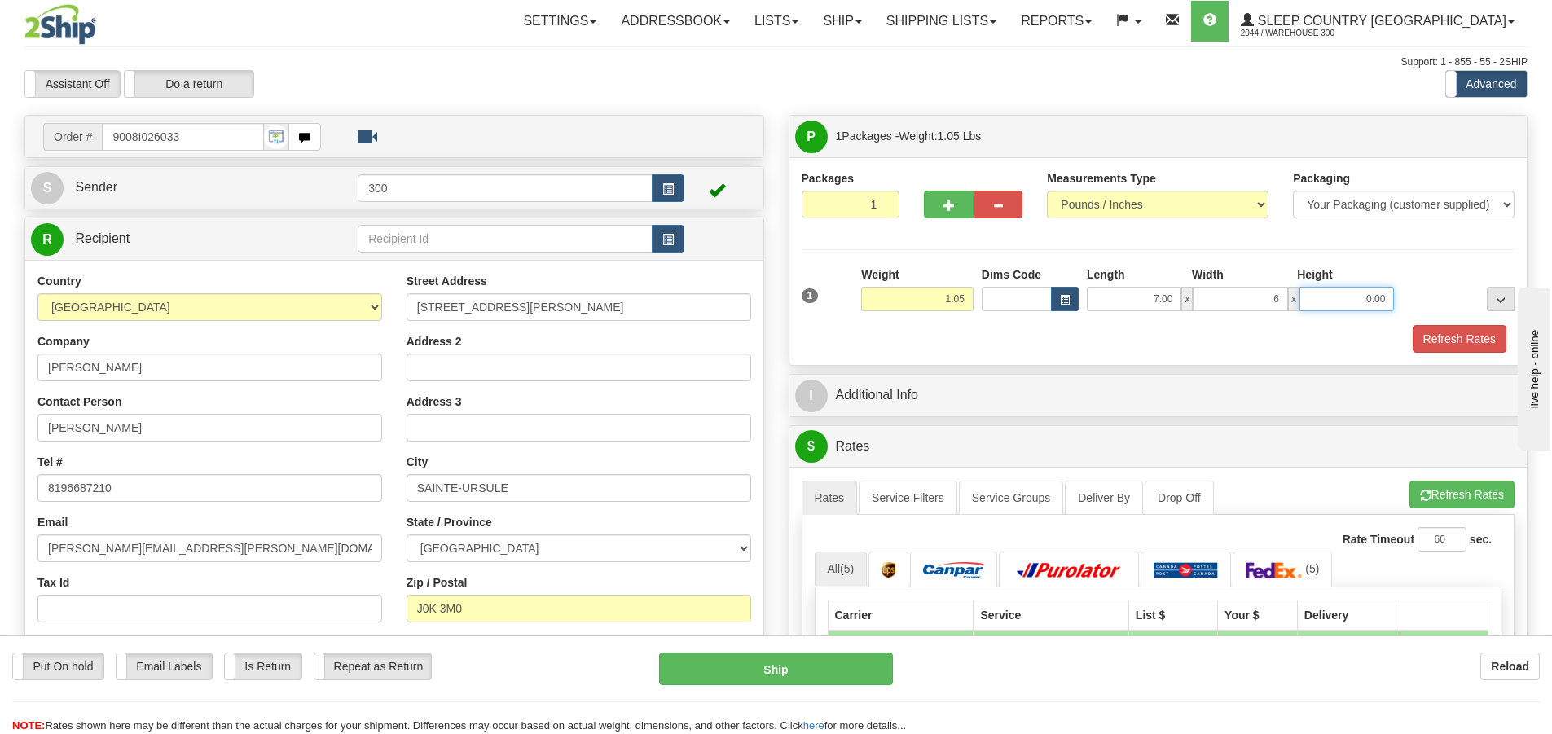
type input "6.00"
type input "3.50"
click at [1447, 345] on button "Refresh Rates" at bounding box center [1460, 339] width 94 height 28
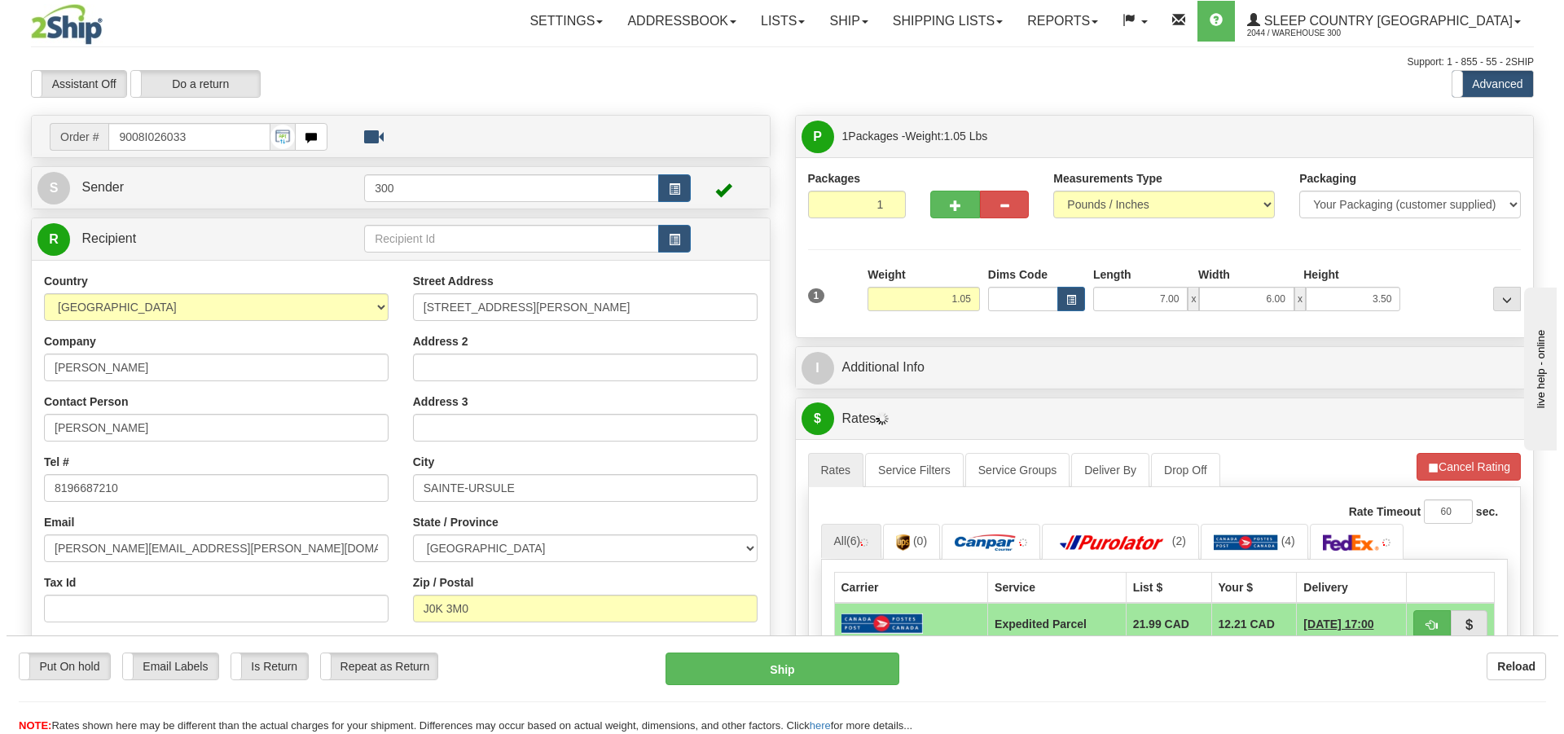
scroll to position [163, 0]
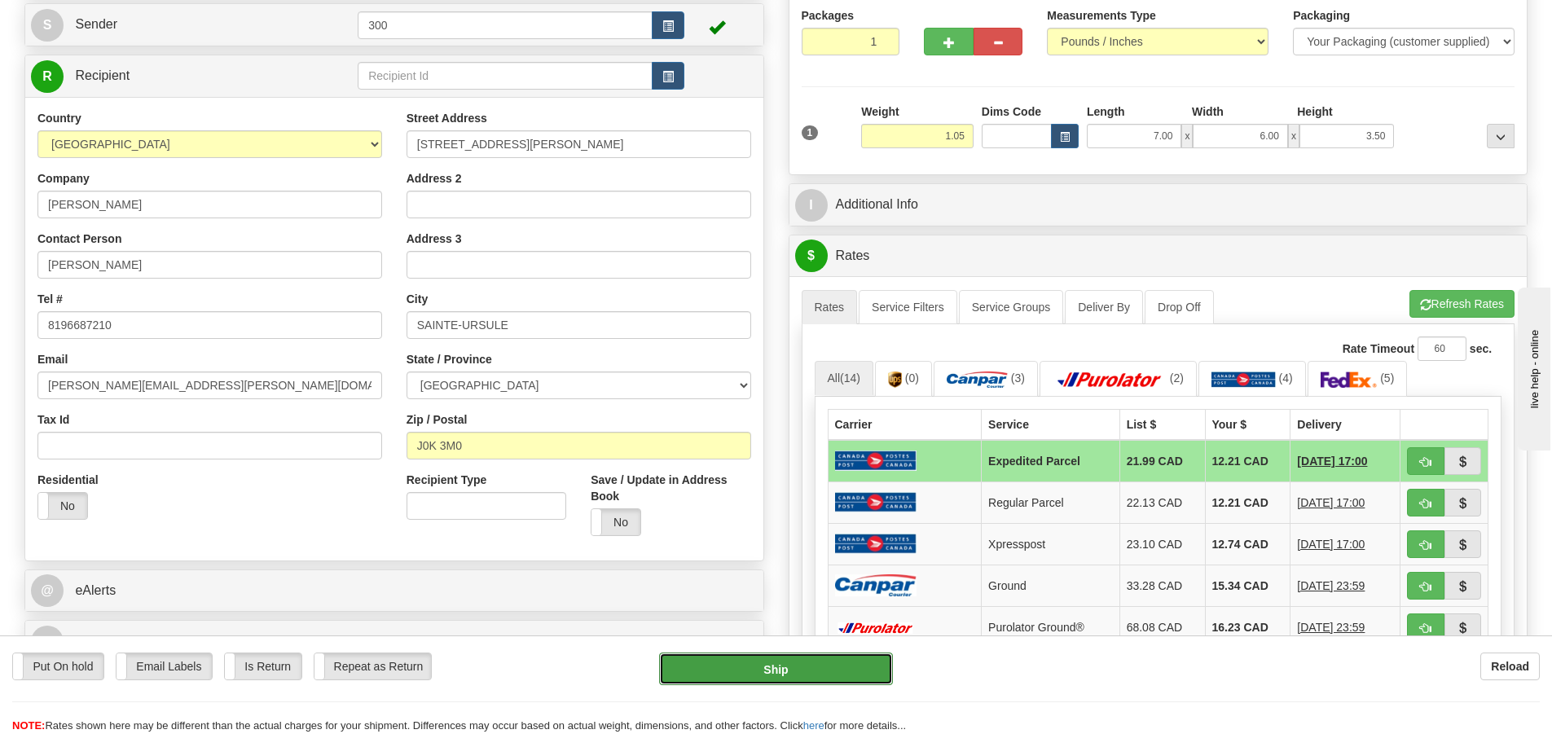
click at [767, 665] on button "Ship" at bounding box center [776, 669] width 234 height 33
type input "DOM.EP"
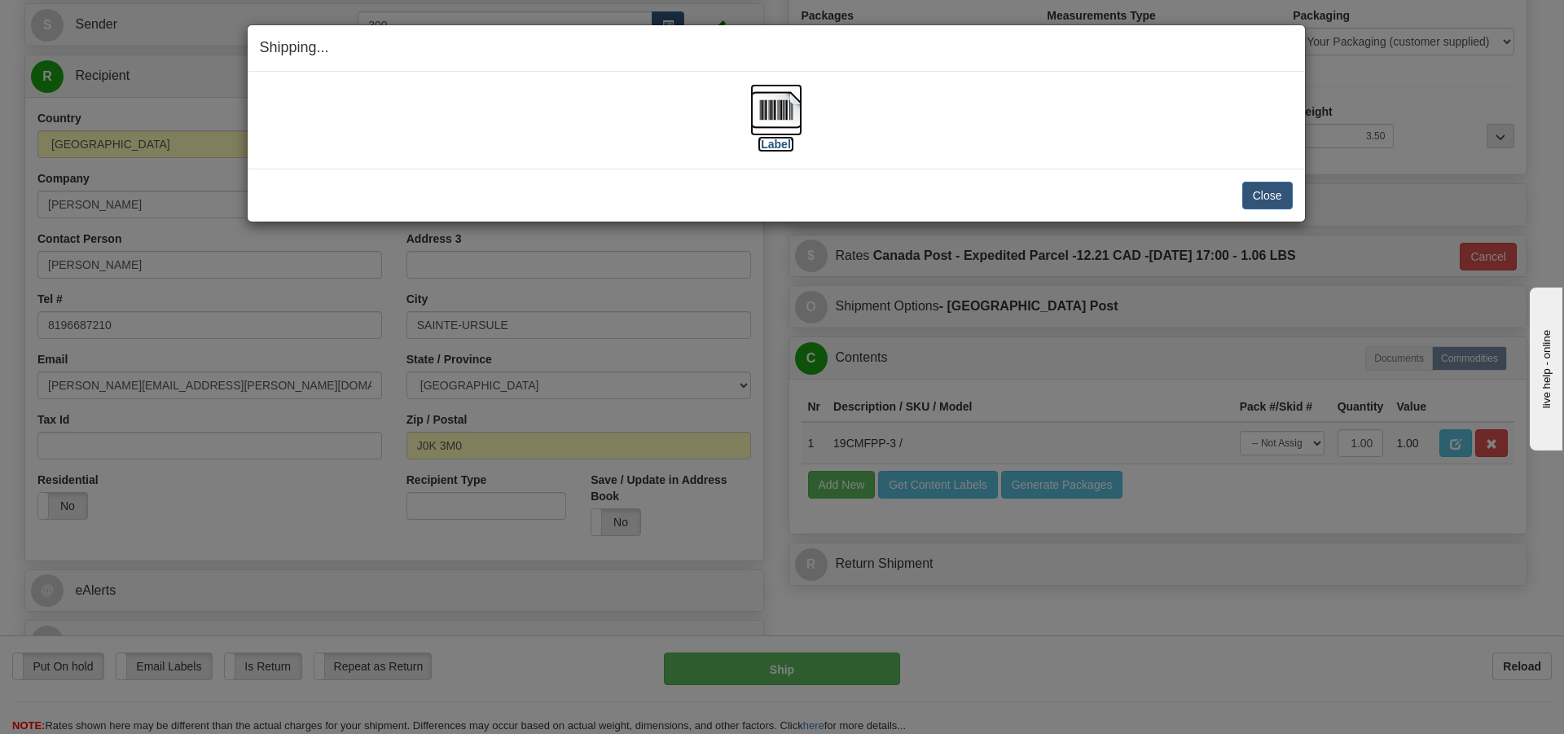
click at [758, 113] on img at bounding box center [776, 110] width 52 height 52
click at [1264, 196] on button "Close" at bounding box center [1267, 196] width 51 height 28
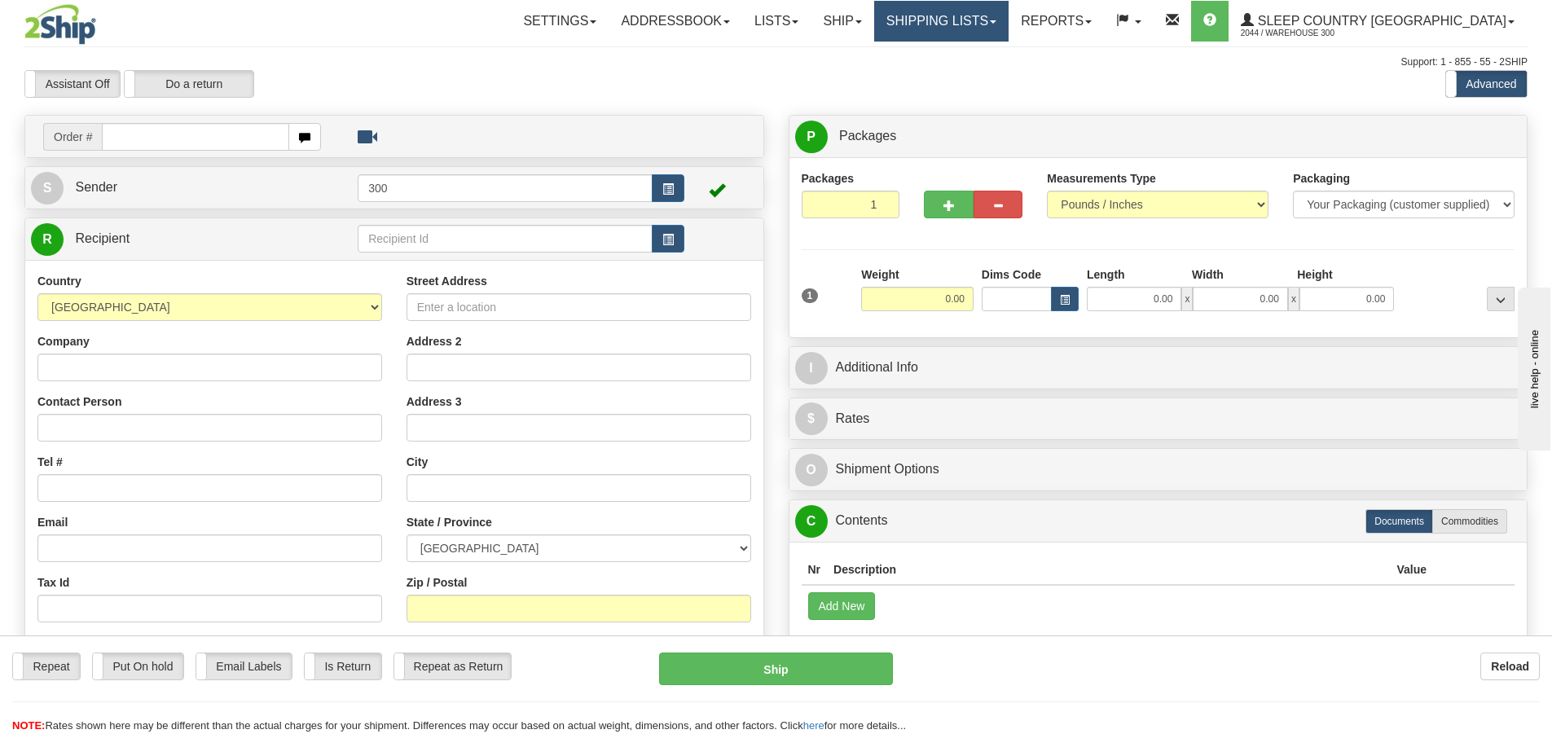
click at [994, 26] on link "Shipping lists" at bounding box center [941, 21] width 134 height 41
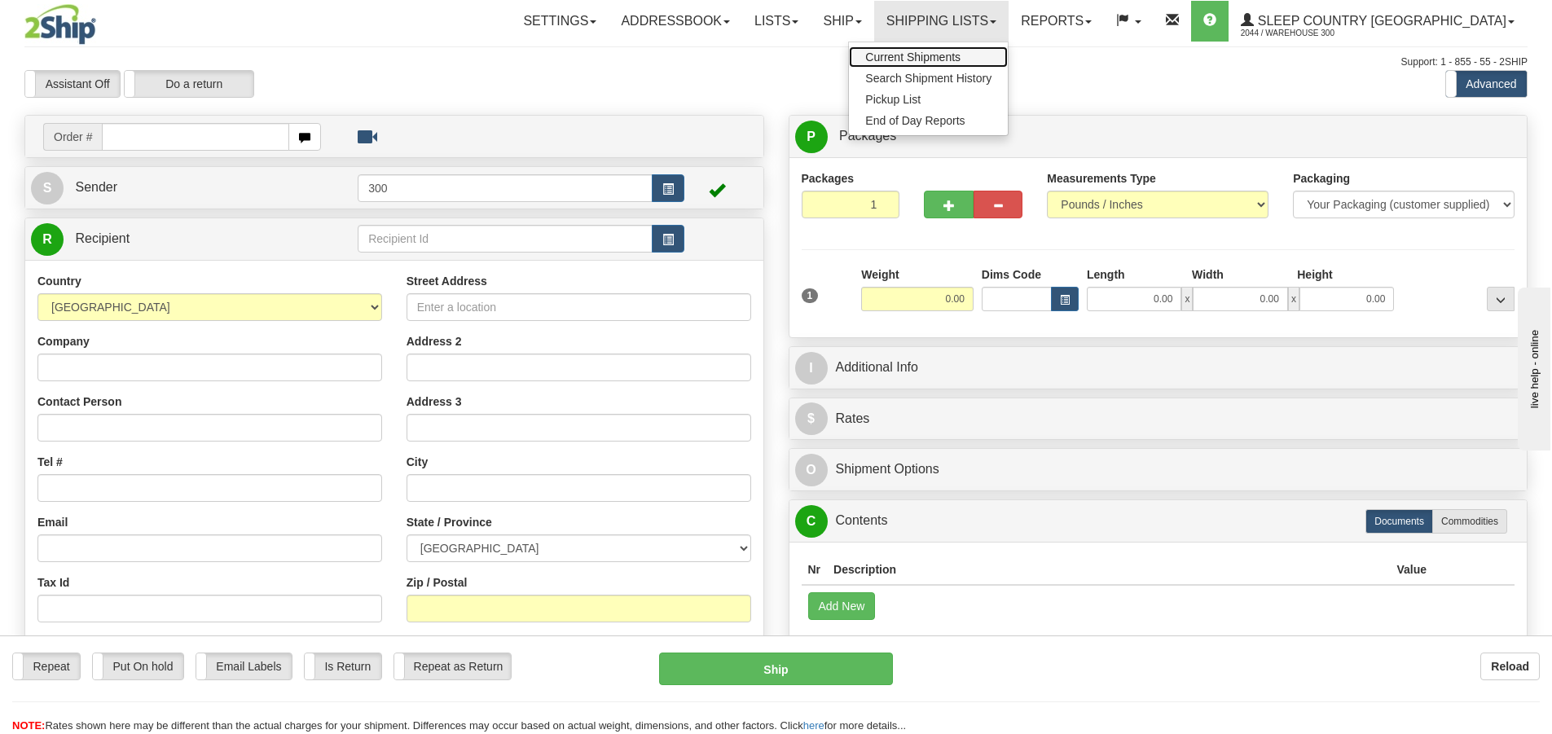
click at [960, 59] on span "Current Shipments" at bounding box center [912, 57] width 95 height 13
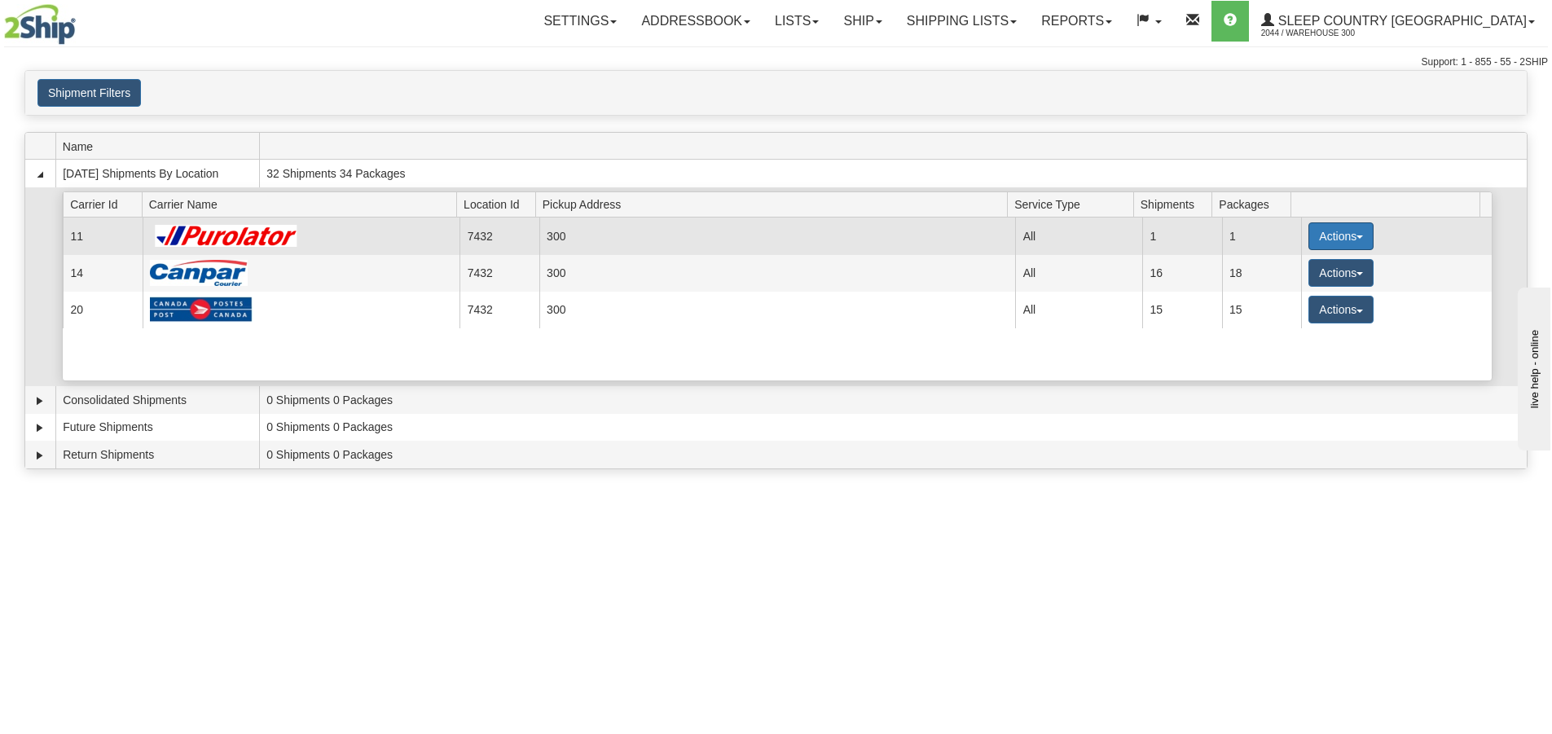
click at [1339, 240] on button "Actions" at bounding box center [1340, 236] width 65 height 28
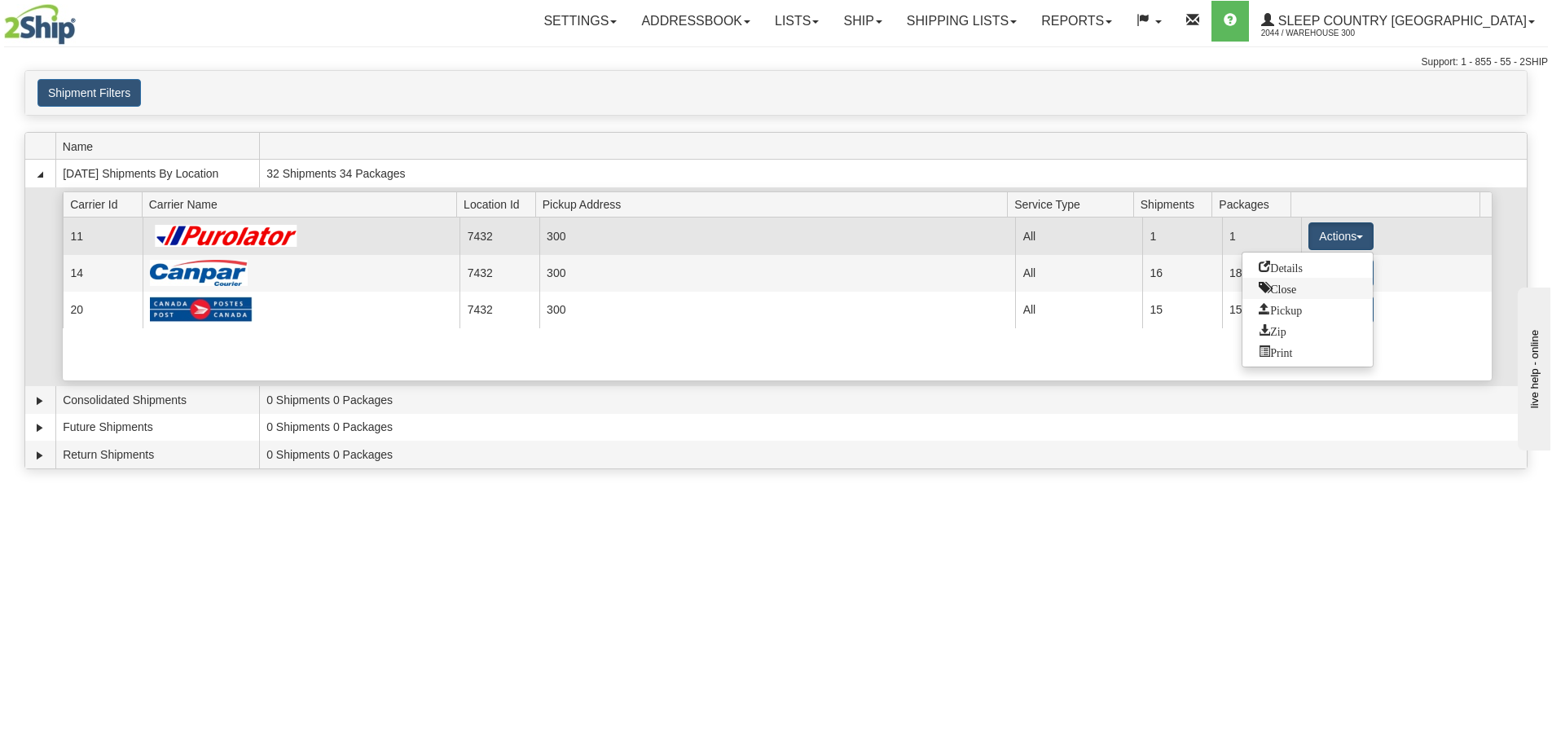
click at [1263, 284] on span "Close" at bounding box center [1277, 287] width 37 height 11
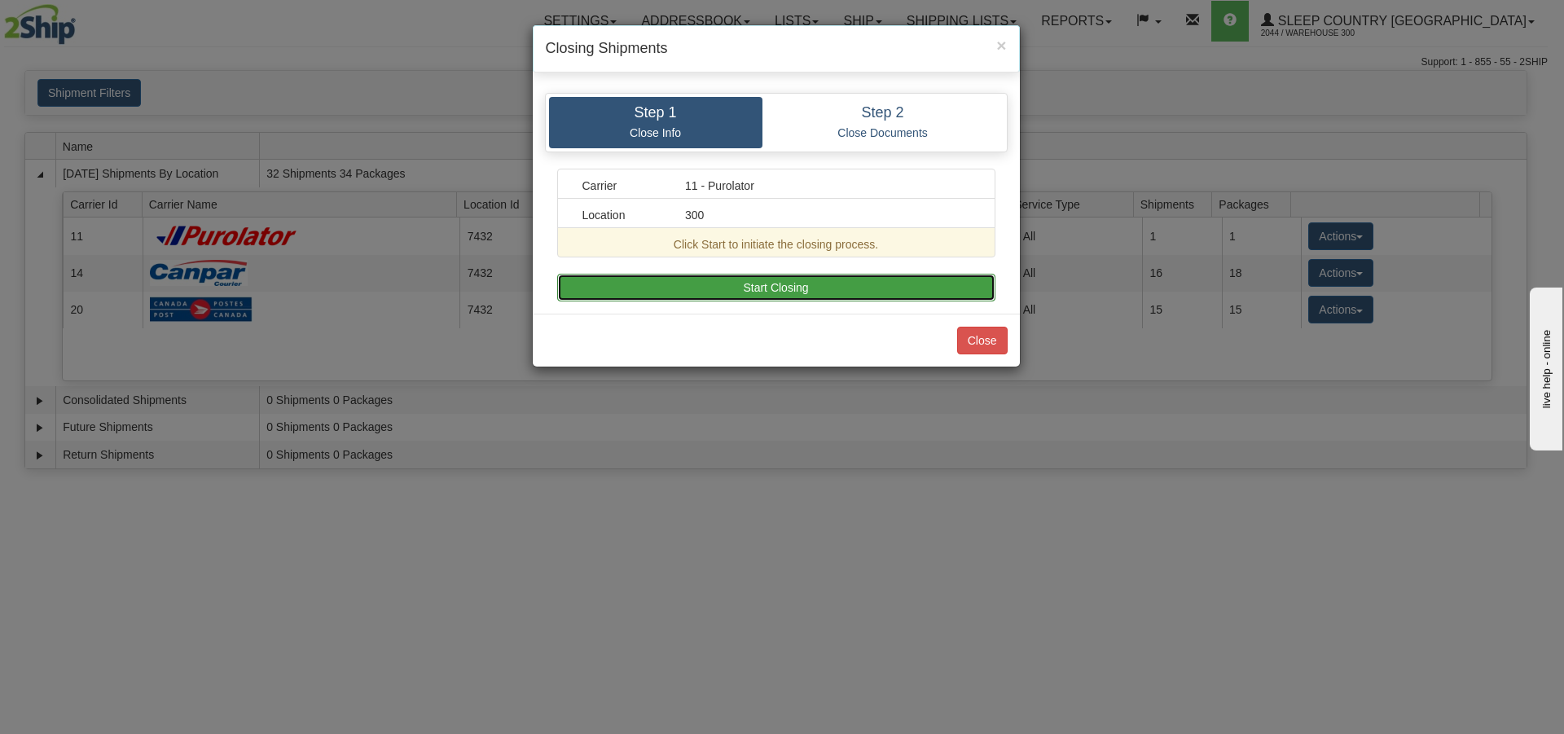
click at [802, 288] on button "Start Closing" at bounding box center [776, 288] width 438 height 28
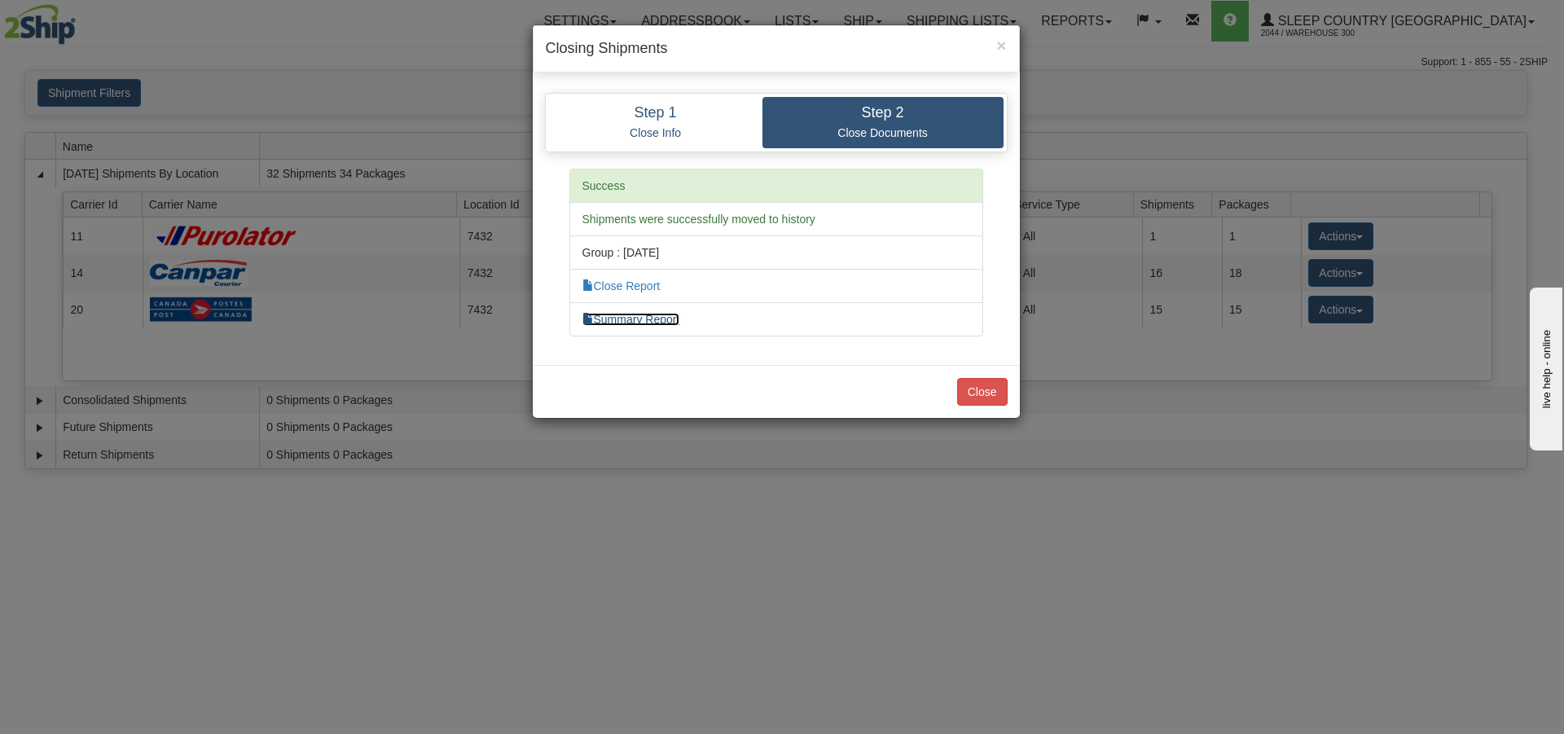
click at [616, 316] on link "Summary Report" at bounding box center [631, 319] width 98 height 13
click at [630, 287] on link "Close Report" at bounding box center [621, 285] width 78 height 13
click at [1007, 396] on button "Close" at bounding box center [982, 392] width 51 height 28
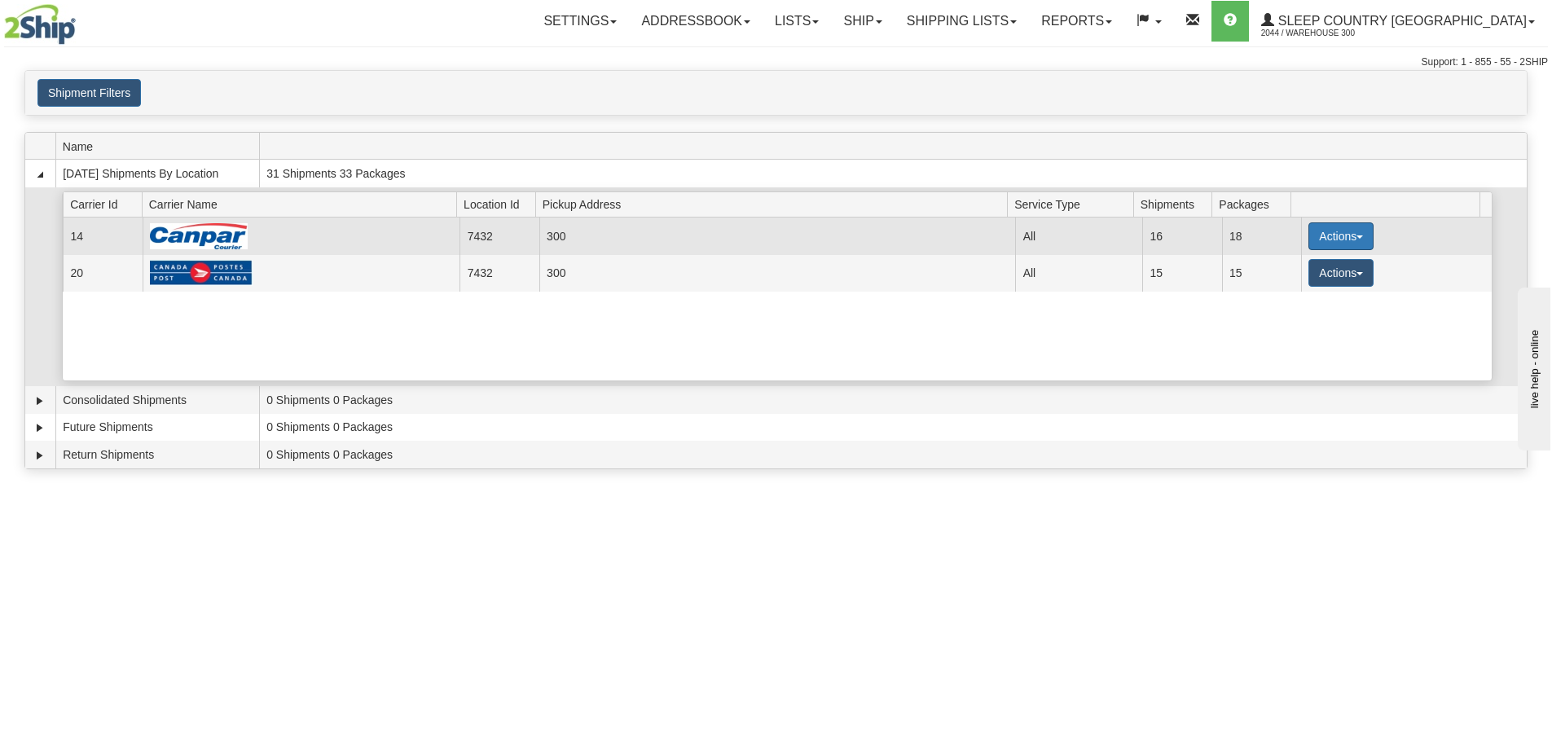
click at [1351, 234] on button "Actions" at bounding box center [1340, 236] width 65 height 28
click at [1283, 289] on span "Close" at bounding box center [1277, 287] width 37 height 11
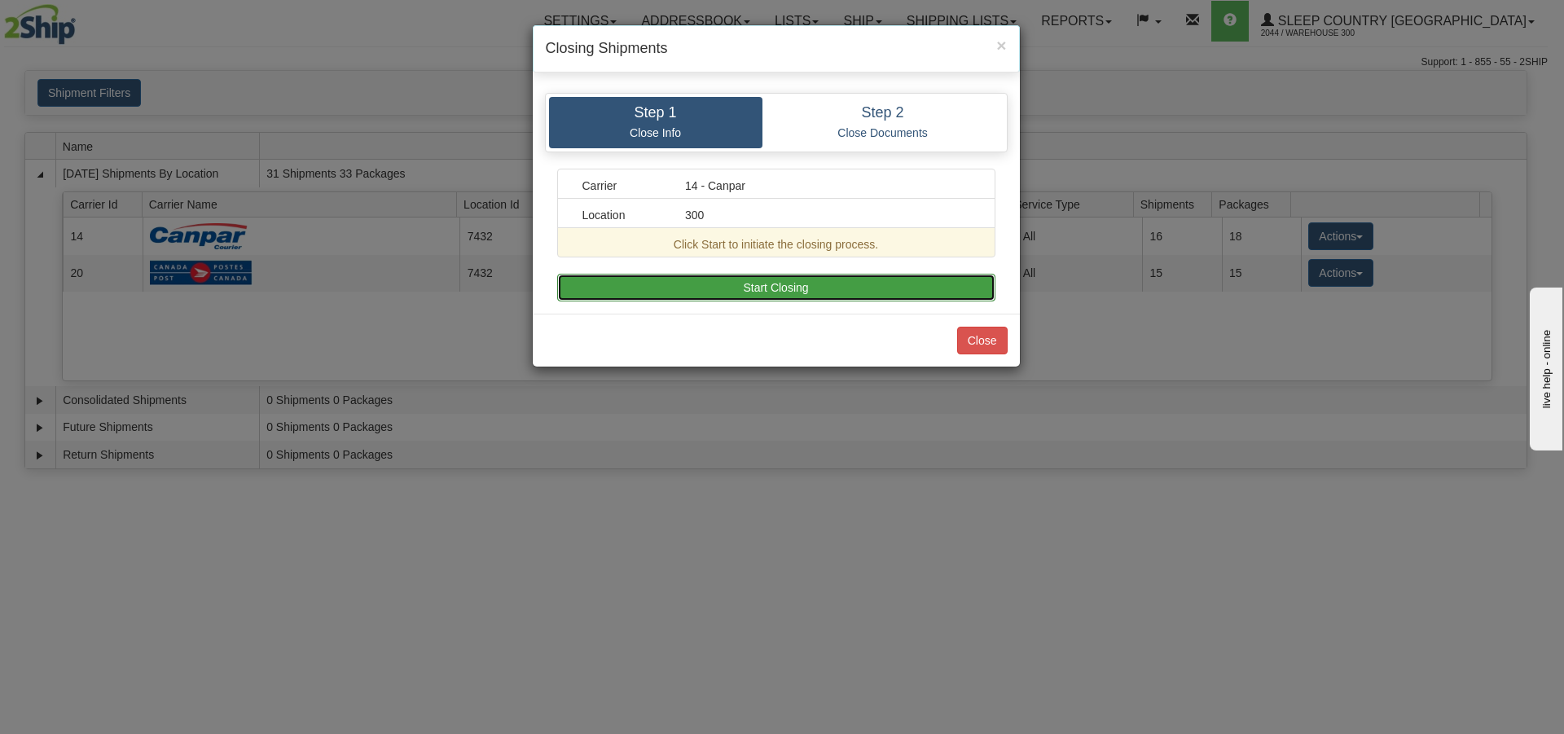
click at [794, 288] on button "Start Closing" at bounding box center [776, 288] width 438 height 28
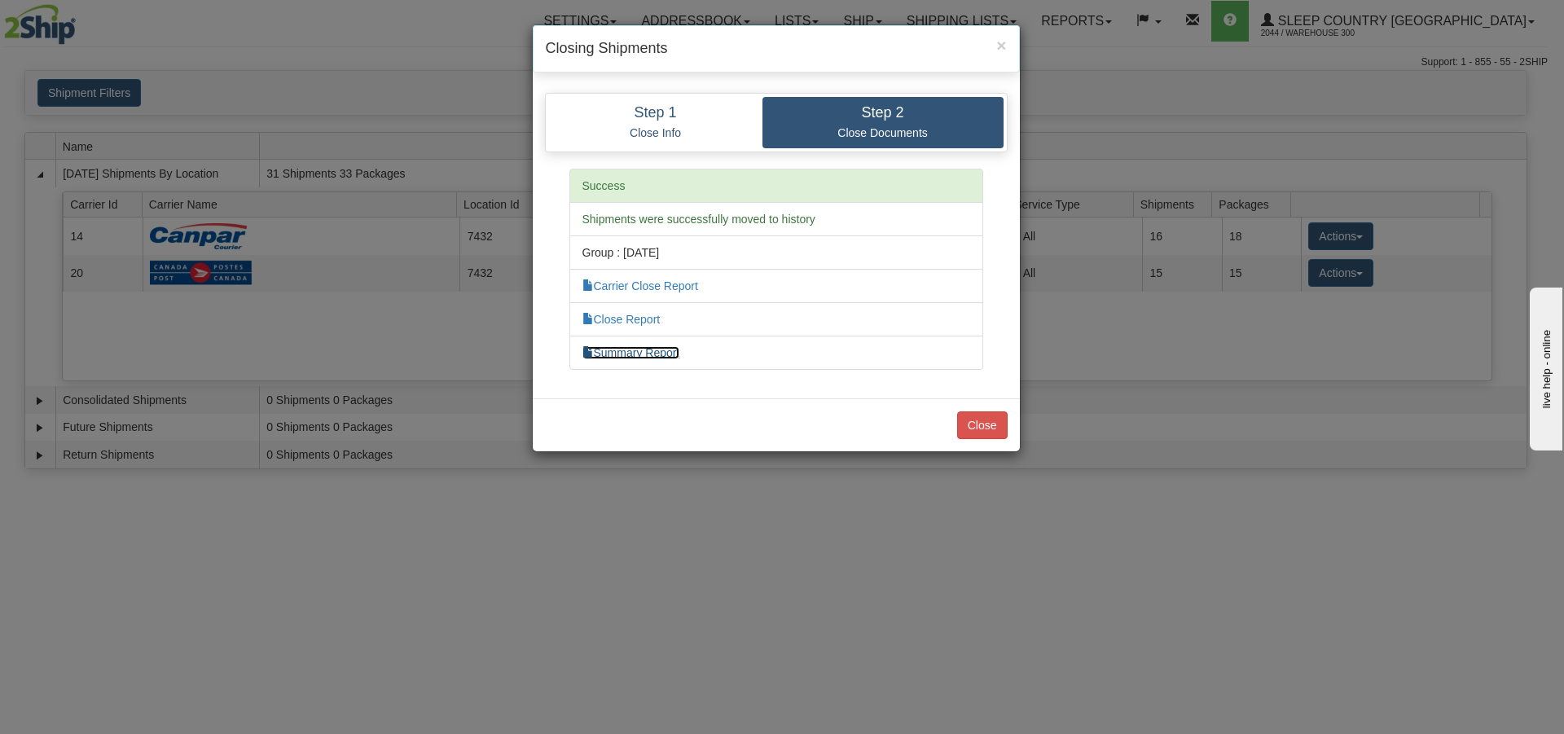
click at [650, 351] on link "Summary Report" at bounding box center [631, 352] width 98 height 13
click at [645, 319] on link "Close Report" at bounding box center [621, 319] width 78 height 13
click at [616, 284] on link "Carrier Close Report" at bounding box center [640, 285] width 116 height 13
click at [679, 289] on link "Carrier Close Report" at bounding box center [640, 285] width 116 height 13
click at [988, 433] on button "Close" at bounding box center [982, 425] width 51 height 28
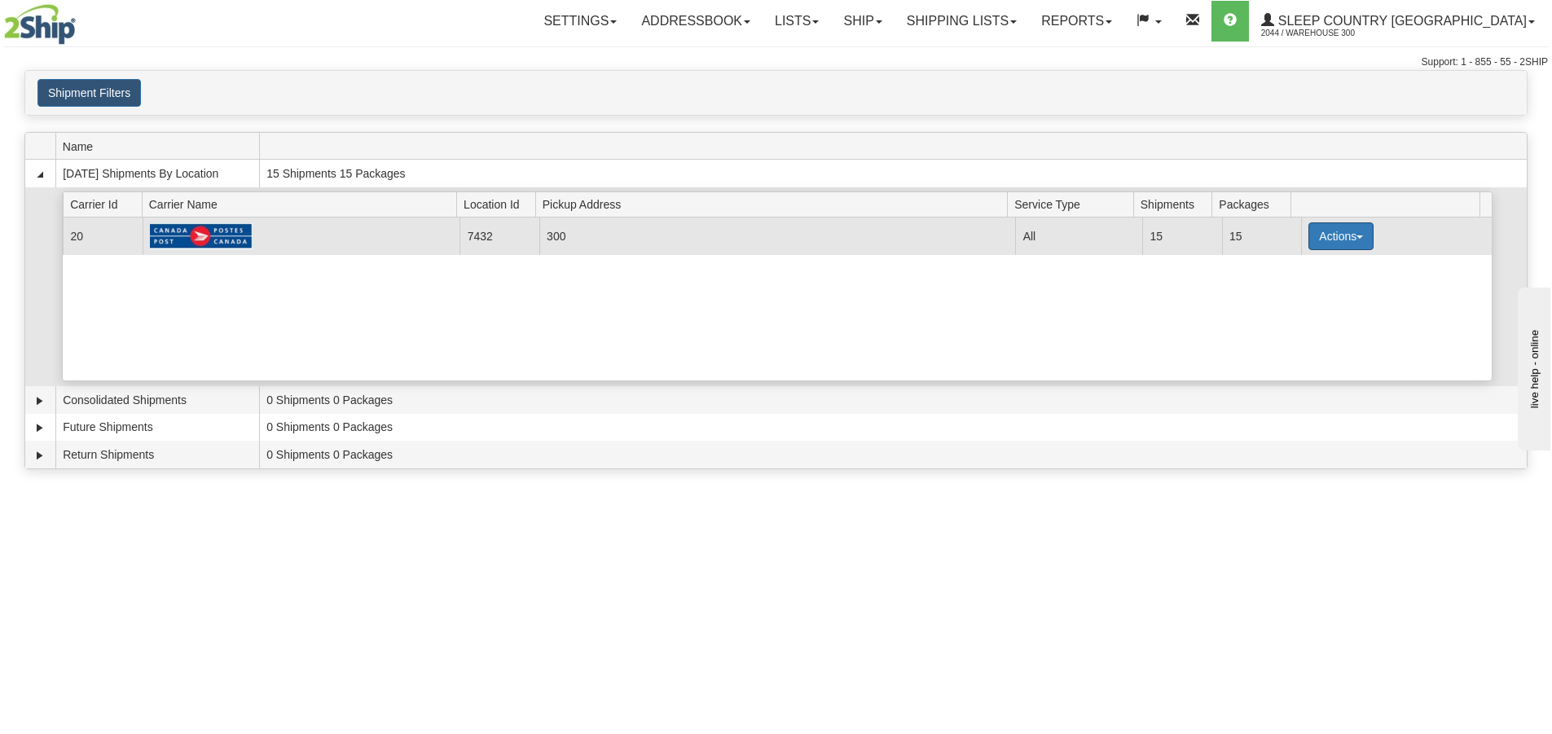
click at [1347, 236] on button "Actions" at bounding box center [1340, 236] width 65 height 28
click at [1269, 287] on span "Close" at bounding box center [1277, 287] width 37 height 11
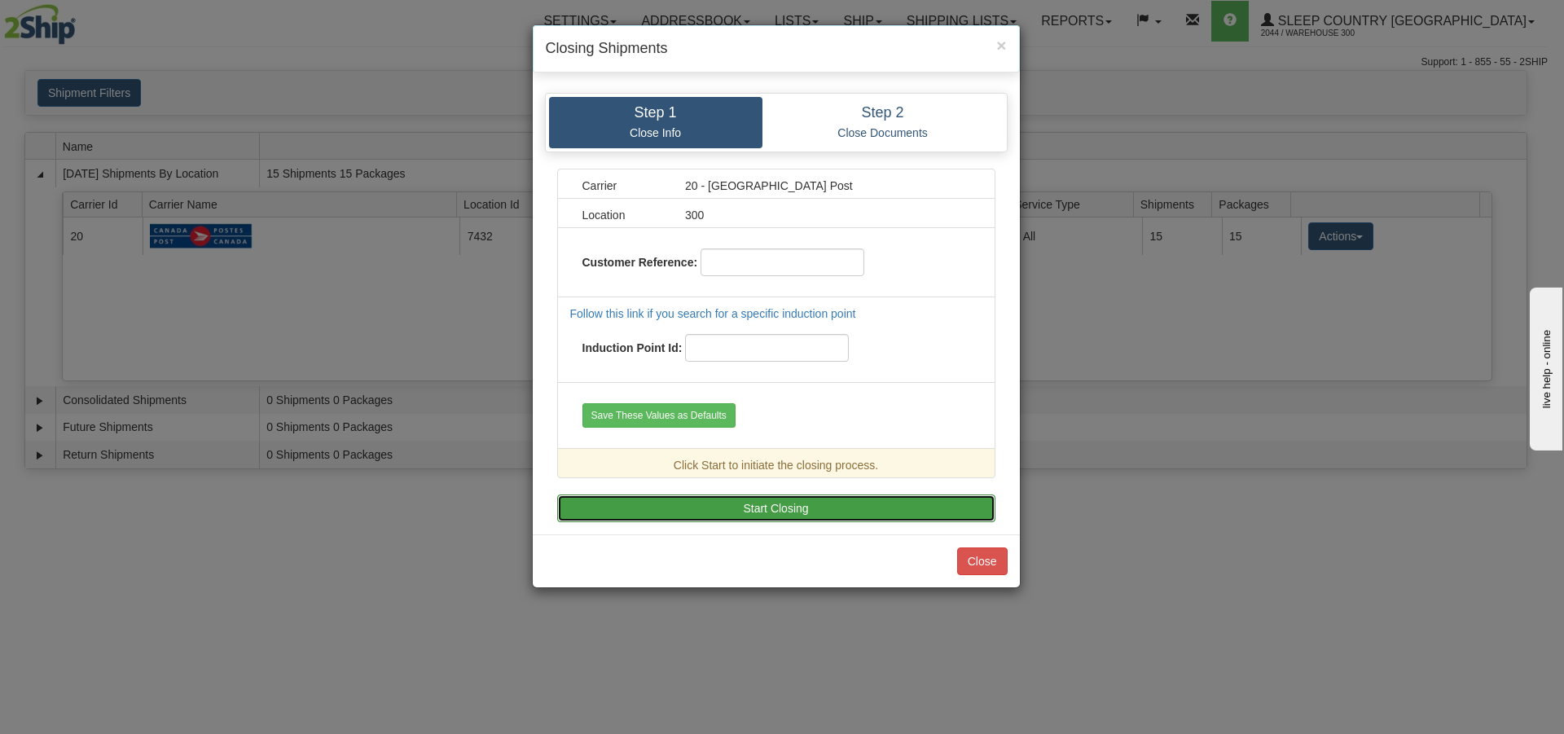
click at [824, 508] on button "Start Closing" at bounding box center [776, 508] width 438 height 28
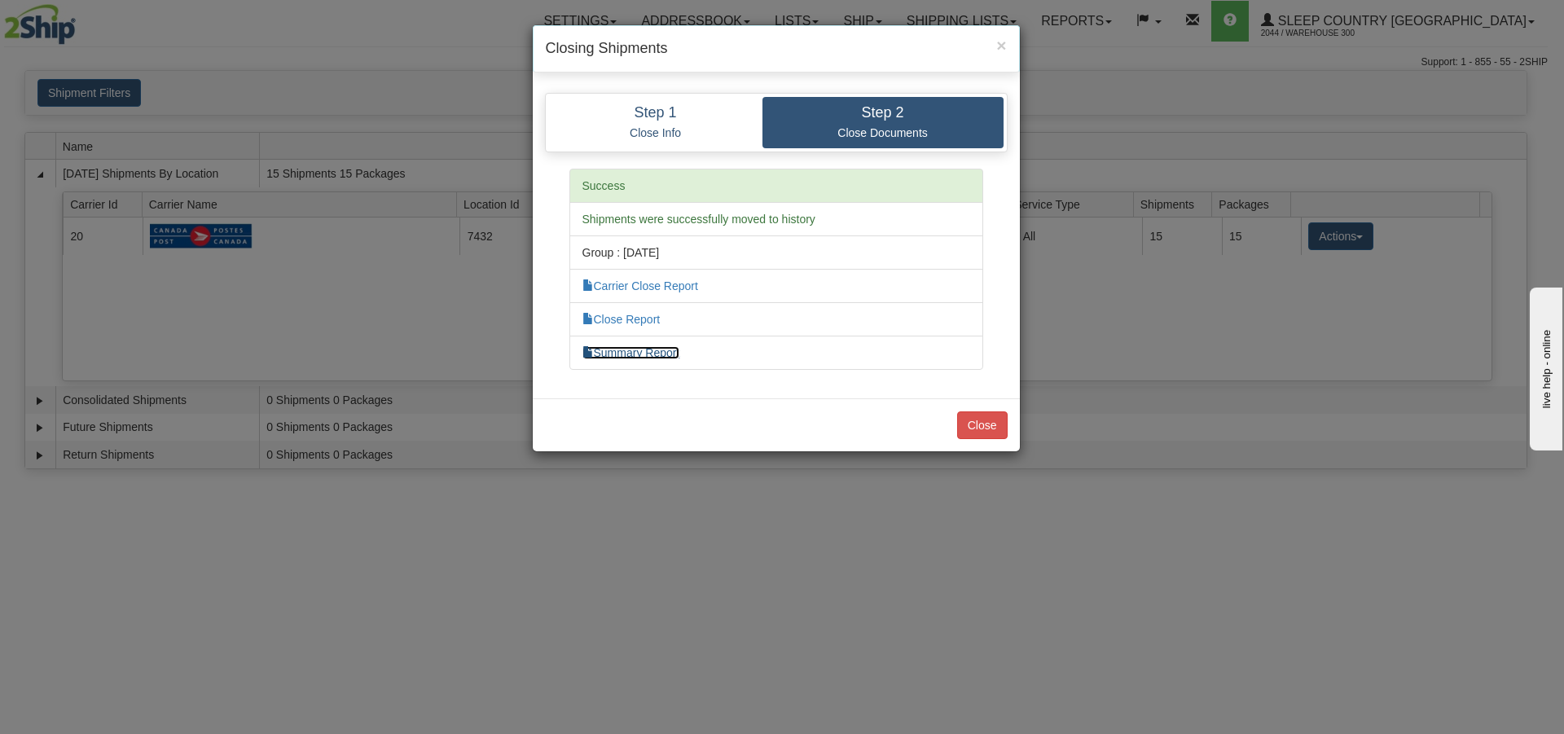
click at [653, 349] on link "Summary Report" at bounding box center [631, 352] width 98 height 13
click at [623, 323] on link "Close Report" at bounding box center [621, 319] width 78 height 13
click at [640, 286] on link "Carrier Close Report" at bounding box center [640, 285] width 116 height 13
